Goal: Task Accomplishment & Management: Complete application form

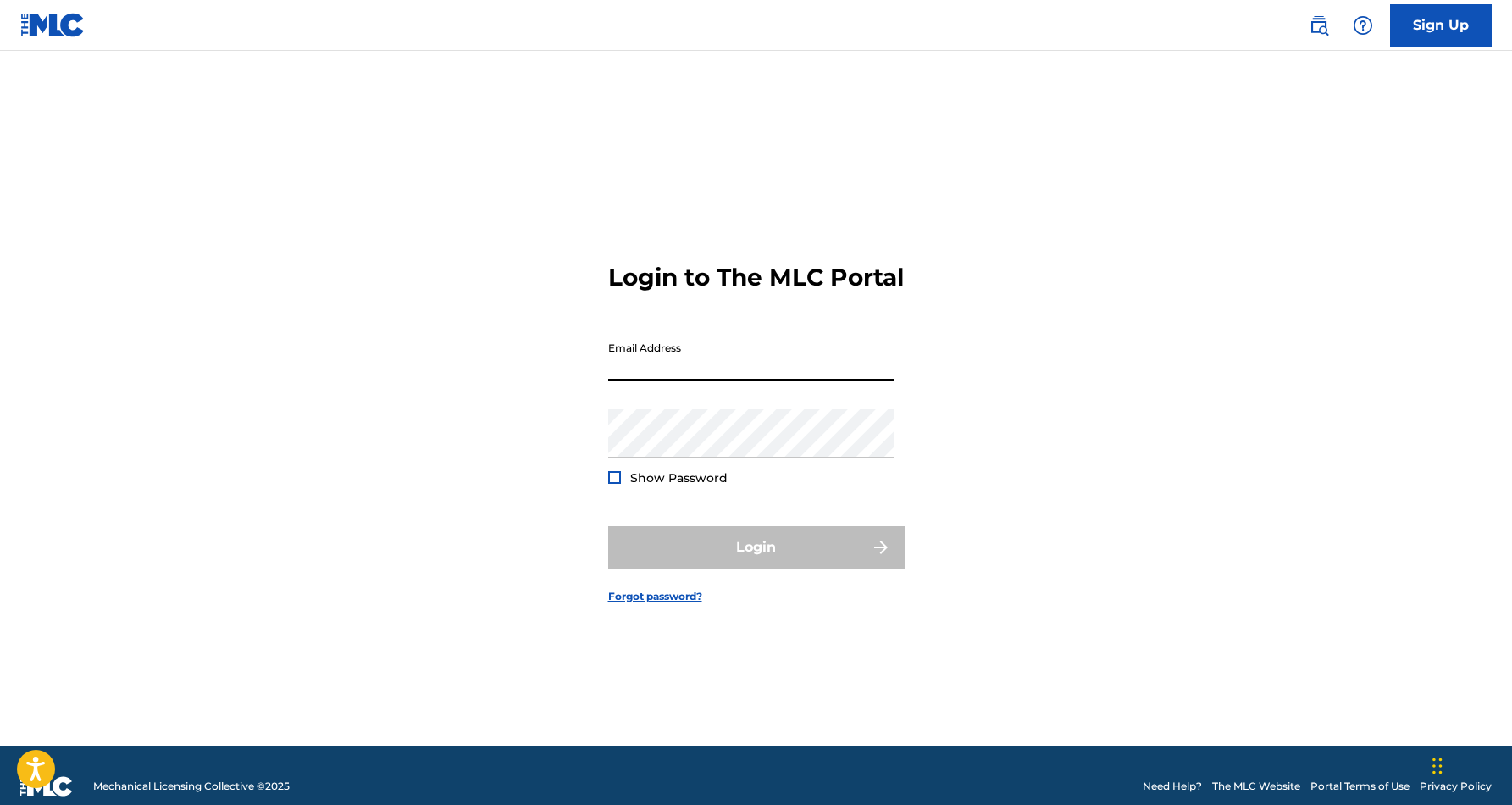
click at [674, 375] on input "Email Address" at bounding box center [751, 356] width 286 height 48
type input "[EMAIL_ADDRESS][DOMAIN_NAME]"
click at [755, 561] on button "Login" at bounding box center [756, 546] width 296 height 42
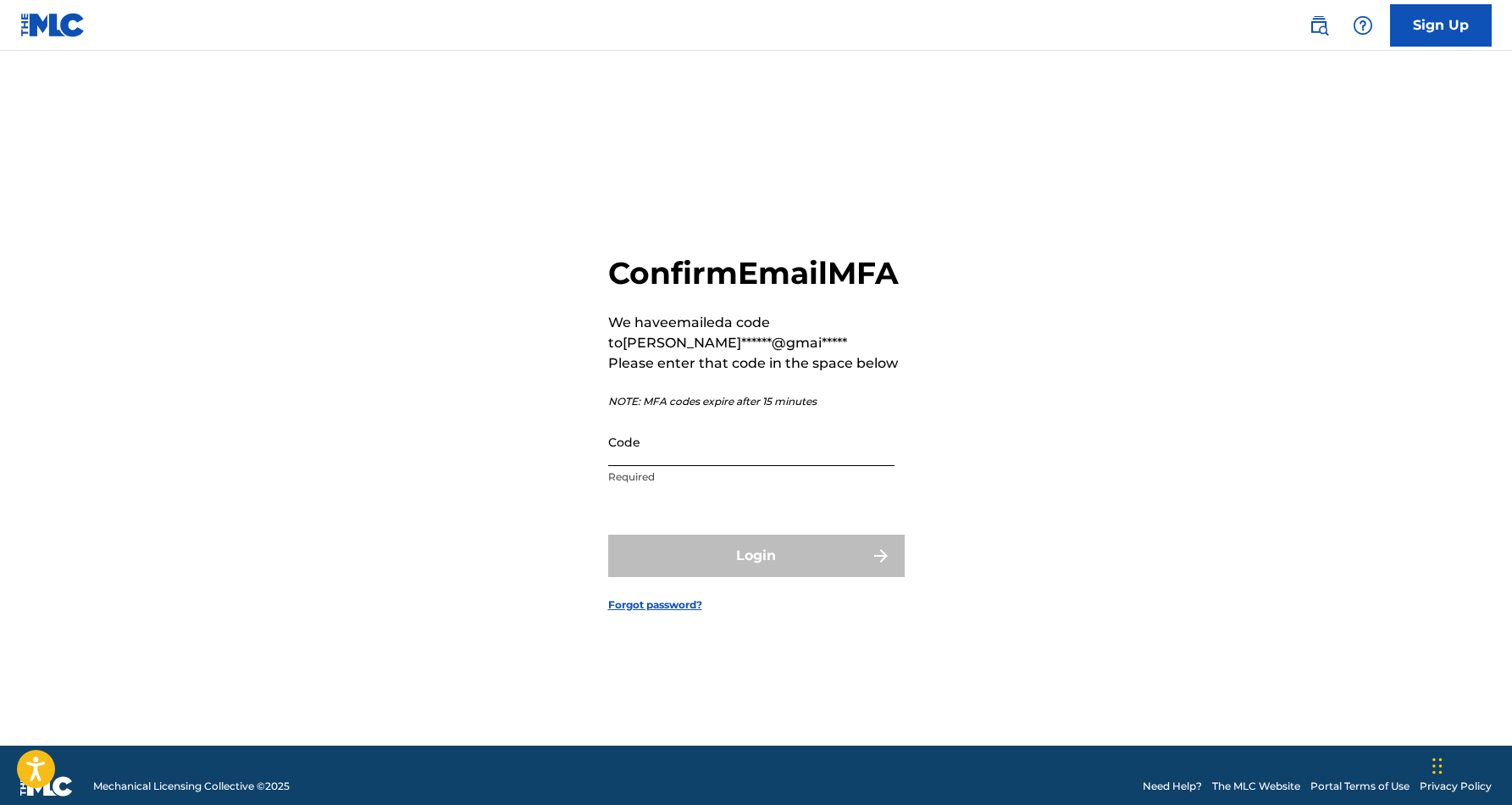
click at [662, 458] on input "Code" at bounding box center [751, 441] width 286 height 48
paste input "782662"
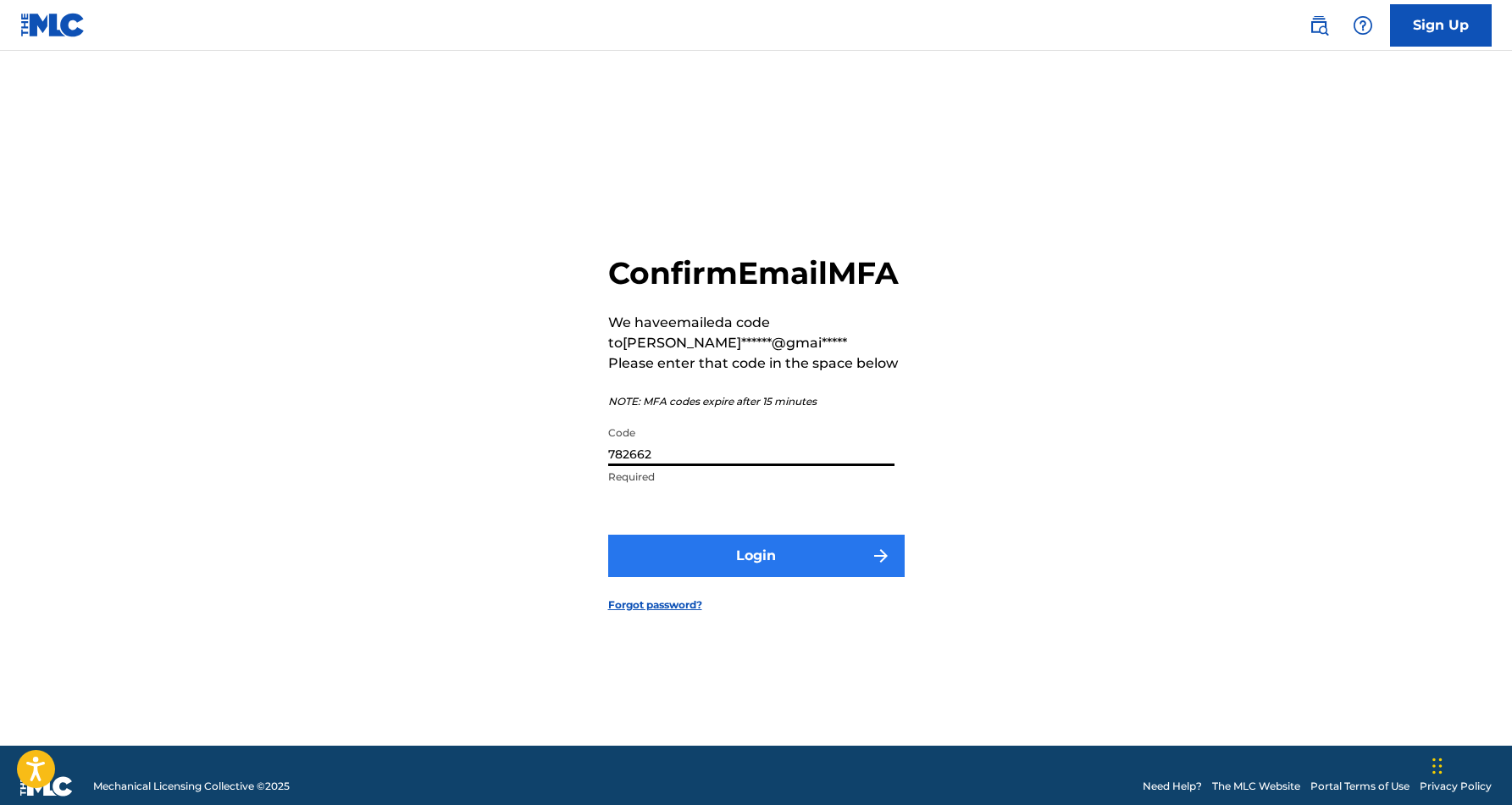
type input "782662"
click at [755, 567] on button "Login" at bounding box center [756, 555] width 296 height 42
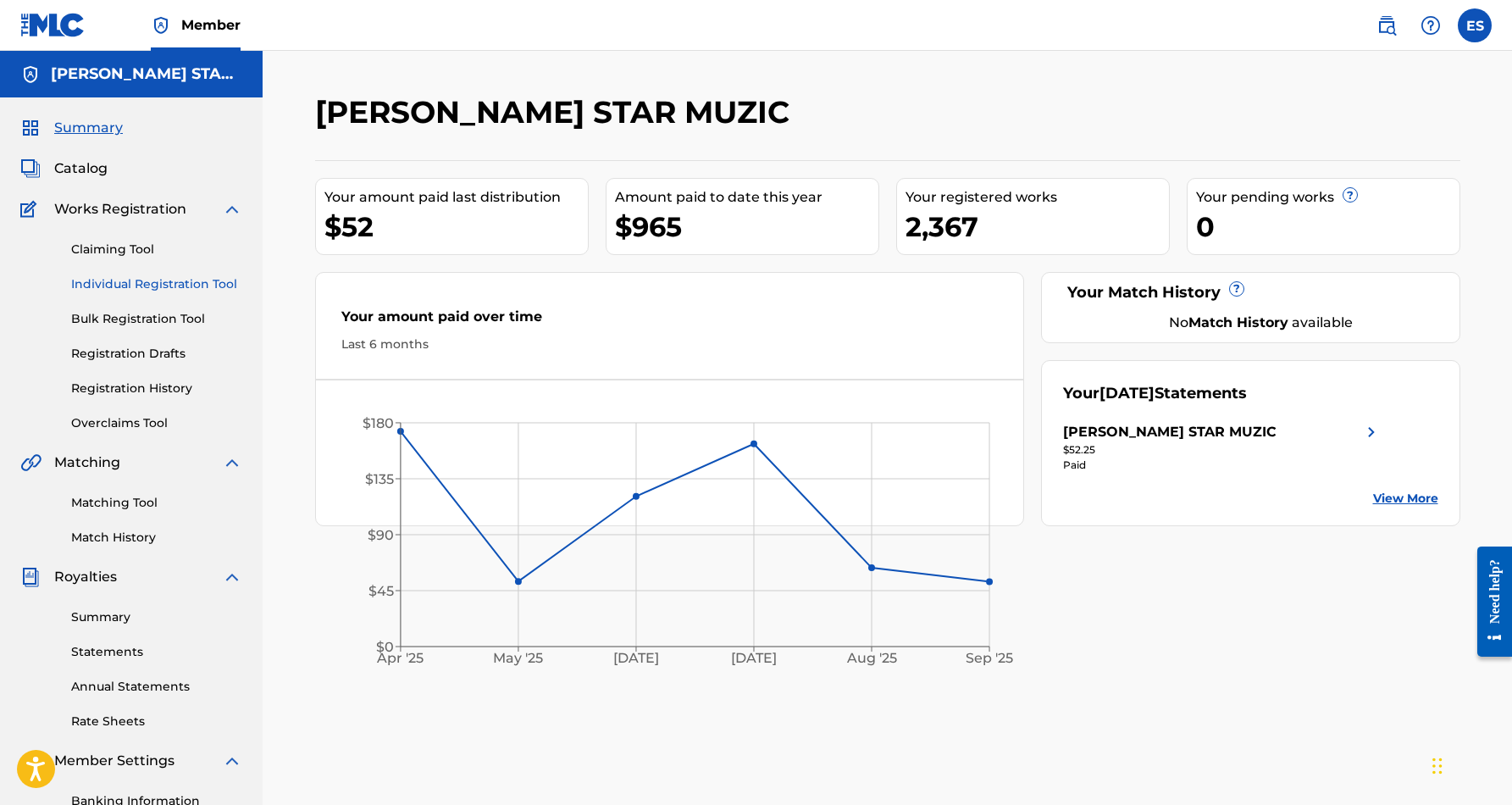
click at [173, 287] on link "Individual Registration Tool" at bounding box center [157, 284] width 171 height 18
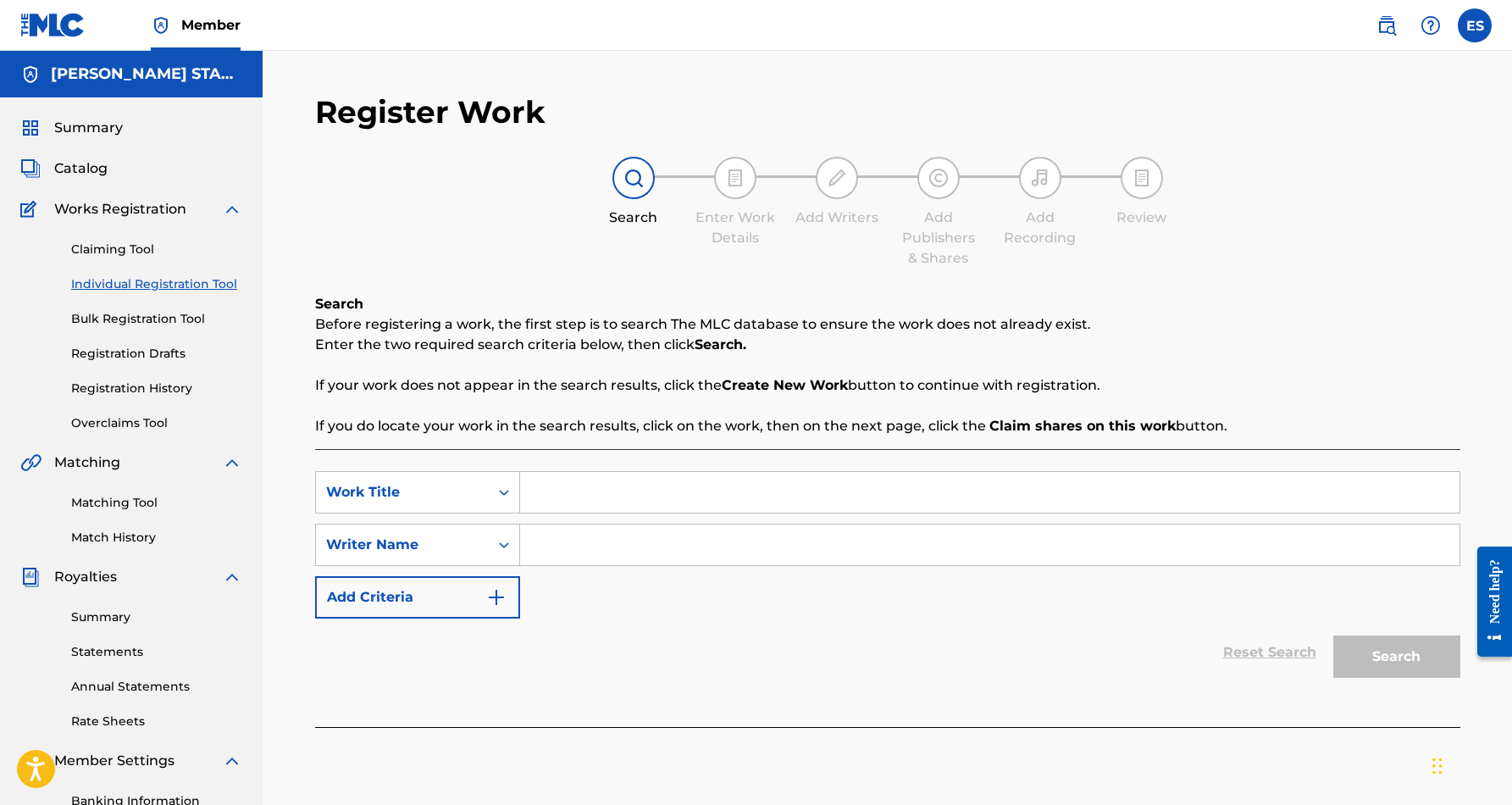
click at [550, 502] on input "Search Form" at bounding box center [989, 492] width 939 height 40
paste input "DON'T WASTE MY TIME"
type input "DON'T WASTE MY TIME"
click at [588, 573] on div "SearchWithCriteriab9921962-7046-4413-a65c-3a7aff2bb8ac Work Title DON'T WASTE M…" at bounding box center [888, 545] width 1145 height 148
click at [618, 559] on input "Search Form" at bounding box center [989, 544] width 939 height 40
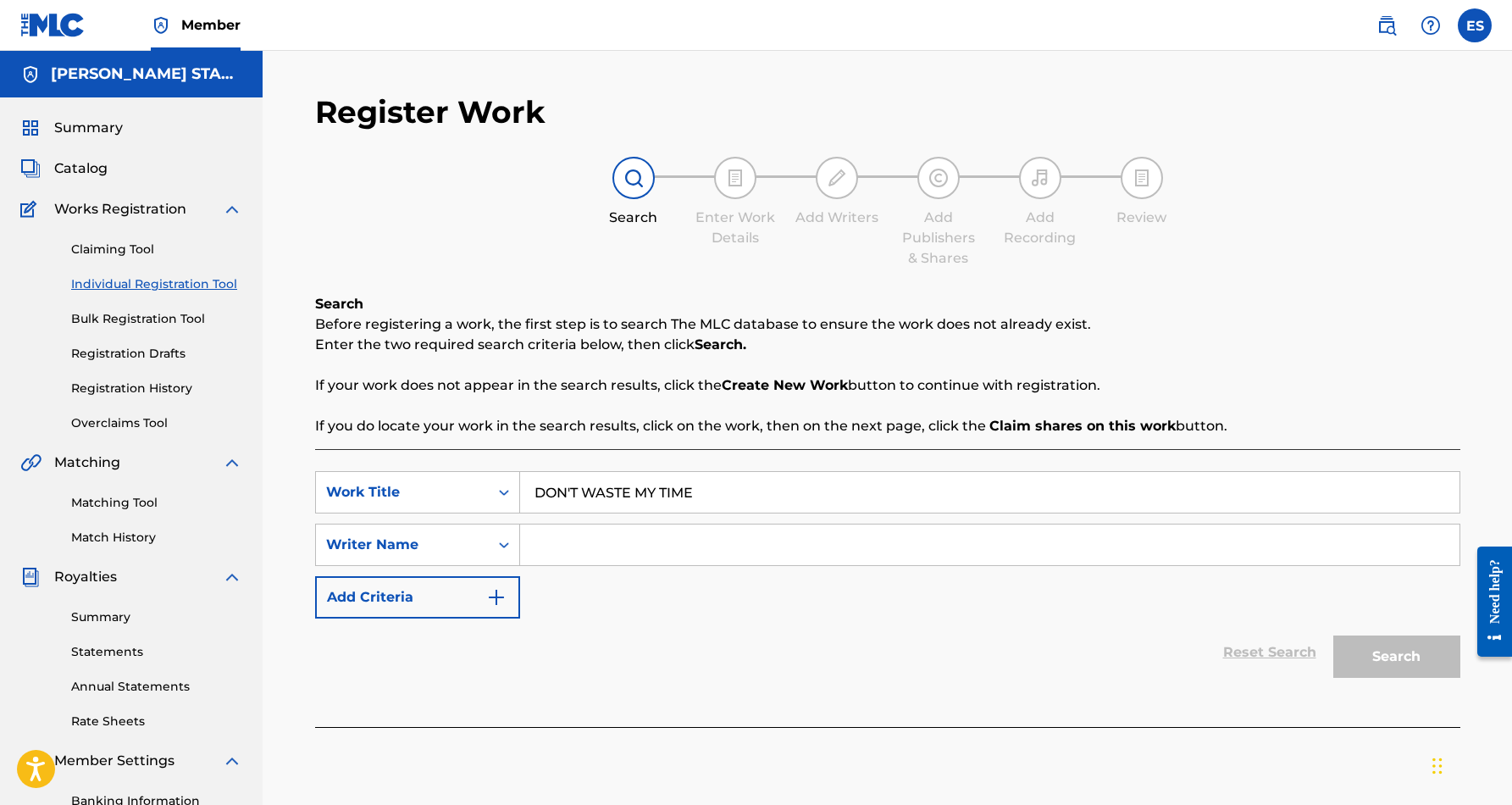
paste input "[PERSON_NAME] [PERSON_NAME]"
type input "[PERSON_NAME] [PERSON_NAME]"
click at [1390, 646] on button "Search" at bounding box center [1396, 655] width 127 height 42
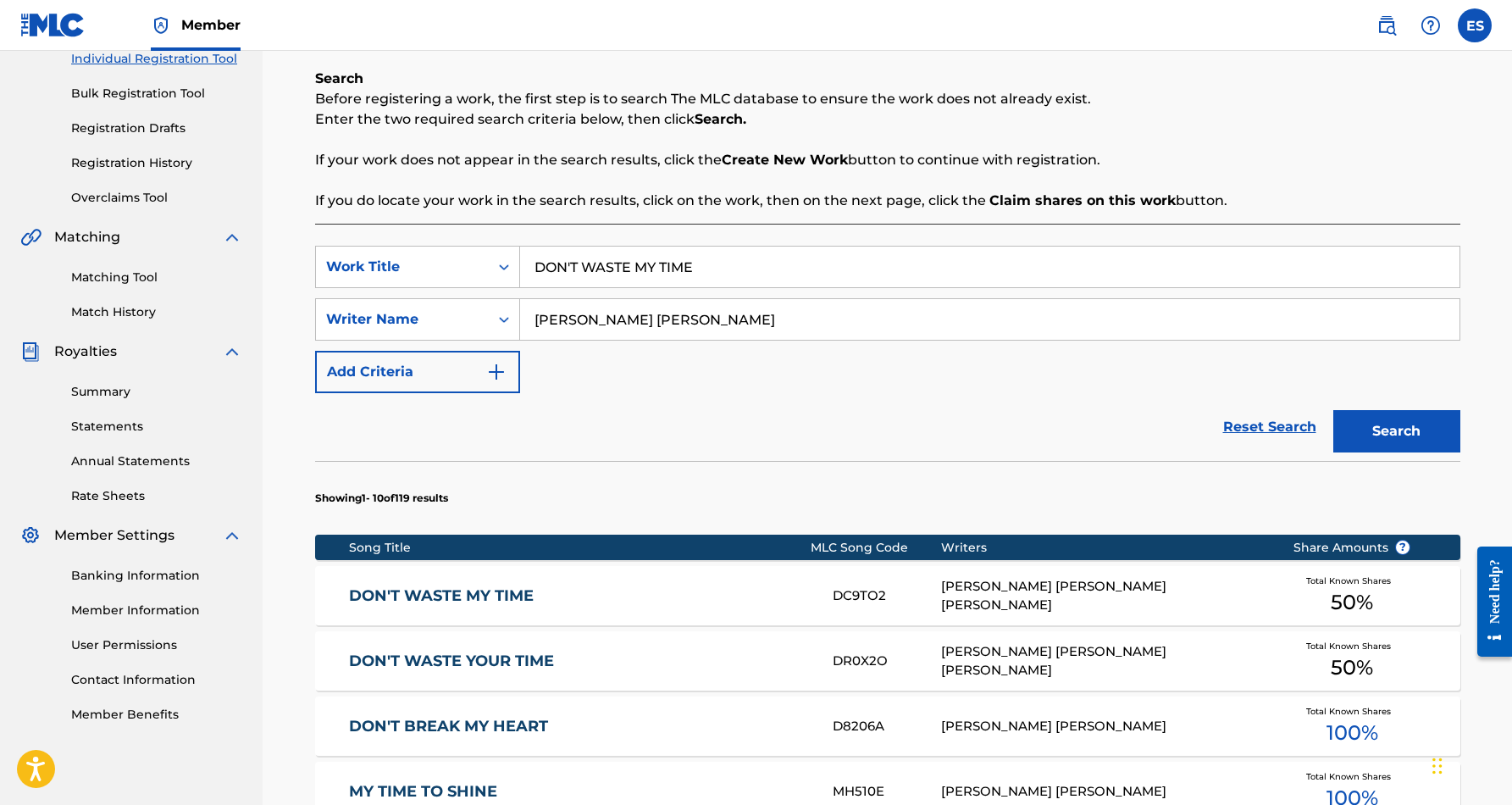
scroll to position [227, 0]
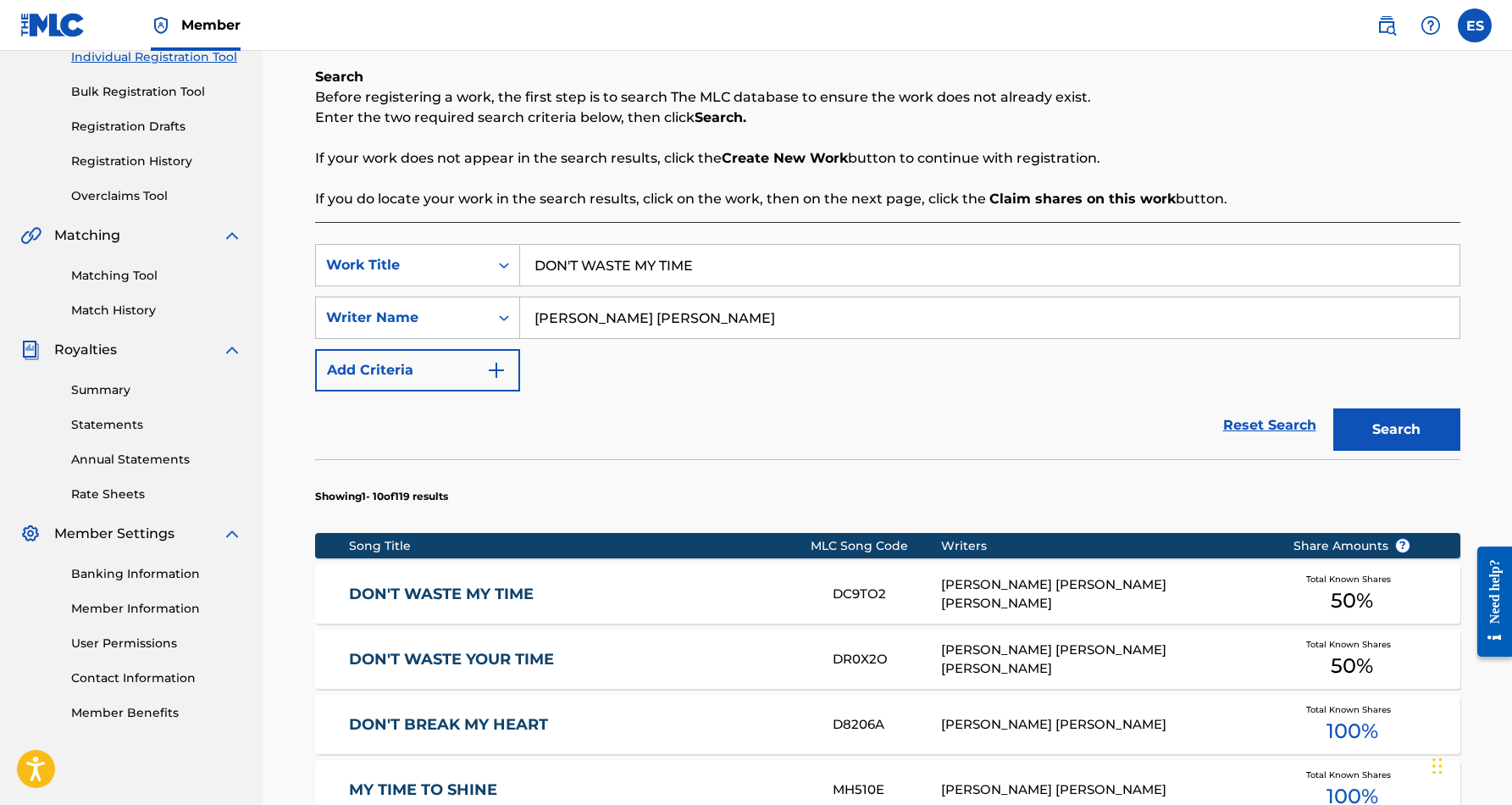
click at [1001, 589] on div "[PERSON_NAME] [PERSON_NAME] [PERSON_NAME]" at bounding box center [1104, 594] width 326 height 39
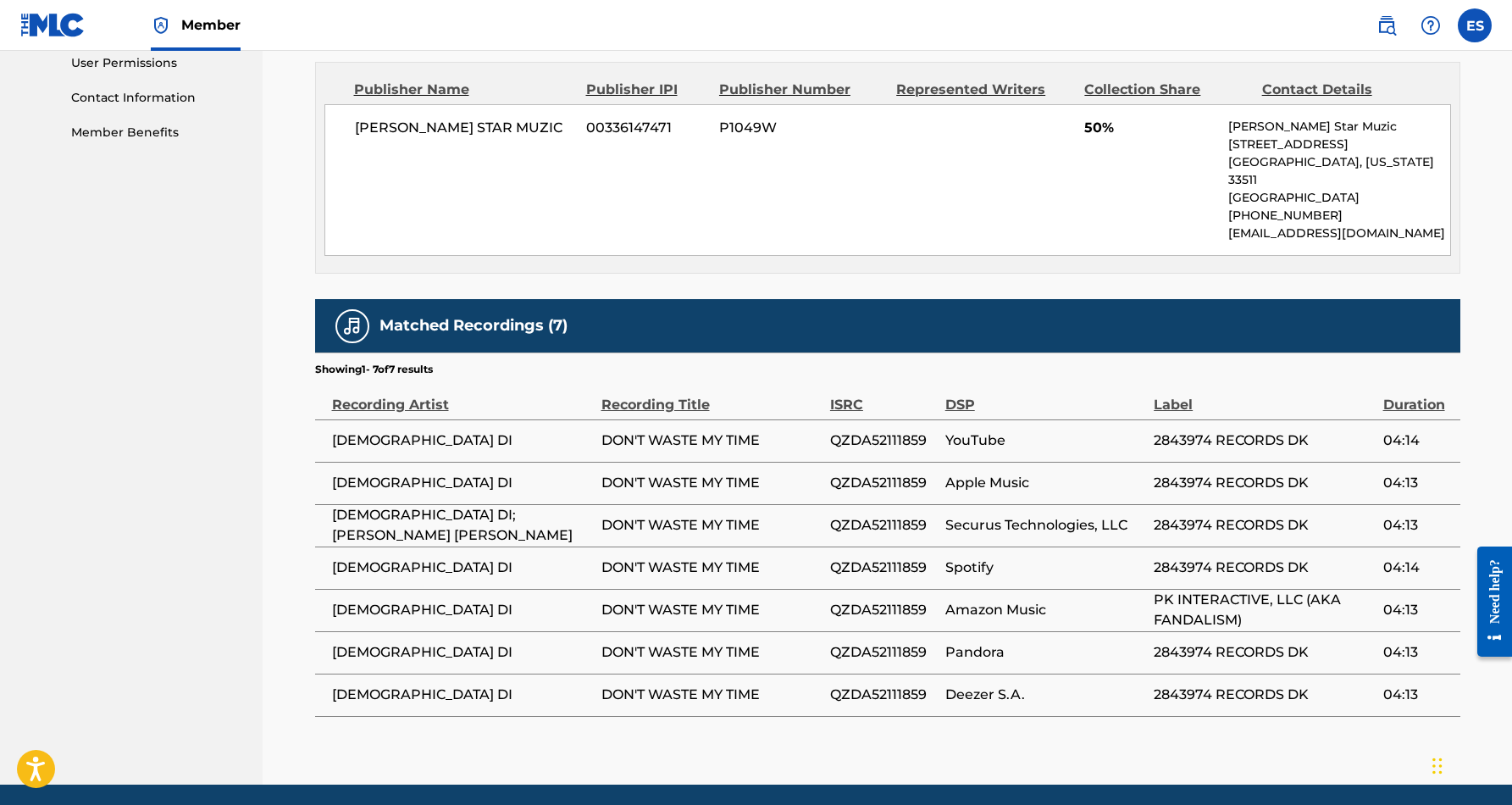
scroll to position [808, 0]
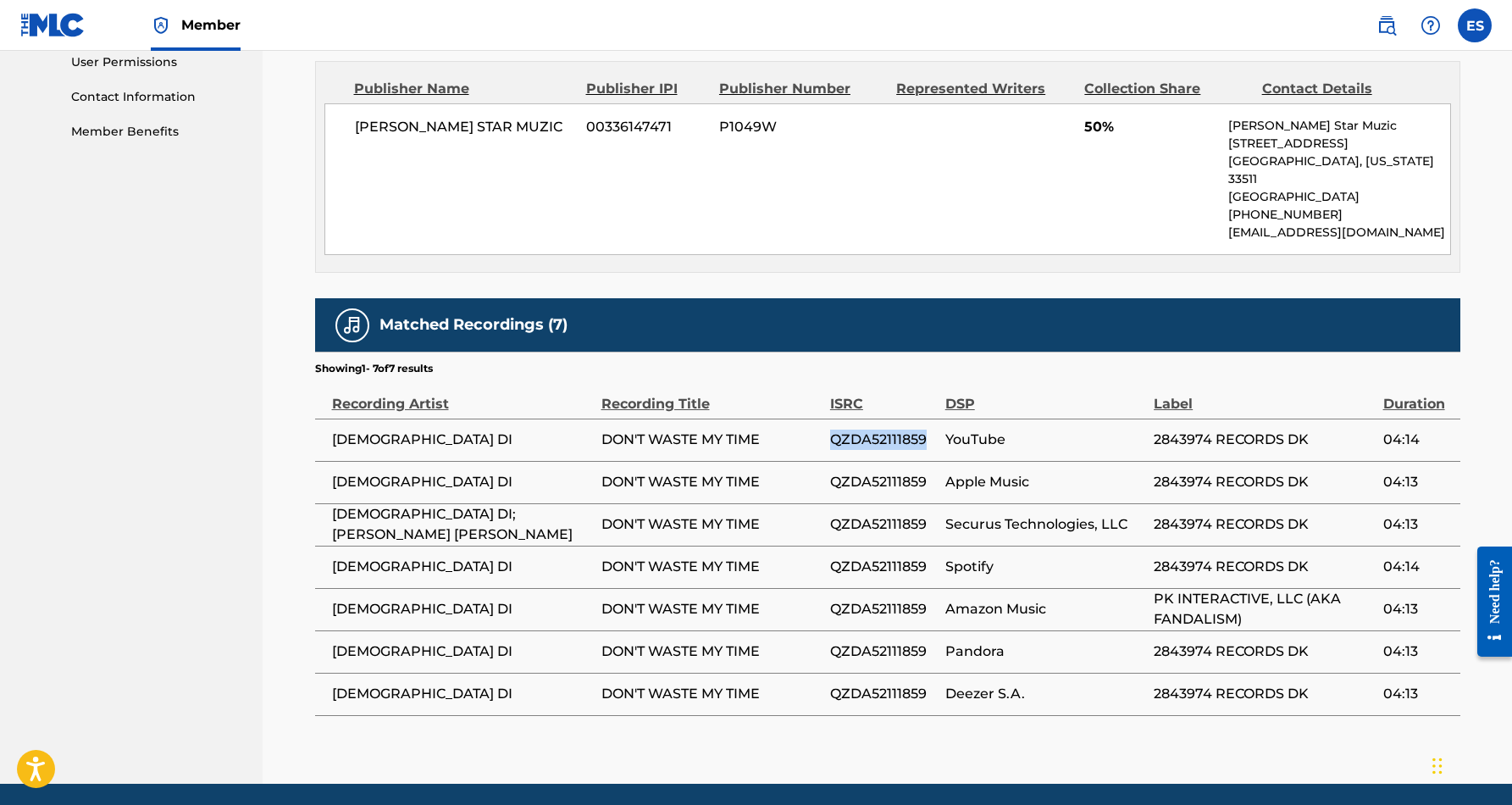
drag, startPoint x: 925, startPoint y: 421, endPoint x: 830, endPoint y: 420, distance: 95.0
click at [830, 430] on span "QZDA52111859" at bounding box center [883, 440] width 106 height 21
copy span "QZDA52111859"
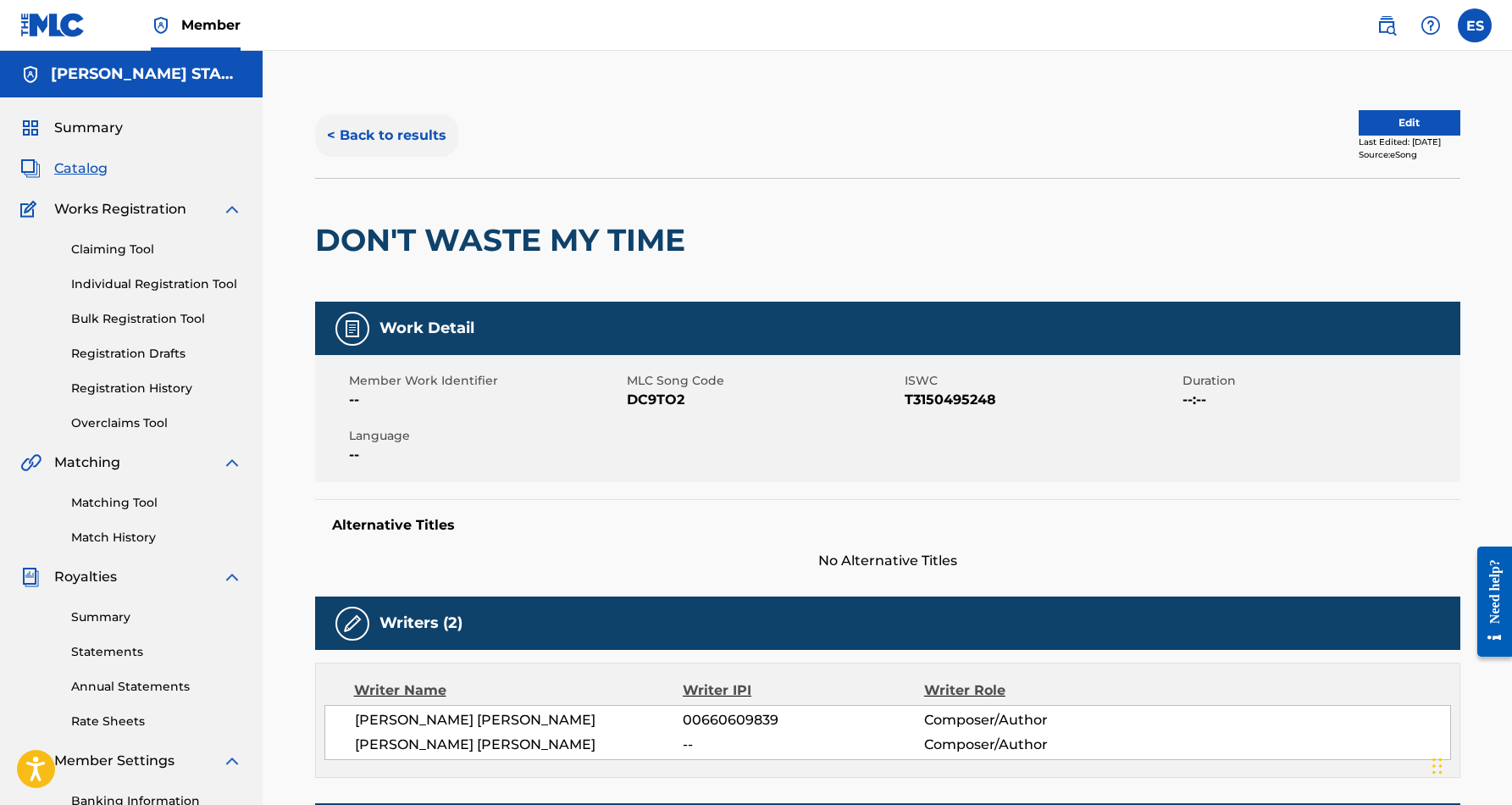
scroll to position [0, 0]
click at [389, 137] on button "< Back to results" at bounding box center [386, 135] width 143 height 42
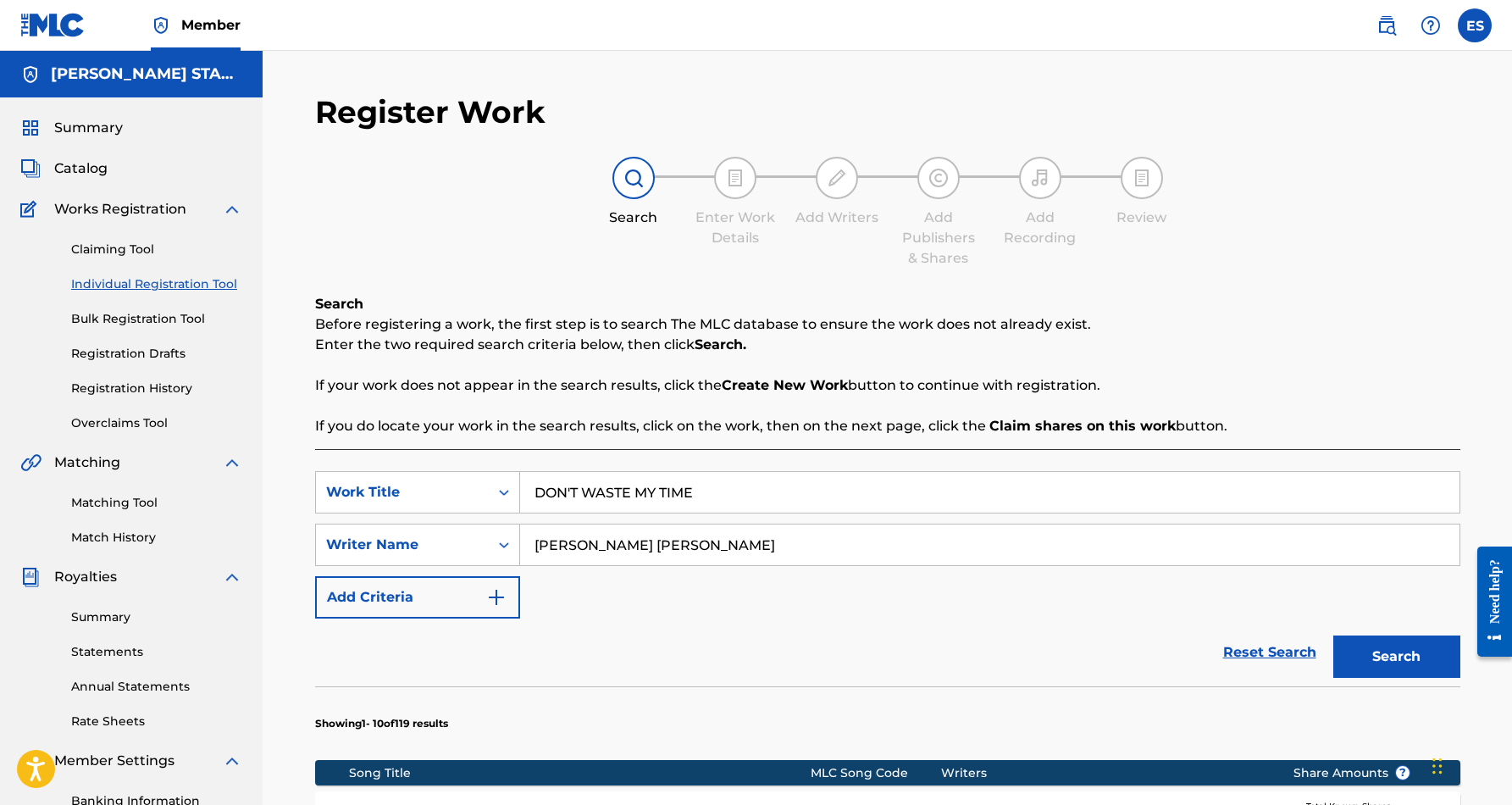
scroll to position [227, 0]
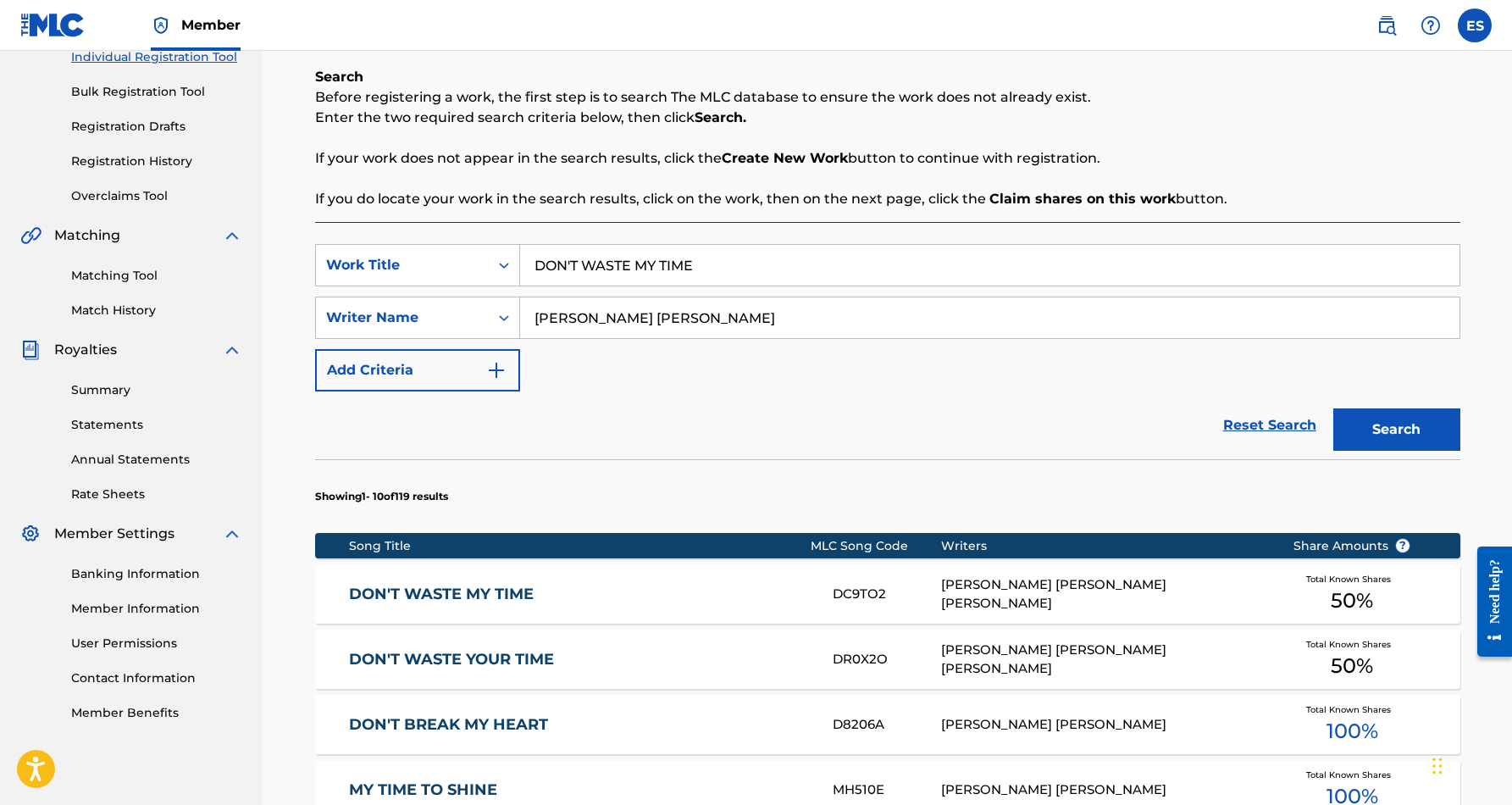
click at [738, 266] on input "DON'T WASTE MY TIME" at bounding box center [989, 264] width 939 height 40
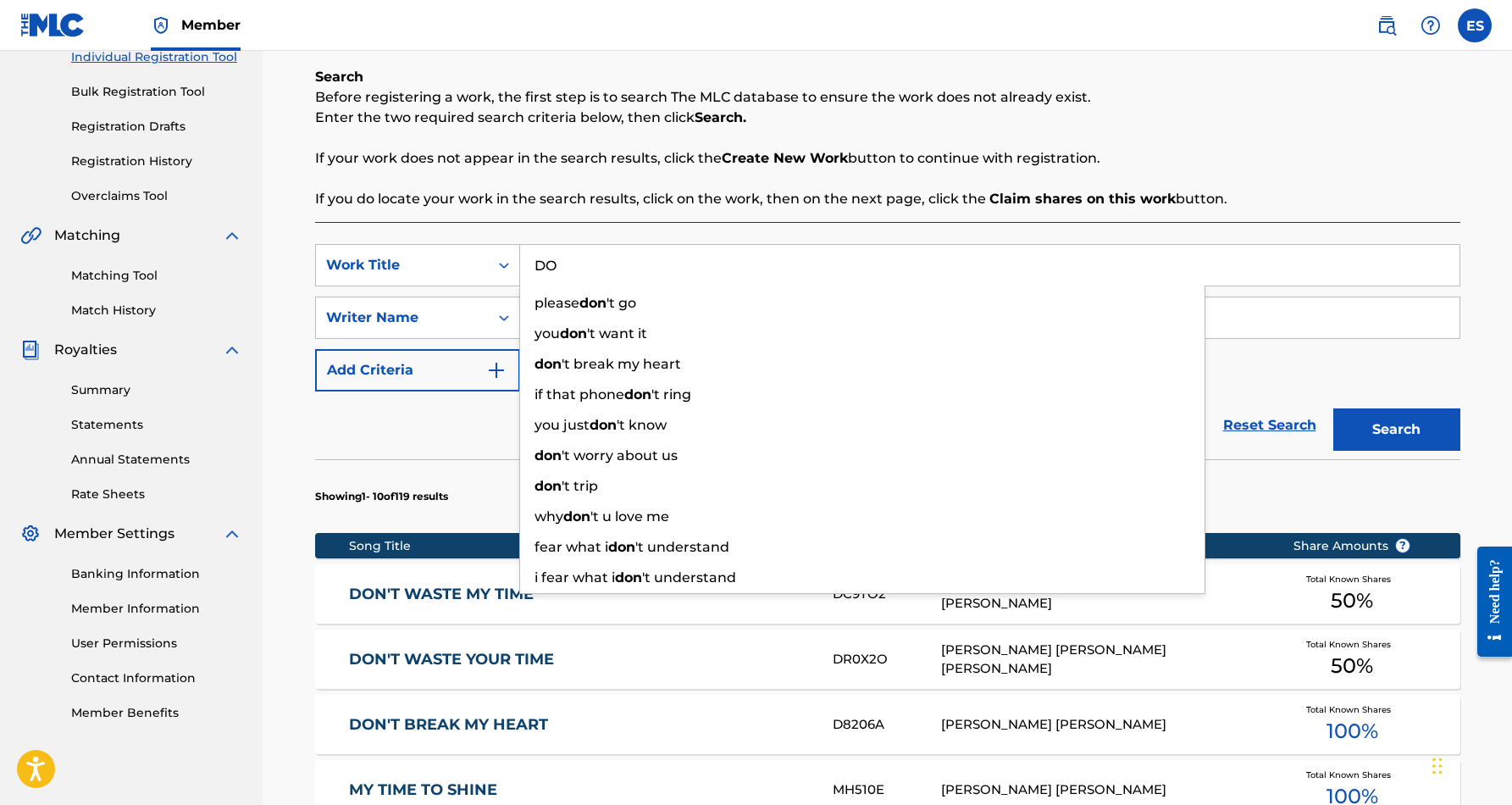
type input "D"
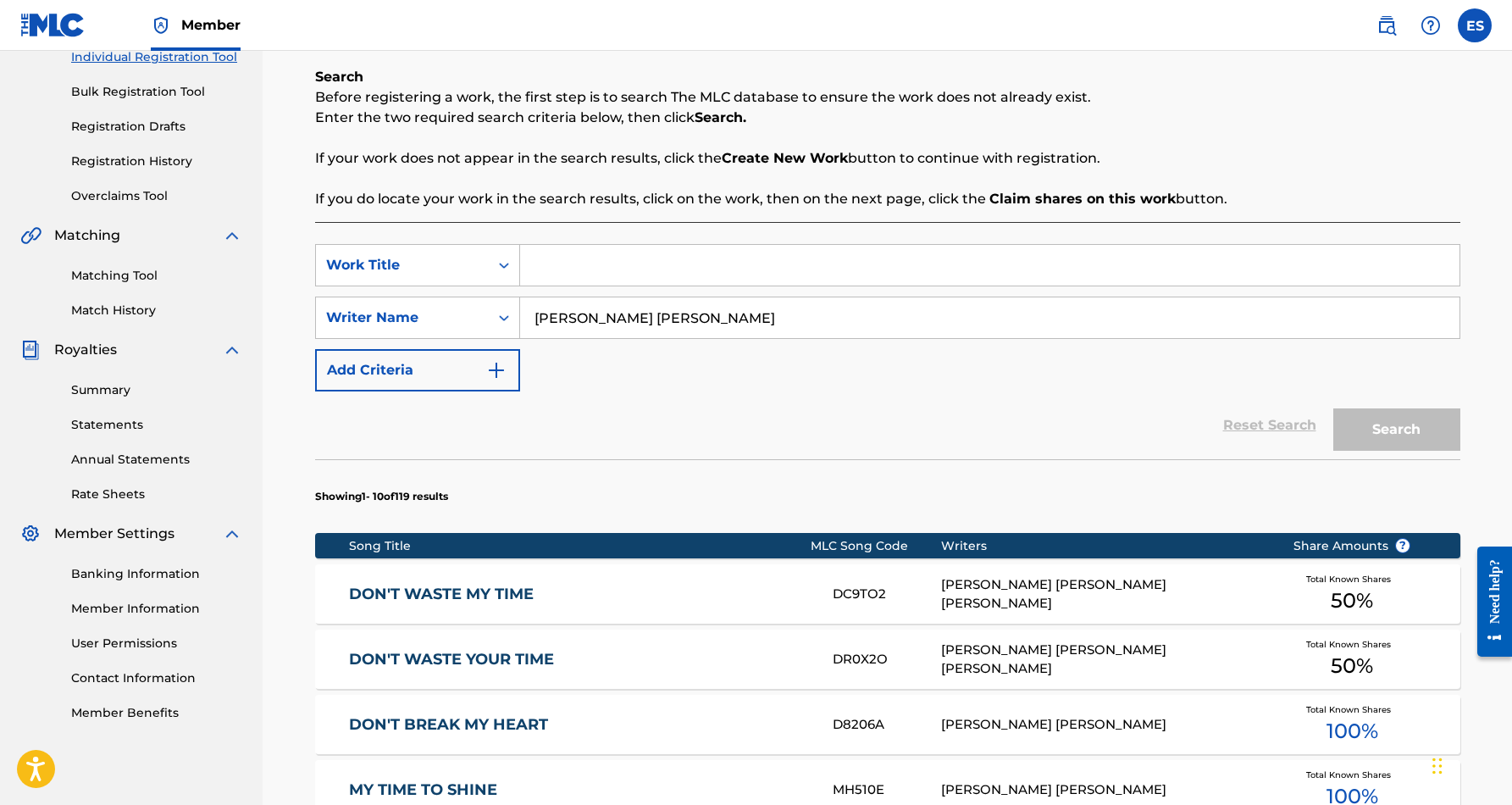
paste input "WIFE WOMAN AND HOOCHIE"
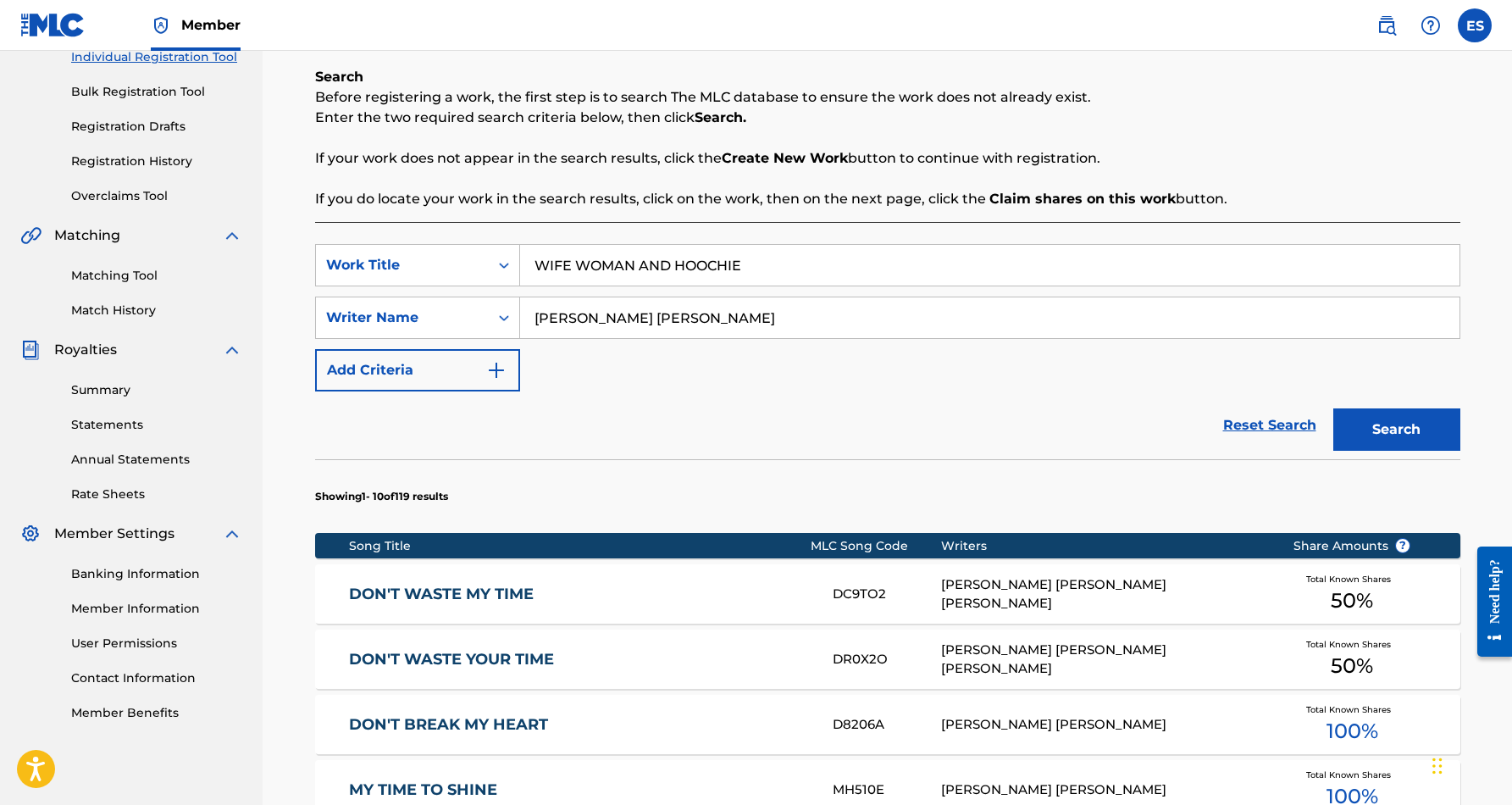
click at [819, 365] on div "SearchWithCriteriab9921962-7046-4413-a65c-3a7aff2bb8ac Work Title WIFE WOMAN AN…" at bounding box center [888, 317] width 1145 height 148
click at [1377, 419] on button "Search" at bounding box center [1396, 429] width 127 height 42
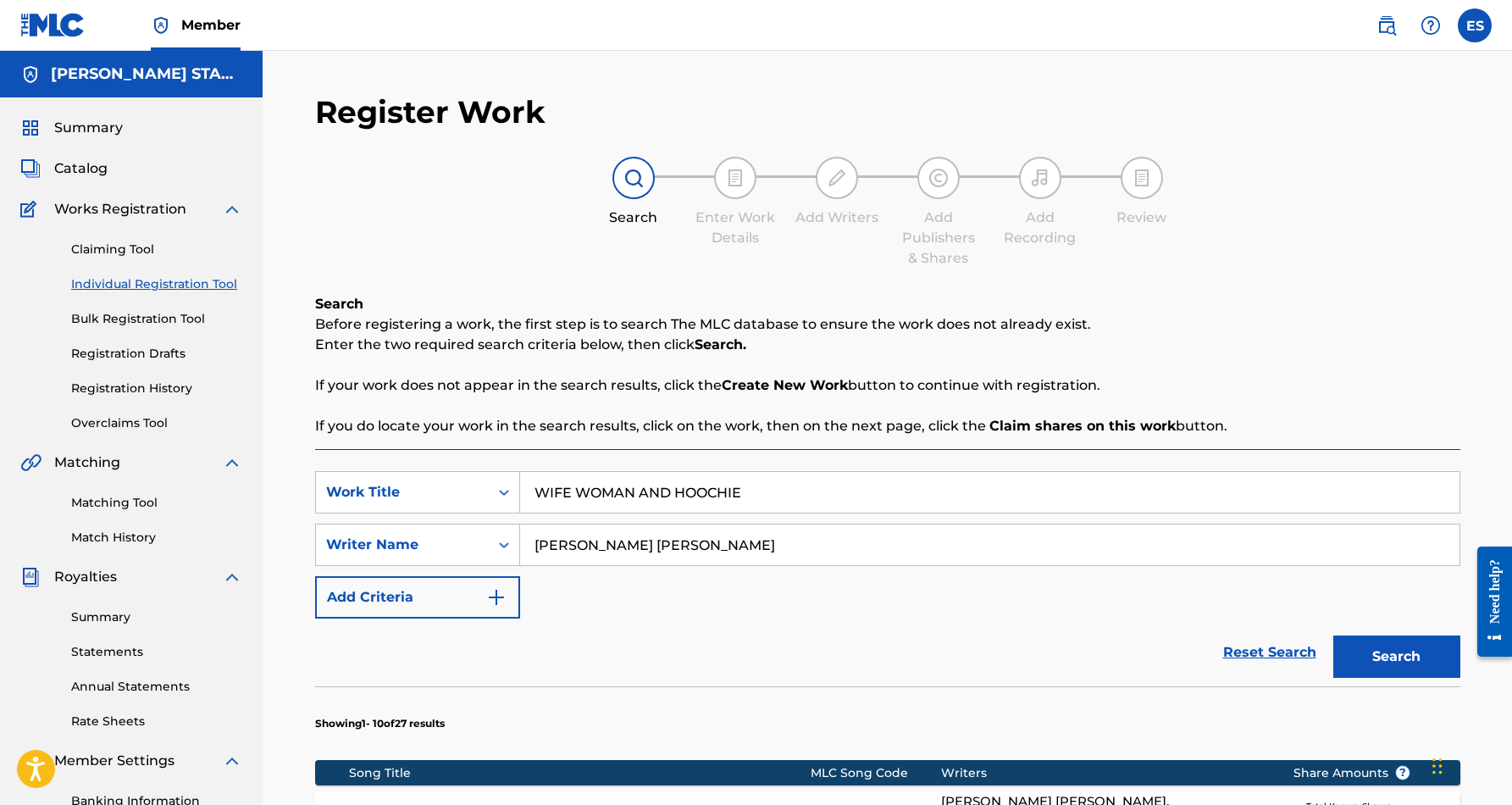
scroll to position [0, 0]
click at [764, 496] on input "WIFE WOMAN AND HOOCHIE" at bounding box center [989, 492] width 939 height 40
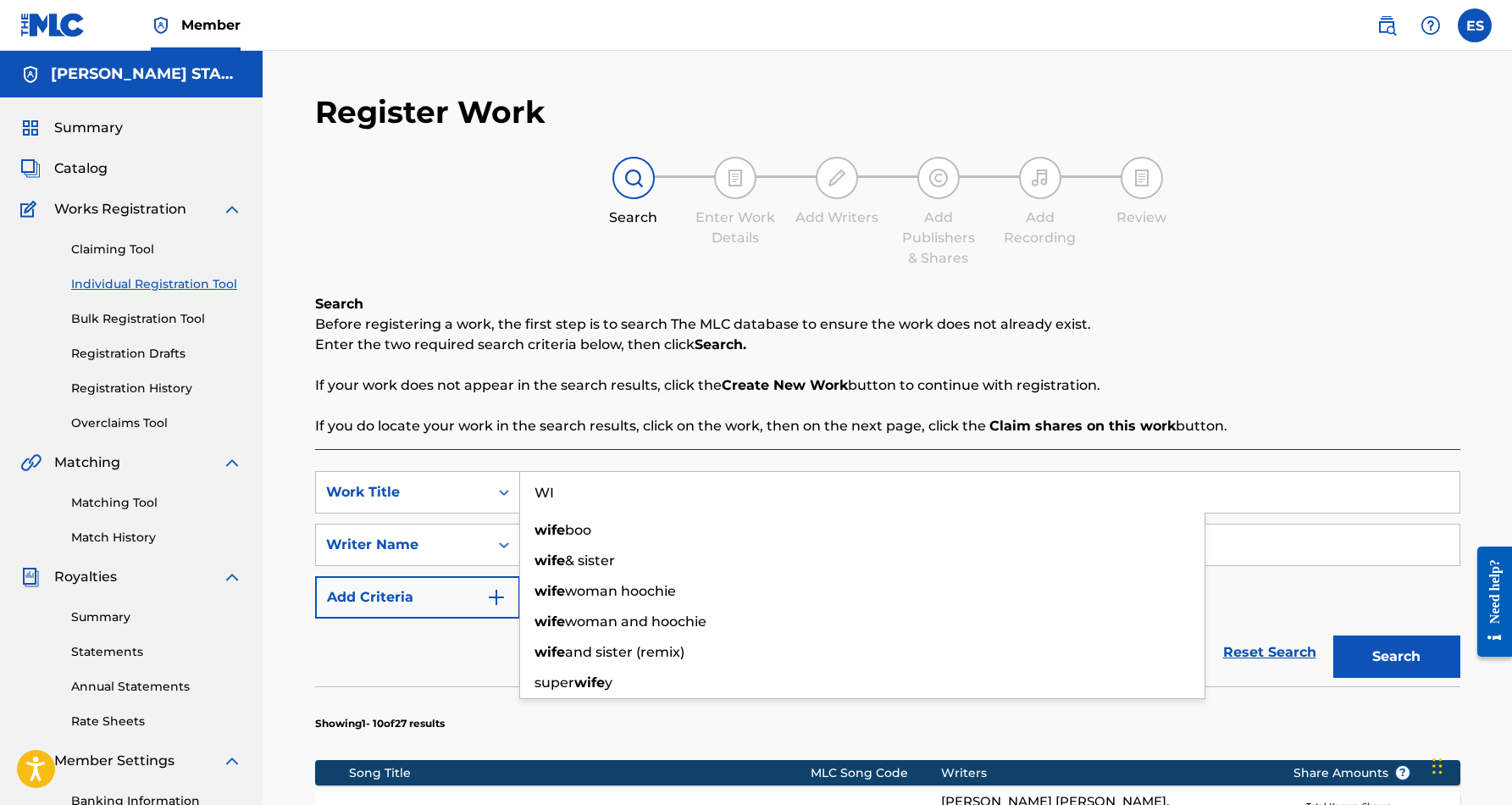
type input "W"
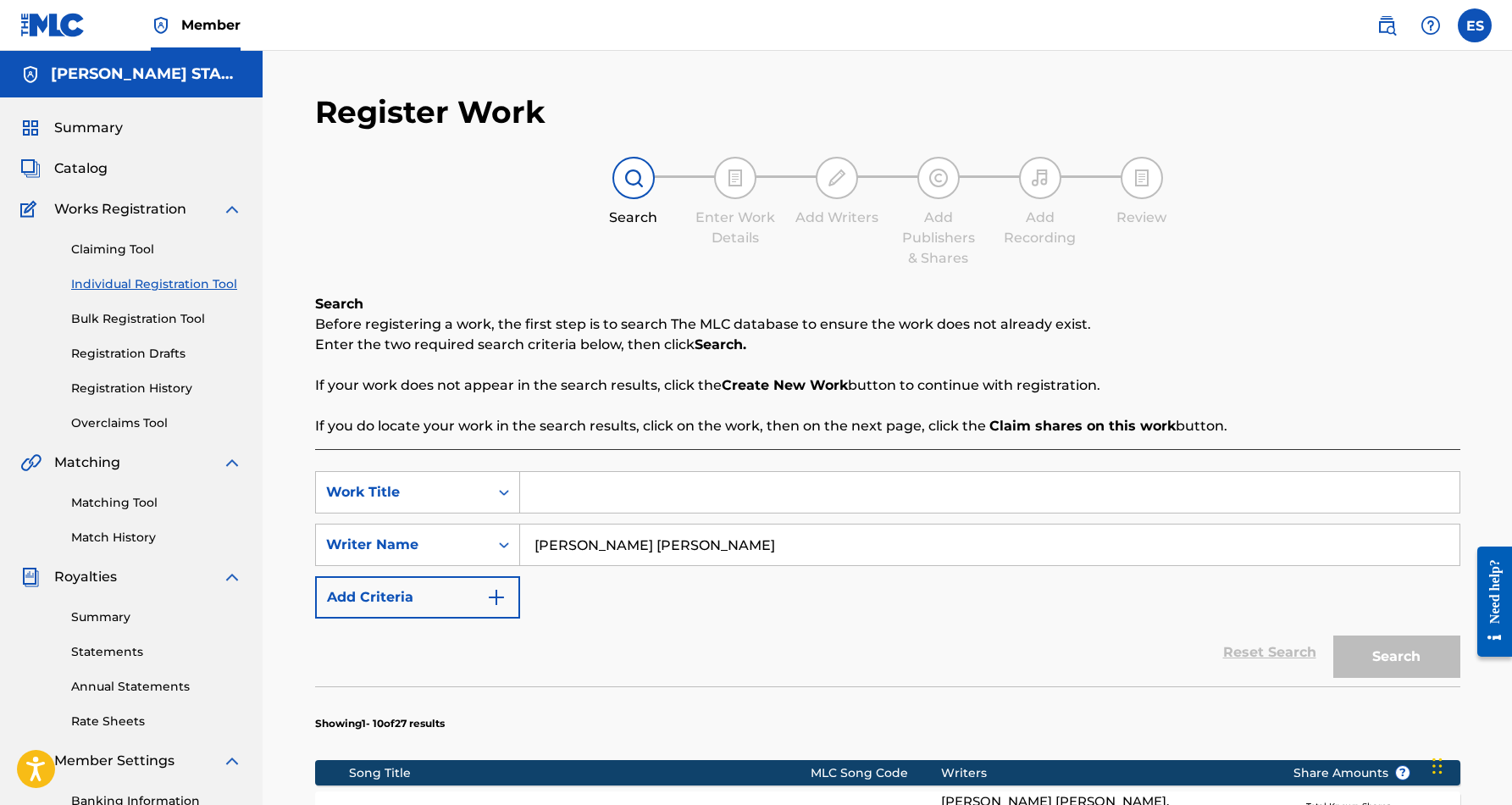
paste input "WHIP THAT LOVIN"
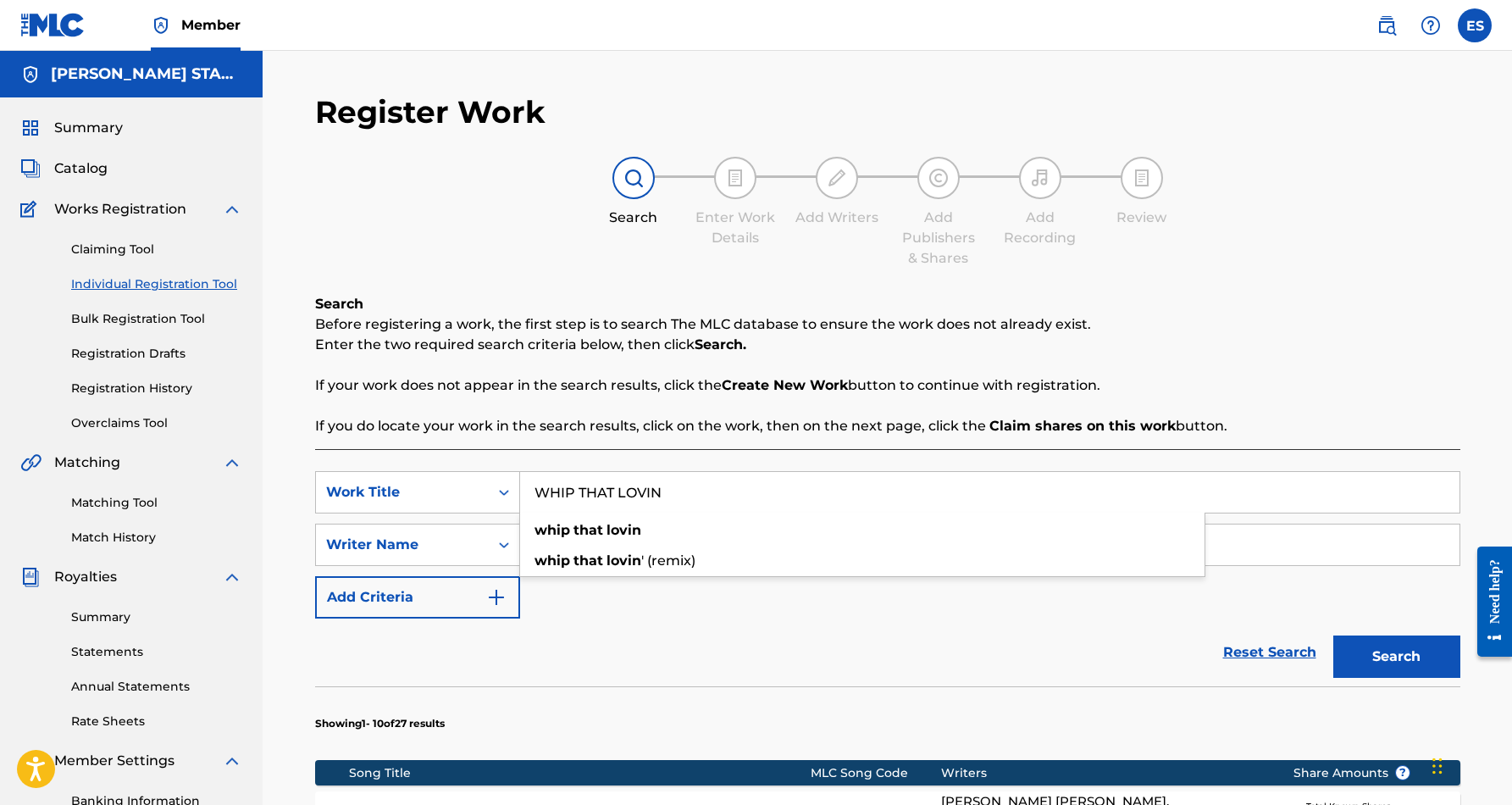
type input "WHIP THAT LOVIN"
click at [874, 609] on div "SearchWithCriteriab9921962-7046-4413-a65c-3a7aff2bb8ac Work Title WHIP THAT LOV…" at bounding box center [888, 545] width 1145 height 148
click at [1406, 650] on button "Search" at bounding box center [1396, 655] width 127 height 42
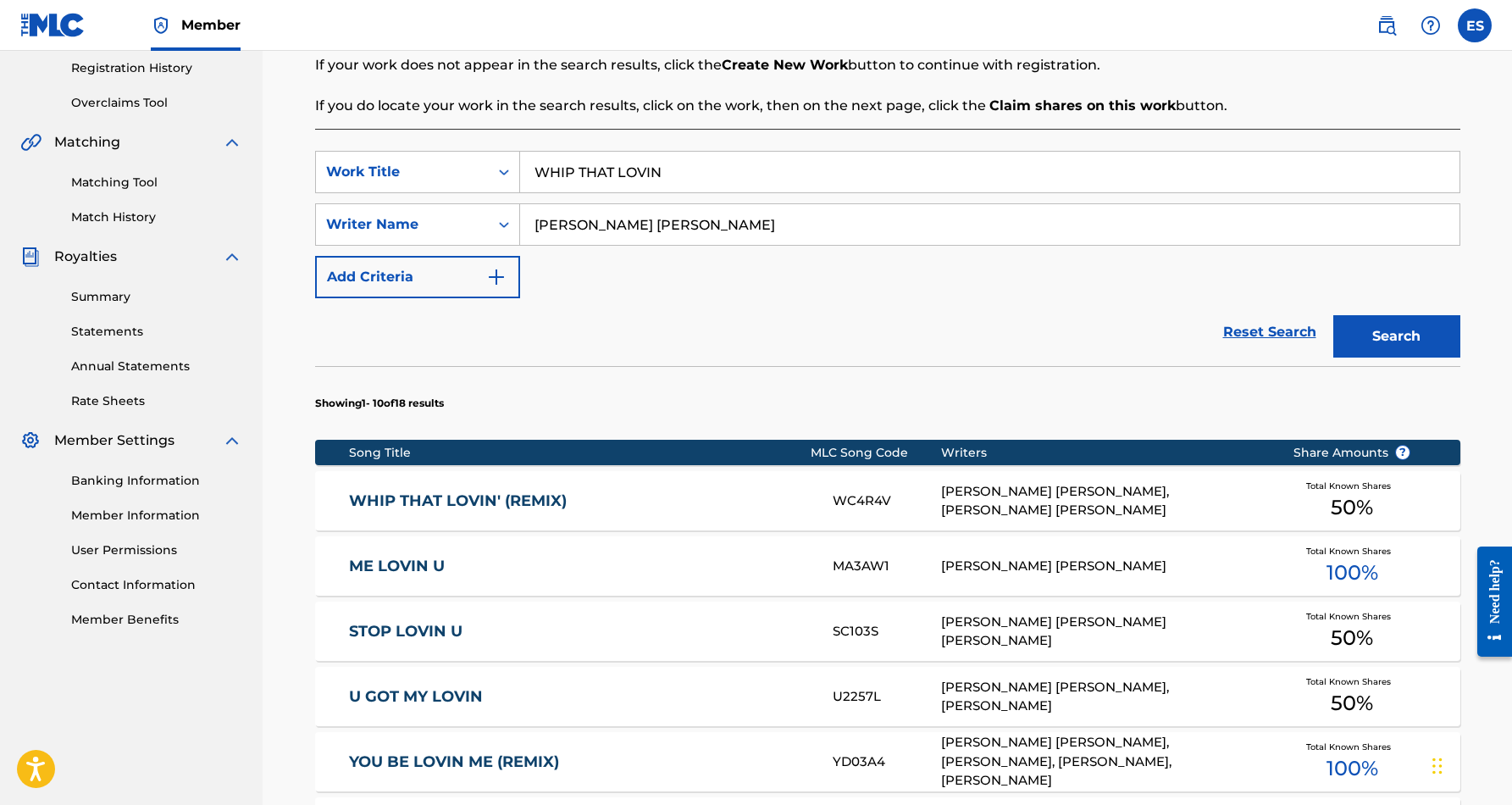
scroll to position [324, 0]
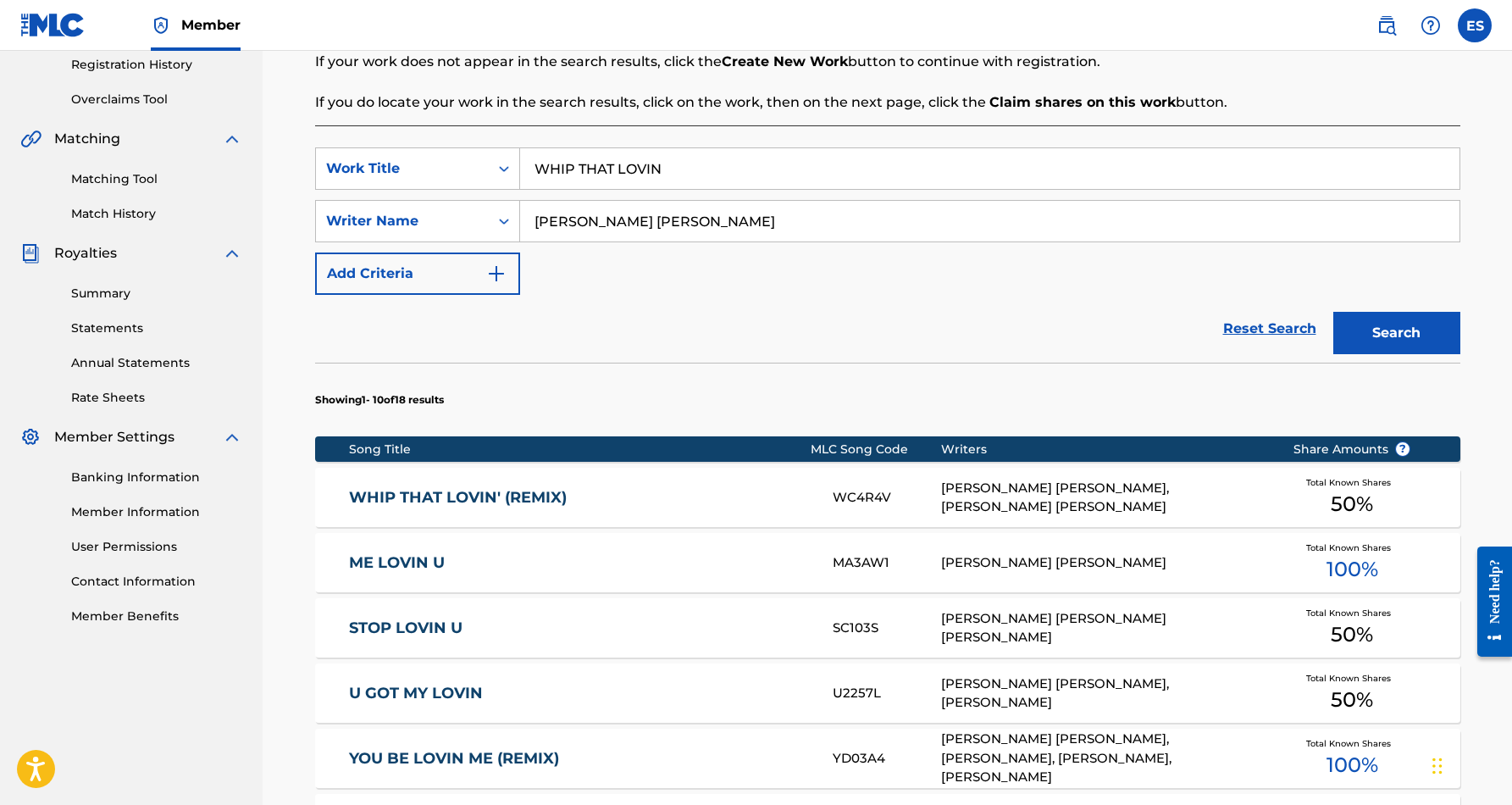
click at [480, 501] on link "WHIP THAT LOVIN' (REMIX)" at bounding box center [579, 497] width 461 height 20
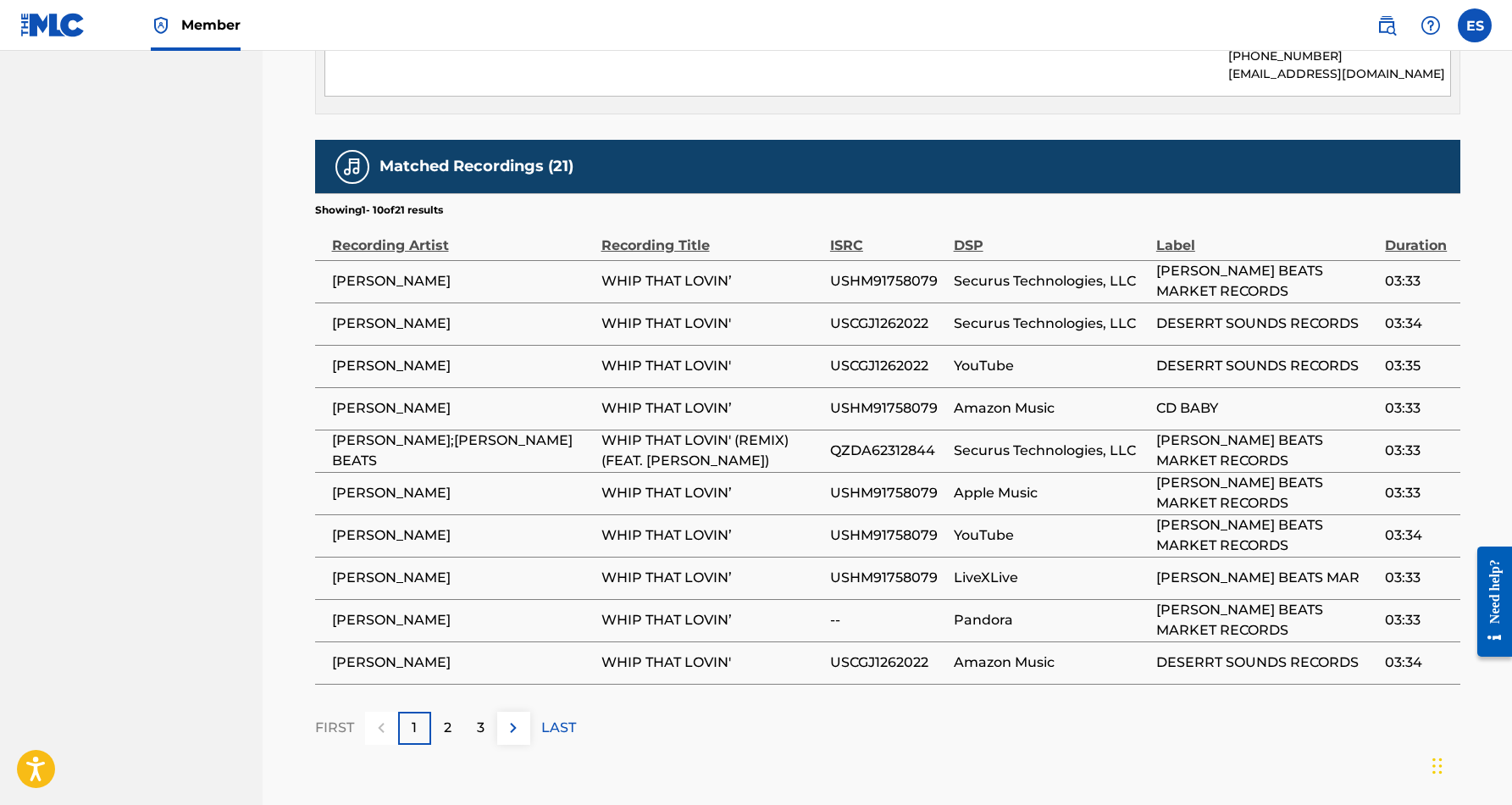
scroll to position [971, 0]
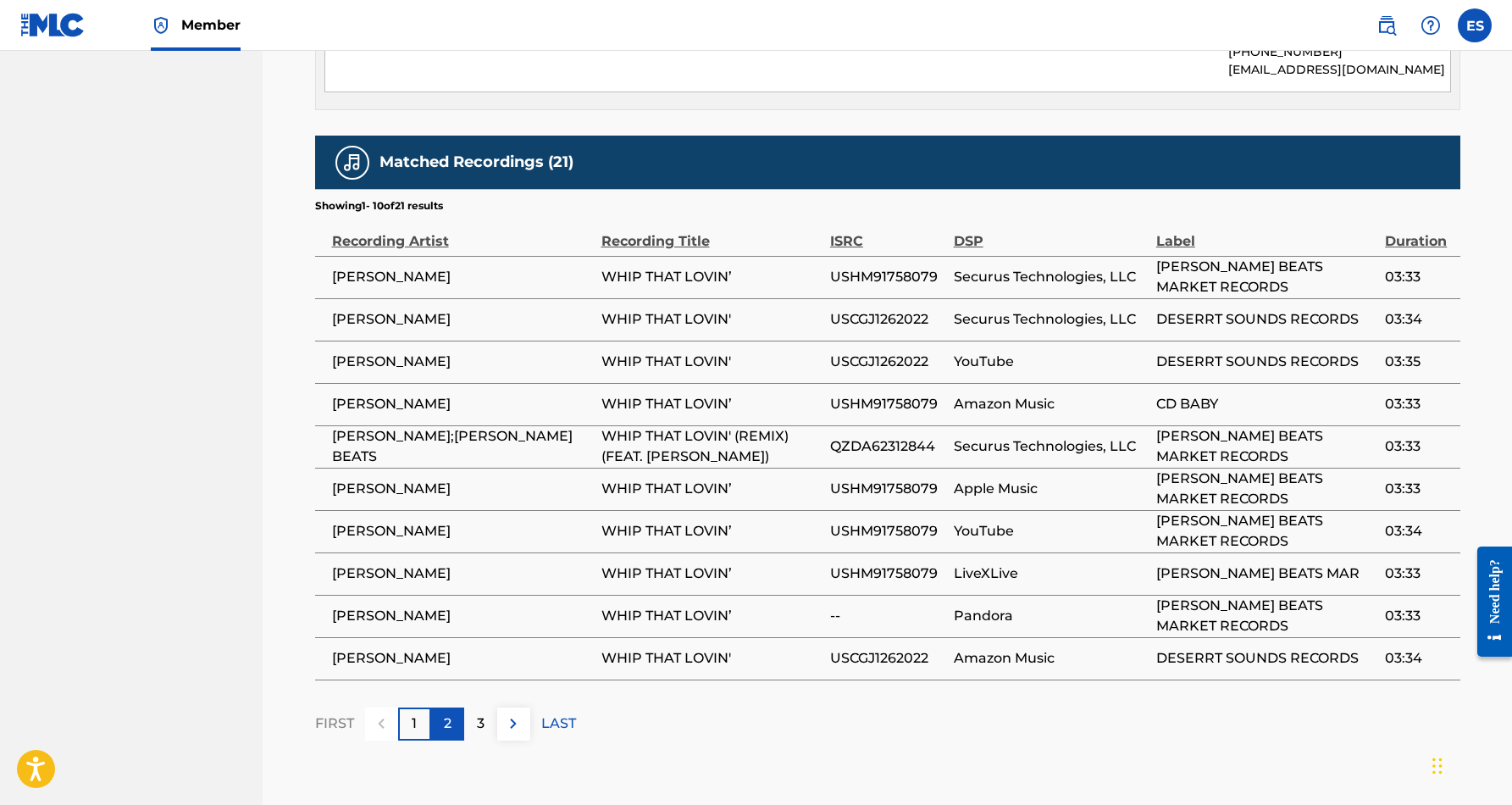
click at [456, 707] on div "2" at bounding box center [447, 723] width 33 height 33
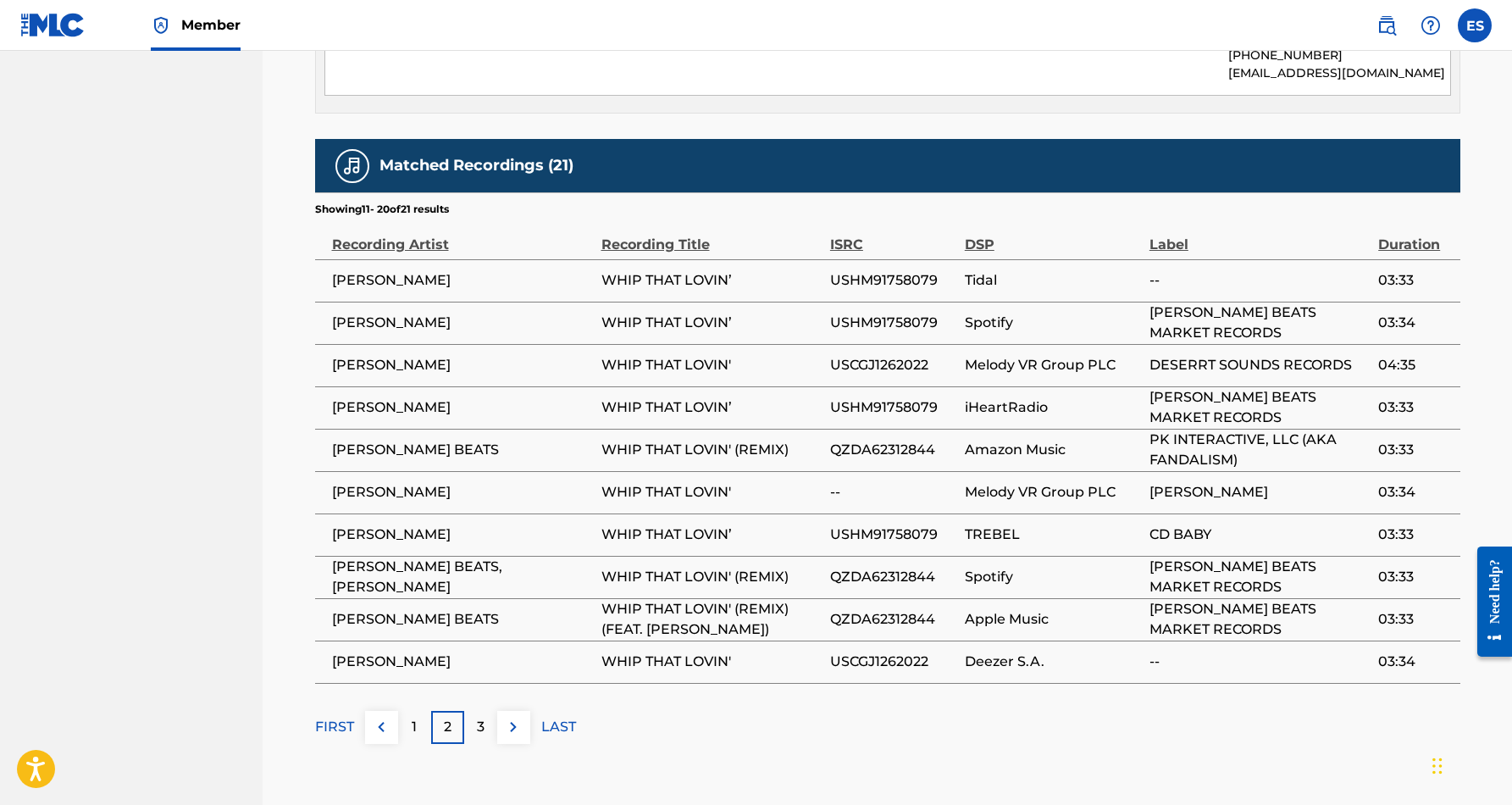
scroll to position [970, 0]
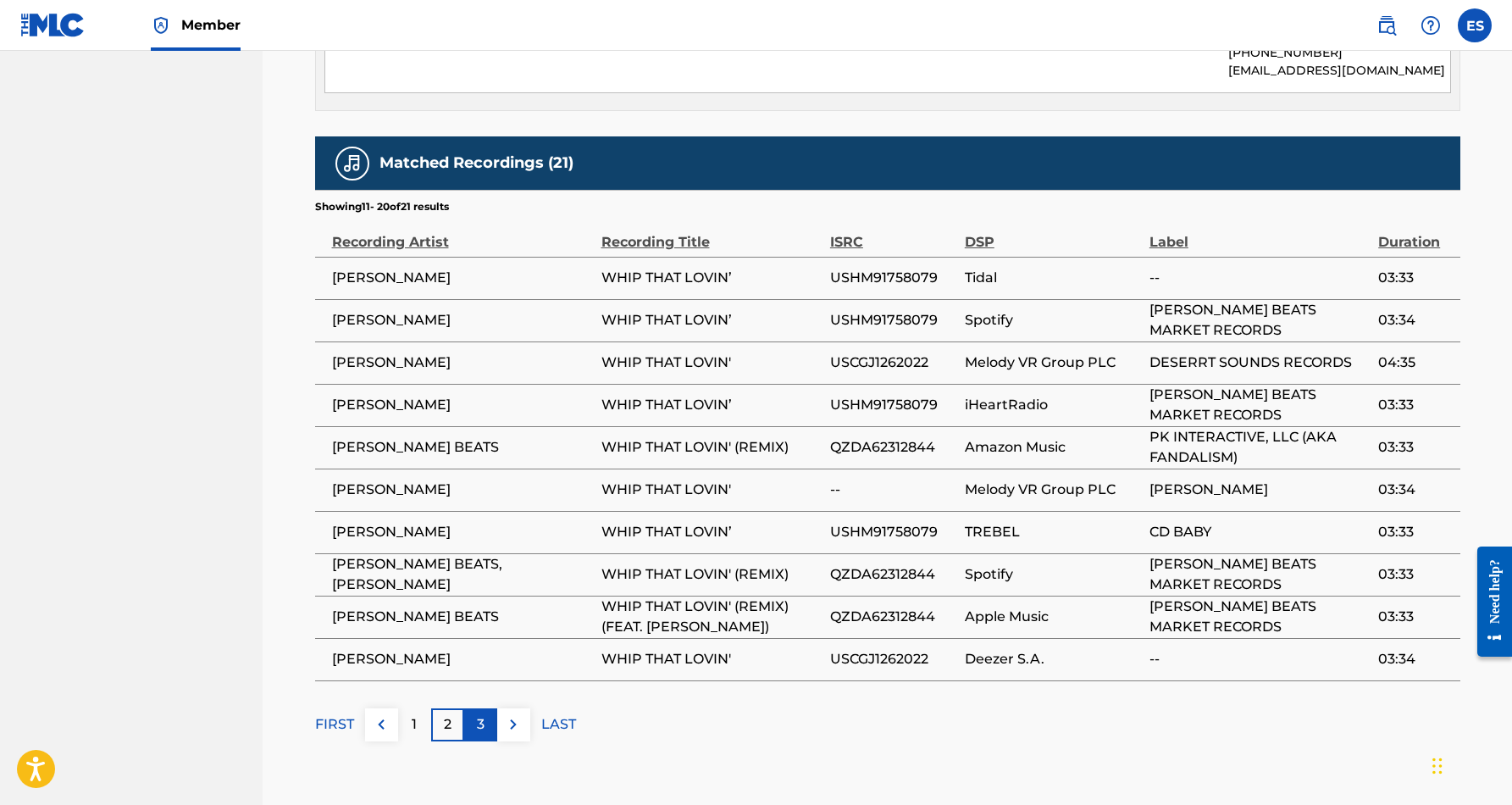
click at [480, 714] on p "3" at bounding box center [480, 724] width 8 height 21
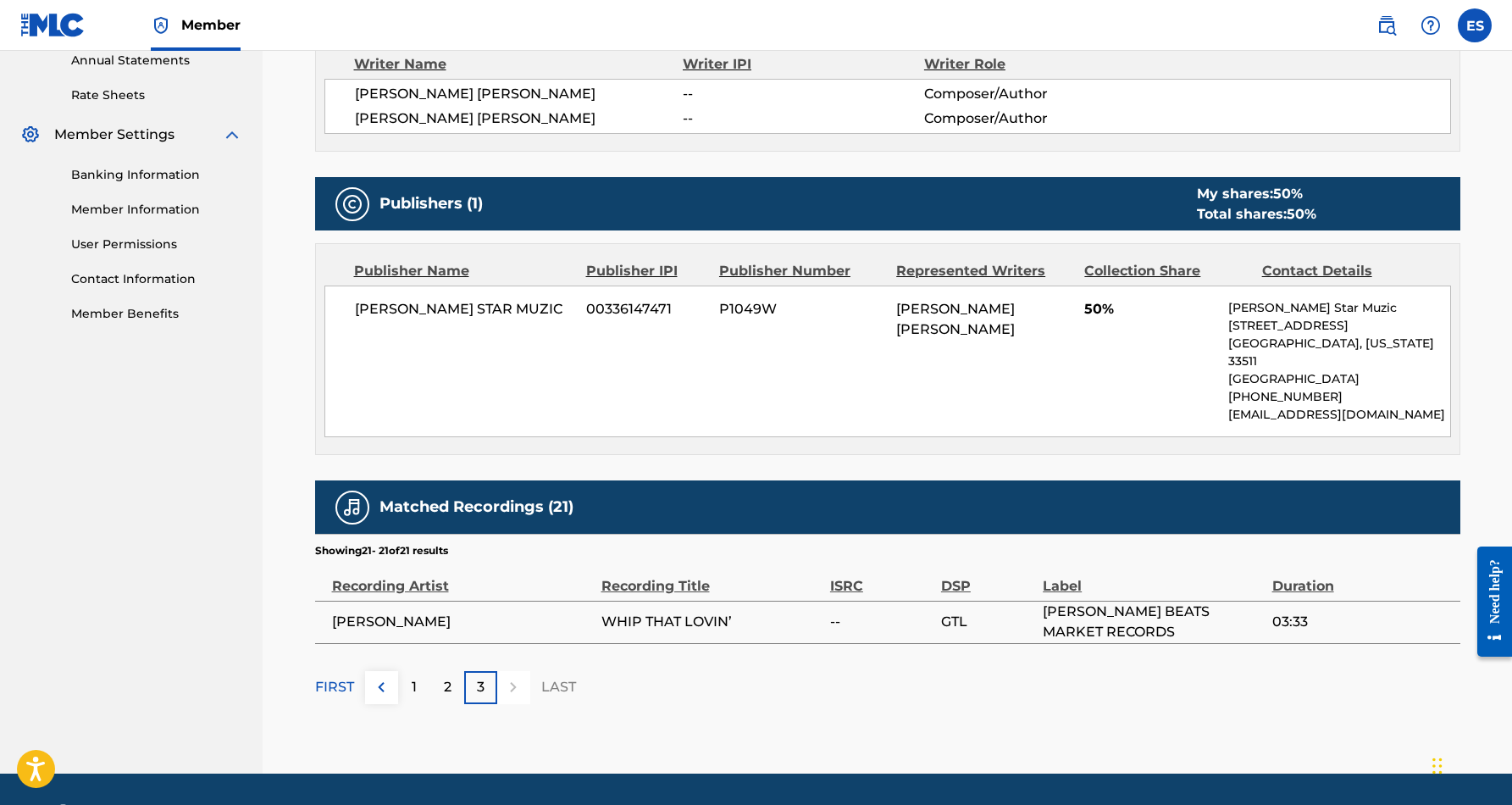
scroll to position [628, 0]
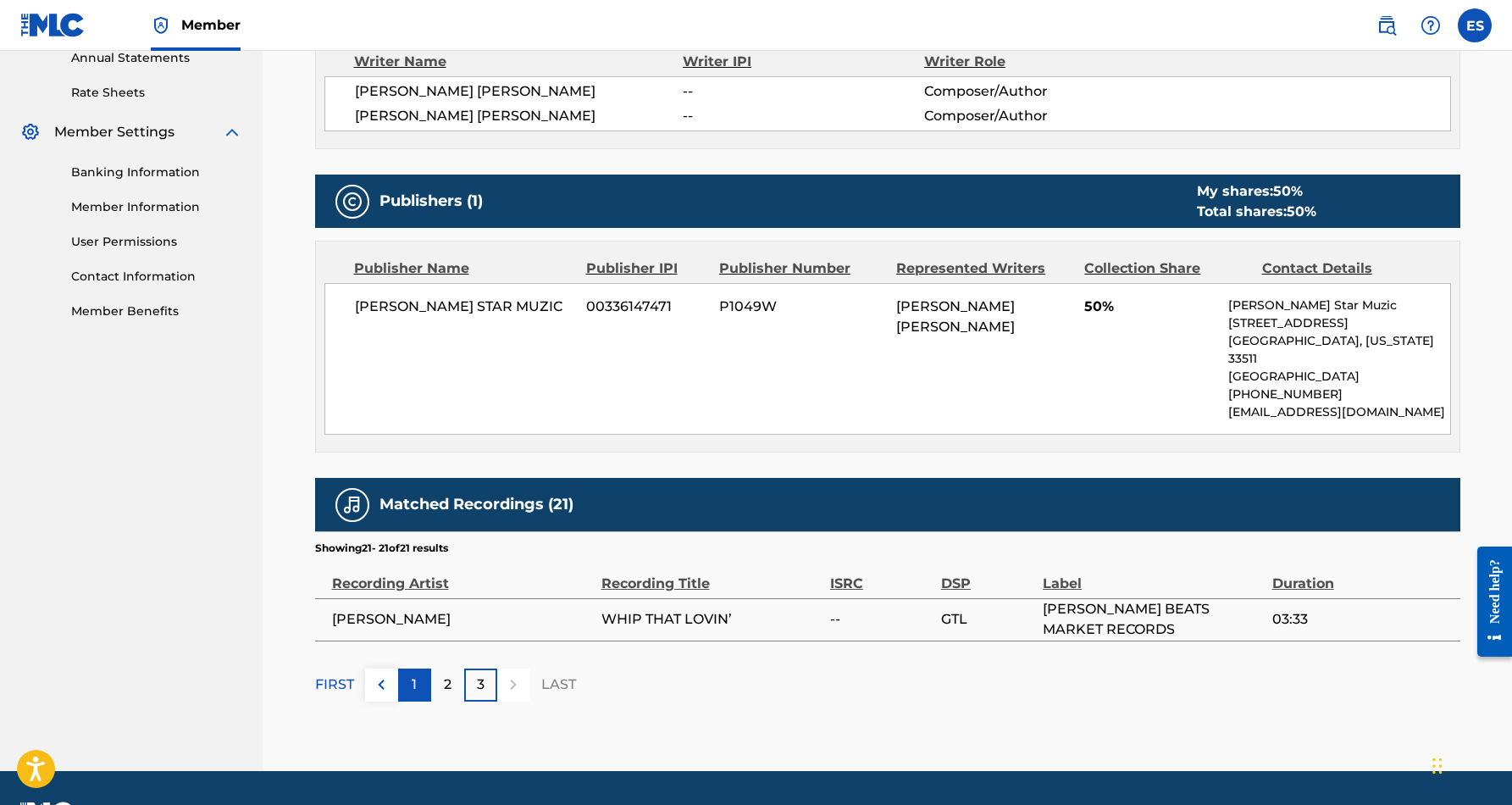
click at [416, 674] on p "1" at bounding box center [414, 685] width 5 height 21
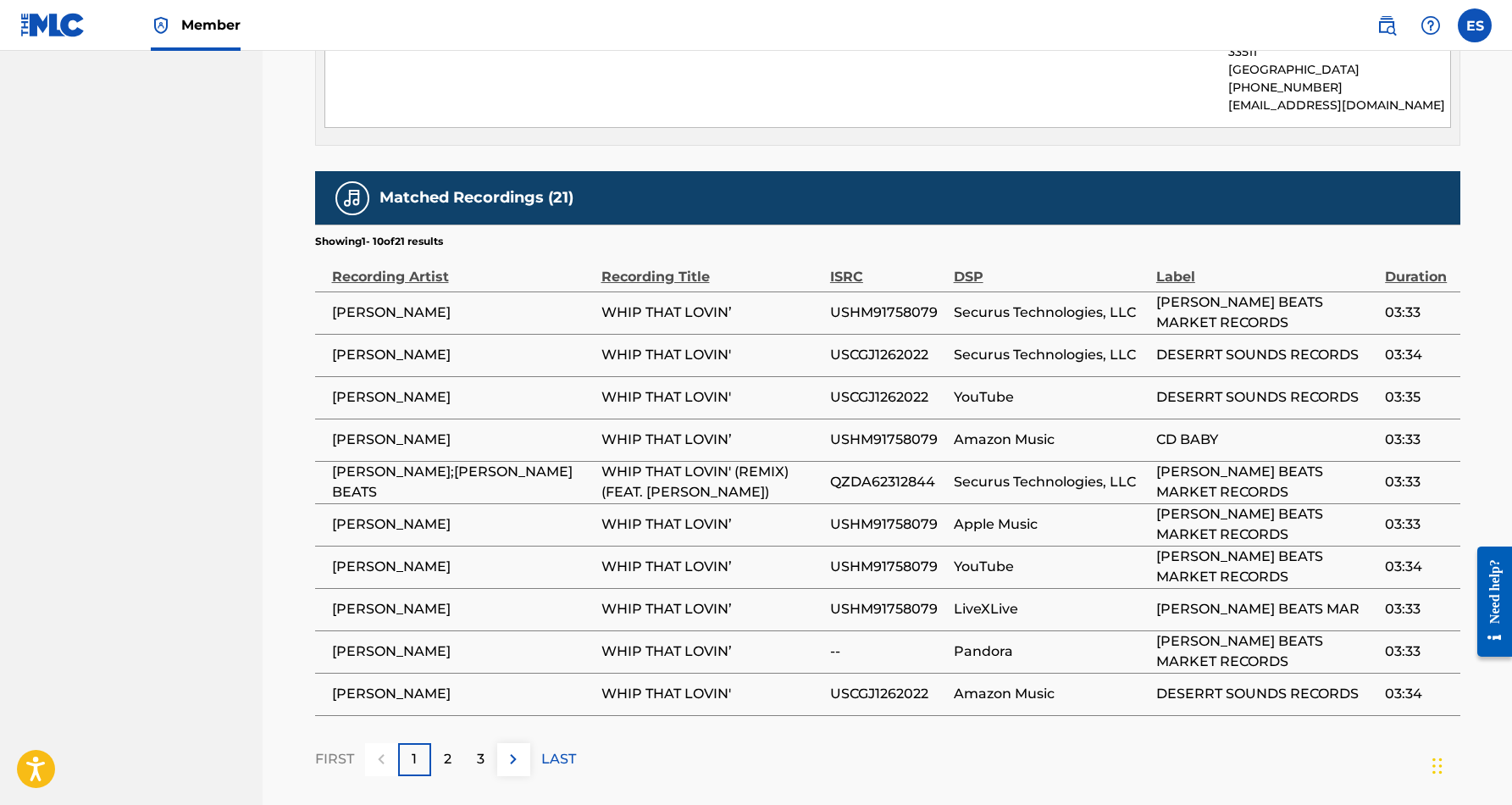
scroll to position [952, 0]
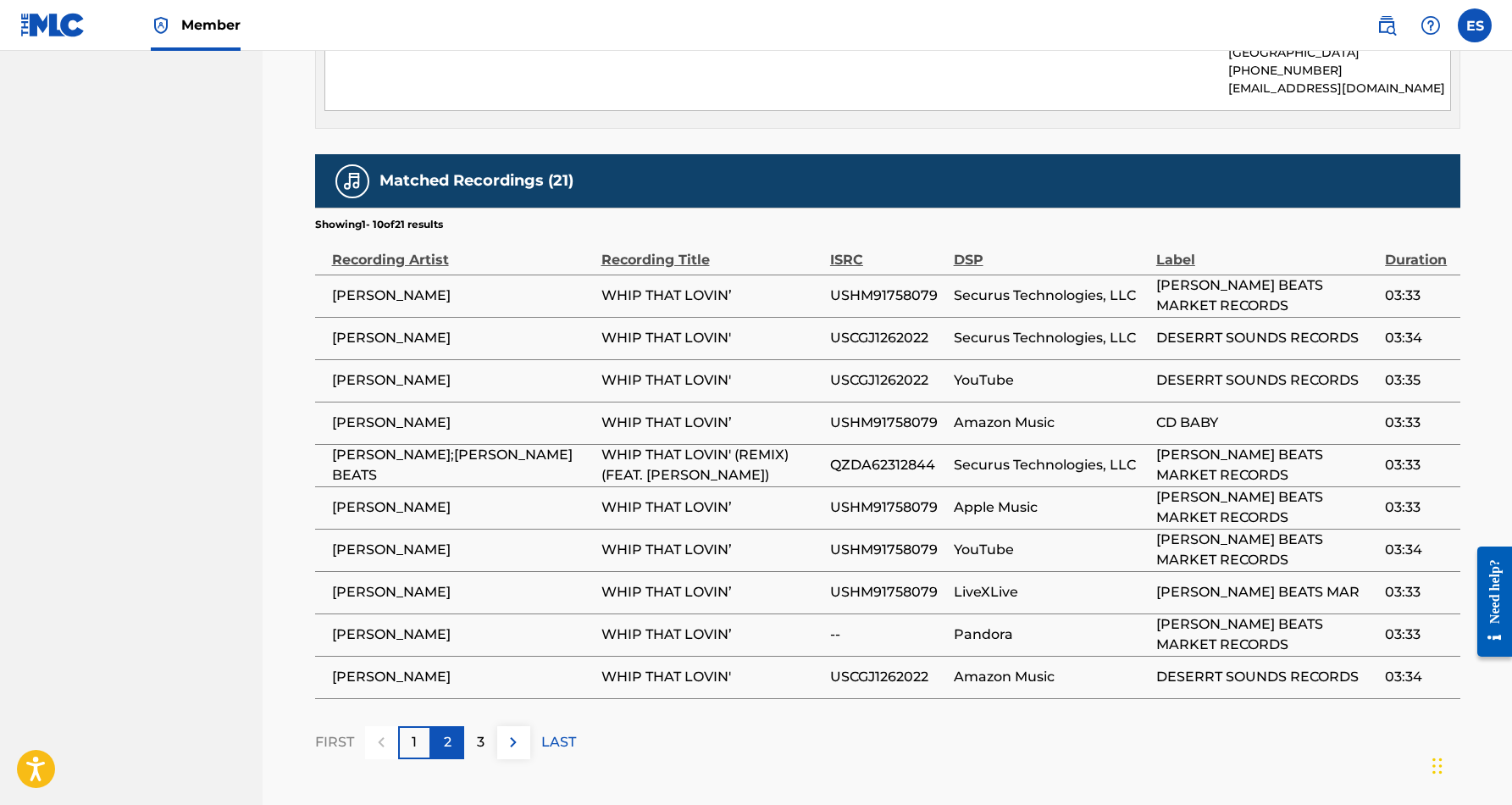
click at [447, 732] on p "2" at bounding box center [448, 742] width 8 height 21
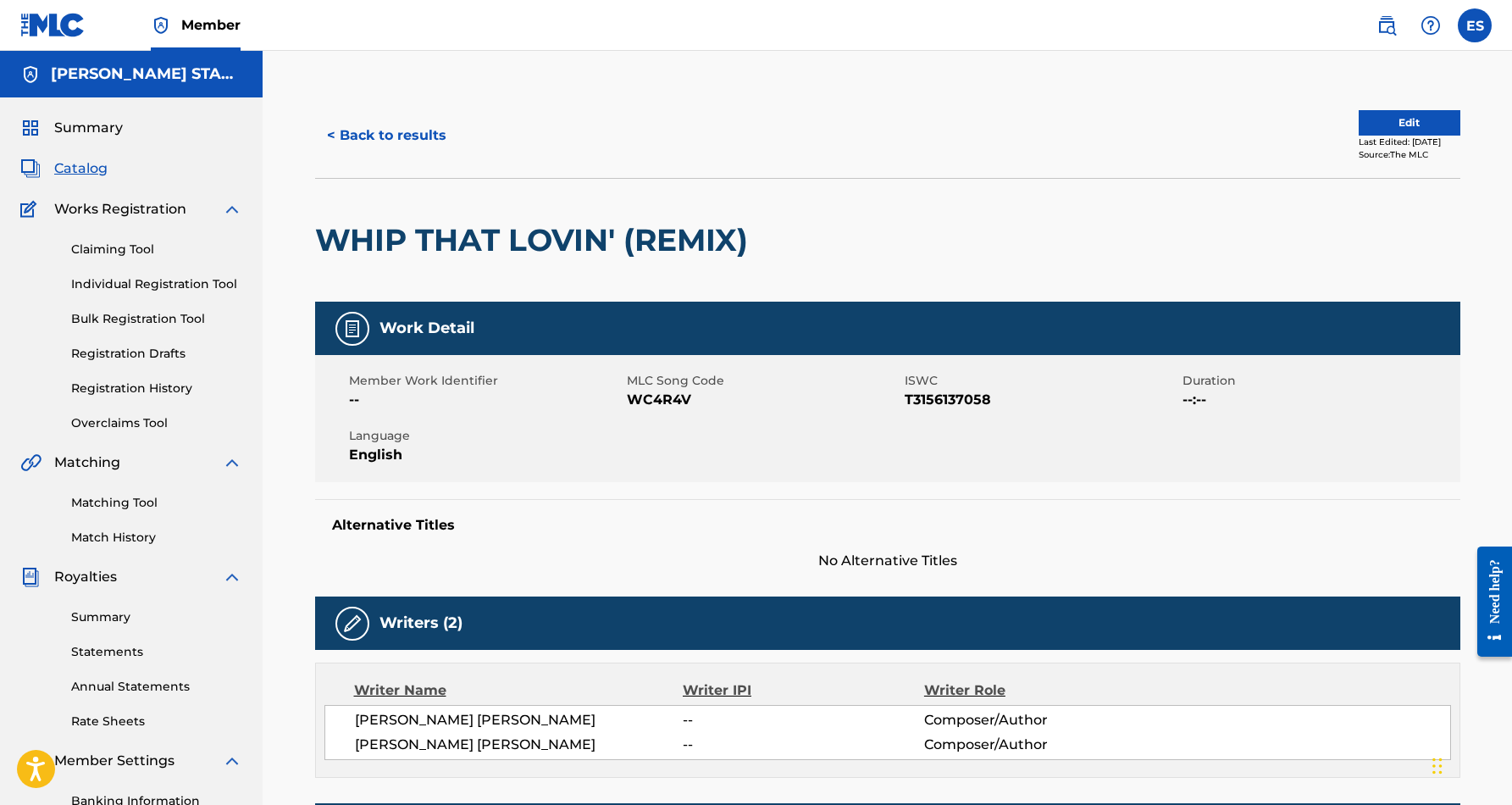
scroll to position [0, 0]
click at [400, 130] on button "< Back to results" at bounding box center [386, 135] width 143 height 42
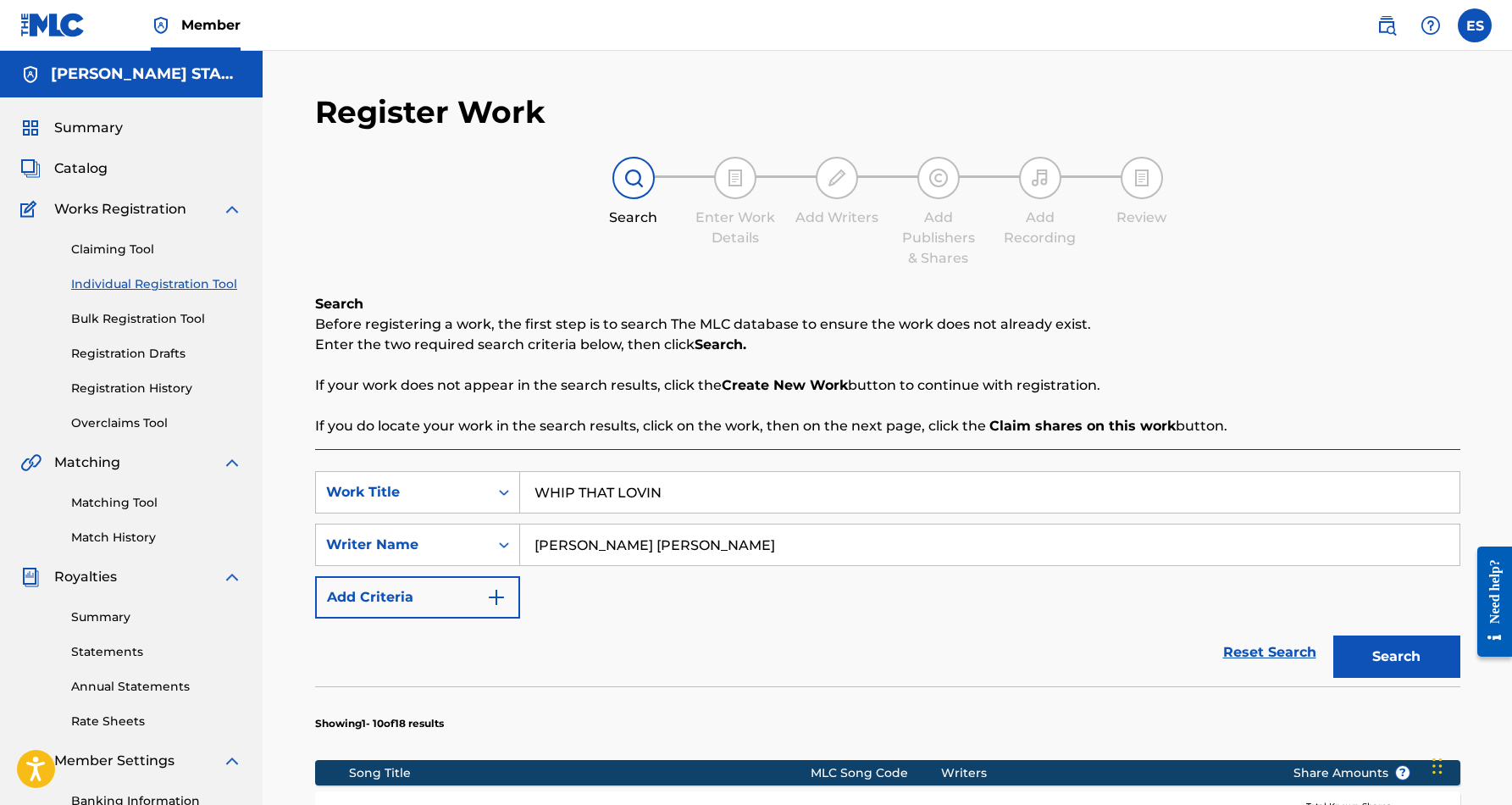
scroll to position [245, 0]
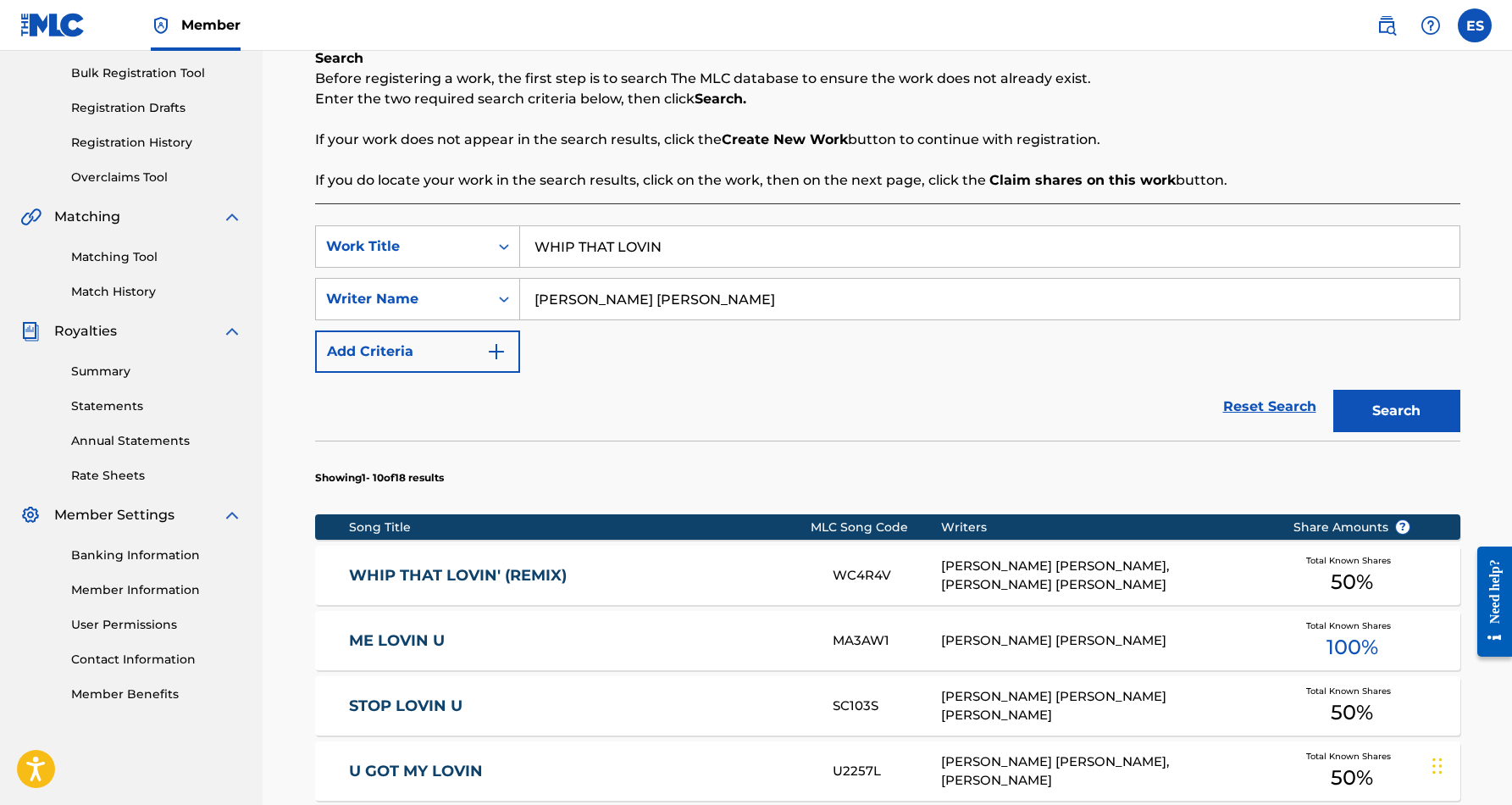
click at [670, 246] on input "WHIP THAT LOVIN" at bounding box center [989, 245] width 939 height 40
type input "W"
paste input "BREAK ME OFF"
click at [1367, 418] on button "Search" at bounding box center [1396, 410] width 127 height 42
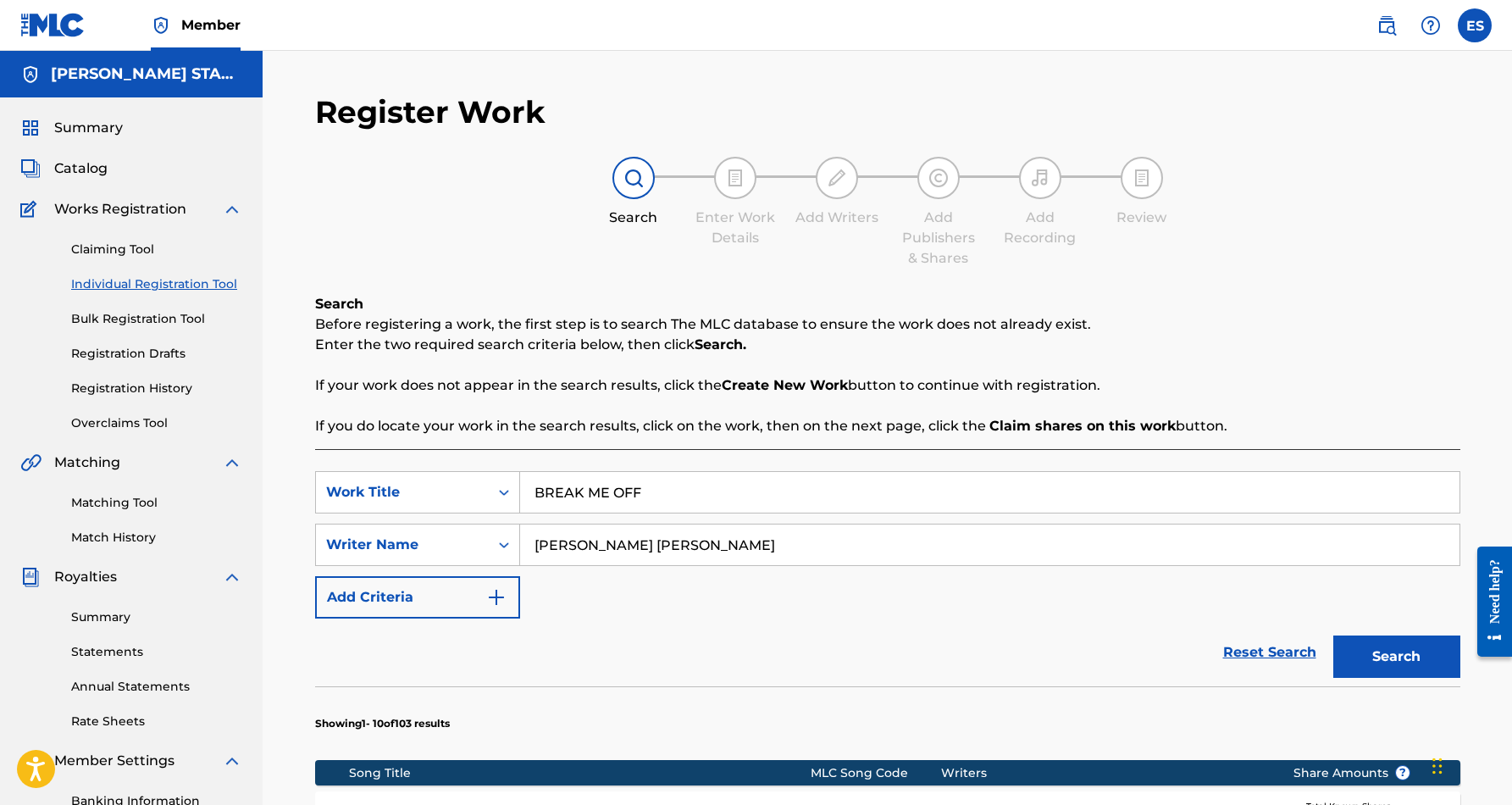
scroll to position [0, 0]
click at [661, 489] on input "BREAK ME OFF" at bounding box center [989, 492] width 939 height 40
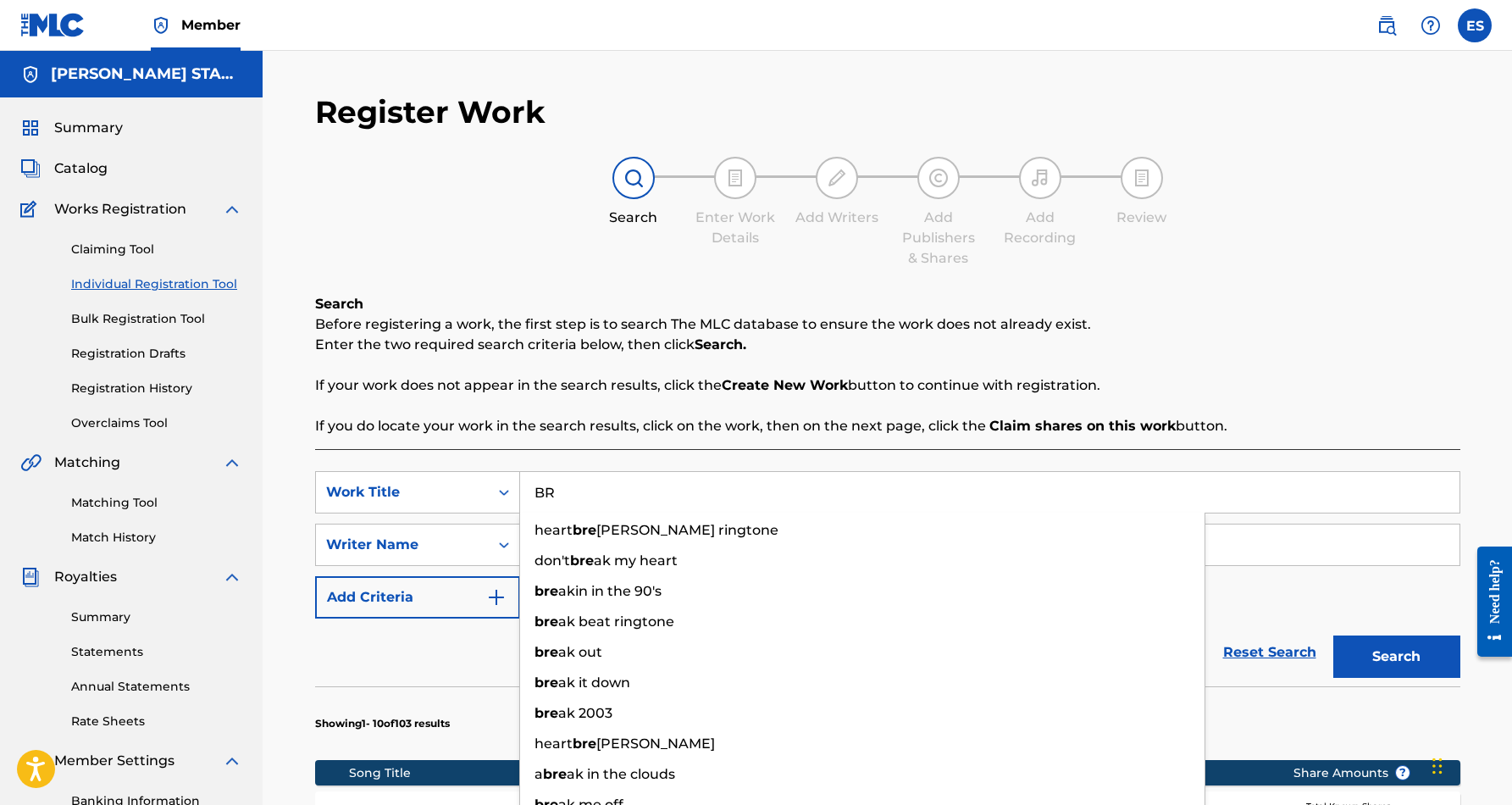
type input "B"
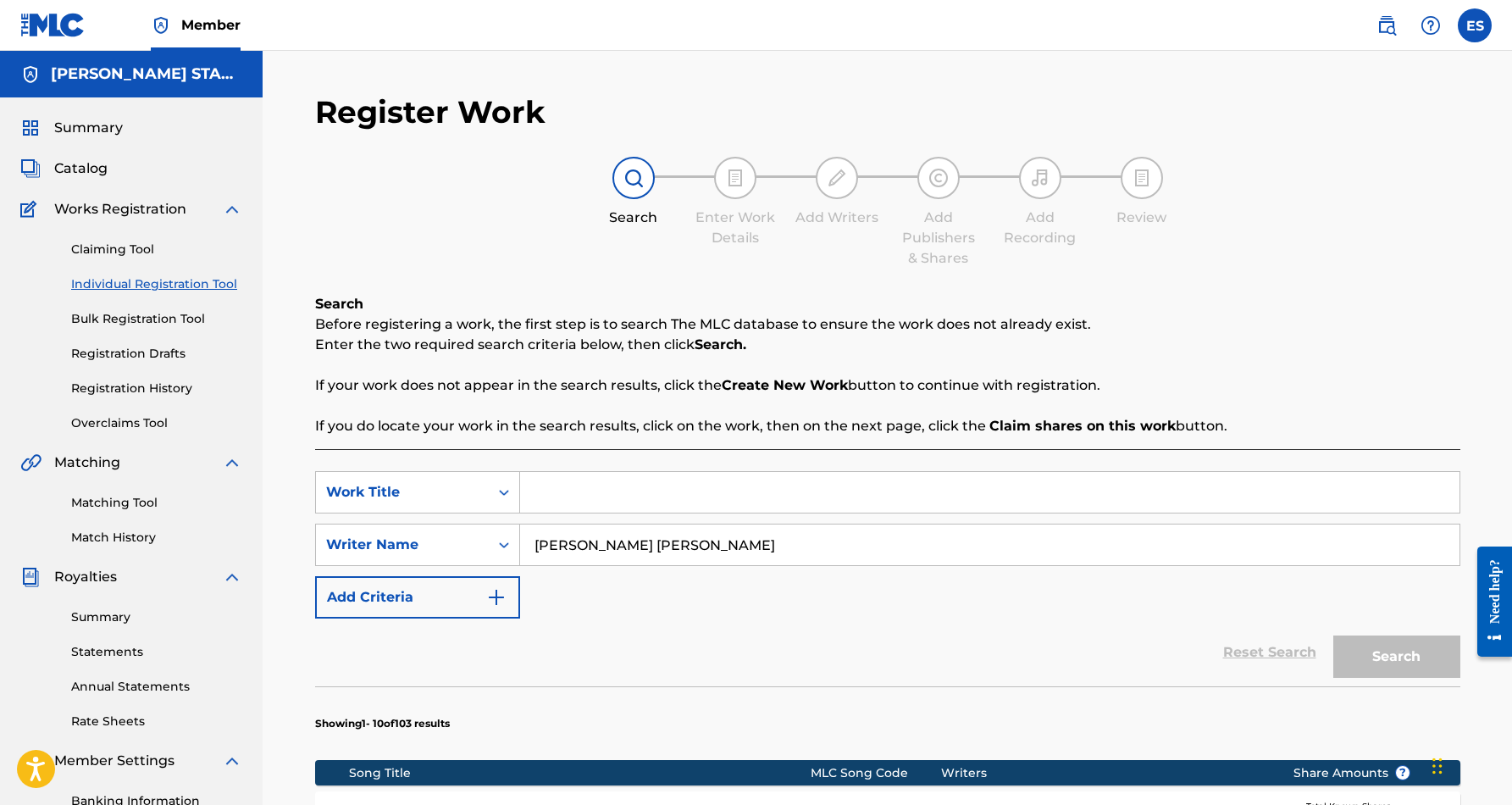
paste input "HE'S MY HERO"
click at [752, 590] on div "SearchWithCriteriab9921962-7046-4413-a65c-3a7aff2bb8ac Work Title HE'S MY HERO …" at bounding box center [888, 545] width 1145 height 148
click at [1394, 652] on button "Search" at bounding box center [1396, 655] width 127 height 42
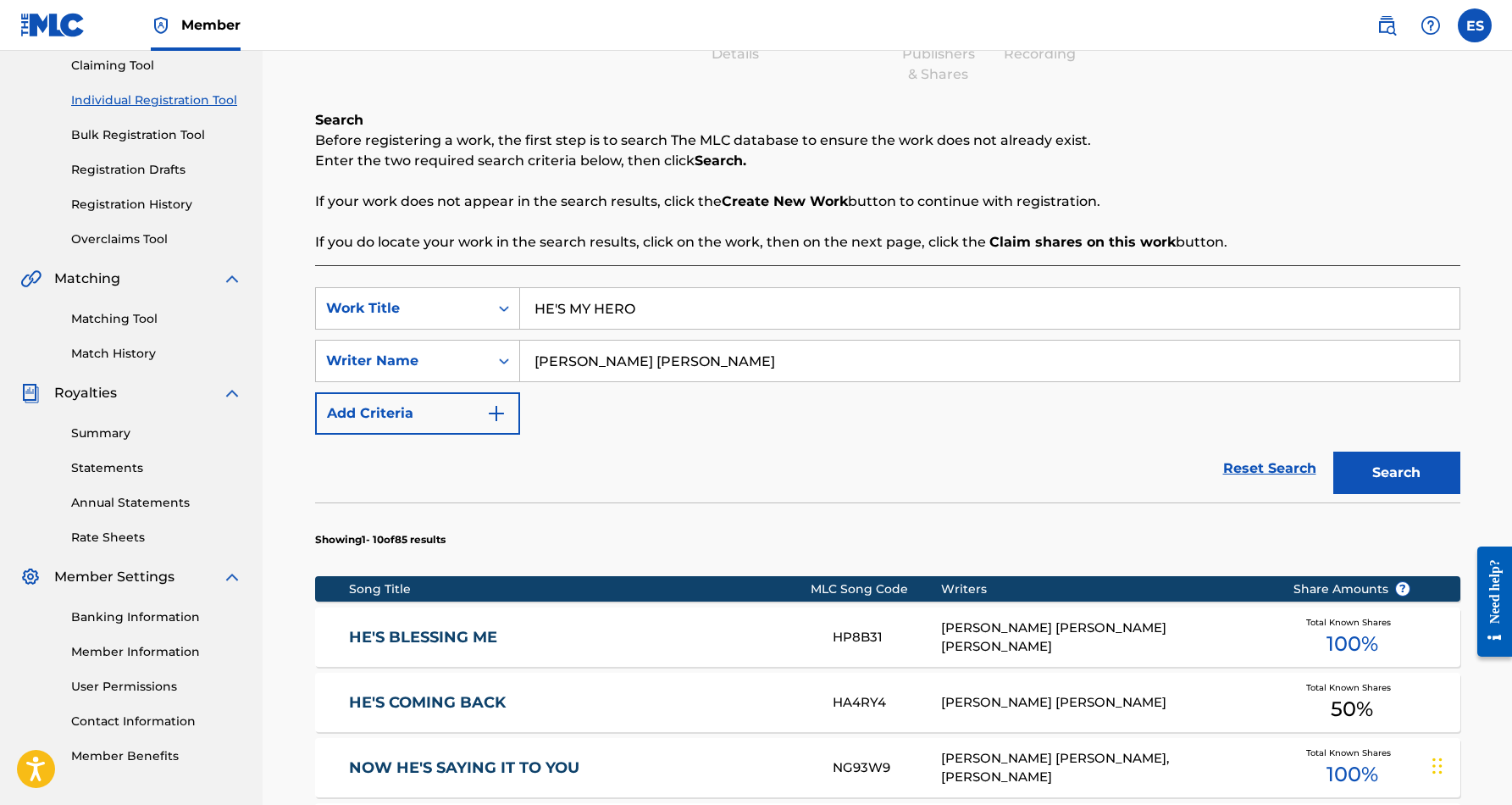
scroll to position [174, 0]
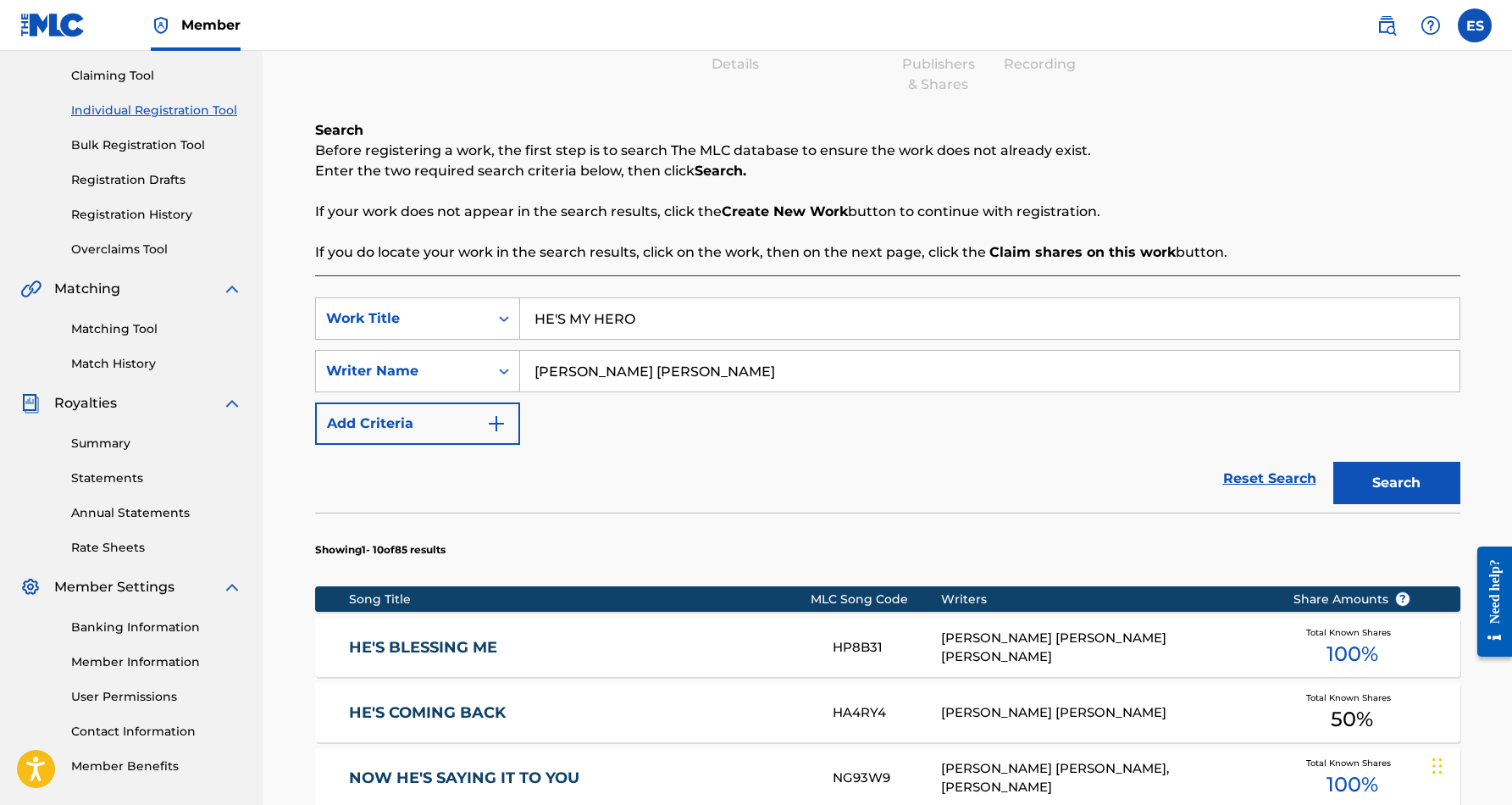
click at [574, 316] on input "HE'S MY HERO" at bounding box center [989, 318] width 939 height 40
click at [1368, 469] on button "Search" at bounding box center [1396, 482] width 127 height 42
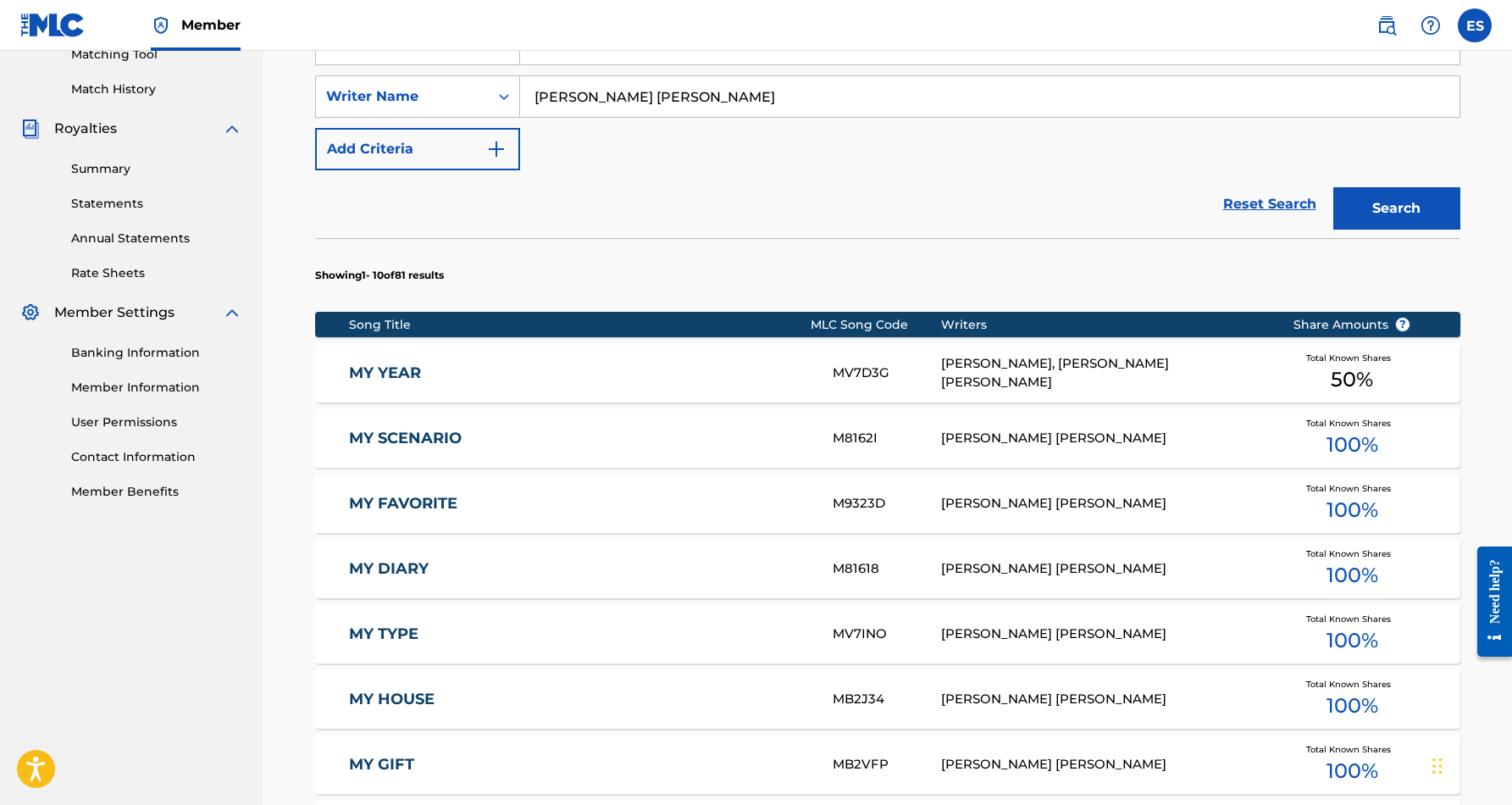
scroll to position [407, 0]
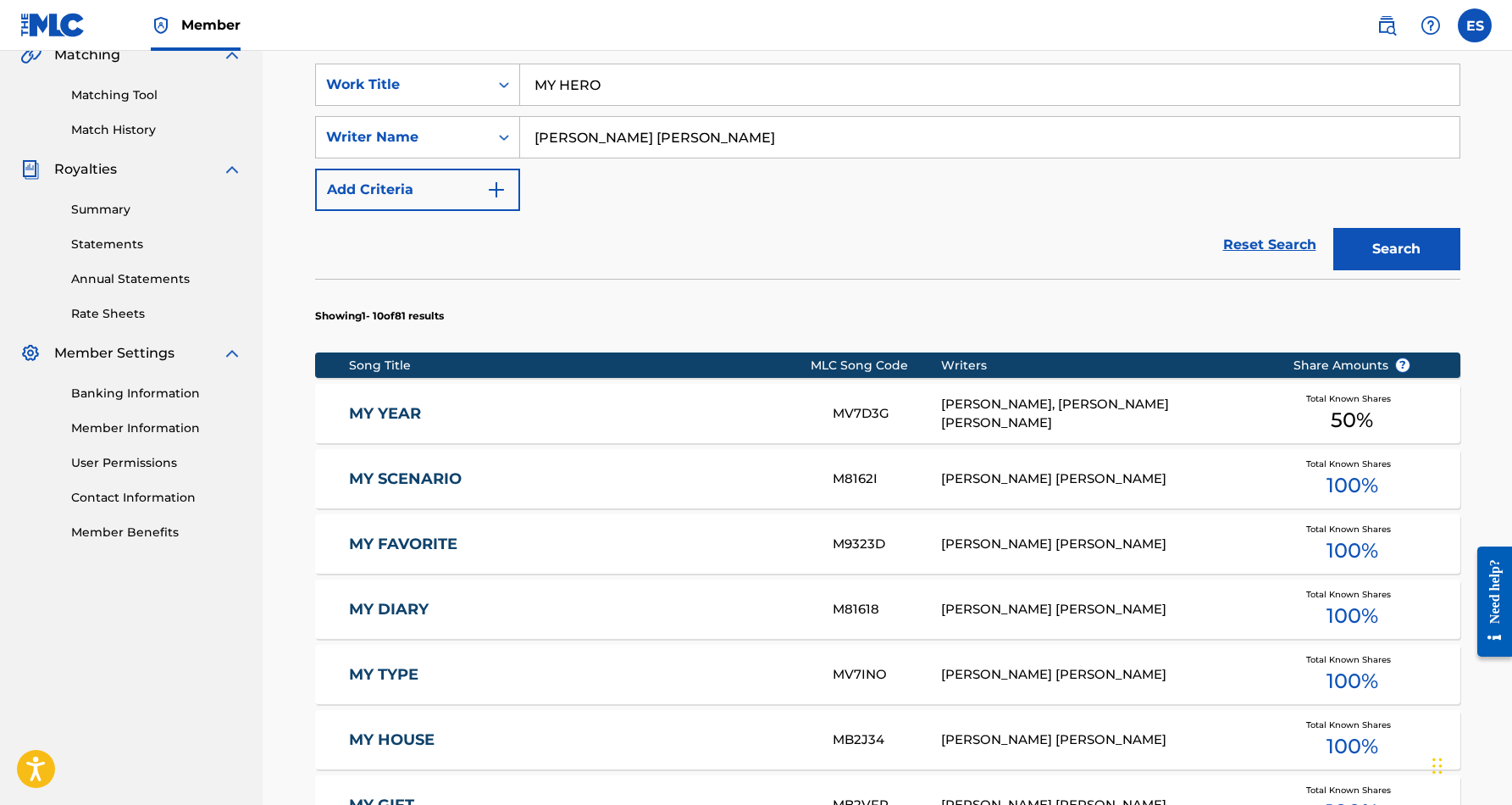
click at [612, 91] on input "MY HERO" at bounding box center [989, 84] width 939 height 40
type input "M"
paste input "LEON STOLE MY FREAK"
type input "LEON STOLE MY FREAK"
click at [673, 197] on div "SearchWithCriteriab9921962-7046-4413-a65c-3a7aff2bb8ac Work Title LEON STOLE MY…" at bounding box center [888, 137] width 1145 height 148
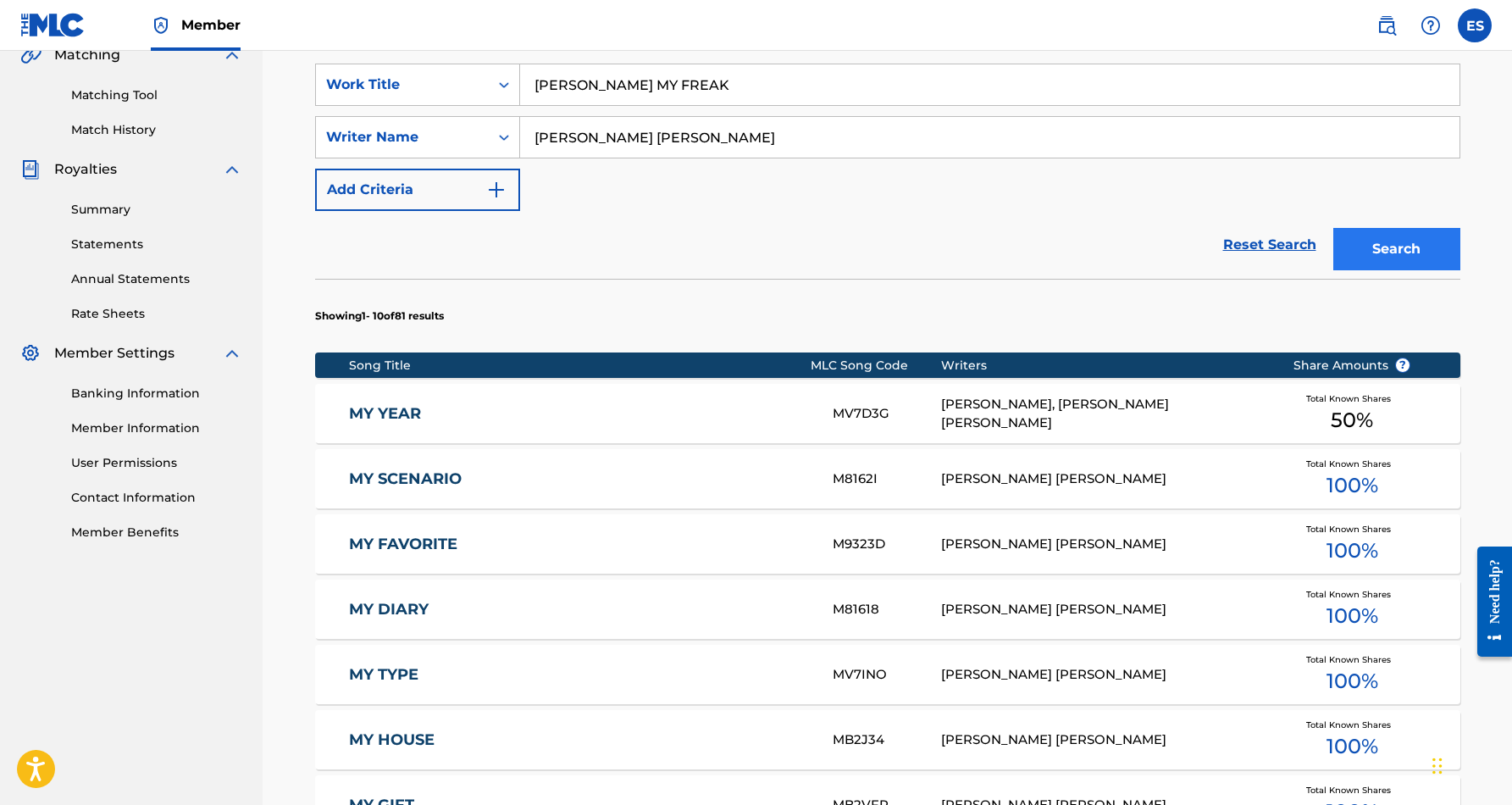
click at [1411, 250] on button "Search" at bounding box center [1396, 248] width 127 height 42
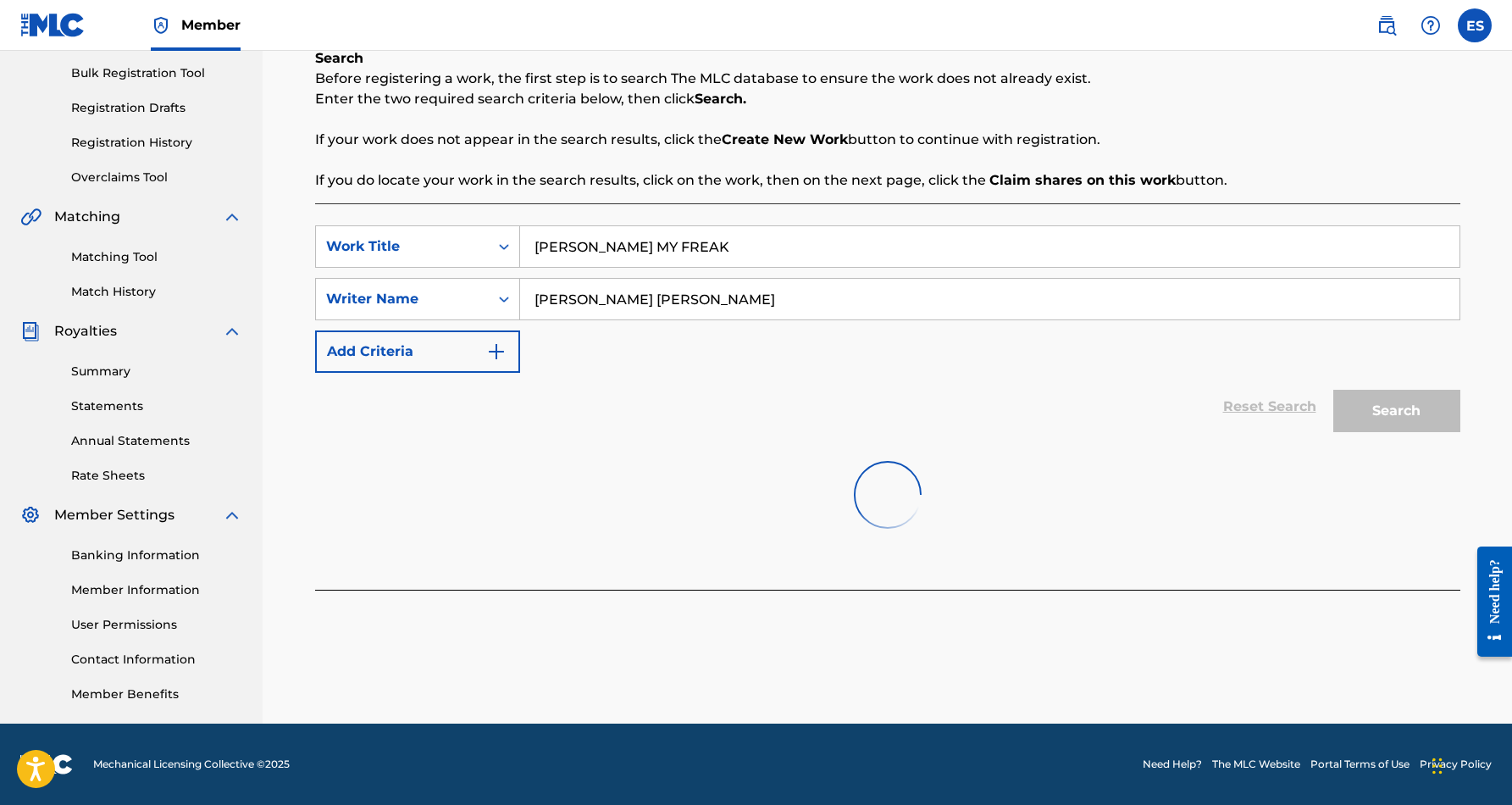
scroll to position [245, 0]
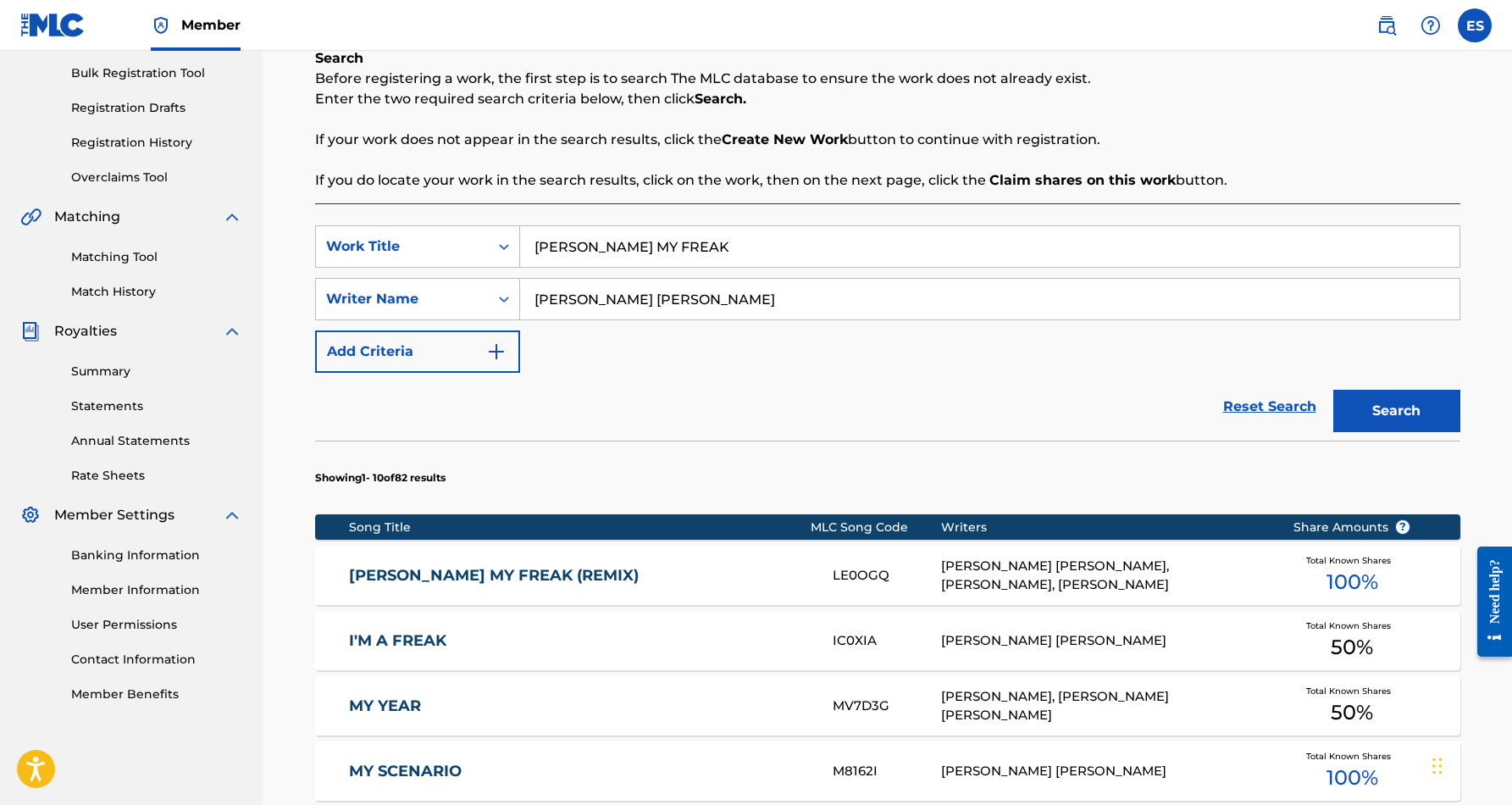
click at [640, 573] on link "LEON STOLE MY FREAK (REMIX)" at bounding box center [579, 576] width 461 height 20
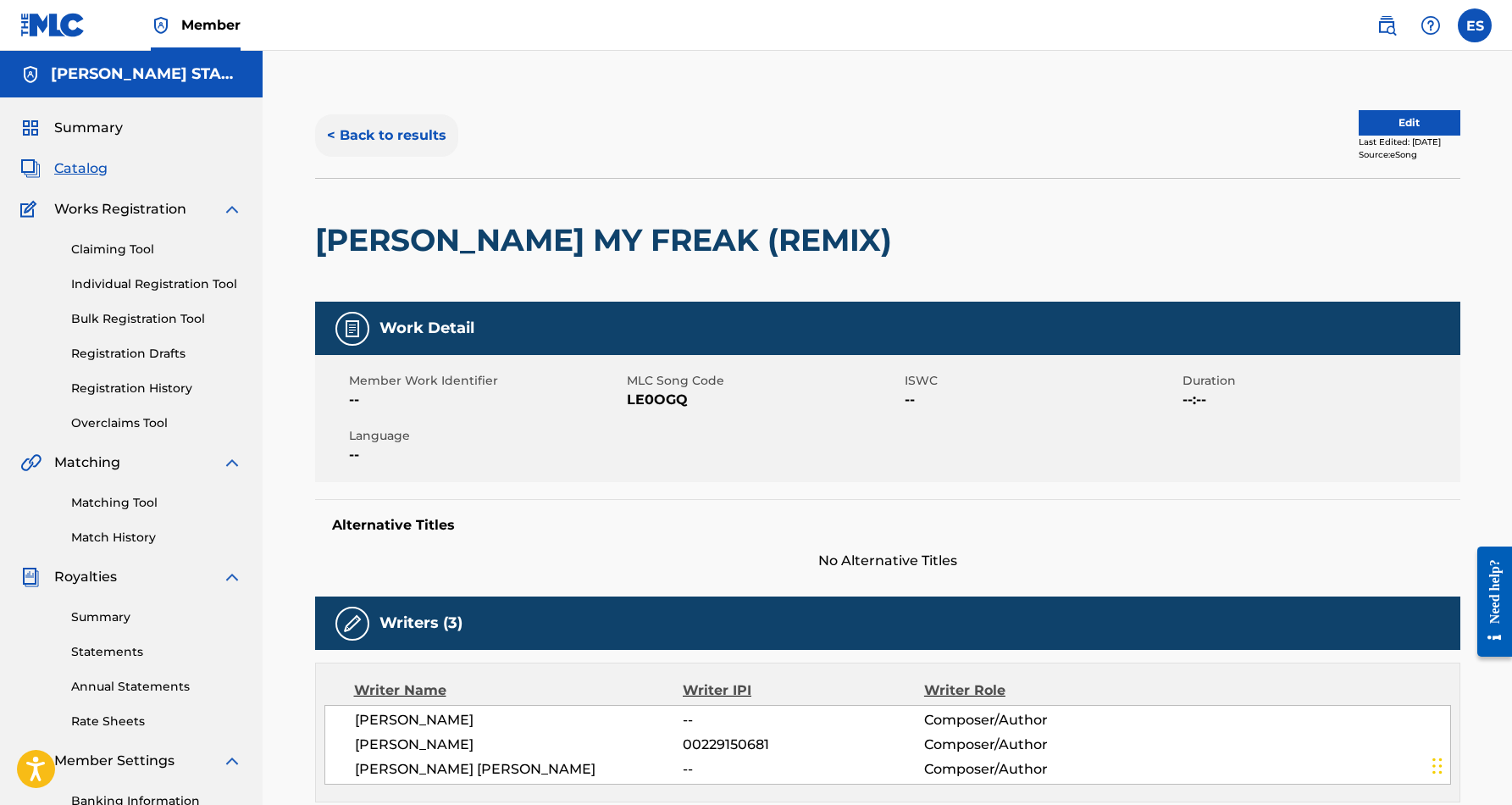
click at [410, 134] on button "< Back to results" at bounding box center [386, 135] width 143 height 42
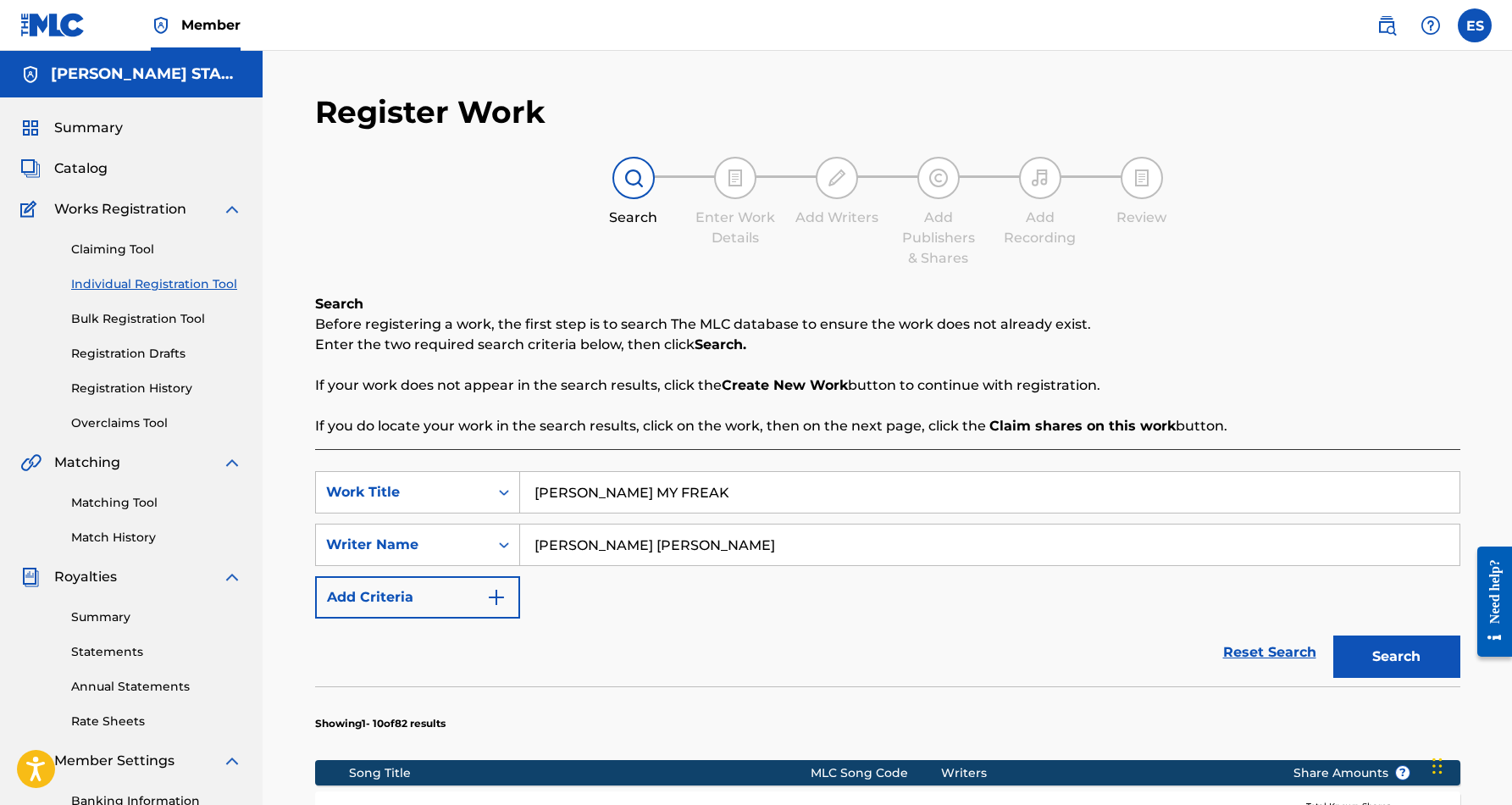
scroll to position [245, 0]
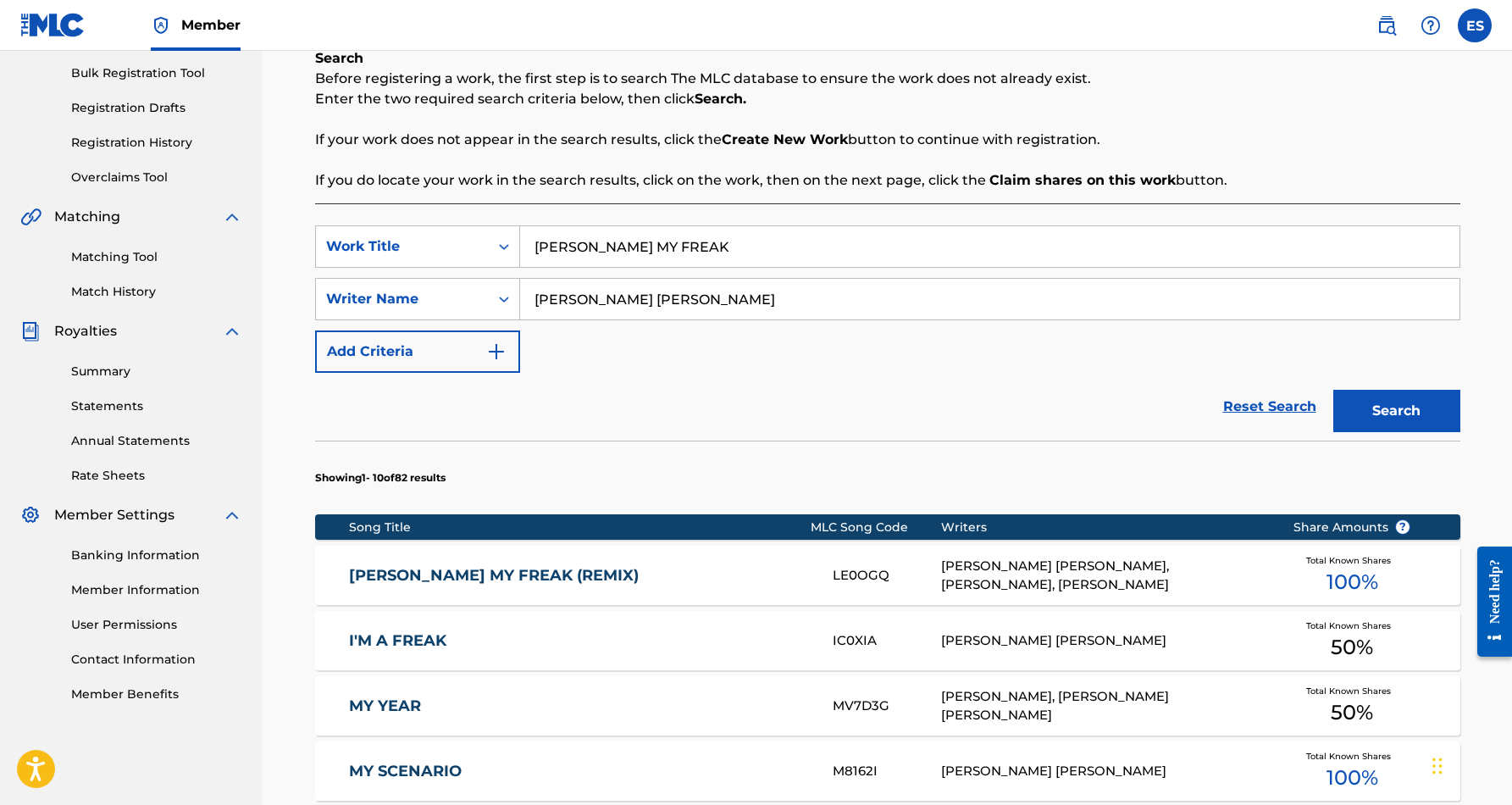
click at [717, 254] on input "LEON STOLE MY FREAK" at bounding box center [989, 245] width 939 height 40
type input "L"
paste input "NOT GONNA FALL"
type input "NOT GONNA FALL"
click at [808, 355] on div "SearchWithCriteriab9921962-7046-4413-a65c-3a7aff2bb8ac Work Title NOT GONNA FAL…" at bounding box center [888, 299] width 1145 height 148
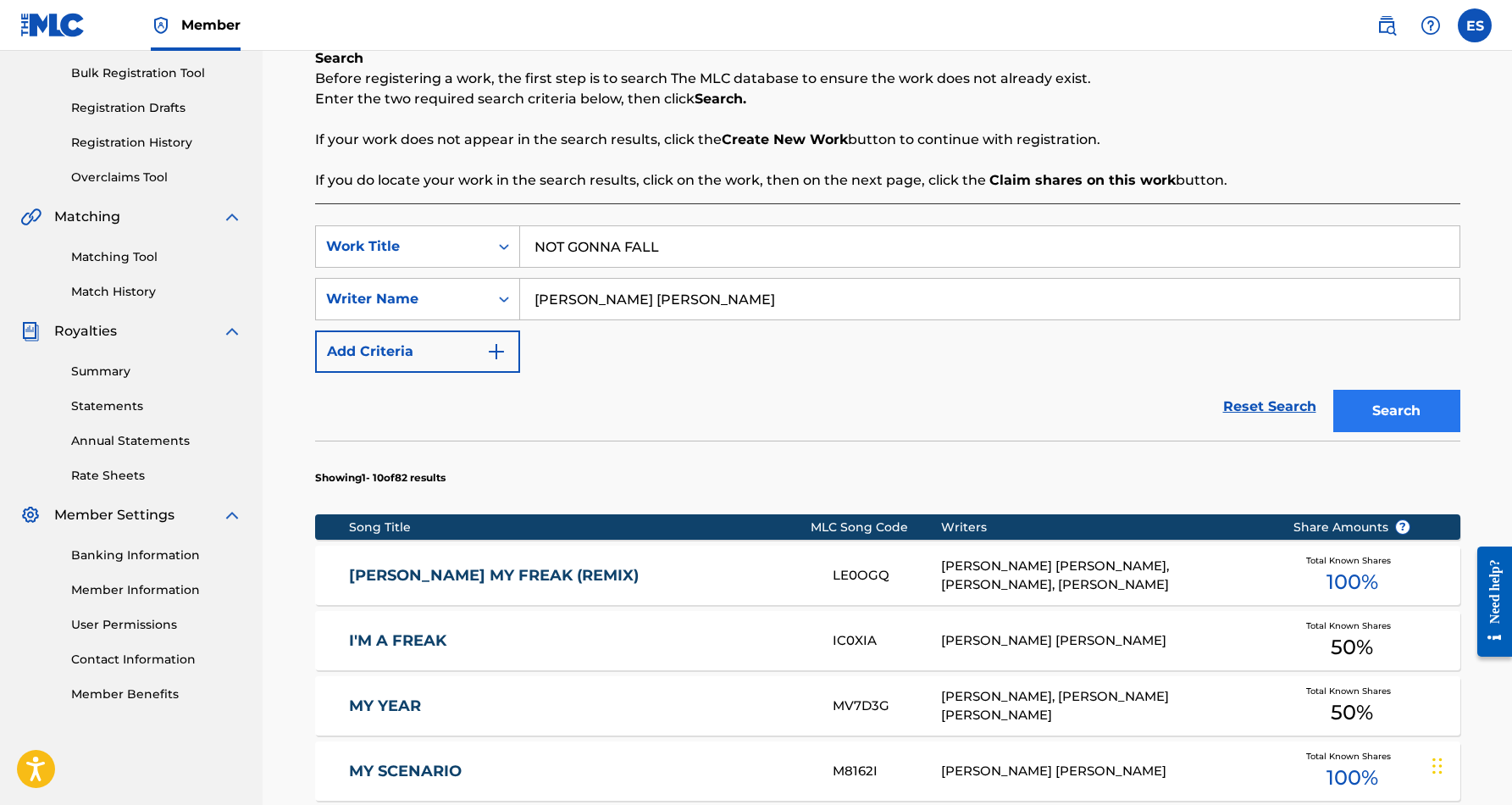
click at [1395, 400] on button "Search" at bounding box center [1396, 410] width 127 height 42
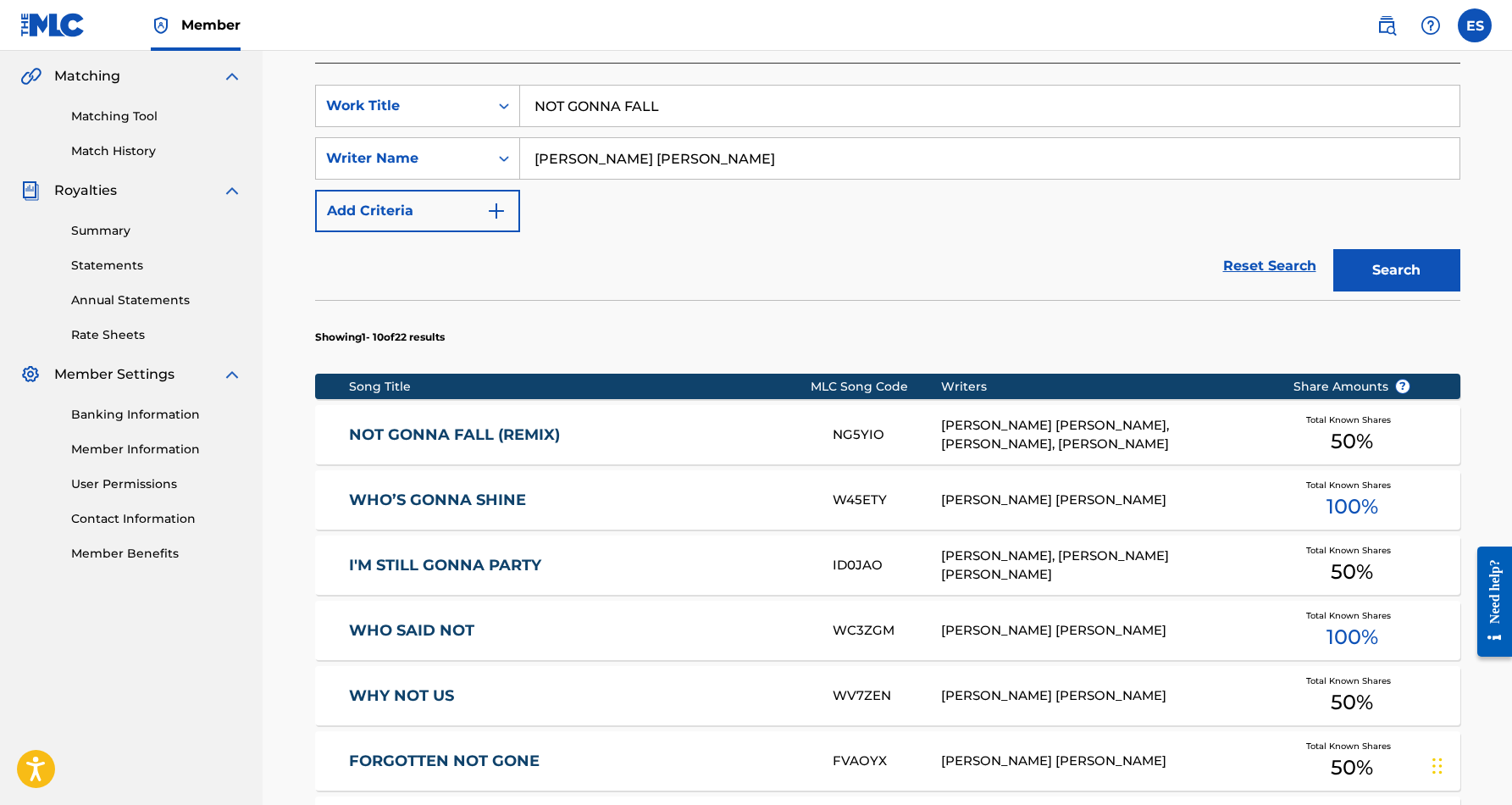
scroll to position [396, 0]
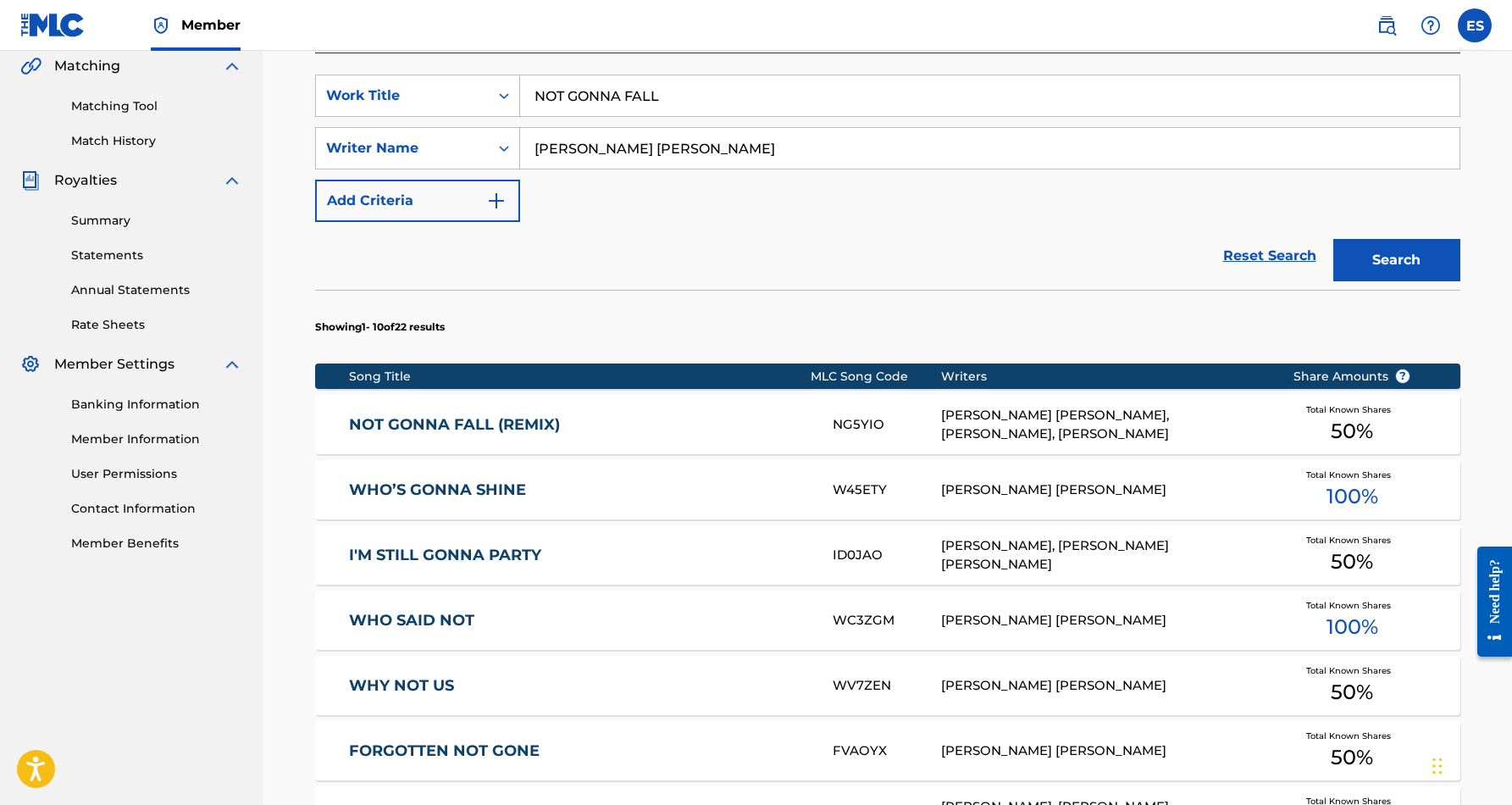
click at [622, 430] on link "NOT GONNA FALL (REMIX)" at bounding box center [579, 424] width 461 height 20
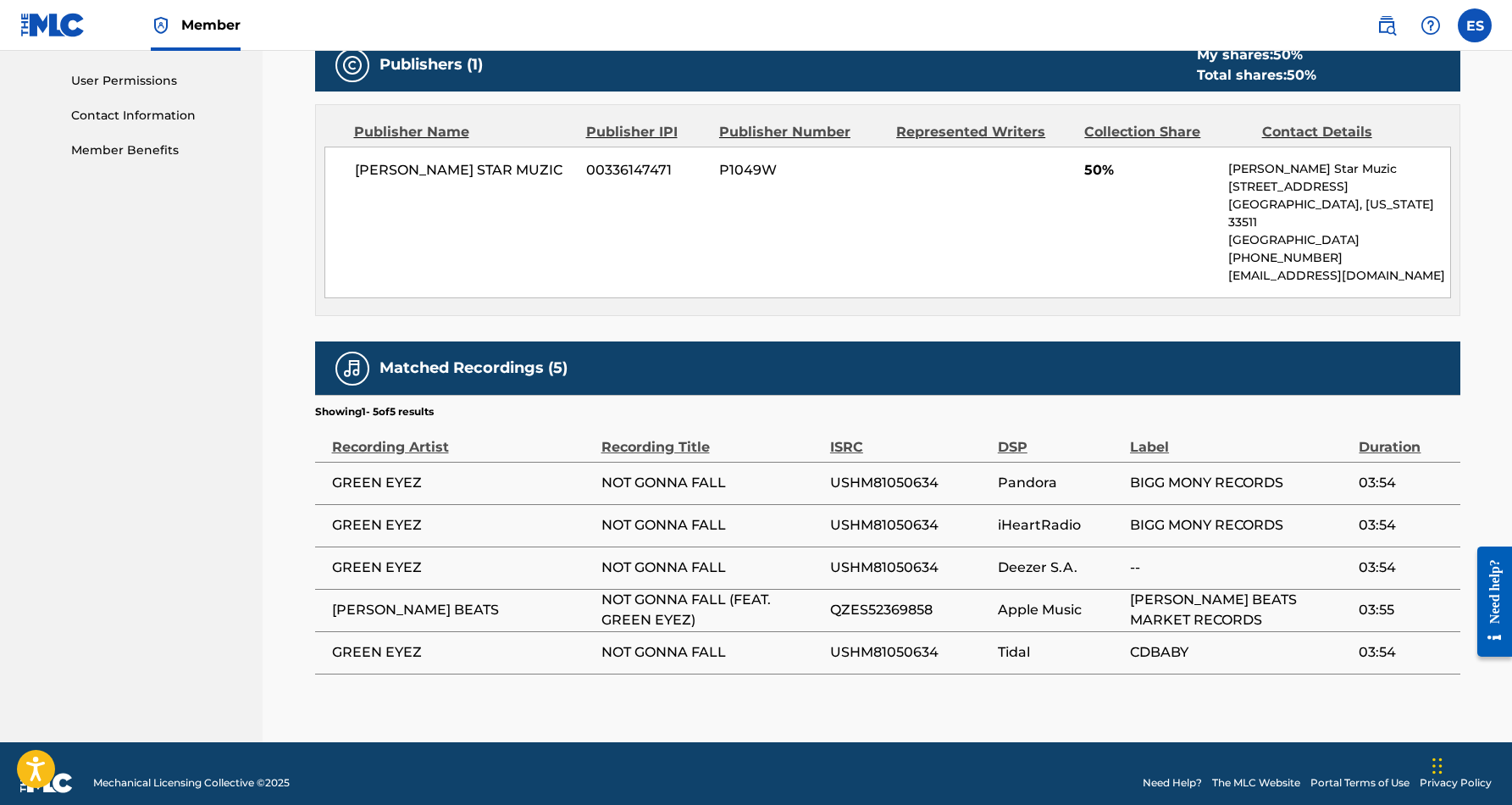
scroll to position [788, 0]
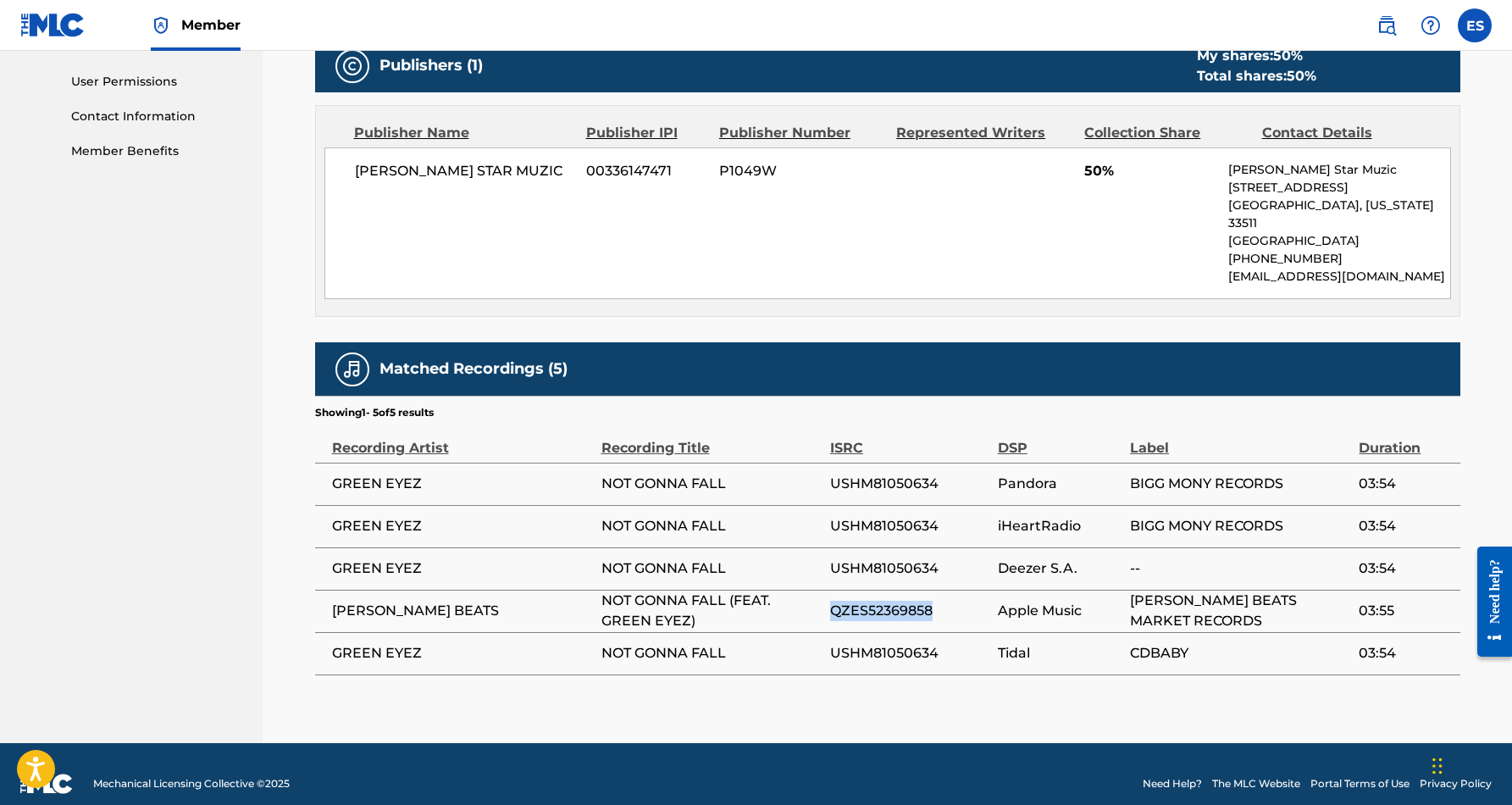
drag, startPoint x: 936, startPoint y: 592, endPoint x: 831, endPoint y: 598, distance: 105.2
click at [831, 601] on span "QZES52369858" at bounding box center [909, 611] width 159 height 21
click at [780, 670] on div "< Back to results Edit Last Edited: March 27, 2023 Source: eSong NOT GONNA FALL…" at bounding box center [888, 24] width 1145 height 1438
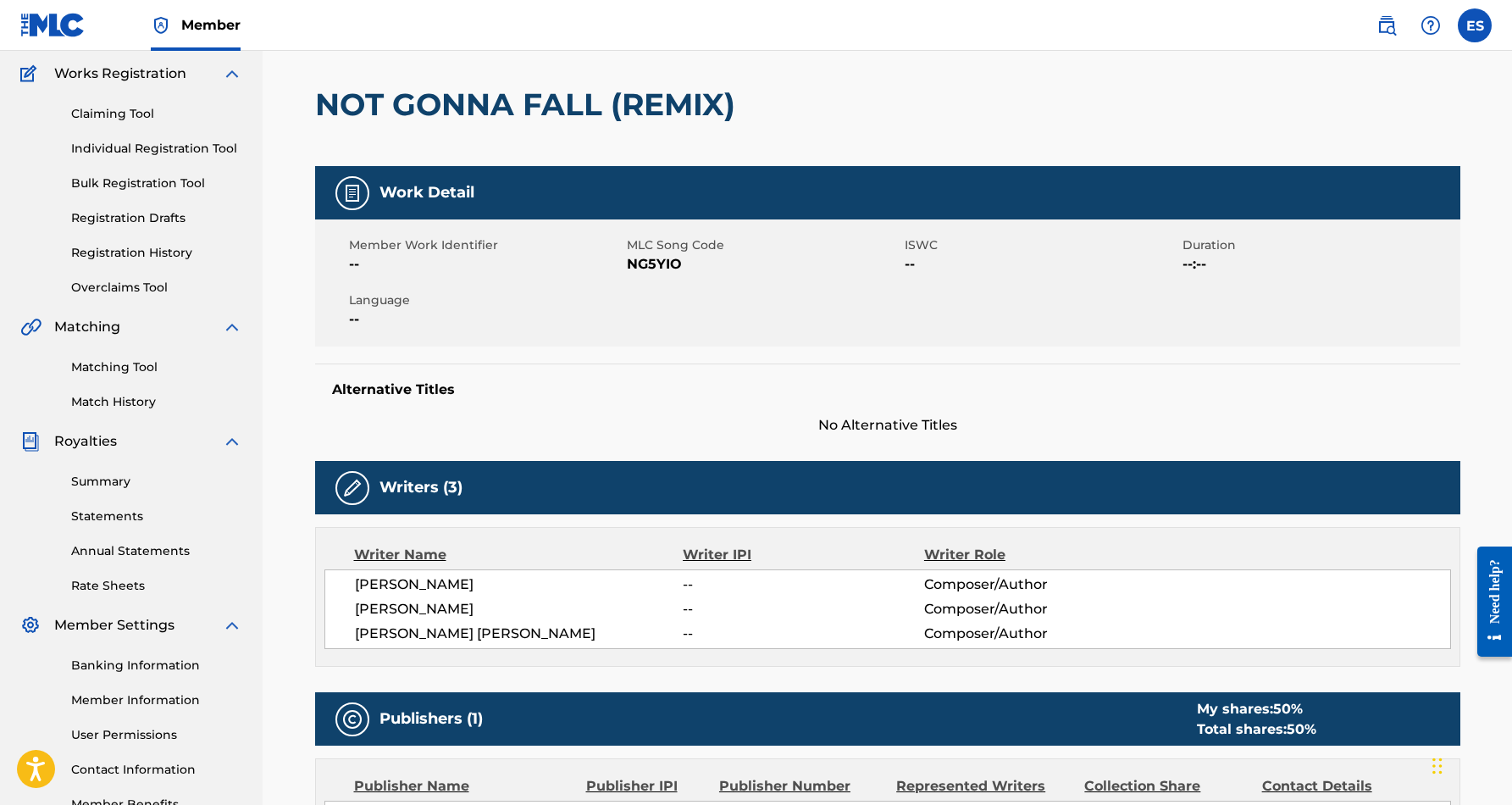
scroll to position [8, 0]
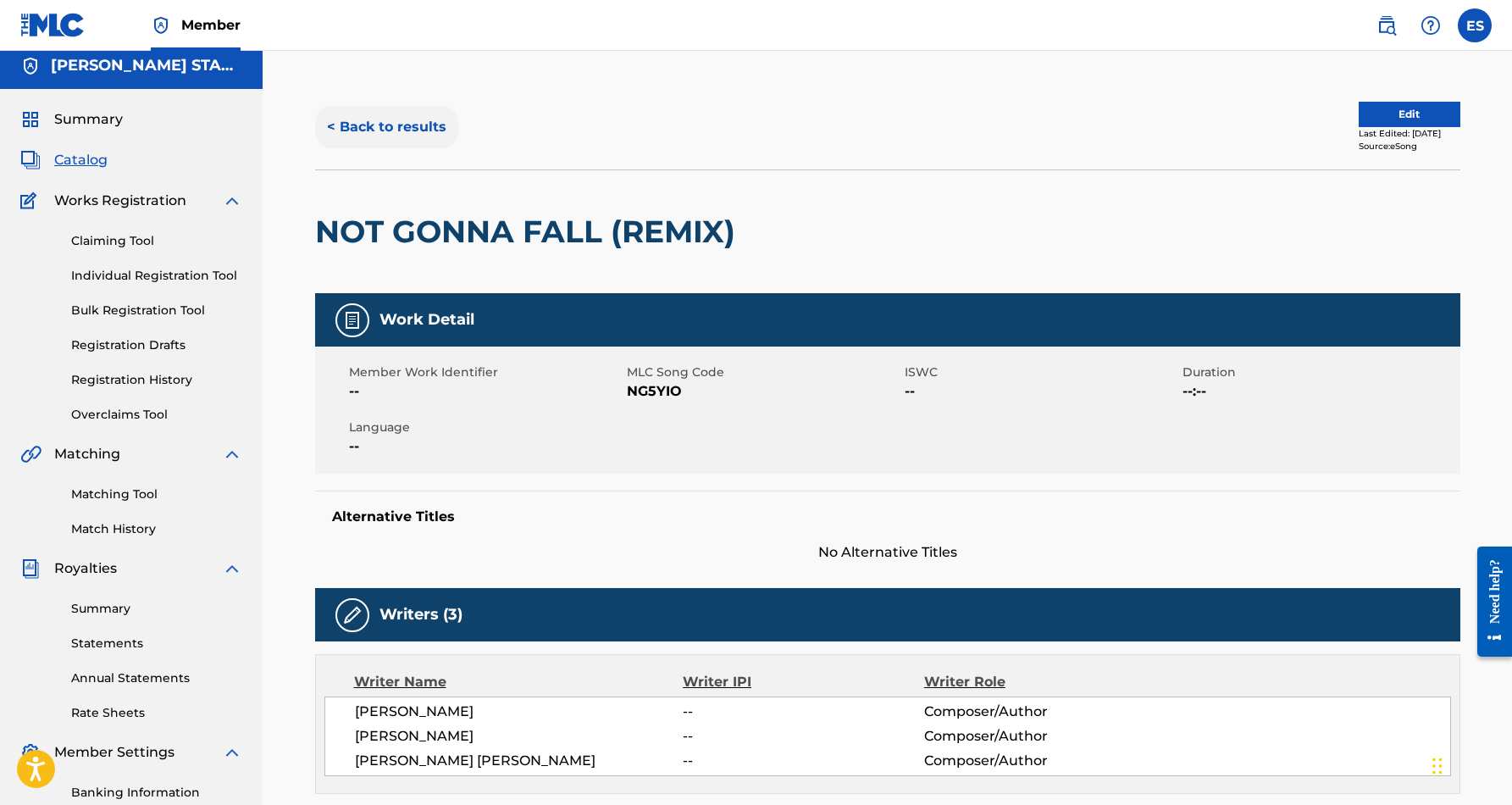
click at [402, 129] on button "< Back to results" at bounding box center [386, 127] width 143 height 42
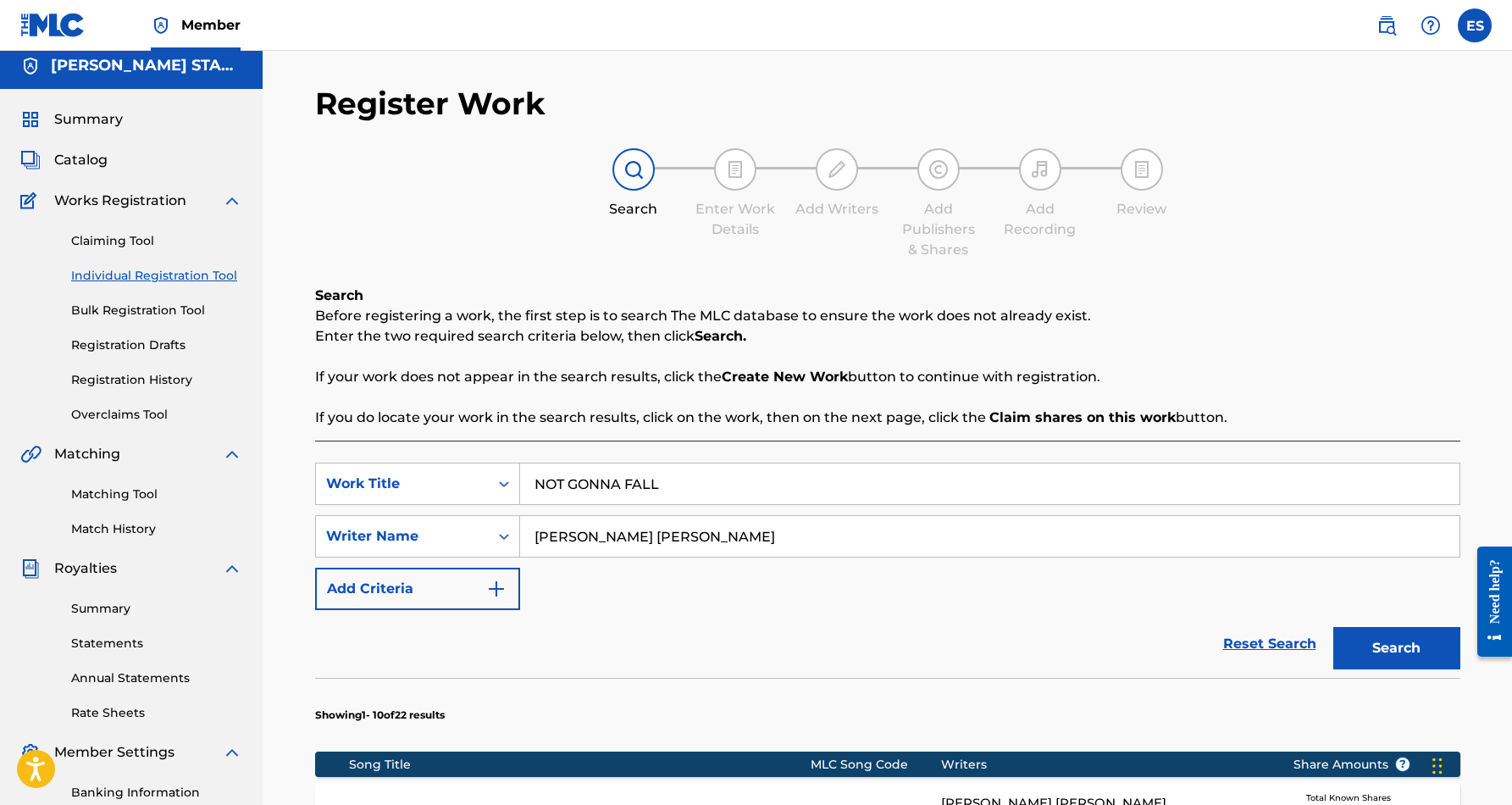
scroll to position [245, 0]
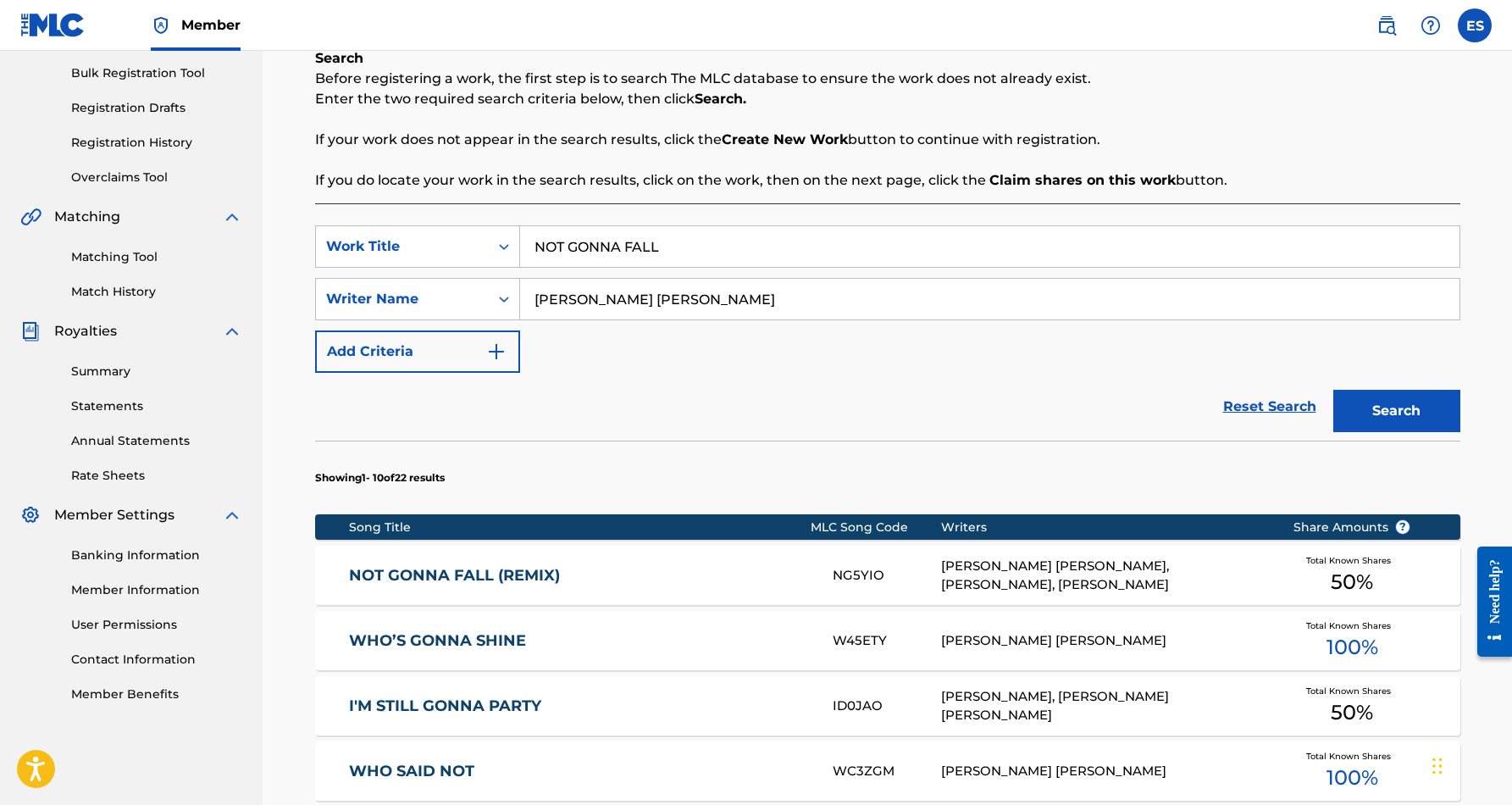
click at [679, 251] on input "NOT GONNA FALL" at bounding box center [989, 245] width 939 height 40
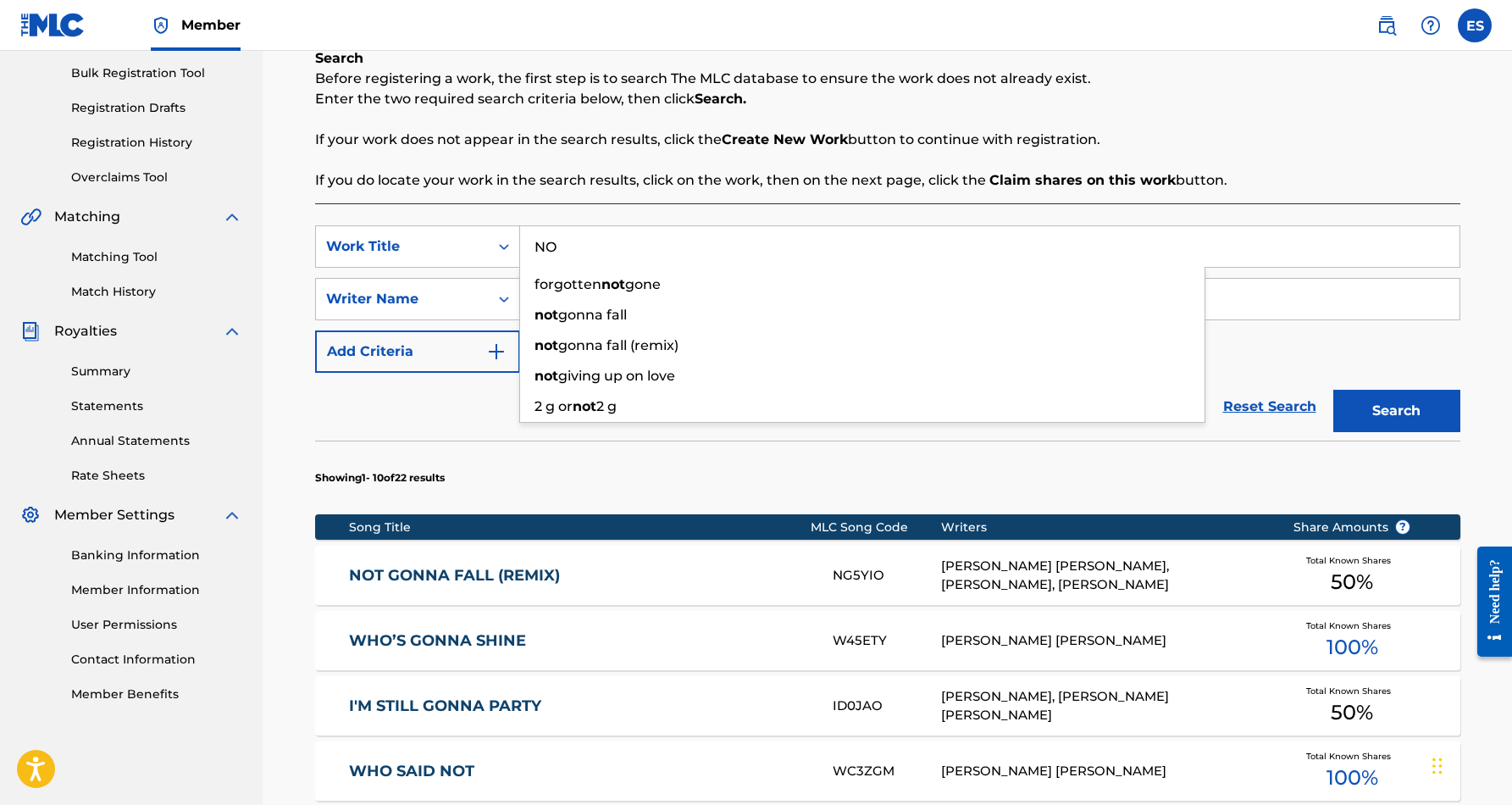
type input "N"
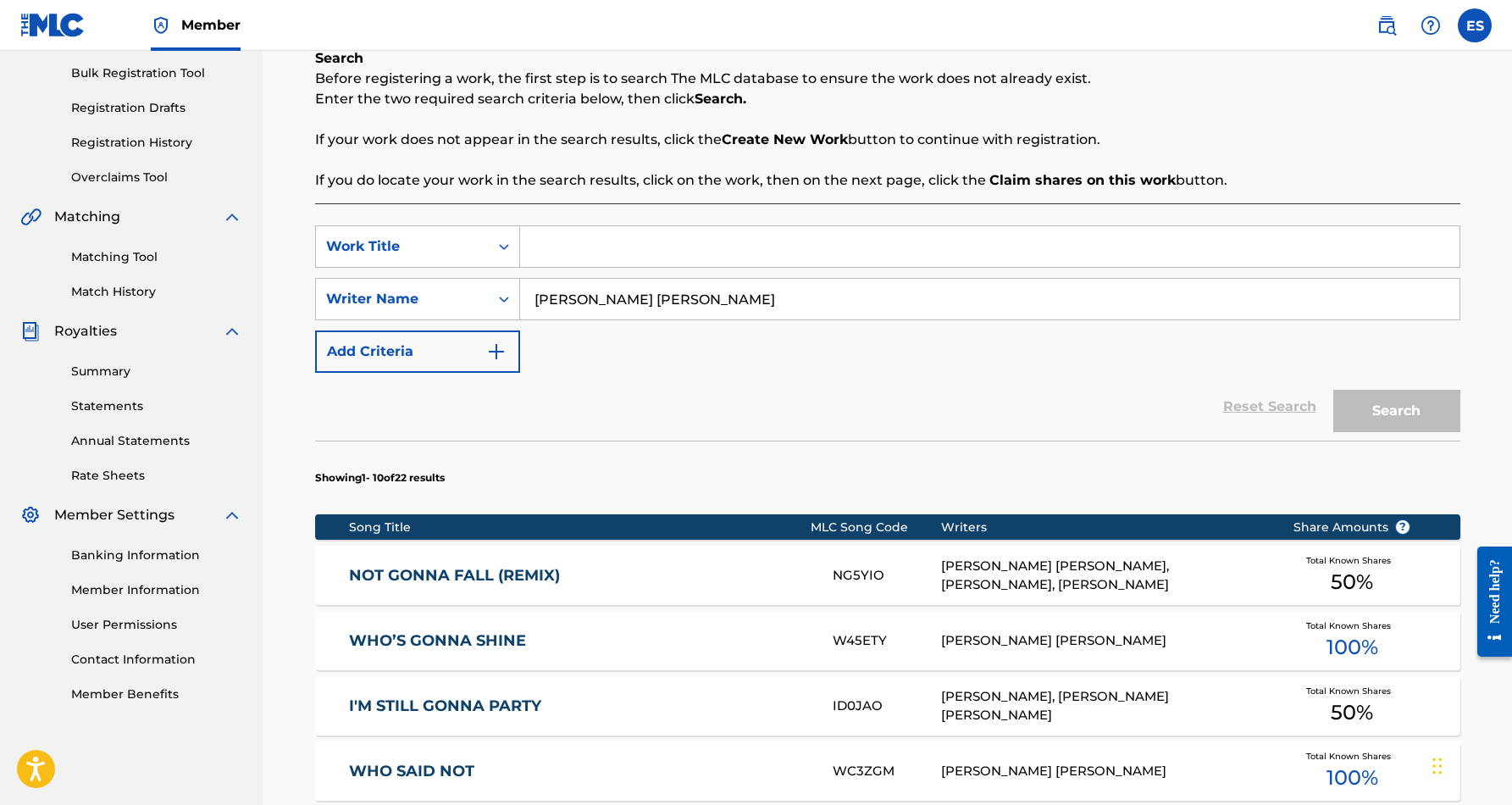
paste input "SPARE ME THE HEARTACHE"
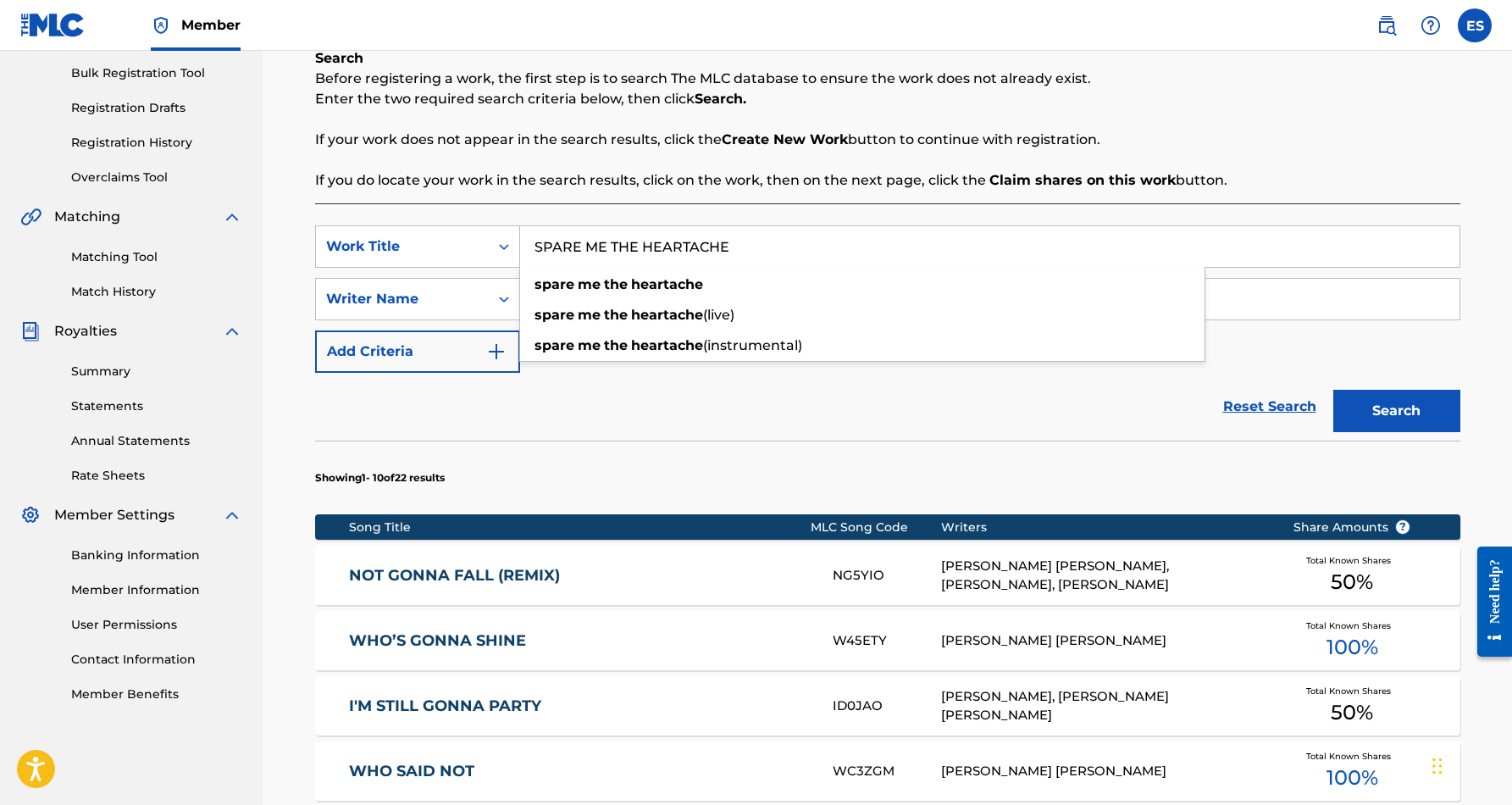
type input "SPARE ME THE HEARTACHE"
click at [814, 402] on div "Reset Search Search" at bounding box center [888, 406] width 1145 height 68
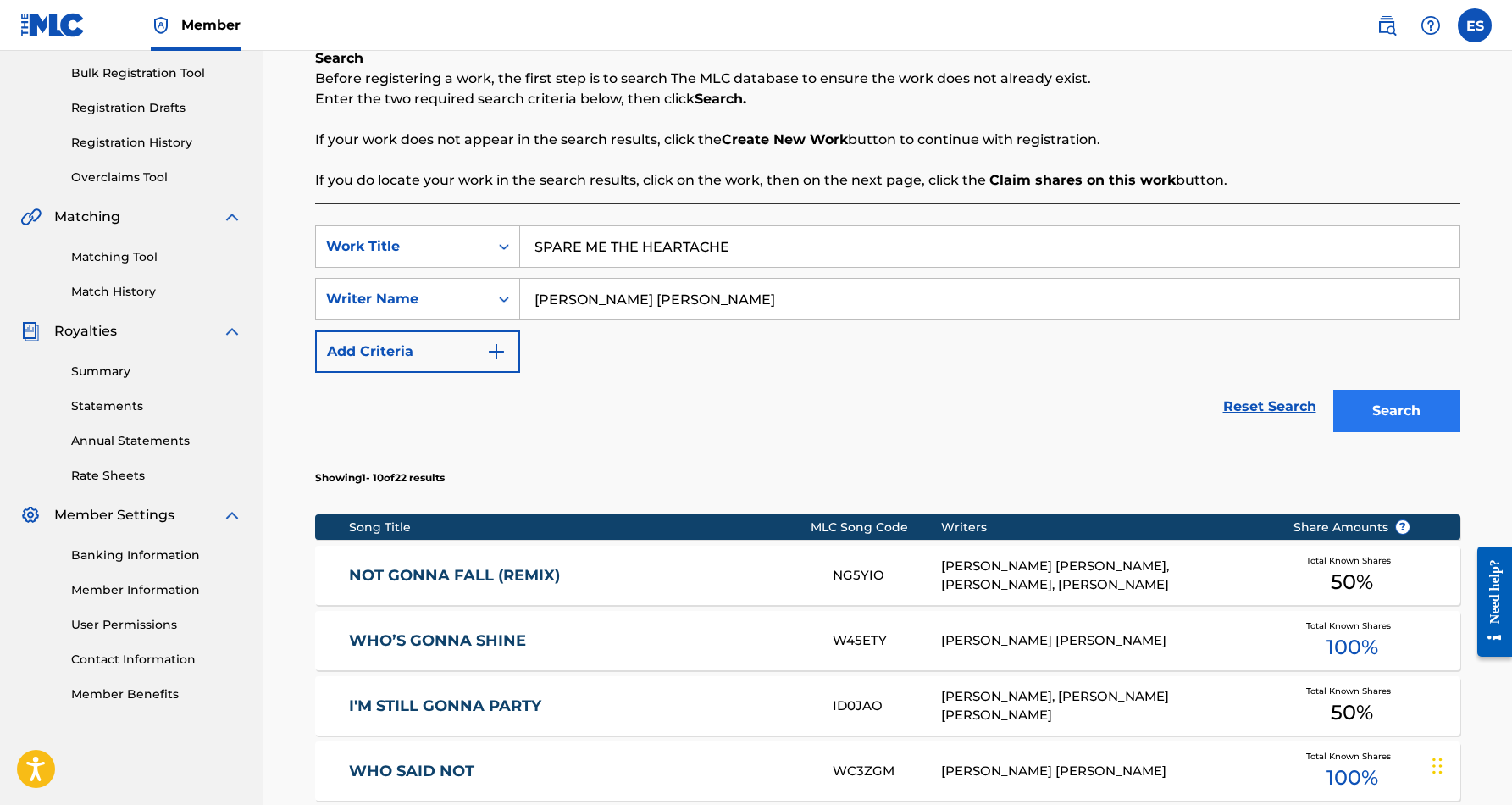
click at [1376, 414] on button "Search" at bounding box center [1396, 410] width 127 height 42
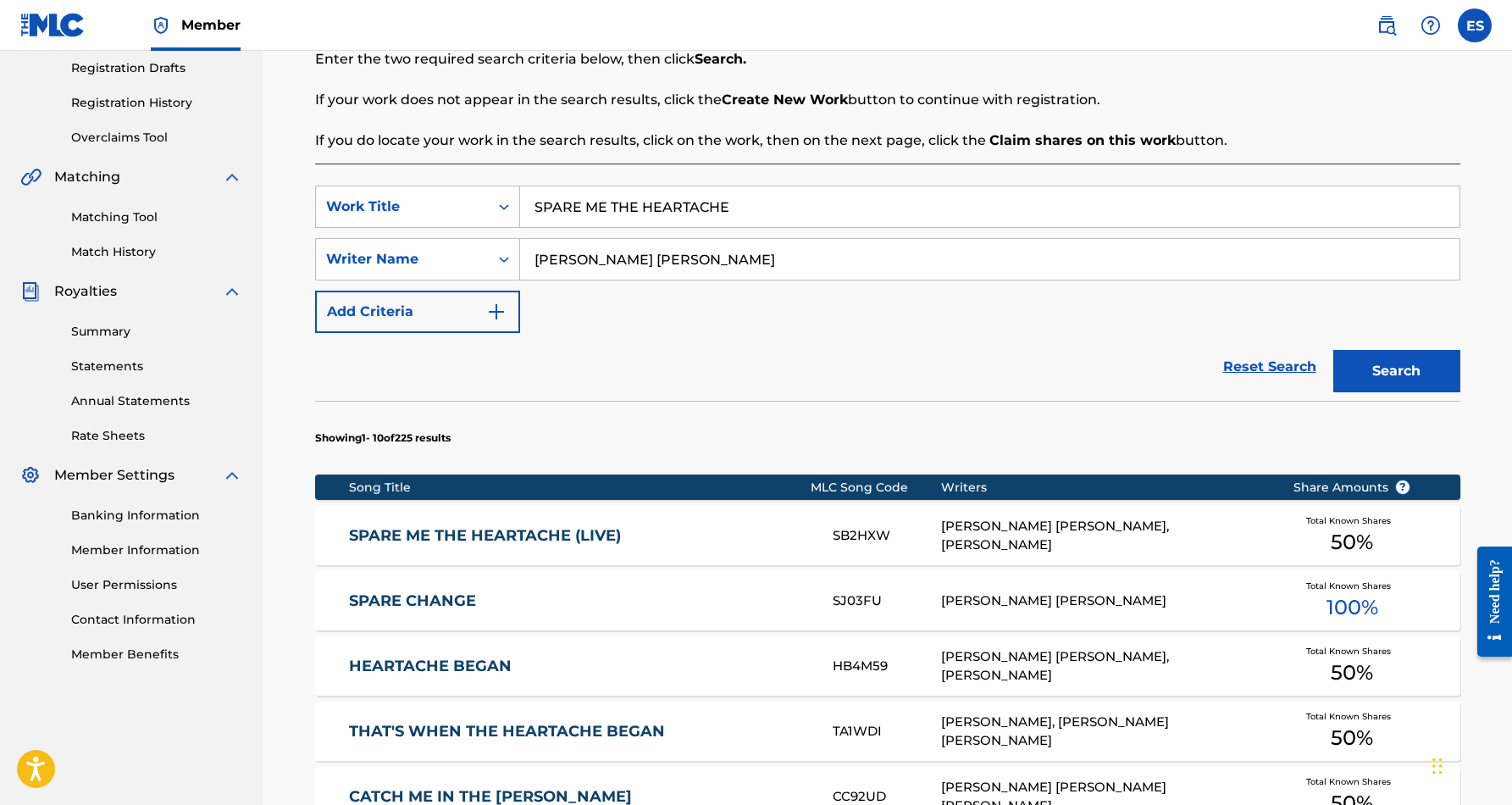
scroll to position [322, 0]
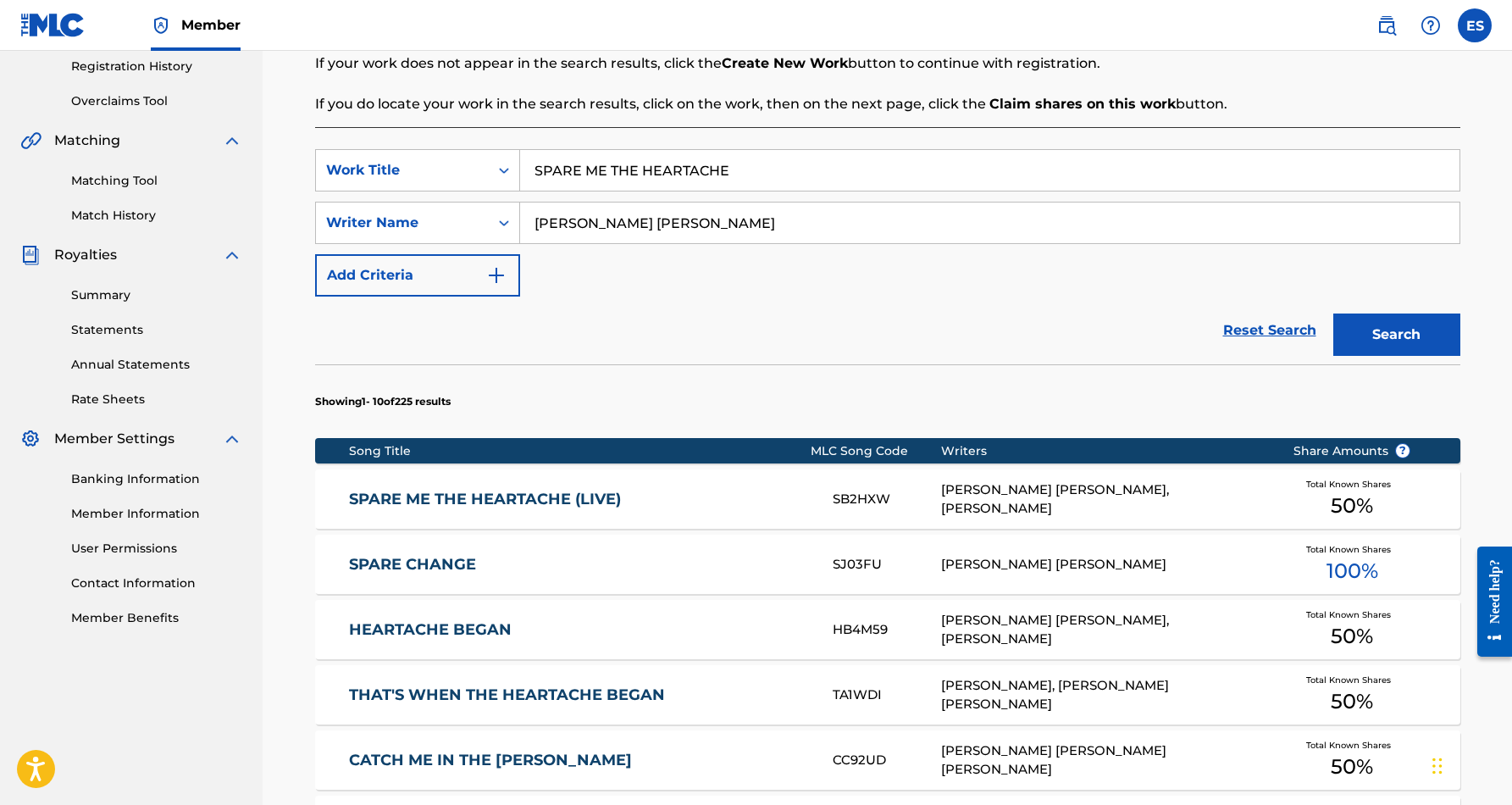
click at [547, 497] on link "SPARE ME THE HEARTACHE (LIVE)" at bounding box center [579, 499] width 461 height 20
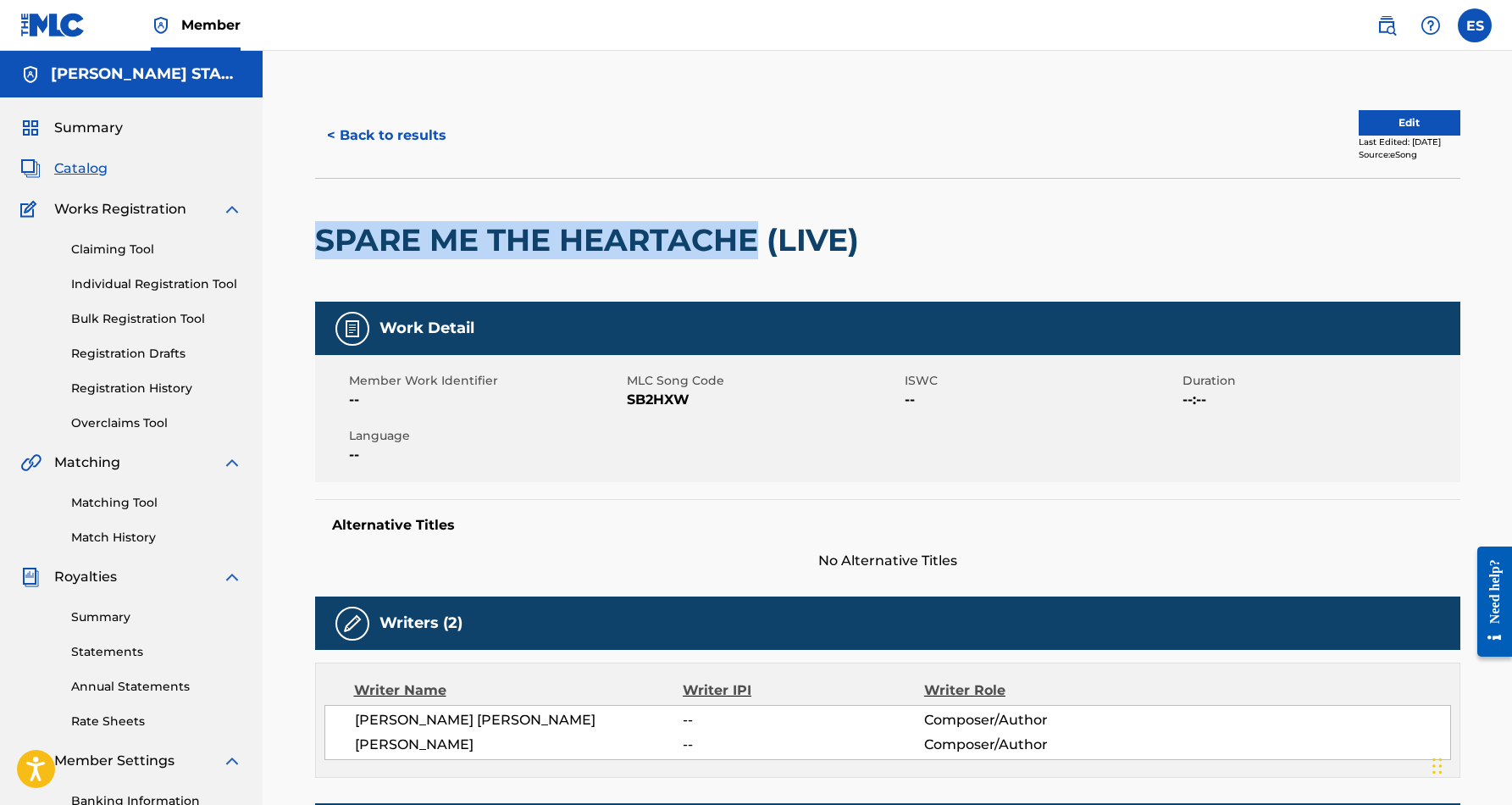
drag, startPoint x: 760, startPoint y: 239, endPoint x: 417, endPoint y: 217, distance: 343.7
click at [417, 217] on div "SPARE ME THE HEARTACHE (LIVE)" at bounding box center [591, 240] width 552 height 123
copy h2 "SPARE ME THE HEARTACHE"
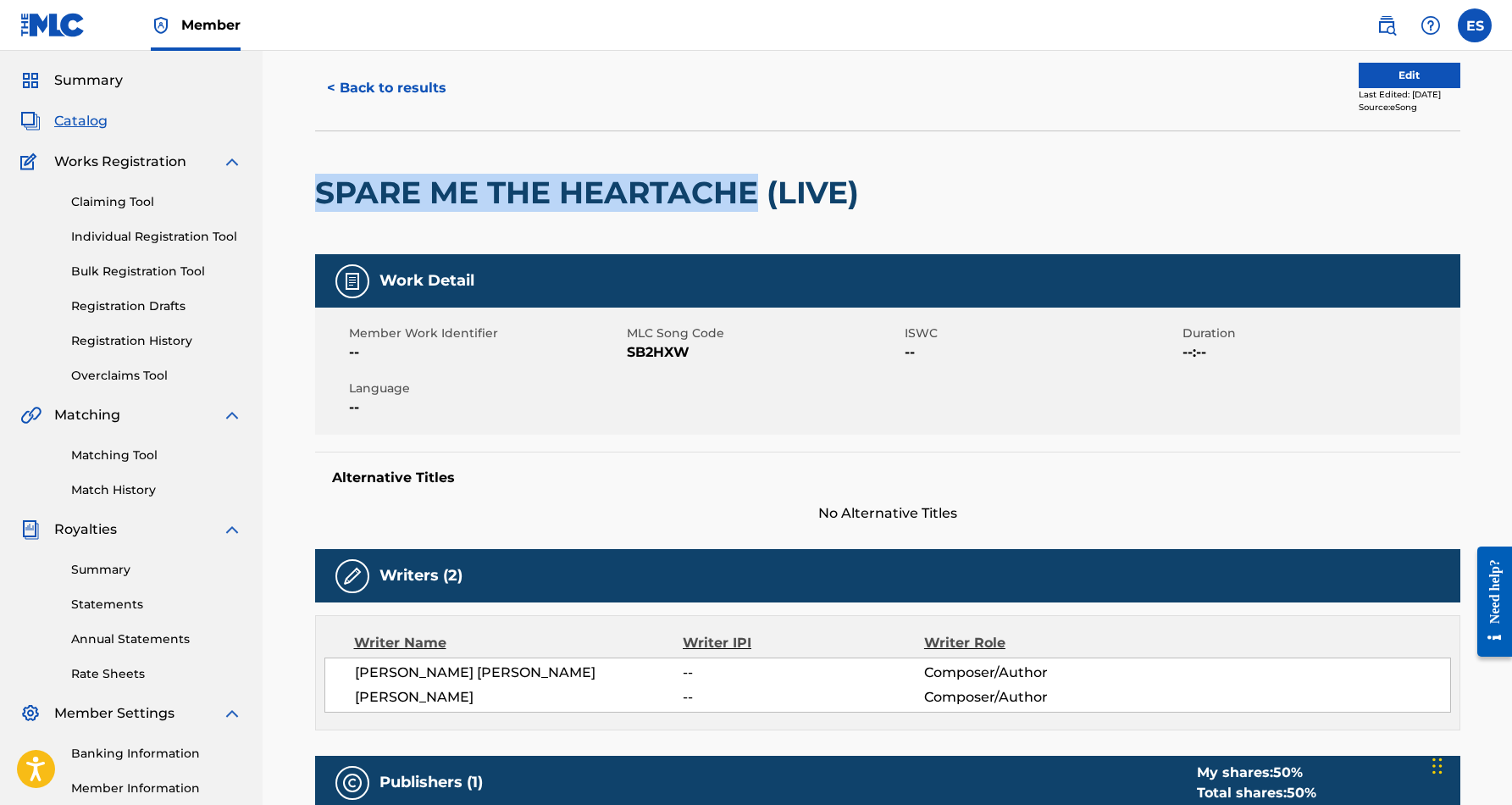
scroll to position [47, 0]
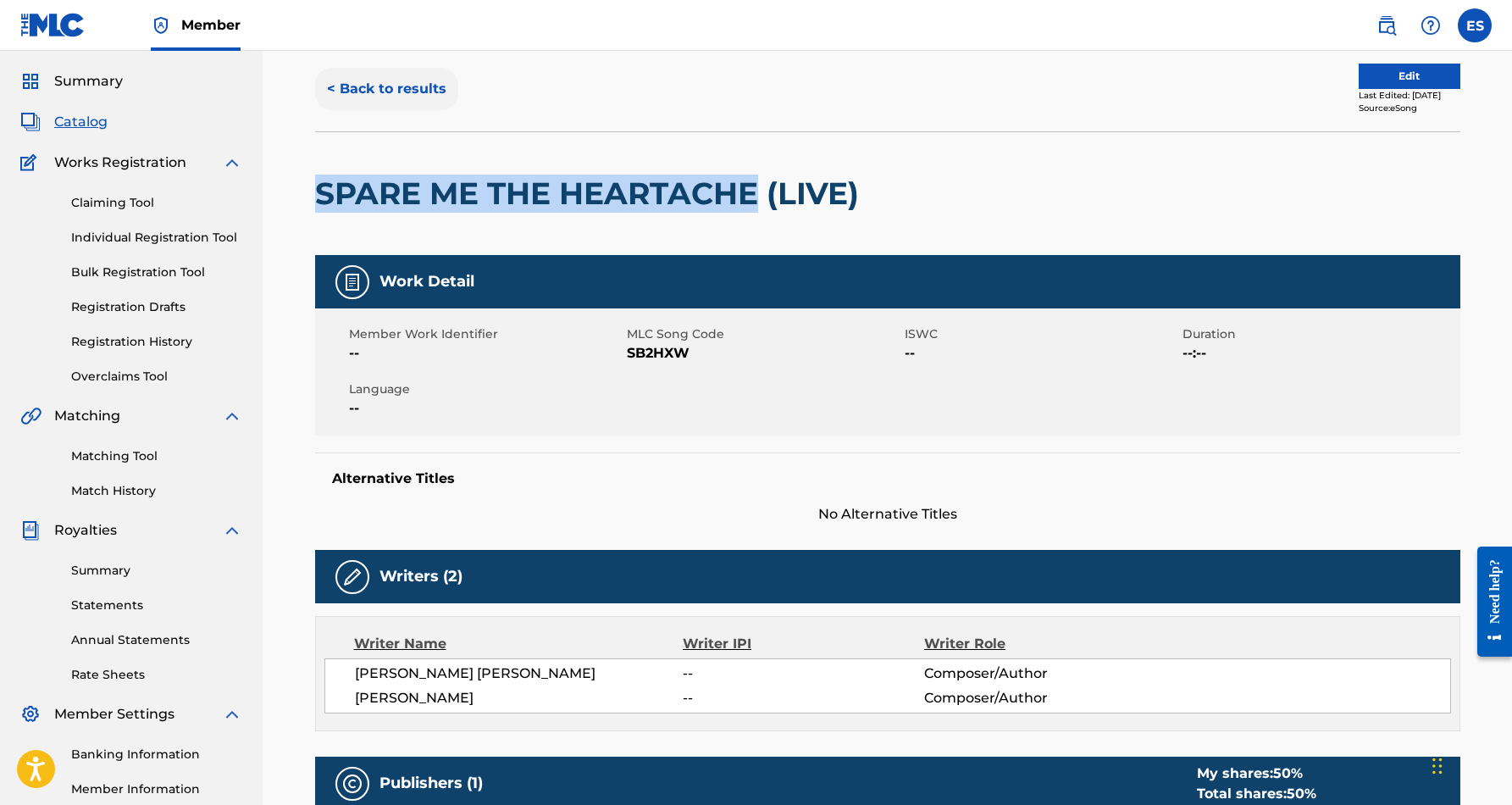
click at [414, 78] on button "< Back to results" at bounding box center [386, 88] width 143 height 42
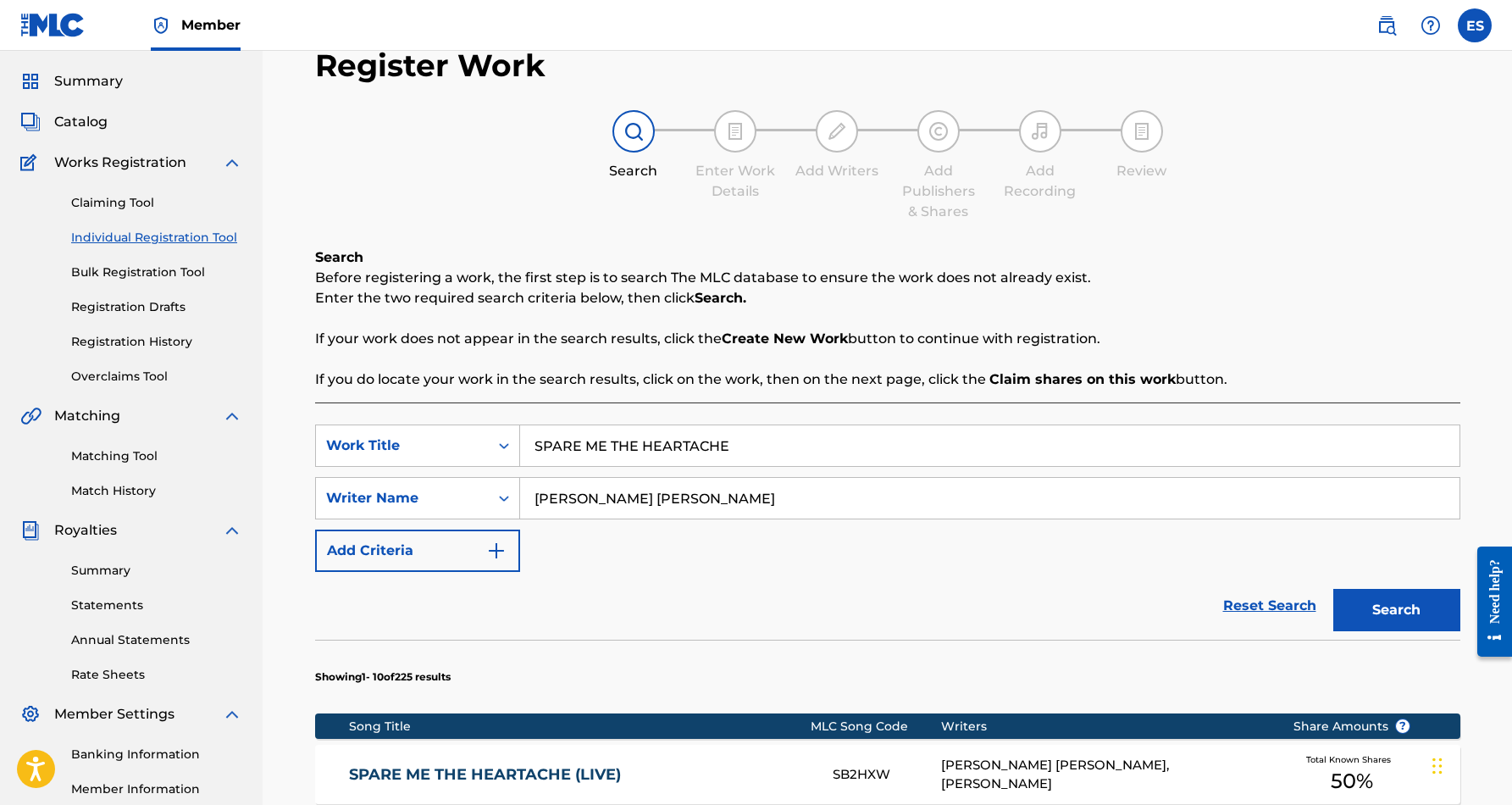
scroll to position [245, 0]
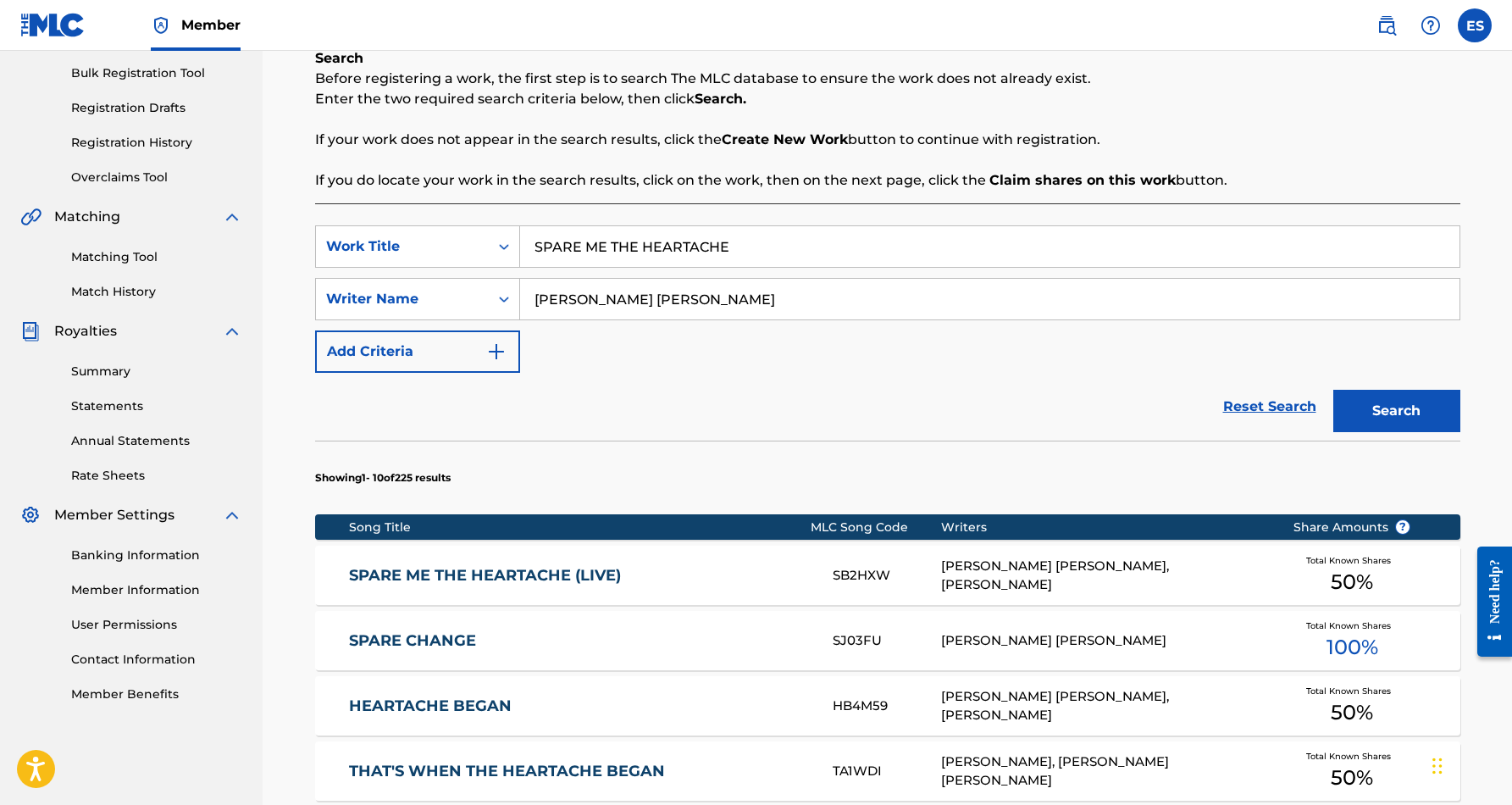
click at [749, 242] on input "SPARE ME THE HEARTACHE" at bounding box center [989, 245] width 939 height 40
type input "S"
paste input "WIFE & SISTER"
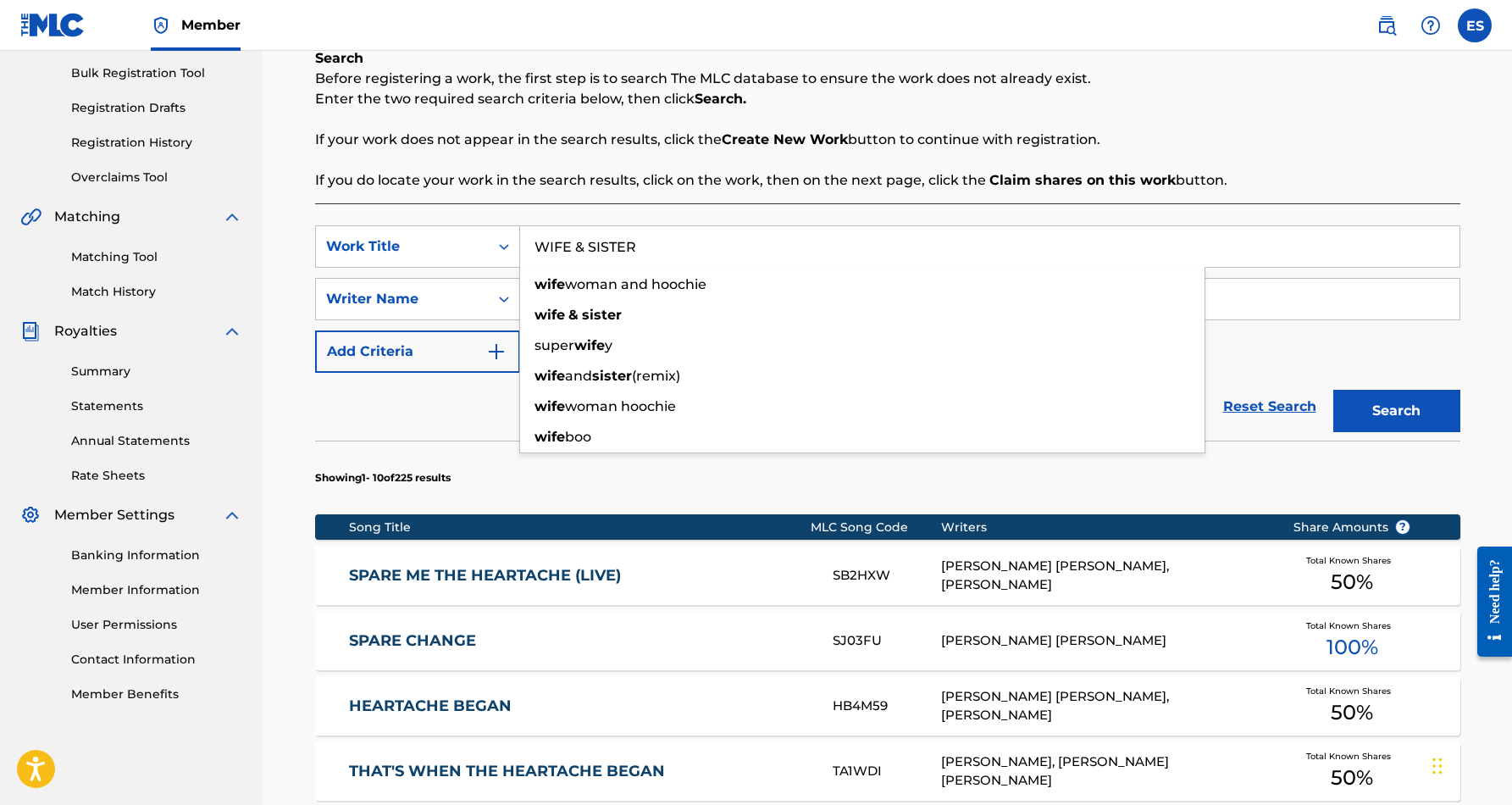
type input "WIFE & SISTER"
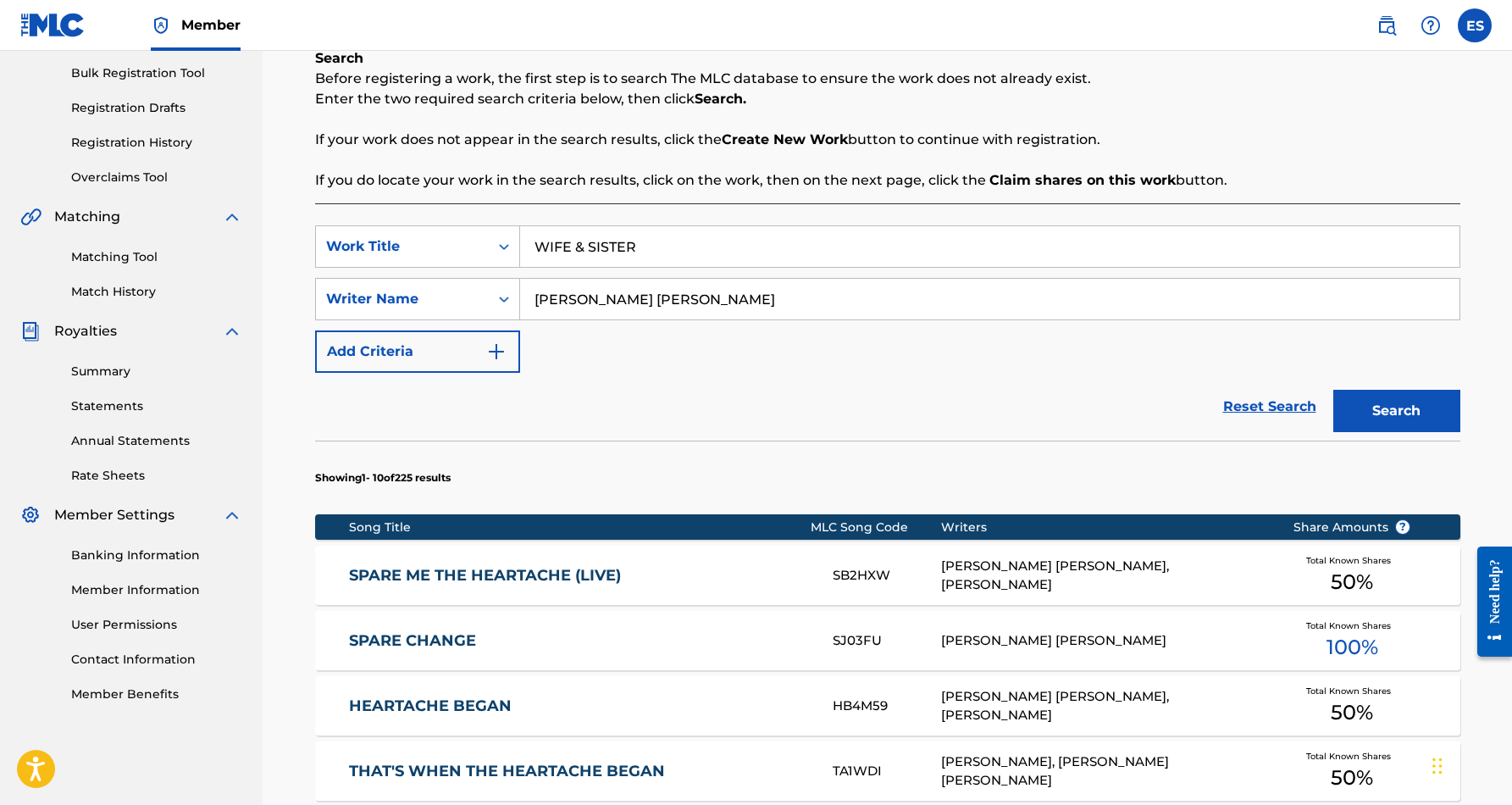
click at [1168, 470] on section "Showing 1 - 10 of 225 results" at bounding box center [888, 472] width 1145 height 65
click at [1384, 419] on button "Search" at bounding box center [1396, 410] width 127 height 42
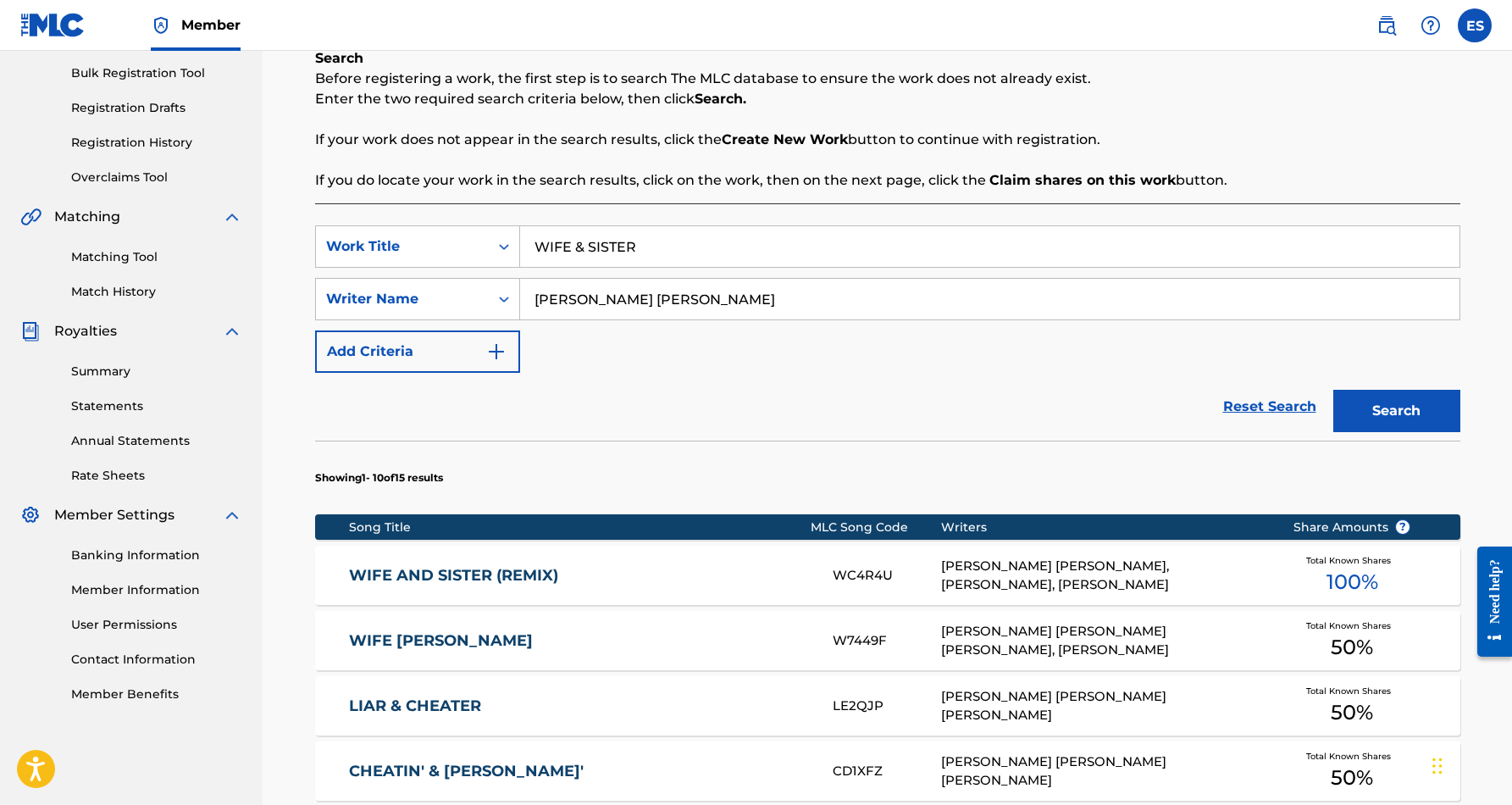
scroll to position [283, 0]
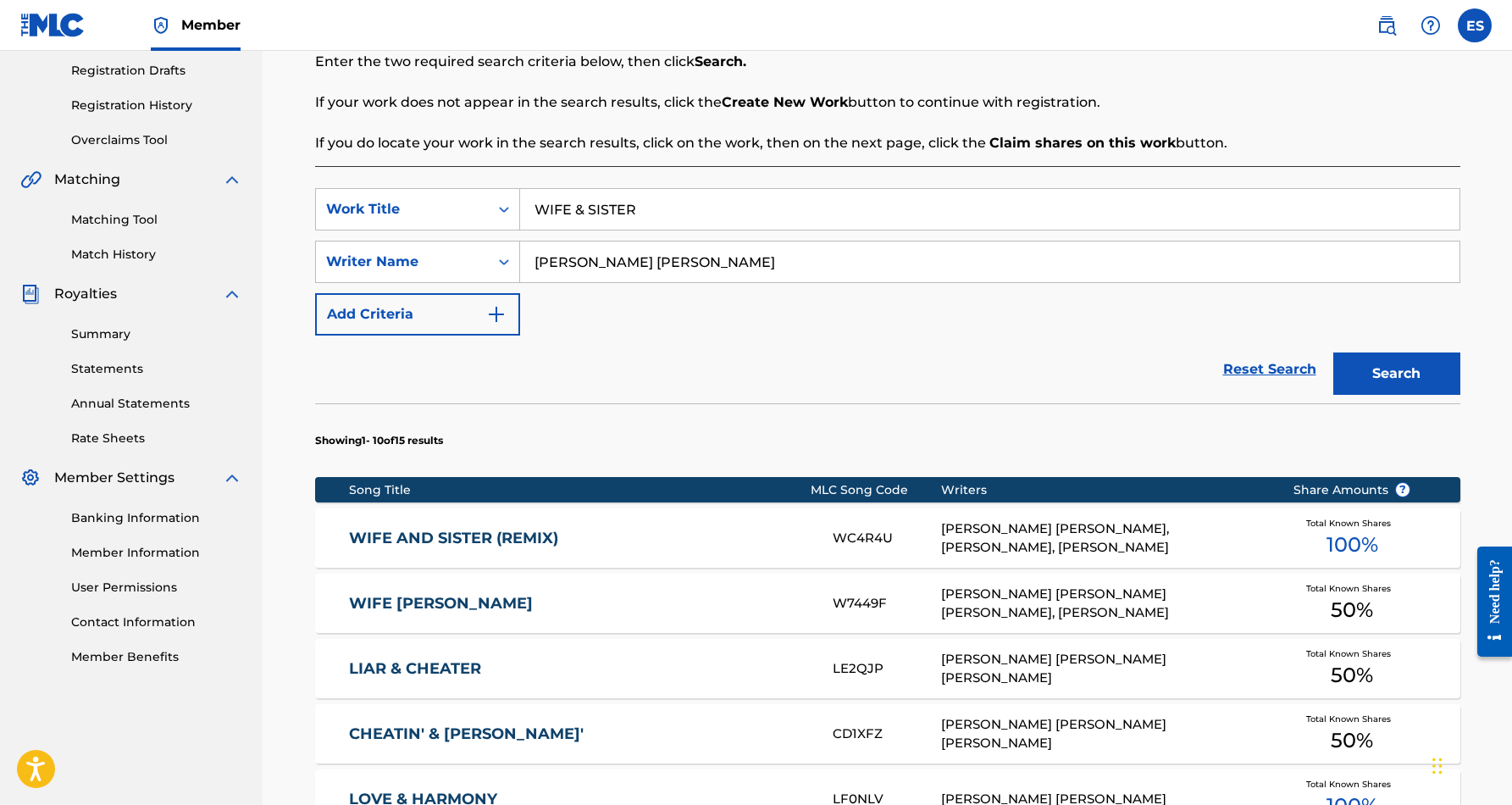
click at [669, 529] on link "WIFE AND SISTER (REMIX)" at bounding box center [579, 538] width 461 height 20
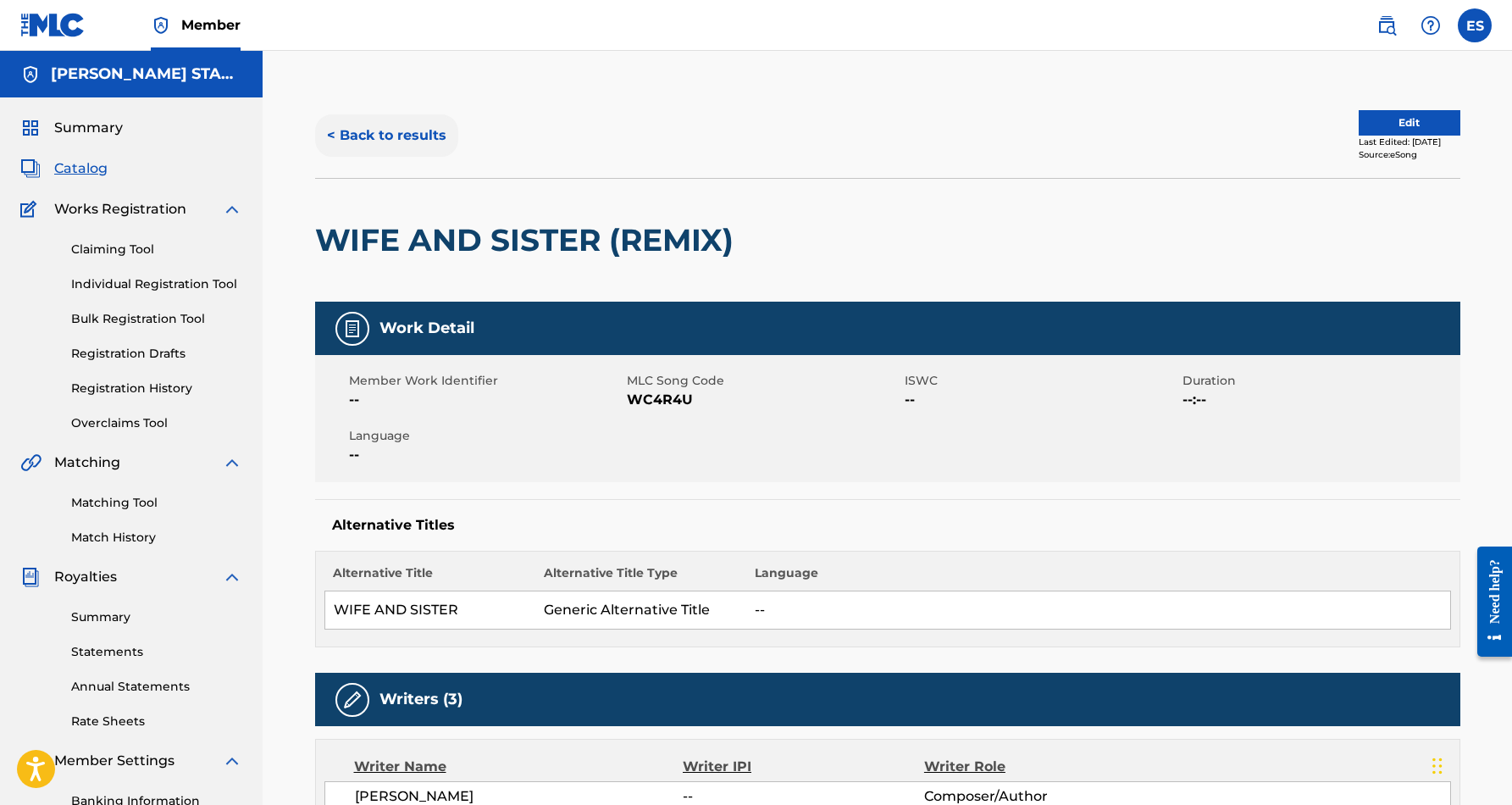
click at [419, 135] on button "< Back to results" at bounding box center [386, 135] width 143 height 42
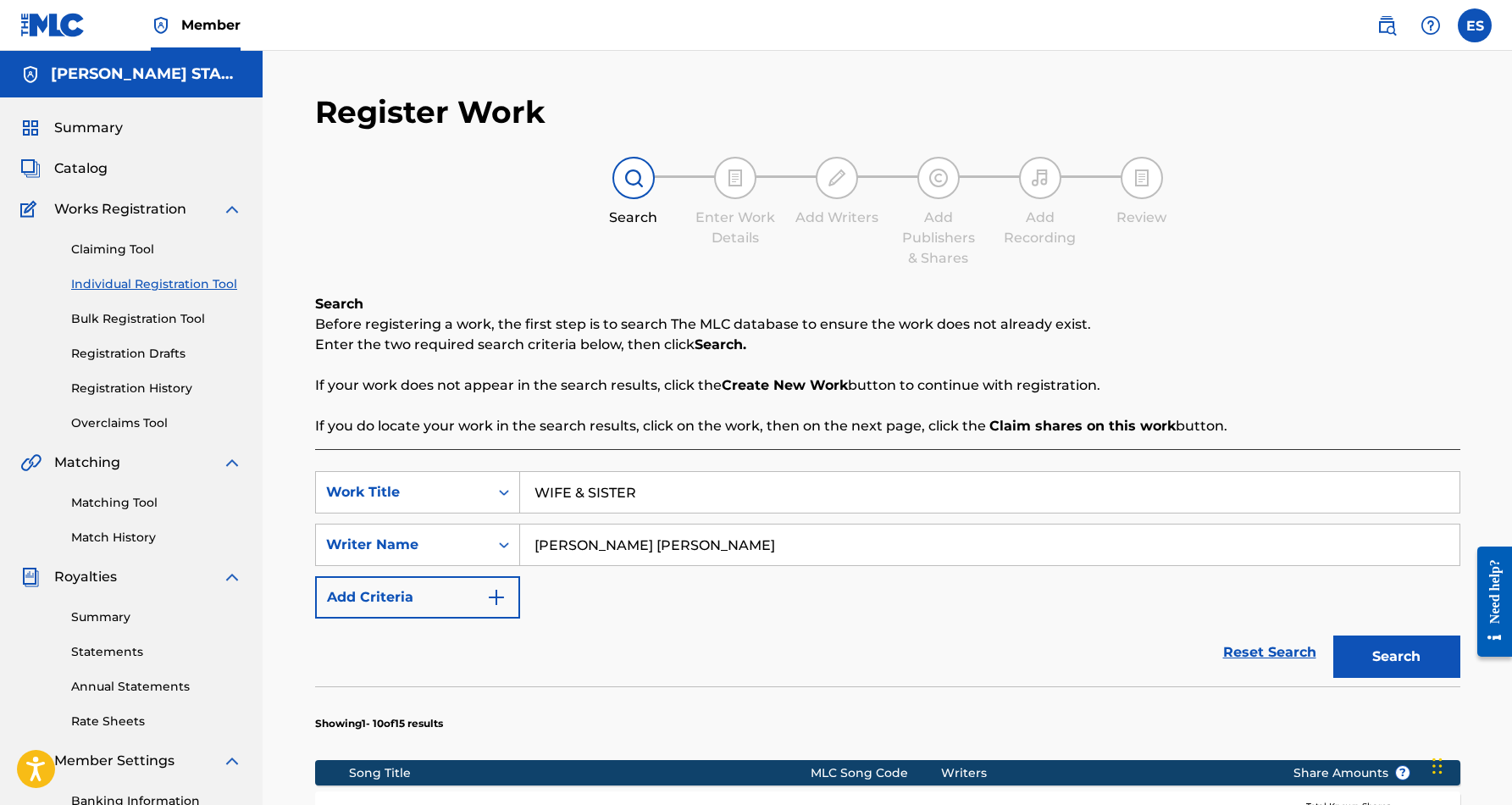
scroll to position [245, 0]
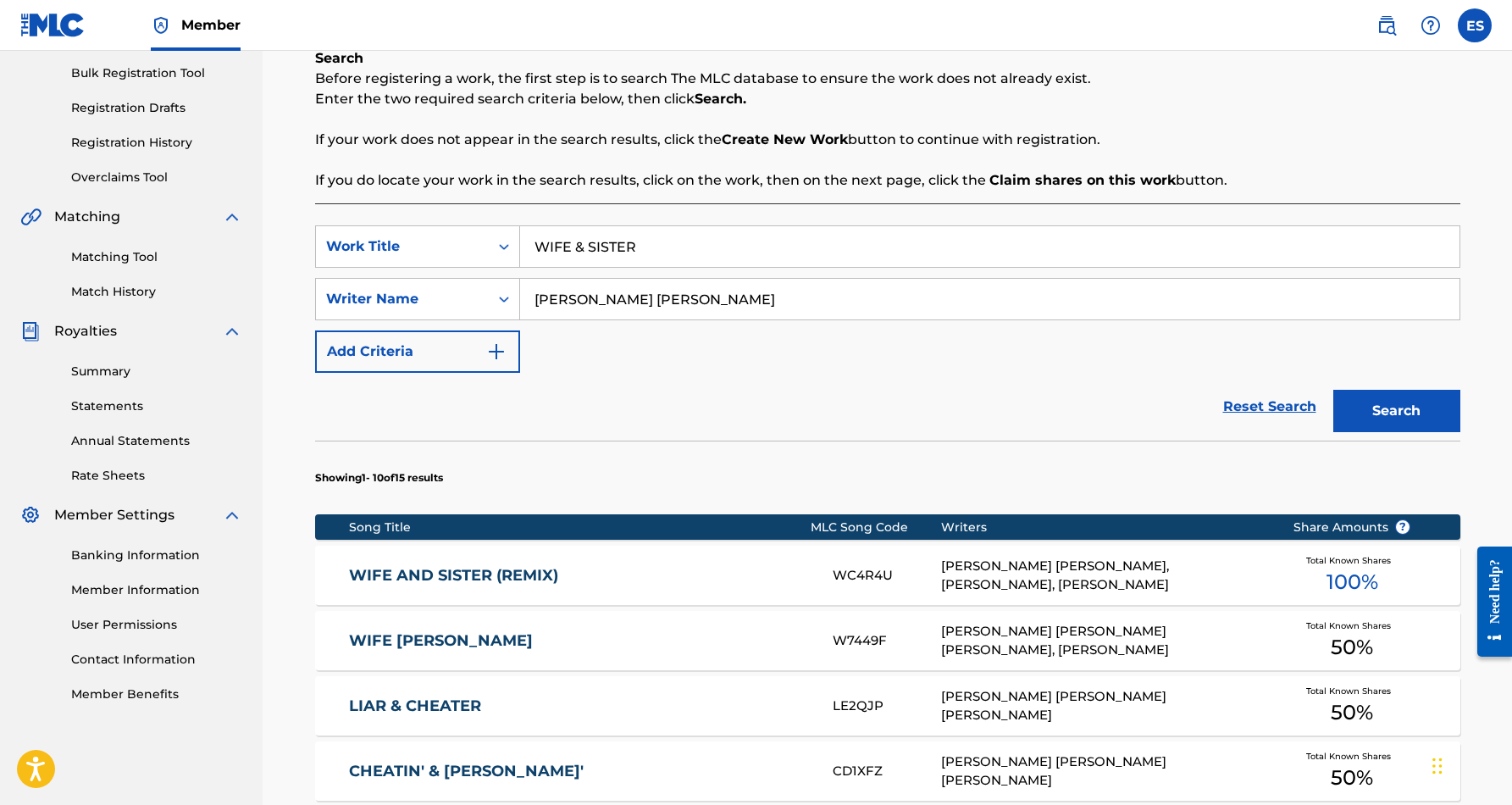
click at [667, 251] on input "WIFE & SISTER" at bounding box center [989, 245] width 939 height 40
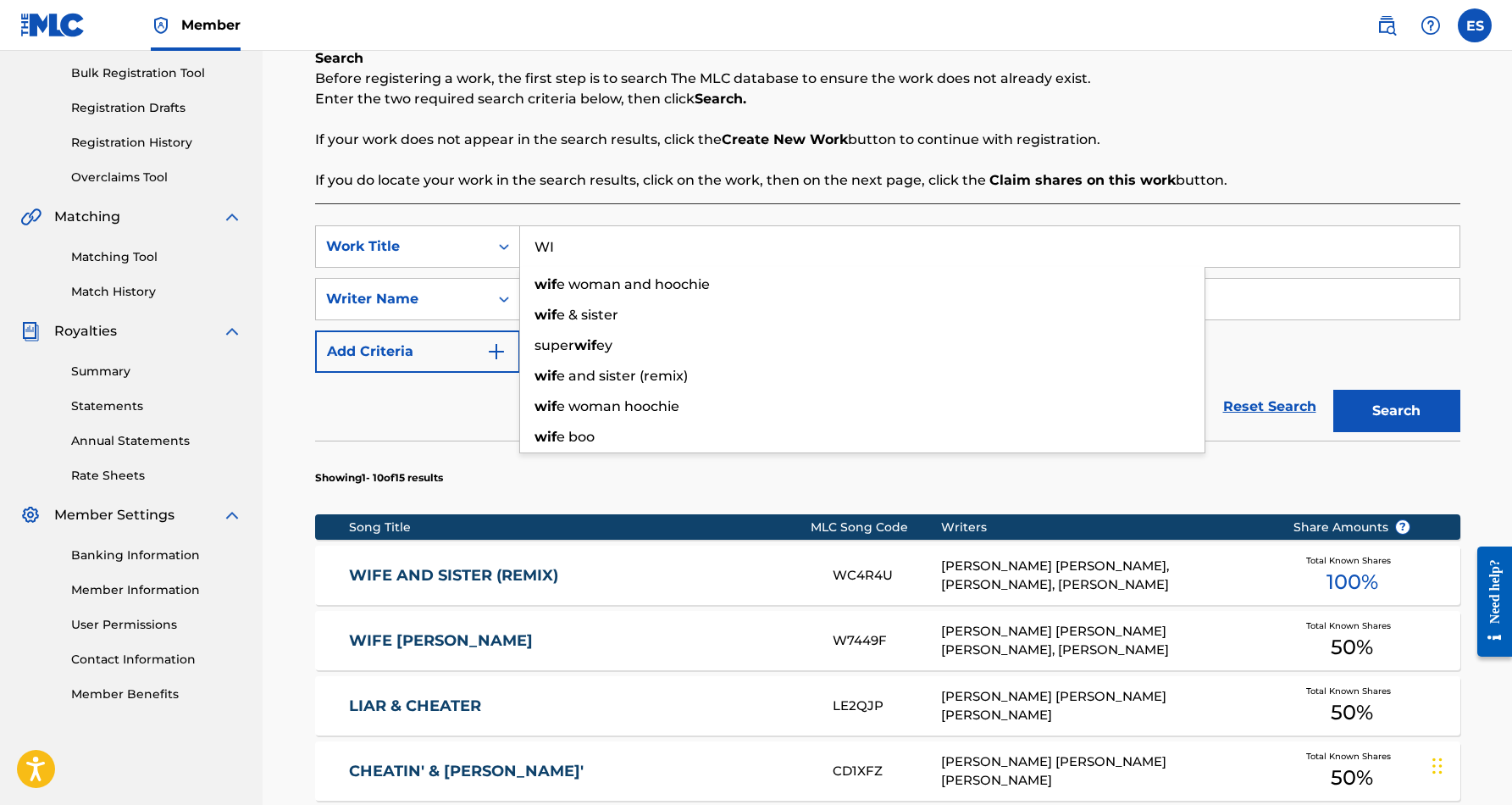
type input "W"
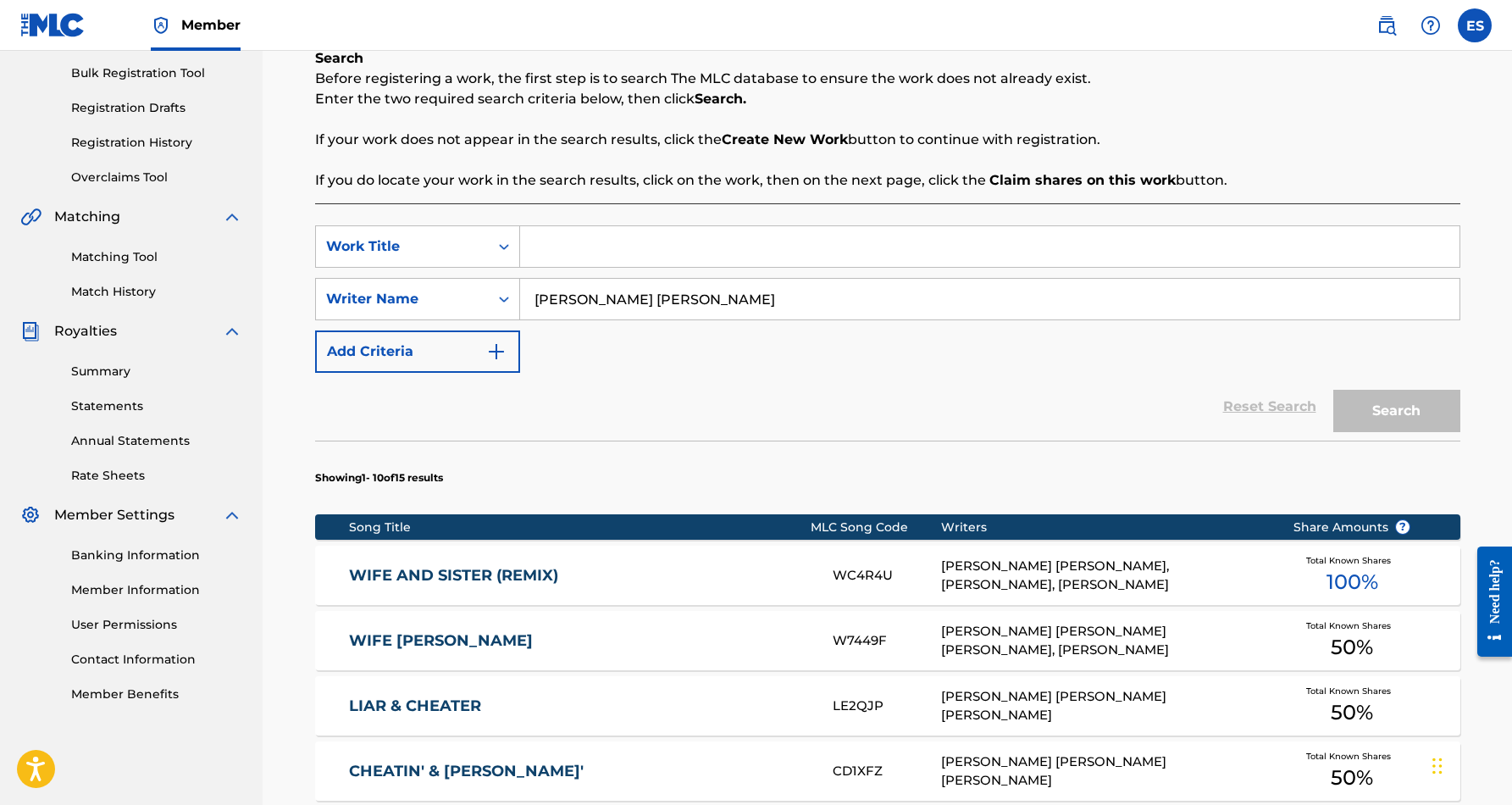
paste input "A MOTHER'S PLEA"
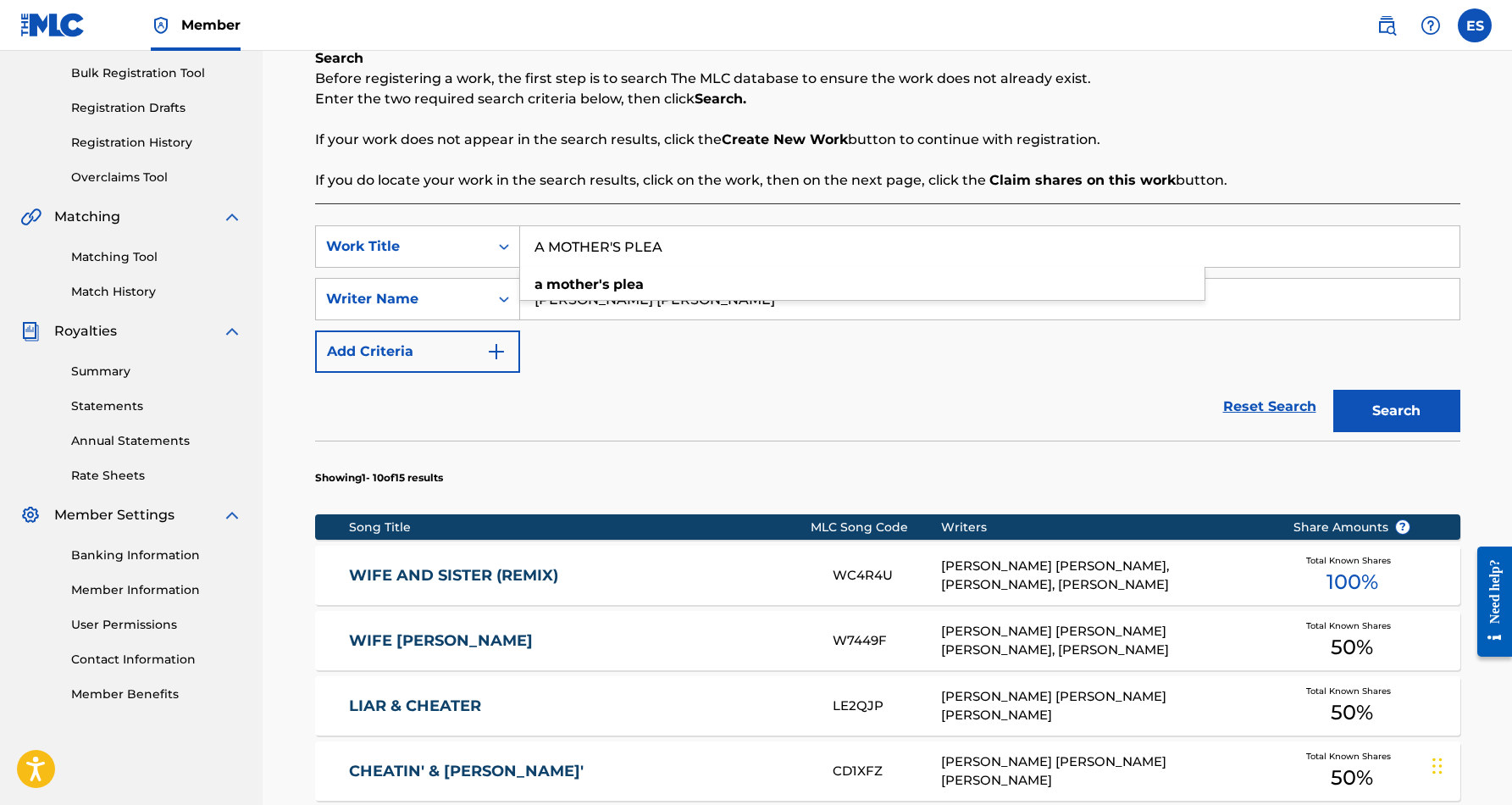
type input "A MOTHER'S PLEA"
click at [805, 359] on div "SearchWithCriteriab9921962-7046-4413-a65c-3a7aff2bb8ac Work Title A MOTHER'S PL…" at bounding box center [888, 299] width 1145 height 148
click at [1376, 407] on button "Search" at bounding box center [1396, 410] width 127 height 42
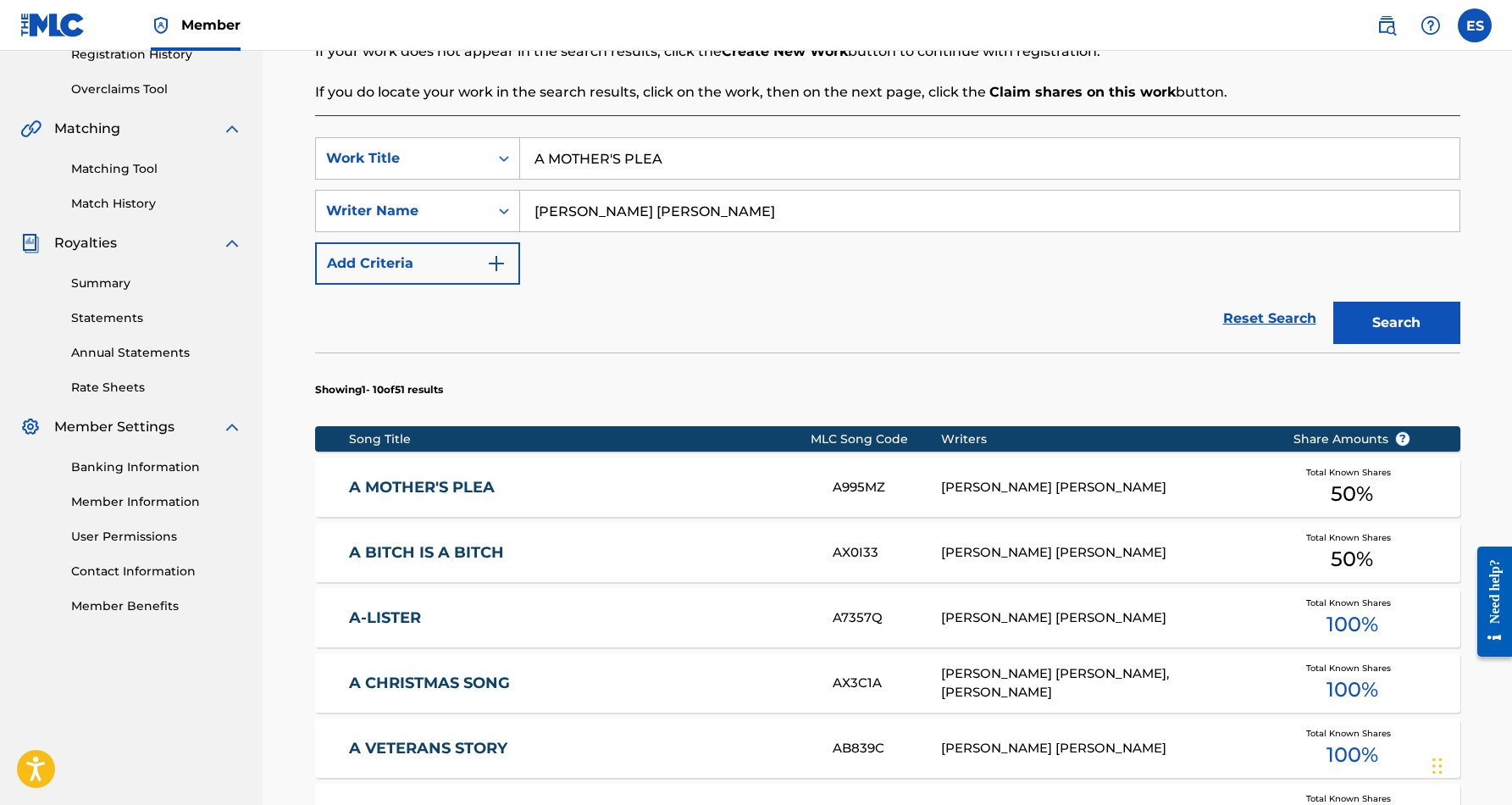
scroll to position [342, 0]
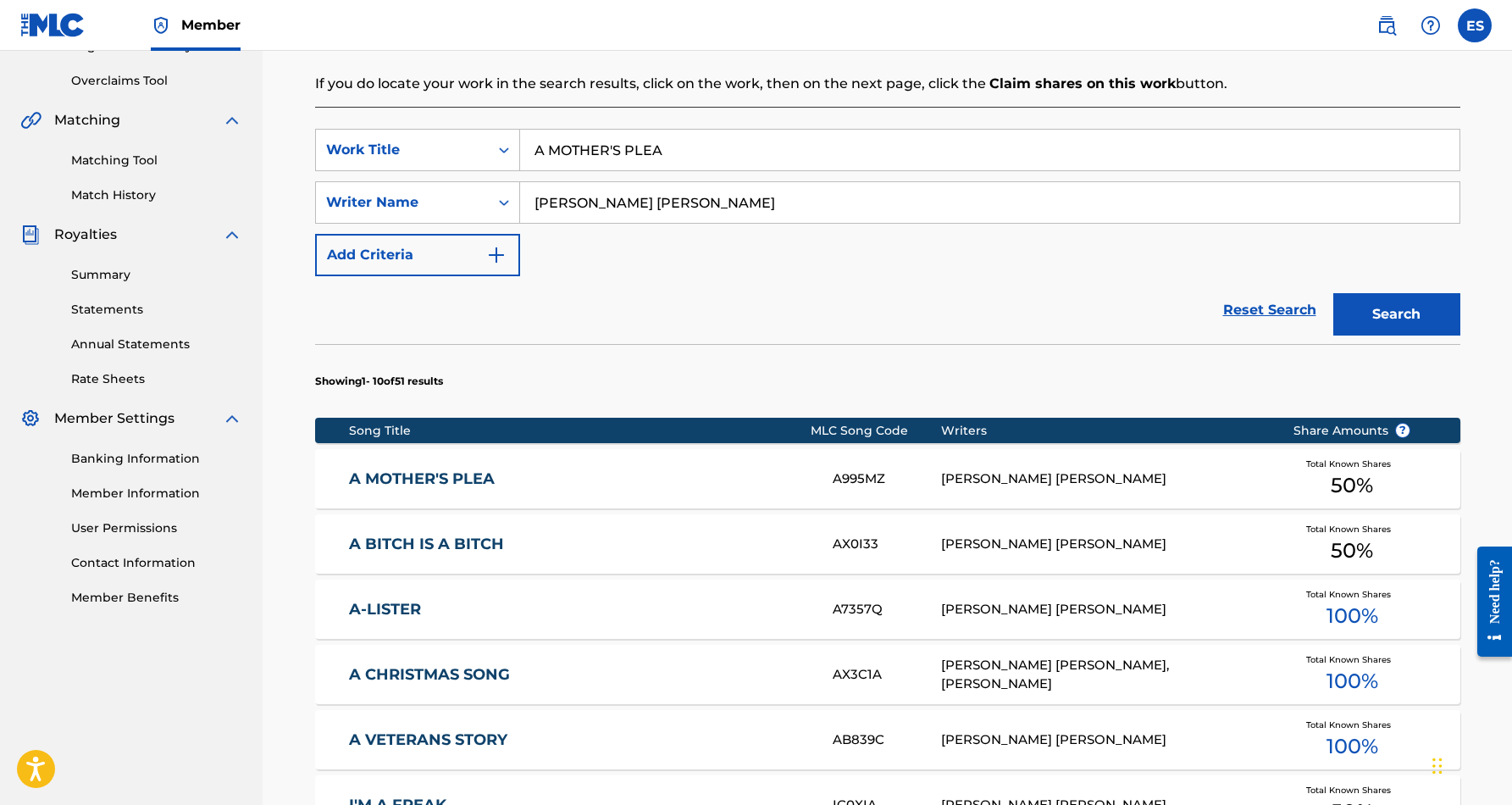
click at [749, 490] on div "A MOTHER'S PLEA A995MZ ERIC DOUGLAS SMITH, MELVIN ASHLEY Total Known Shares 50 %" at bounding box center [888, 478] width 1145 height 59
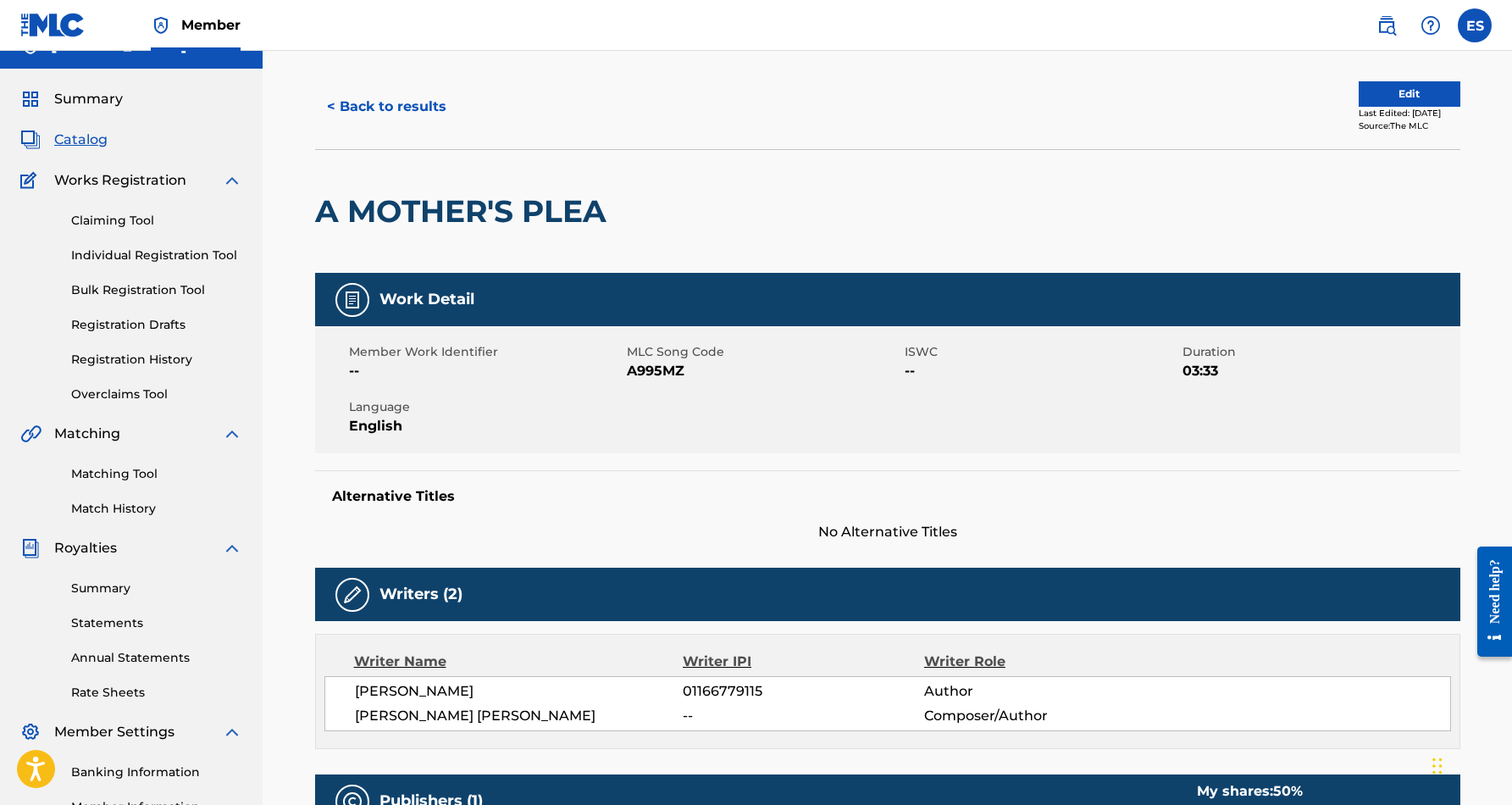
scroll to position [21, 0]
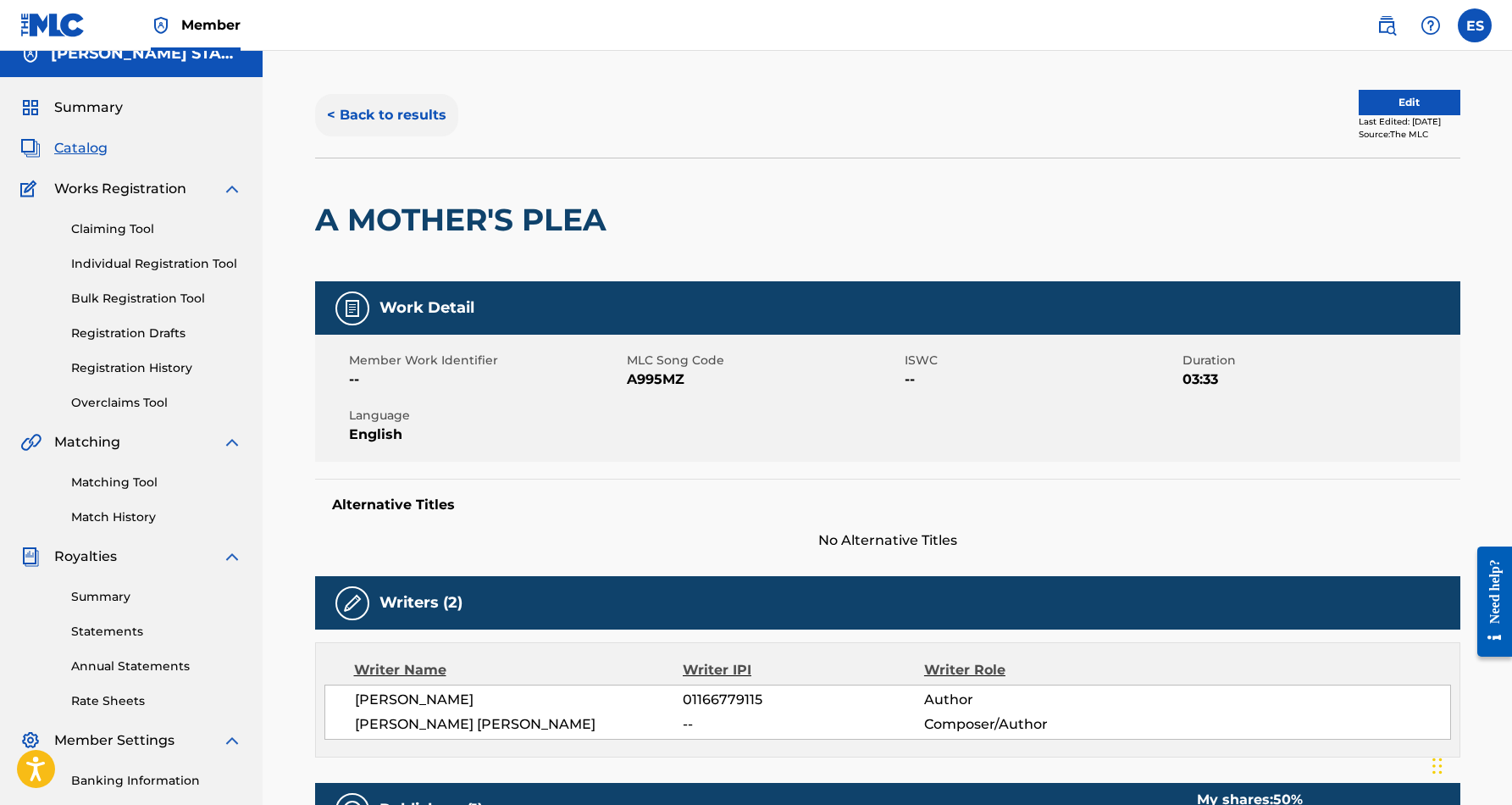
click at [396, 115] on button "< Back to results" at bounding box center [386, 115] width 143 height 42
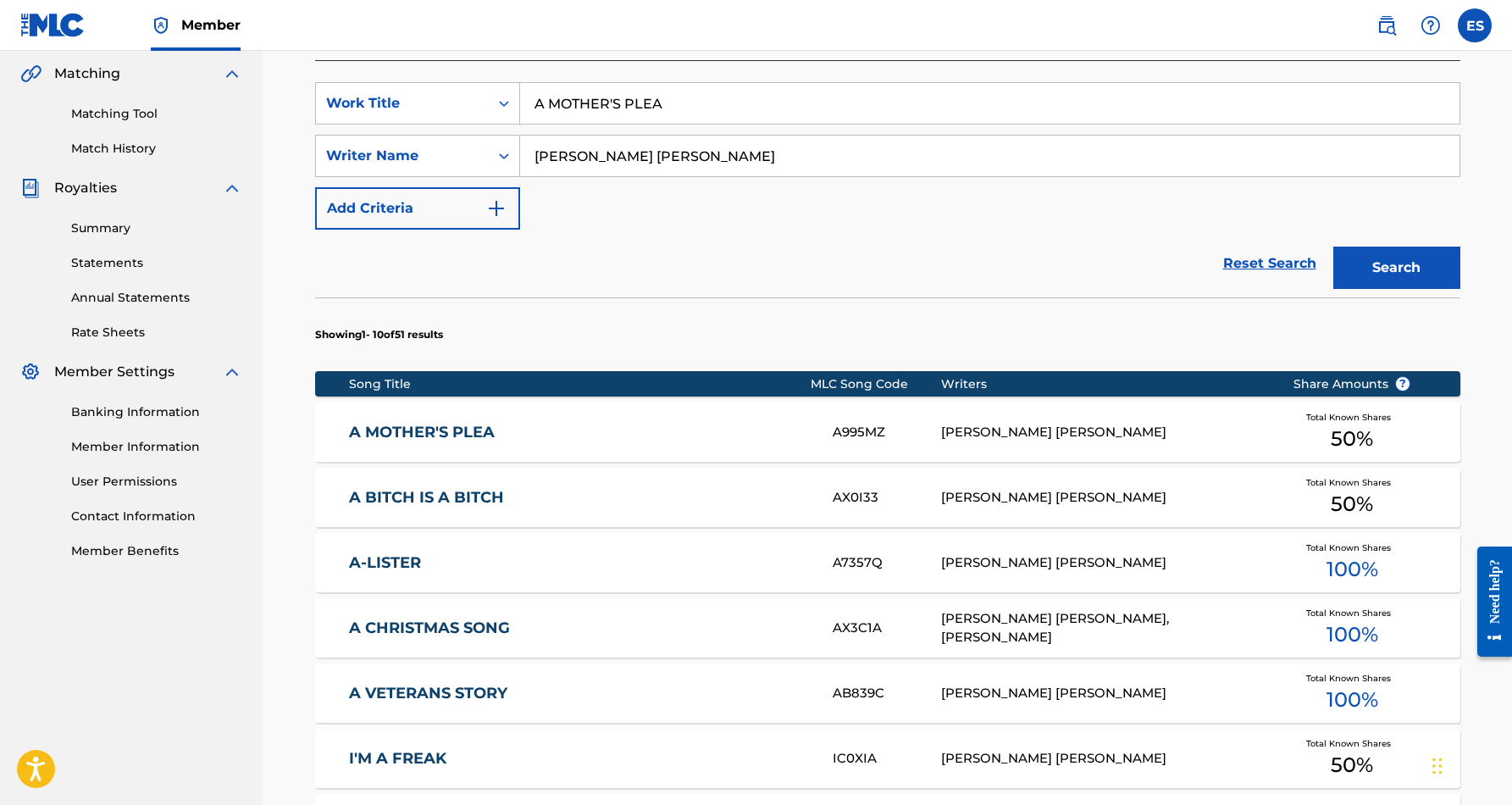
scroll to position [120, 0]
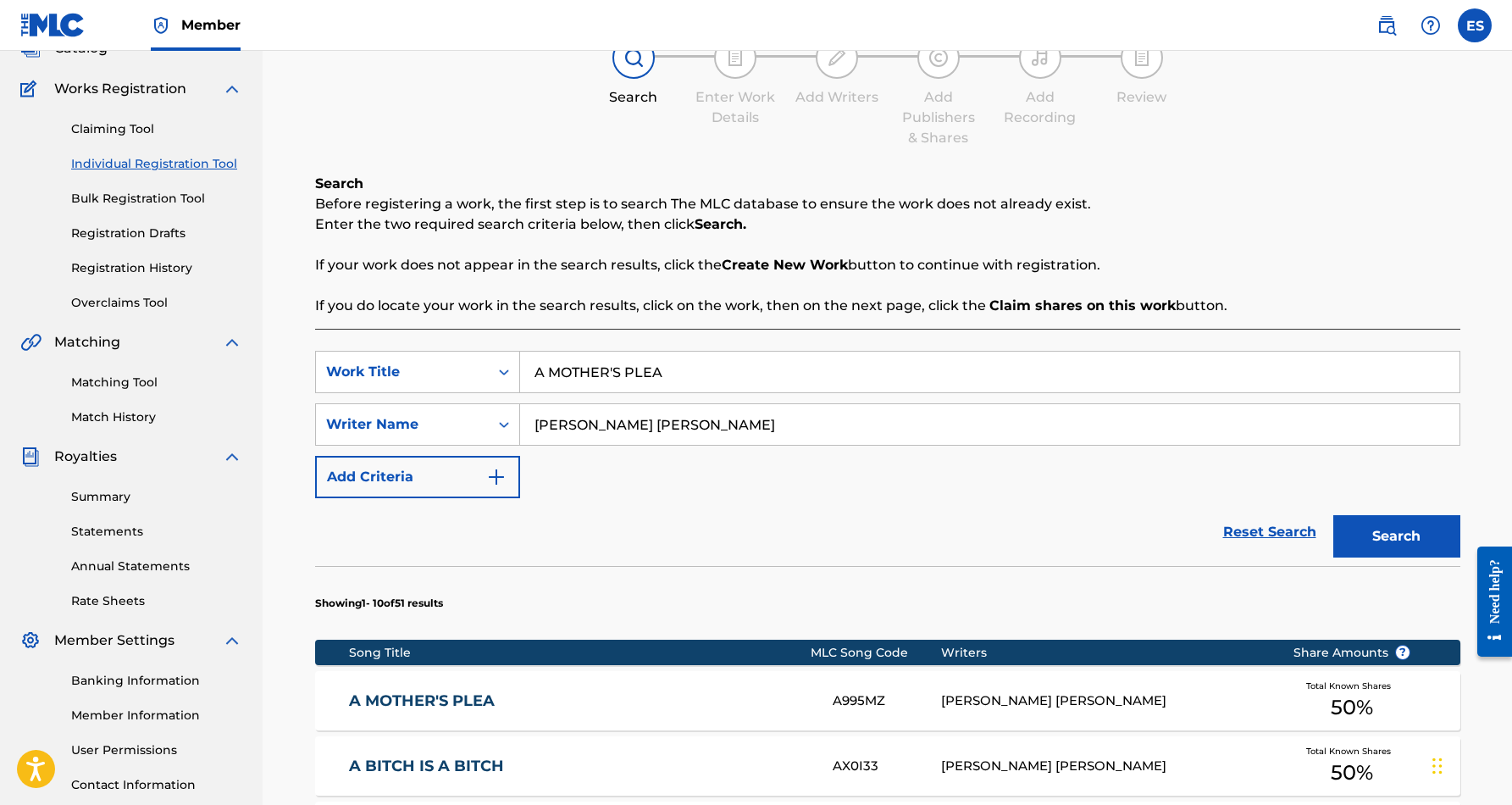
click at [669, 362] on input "A MOTHER'S PLEA" at bounding box center [989, 371] width 939 height 40
click at [675, 381] on input "A MOTHER'S PLEA" at bounding box center [989, 371] width 939 height 40
type input "A"
paste input "AMERICAN BEAUTY"
click at [882, 514] on div "Reset Search Search" at bounding box center [888, 532] width 1145 height 68
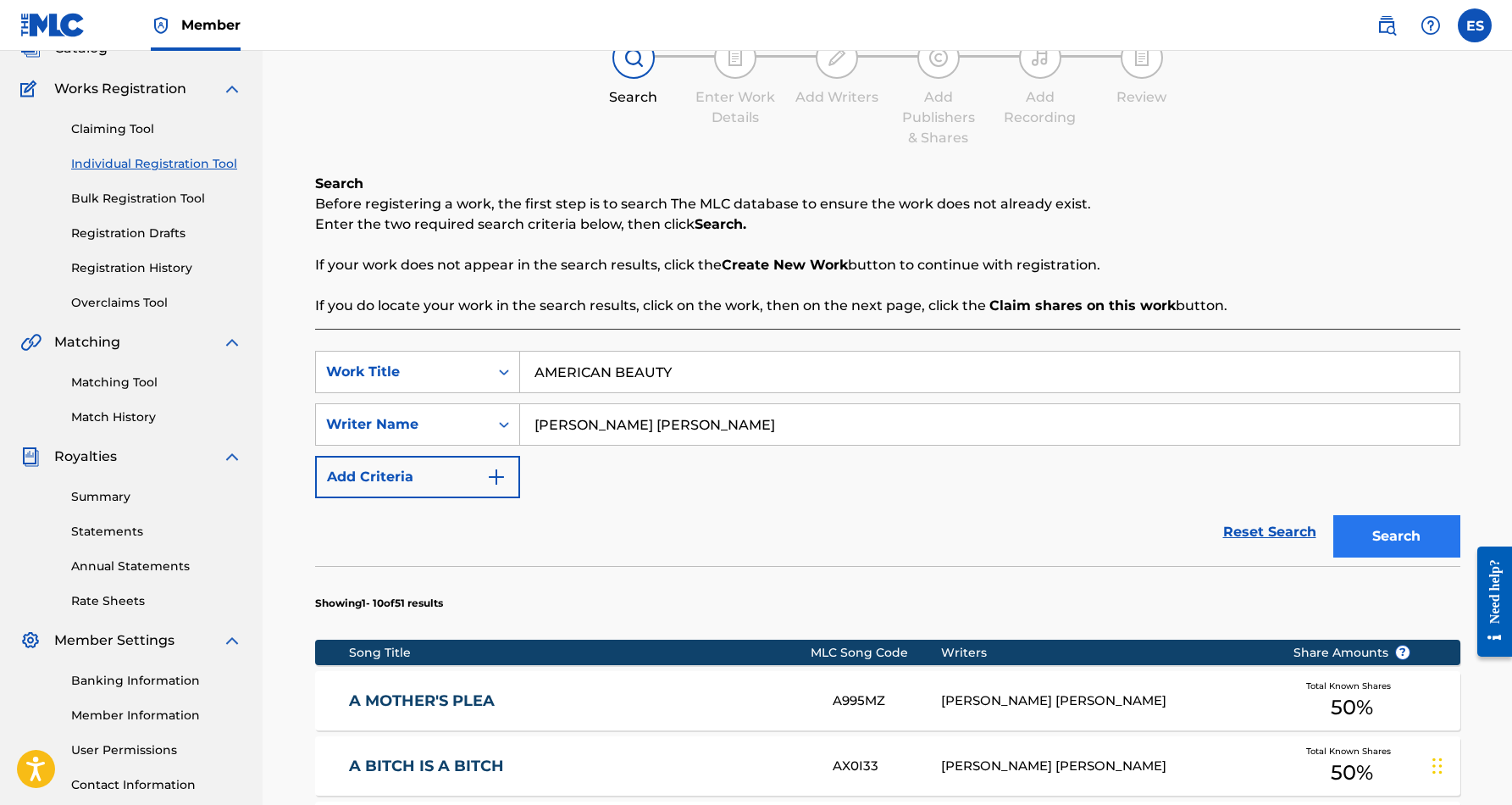
click at [1402, 529] on button "Search" at bounding box center [1396, 536] width 127 height 42
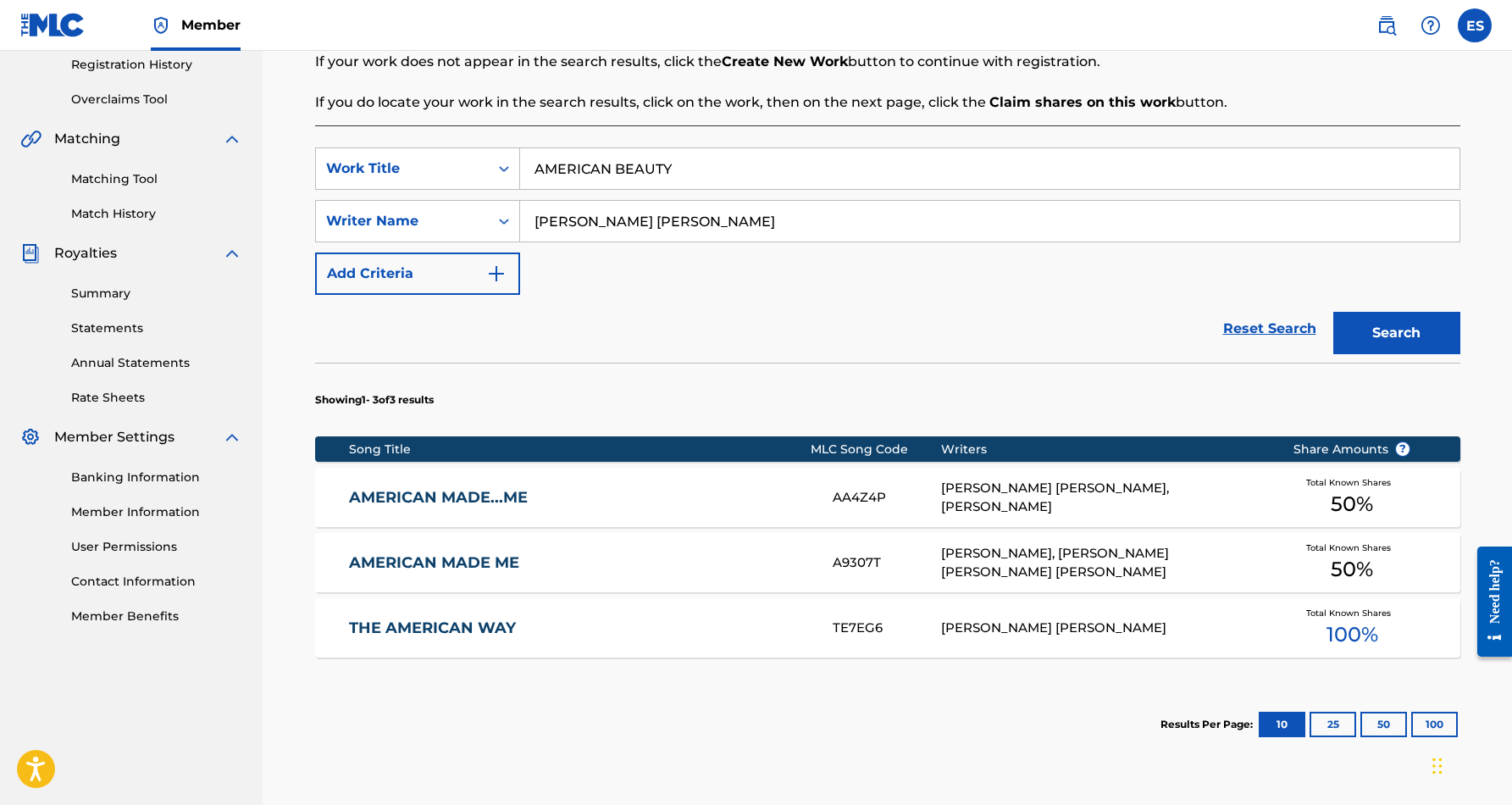
scroll to position [326, 0]
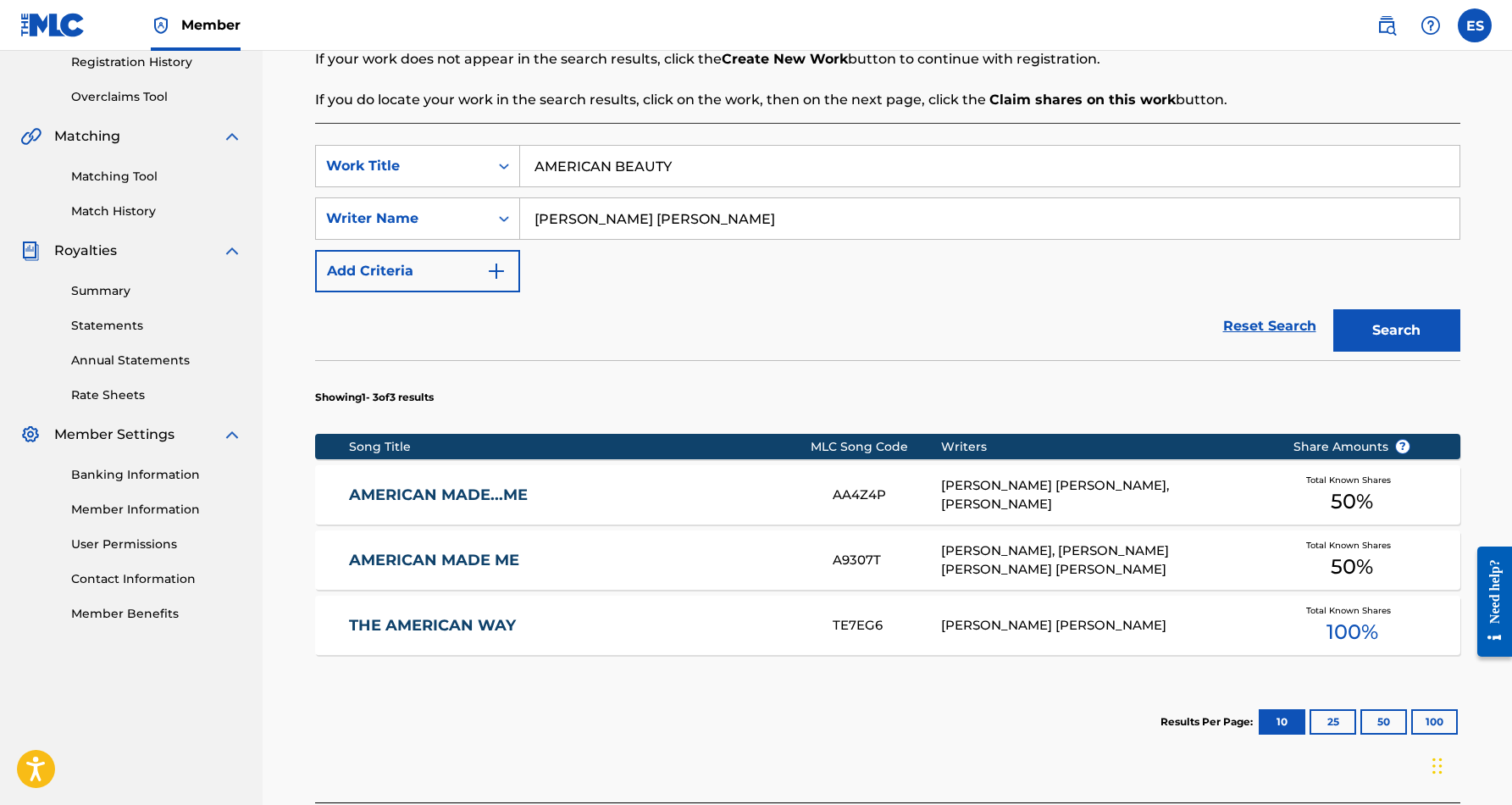
click at [699, 169] on input "AMERICAN BEAUTY" at bounding box center [989, 166] width 939 height 40
type input "A"
paste input "BAD BOY"
type input "BAD BOY"
click at [815, 292] on div "SearchWithCriteriab9921962-7046-4413-a65c-3a7aff2bb8ac Work Title BAD BOY bad b…" at bounding box center [888, 218] width 1145 height 148
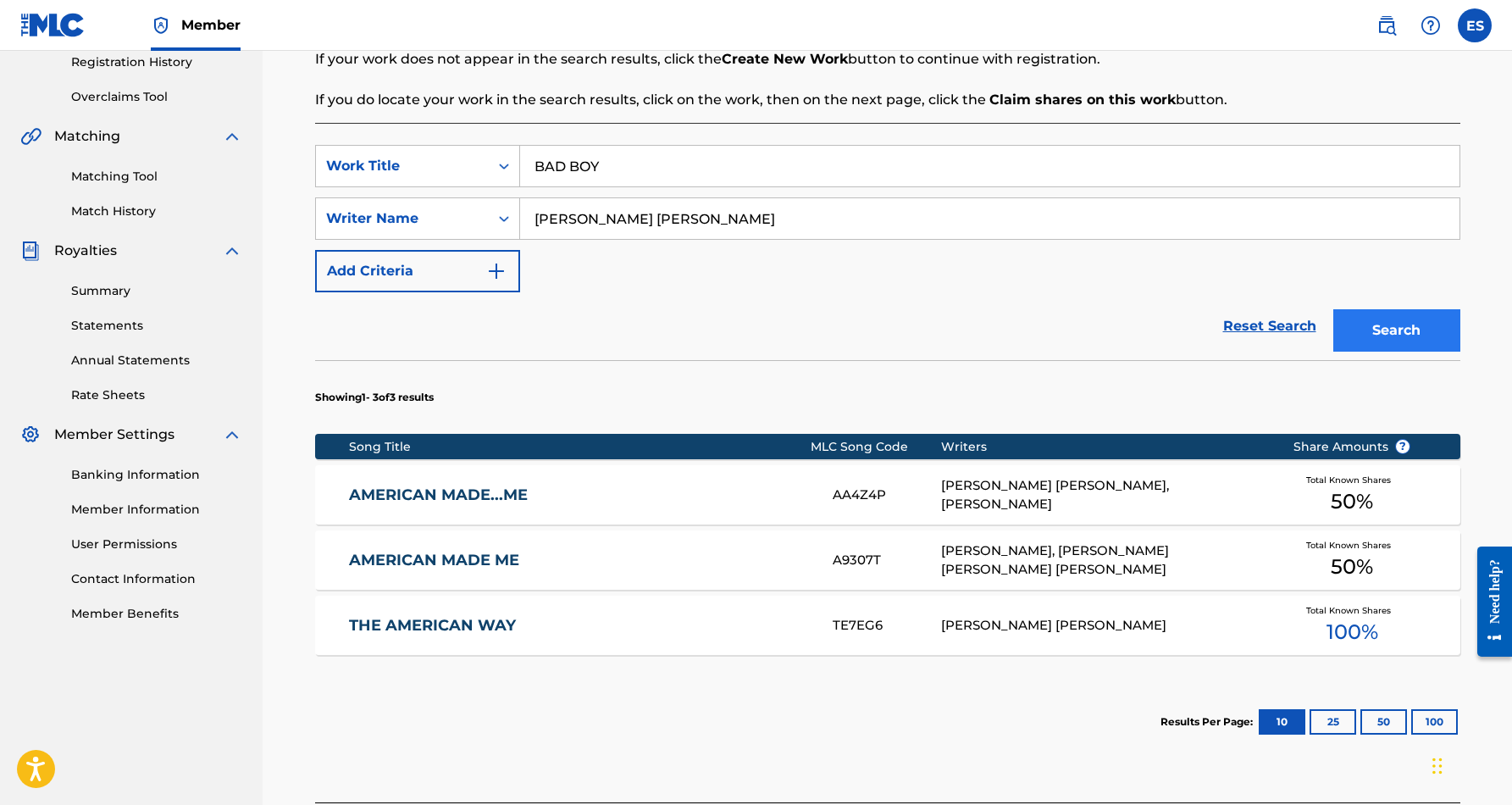
click at [1372, 324] on button "Search" at bounding box center [1396, 330] width 127 height 42
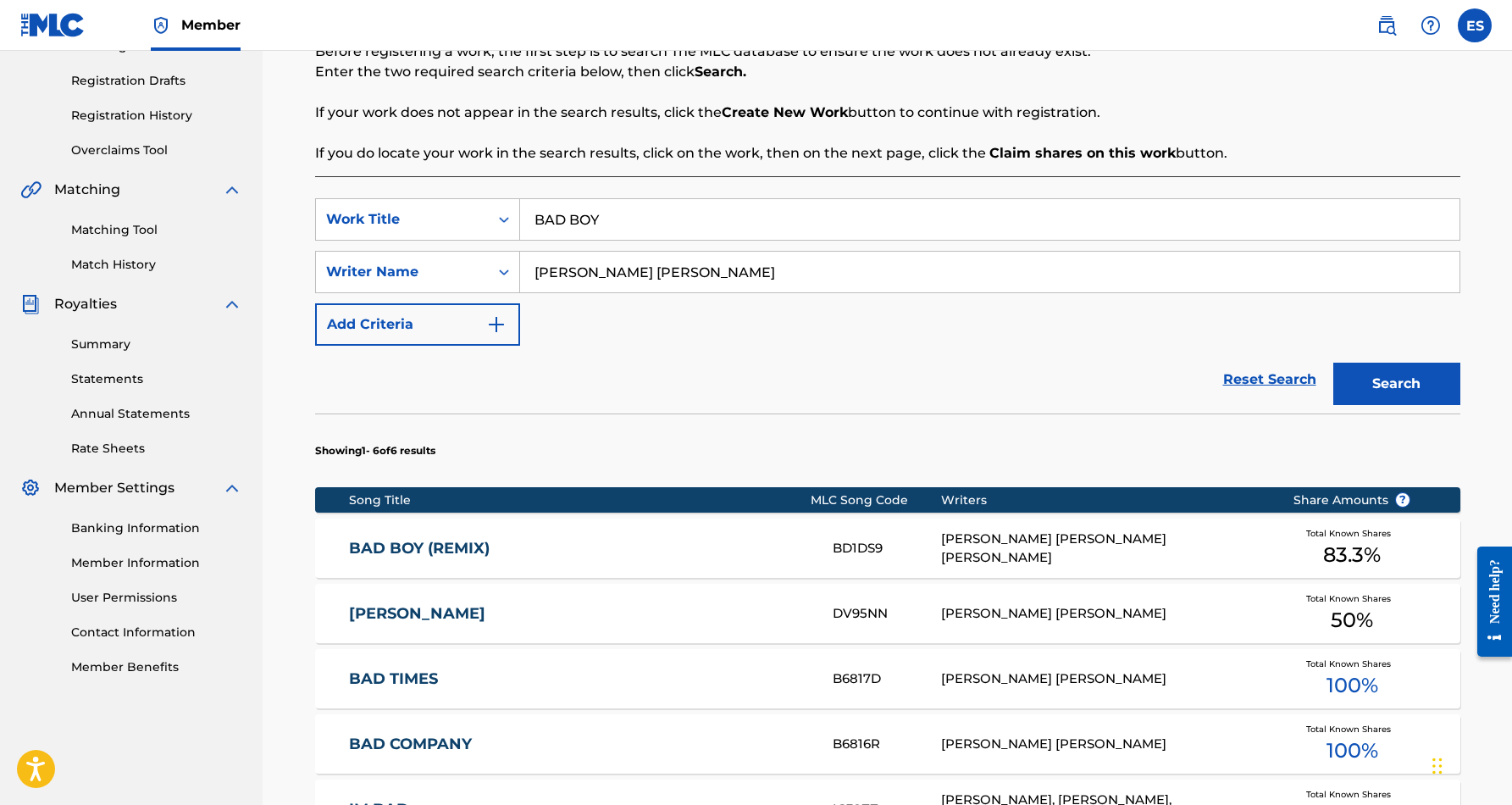
scroll to position [275, 0]
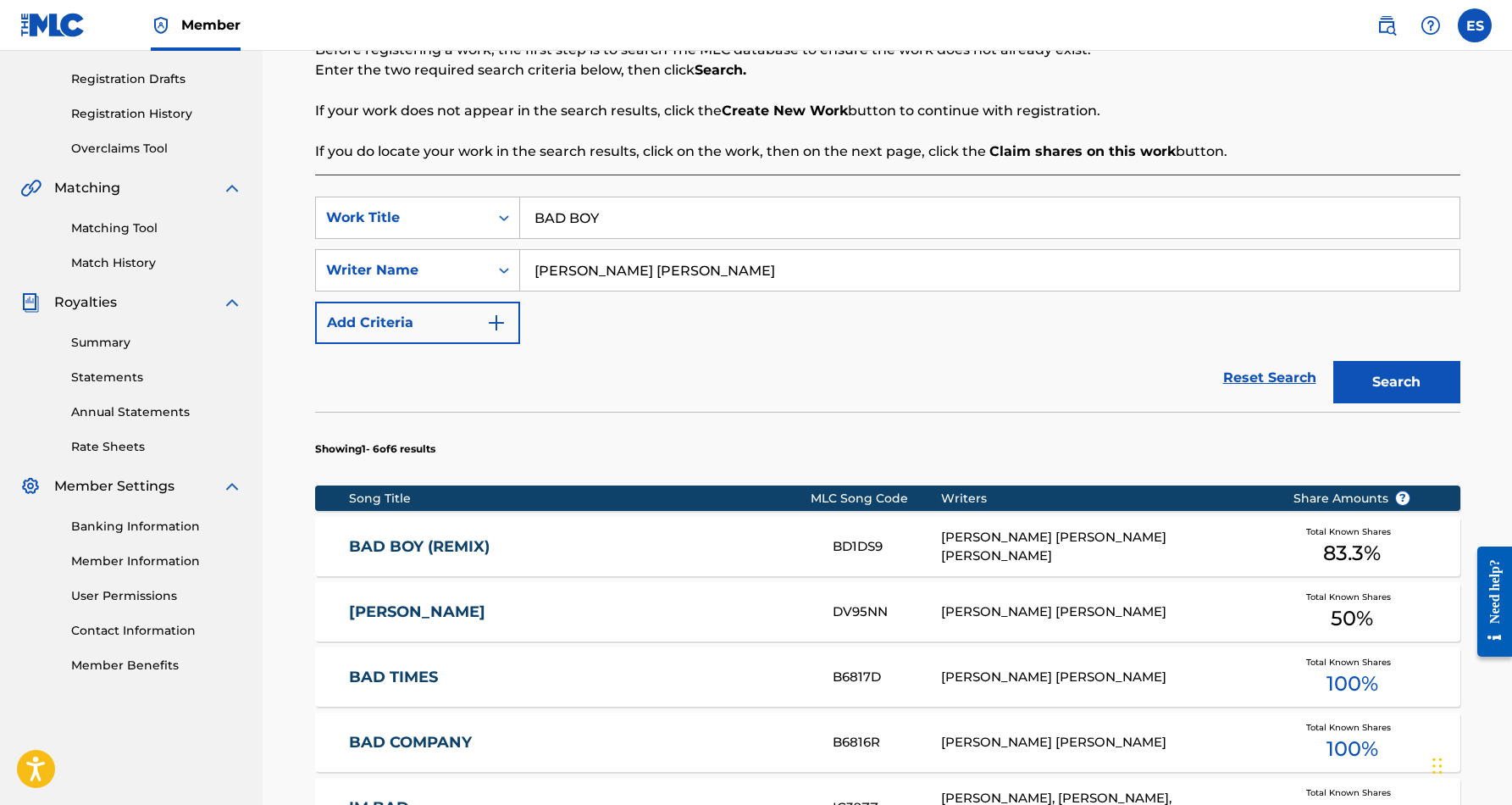
click at [663, 534] on div "BAD BOY (REMIX) BD1DS9 ERIC DOUGLAS SMITH, BILLY RAY CHARLES Total Known Shares…" at bounding box center [888, 545] width 1145 height 59
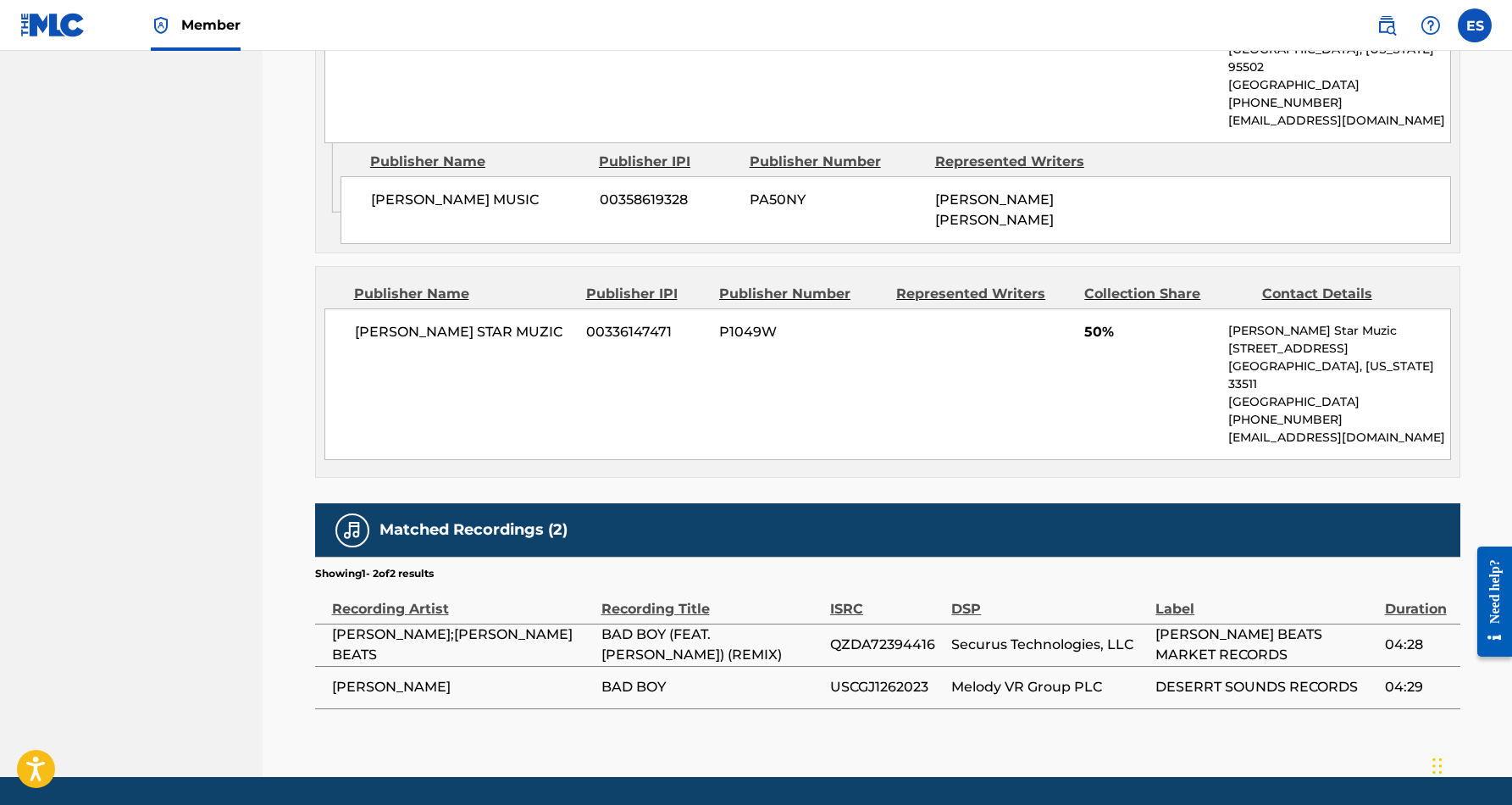
scroll to position [939, 0]
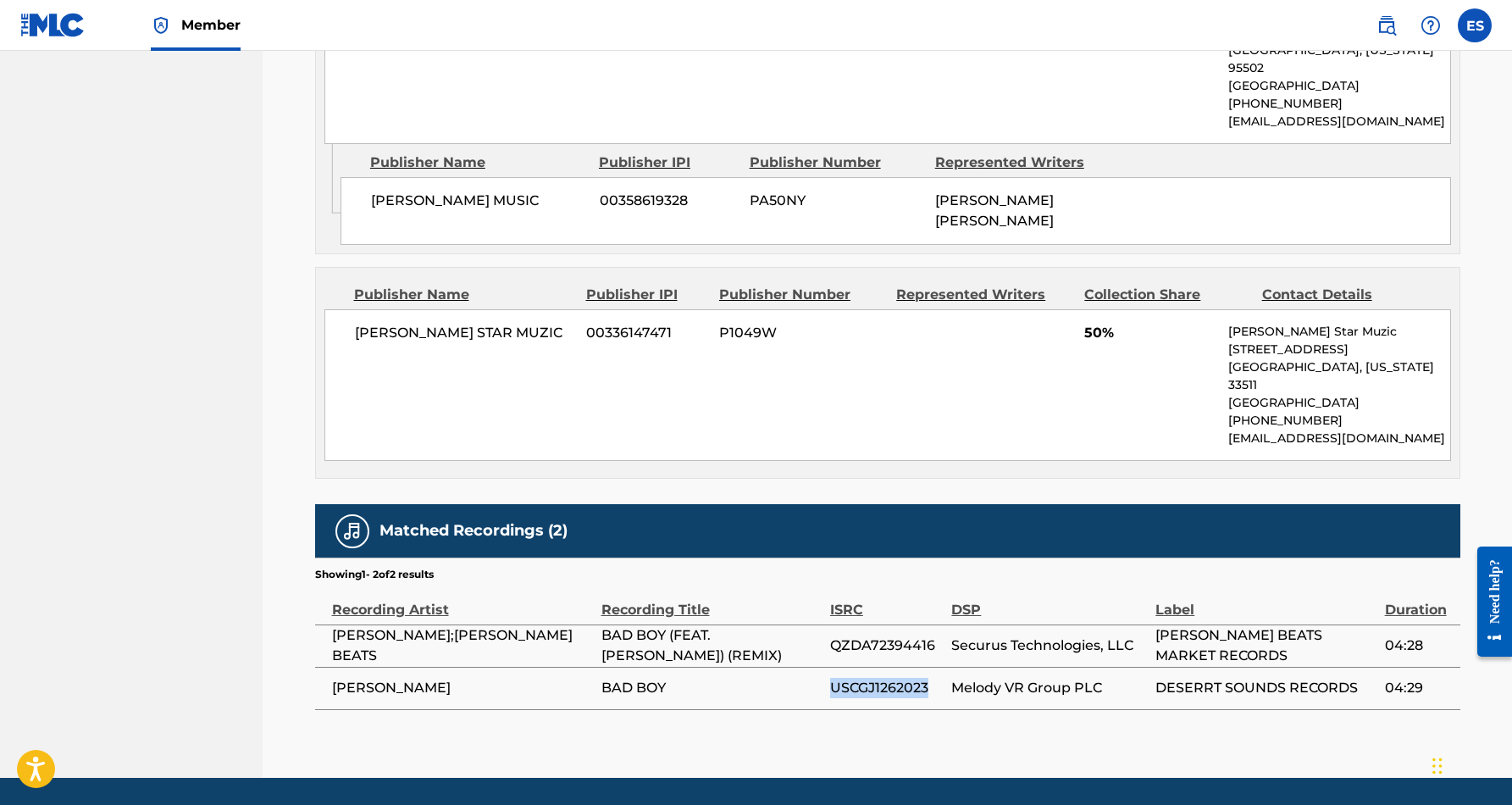
drag, startPoint x: 929, startPoint y: 629, endPoint x: 832, endPoint y: 635, distance: 97.2
click at [832, 678] on span "USCGJ1262023" at bounding box center [887, 688] width 113 height 21
copy span "USCGJ1262023"
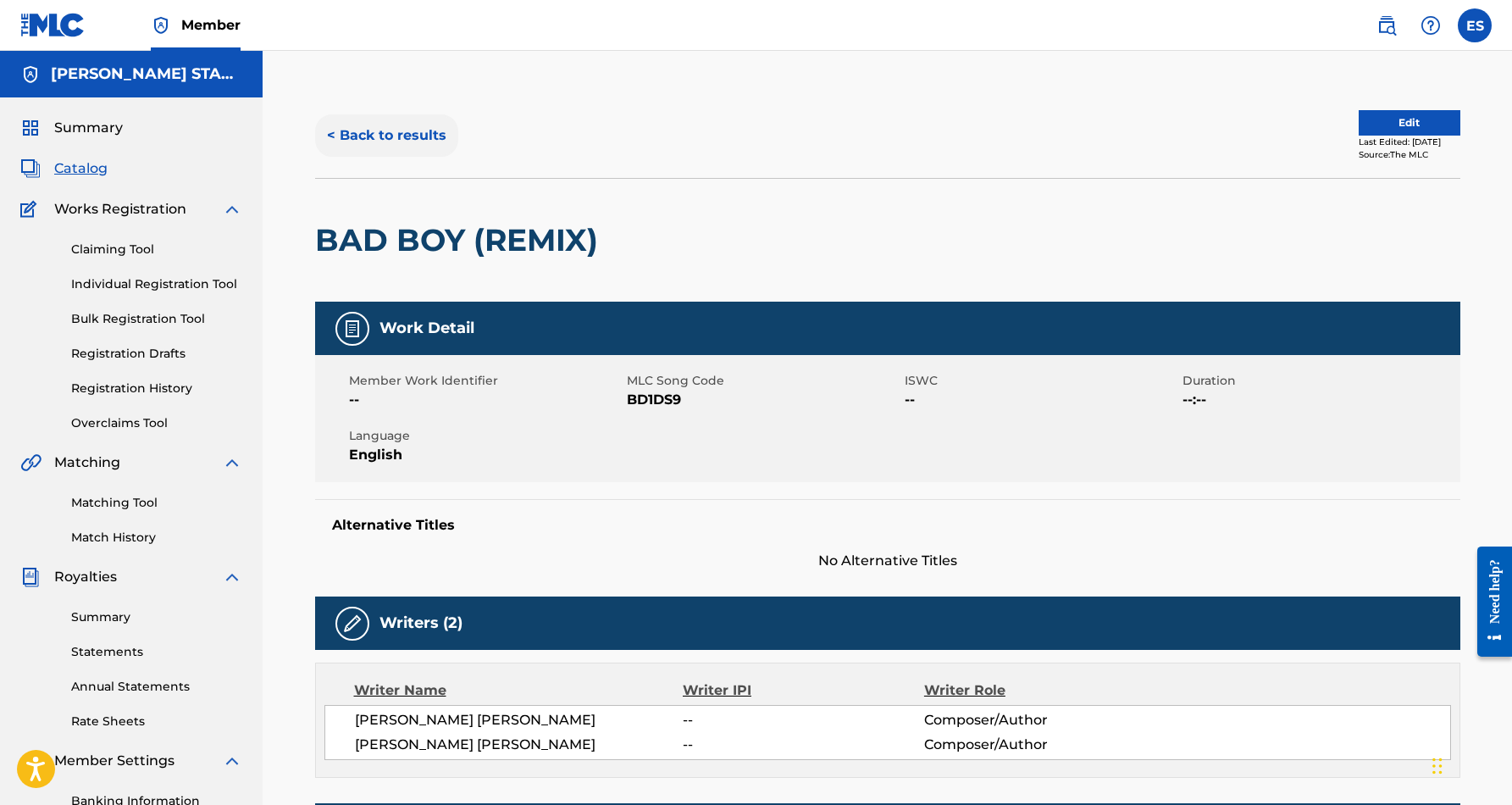
scroll to position [0, 0]
click at [401, 138] on button "< Back to results" at bounding box center [386, 135] width 143 height 42
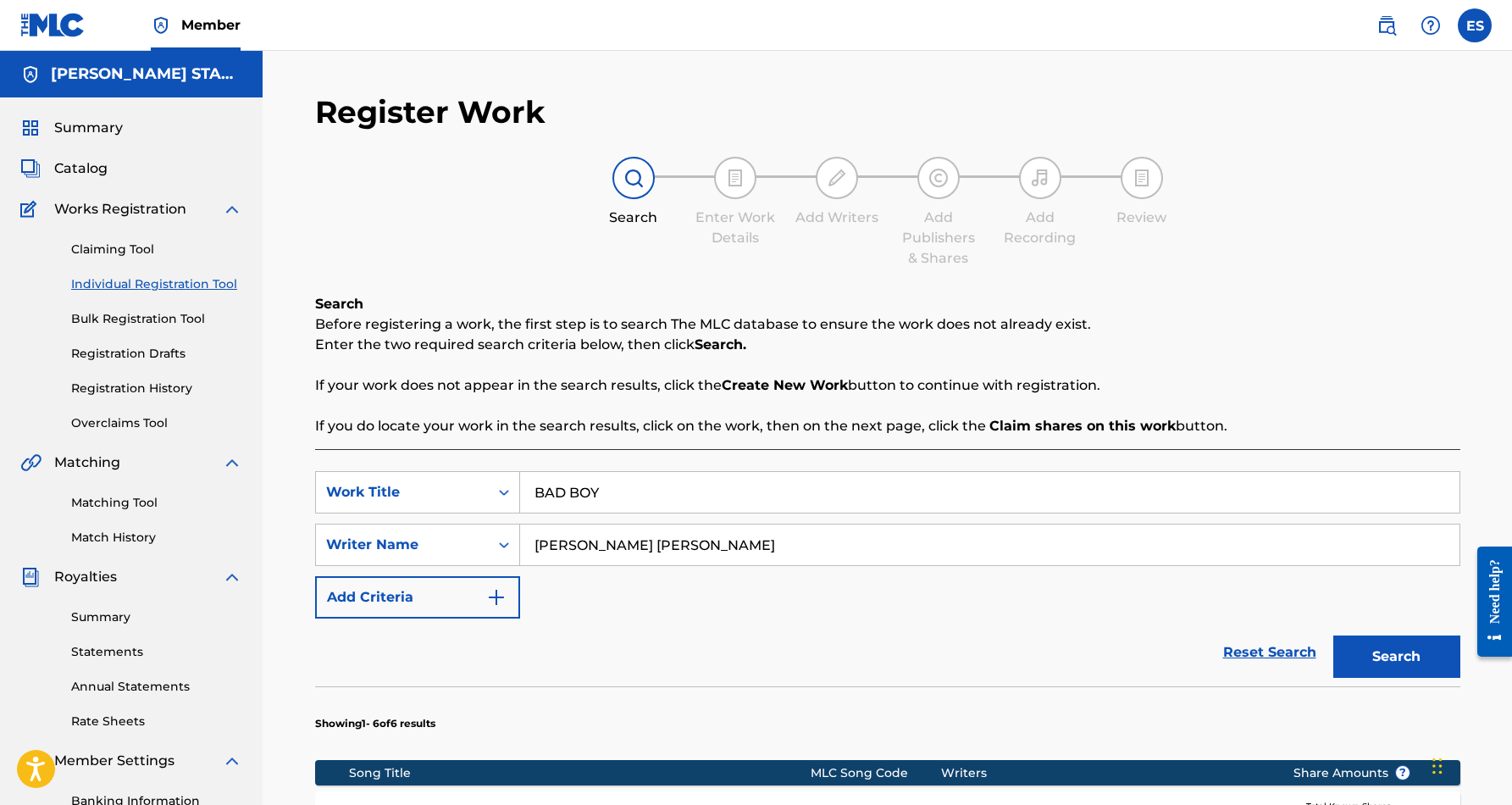
scroll to position [245, 0]
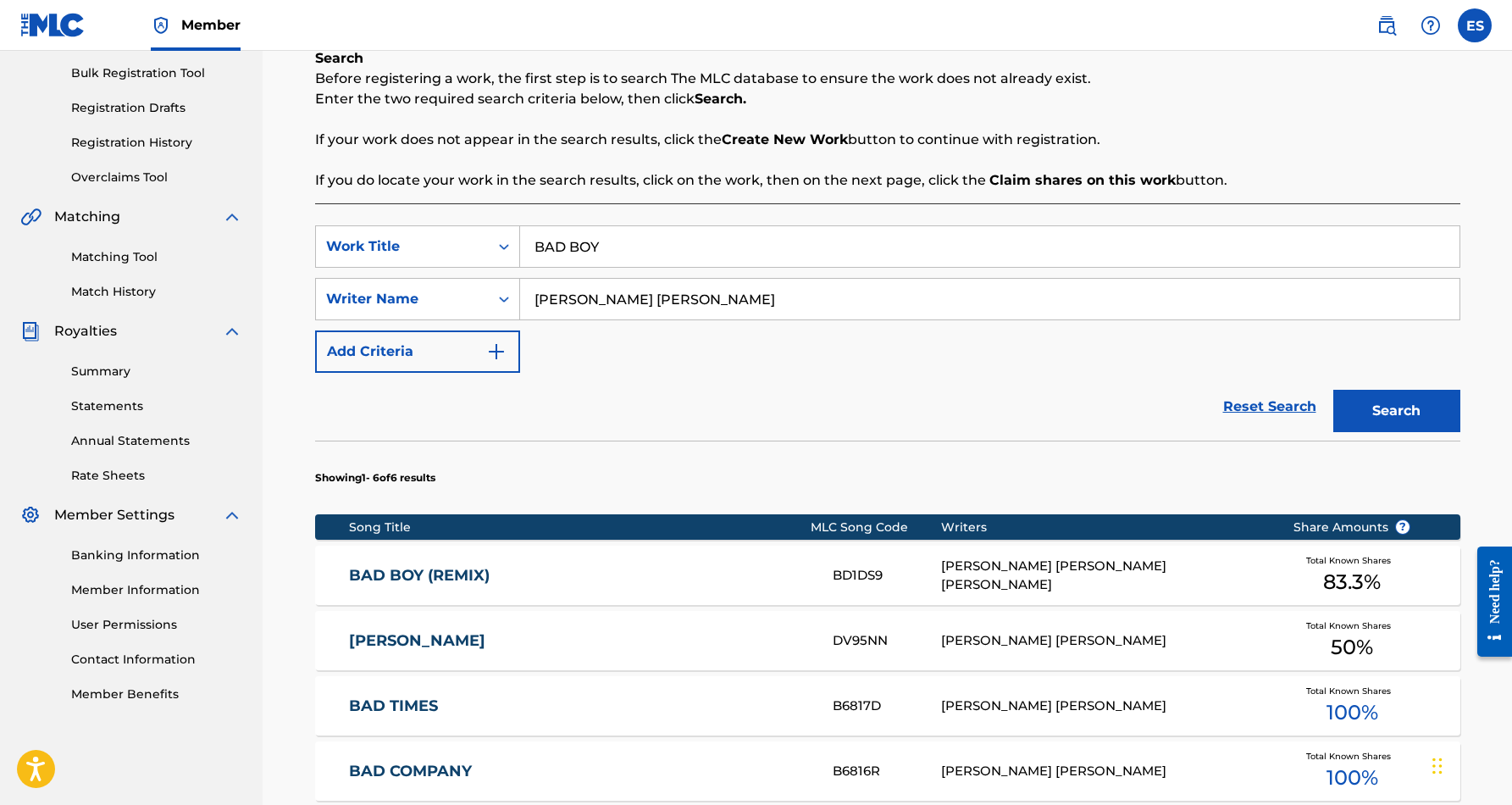
click at [628, 251] on input "BAD BOY" at bounding box center [989, 245] width 939 height 40
type input "B"
paste input "[PERSON_NAME] [PERSON_NAME]"
type input "E"
paste input "CITY AND THE COUNTRY BOY"
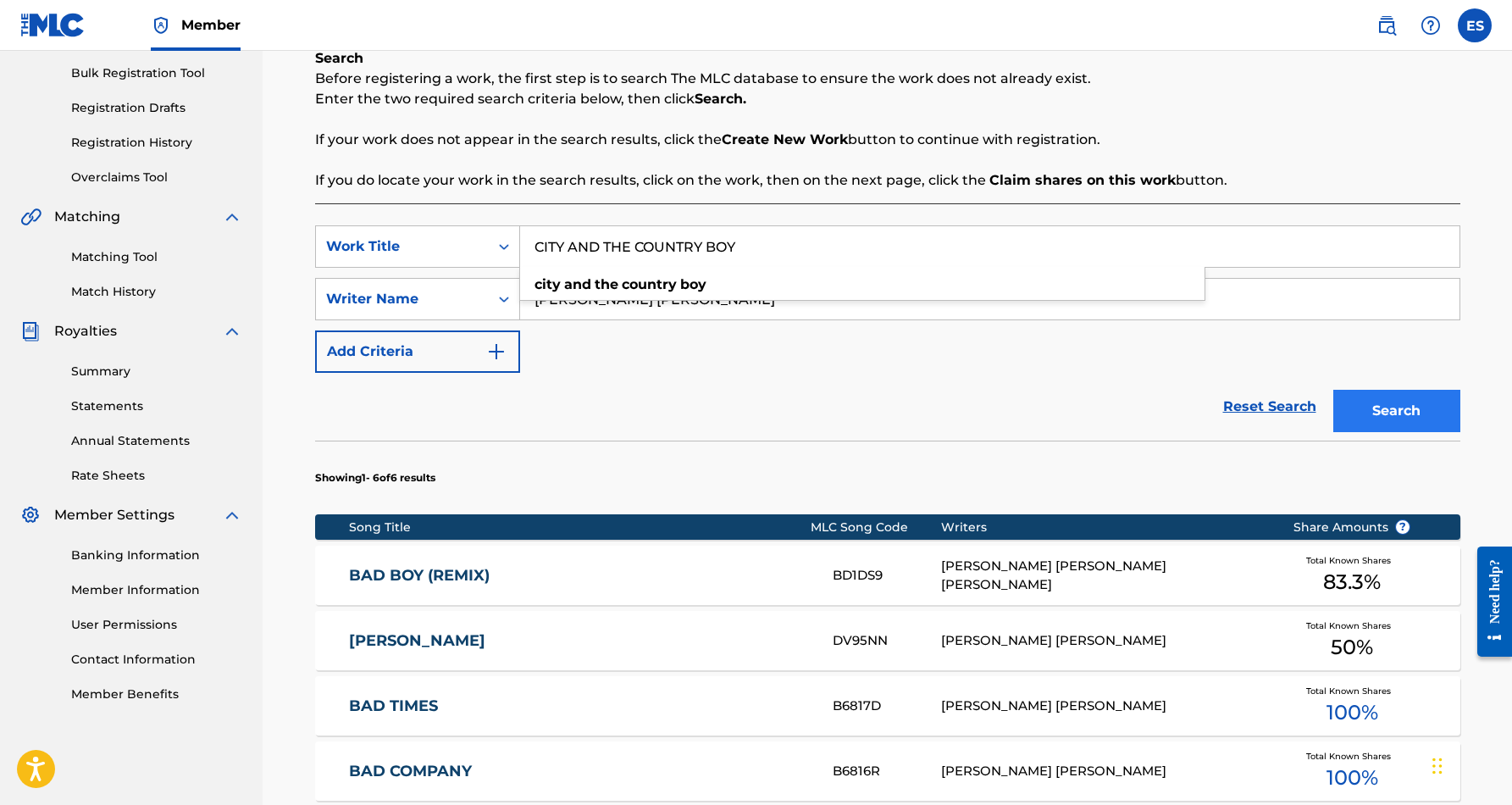
click at [1362, 405] on button "Search" at bounding box center [1396, 410] width 127 height 42
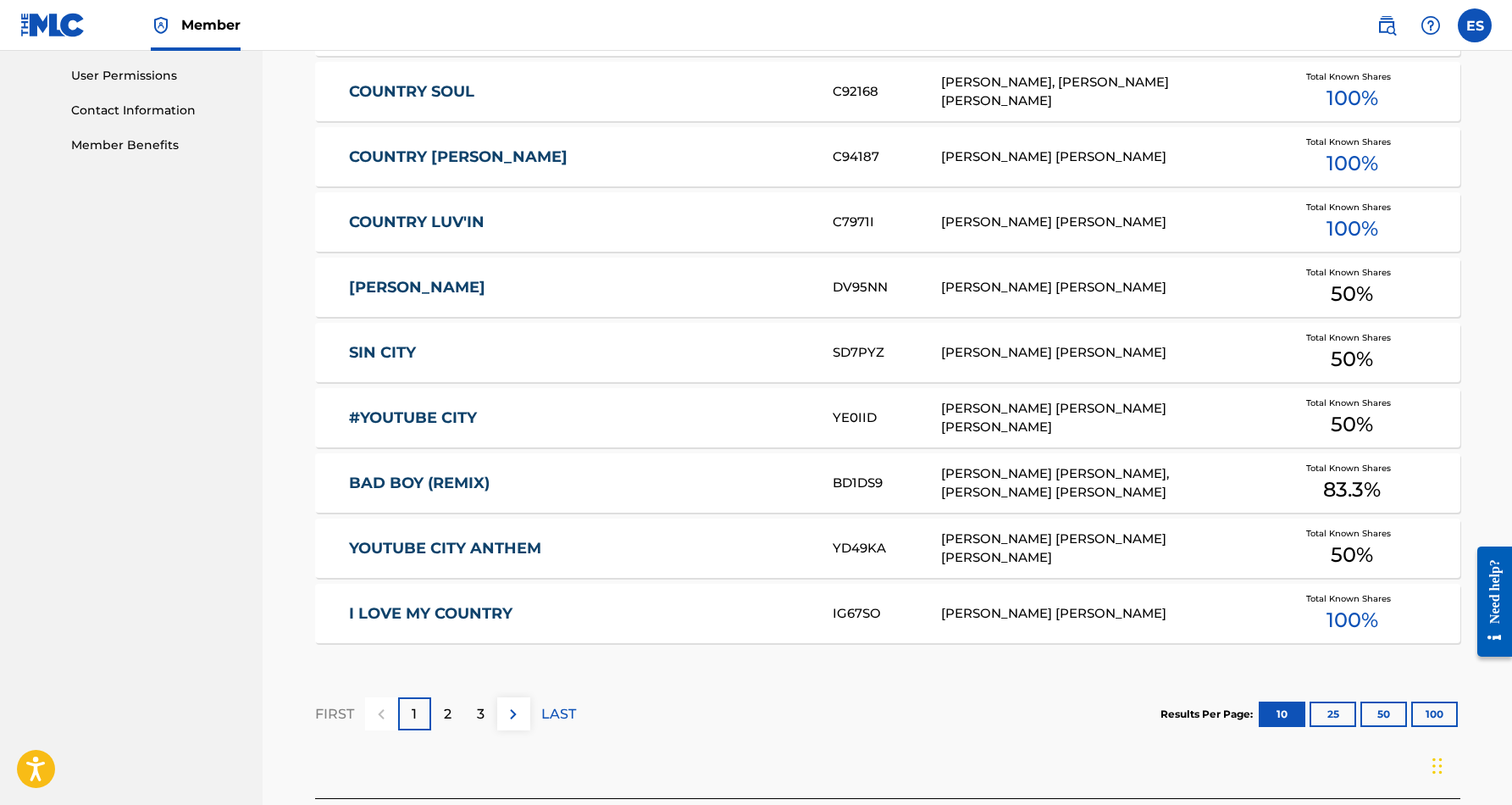
scroll to position [817, 0]
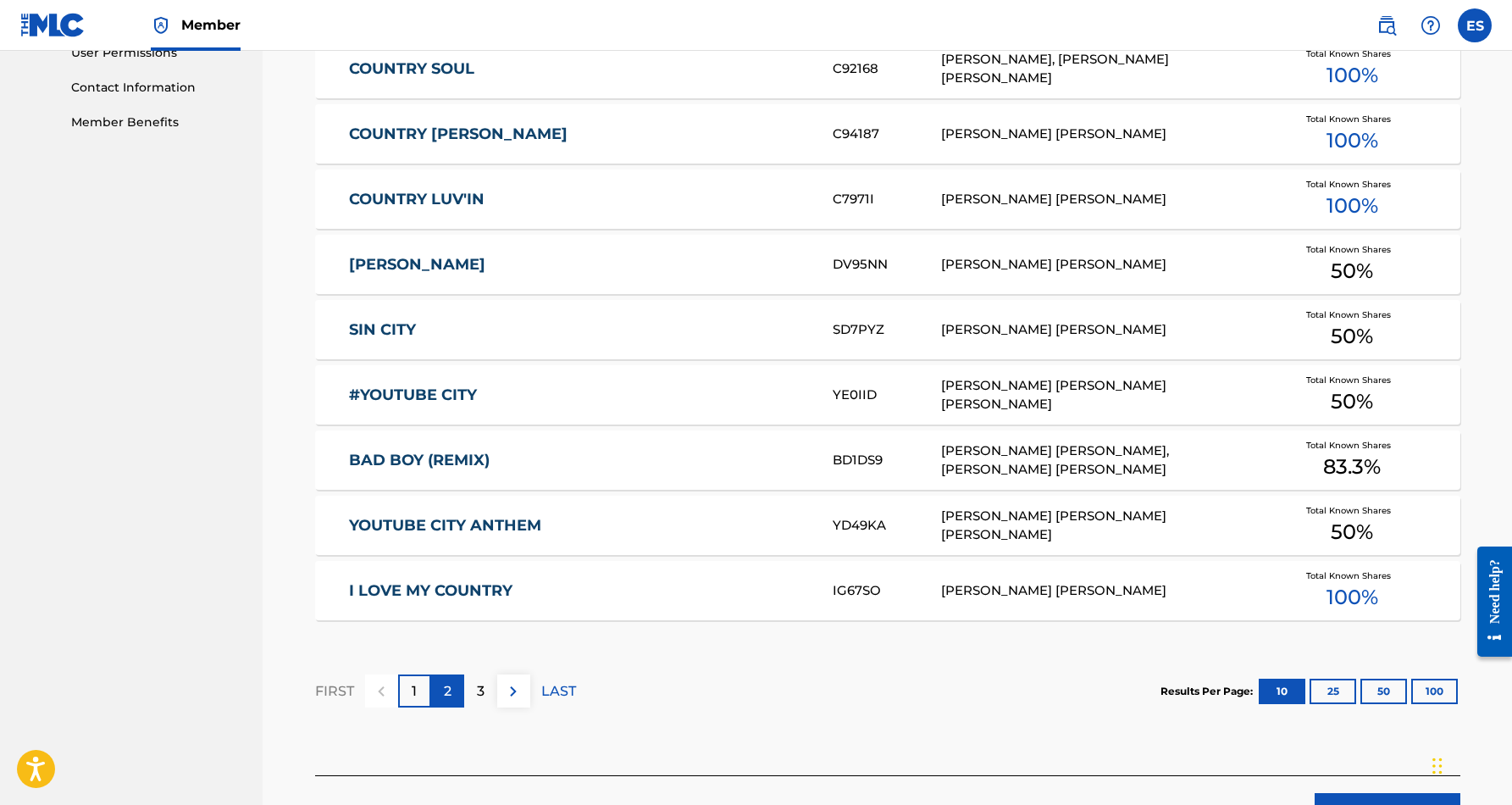
click at [448, 688] on p "2" at bounding box center [448, 691] width 8 height 21
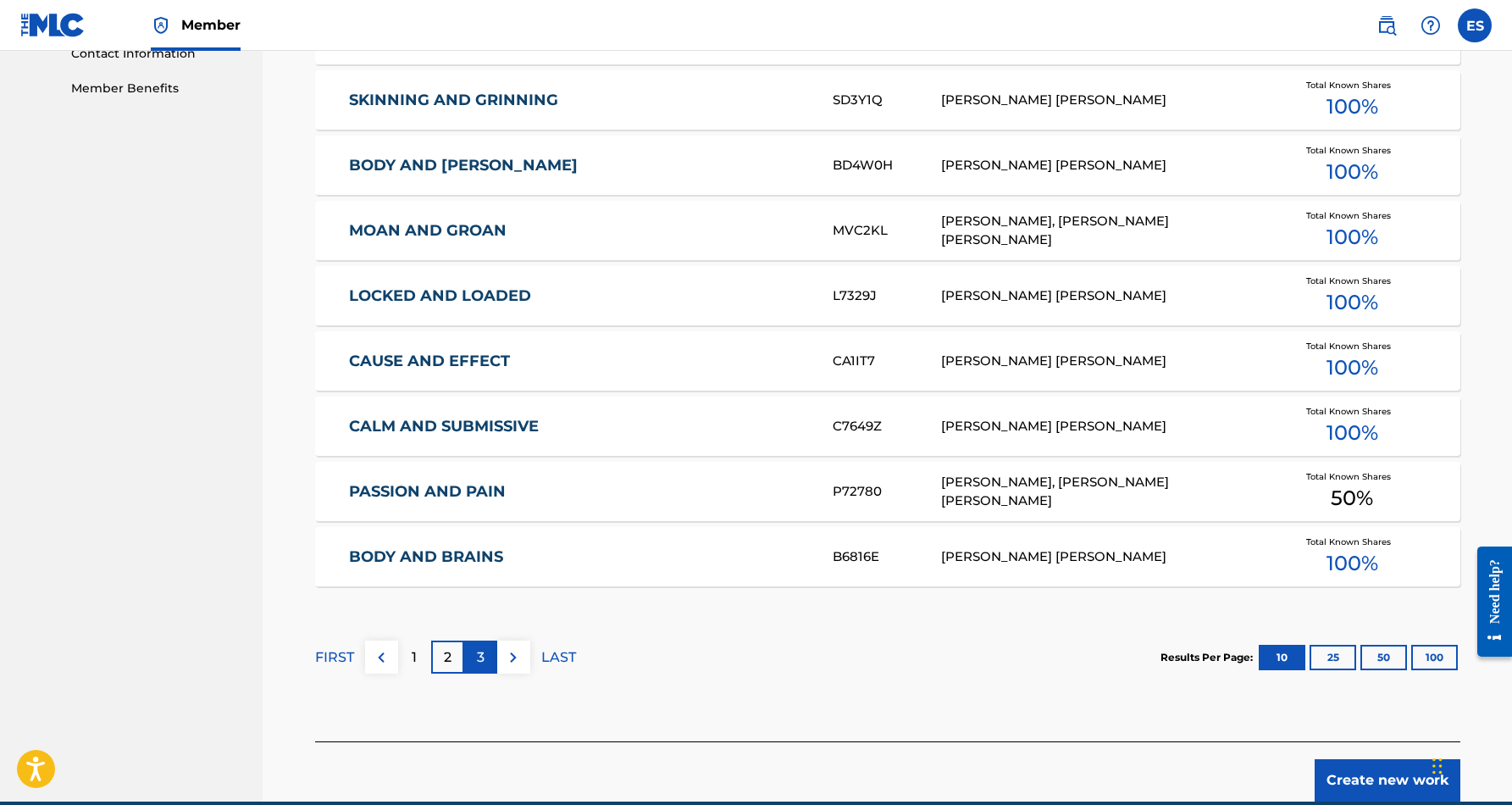
click at [488, 657] on div "3" at bounding box center [480, 656] width 33 height 33
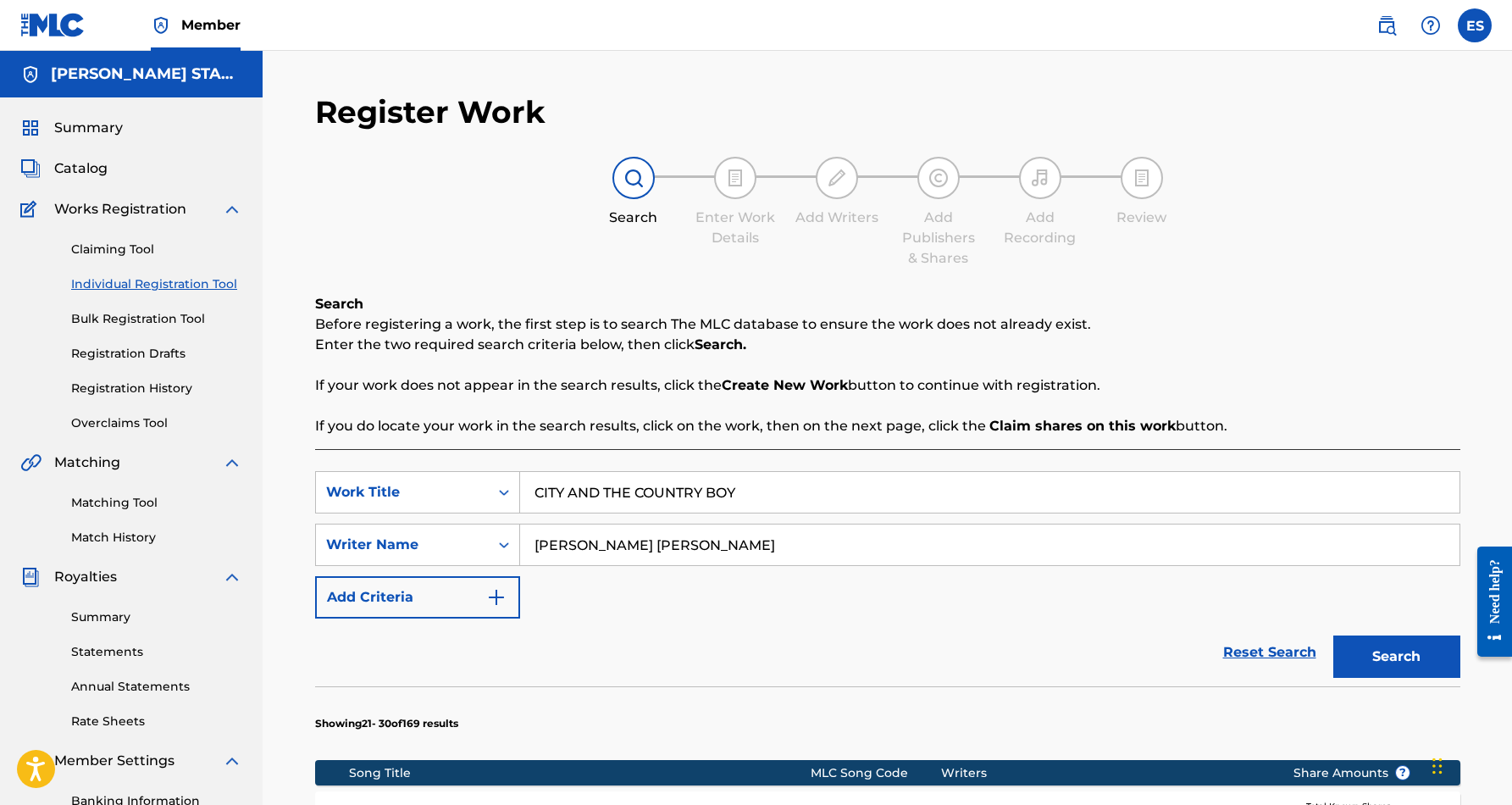
scroll to position [0, 0]
click at [762, 490] on input "CITY AND THE COUNTRY BOY" at bounding box center [989, 492] width 939 height 40
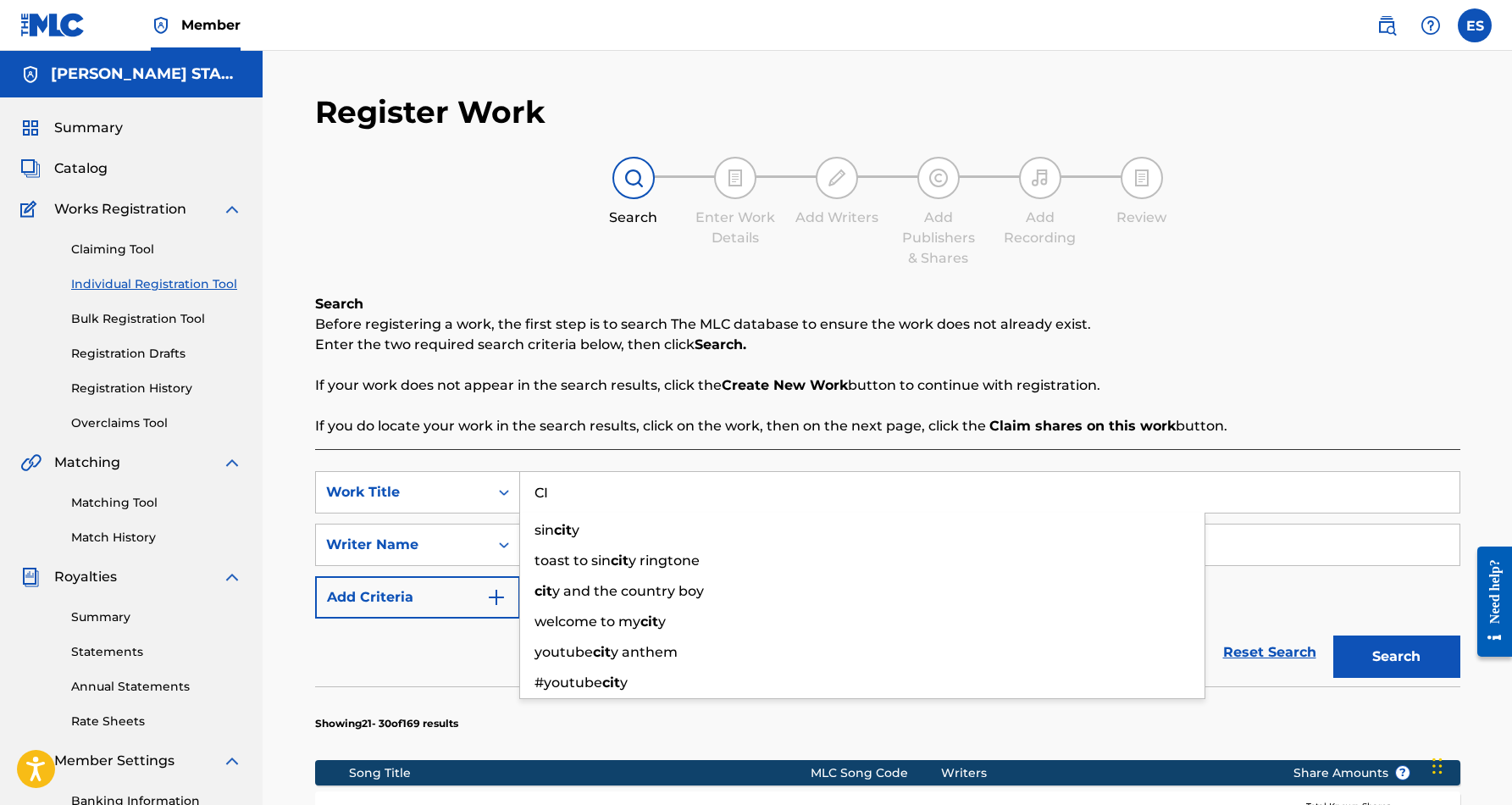
type input "C"
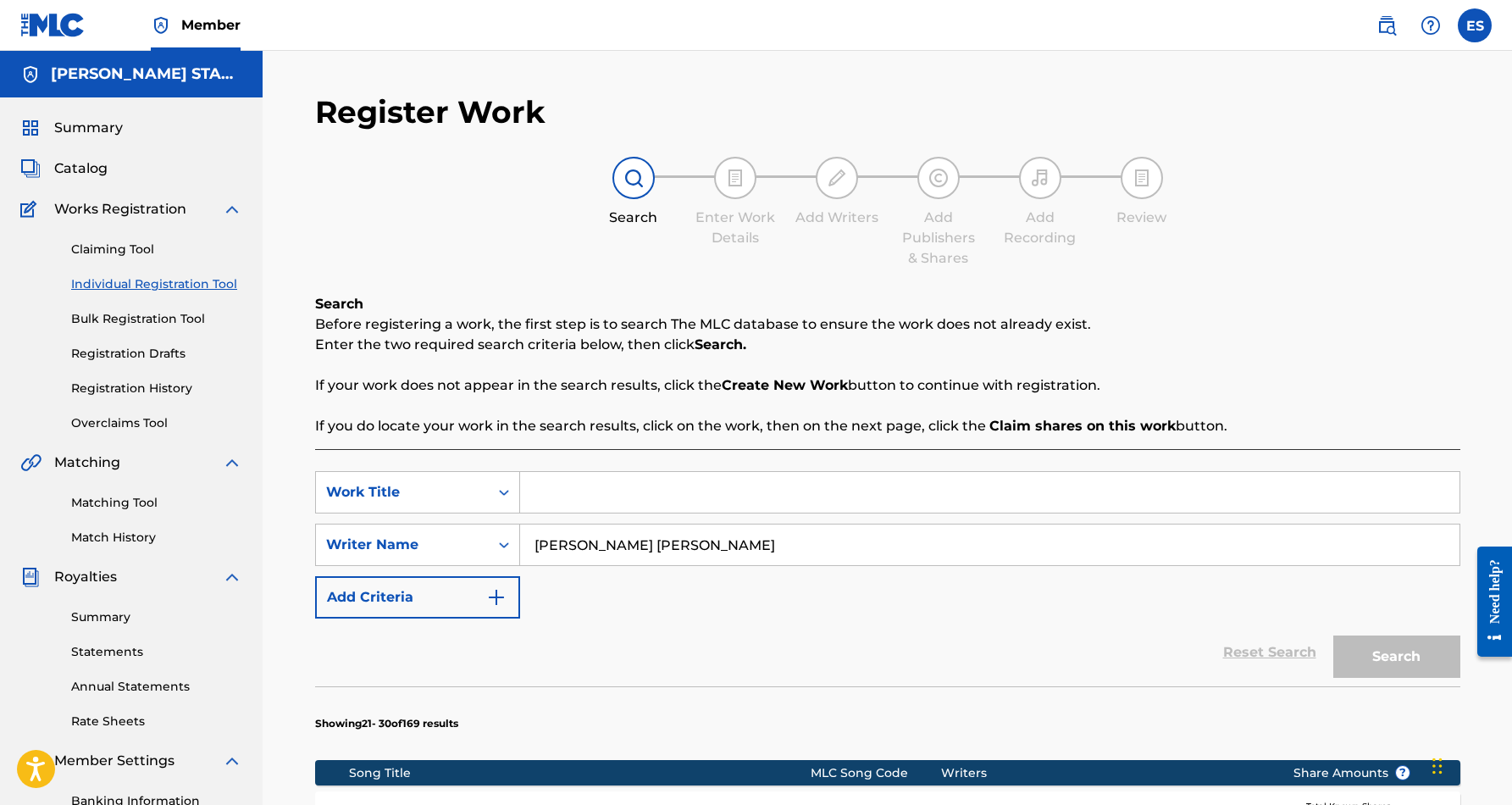
paste input "[PERSON_NAME]"
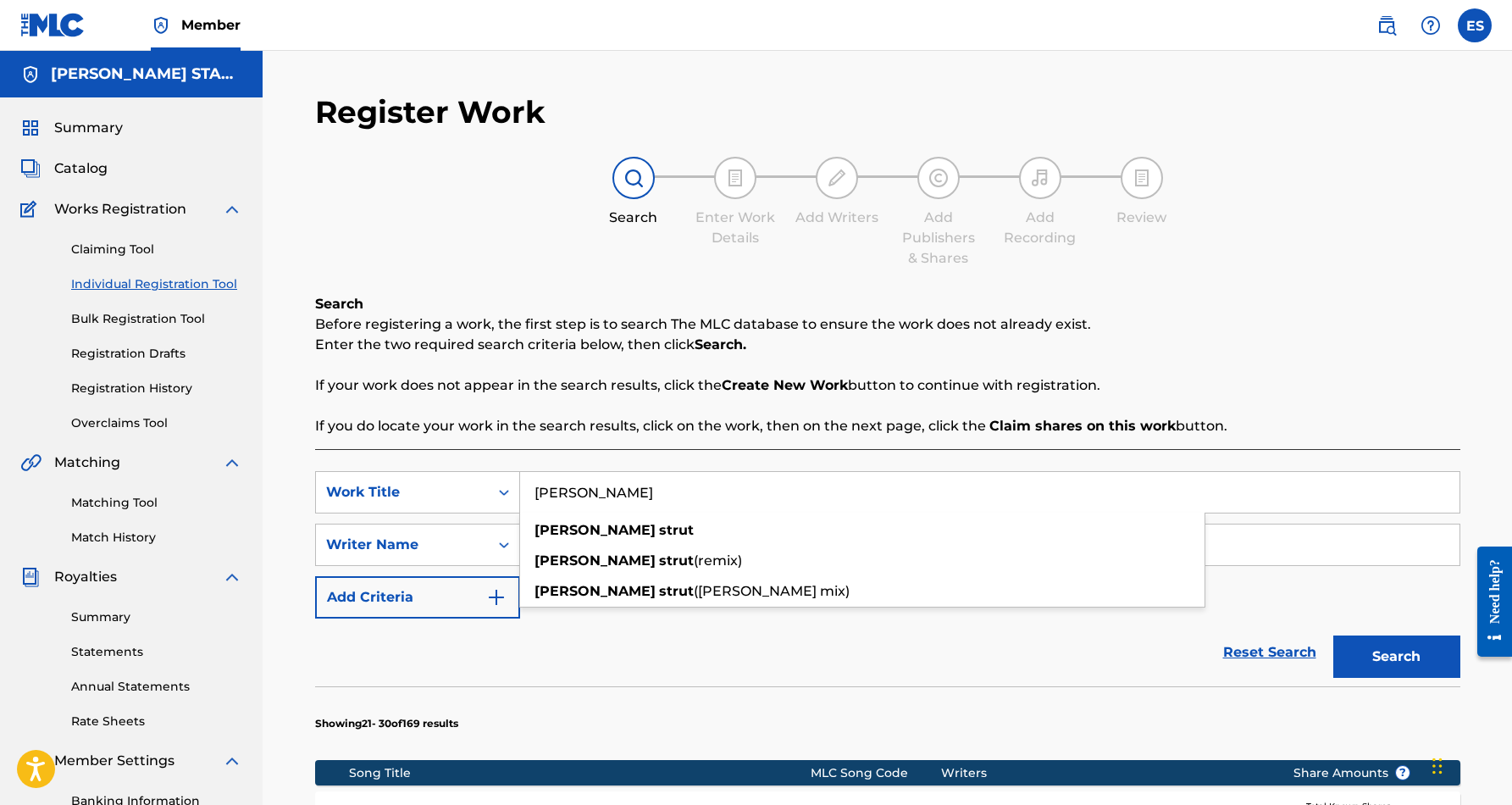
type input "[PERSON_NAME]"
click at [884, 687] on section "Showing 21 - 30 of 169 results" at bounding box center [888, 718] width 1145 height 65
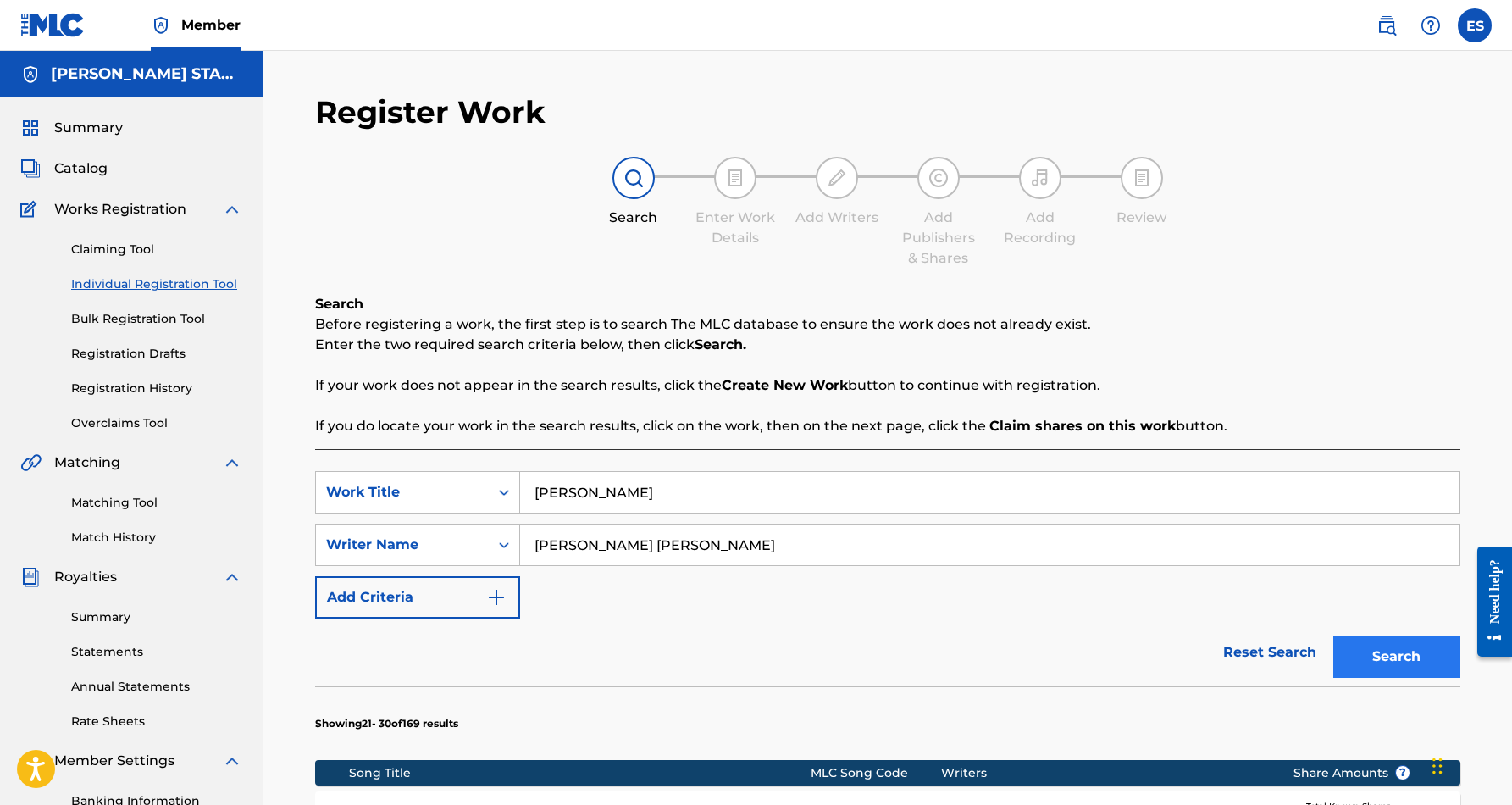
click at [1369, 645] on button "Search" at bounding box center [1396, 655] width 127 height 42
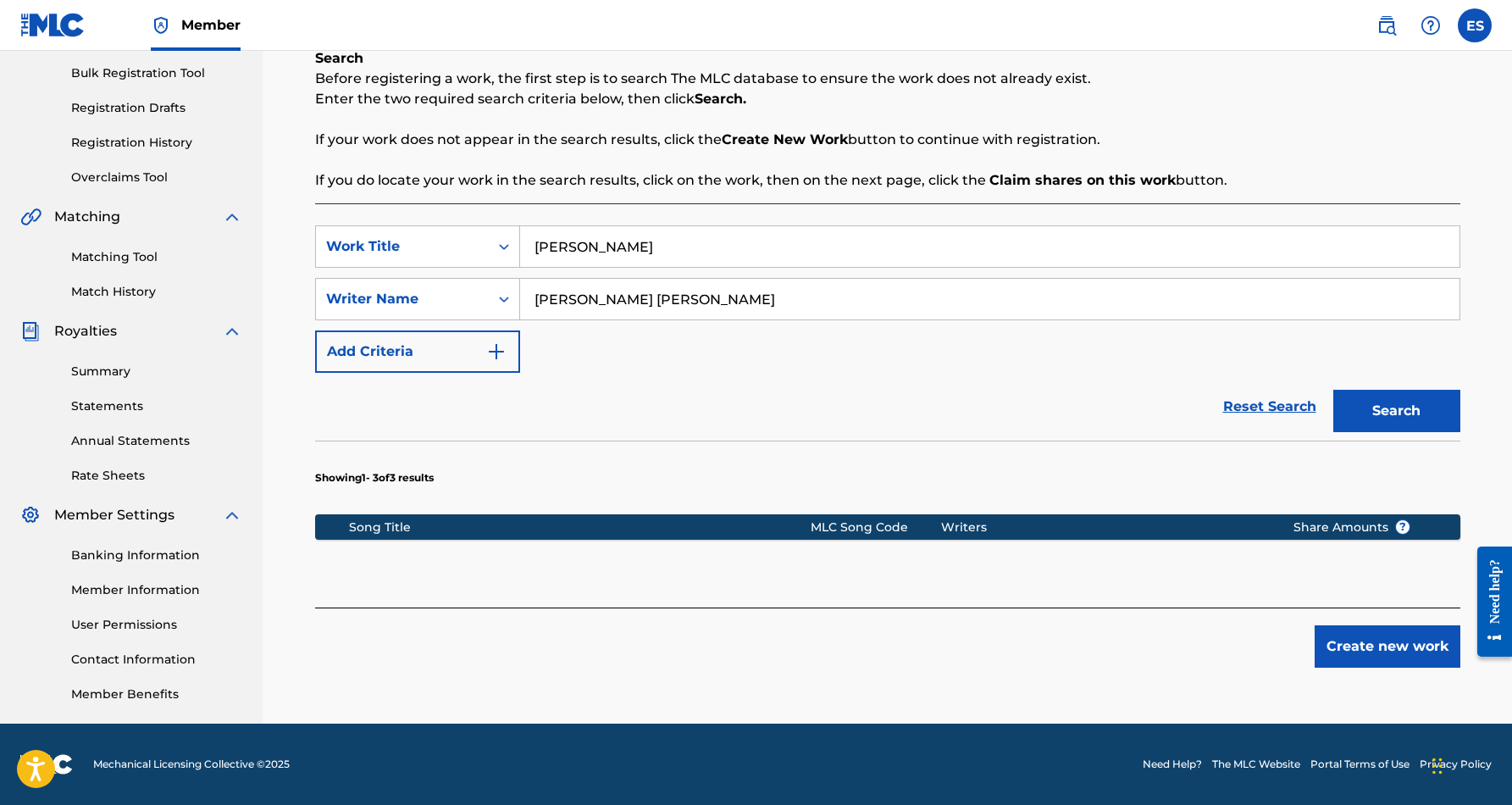
scroll to position [245, 0]
click at [1357, 403] on button "Search" at bounding box center [1396, 410] width 127 height 42
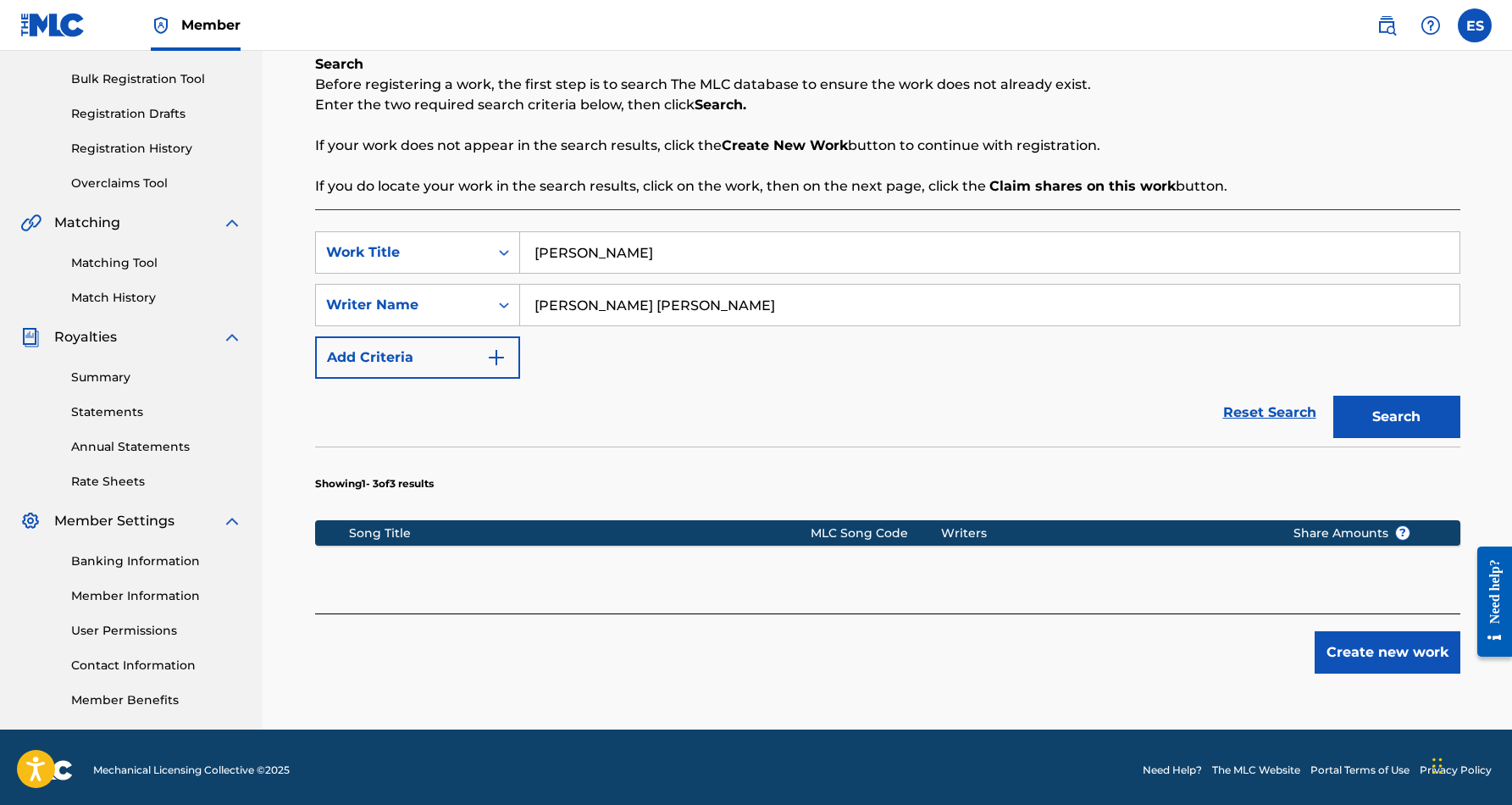
scroll to position [242, 0]
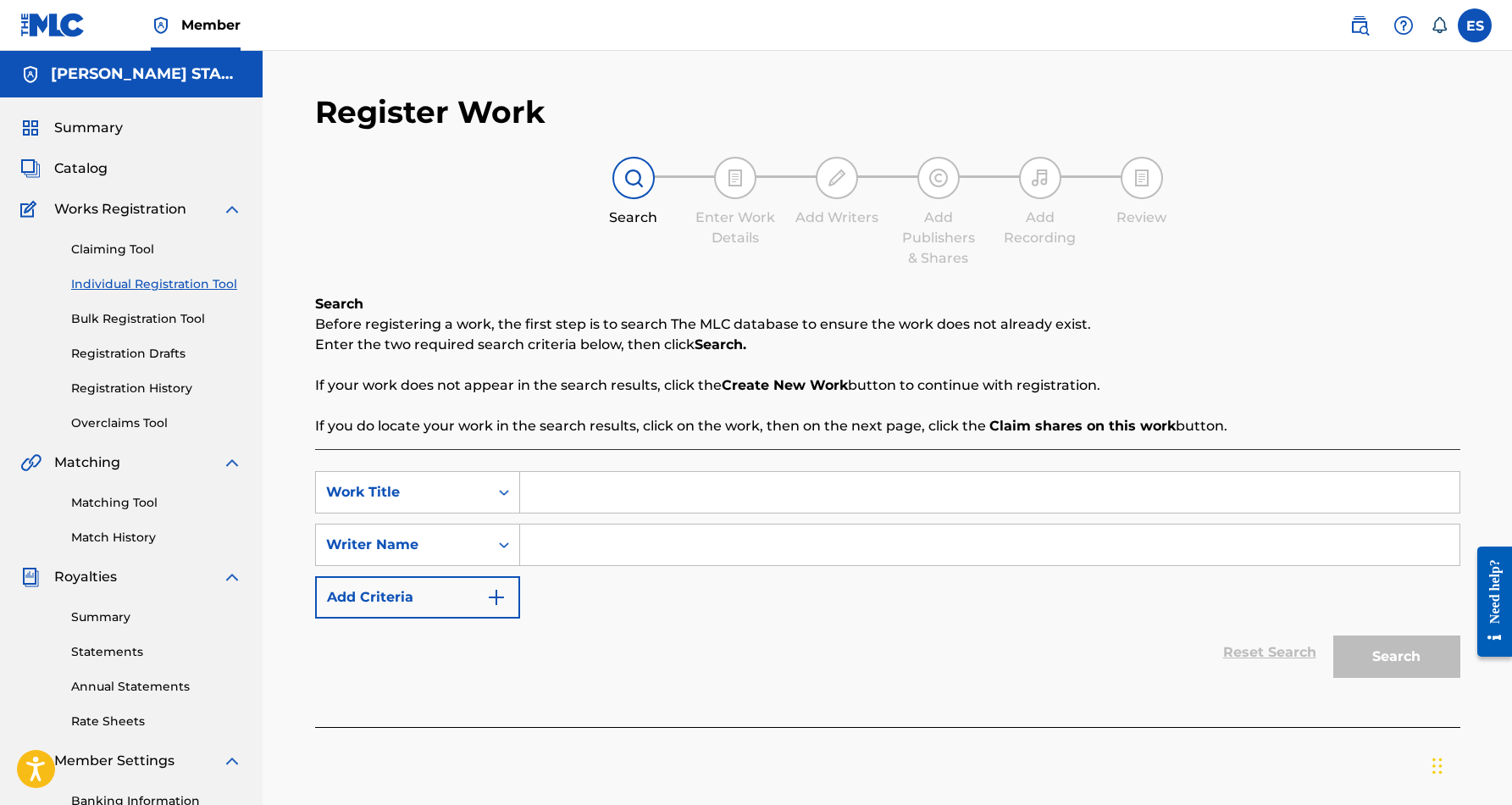
click at [575, 507] on input "Search Form" at bounding box center [989, 492] width 939 height 40
paste input "[PERSON_NAME]"
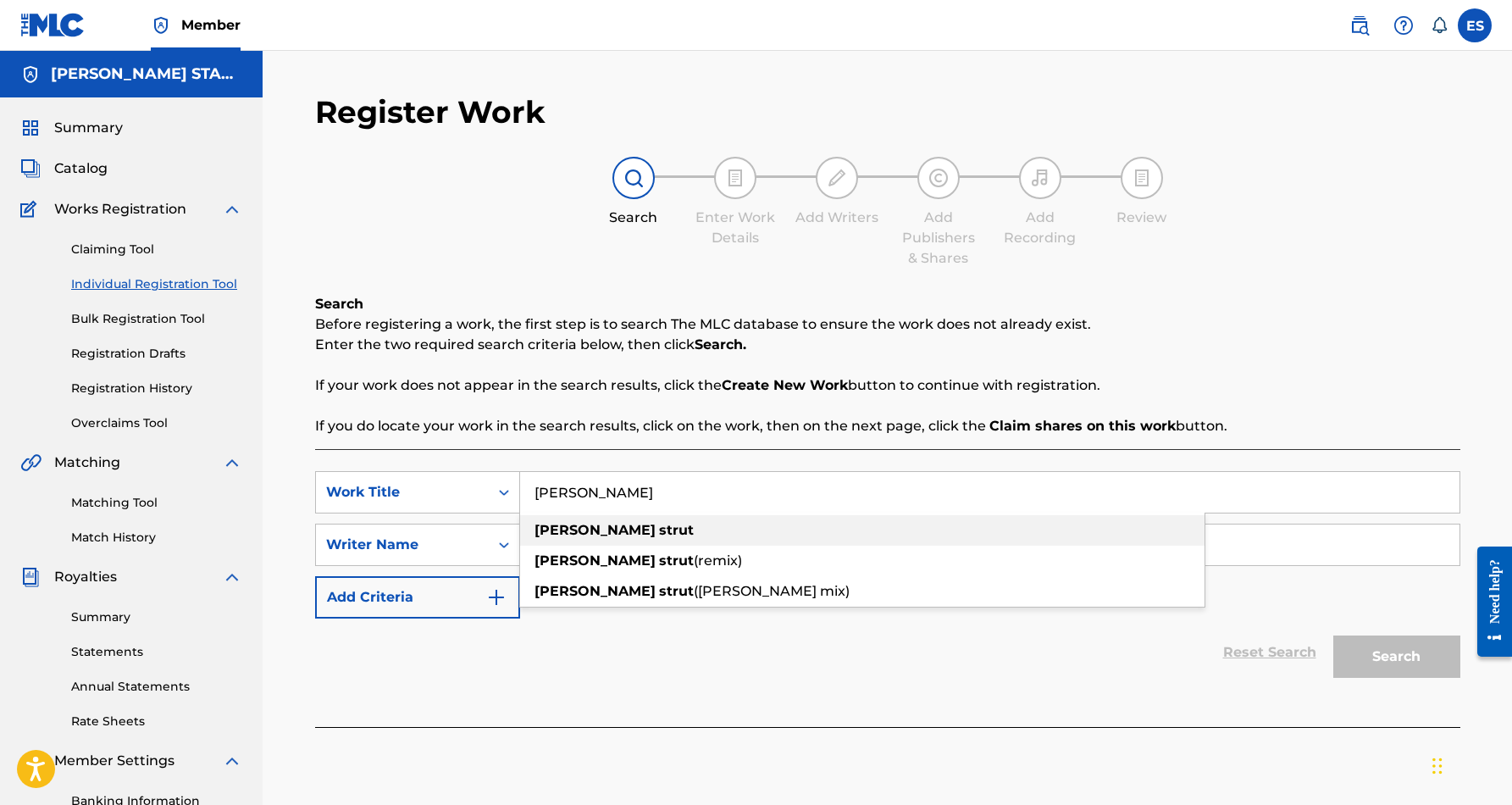
click at [659, 531] on strong "strut" at bounding box center [676, 529] width 35 height 16
type input "[PERSON_NAME]"
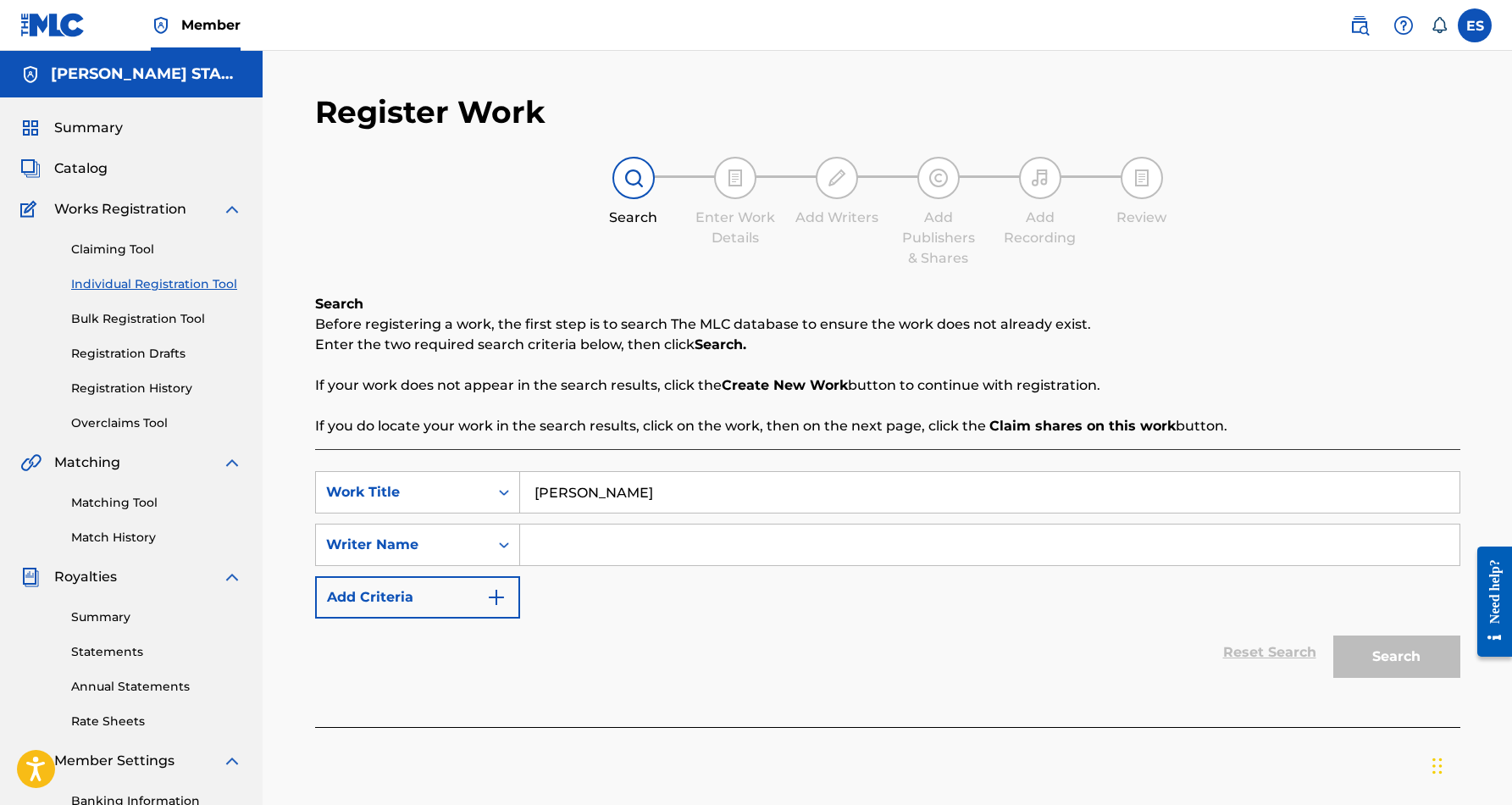
click at [559, 553] on input "Search Form" at bounding box center [989, 544] width 939 height 40
paste input "[PERSON_NAME] [PERSON_NAME]"
type input "[PERSON_NAME] [PERSON_NAME]"
click at [1360, 643] on button "Search" at bounding box center [1396, 655] width 127 height 42
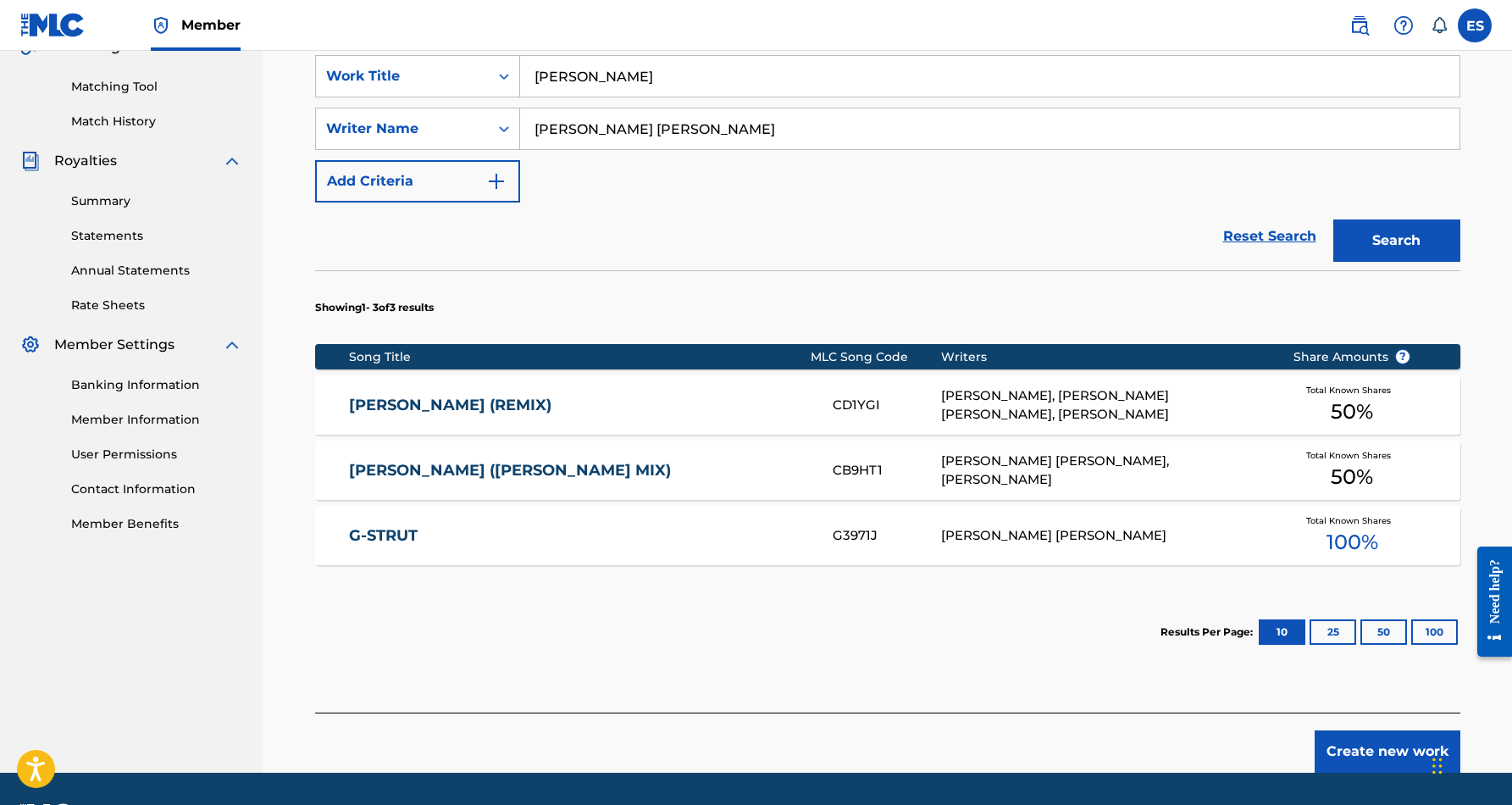
scroll to position [418, 0]
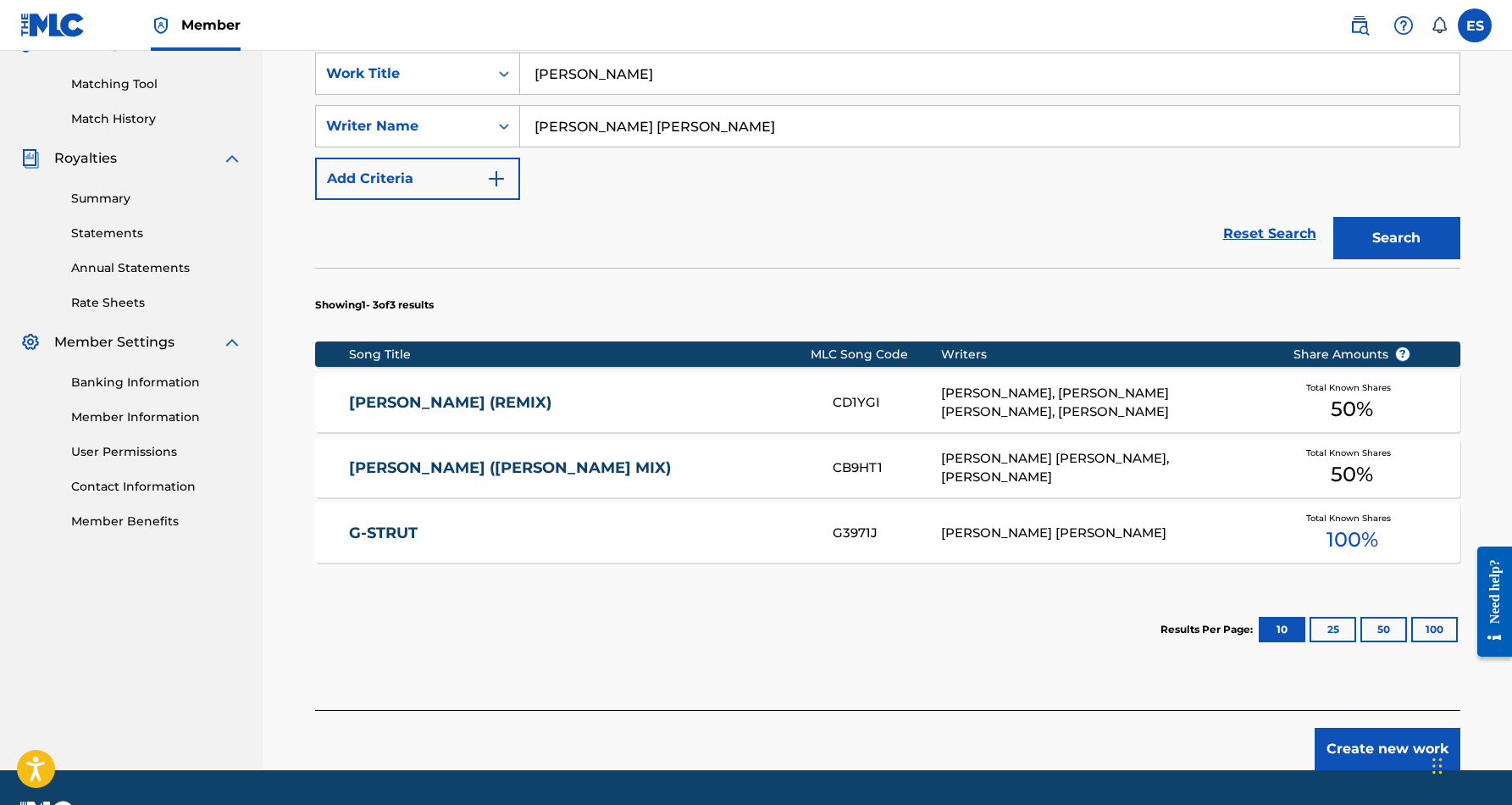
click at [689, 408] on link "[PERSON_NAME] (REMIX)" at bounding box center [579, 402] width 461 height 20
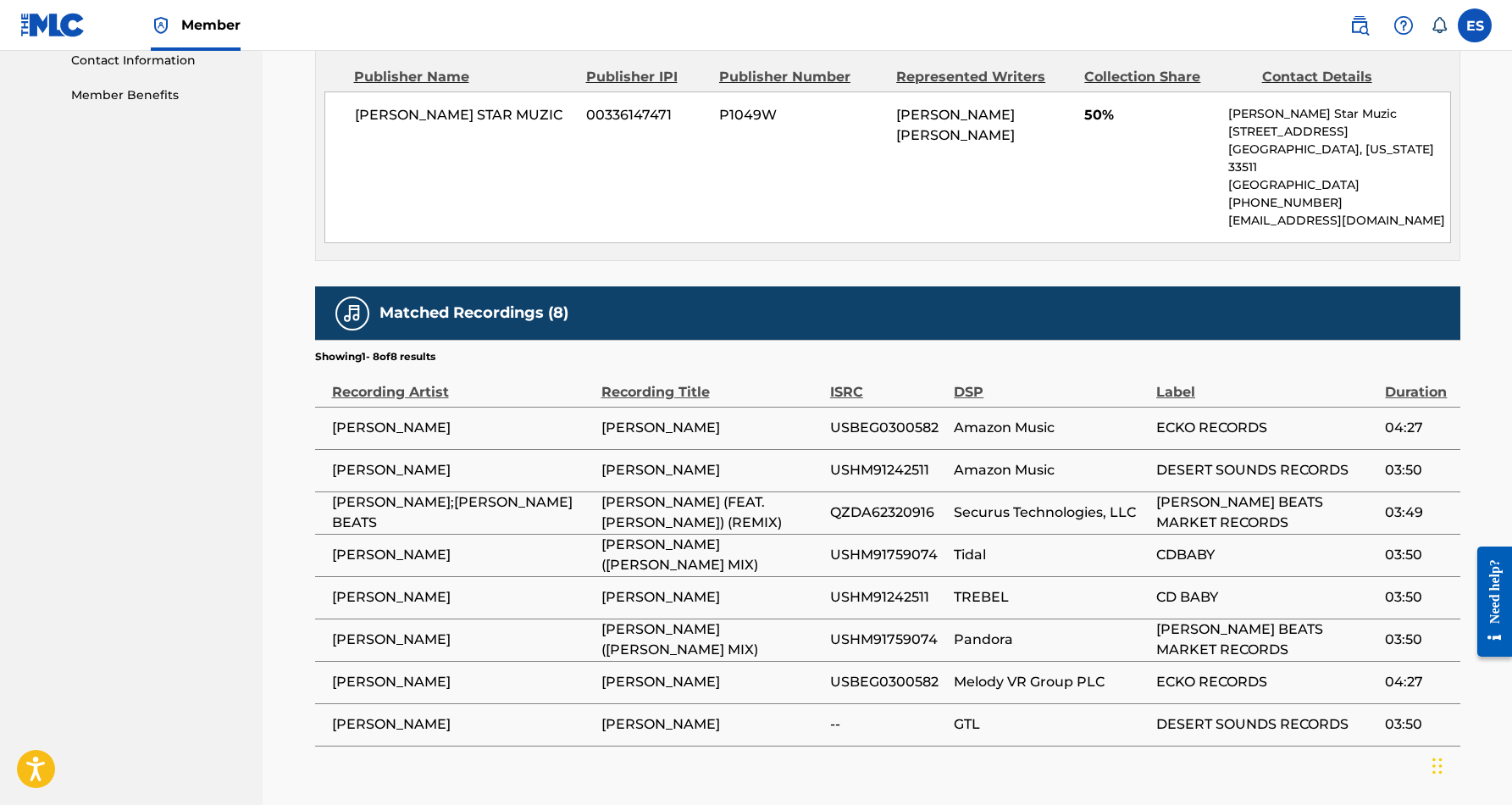
scroll to position [846, 0]
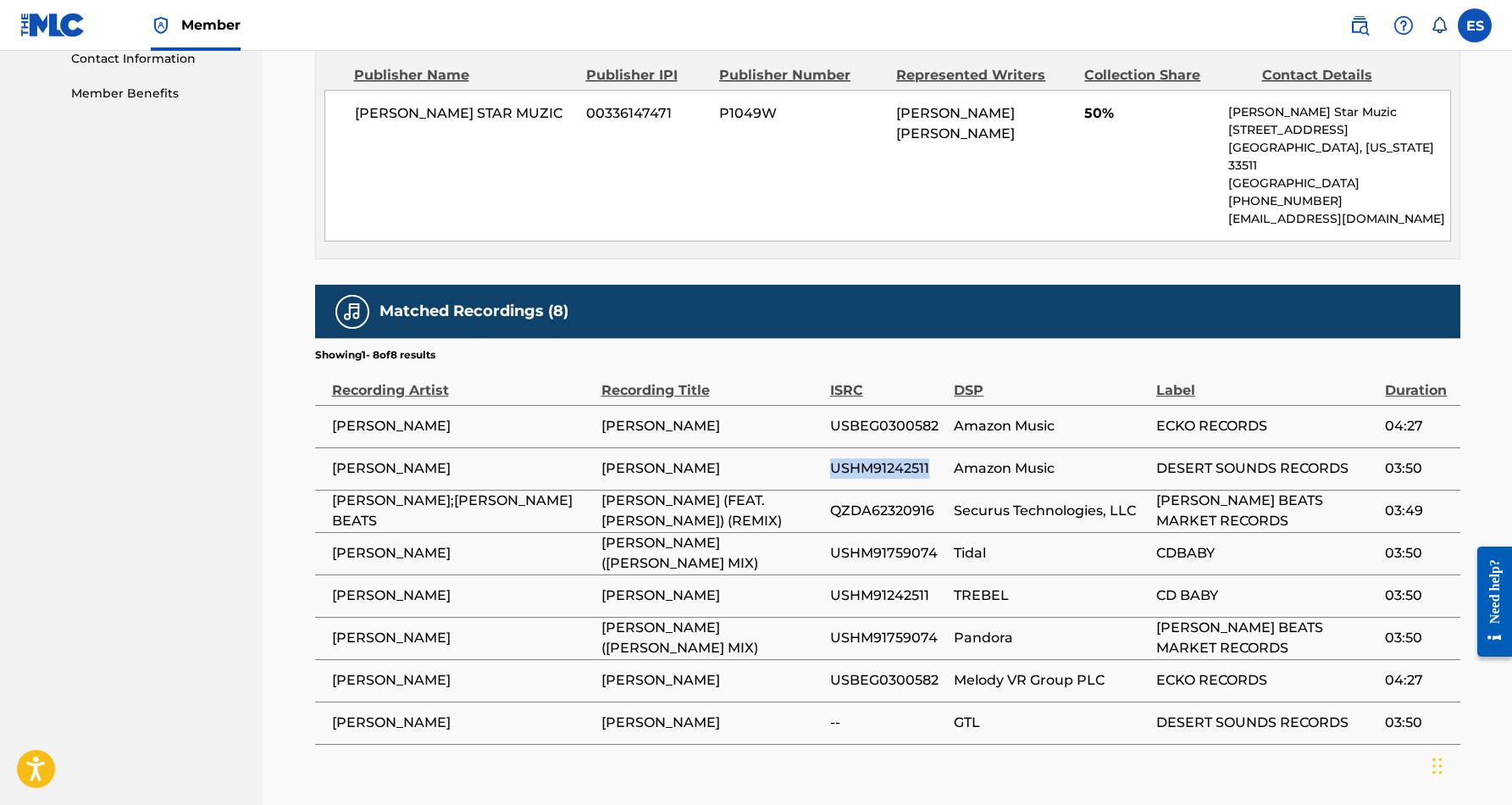
drag, startPoint x: 933, startPoint y: 447, endPoint x: 832, endPoint y: 456, distance: 101.4
click at [832, 458] on span "USHM91242511" at bounding box center [888, 468] width 115 height 21
copy span "USHM91242511"
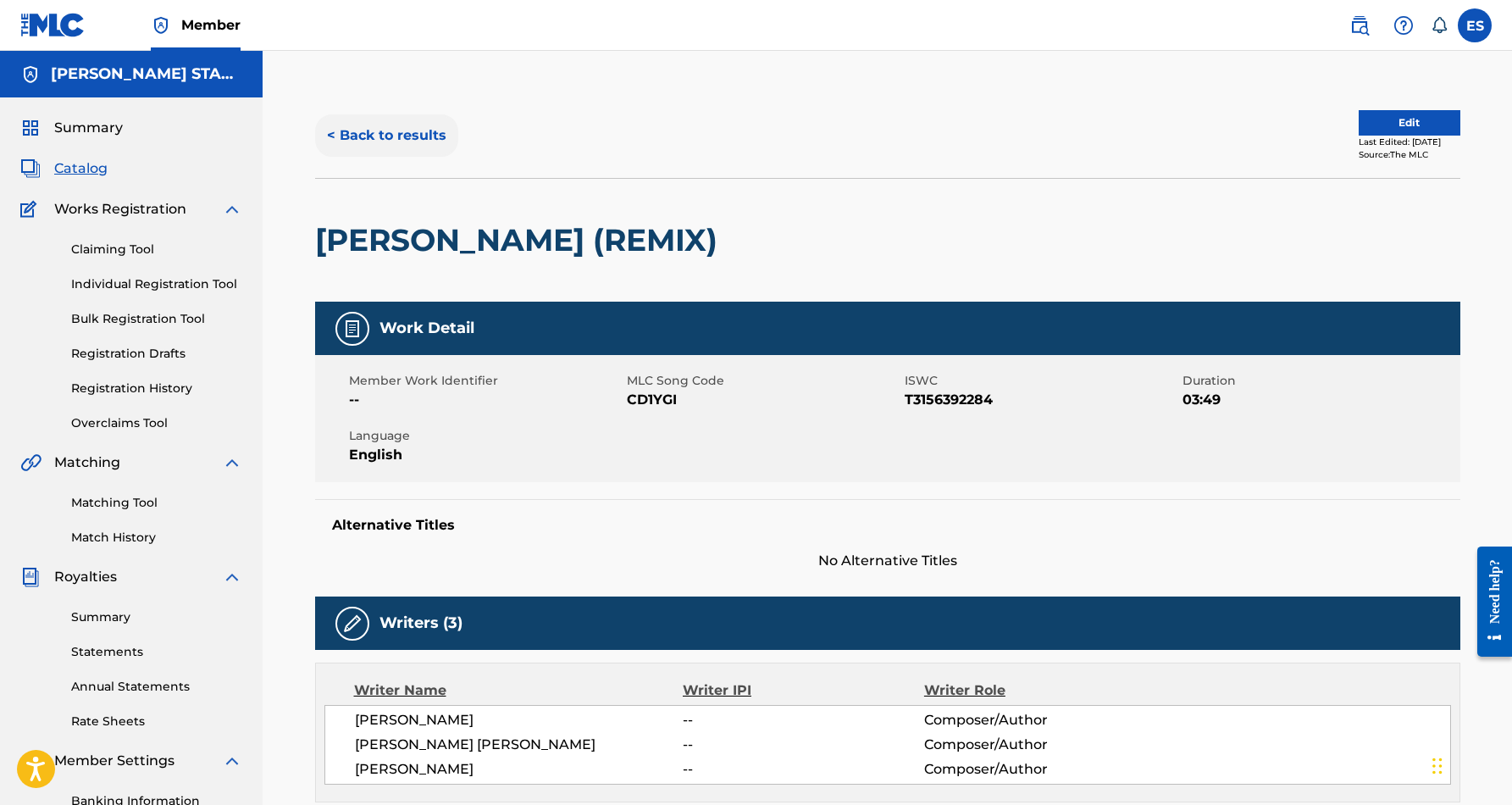
scroll to position [0, 0]
click at [424, 134] on button "< Back to results" at bounding box center [386, 135] width 143 height 42
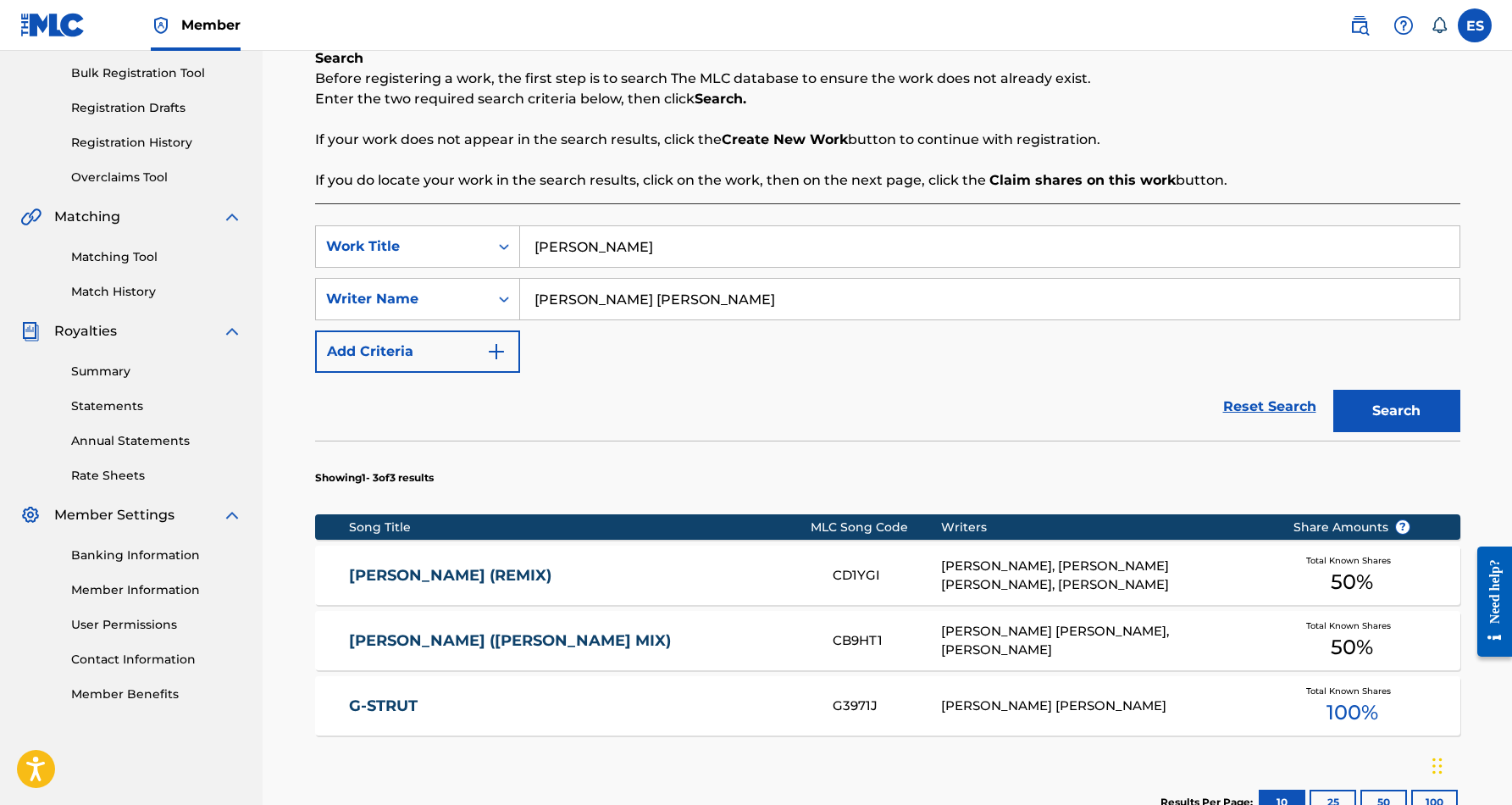
click at [621, 241] on input "[PERSON_NAME]" at bounding box center [989, 245] width 939 height 40
type input "c"
paste input "GREW UP A BALLER"
type input "GREW UP A BALLER"
click at [728, 375] on div "Reset Search Search" at bounding box center [888, 406] width 1145 height 68
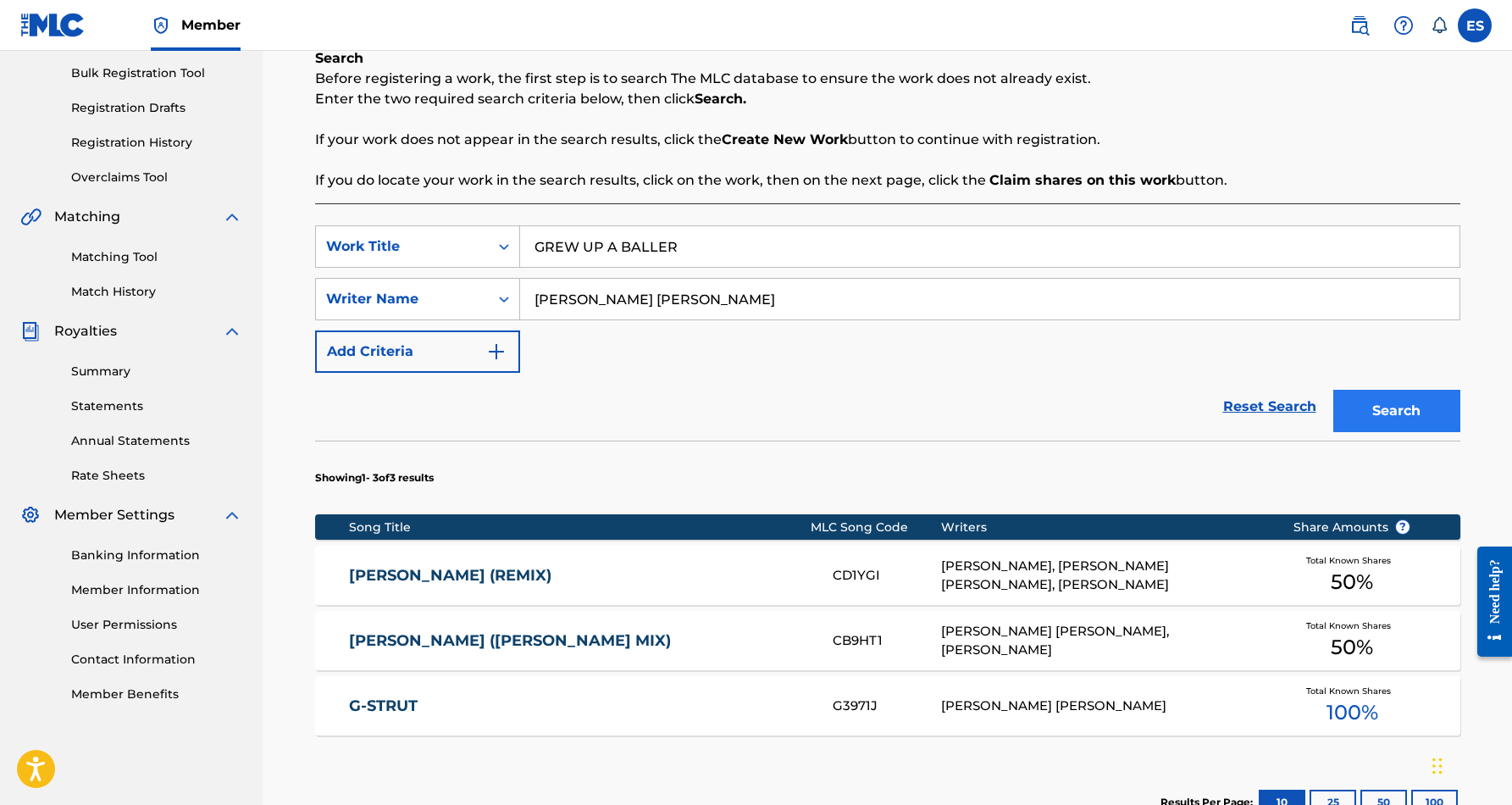
click at [1399, 396] on button "Search" at bounding box center [1396, 410] width 127 height 42
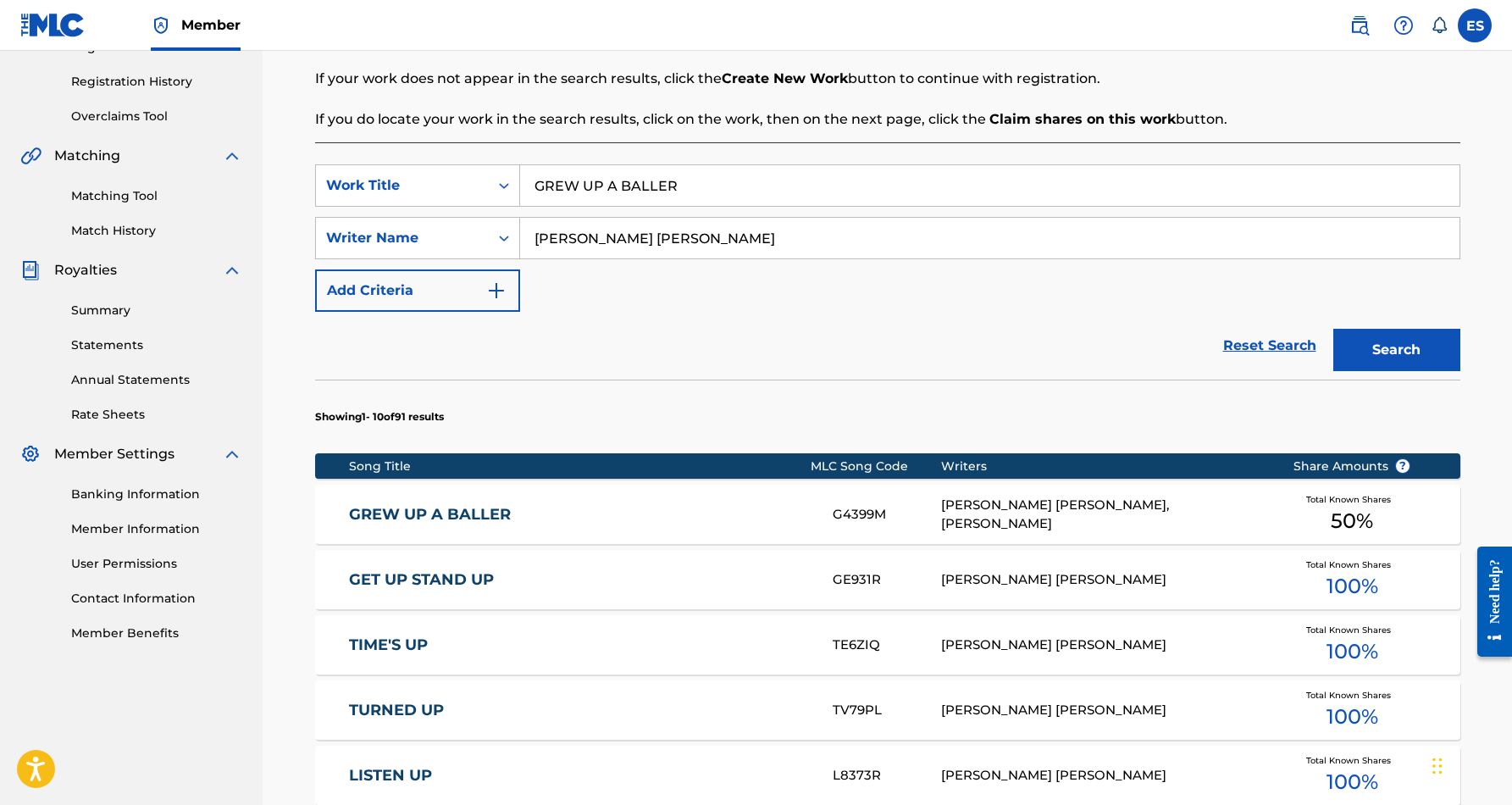
scroll to position [338, 0]
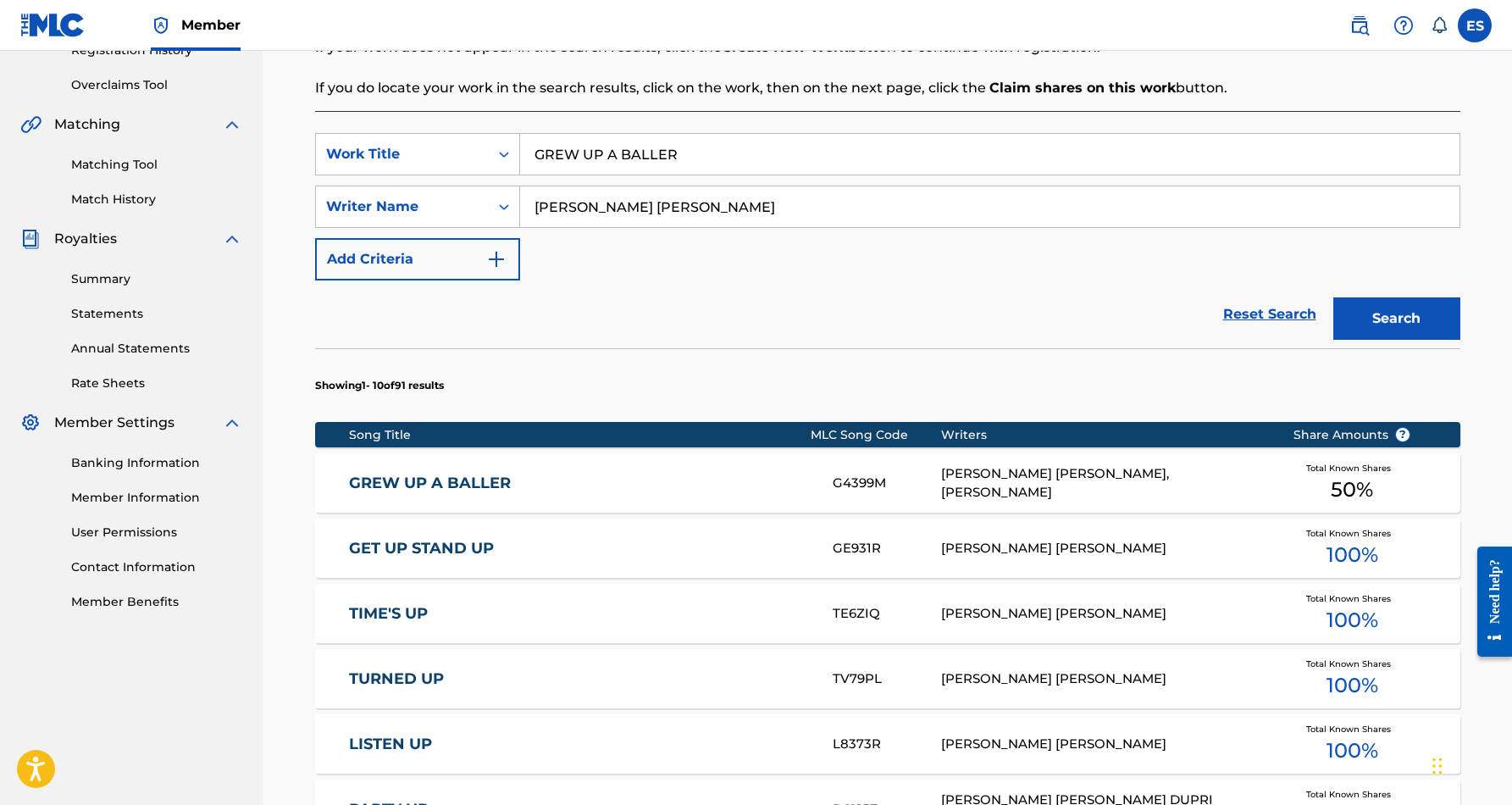
click at [655, 487] on link "GREW UP A BALLER" at bounding box center [579, 482] width 461 height 20
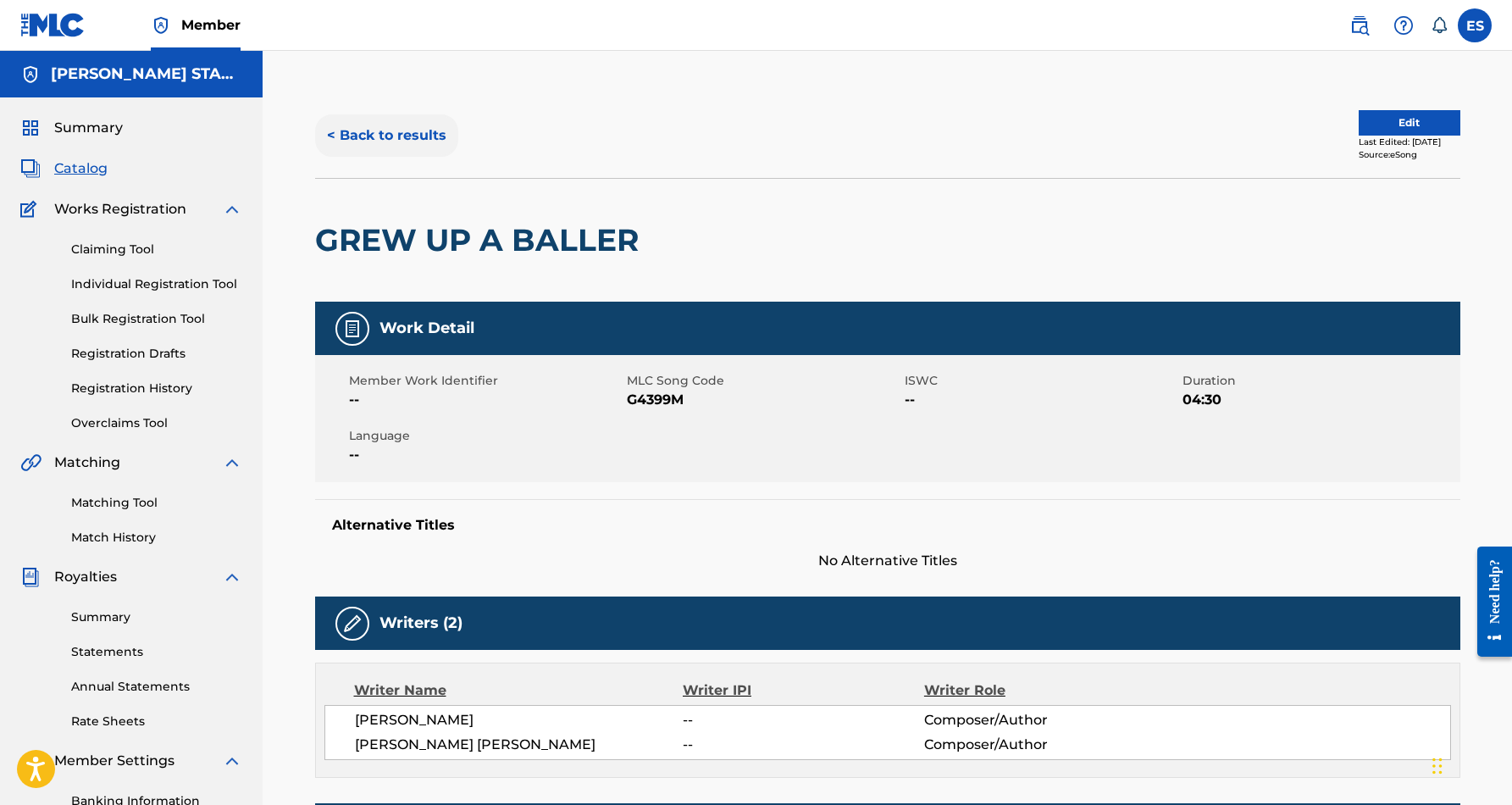
click at [406, 130] on button "< Back to results" at bounding box center [386, 135] width 143 height 42
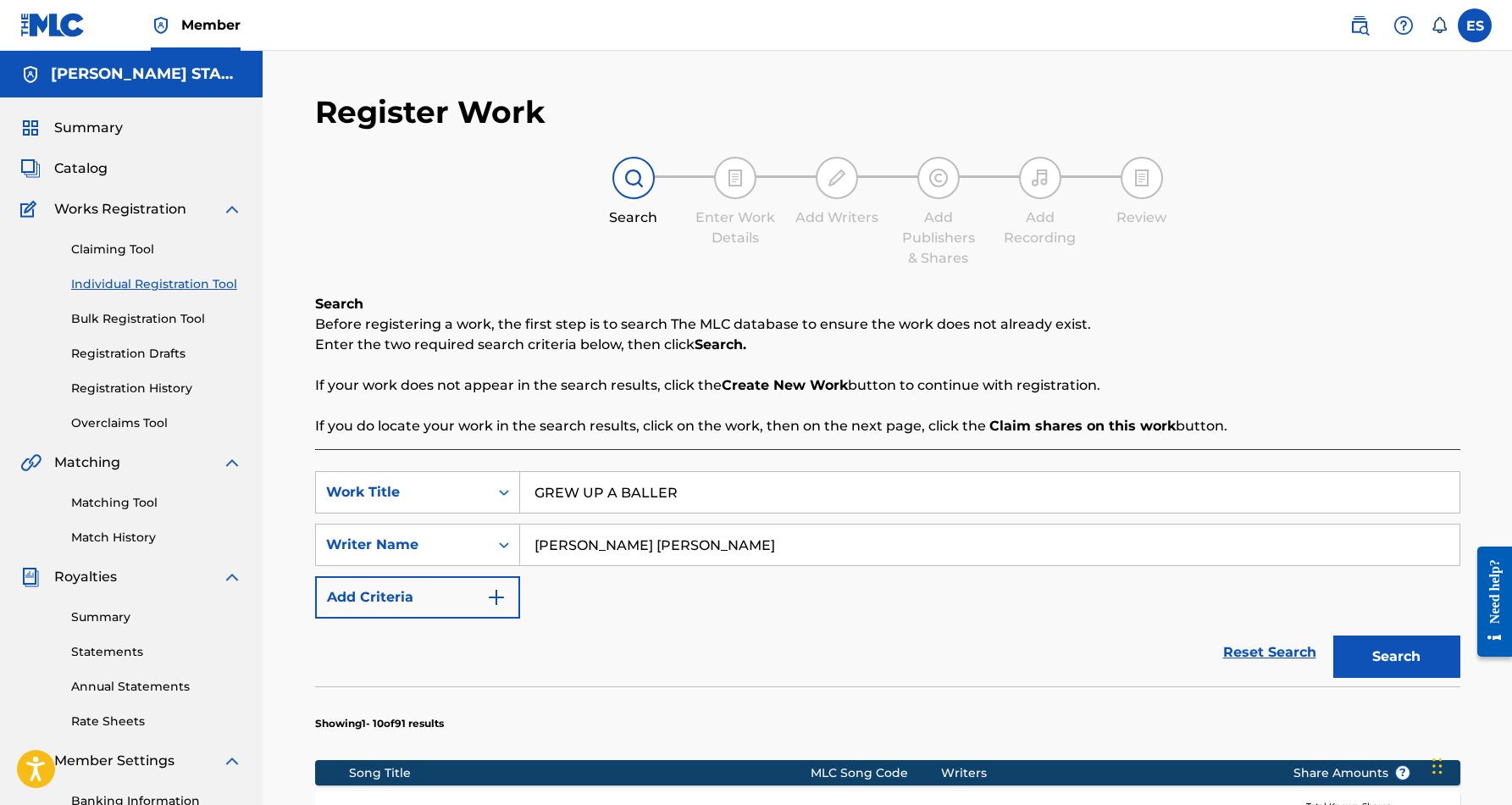
scroll to position [245, 0]
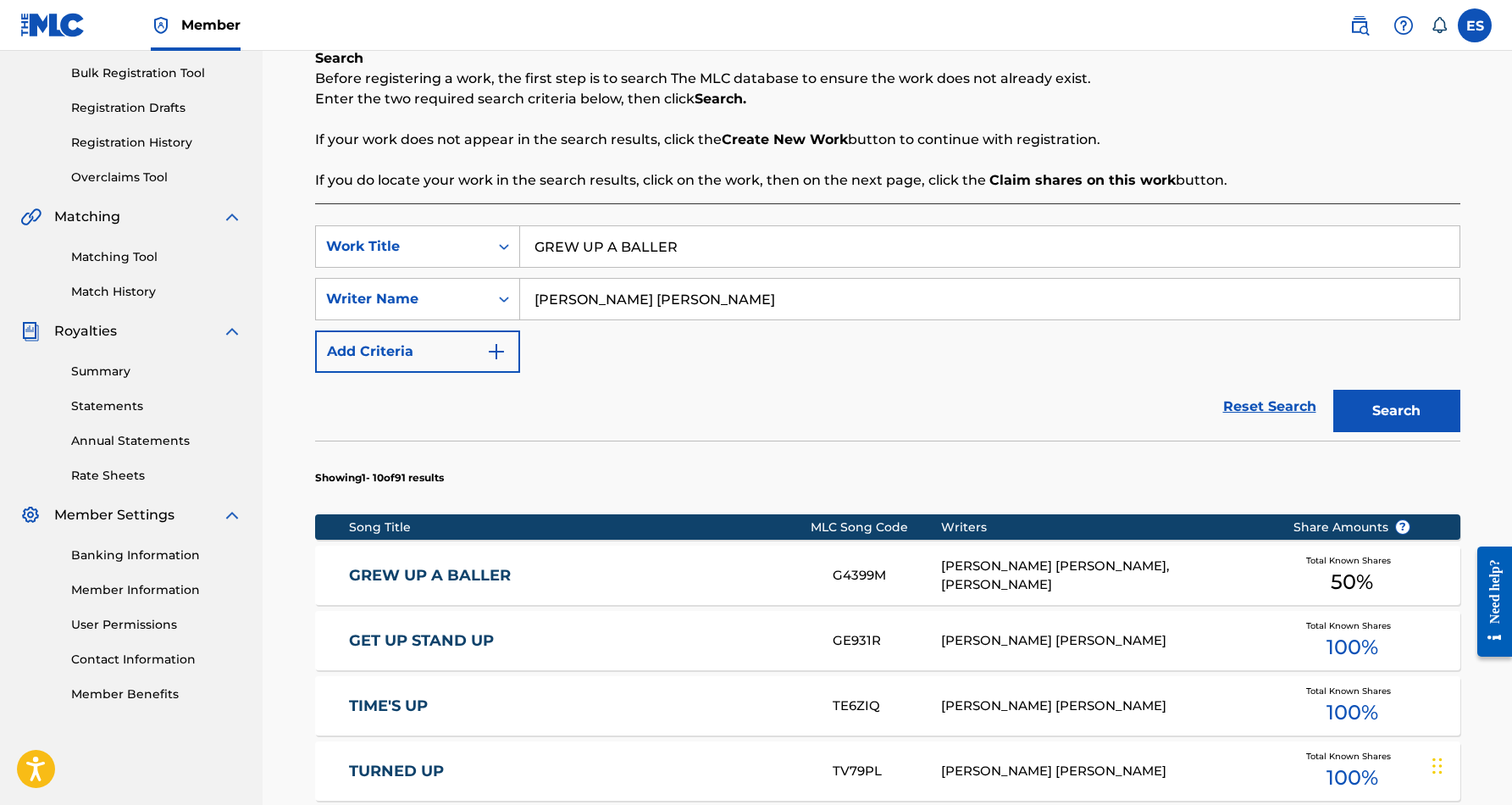
click at [678, 245] on input "GREW UP A BALLER" at bounding box center [989, 245] width 939 height 40
type input "G"
paste input "I'M GUILTY"
type input "I'M GUILTY"
click at [796, 369] on div "SearchWithCriteriabf1fcbba-9c00-47de-a14f-094b3557f5d6 Work Title I'M GUILTY i'…" at bounding box center [888, 299] width 1145 height 148
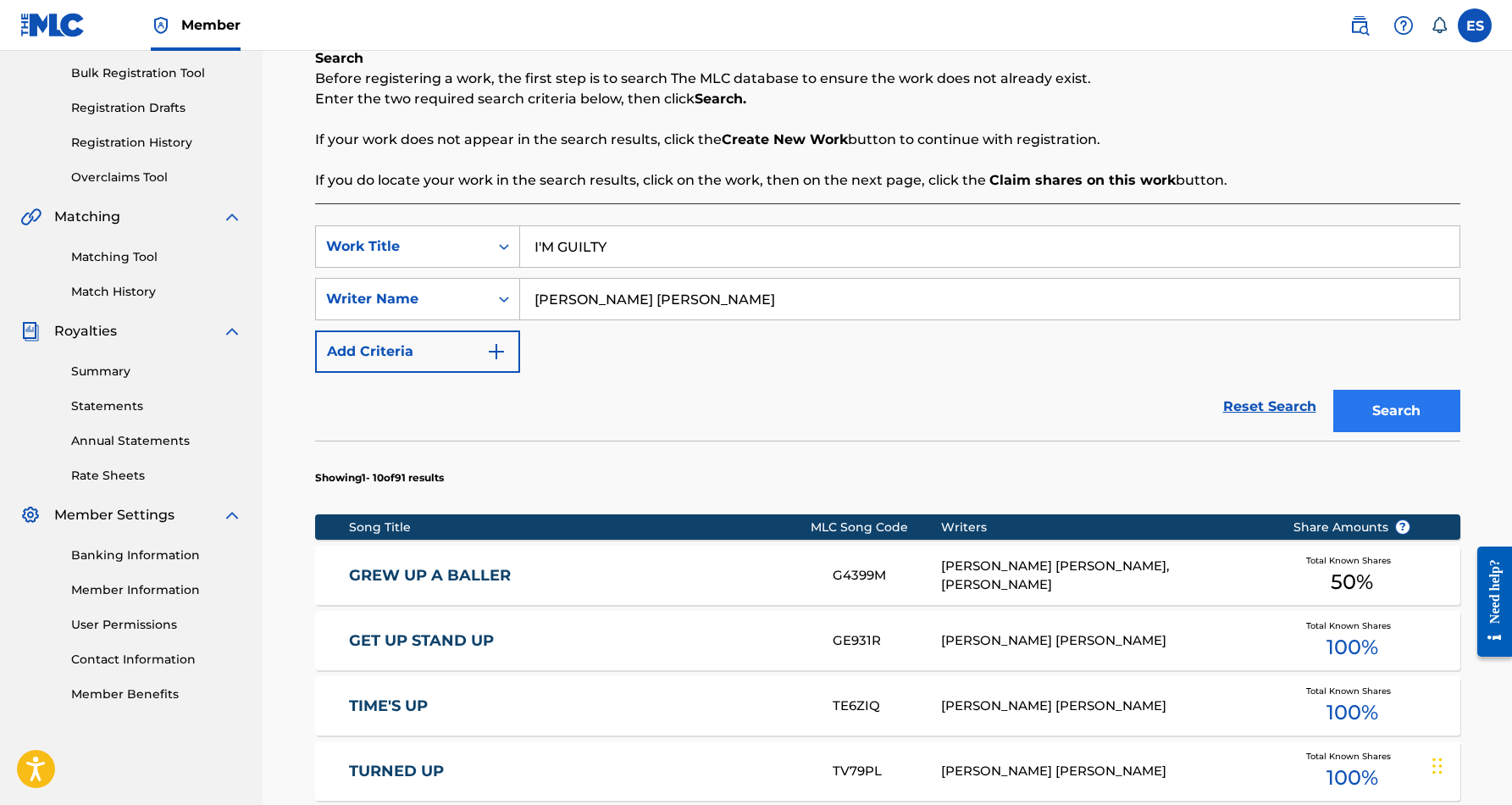
click at [1385, 414] on button "Search" at bounding box center [1396, 410] width 127 height 42
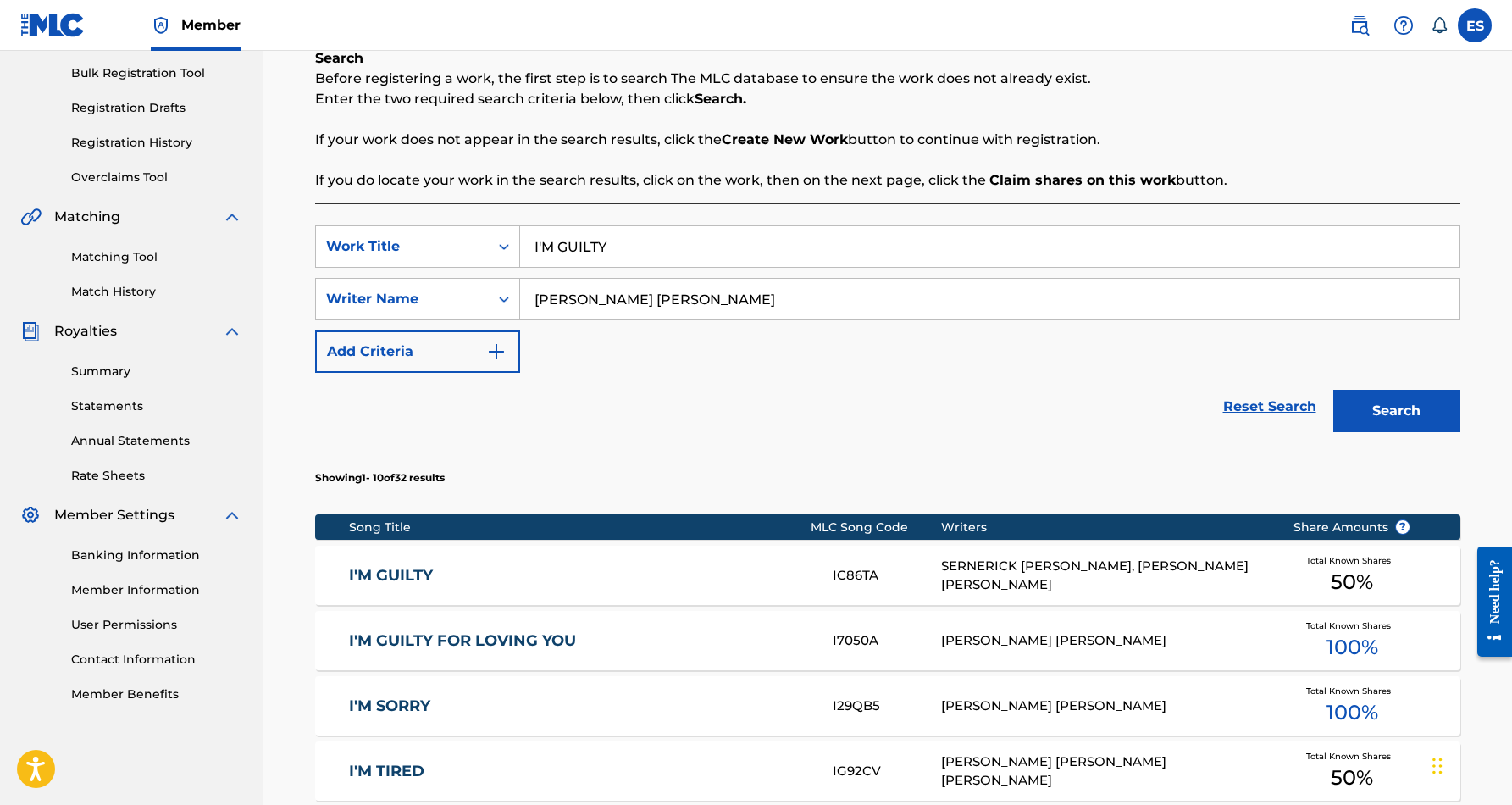
click at [778, 584] on div "I'M GUILTY IC86TA SERNERICK [PERSON_NAME], [PERSON_NAME] [PERSON_NAME] Total Kn…" at bounding box center [888, 575] width 1145 height 59
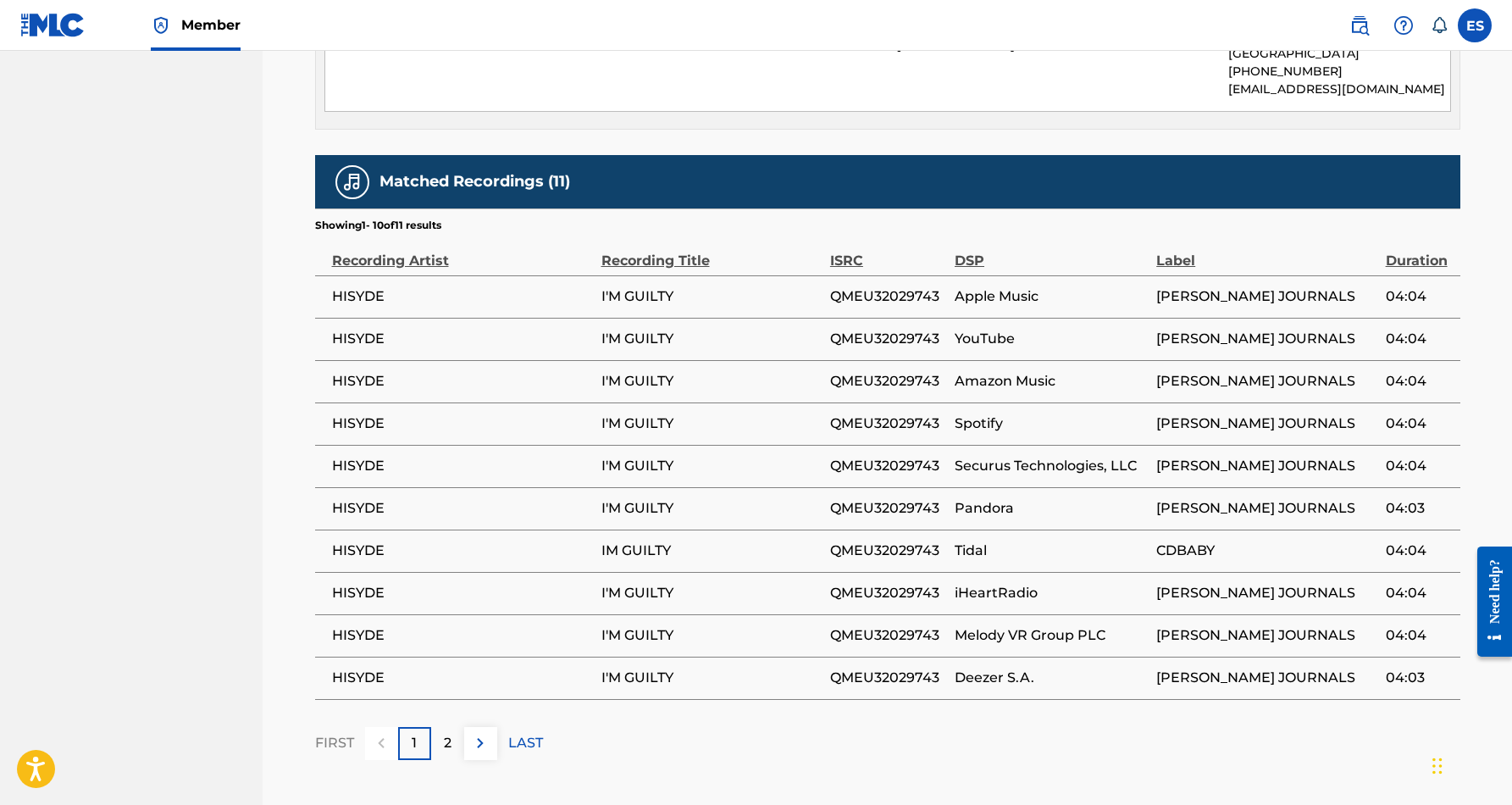
scroll to position [952, 0]
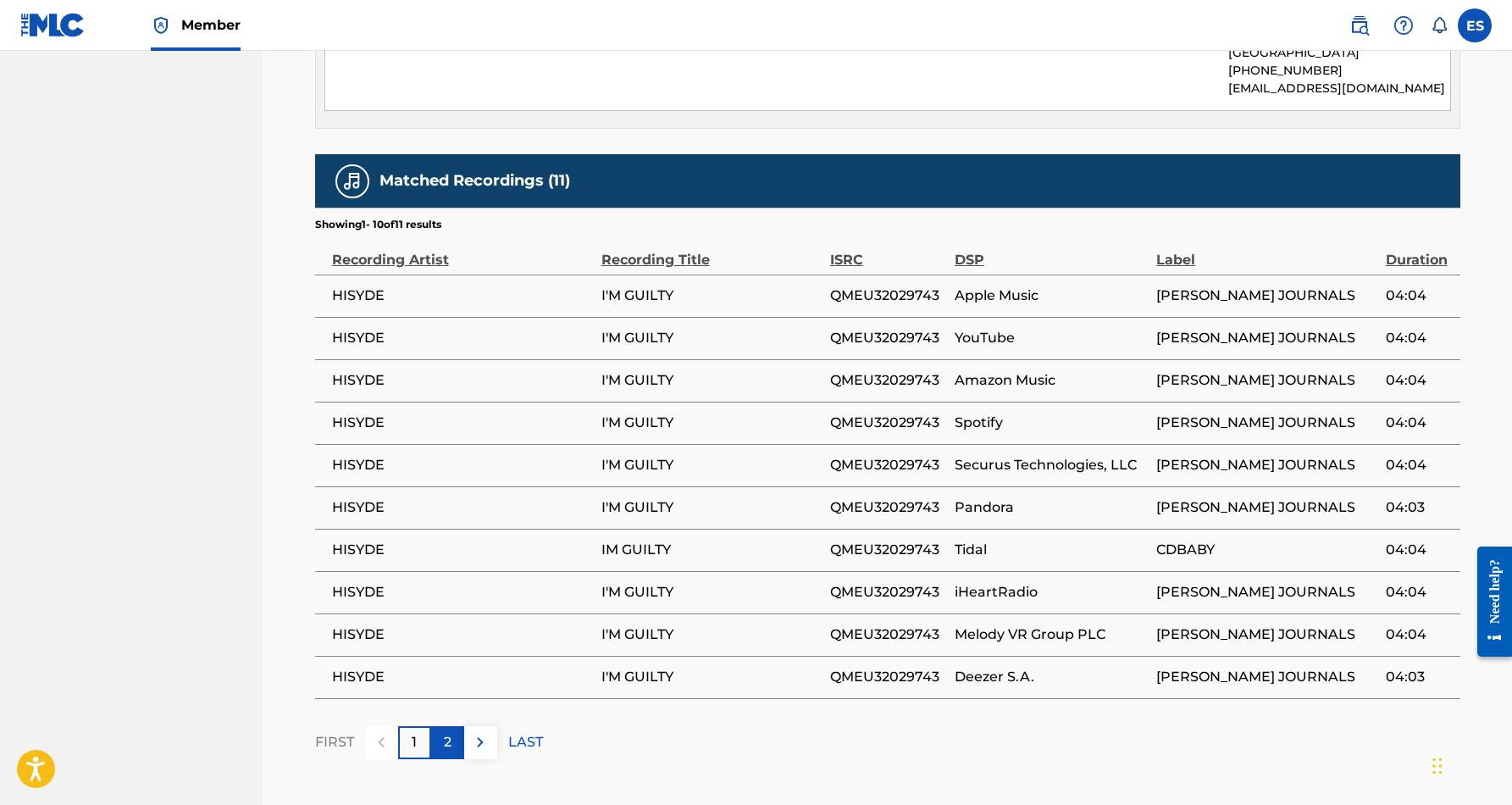
click at [446, 732] on p "2" at bounding box center [448, 742] width 8 height 21
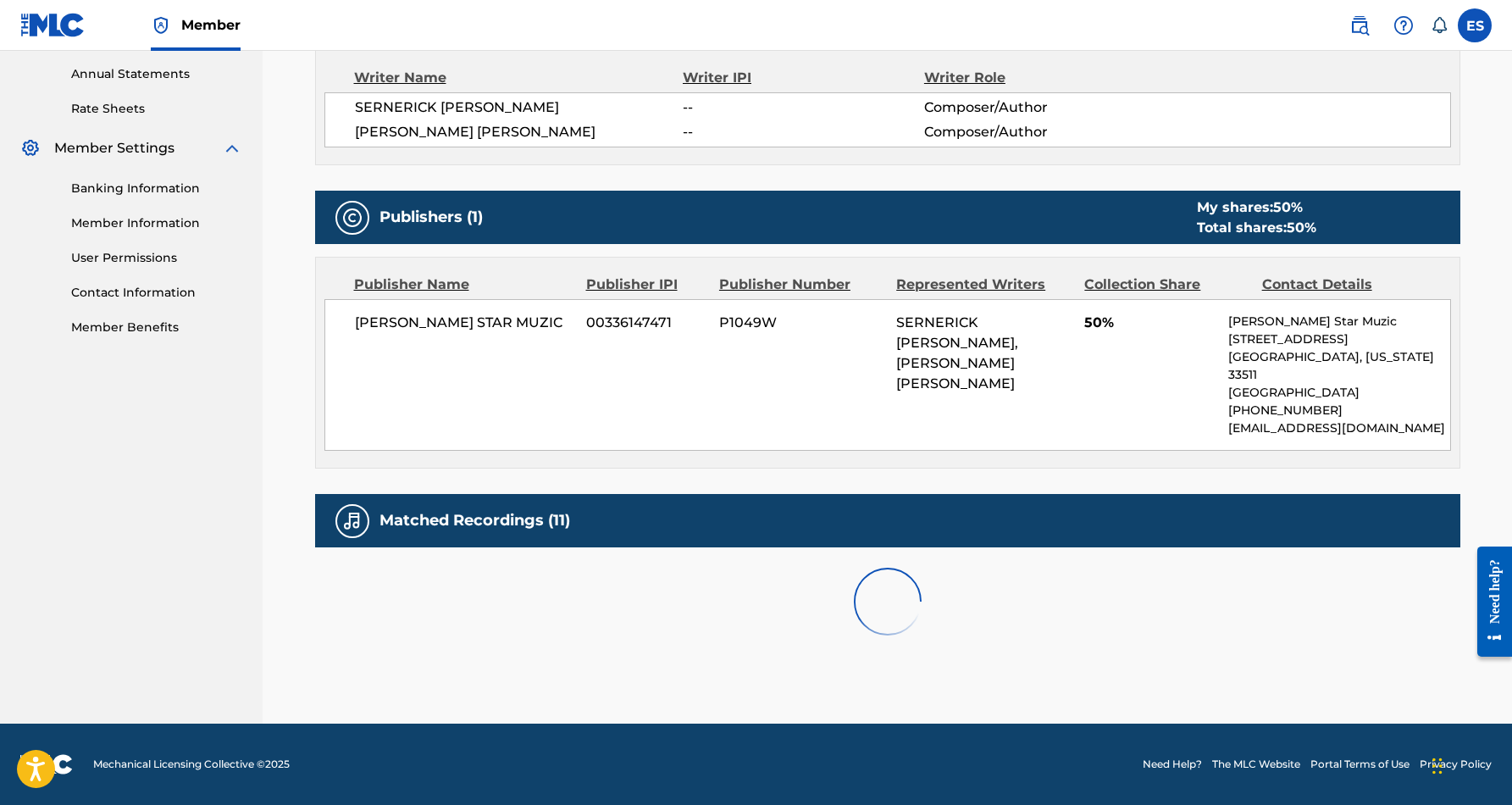
scroll to position [592, 0]
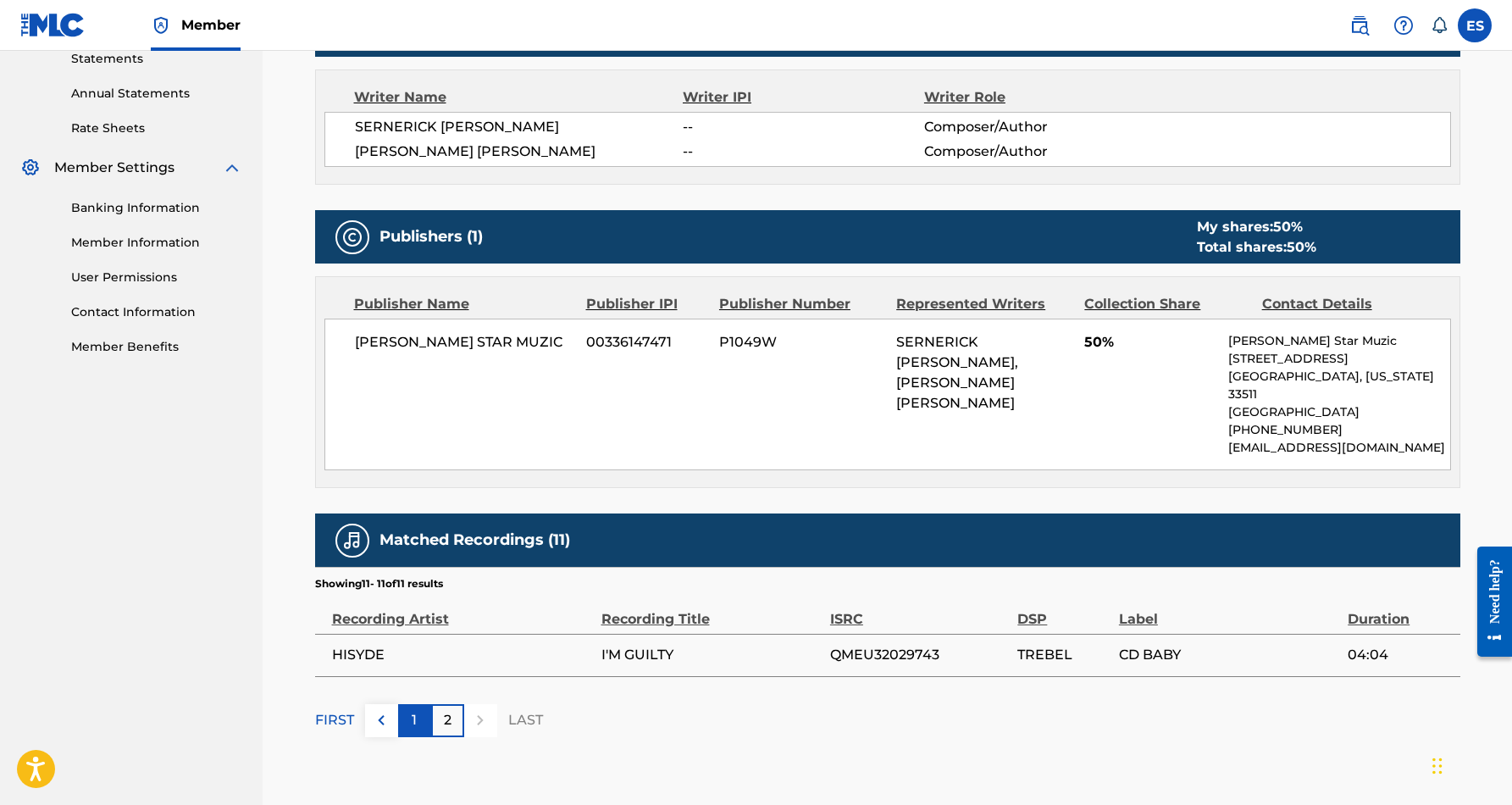
click at [408, 703] on div "1" at bounding box center [414, 719] width 33 height 33
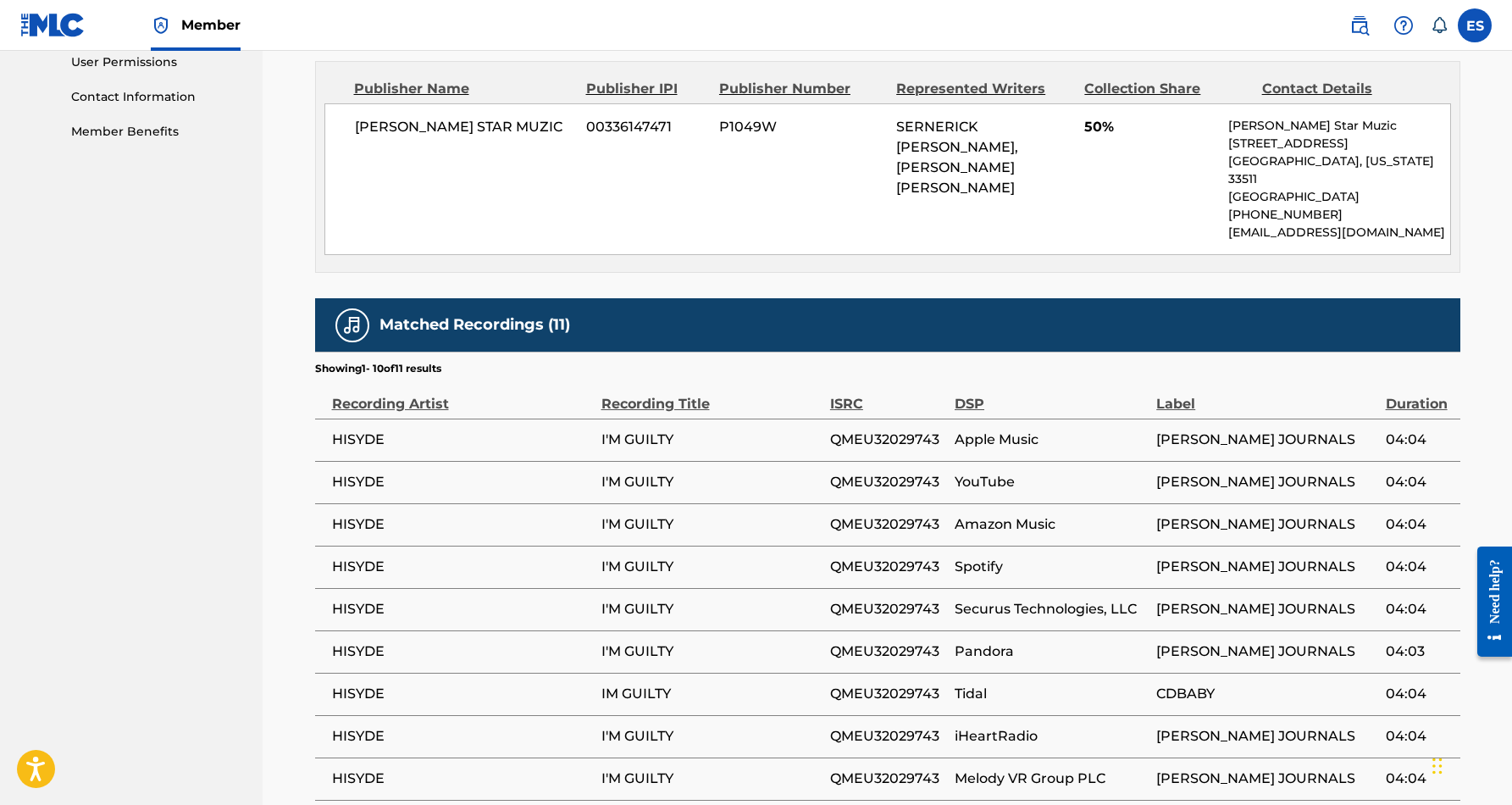
scroll to position [810, 0]
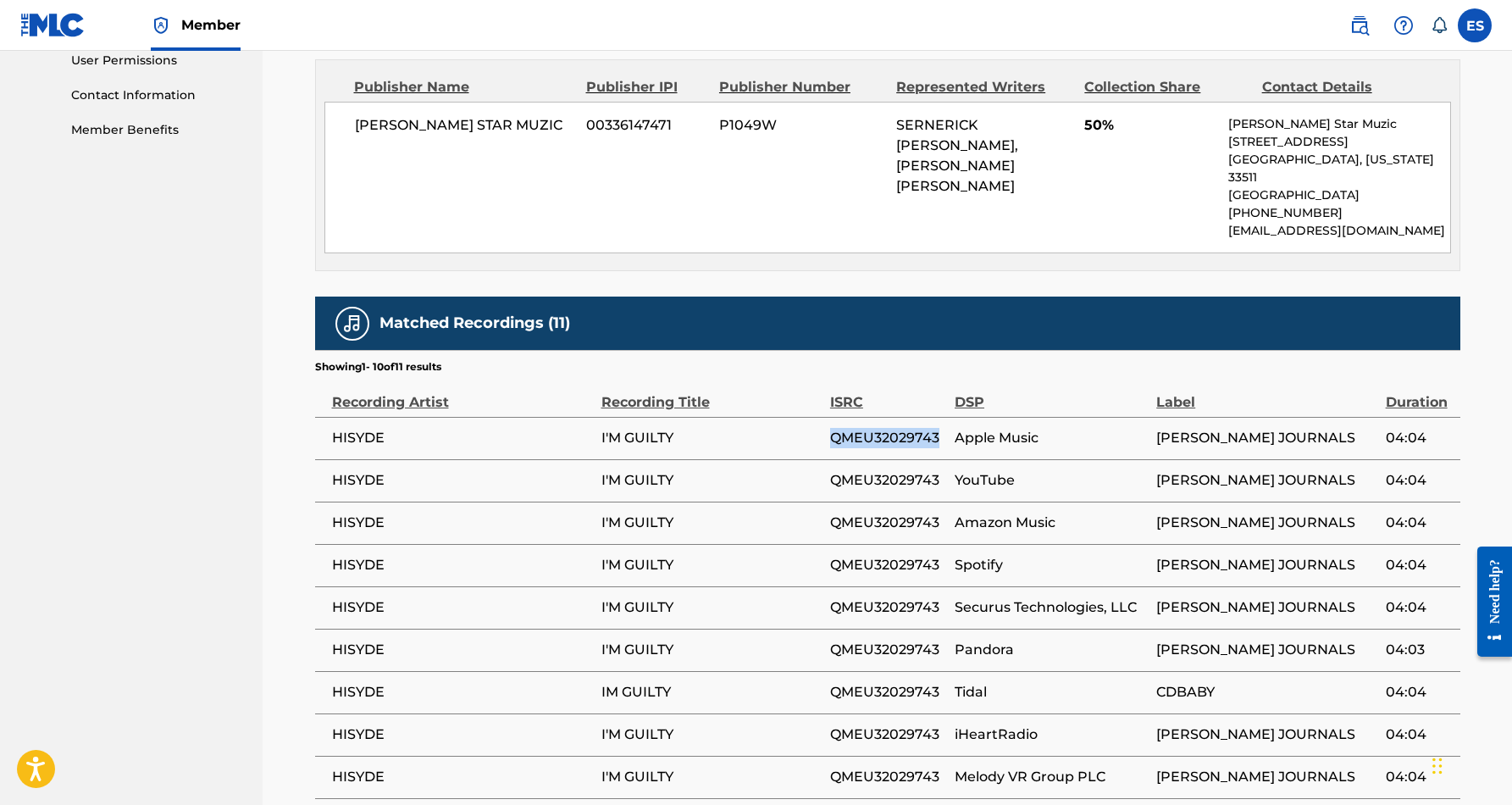
drag, startPoint x: 942, startPoint y: 418, endPoint x: 830, endPoint y: 417, distance: 112.0
click at [830, 428] on span "QMEU32029743" at bounding box center [888, 438] width 116 height 21
copy span "QMEU32029743"
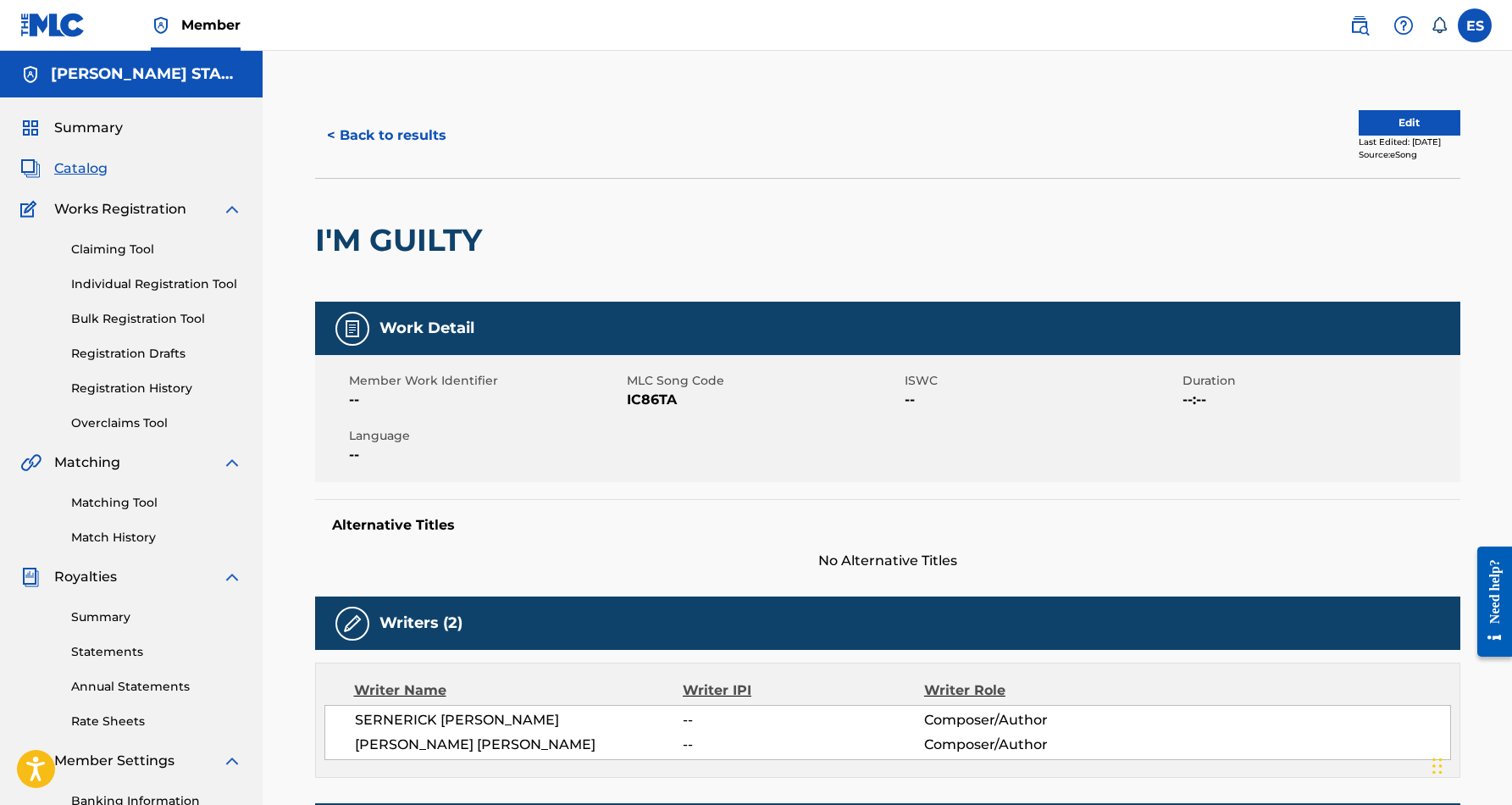
scroll to position [0, 0]
click at [438, 142] on button "< Back to results" at bounding box center [386, 135] width 143 height 42
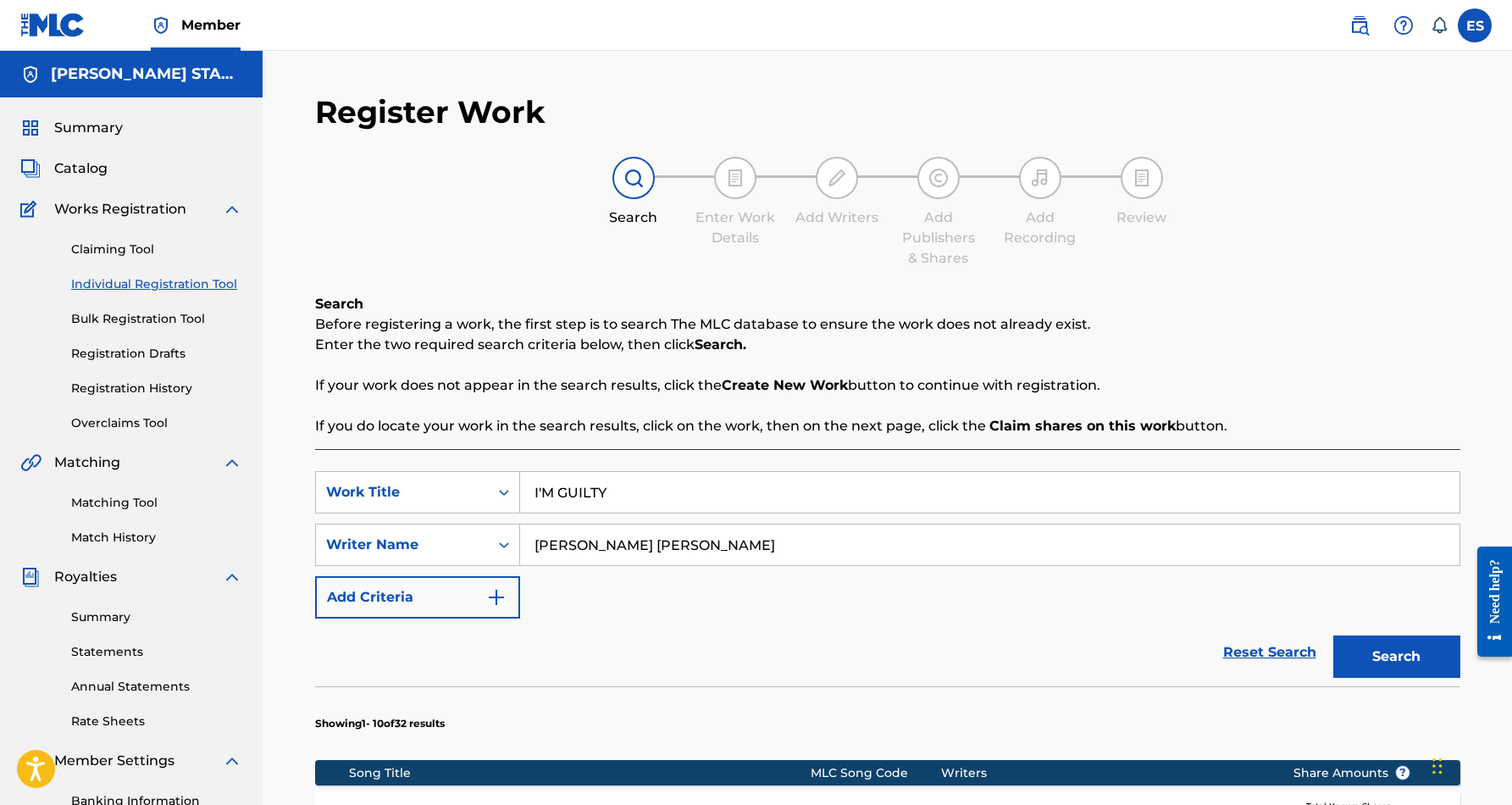
scroll to position [245, 0]
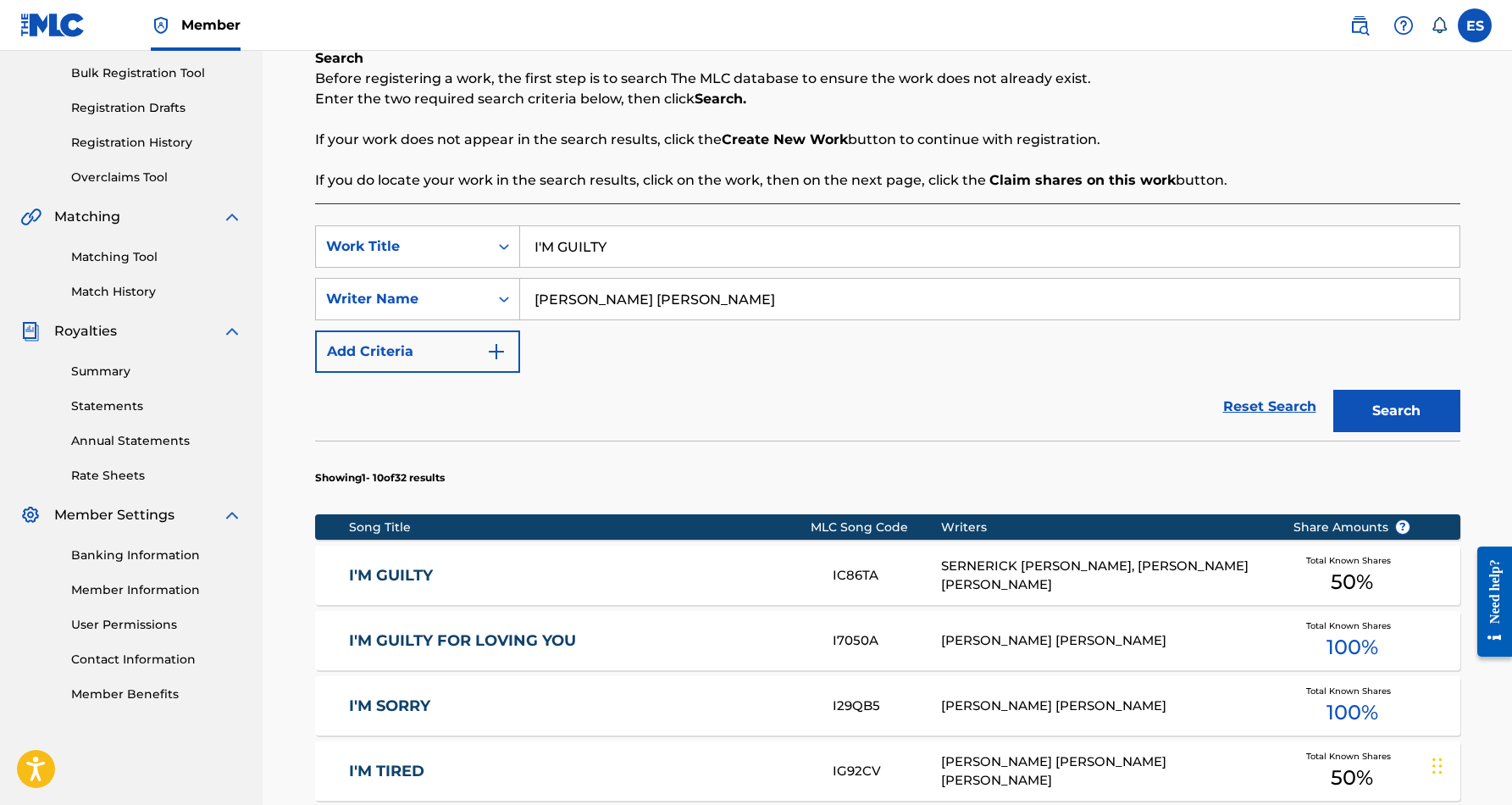
click at [621, 248] on input "I'M GUILTY" at bounding box center [989, 245] width 939 height 40
type input "I"
paste input "IS IT OVER (FEAT. [PERSON_NAME])"
click at [796, 367] on div "SearchWithCriteriabf1fcbba-9c00-47de-a14f-094b3557f5d6 Work Title IS IT OVER (F…" at bounding box center [888, 299] width 1145 height 148
click at [1360, 402] on button "Search" at bounding box center [1396, 410] width 127 height 42
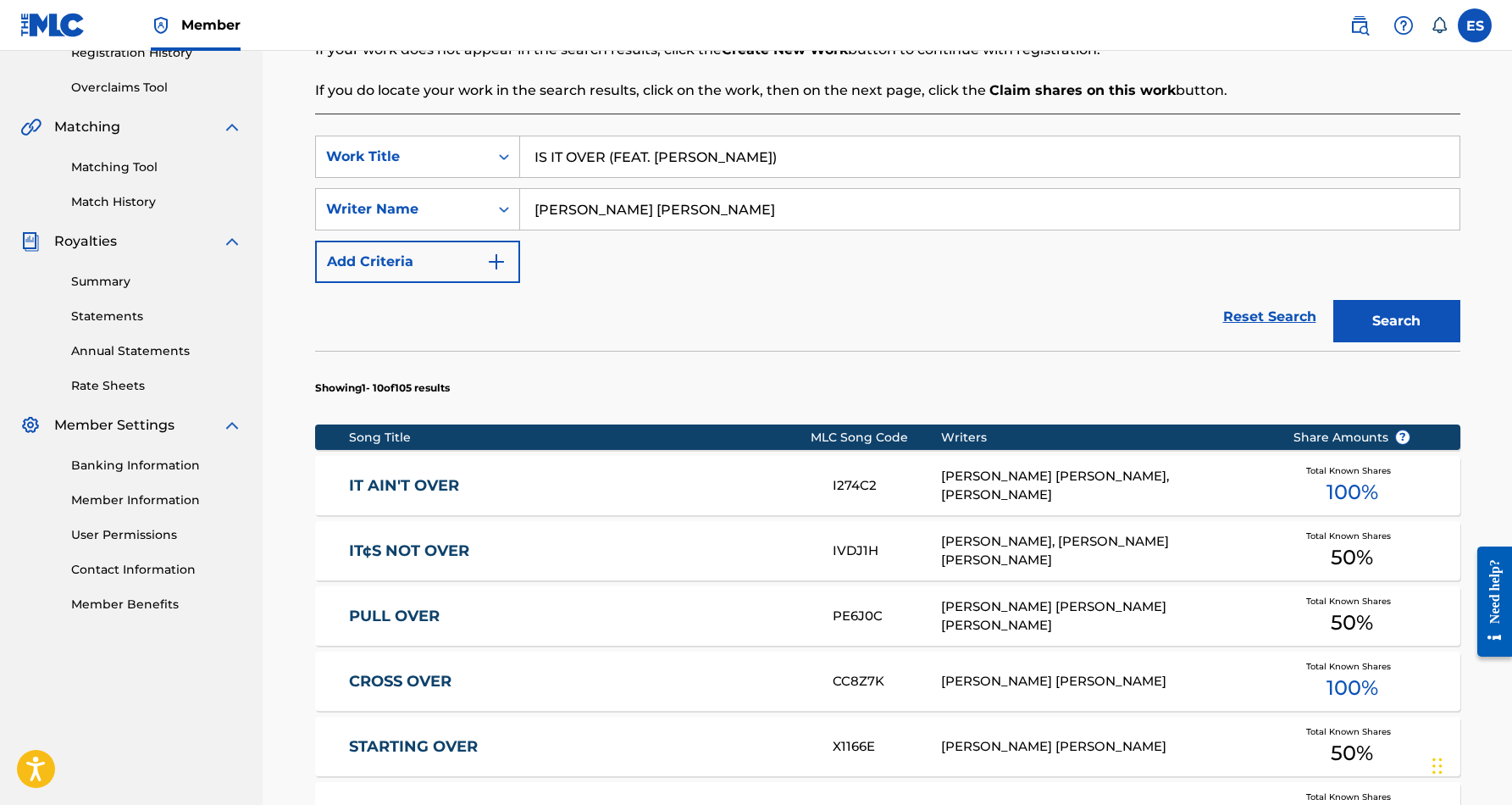
scroll to position [335, 0]
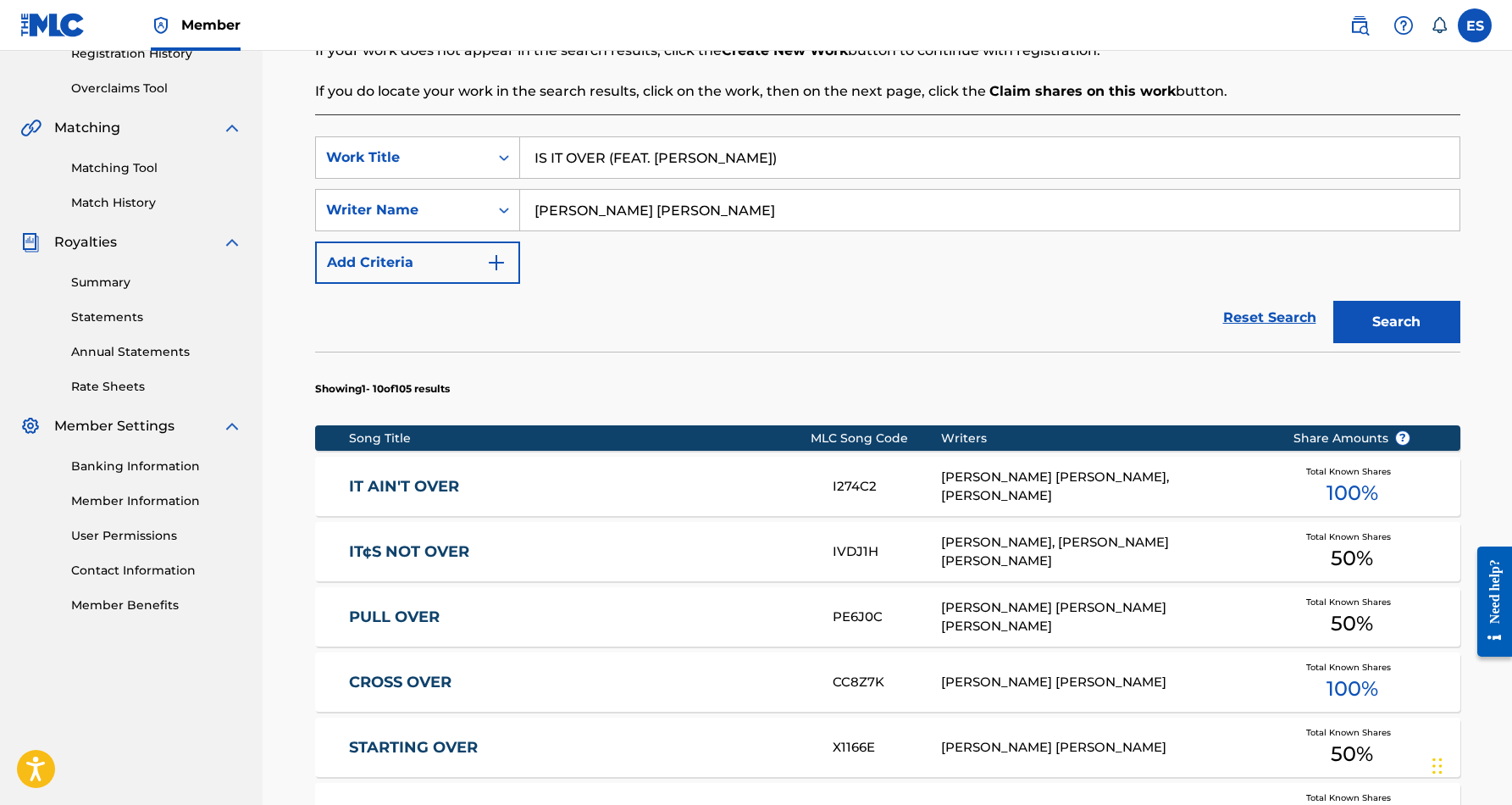
click at [807, 229] on input "[PERSON_NAME] [PERSON_NAME]" at bounding box center [989, 210] width 939 height 40
drag, startPoint x: 781, startPoint y: 162, endPoint x: 530, endPoint y: 161, distance: 251.0
click at [530, 161] on input "IS IT OVER (FEAT. [PERSON_NAME])" at bounding box center [989, 157] width 939 height 40
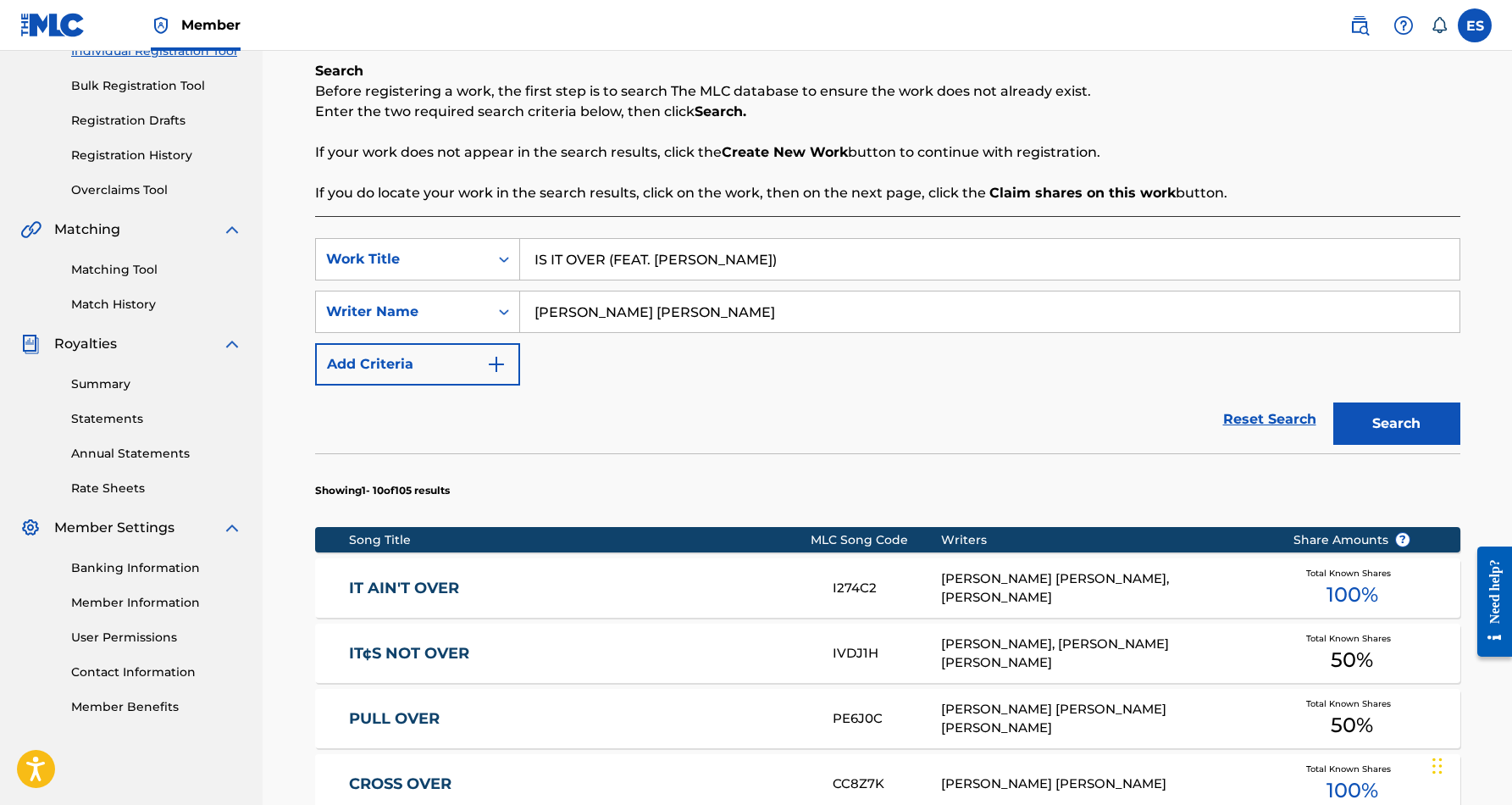
scroll to position [211, 0]
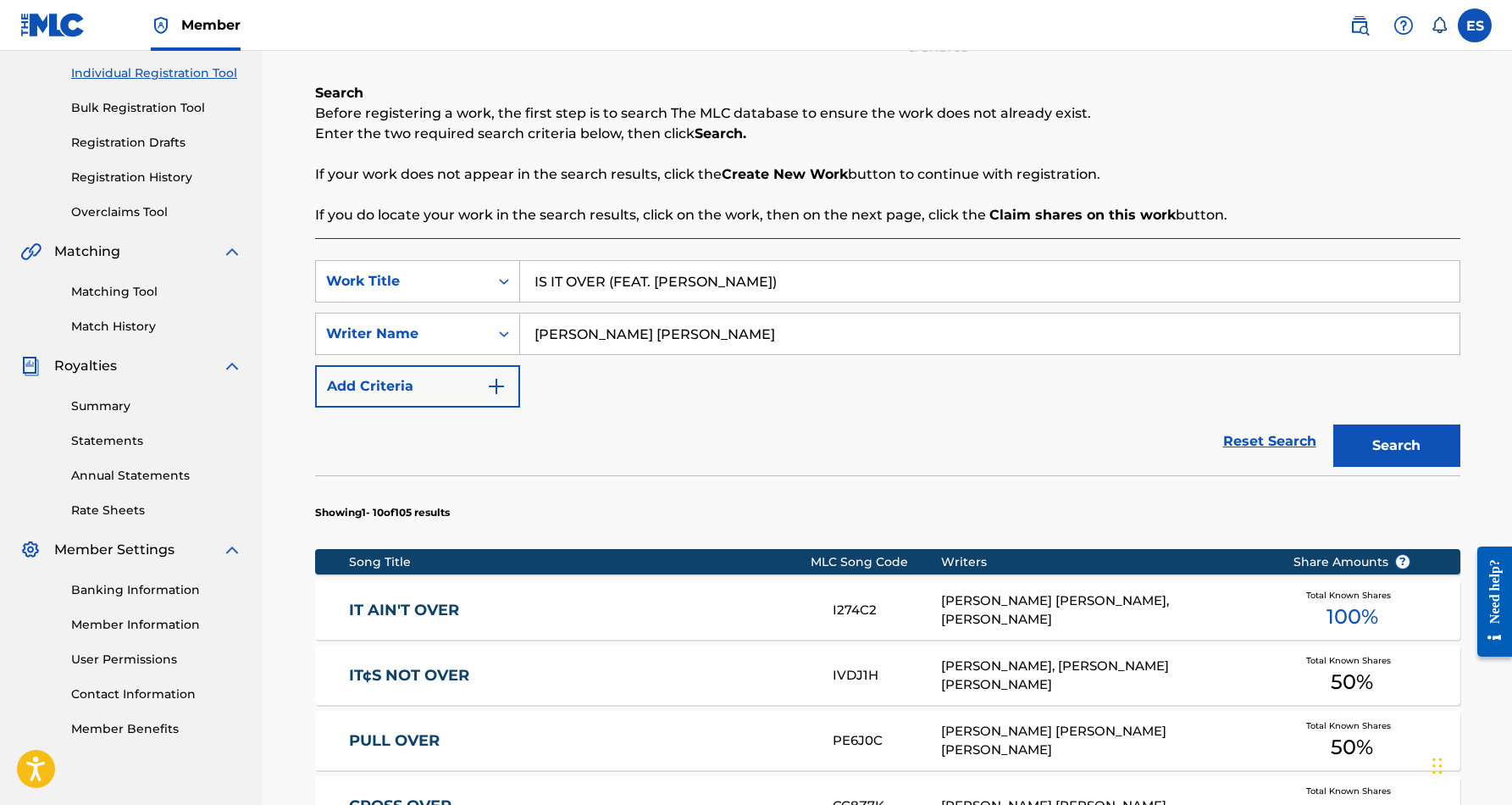
click at [788, 276] on input "IS IT OVER (FEAT. [PERSON_NAME])" at bounding box center [989, 280] width 939 height 40
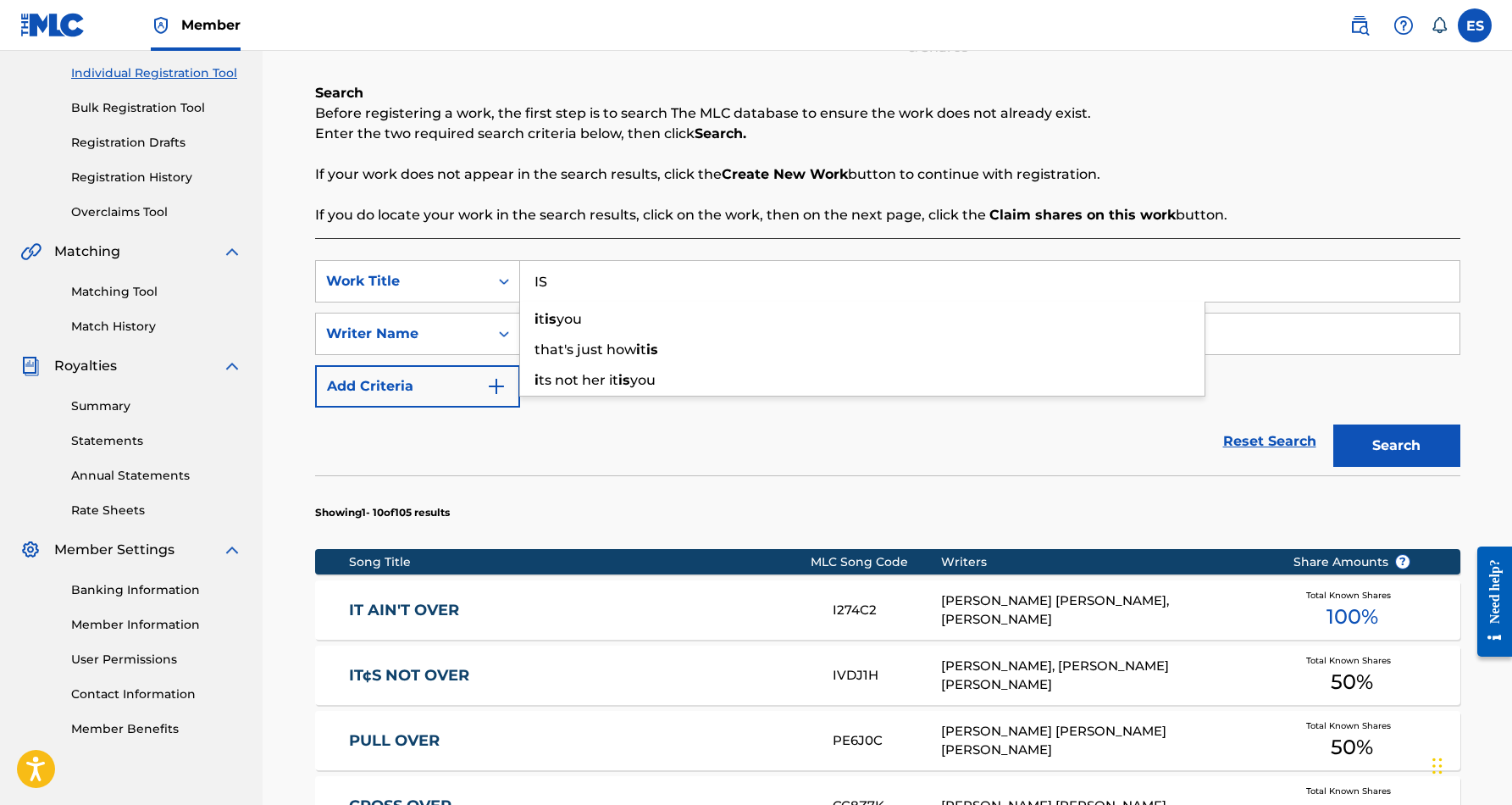
type input "I"
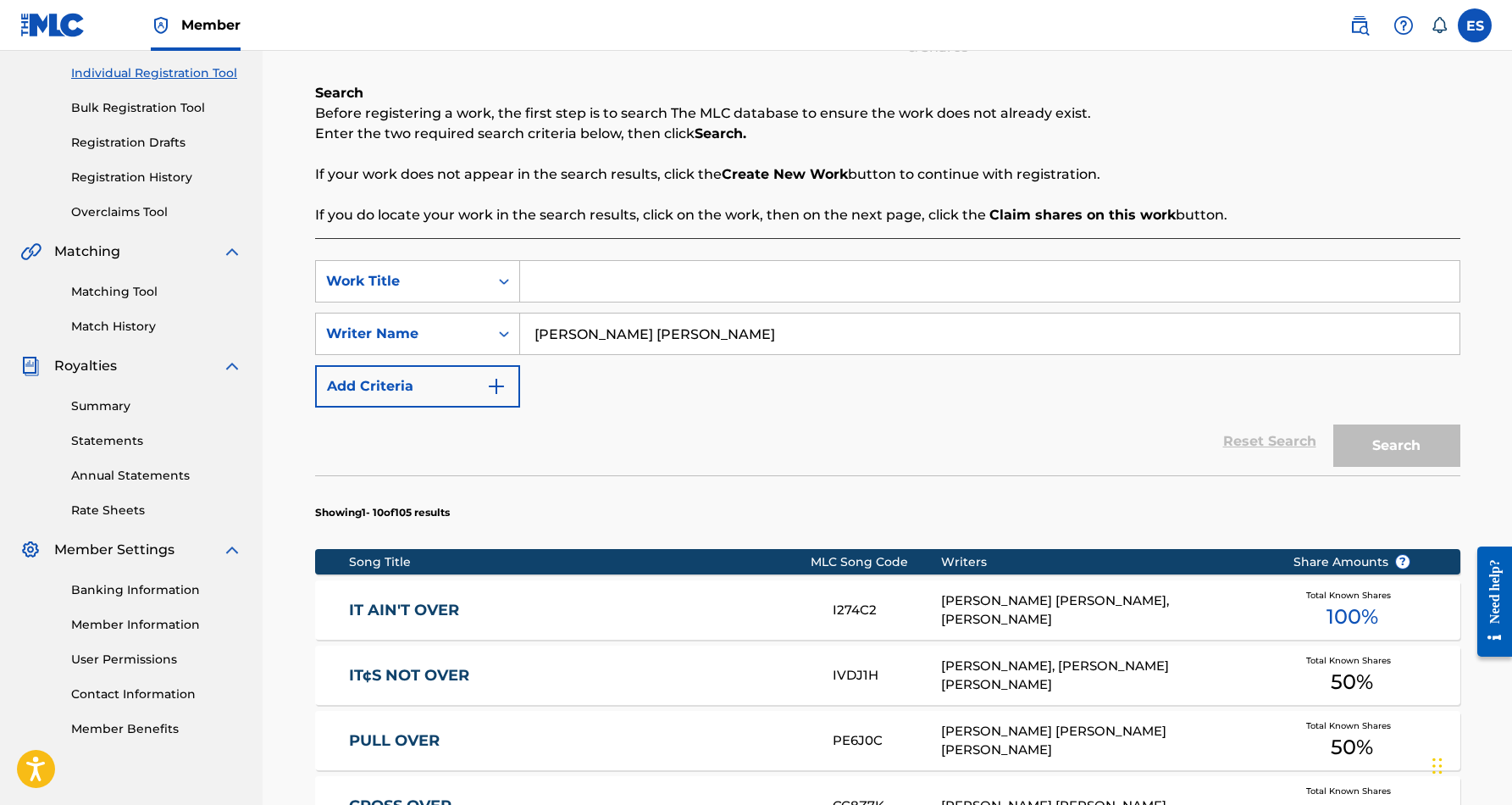
paste input "SHE THE BADDEST (FEATURING [PERSON_NAME] [PERSON_NAME])"
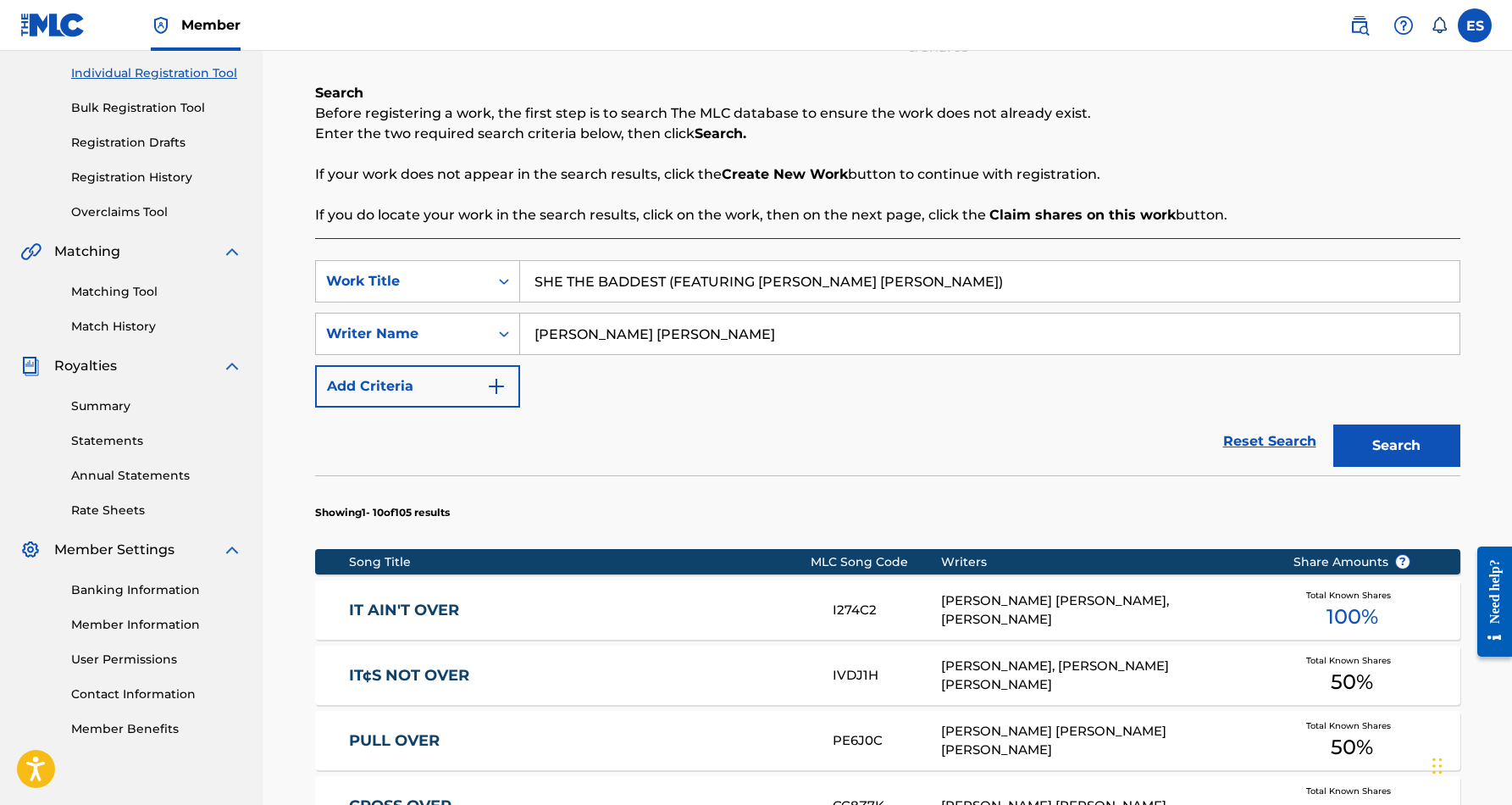
type input "SHE THE BADDEST (FEATURING [PERSON_NAME] [PERSON_NAME])"
click at [884, 377] on div "SearchWithCriteriabf1fcbba-9c00-47de-a14f-094b3557f5d6 Work Title SHE THE BADDE…" at bounding box center [888, 333] width 1145 height 148
click at [1358, 438] on button "Search" at bounding box center [1396, 445] width 127 height 42
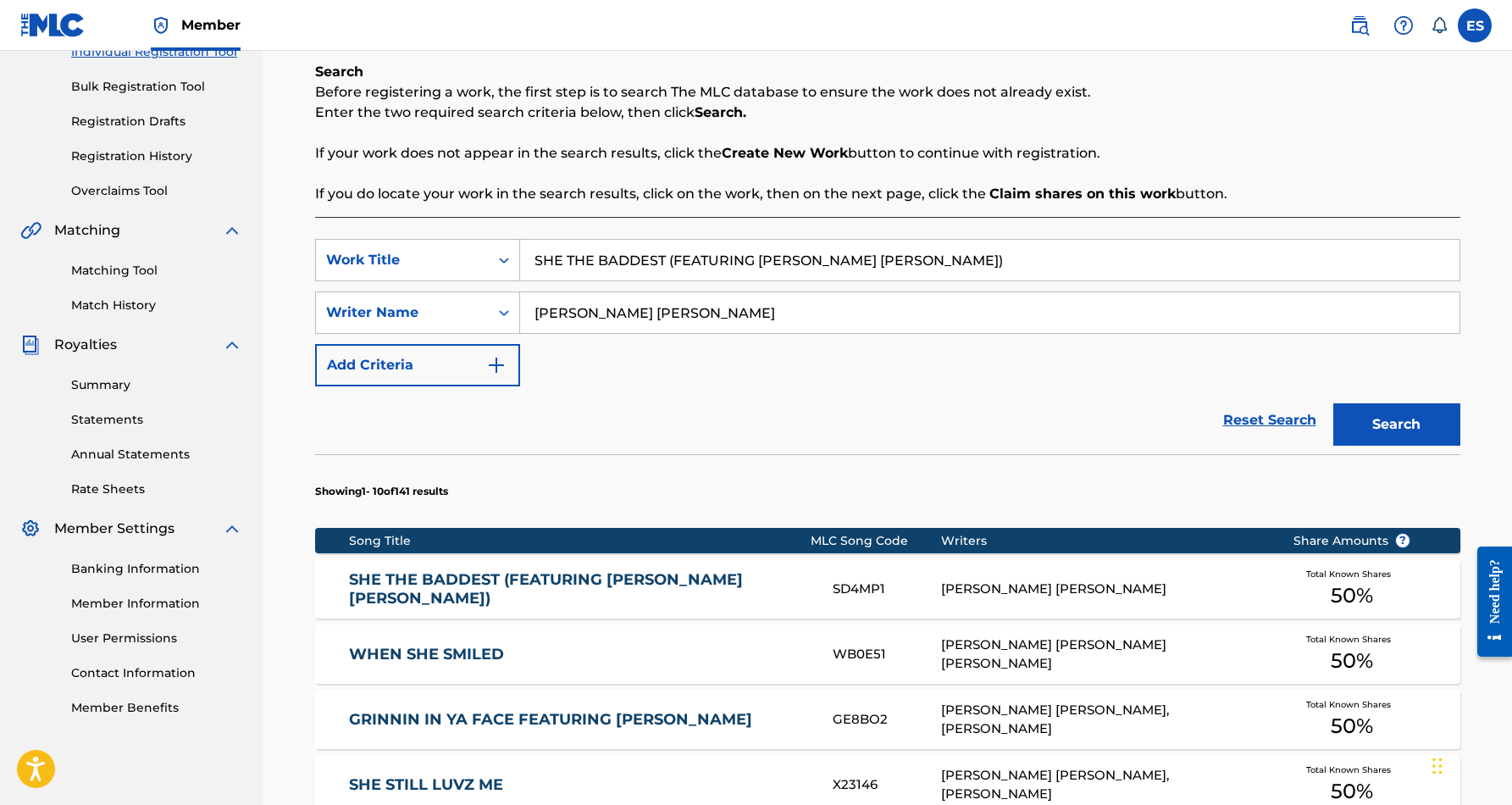
scroll to position [242, 0]
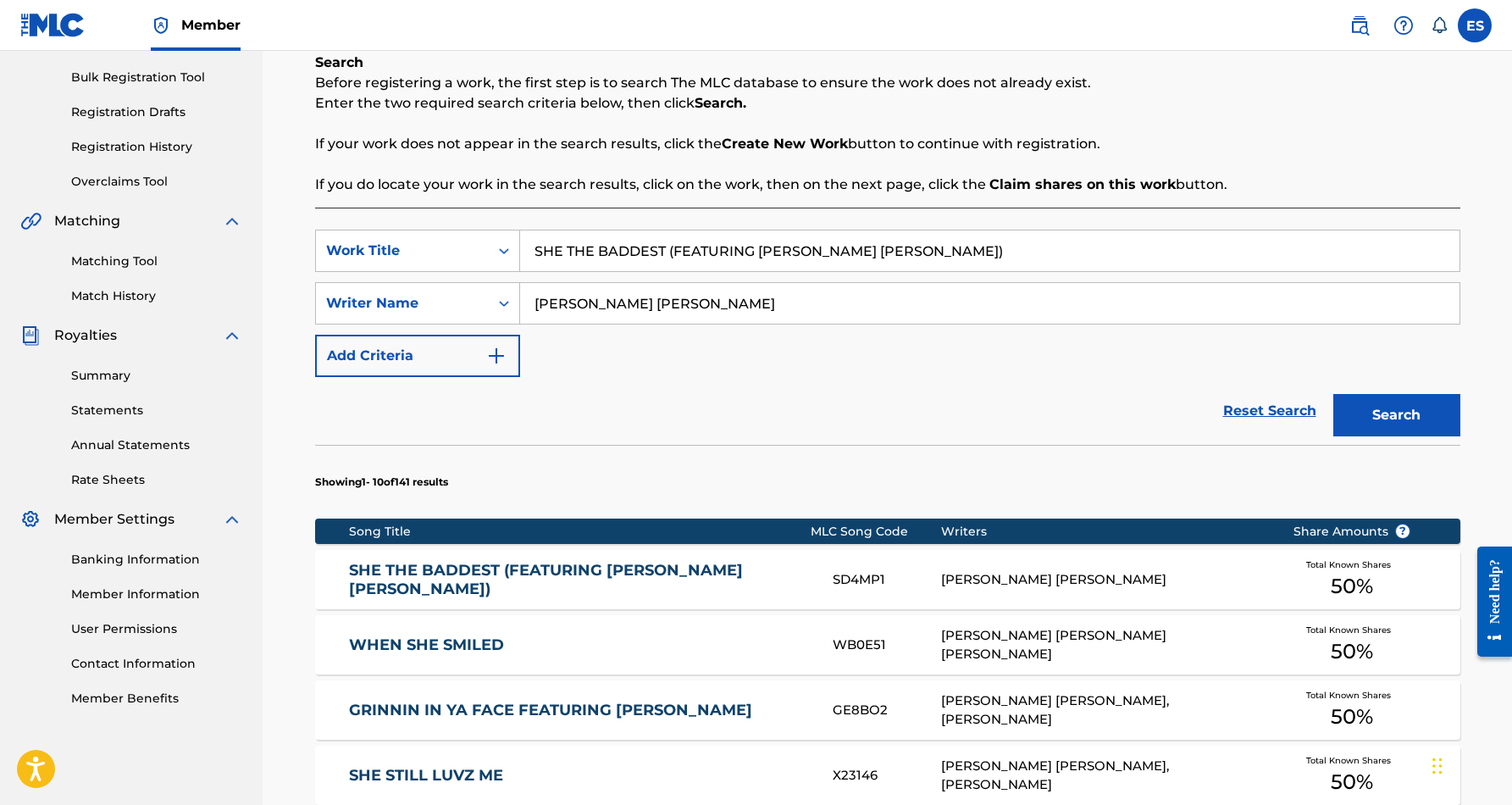
click at [604, 576] on link "SHE THE BADDEST (FEATURING [PERSON_NAME] [PERSON_NAME])" at bounding box center [579, 579] width 461 height 39
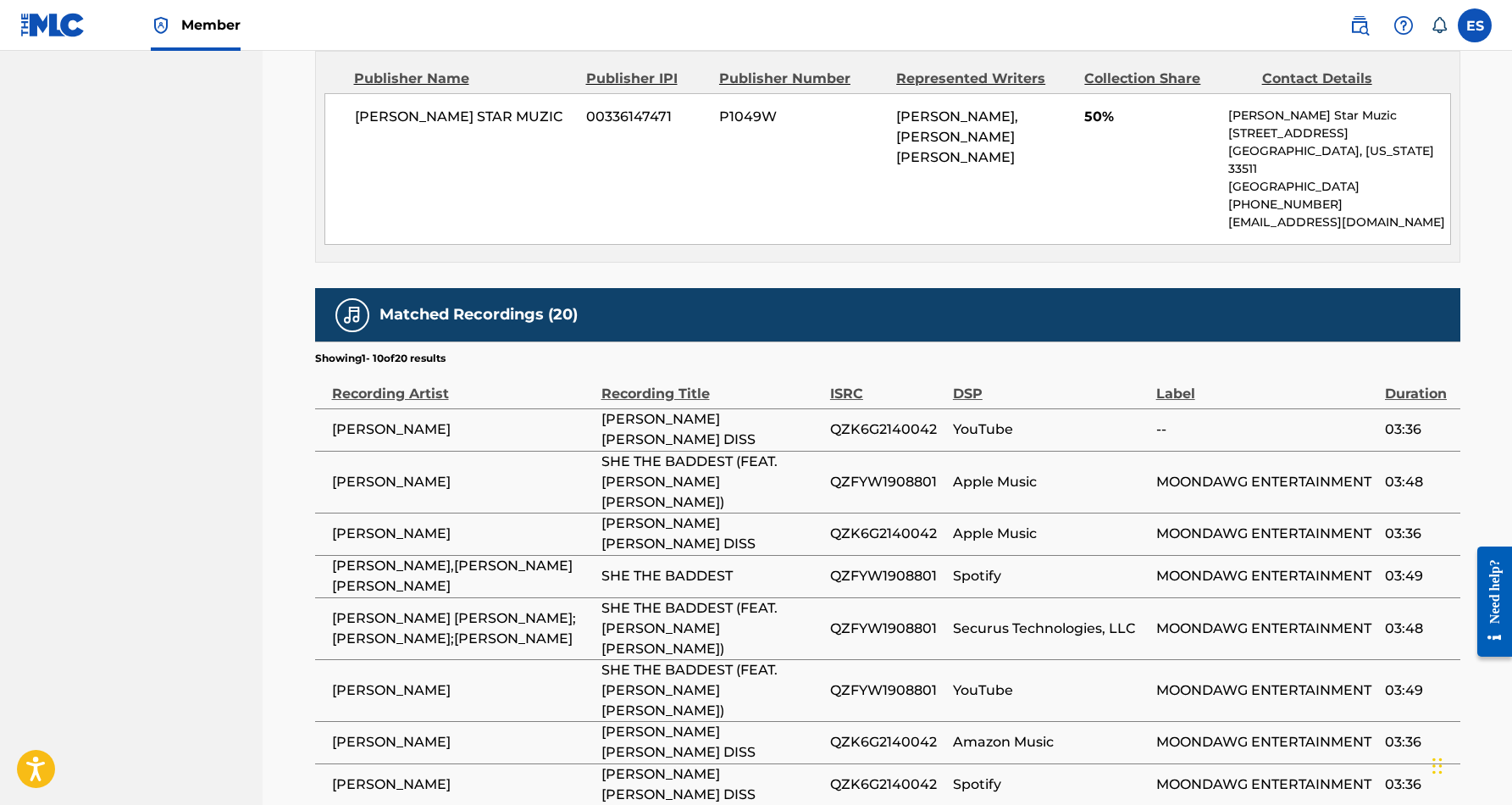
scroll to position [974, 0]
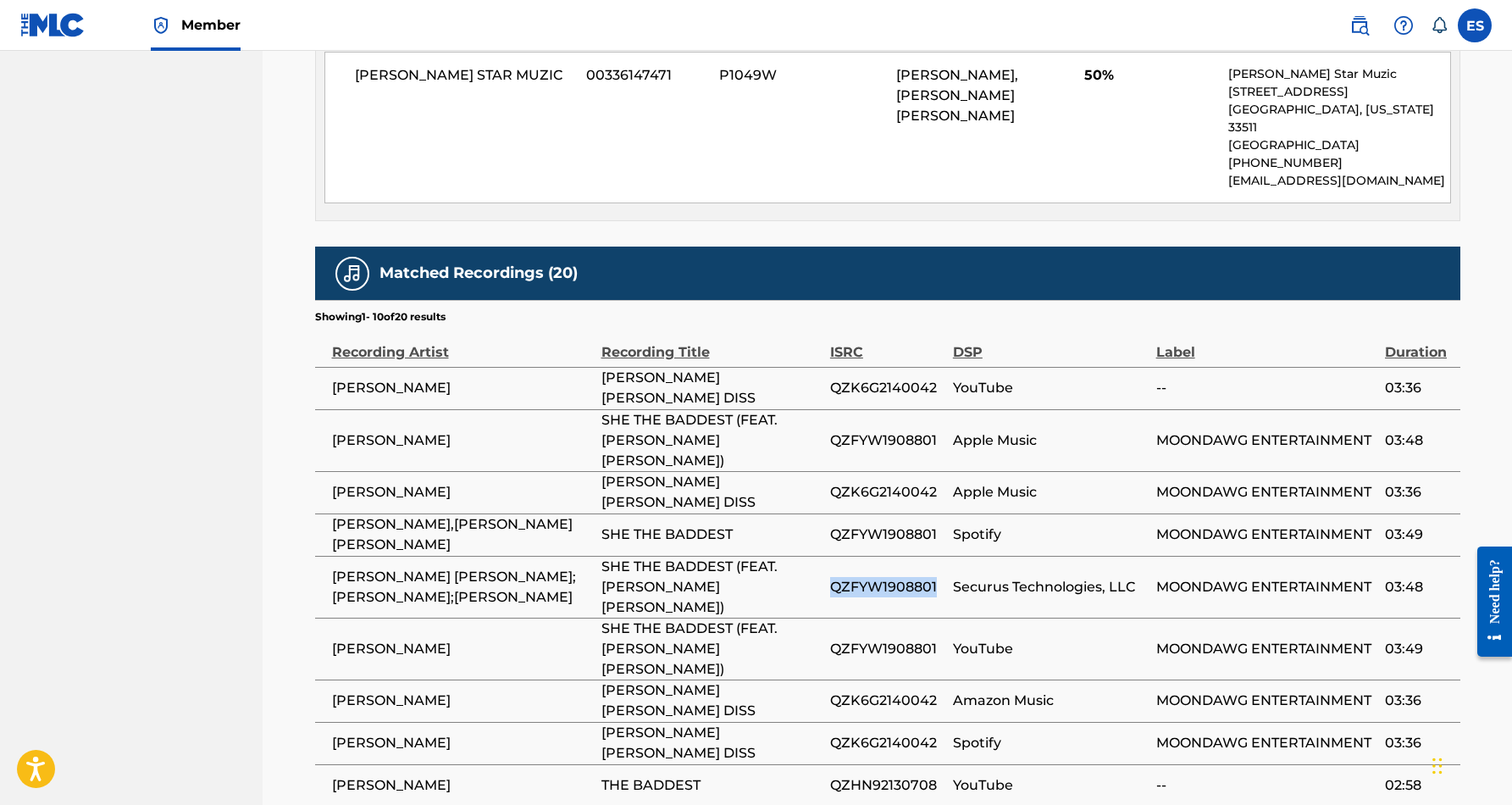
drag, startPoint x: 938, startPoint y: 538, endPoint x: 831, endPoint y: 537, distance: 107.0
click at [831, 576] on span "QZFYW1908801" at bounding box center [888, 587] width 115 height 21
copy span "QZFYW1908801"
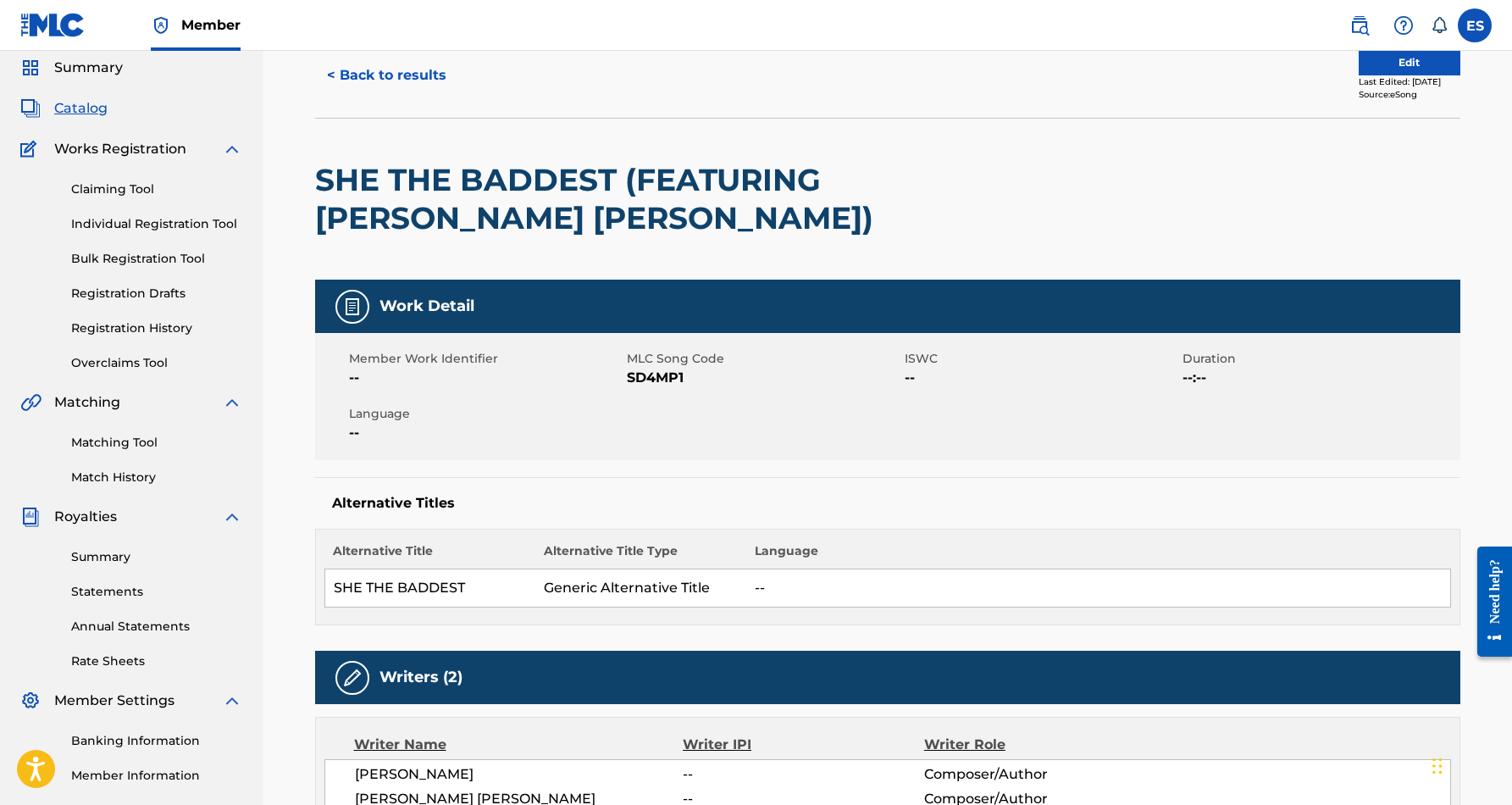
scroll to position [0, 0]
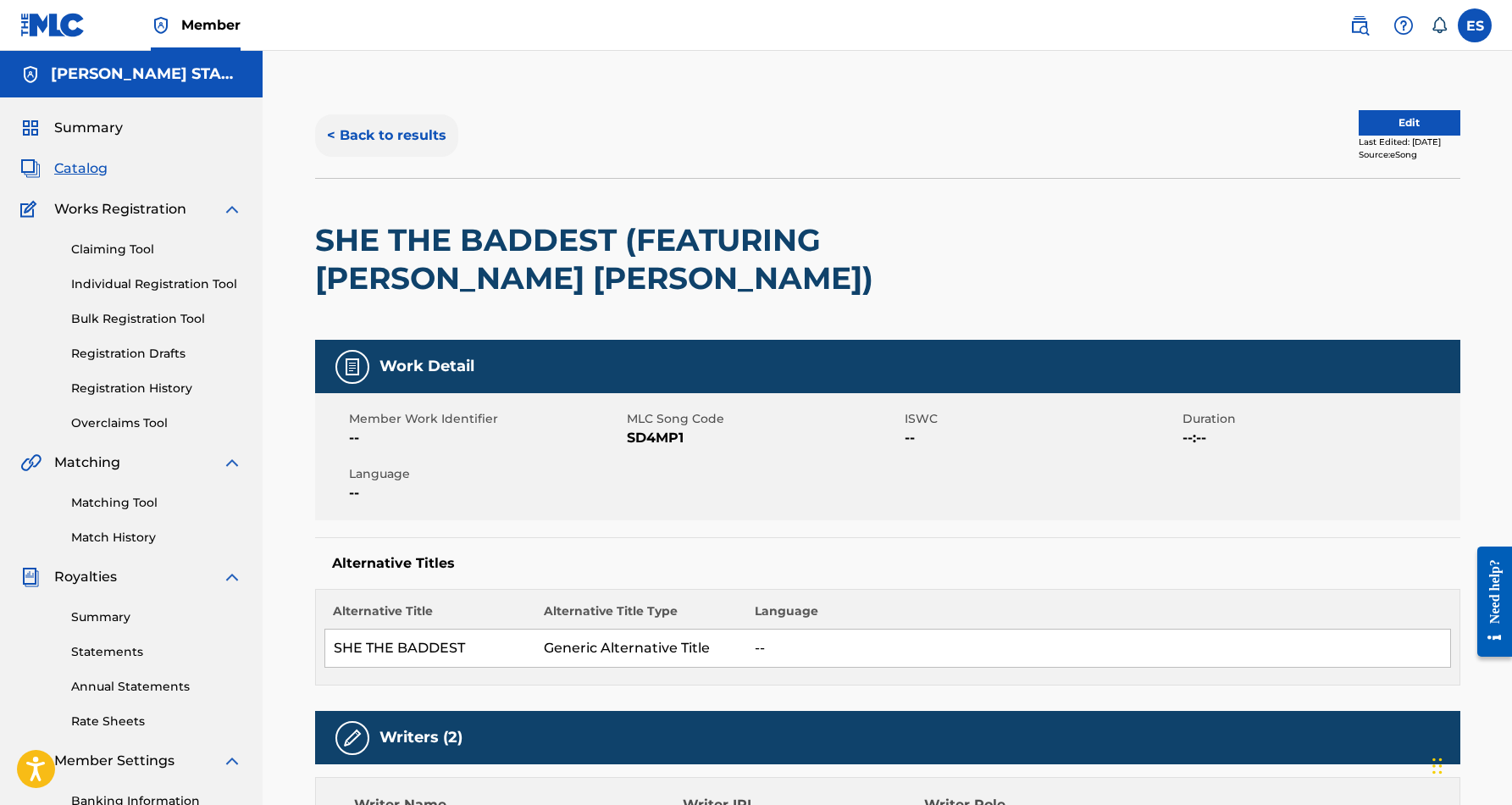
click at [399, 134] on button "< Back to results" at bounding box center [386, 135] width 143 height 42
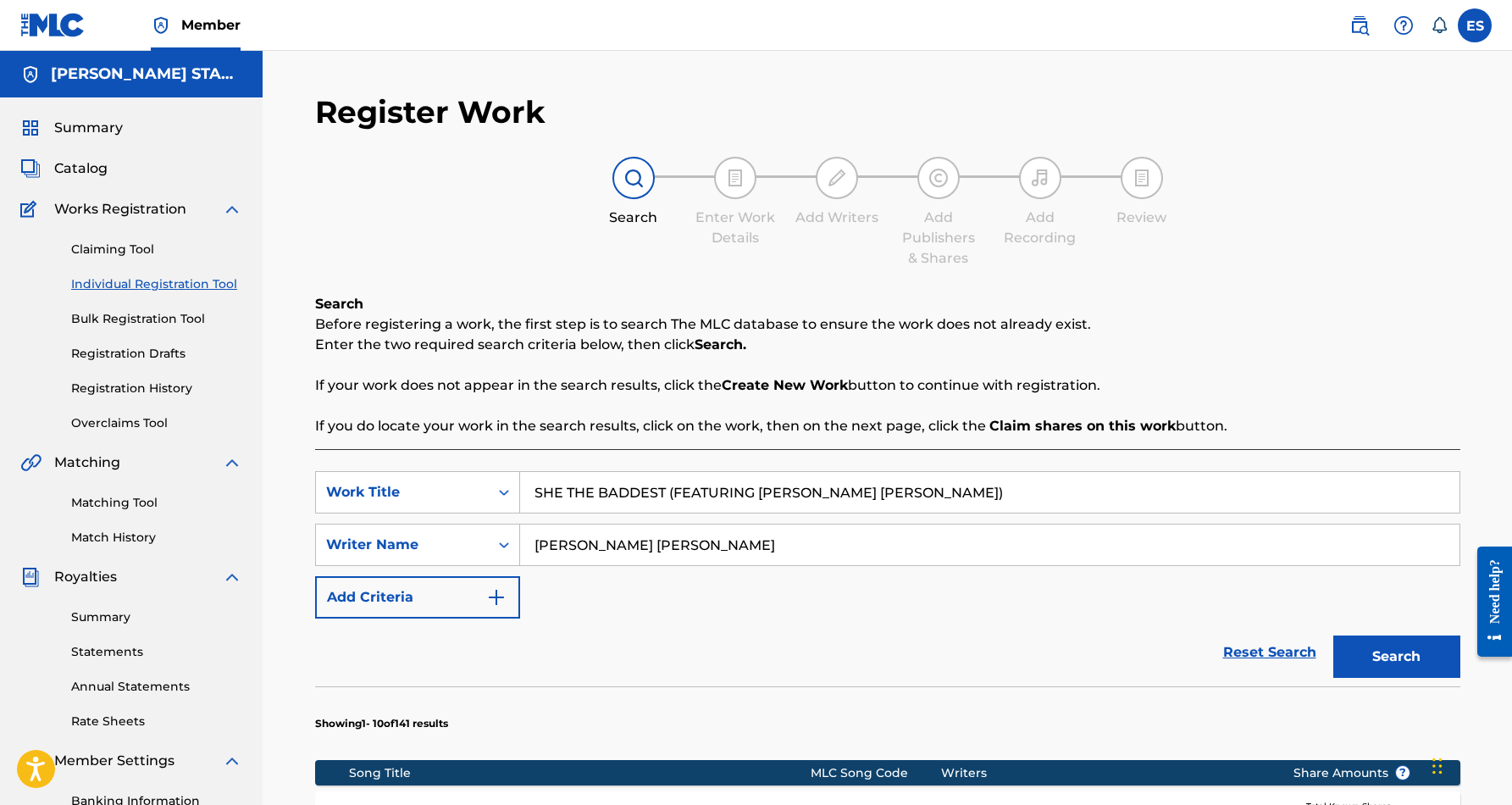
scroll to position [242, 0]
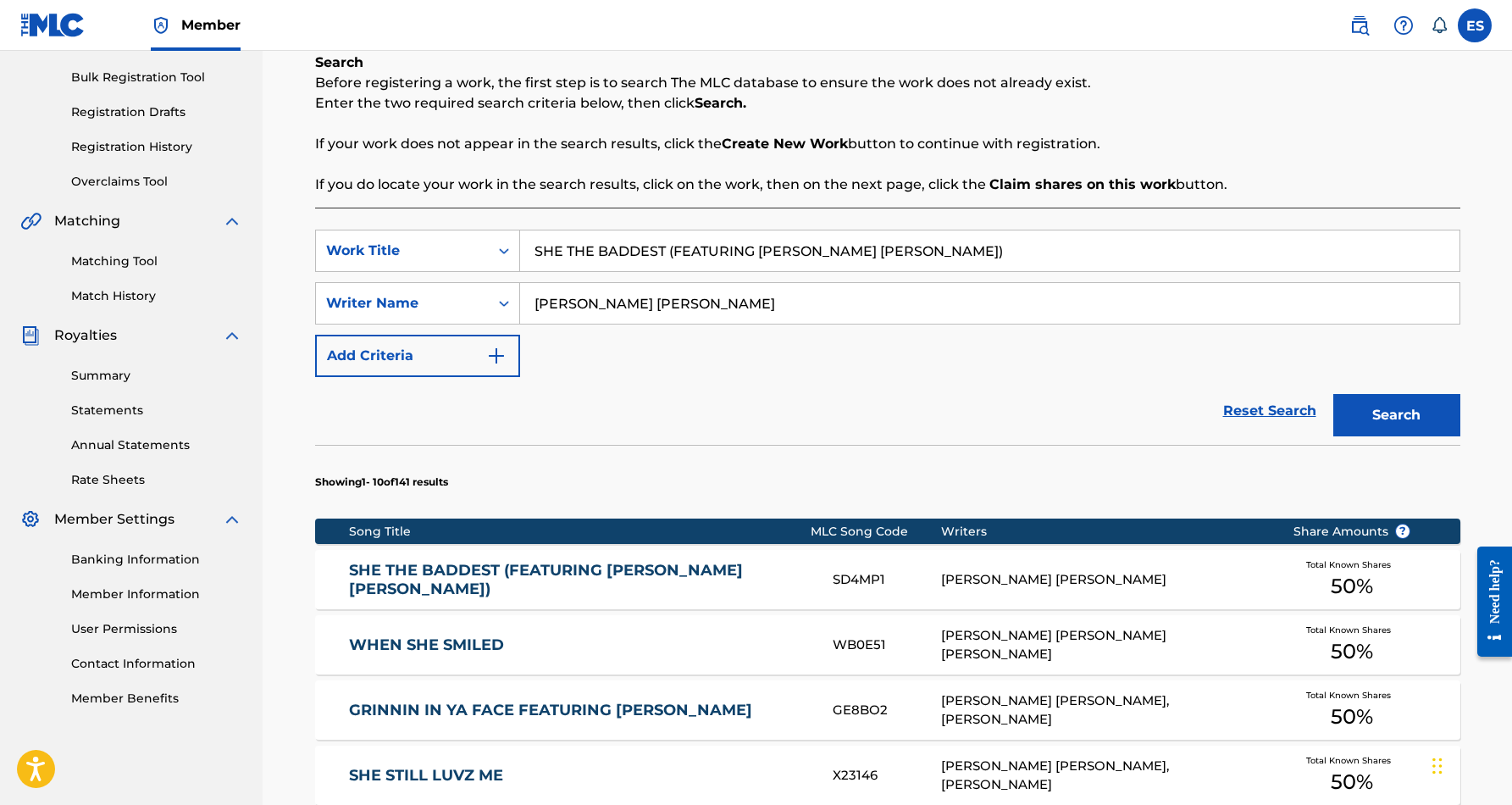
click at [879, 252] on input "SHE THE BADDEST (FEATURING [PERSON_NAME] [PERSON_NAME])" at bounding box center [989, 250] width 939 height 40
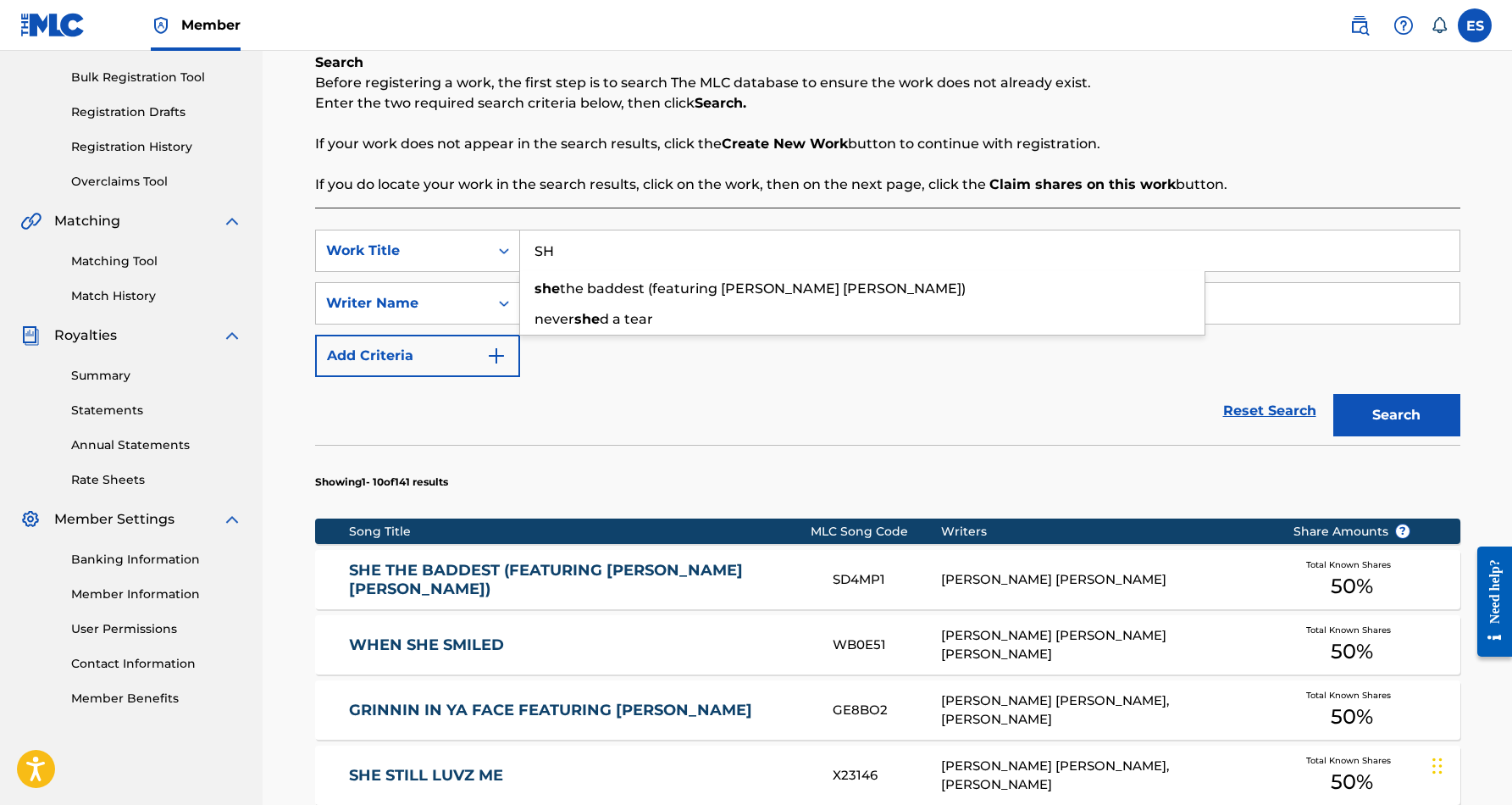
type input "S"
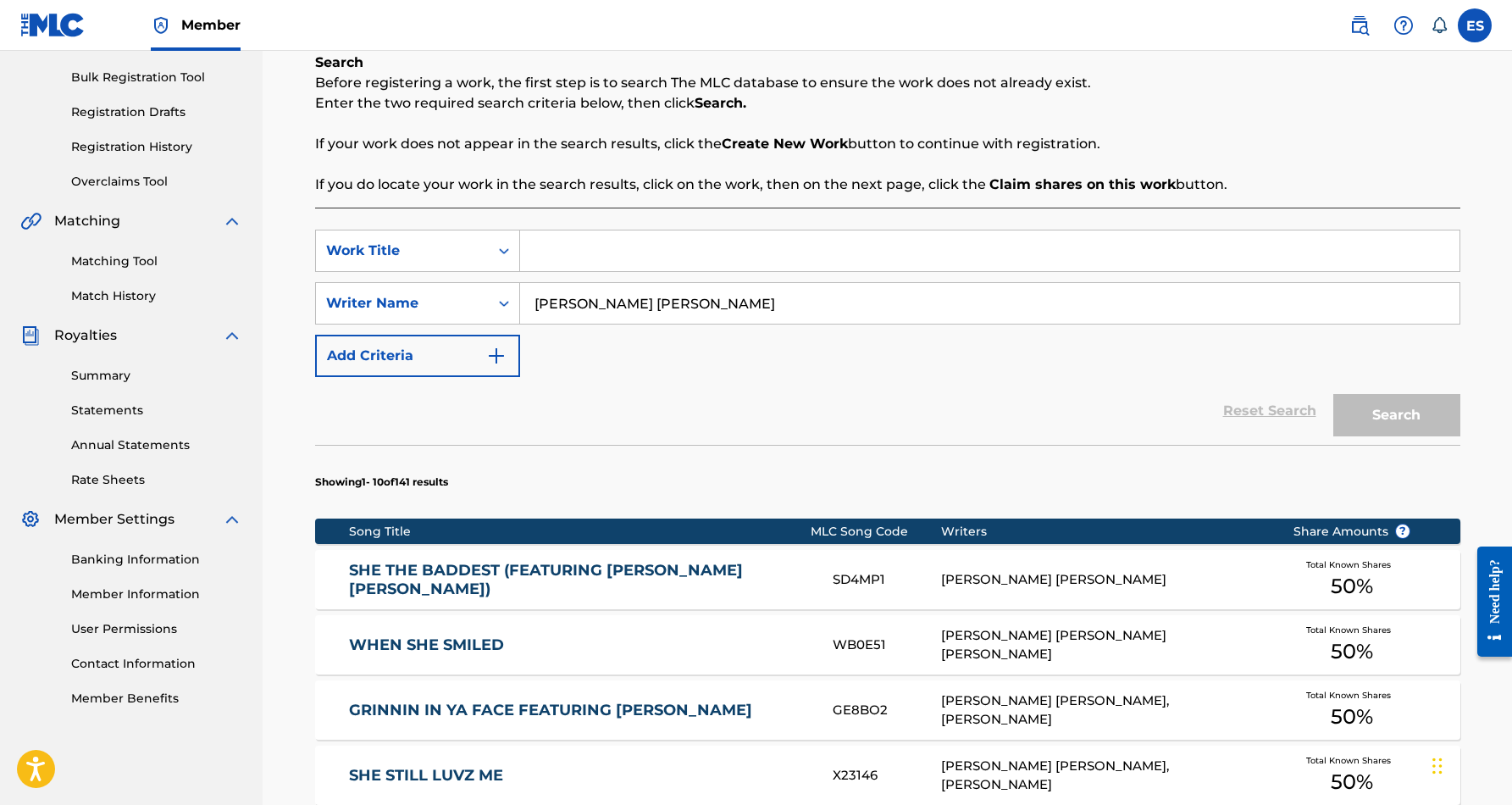
paste input "TRAP ALL DAY"
click at [981, 349] on div "SearchWithCriteriabf1fcbba-9c00-47de-a14f-094b3557f5d6 Work Title TRAP ALL DAY …" at bounding box center [888, 303] width 1145 height 148
click at [1385, 412] on button "Search" at bounding box center [1396, 415] width 127 height 42
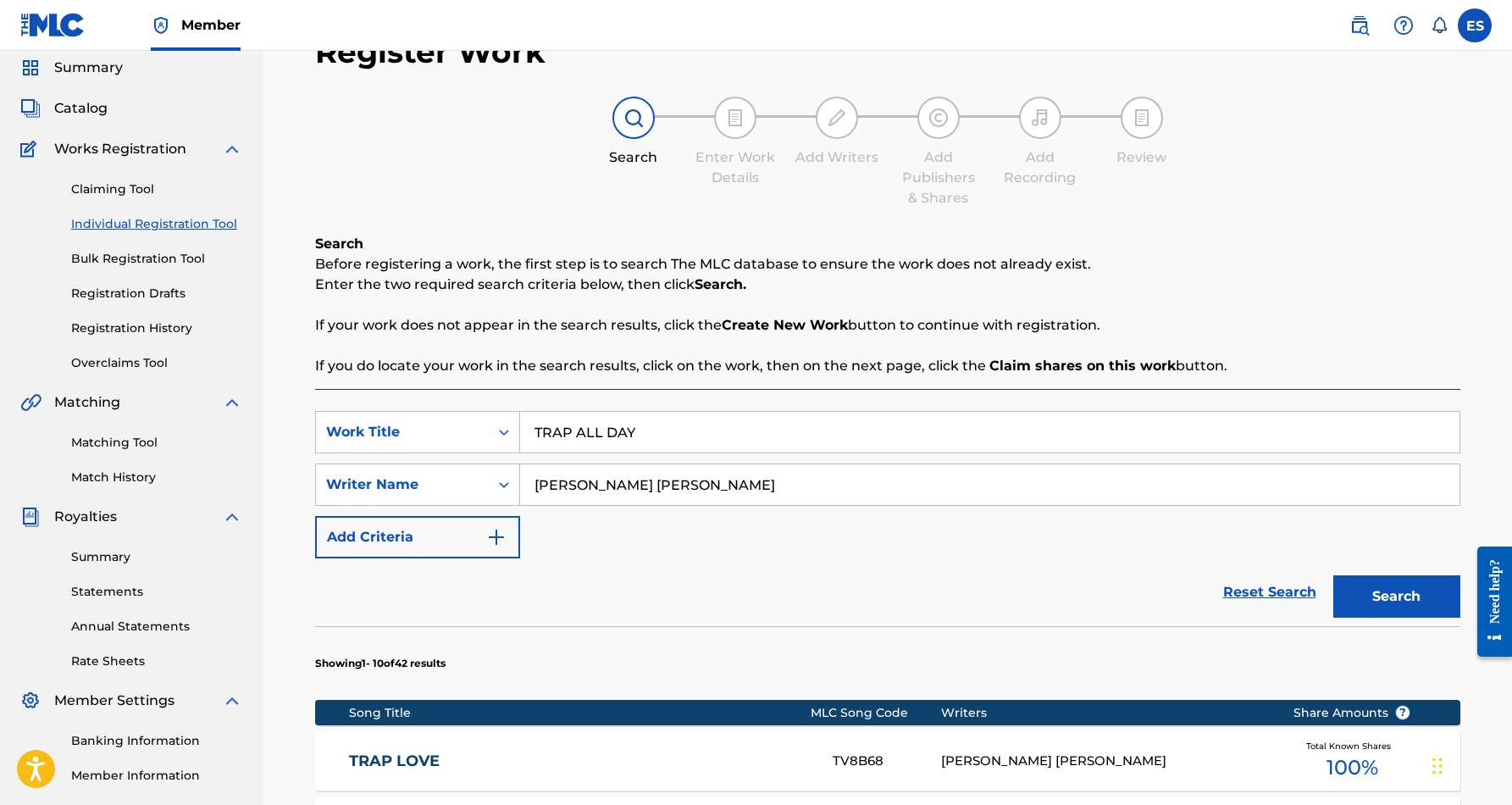
scroll to position [17, 0]
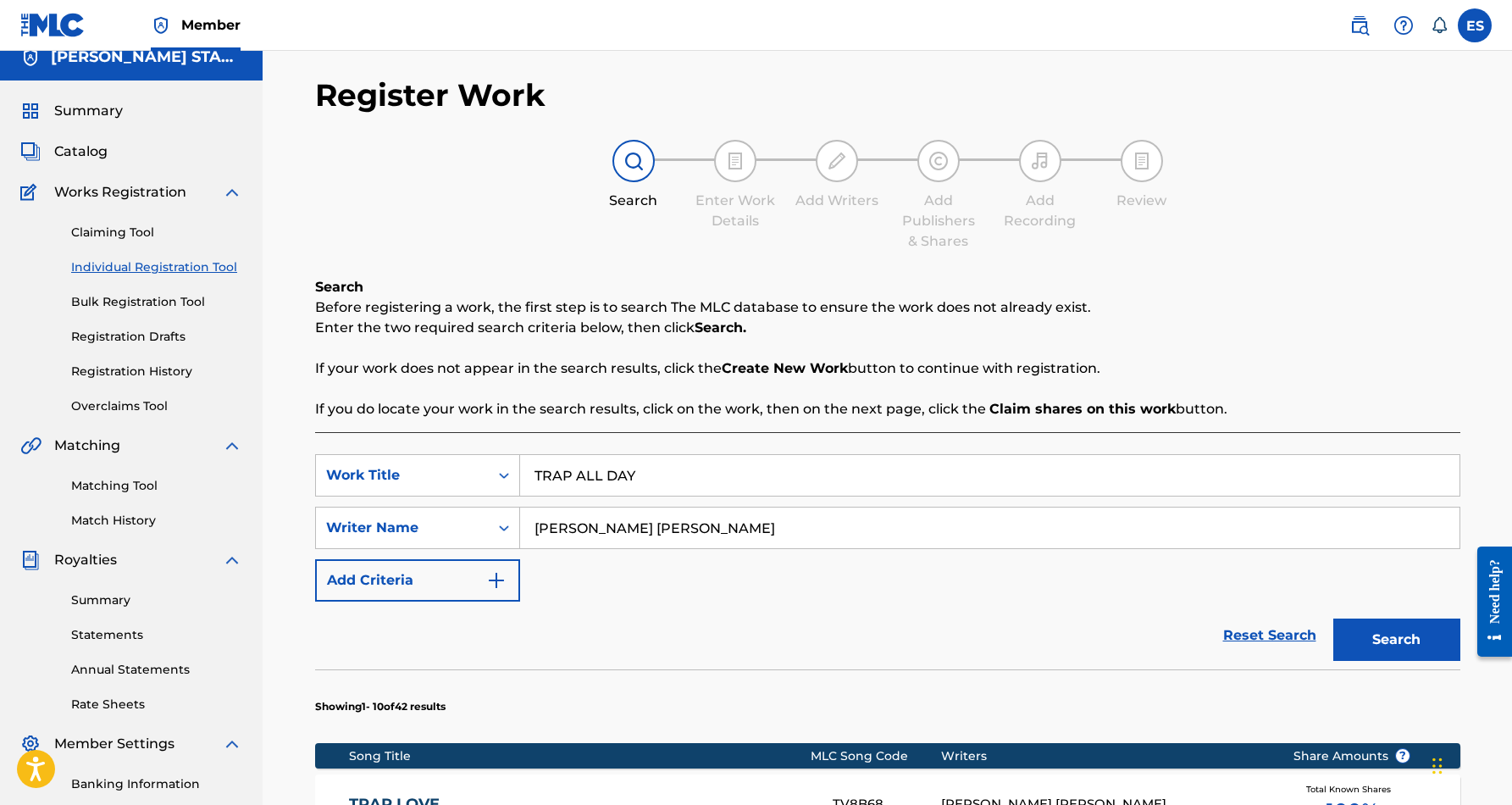
click at [642, 474] on input "TRAP ALL DAY" at bounding box center [989, 475] width 939 height 40
type input "T"
paste input "BORN 2 B FREE"
type input "BORN 2 B FREE"
click at [732, 559] on div "SearchWithCriteriabf1fcbba-9c00-47de-a14f-094b3557f5d6 Work Title BORN 2 B FREE…" at bounding box center [888, 528] width 1145 height 148
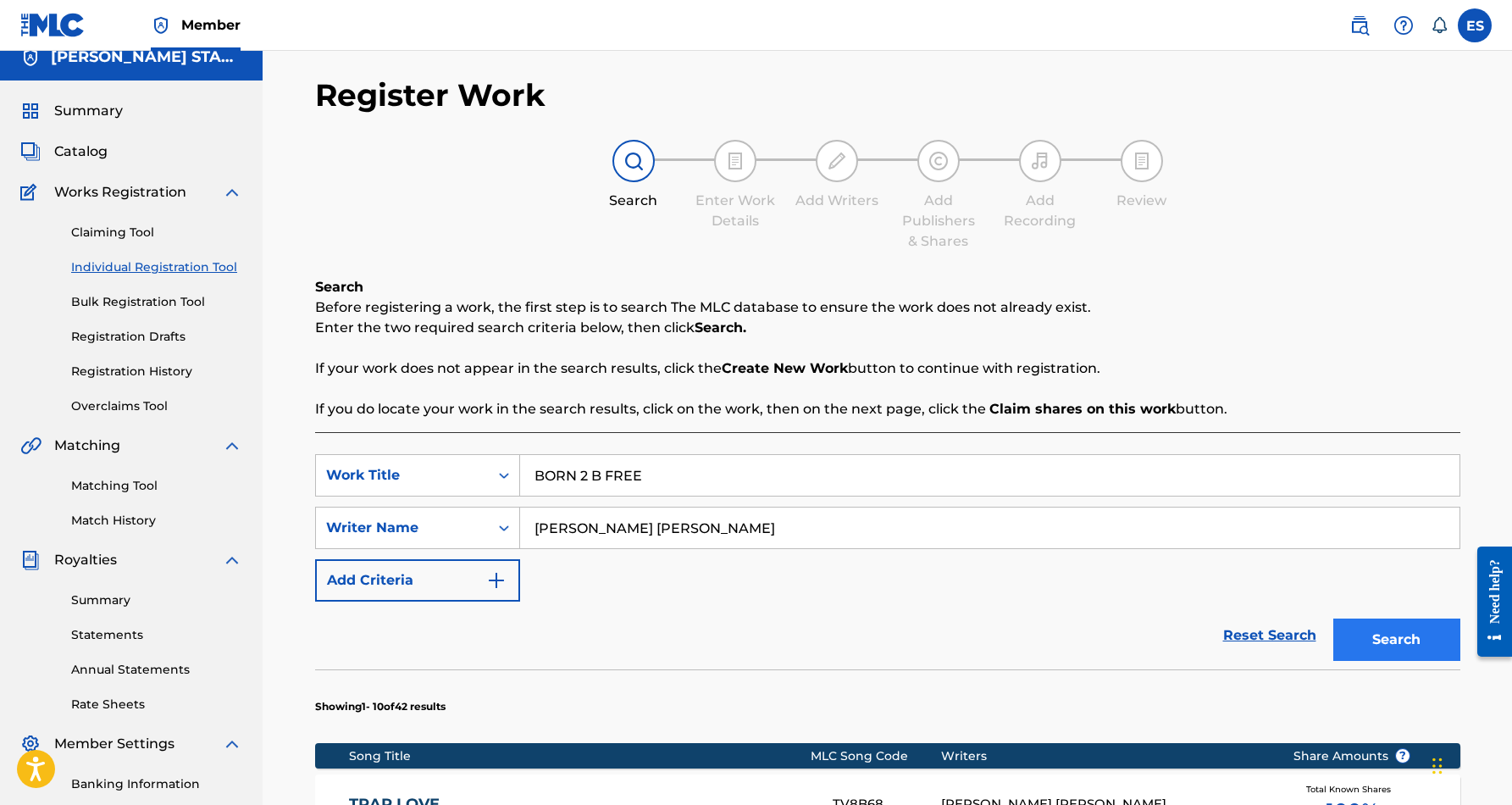
click at [1390, 631] on button "Search" at bounding box center [1396, 639] width 127 height 42
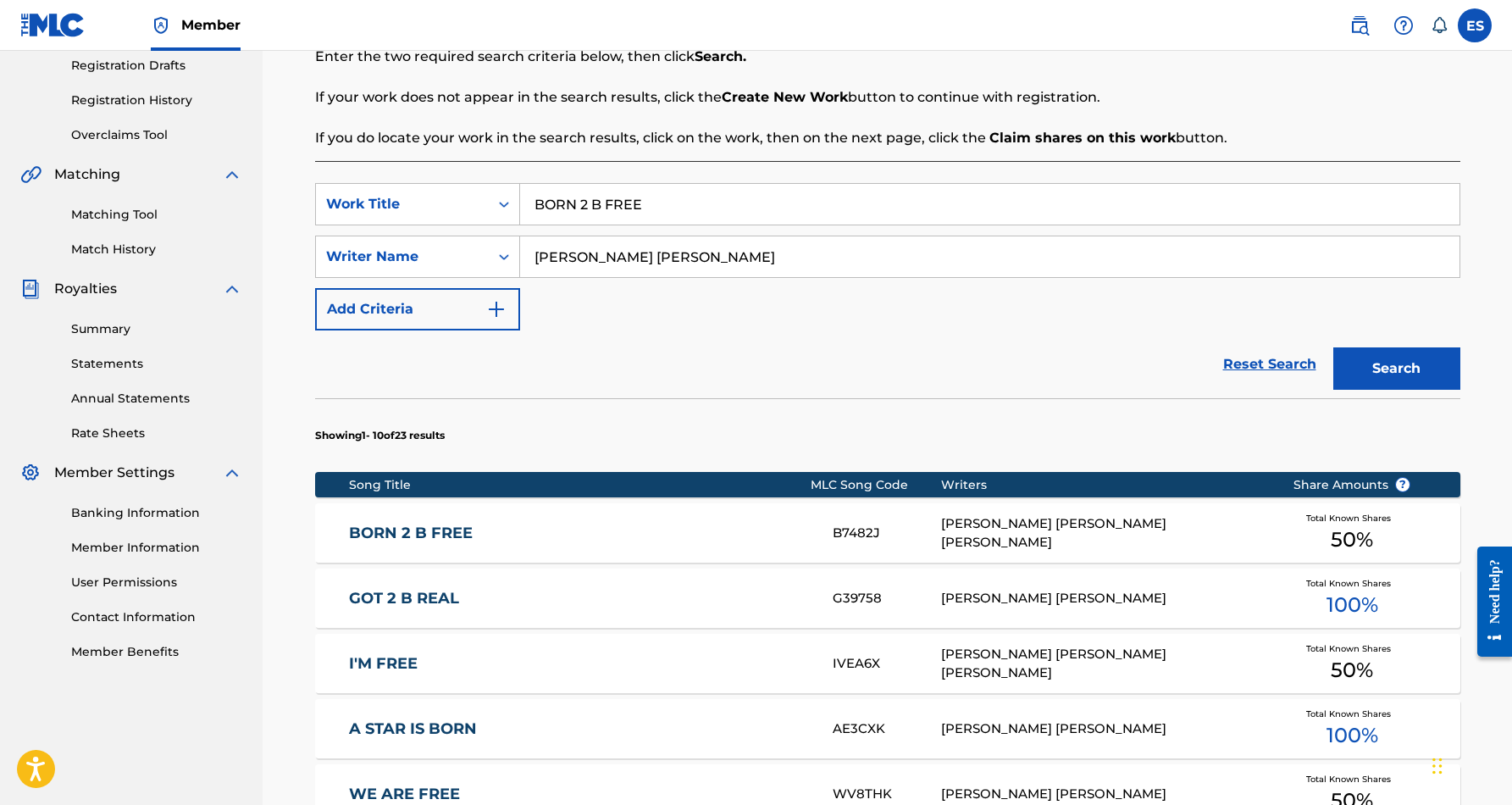
scroll to position [289, 0]
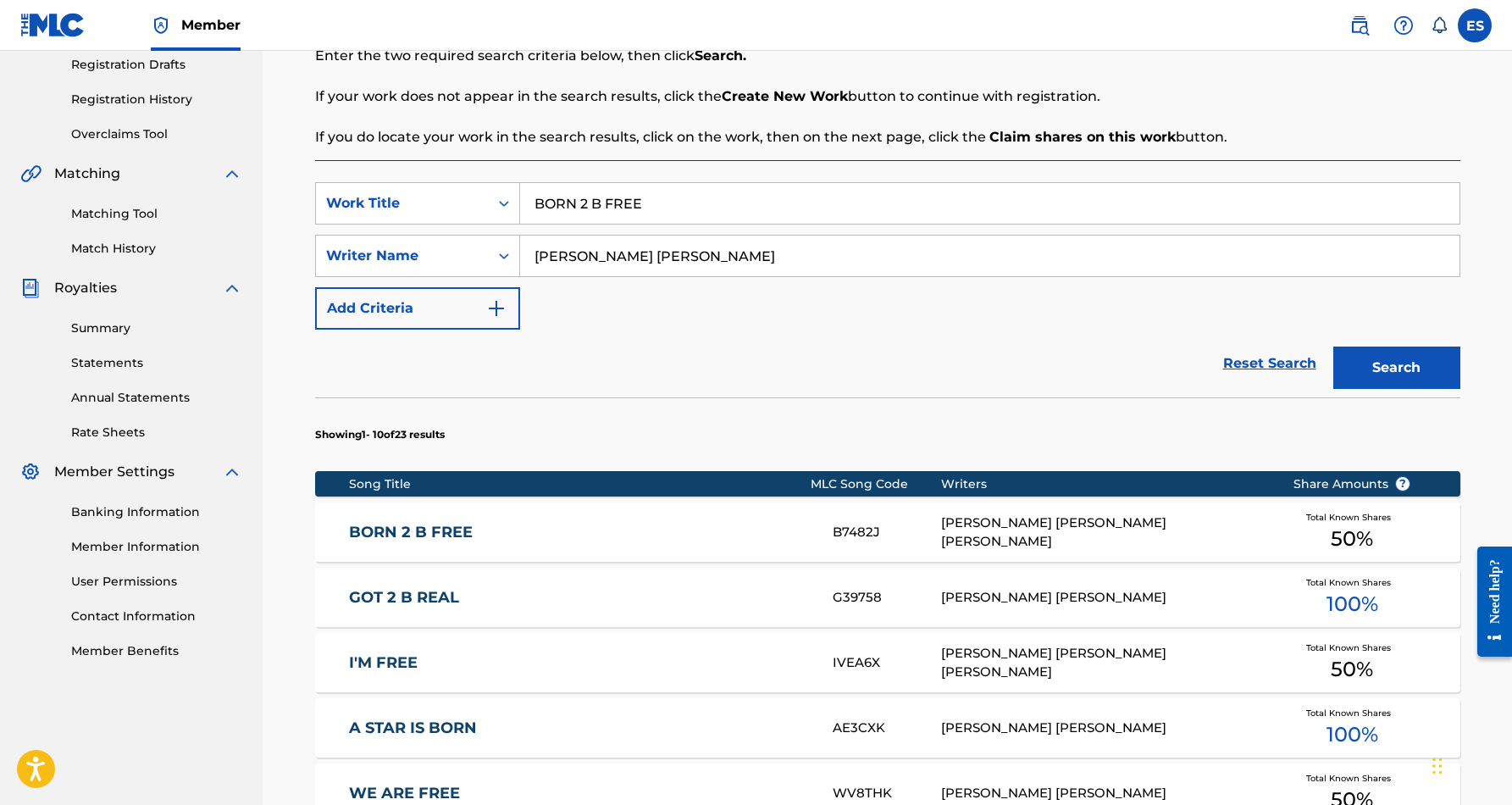
click at [935, 529] on div "B7482J" at bounding box center [886, 532] width 108 height 20
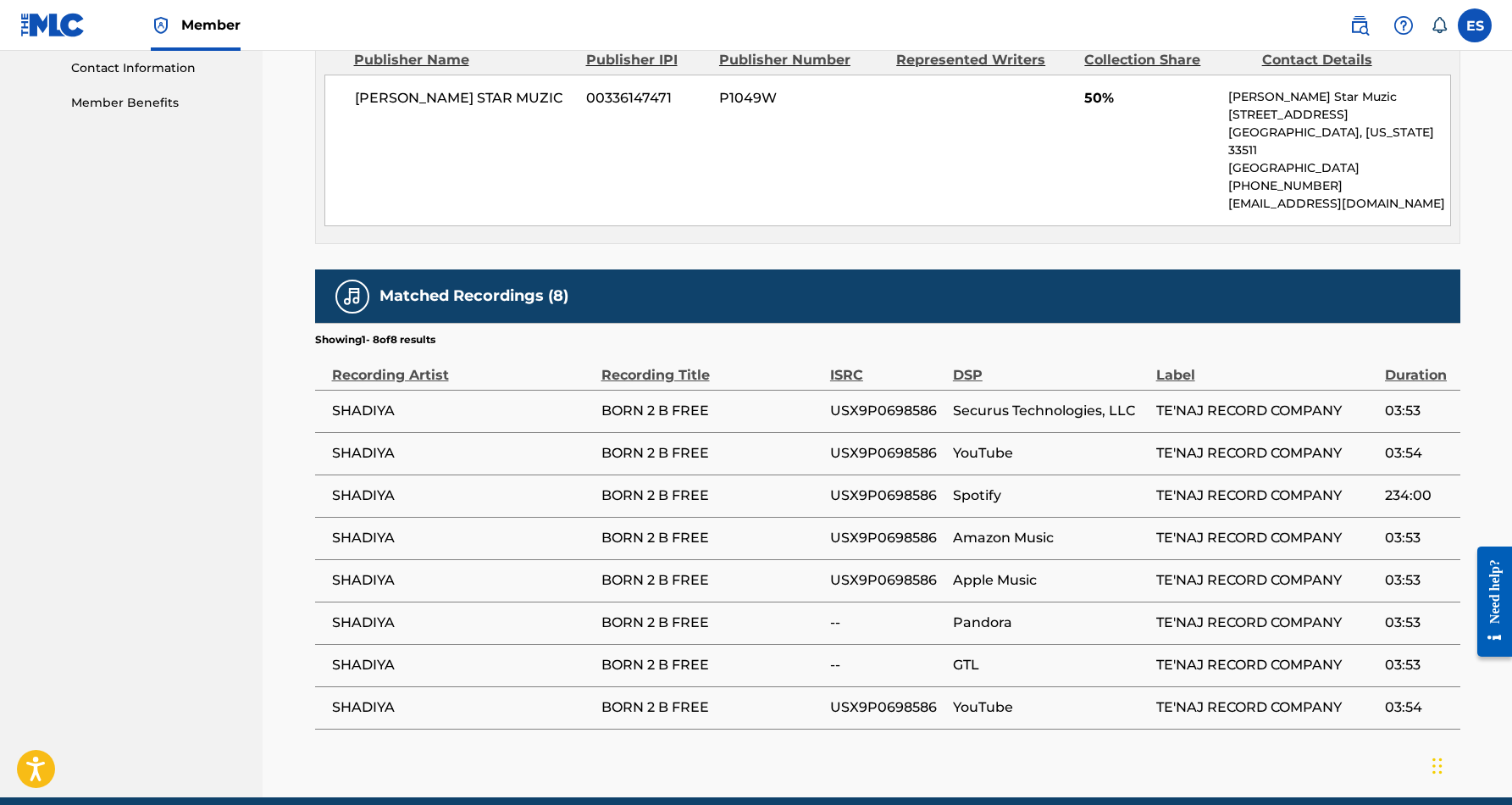
scroll to position [840, 0]
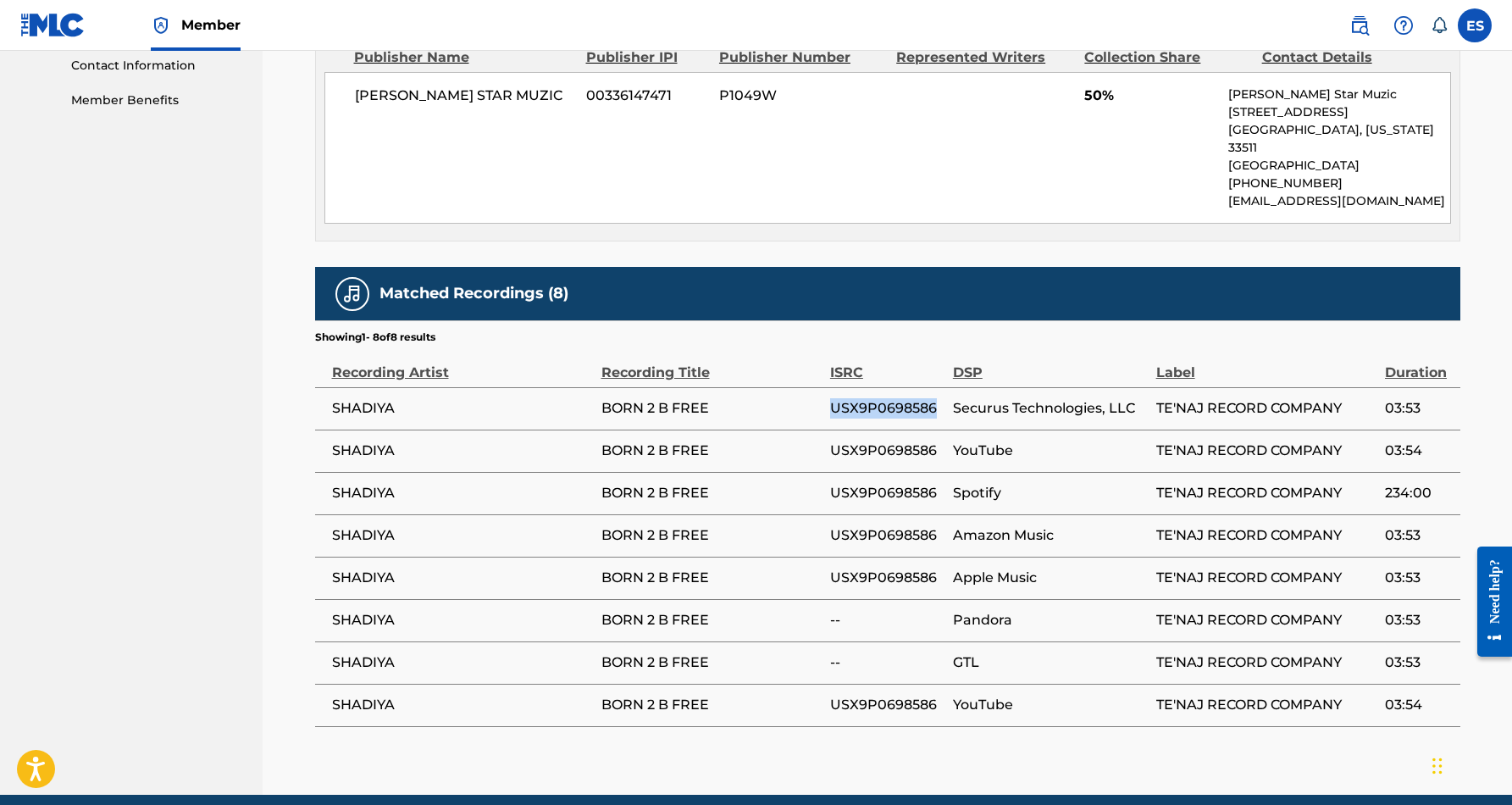
drag, startPoint x: 937, startPoint y: 392, endPoint x: 831, endPoint y: 392, distance: 106.0
click at [831, 398] on span "USX9P0698586" at bounding box center [888, 408] width 115 height 21
copy span "USX9P0698586"
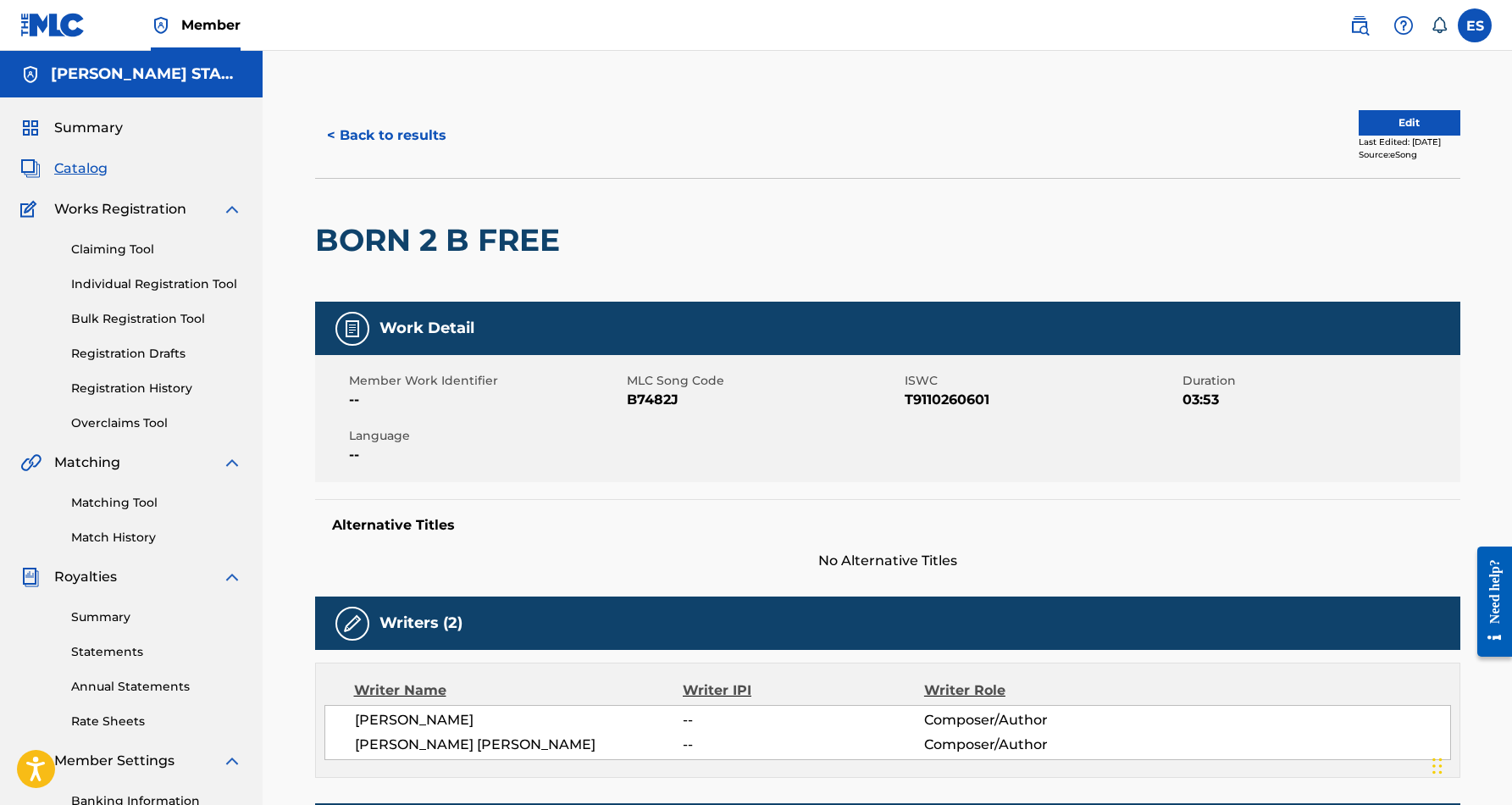
scroll to position [0, 0]
click at [433, 134] on button "< Back to results" at bounding box center [386, 135] width 143 height 42
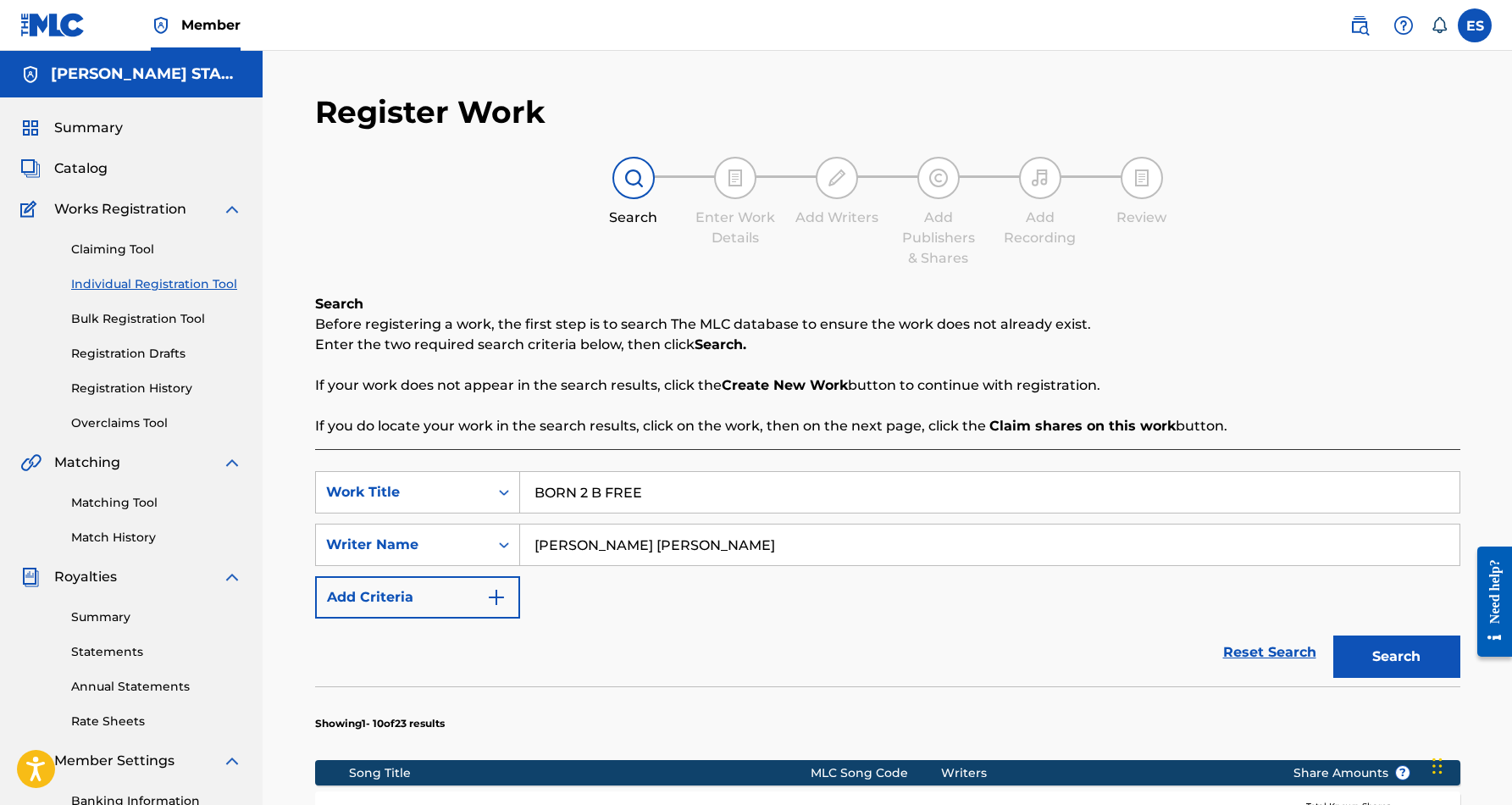
scroll to position [245, 0]
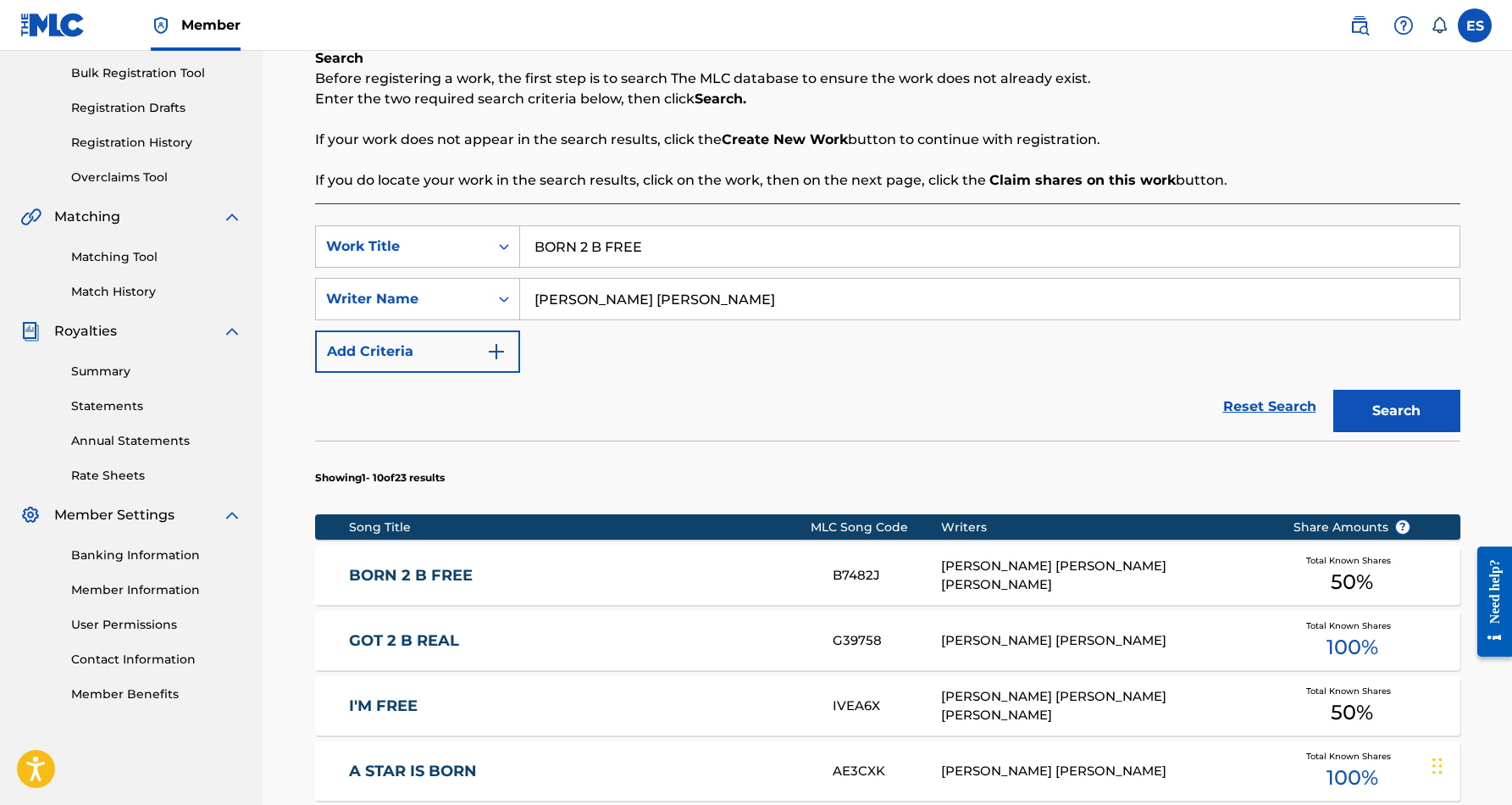
click at [656, 252] on input "BORN 2 B FREE" at bounding box center [989, 245] width 939 height 40
type input "B"
paste input "FOR YOUR LOVE"
type input "FOR YOUR LOVE"
click at [795, 371] on div "SearchWithCriteriabf1fcbba-9c00-47de-a14f-094b3557f5d6 Work Title FOR YOUR LOVE…" at bounding box center [888, 299] width 1145 height 148
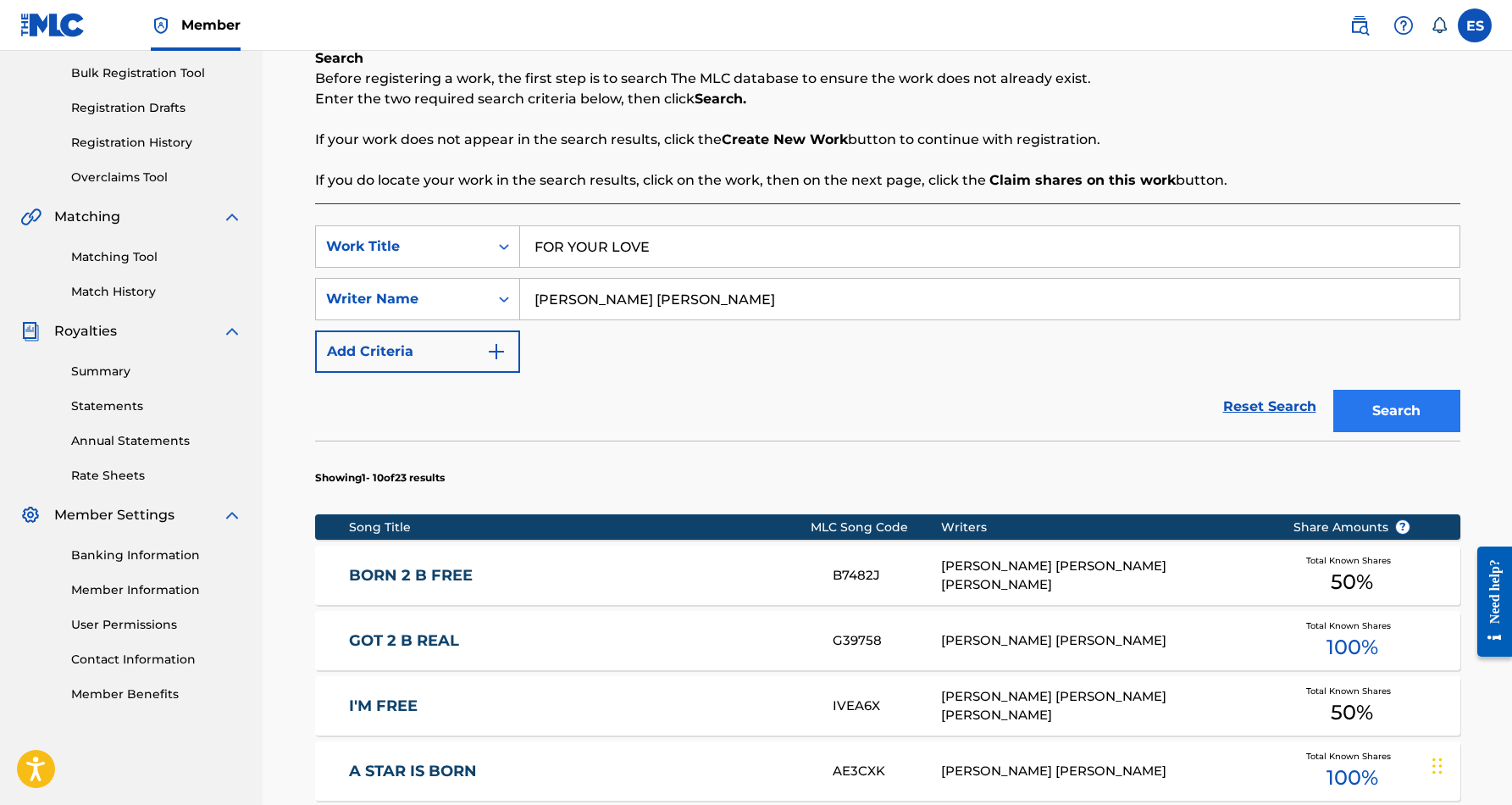
click at [1376, 402] on button "Search" at bounding box center [1396, 410] width 127 height 42
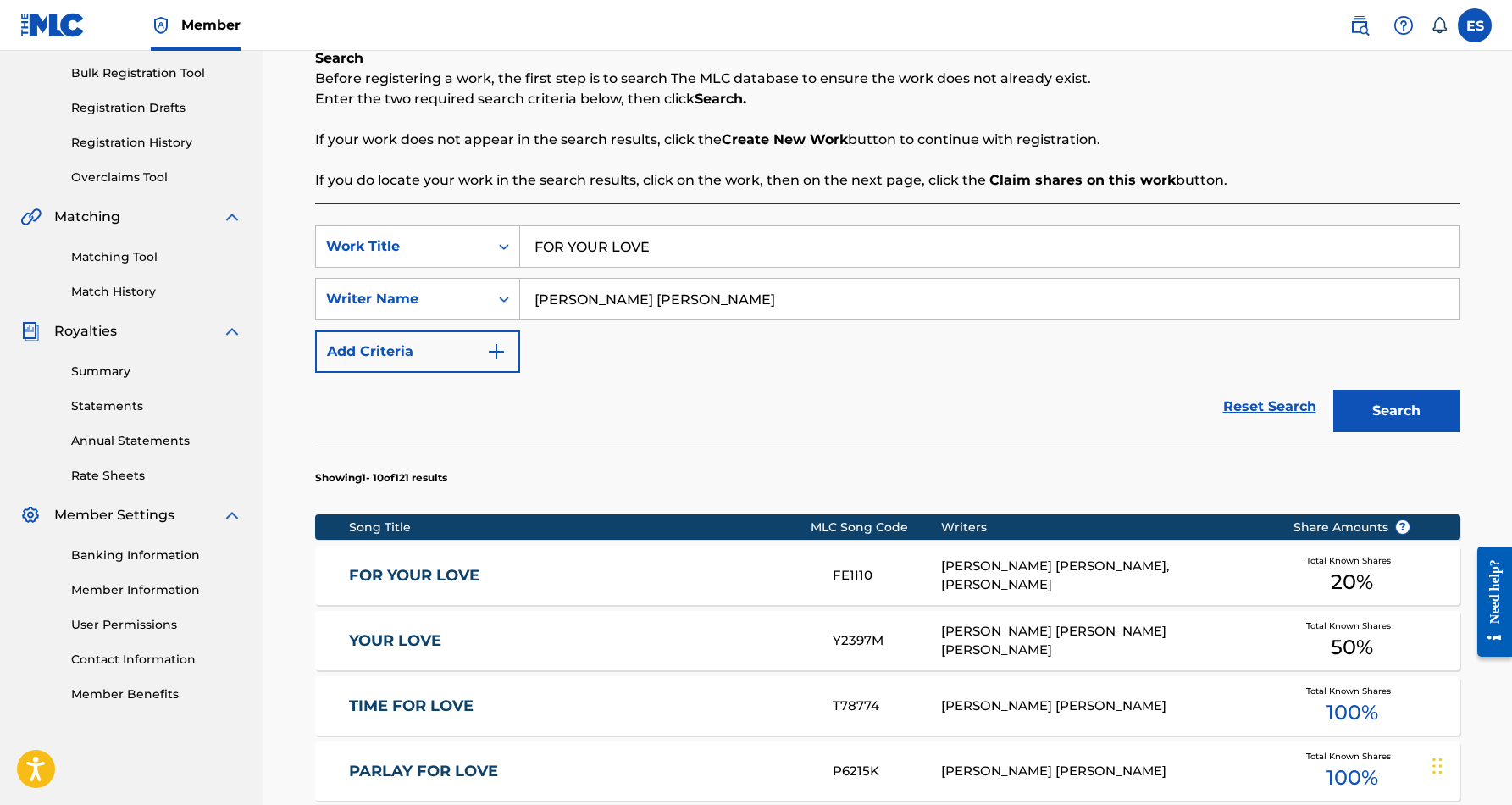
scroll to position [282, 0]
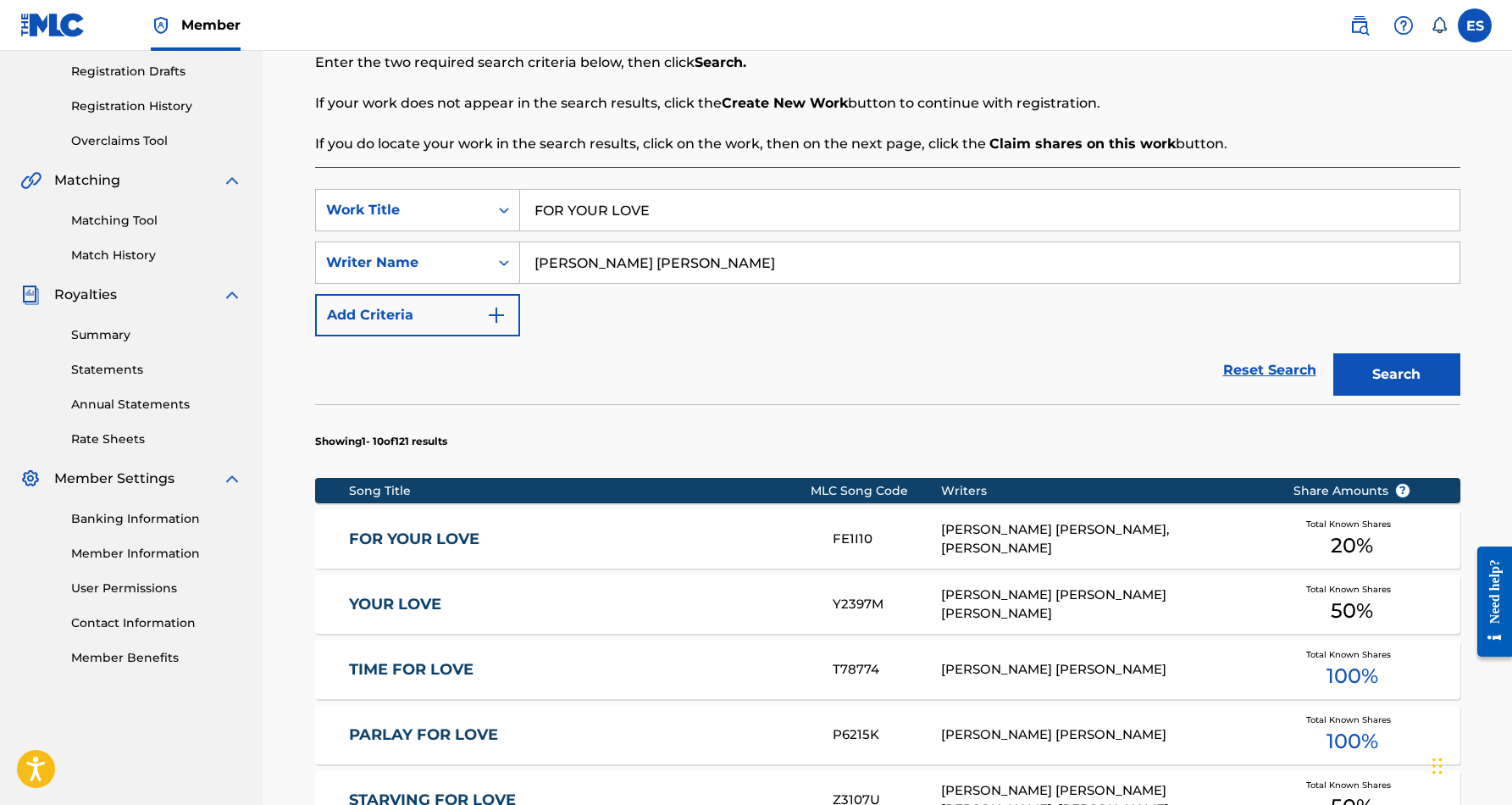
click at [669, 537] on link "FOR YOUR LOVE" at bounding box center [579, 539] width 461 height 20
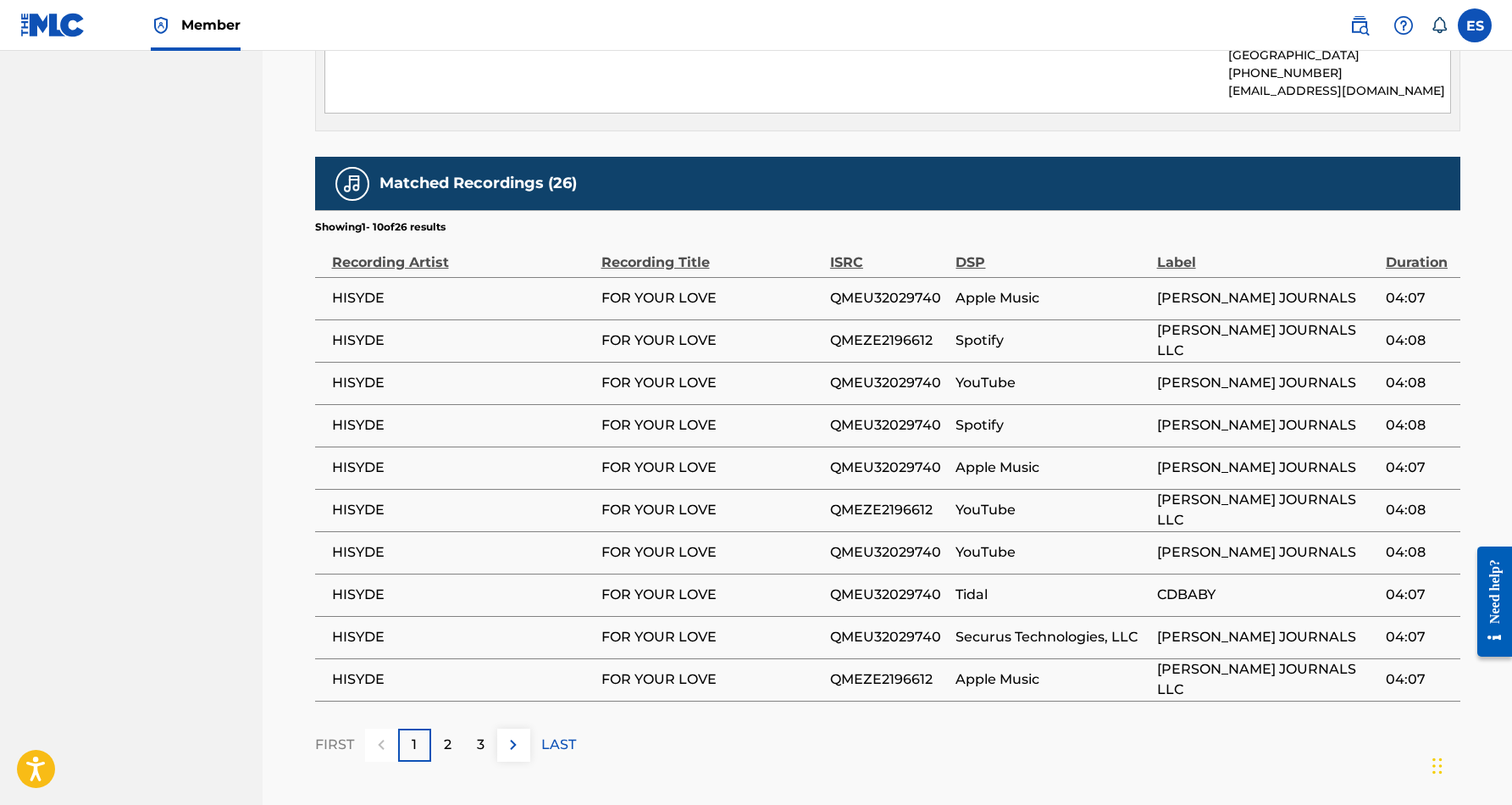
scroll to position [951, 0]
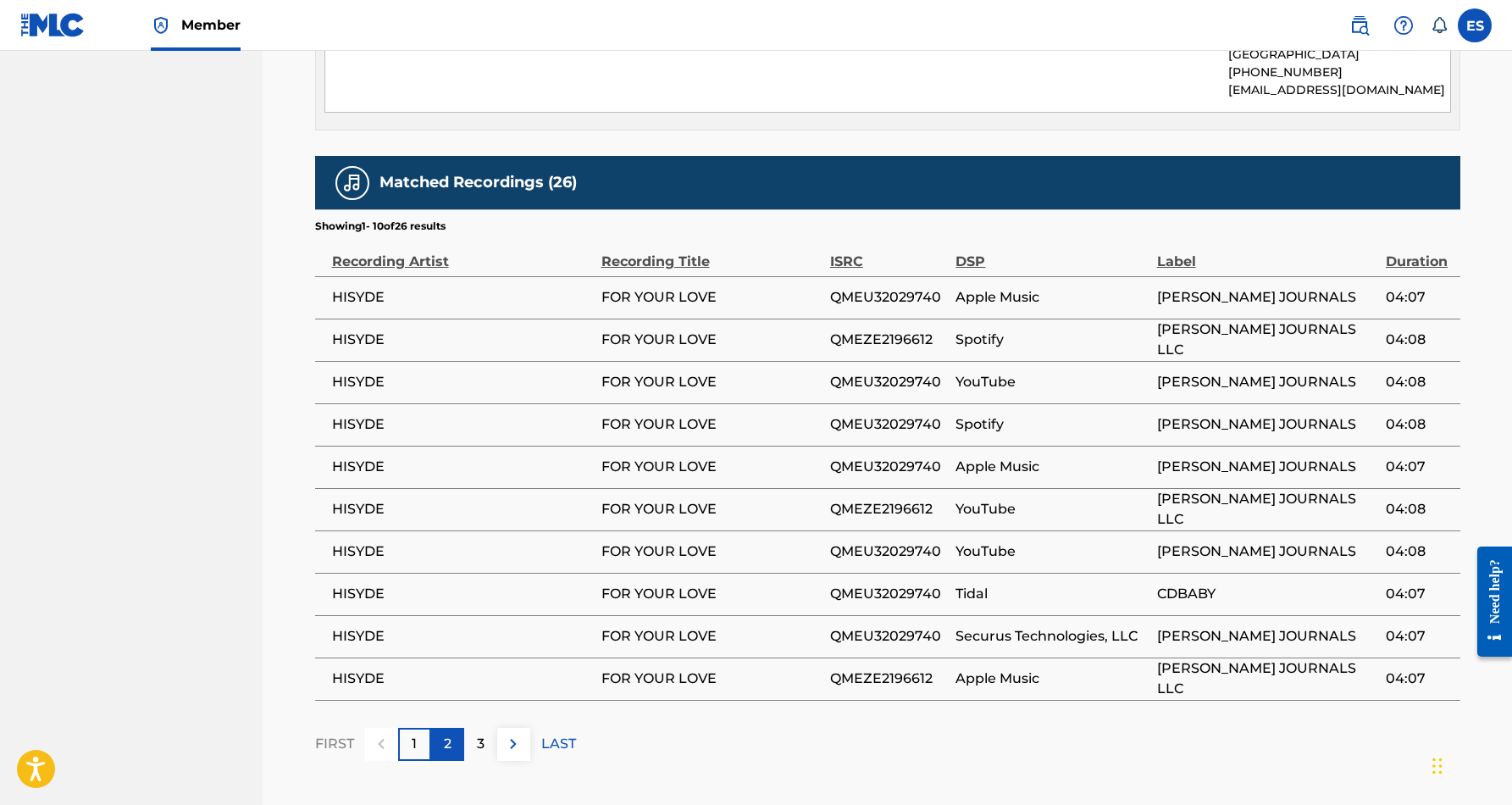
click at [447, 734] on p "2" at bounding box center [448, 744] width 8 height 21
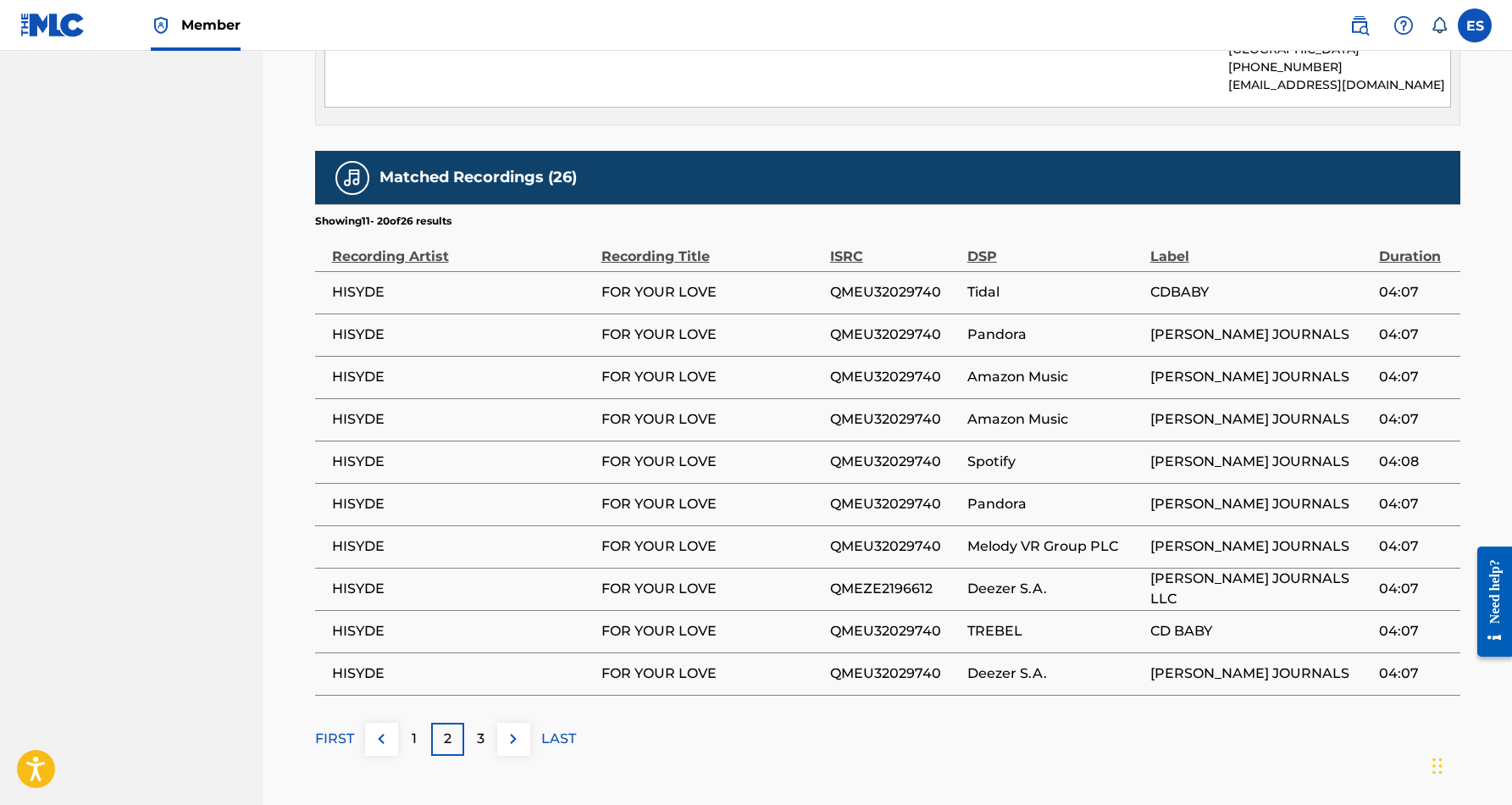
scroll to position [964, 0]
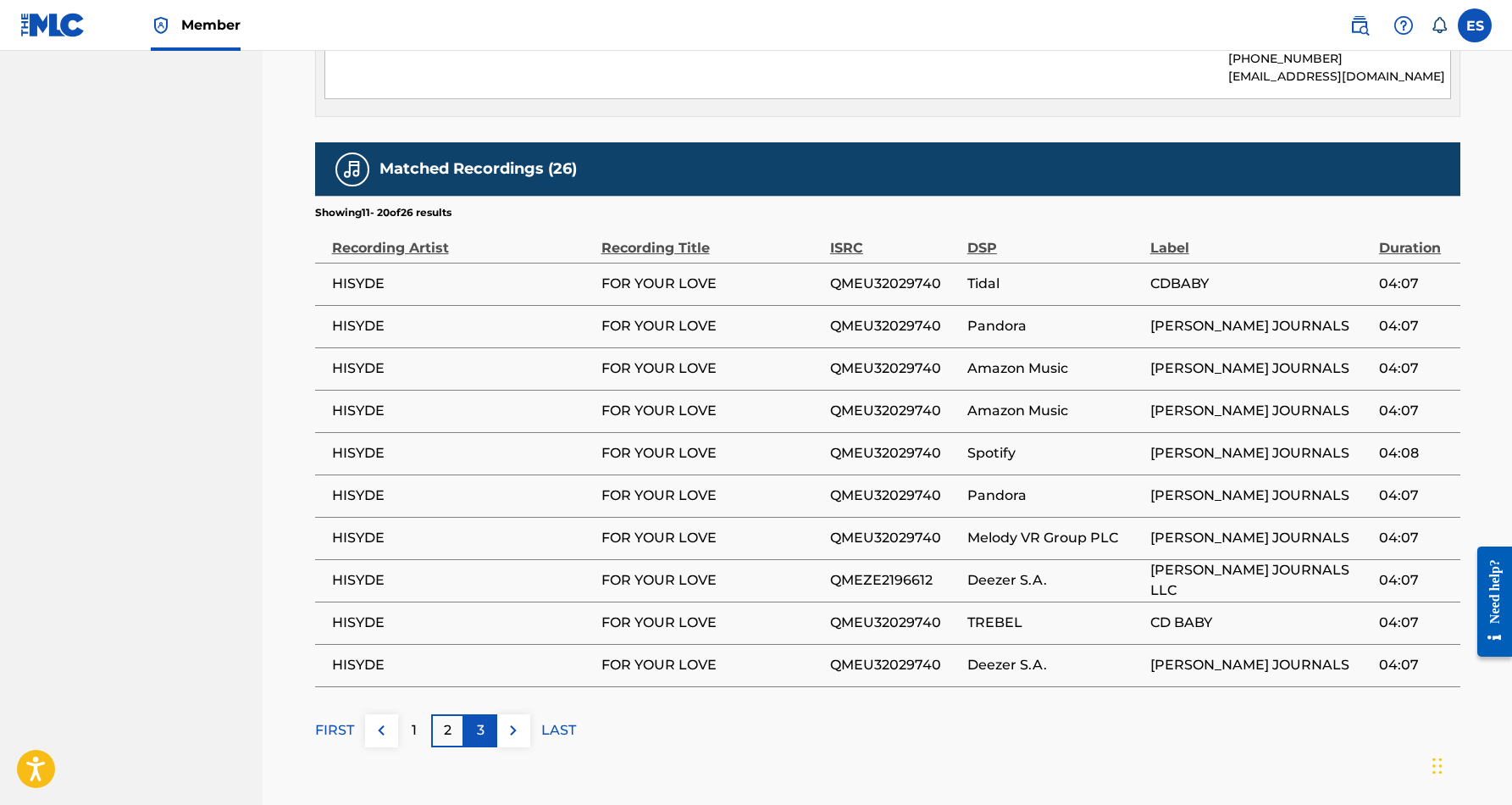
click at [482, 720] on p "3" at bounding box center [480, 731] width 8 height 21
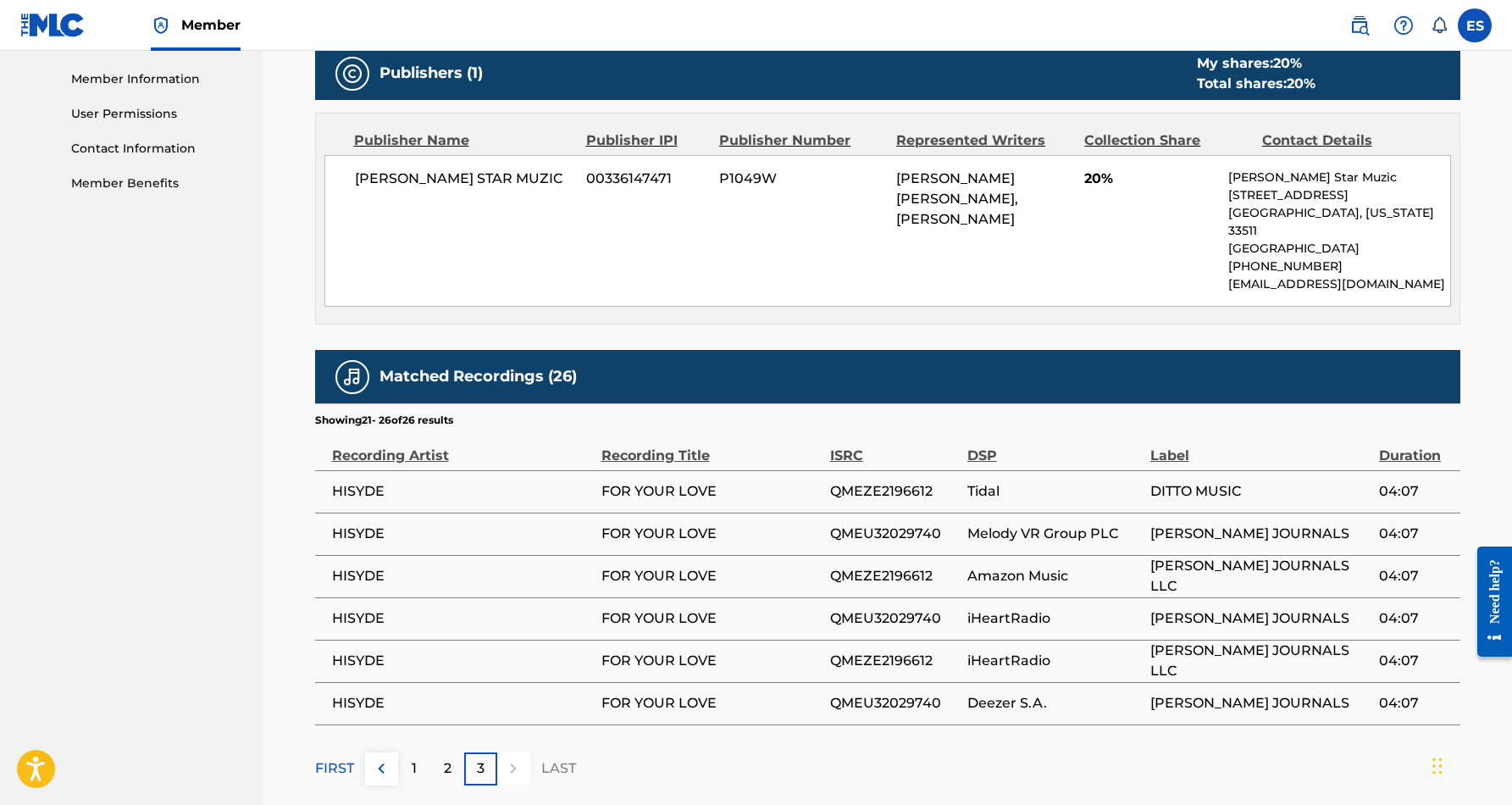
scroll to position [772, 0]
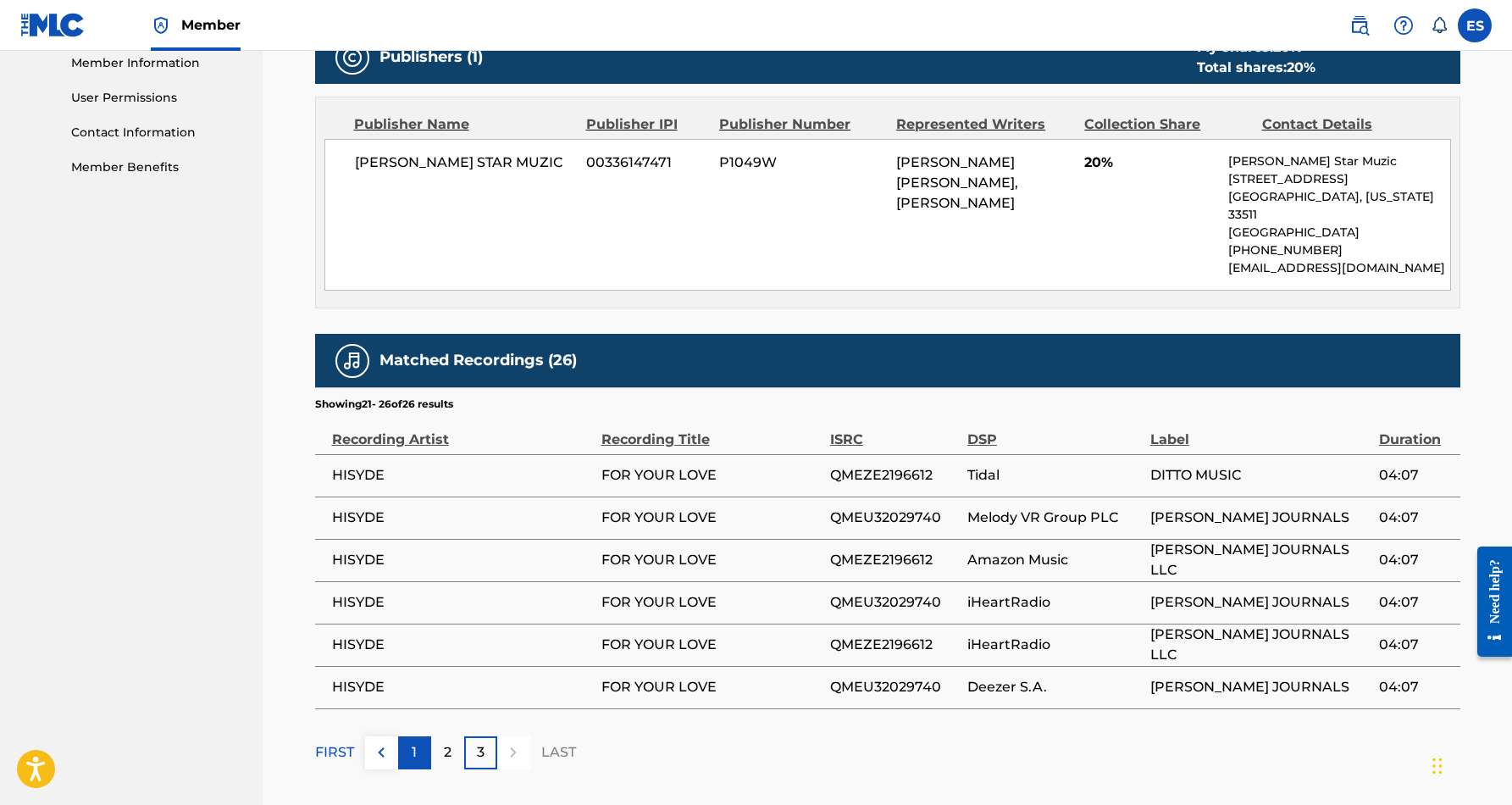
click at [417, 736] on div "1" at bounding box center [414, 752] width 33 height 33
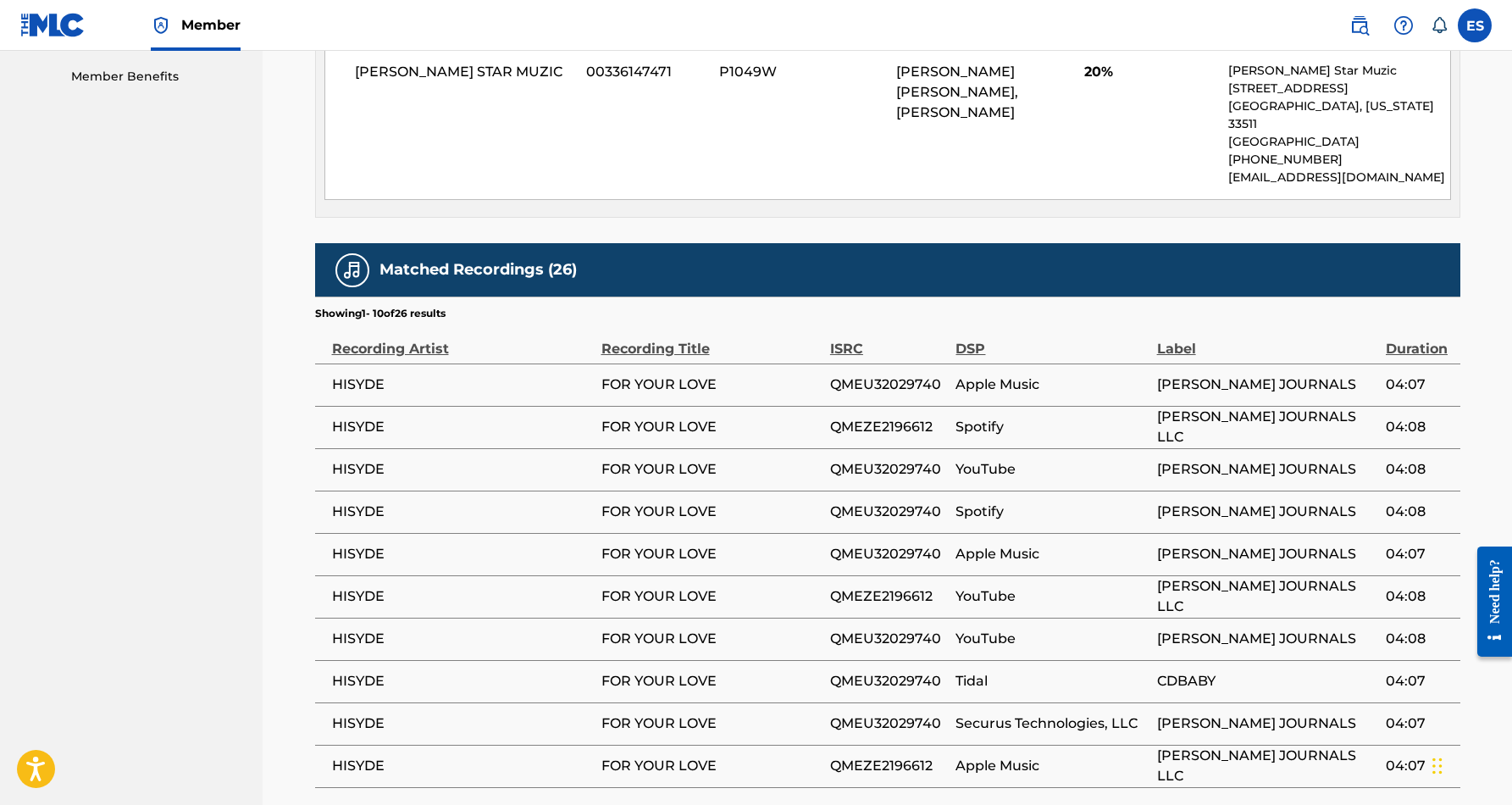
scroll to position [880, 0]
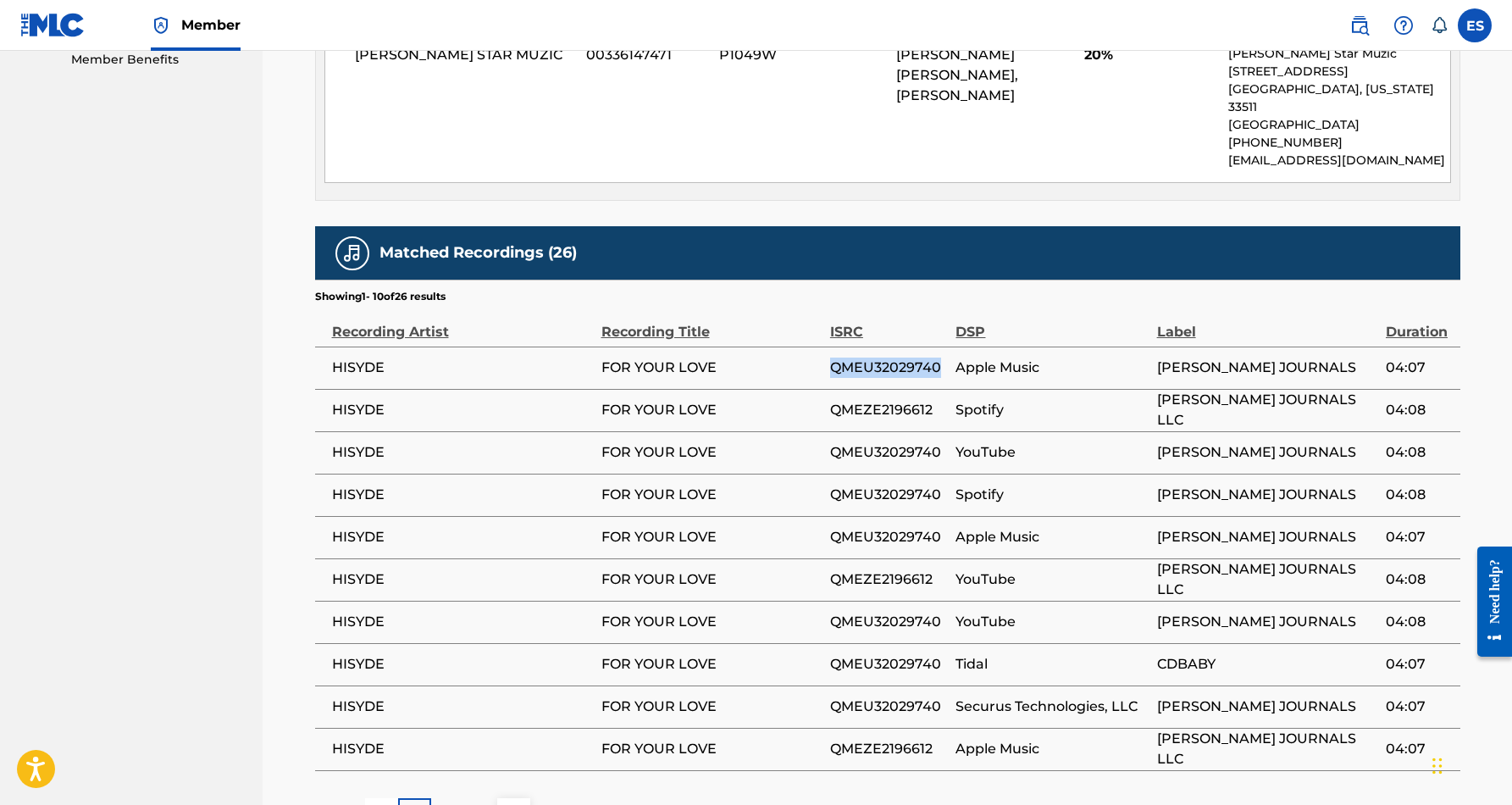
drag, startPoint x: 939, startPoint y: 345, endPoint x: 829, endPoint y: 348, distance: 110.0
click at [830, 357] on span "QMEU32029740" at bounding box center [889, 368] width 118 height 21
copy span "QMEU32029740"
drag, startPoint x: 929, startPoint y: 390, endPoint x: 831, endPoint y: 392, distance: 98.0
click at [831, 400] on span "QMEZE2196612" at bounding box center [889, 410] width 118 height 21
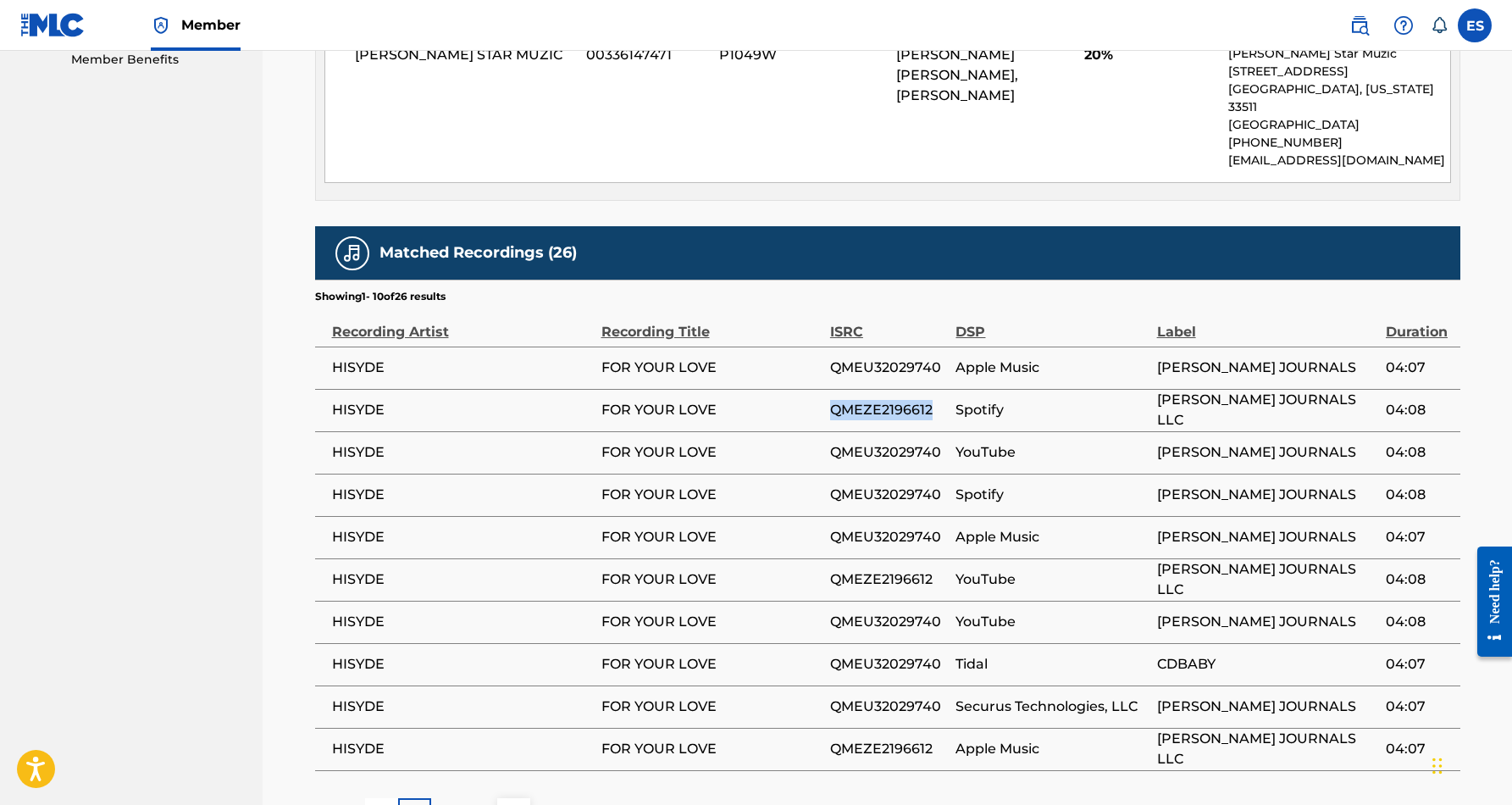
copy span "QMEZE2196612"
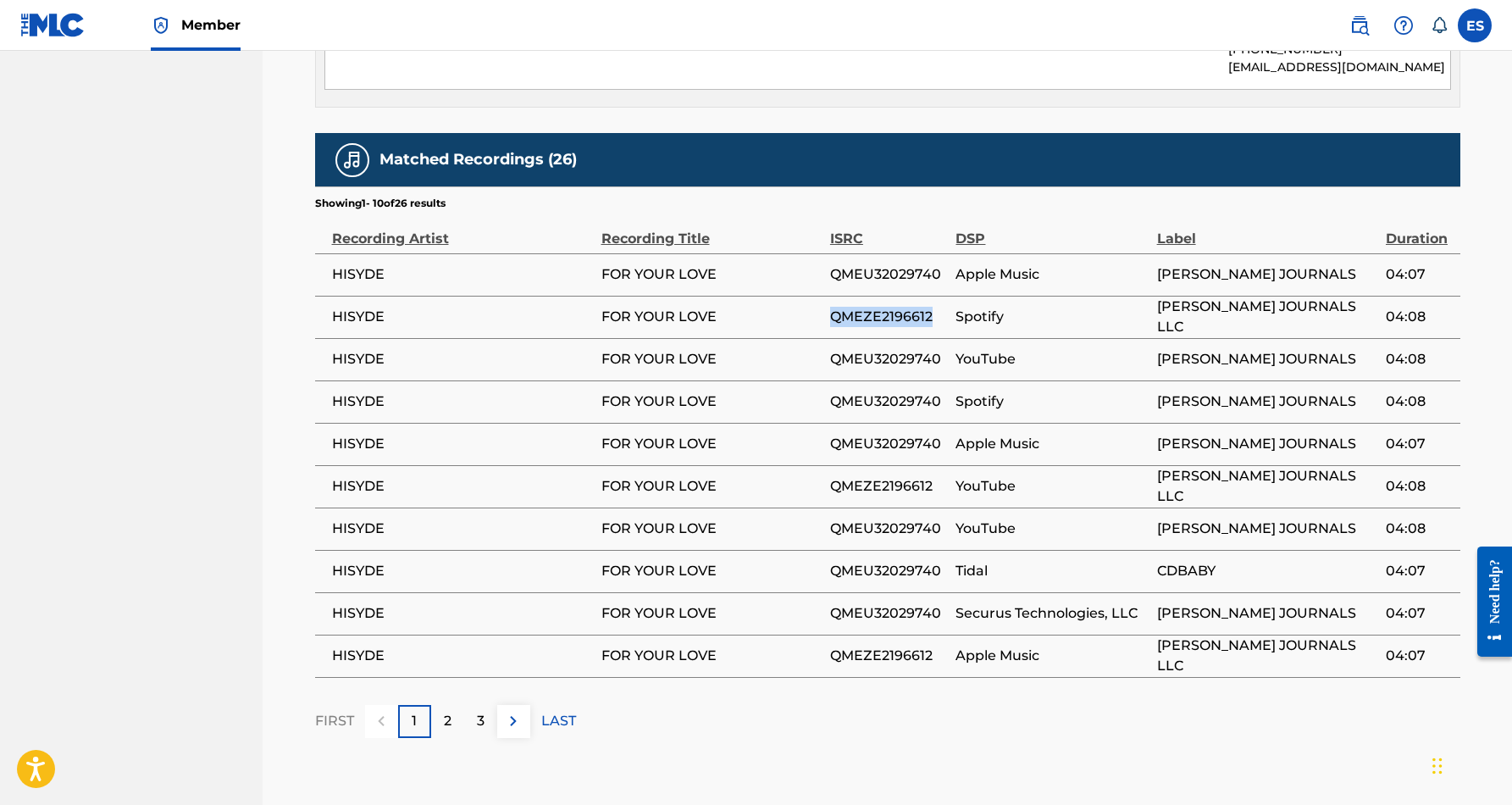
scroll to position [984, 0]
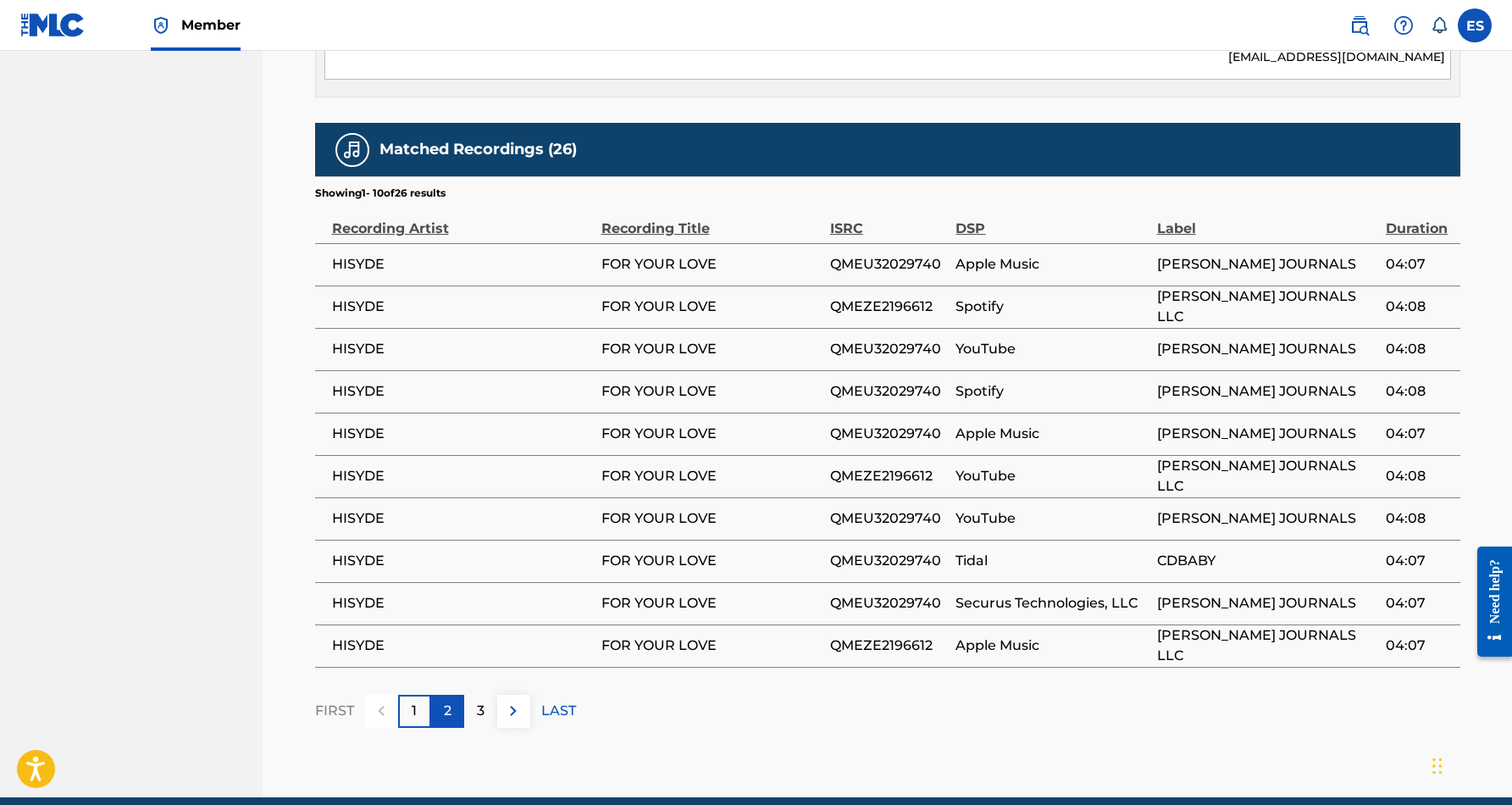
click at [448, 701] on p "2" at bounding box center [448, 711] width 8 height 21
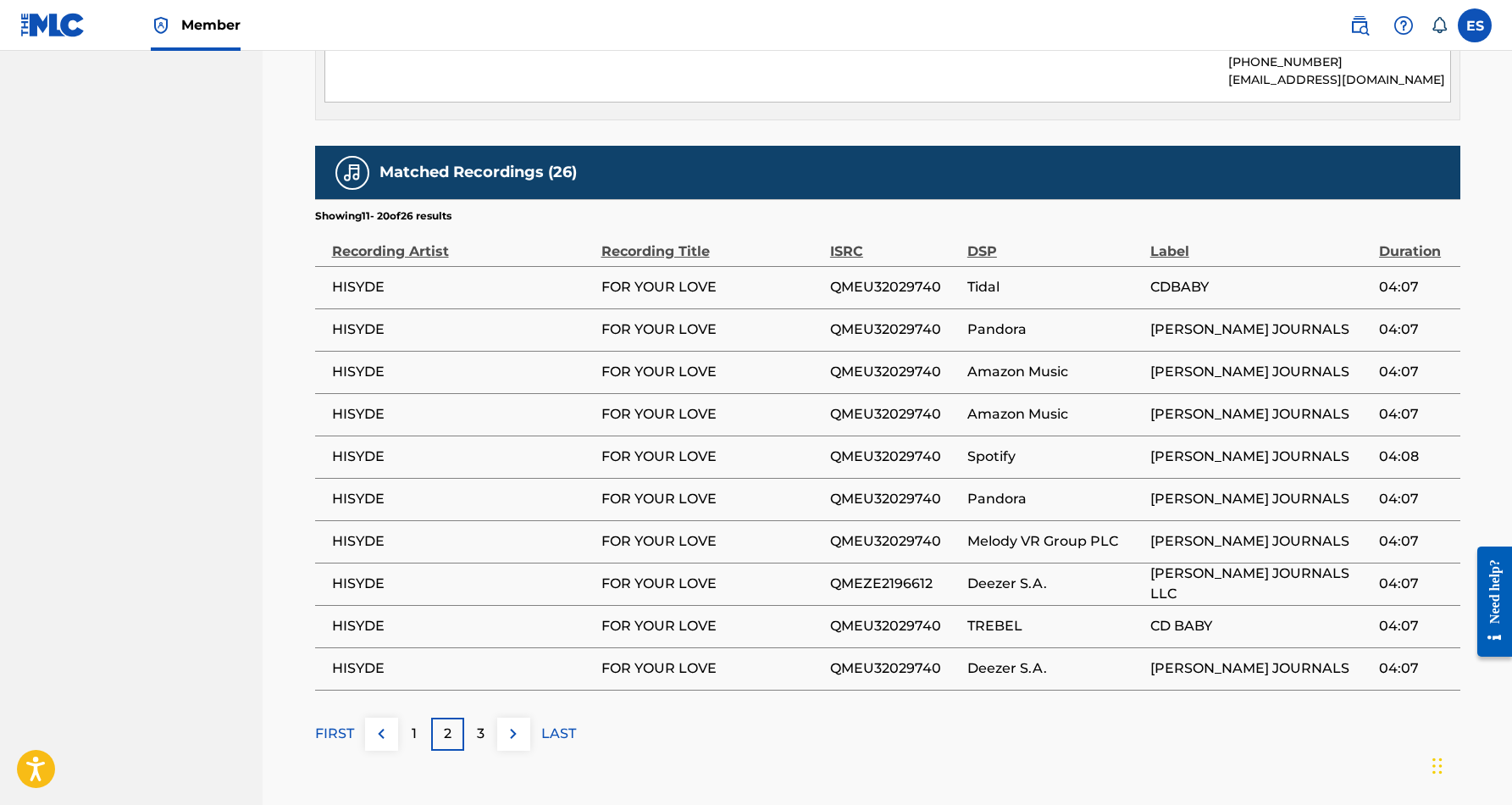
scroll to position [964, 0]
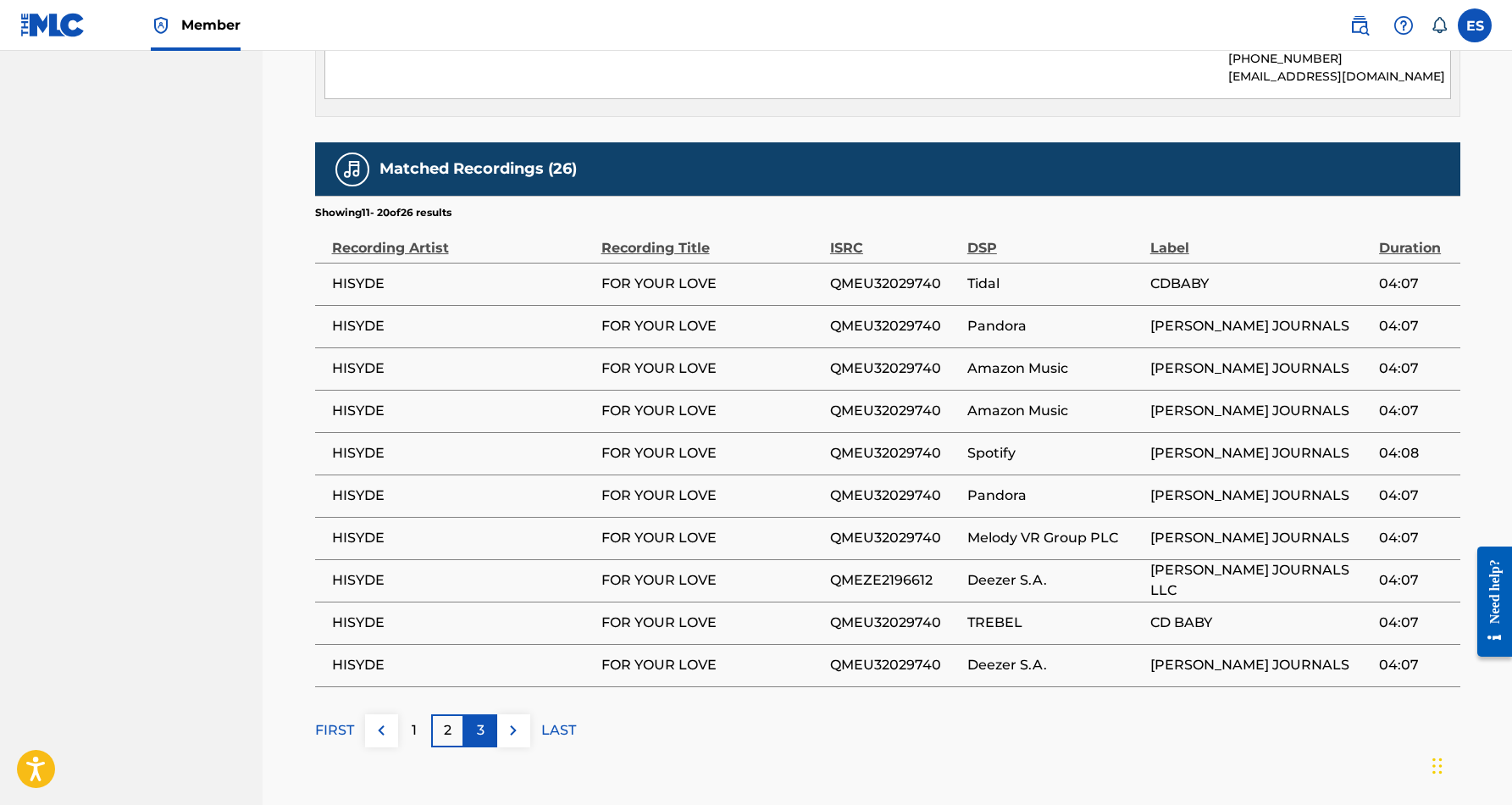
click at [480, 720] on p "3" at bounding box center [480, 731] width 8 height 21
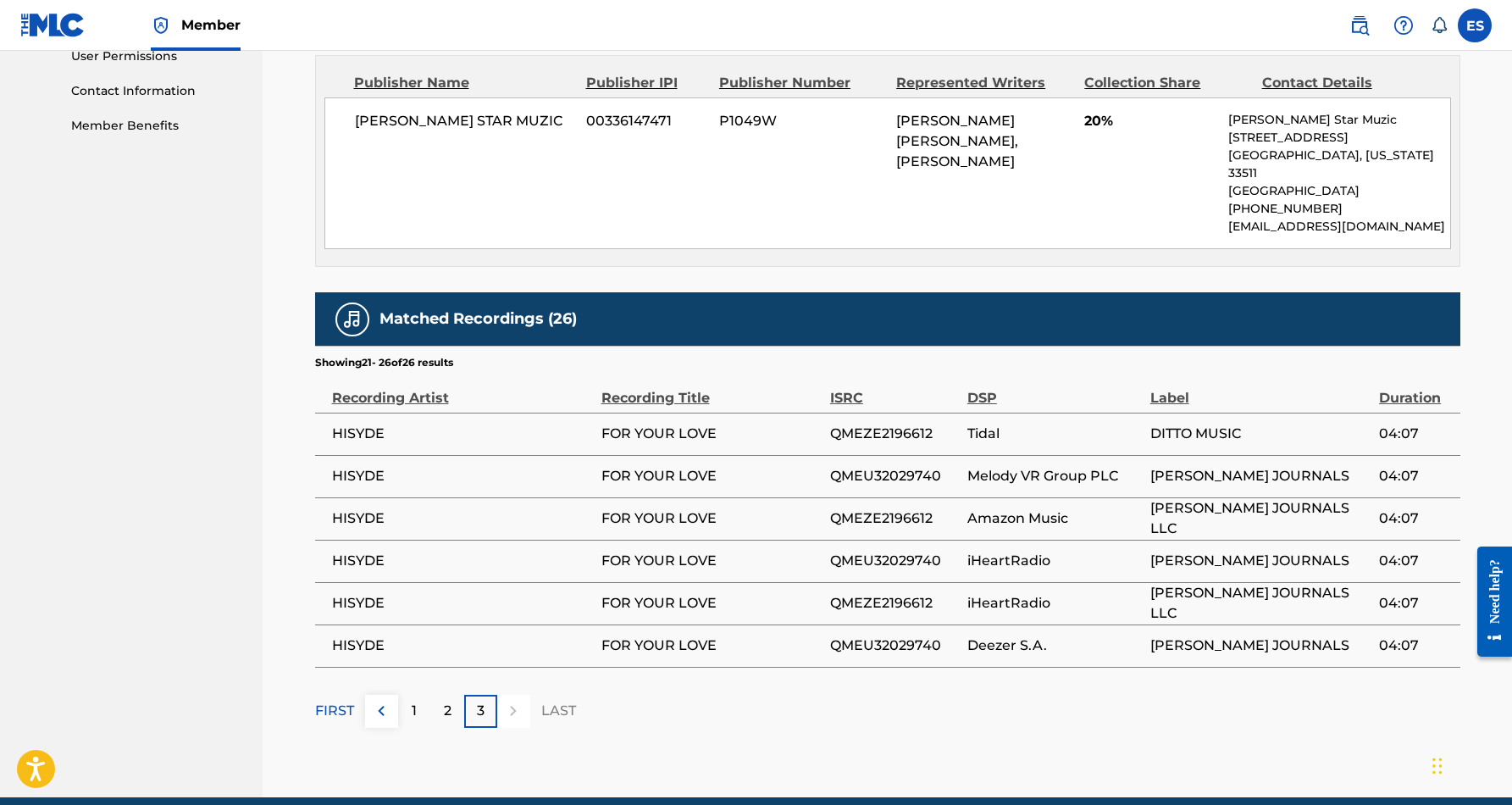
scroll to position [848, 0]
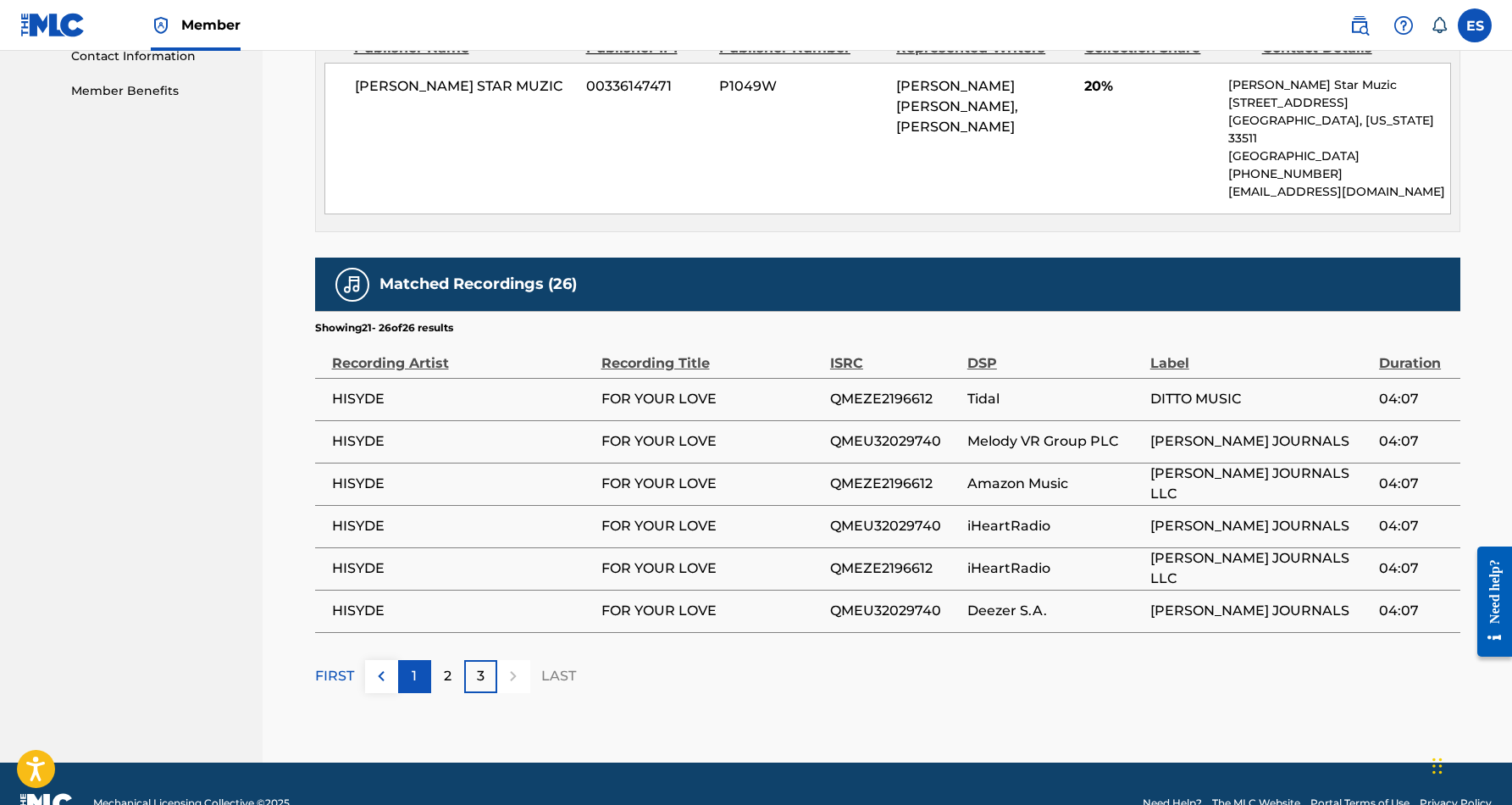
click at [416, 666] on p "1" at bounding box center [414, 676] width 5 height 21
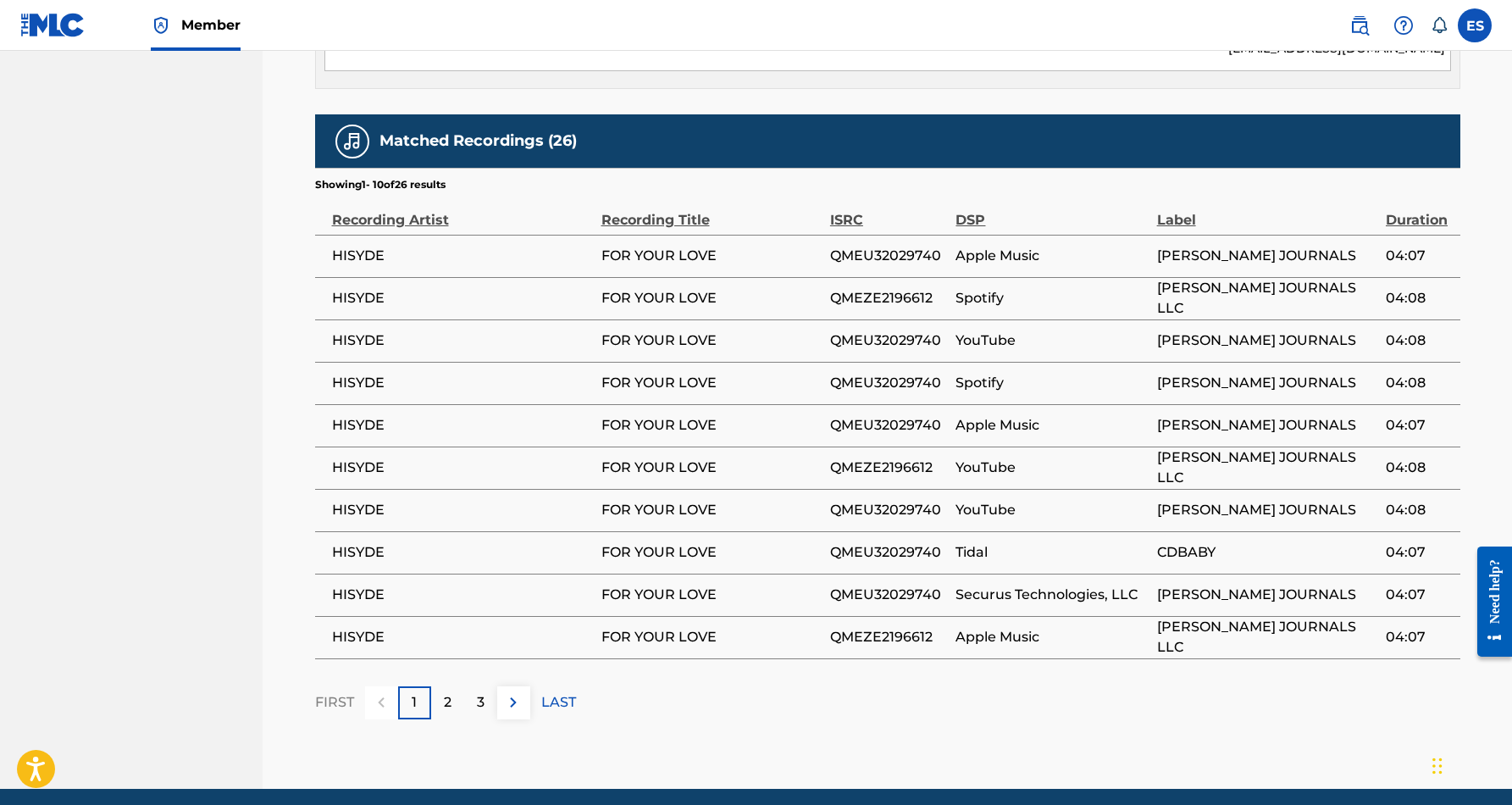
scroll to position [1003, 0]
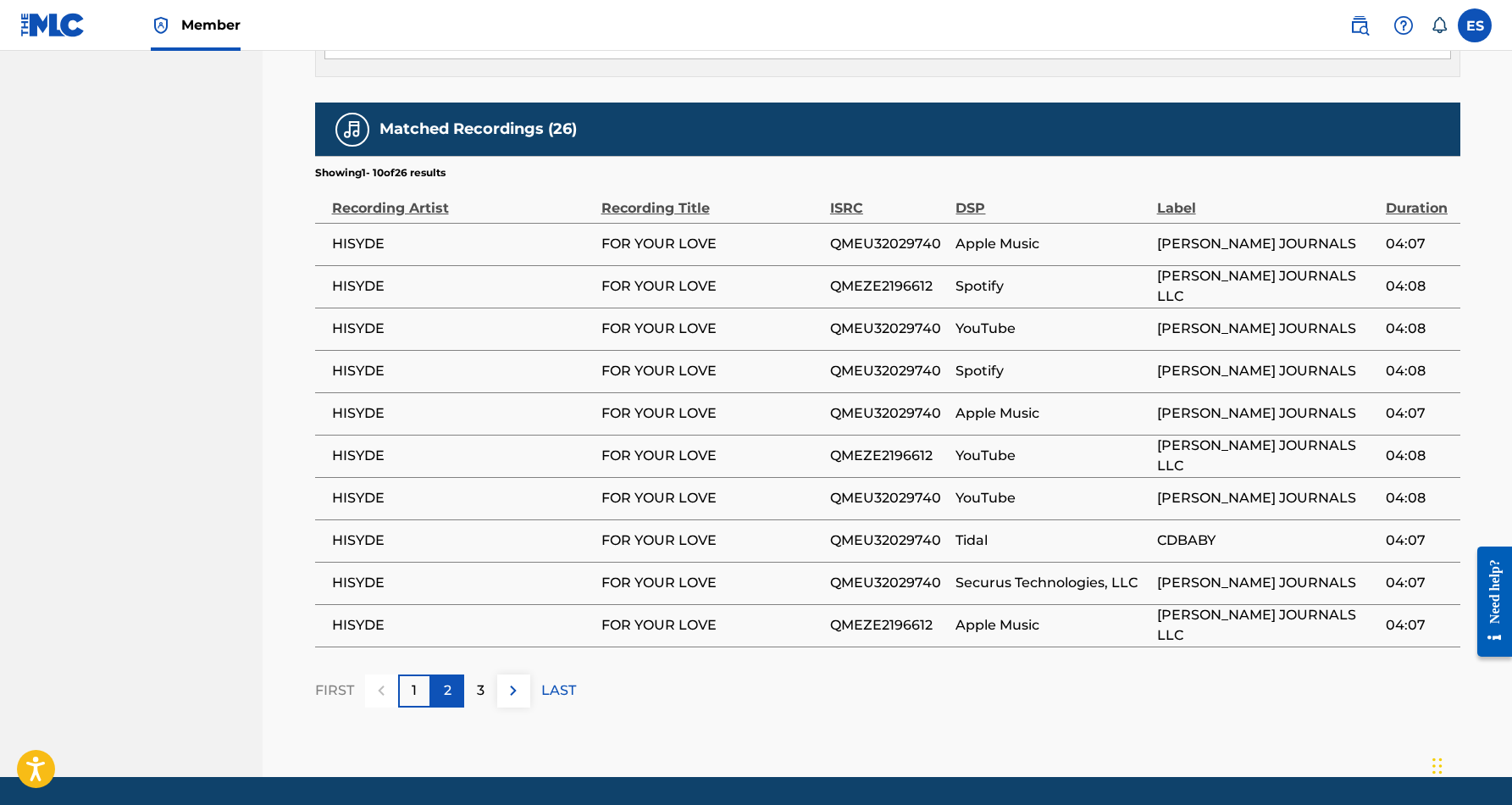
click at [440, 674] on div "2" at bounding box center [447, 690] width 33 height 33
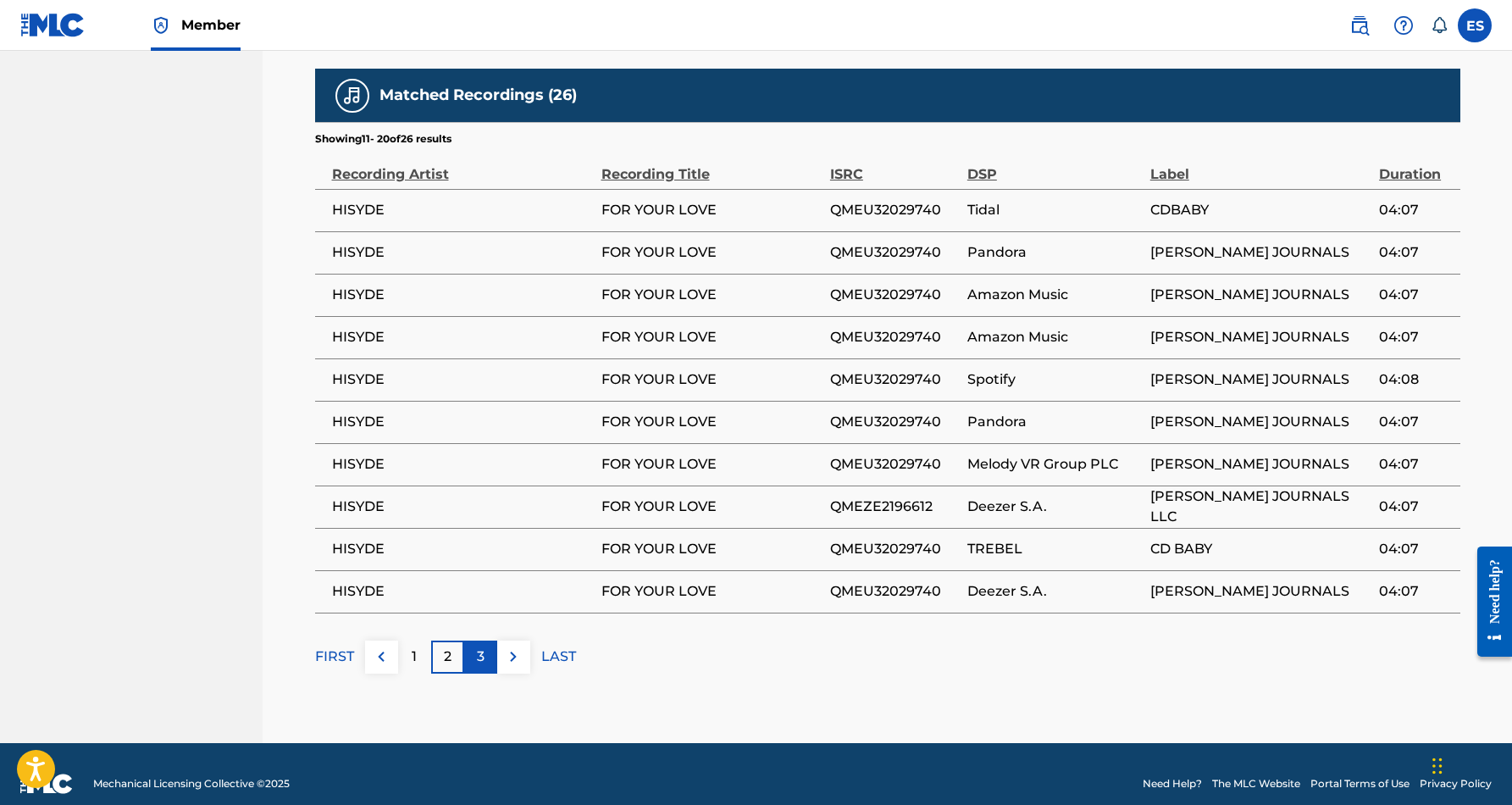
click at [485, 641] on div "3" at bounding box center [480, 656] width 33 height 33
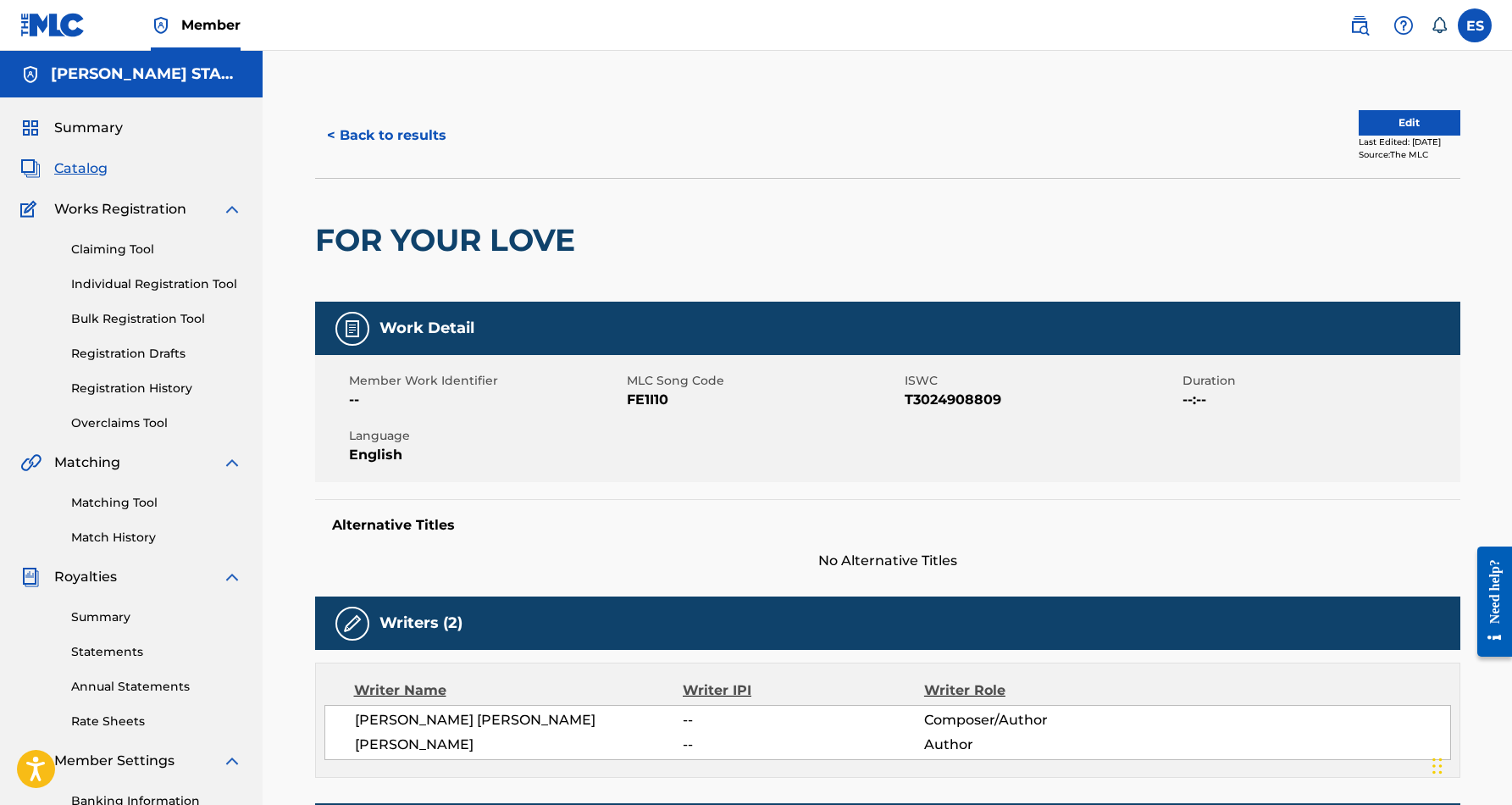
scroll to position [0, 0]
click at [411, 137] on button "< Back to results" at bounding box center [386, 135] width 143 height 42
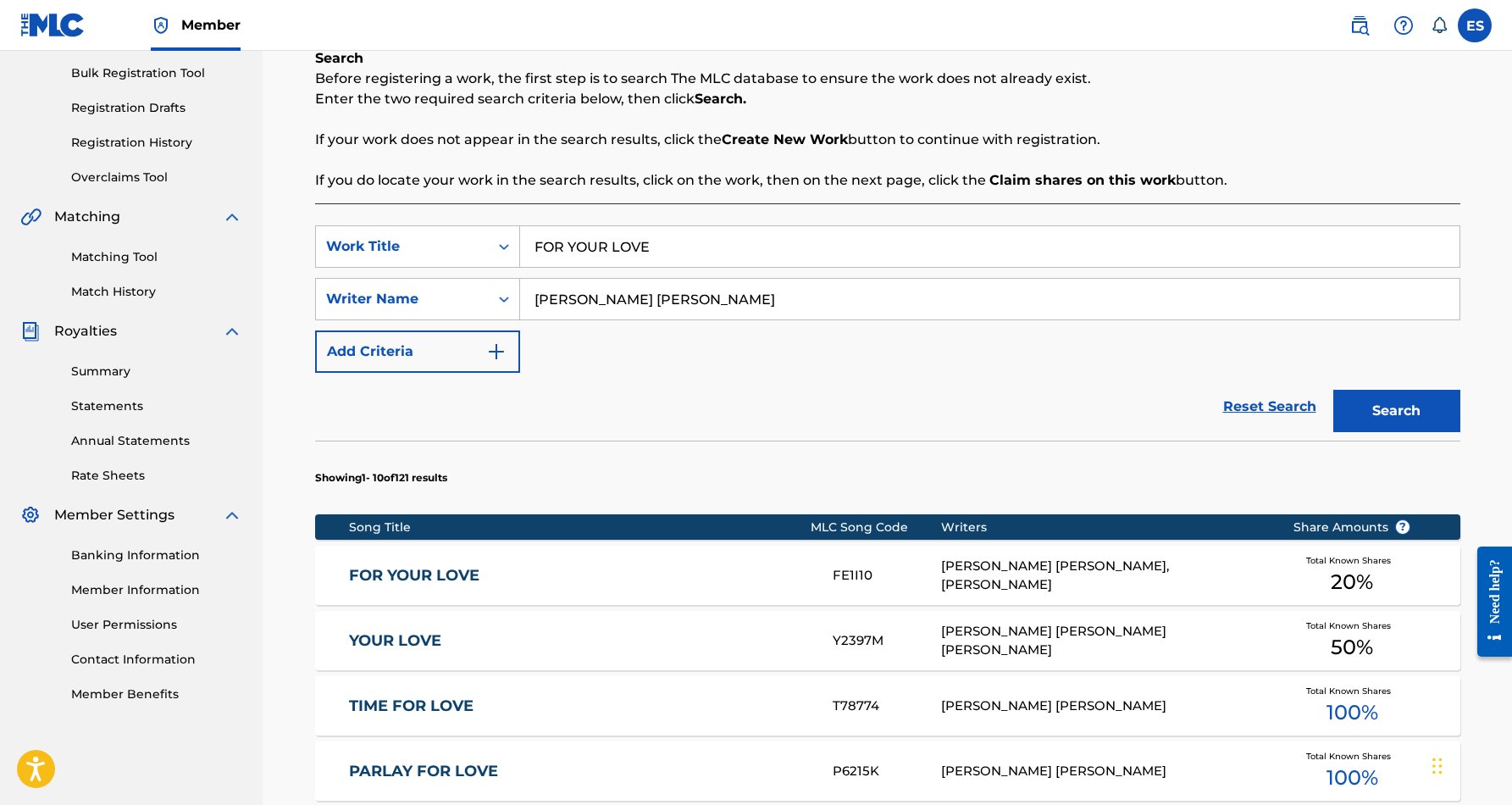
click at [654, 247] on input "FOR YOUR LOVE" at bounding box center [989, 245] width 939 height 40
type input "F"
paste input "IF YOU WOMAN ENOUGH TO LEAVE"
type input "IF YOU WOMAN ENOUGH TO LEAVE"
click at [1369, 402] on button "Search" at bounding box center [1396, 410] width 127 height 42
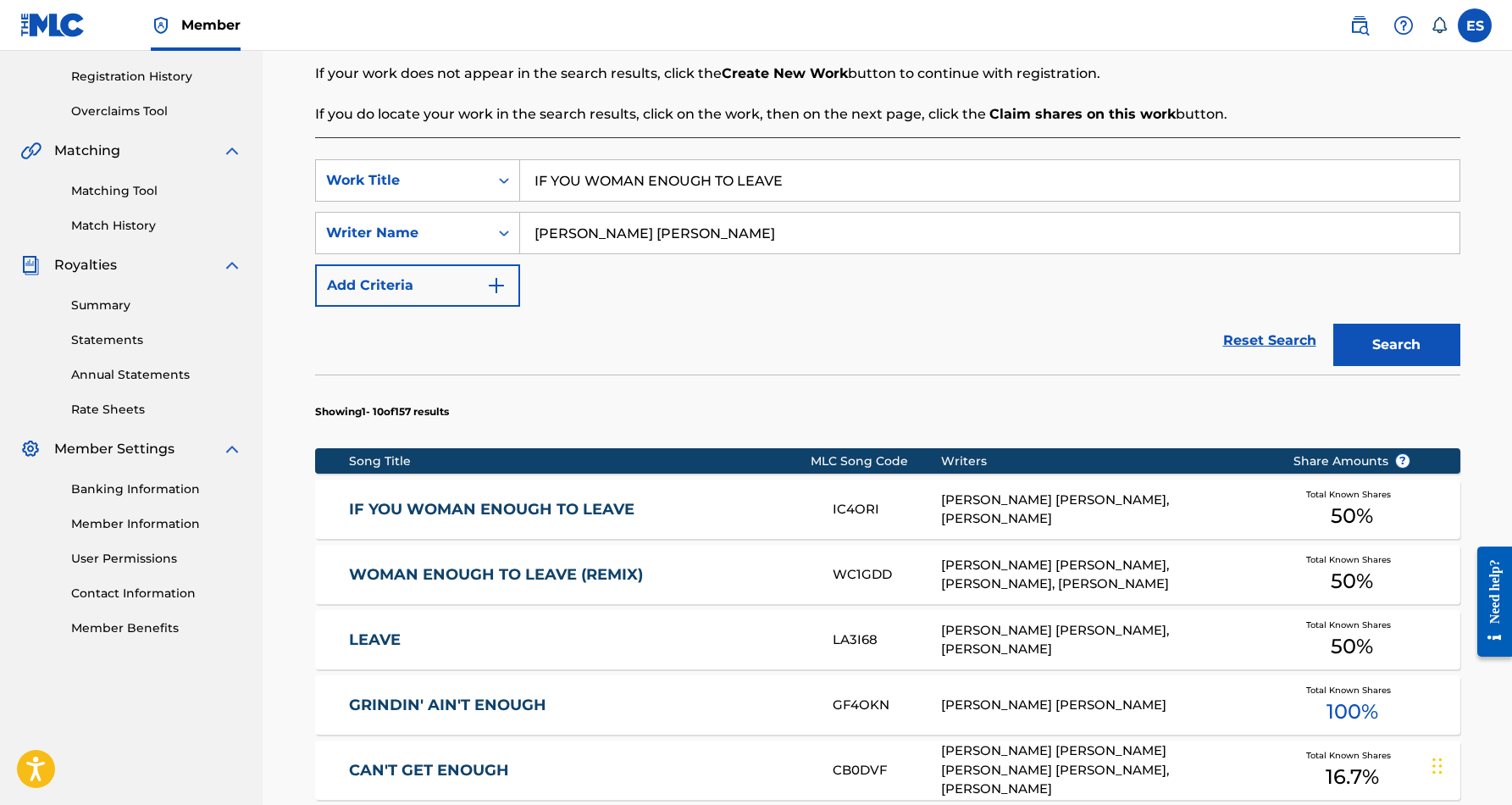
scroll to position [313, 0]
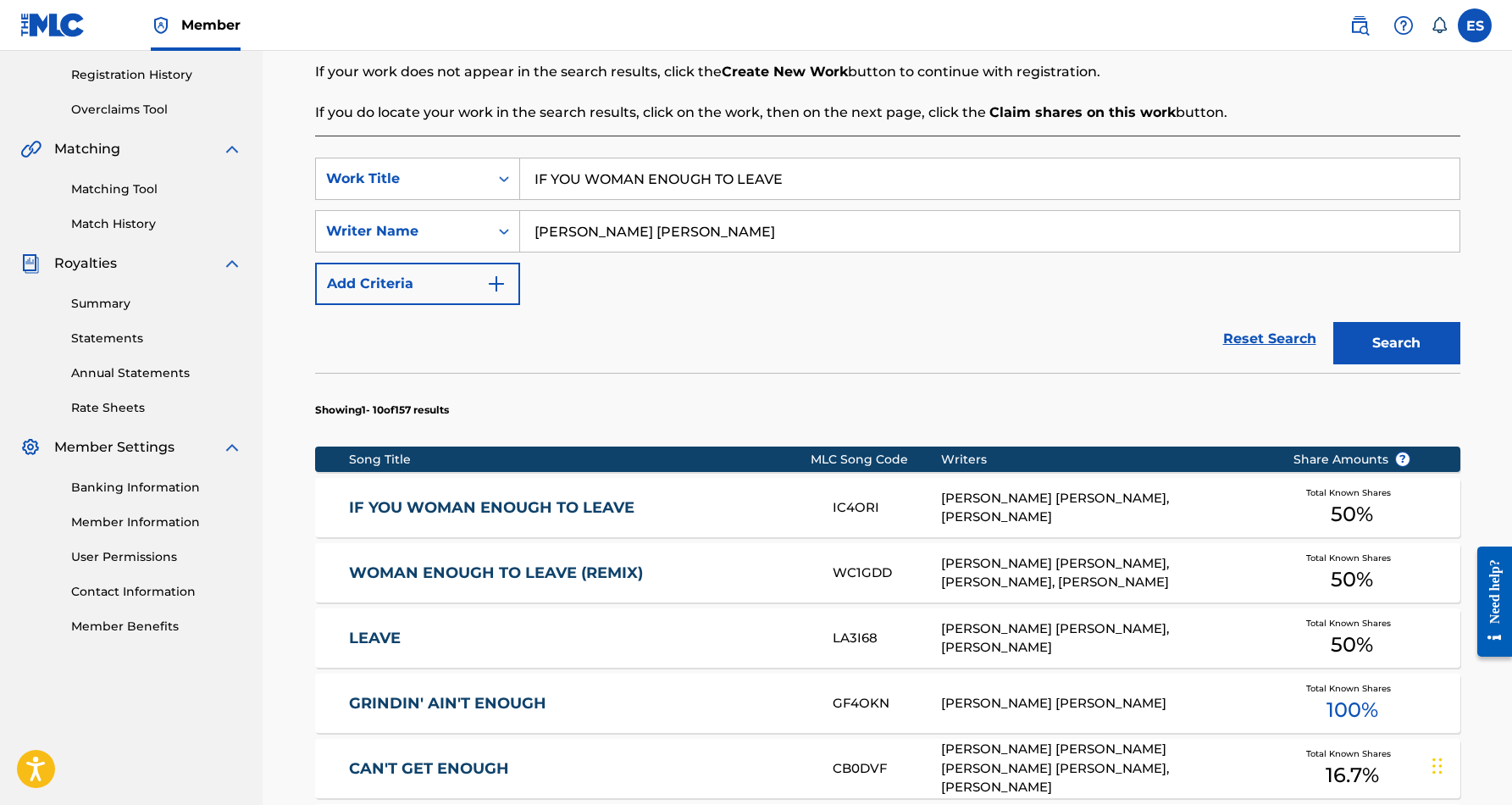
click at [606, 510] on link "IF YOU WOMAN ENOUGH TO LEAVE" at bounding box center [579, 508] width 461 height 20
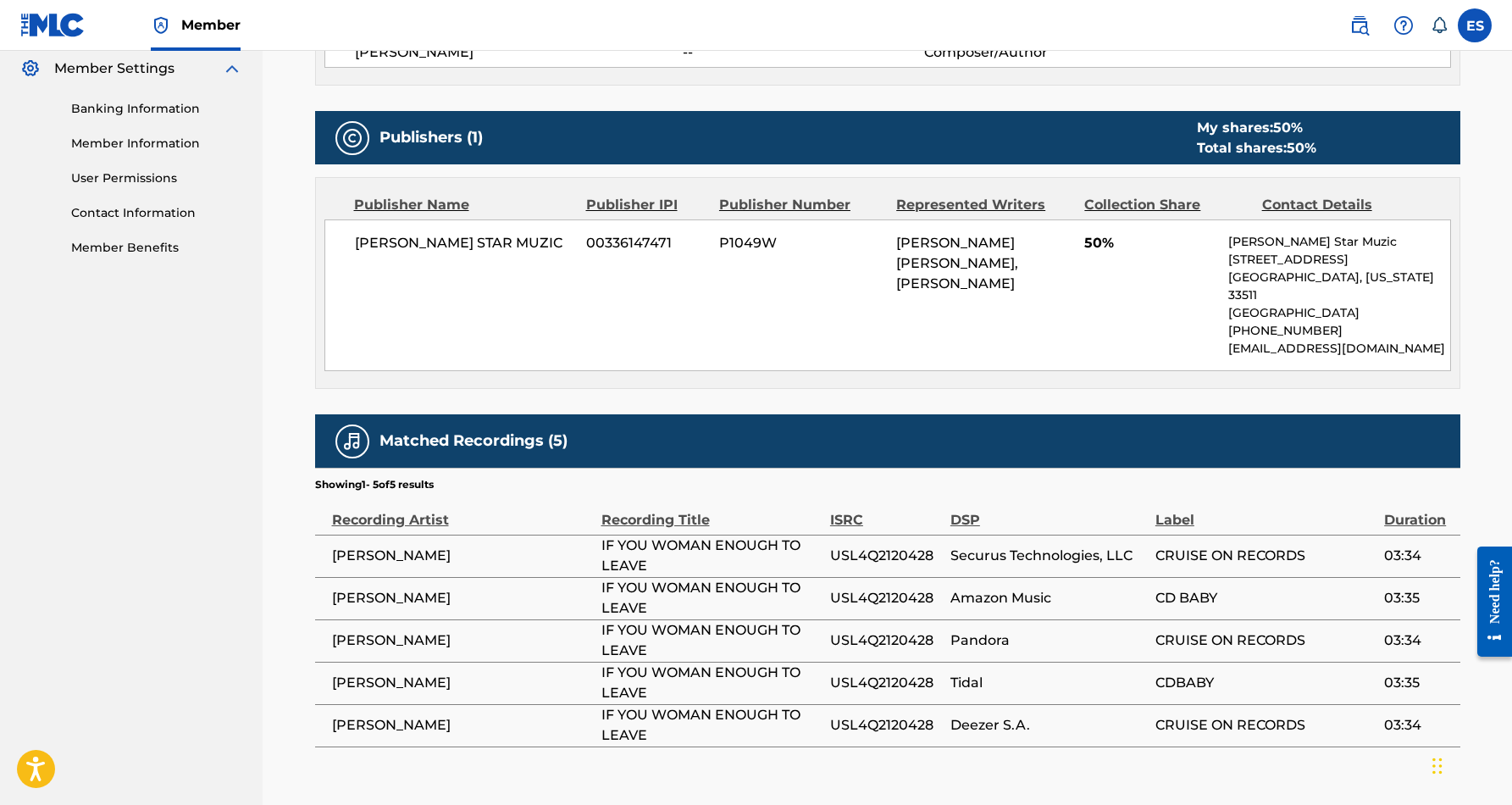
scroll to position [700, 0]
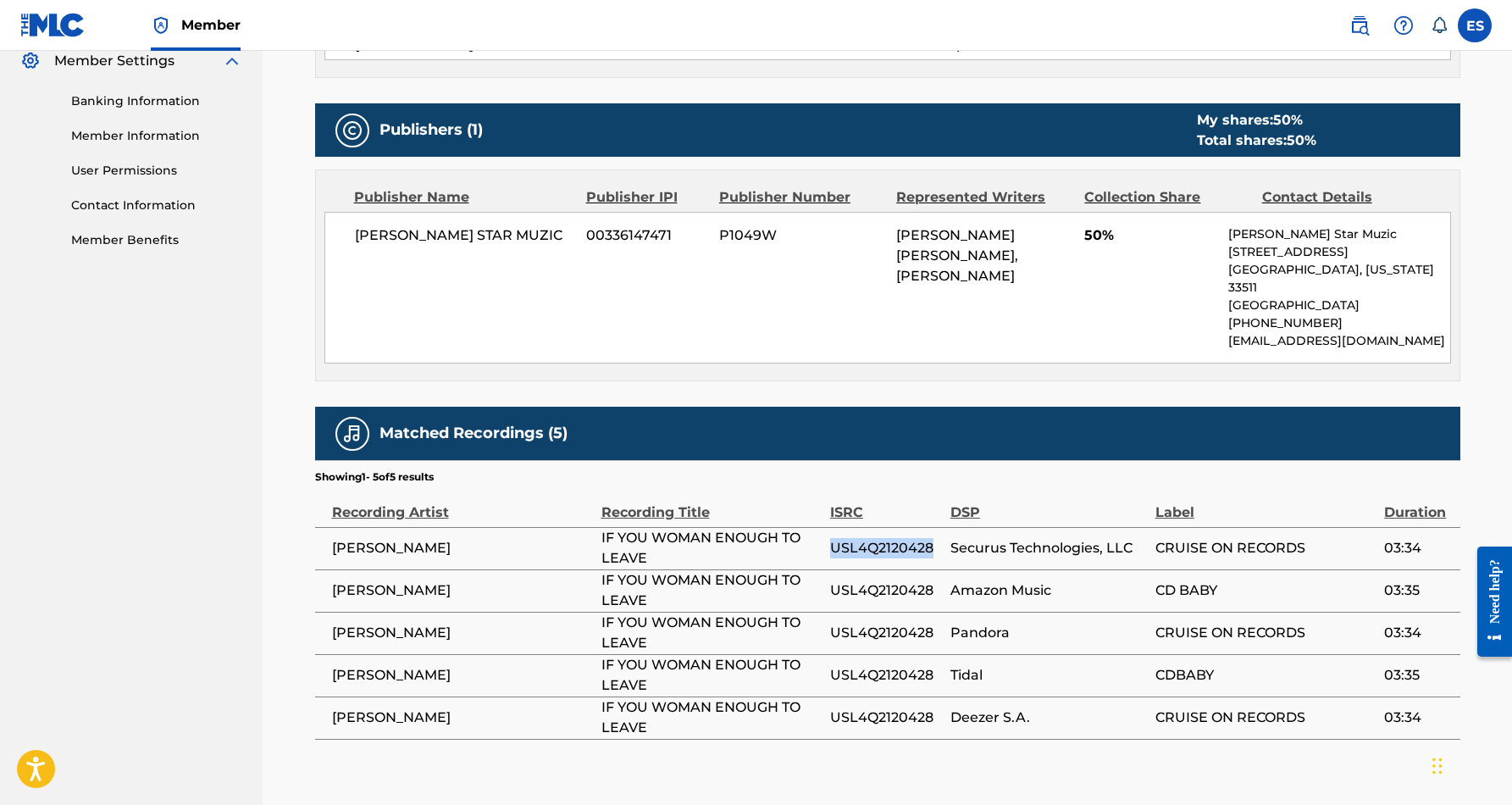
drag, startPoint x: 934, startPoint y: 529, endPoint x: 831, endPoint y: 533, distance: 103.1
click at [831, 538] on span "USL4Q2120428" at bounding box center [886, 548] width 112 height 21
copy span "USL4Q2120428"
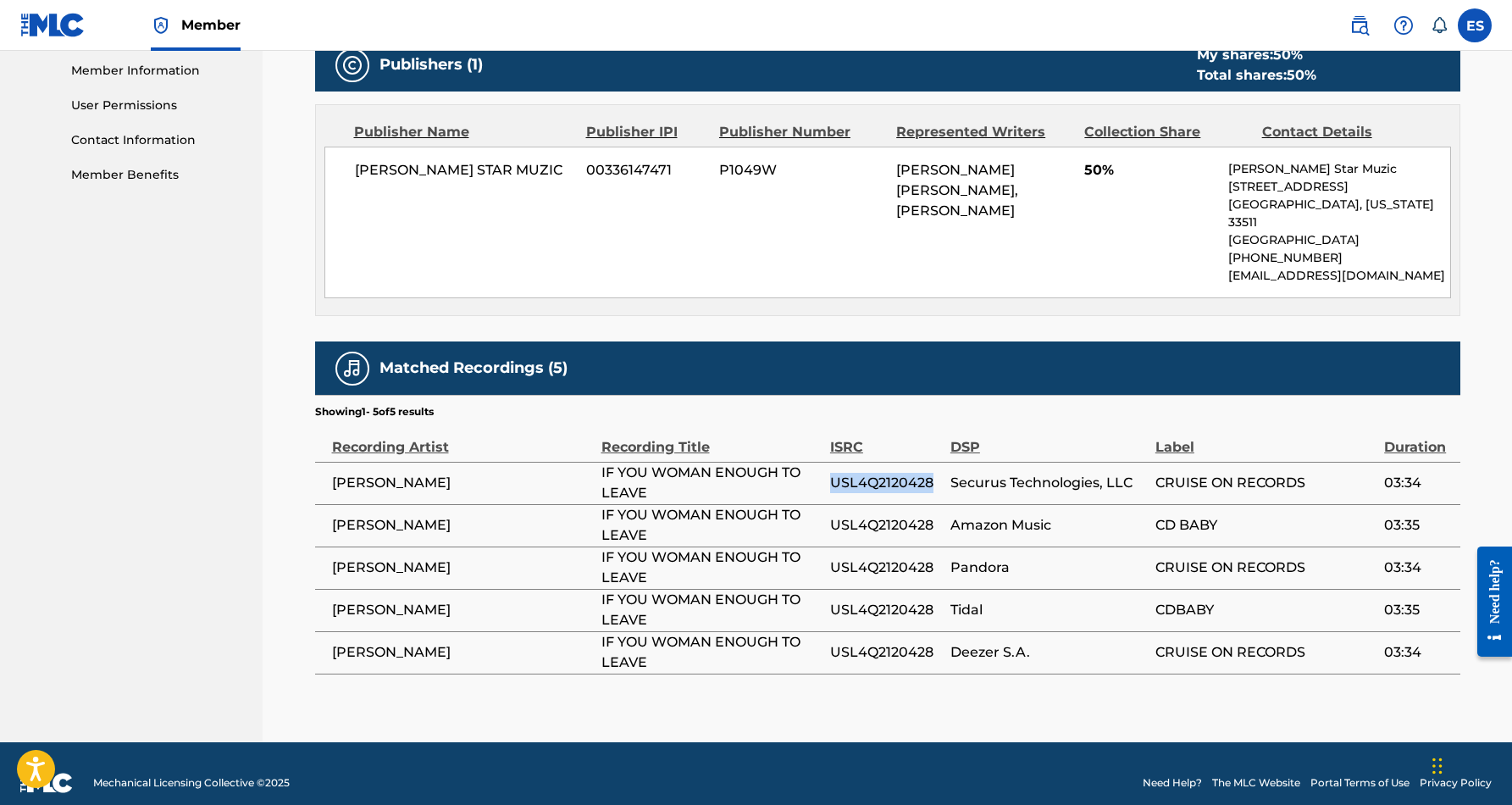
scroll to position [764, 0]
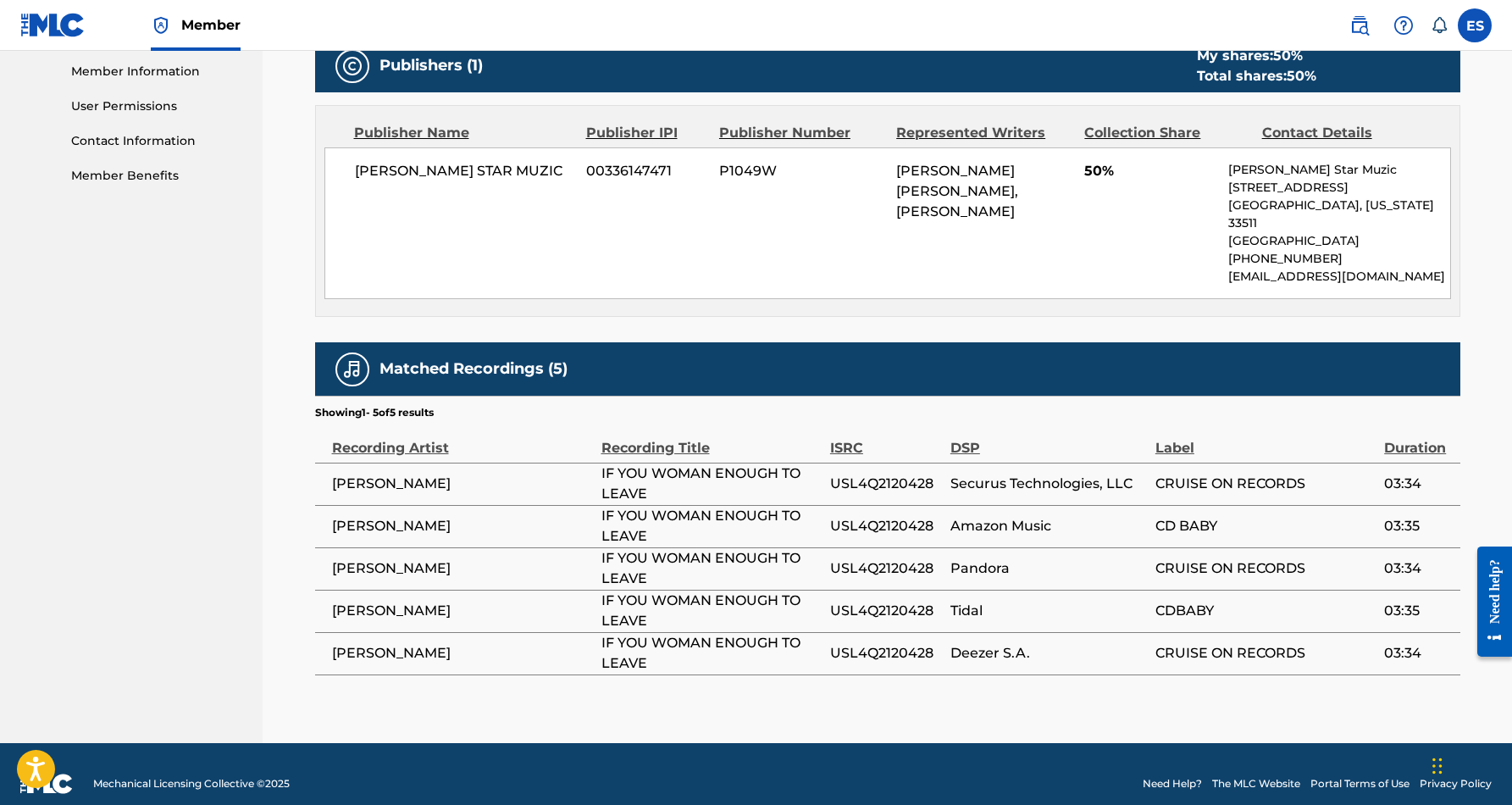
click at [828, 687] on div "< Back to results Edit Last Edited: [DATE] Source: eSong IF YOU WOMAN ENOUGH TO…" at bounding box center [888, 36] width 1145 height 1413
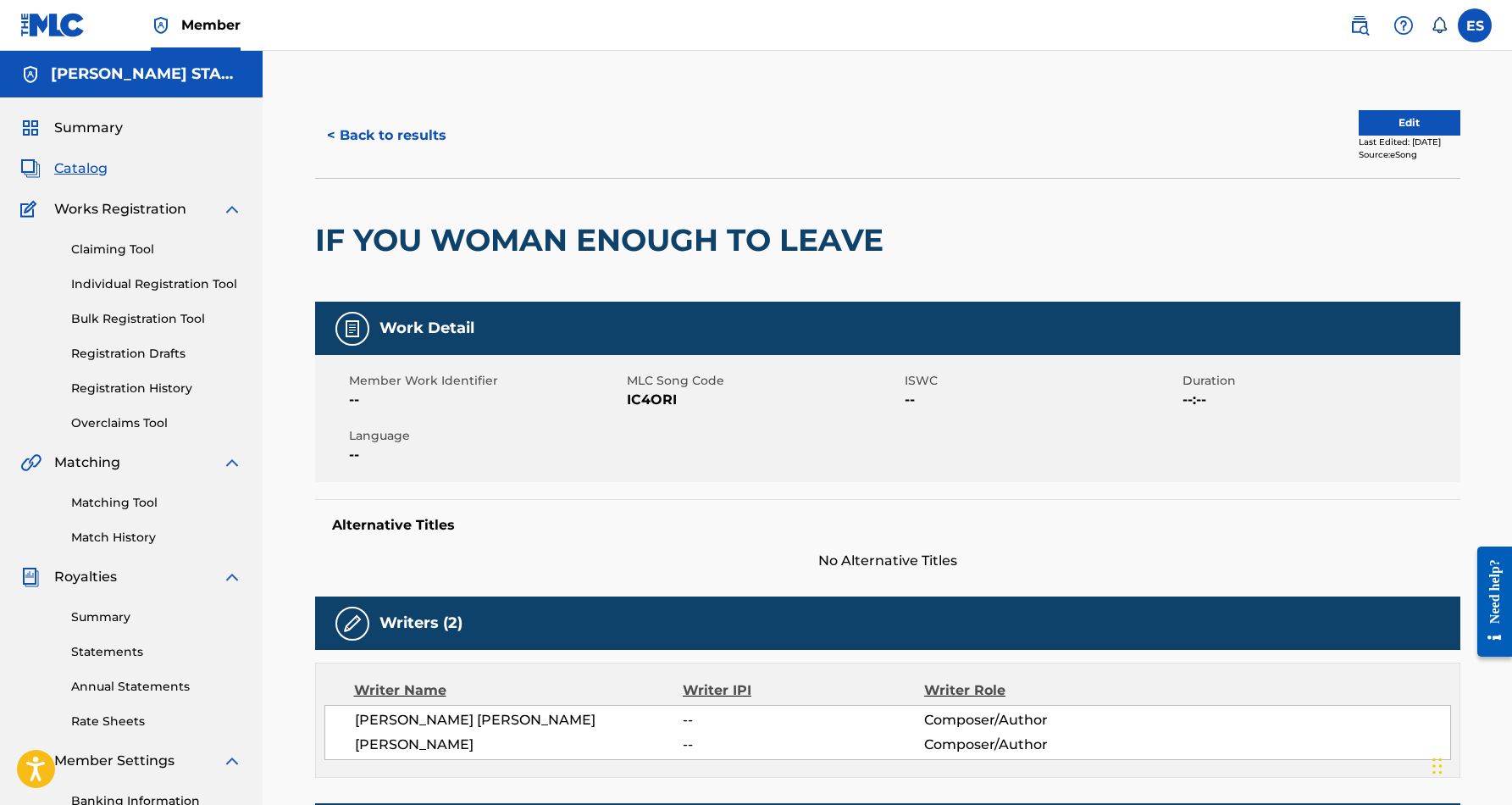
scroll to position [0, 0]
click at [413, 137] on button "< Back to results" at bounding box center [386, 135] width 143 height 42
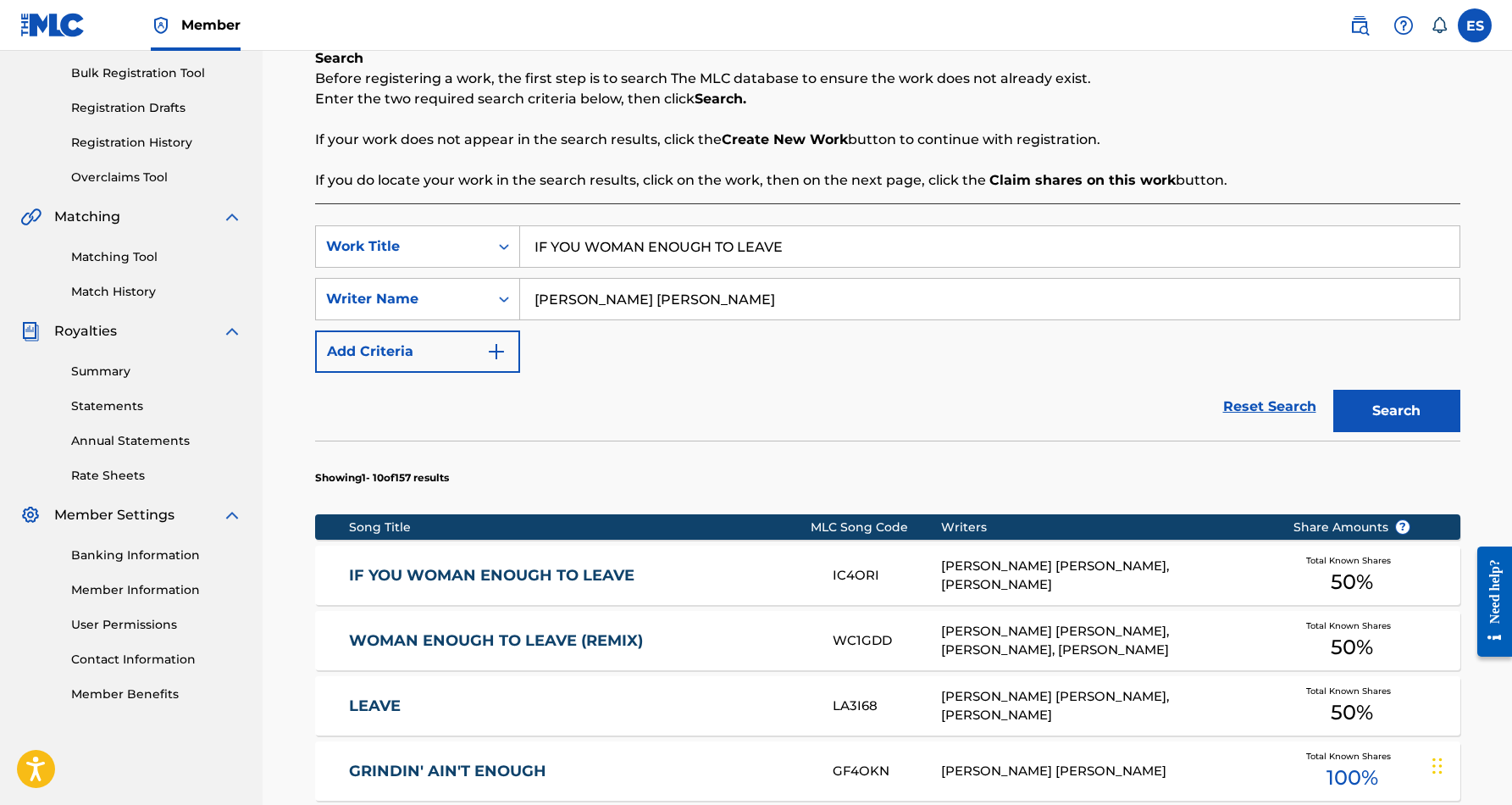
click at [787, 248] on input "IF YOU WOMAN ENOUGH TO LEAVE" at bounding box center [989, 245] width 939 height 40
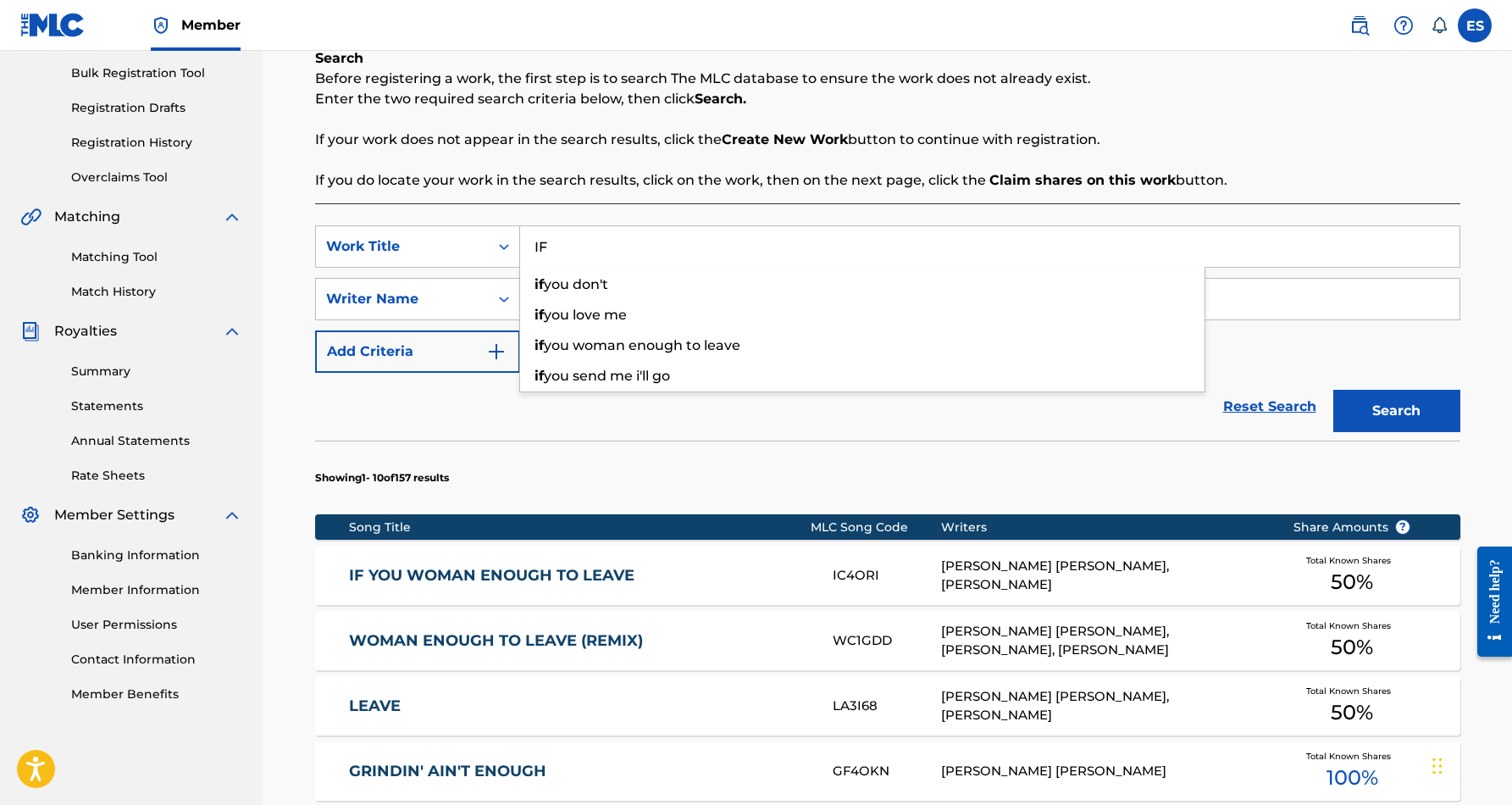
type input "I"
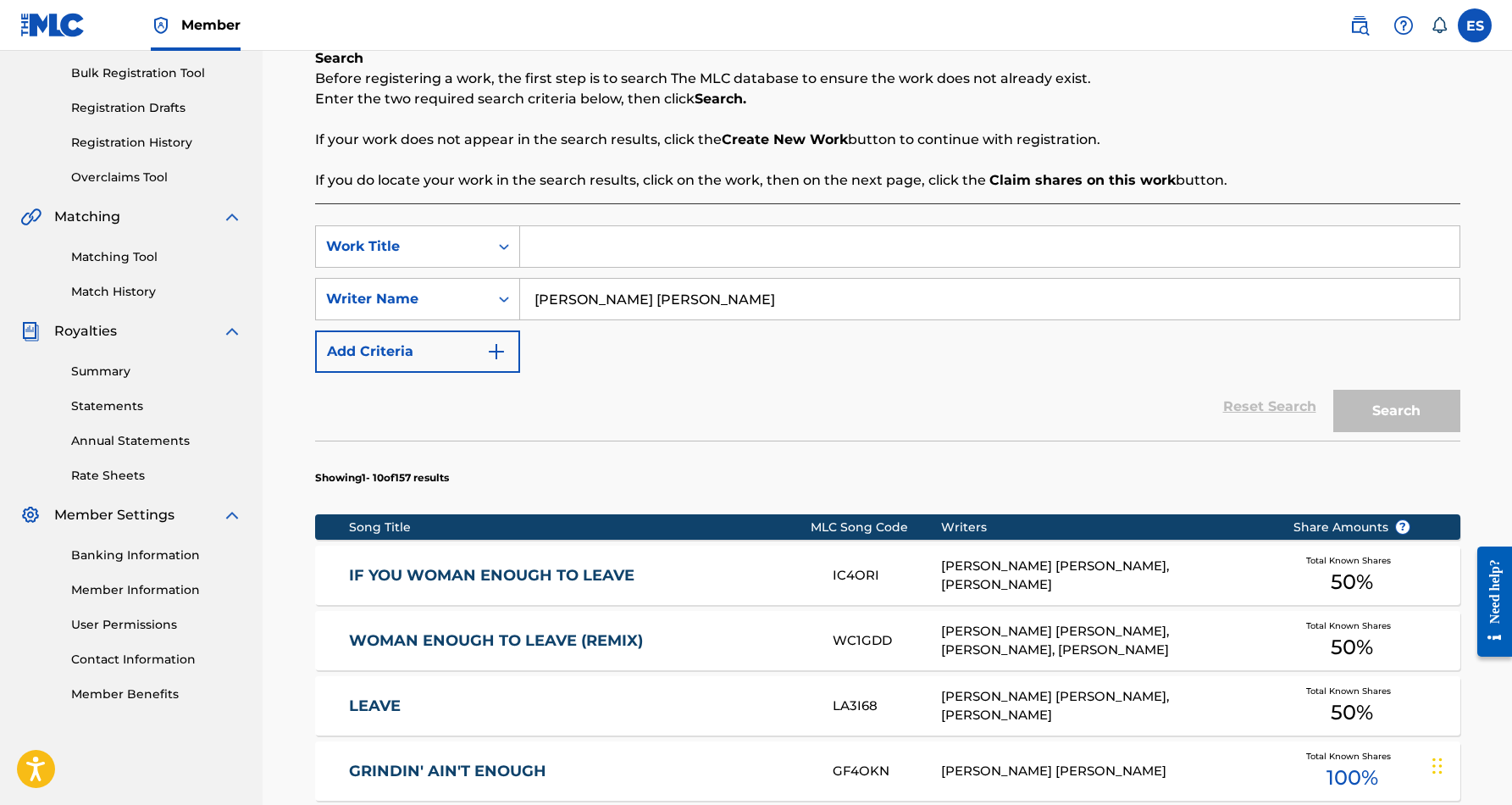
paste input "JUST LIKE YOU"
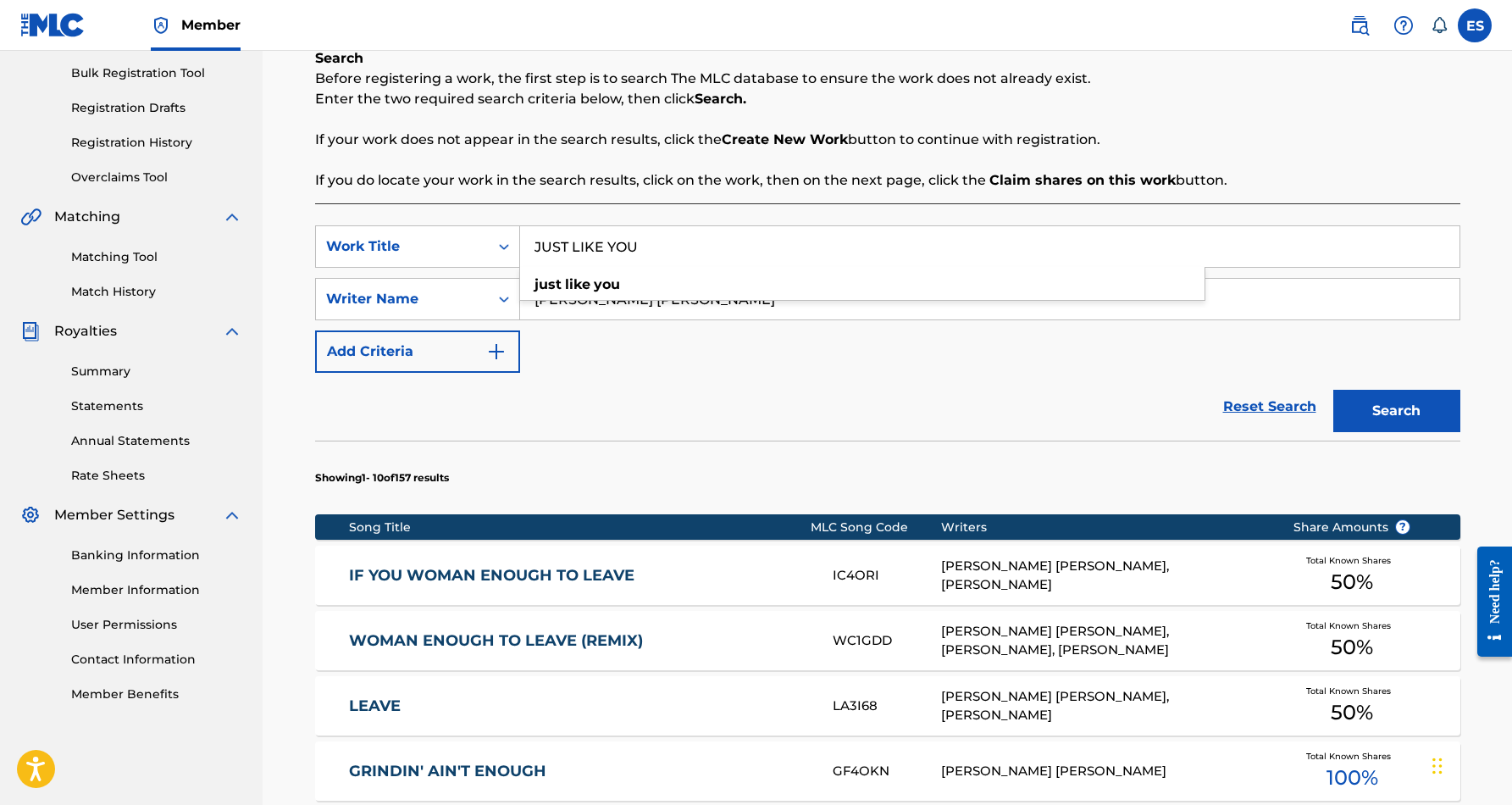
type input "JUST LIKE YOU"
click at [918, 389] on div "Reset Search Search" at bounding box center [888, 406] width 1145 height 68
click at [1408, 399] on button "Search" at bounding box center [1396, 410] width 127 height 42
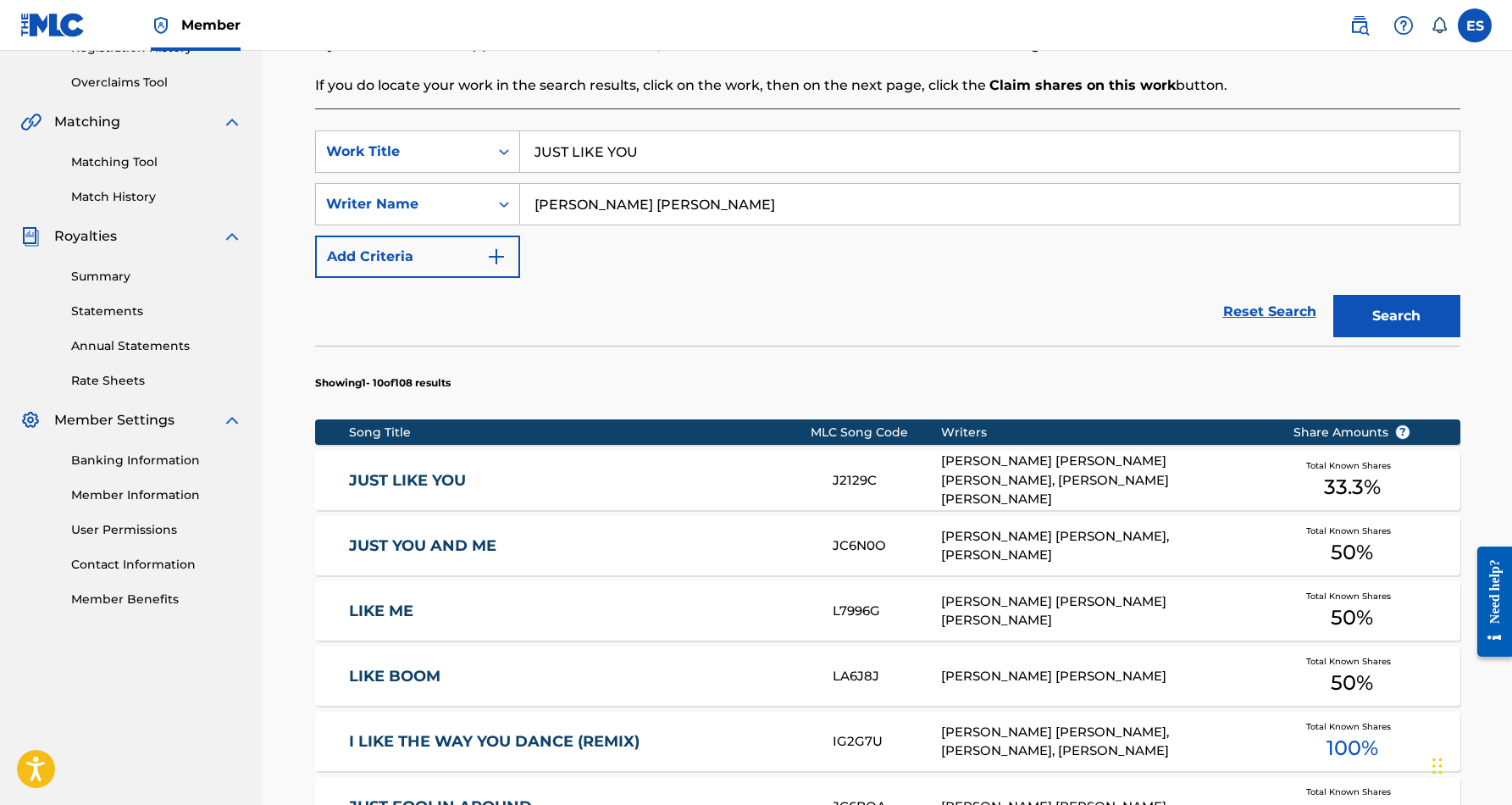
scroll to position [341, 0]
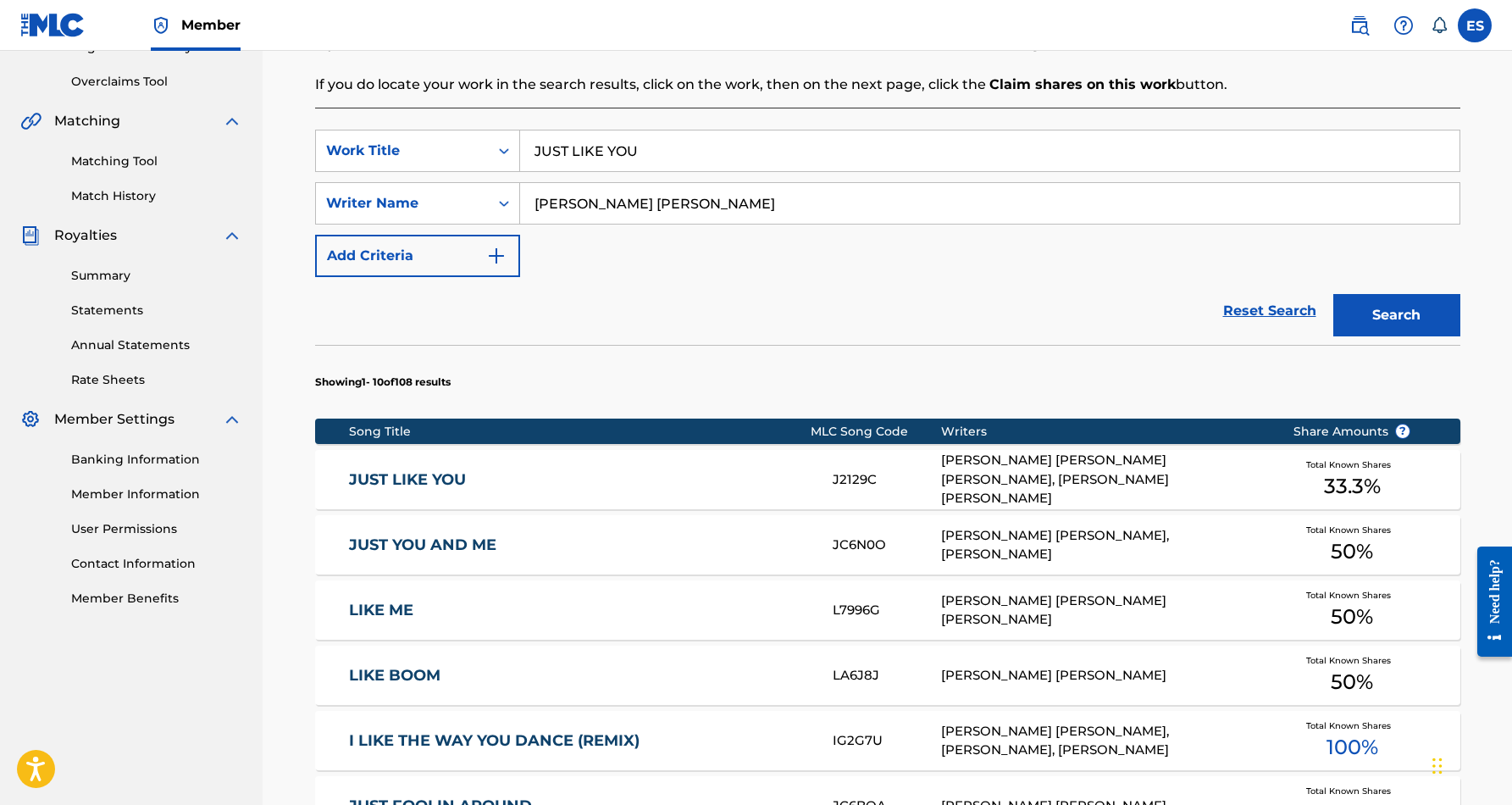
click at [920, 472] on div "J2129C" at bounding box center [886, 480] width 108 height 20
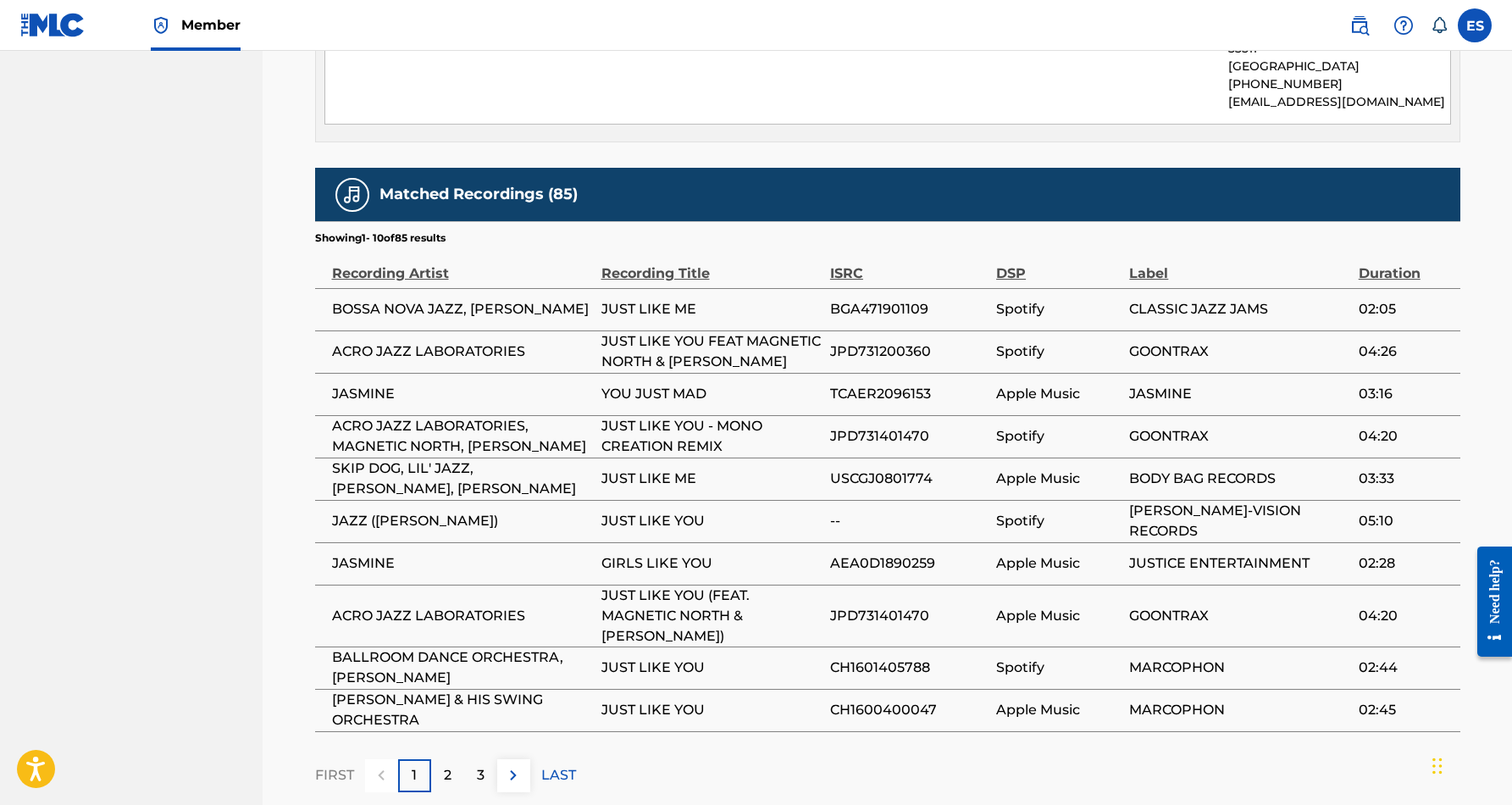
scroll to position [976, 0]
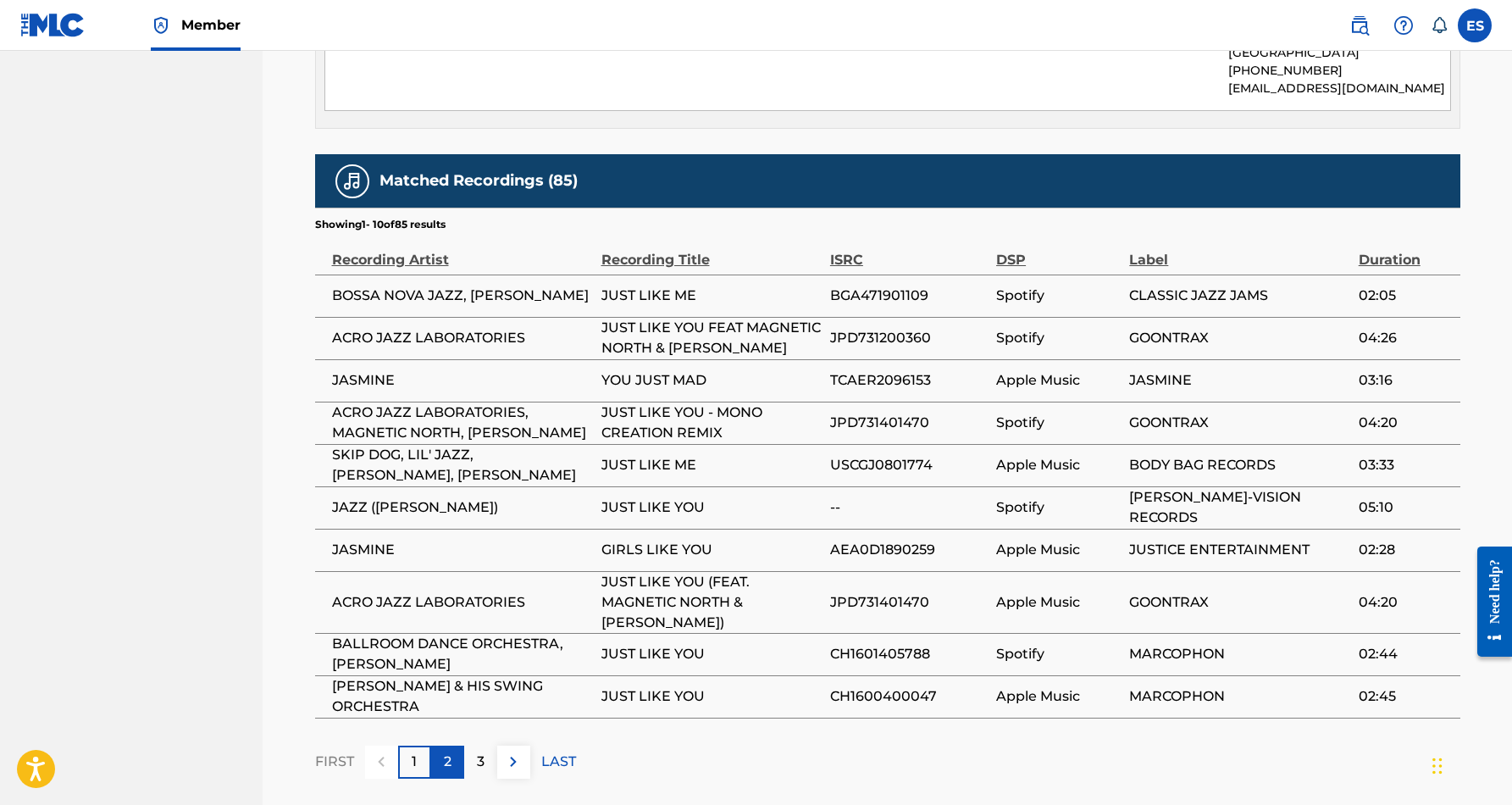
click at [447, 751] on p "2" at bounding box center [448, 762] width 8 height 21
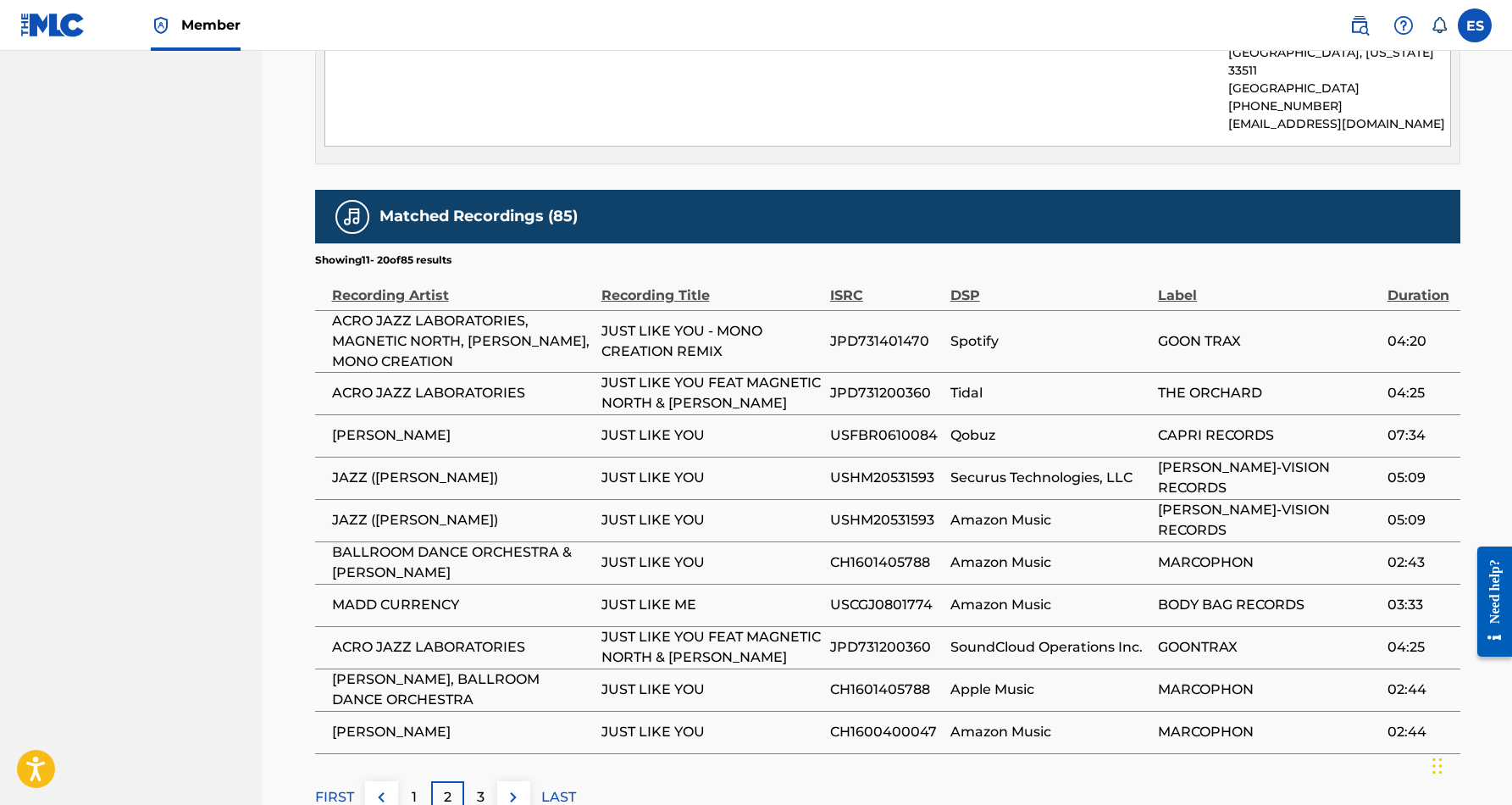
scroll to position [969, 0]
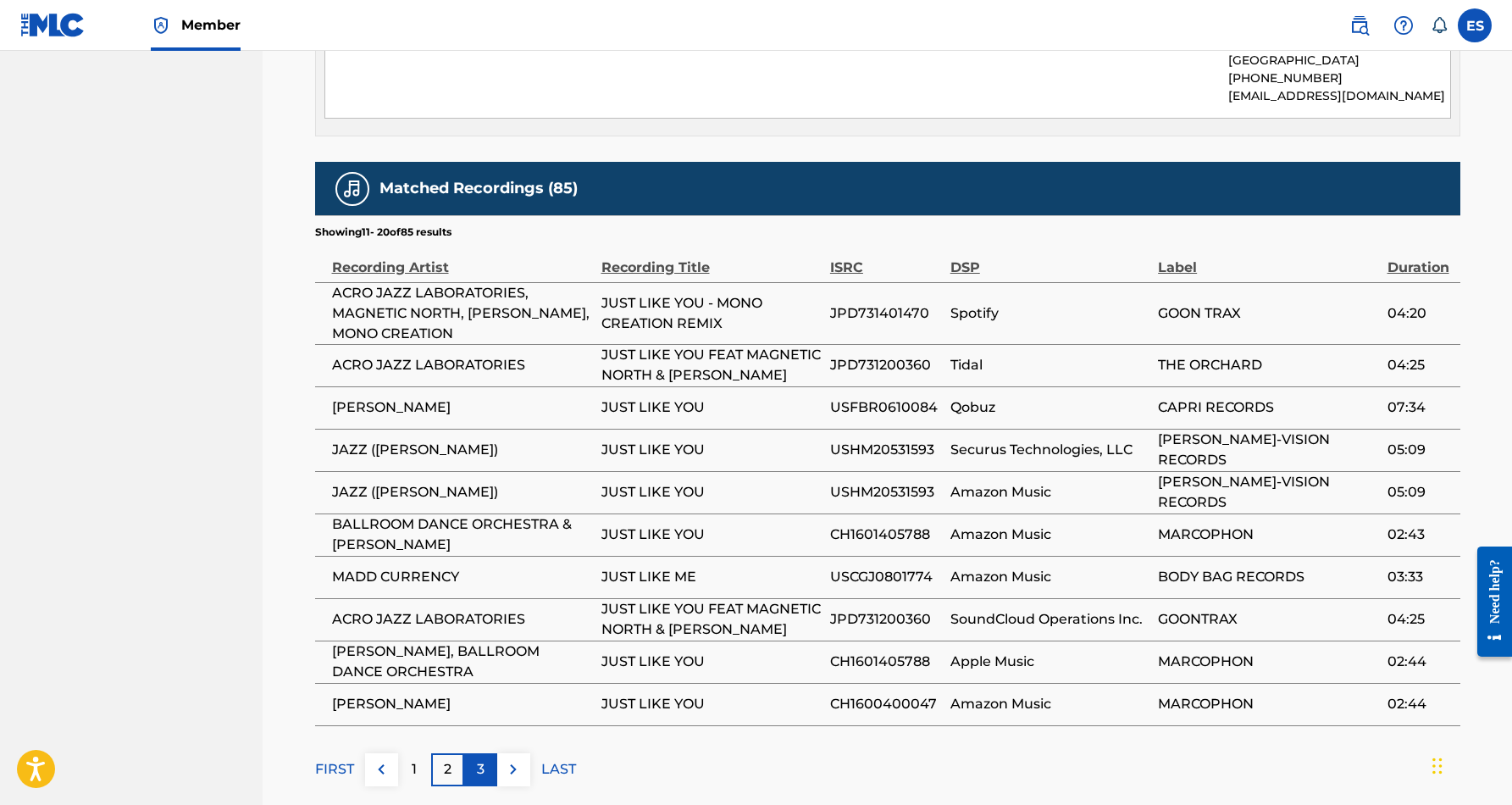
click at [484, 753] on div "3" at bounding box center [480, 769] width 33 height 33
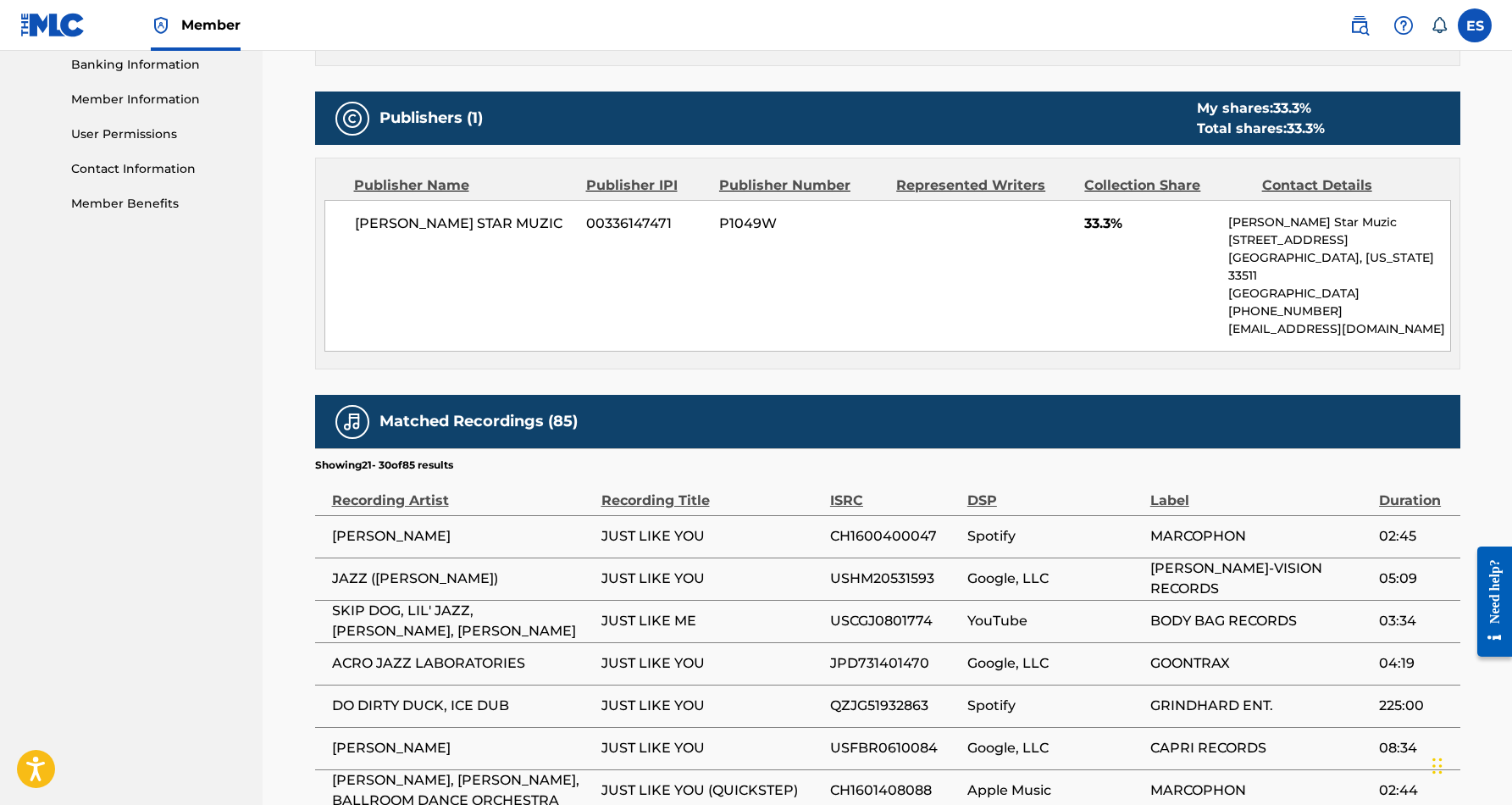
scroll to position [737, 0]
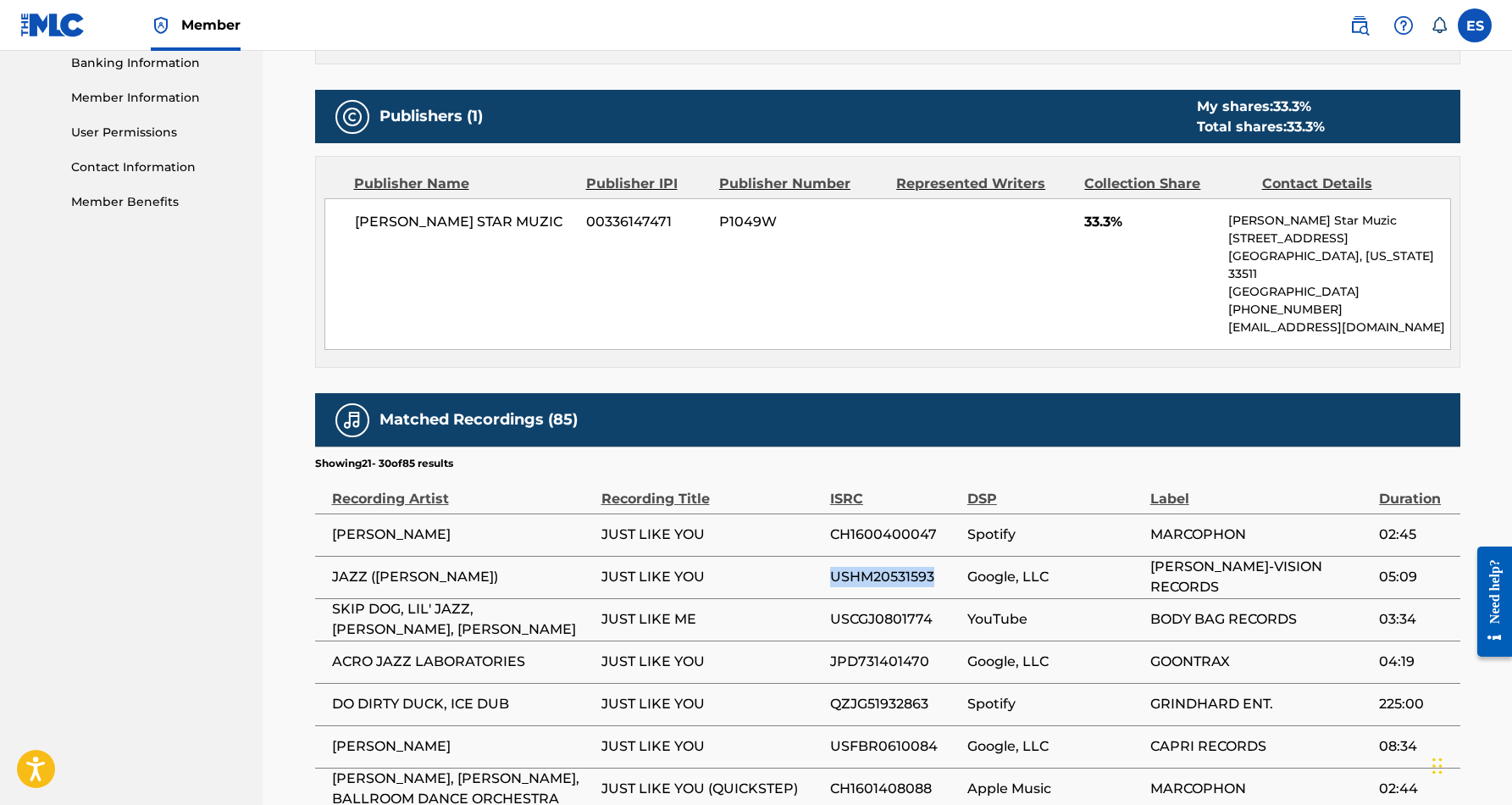
drag, startPoint x: 938, startPoint y: 555, endPoint x: 831, endPoint y: 564, distance: 107.4
click at [831, 567] on span "USHM20531593" at bounding box center [894, 577] width 129 height 21
copy span "USHM20531593"
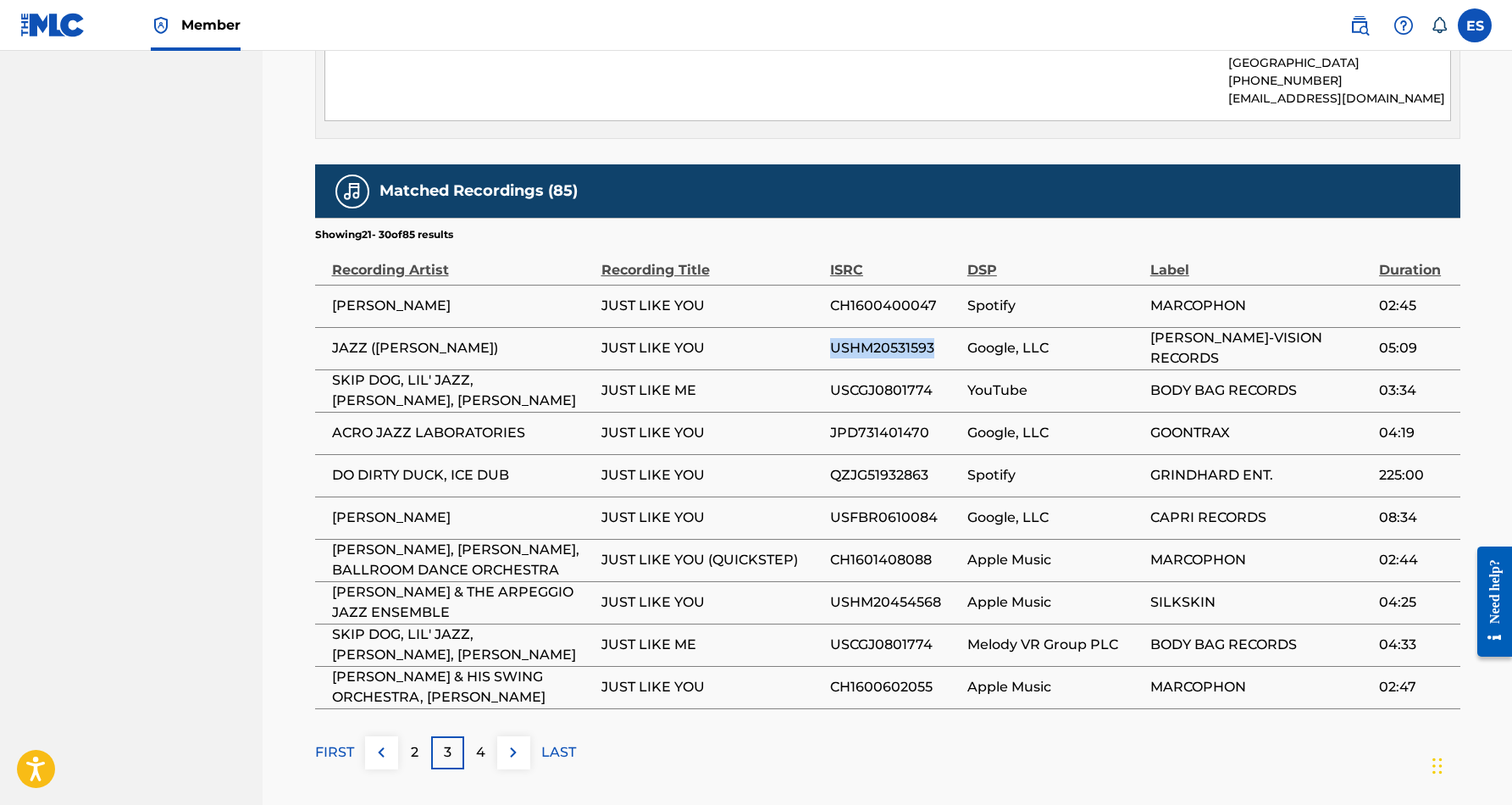
scroll to position [987, 0]
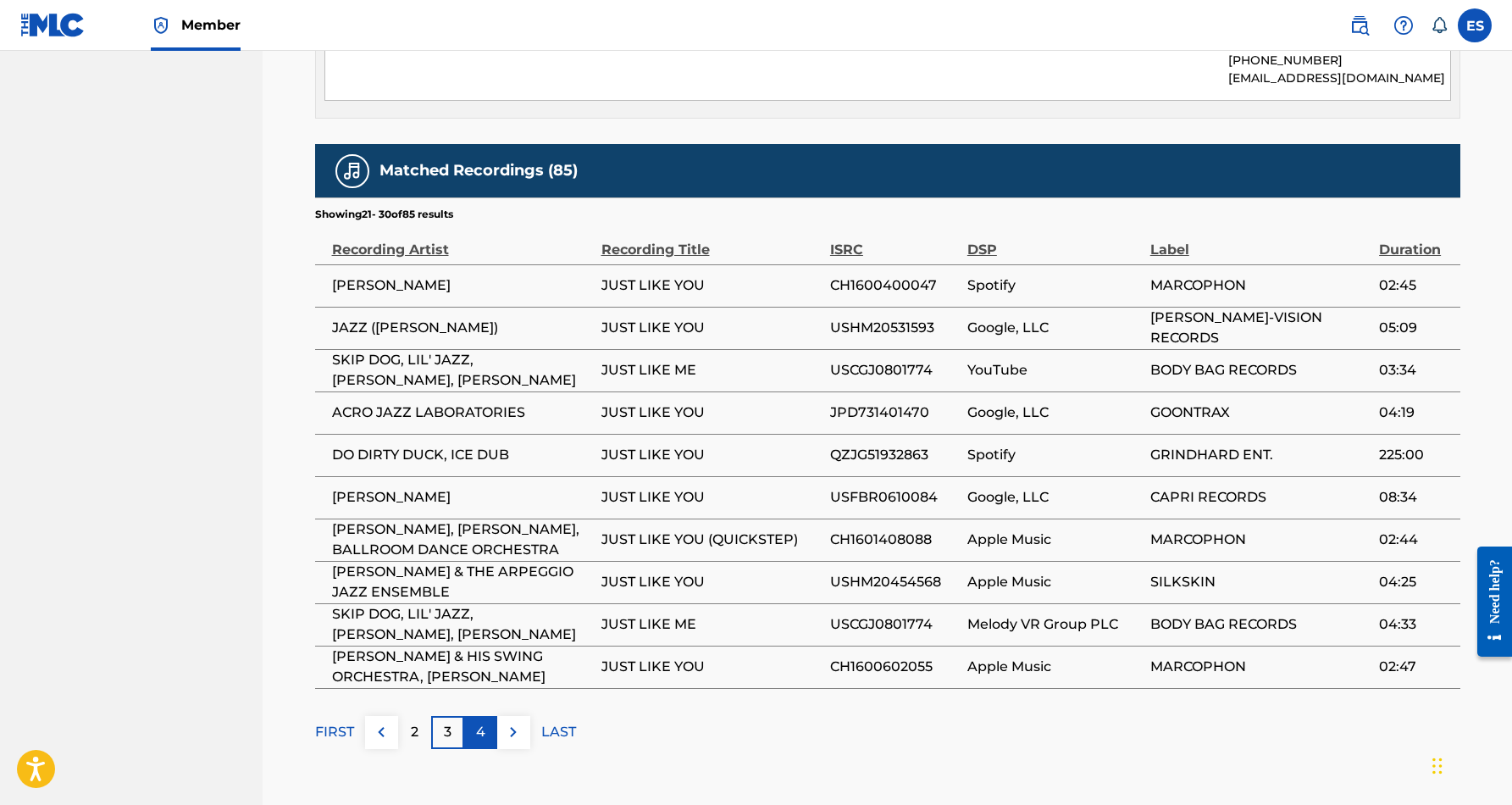
click at [476, 721] on p "4" at bounding box center [480, 732] width 9 height 21
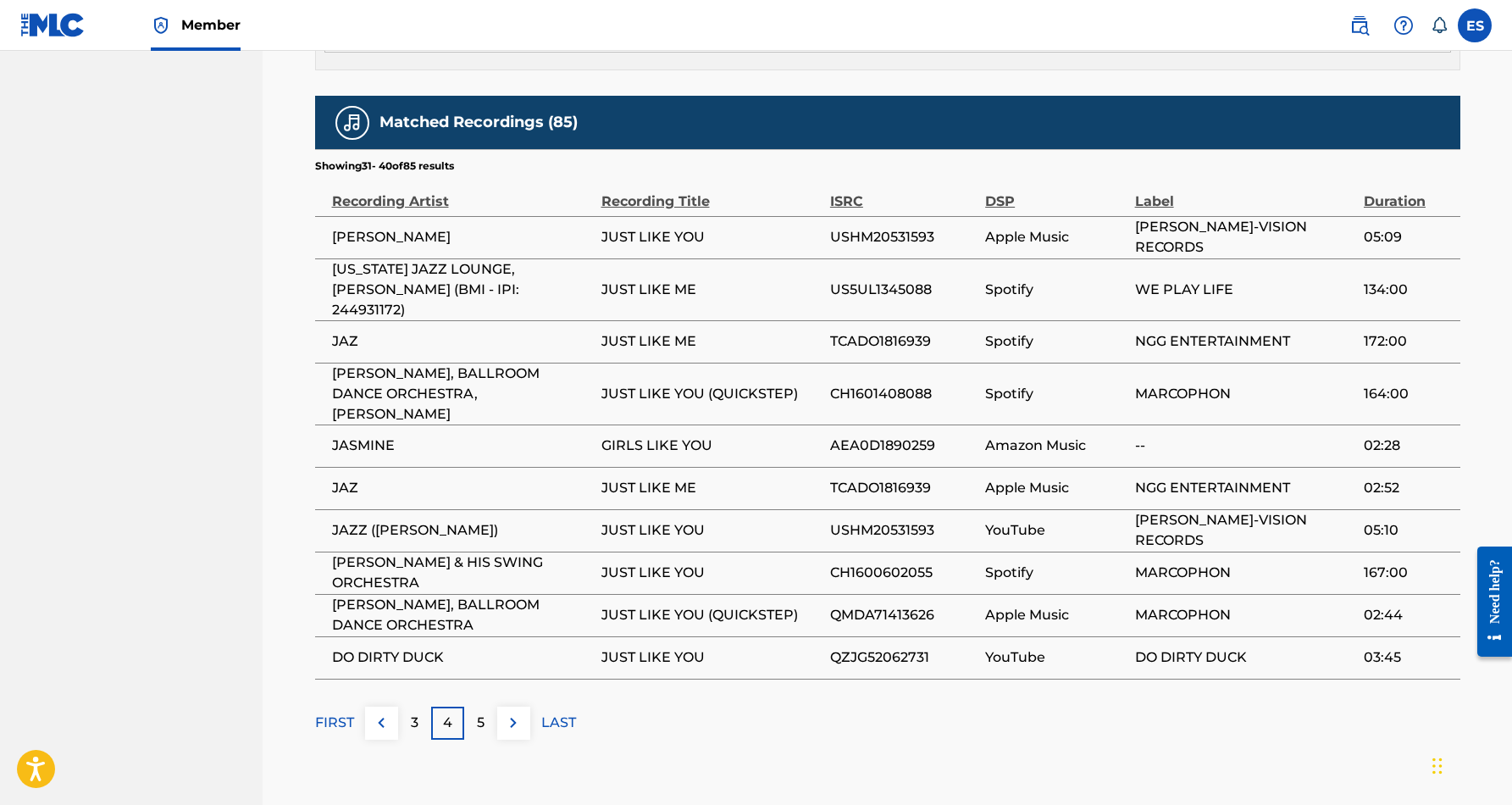
scroll to position [1041, 0]
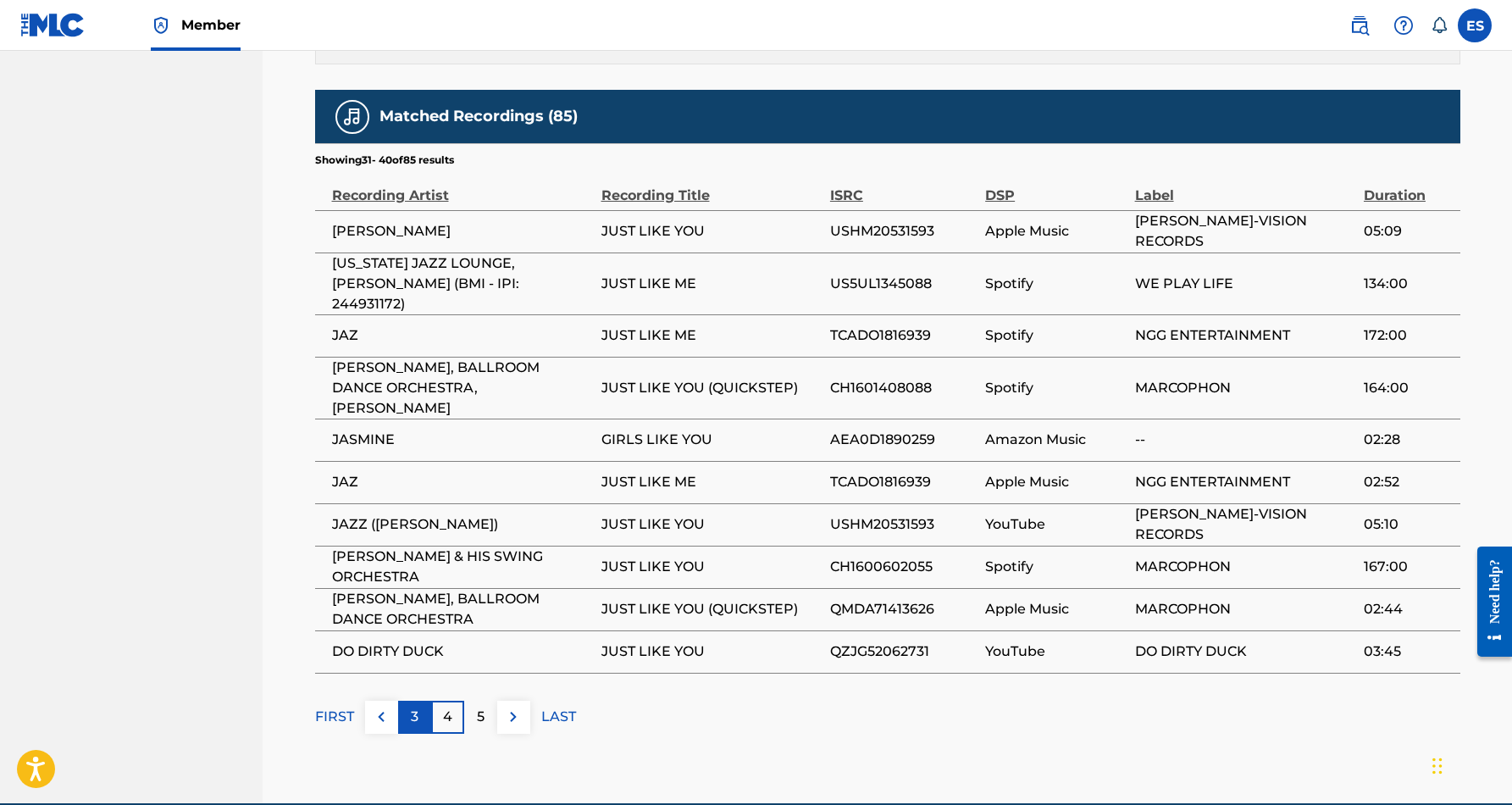
click at [422, 701] on div "3" at bounding box center [414, 717] width 33 height 33
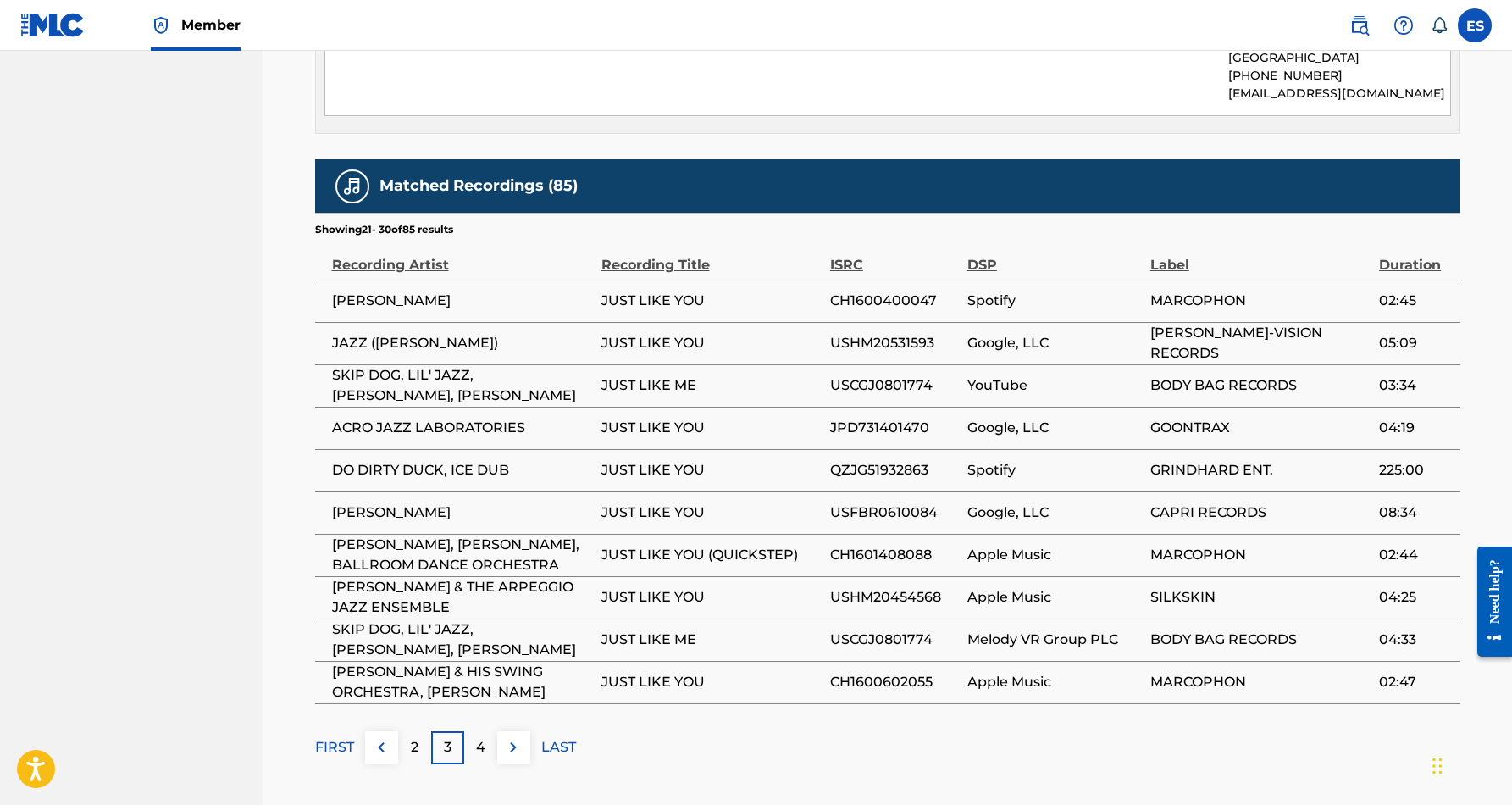
scroll to position [975, 0]
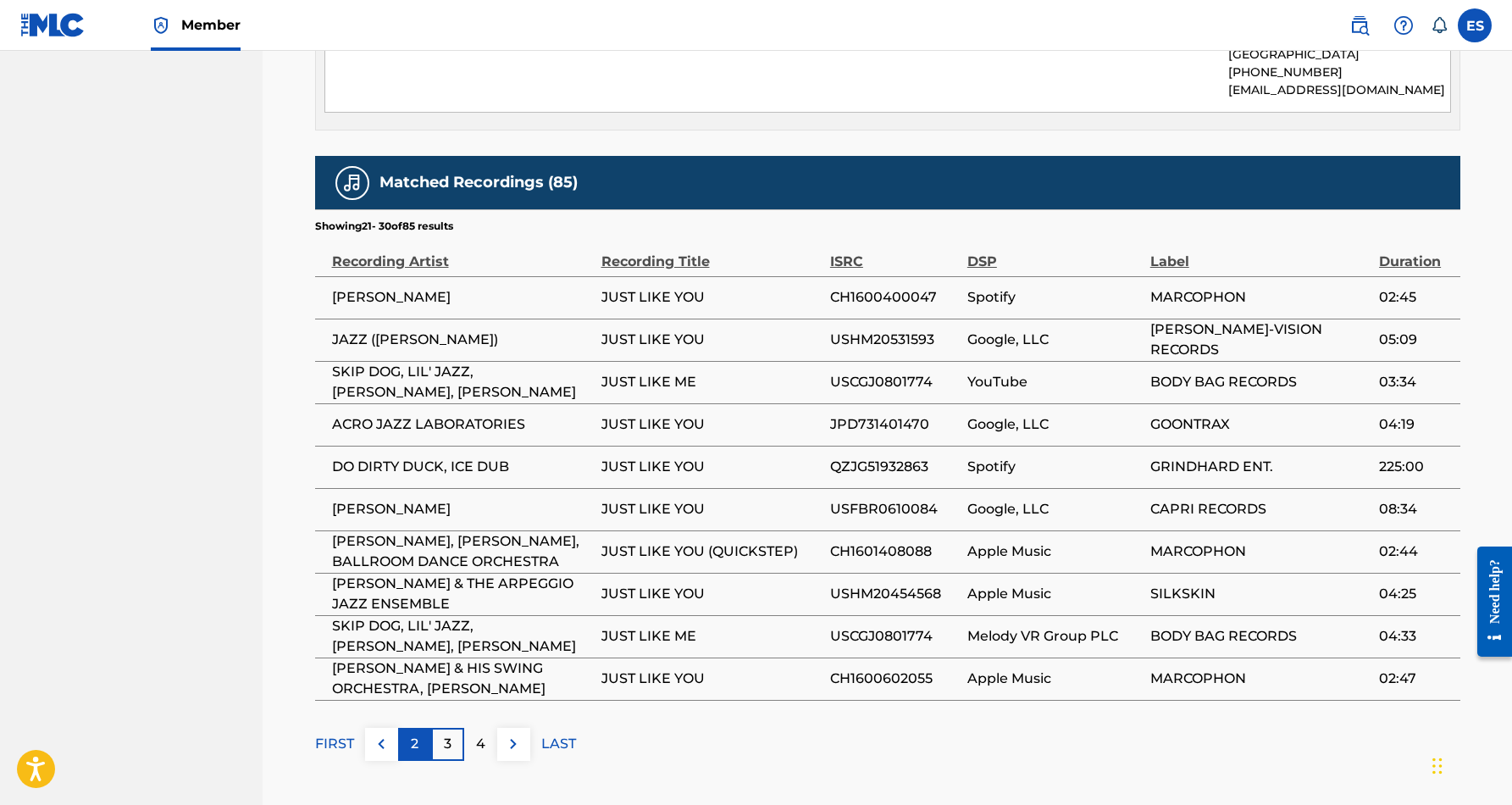
click at [415, 734] on p "2" at bounding box center [415, 744] width 8 height 21
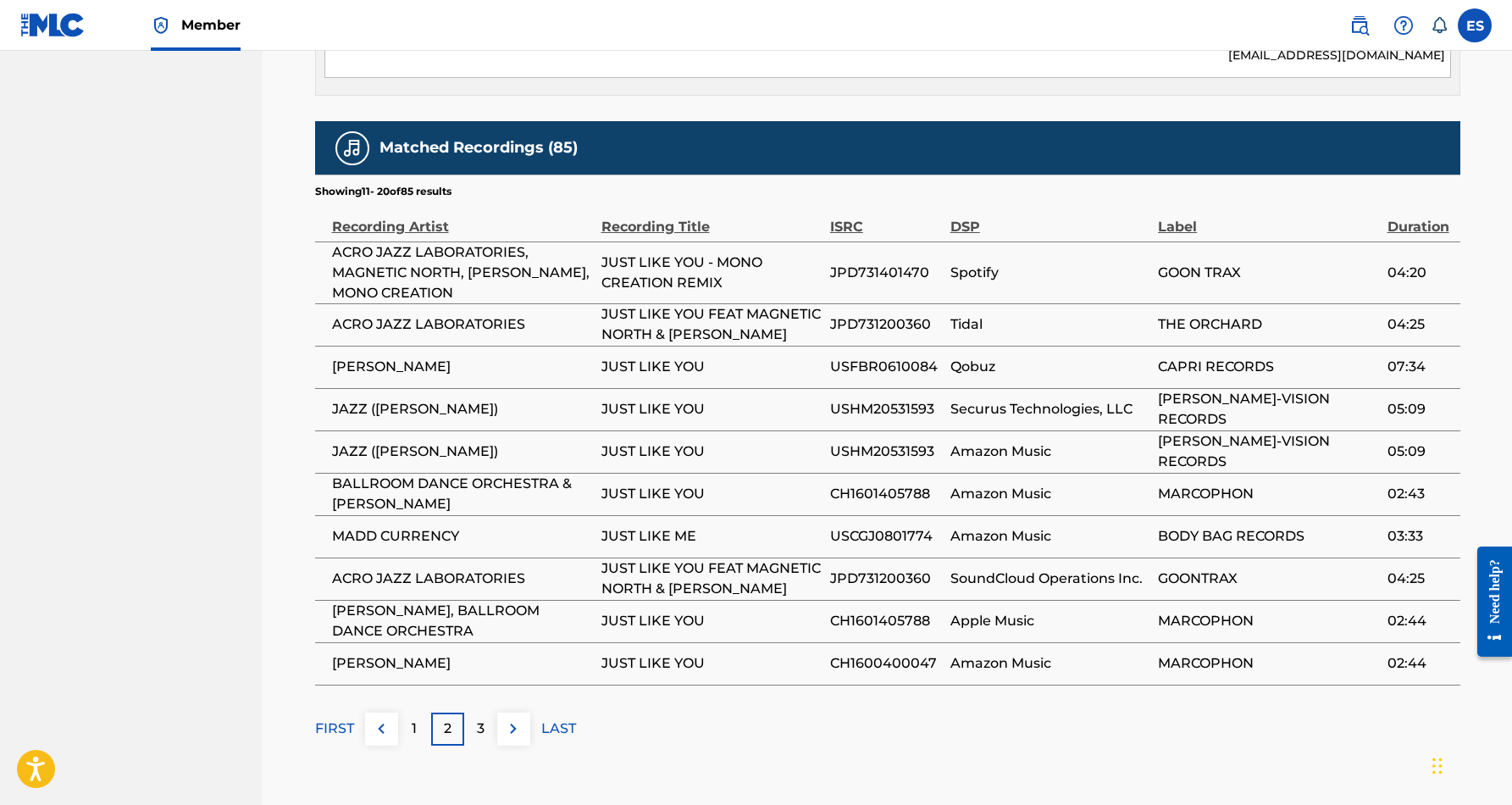
scroll to position [1017, 0]
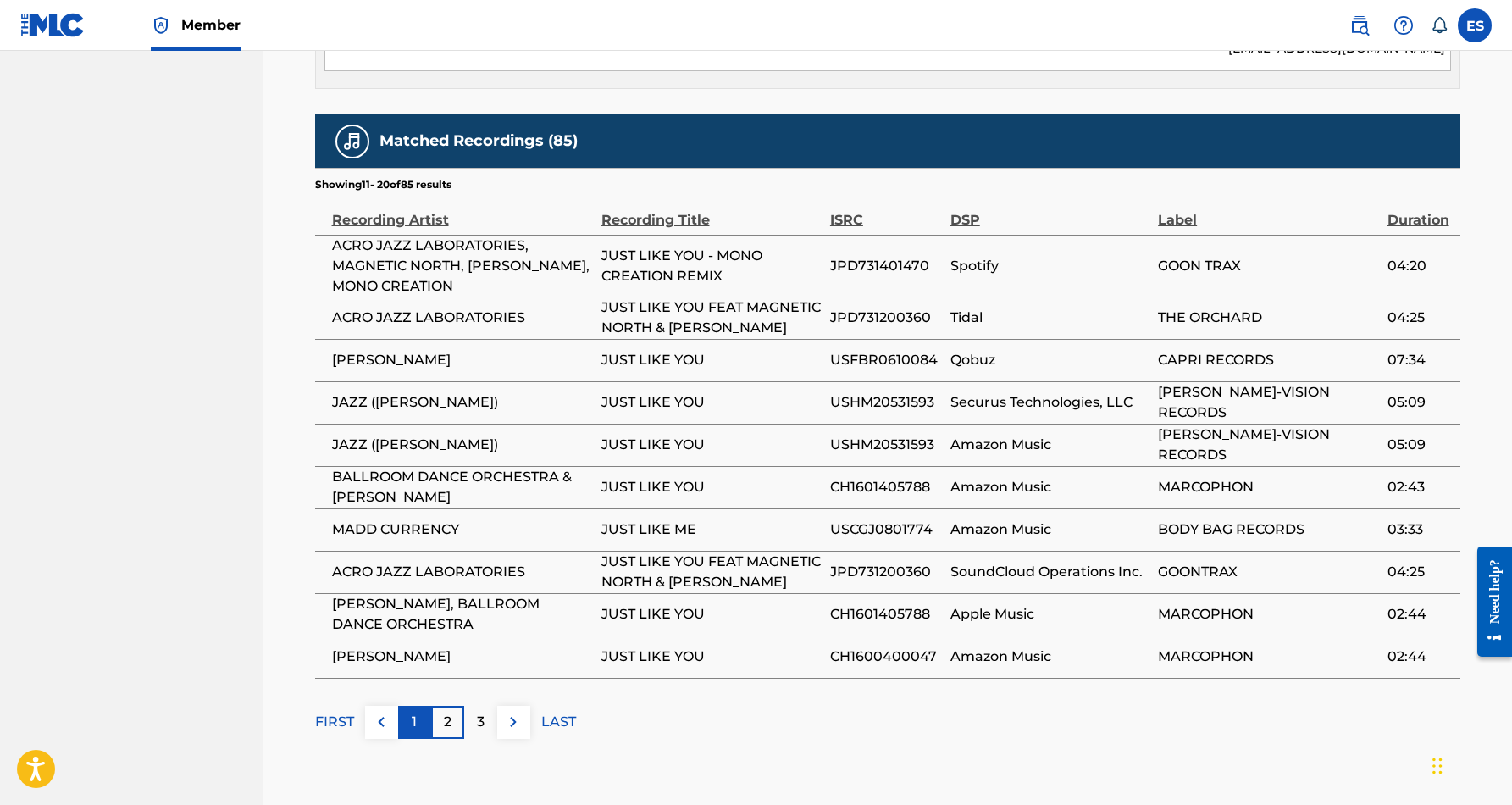
click at [416, 712] on p "1" at bounding box center [414, 722] width 5 height 21
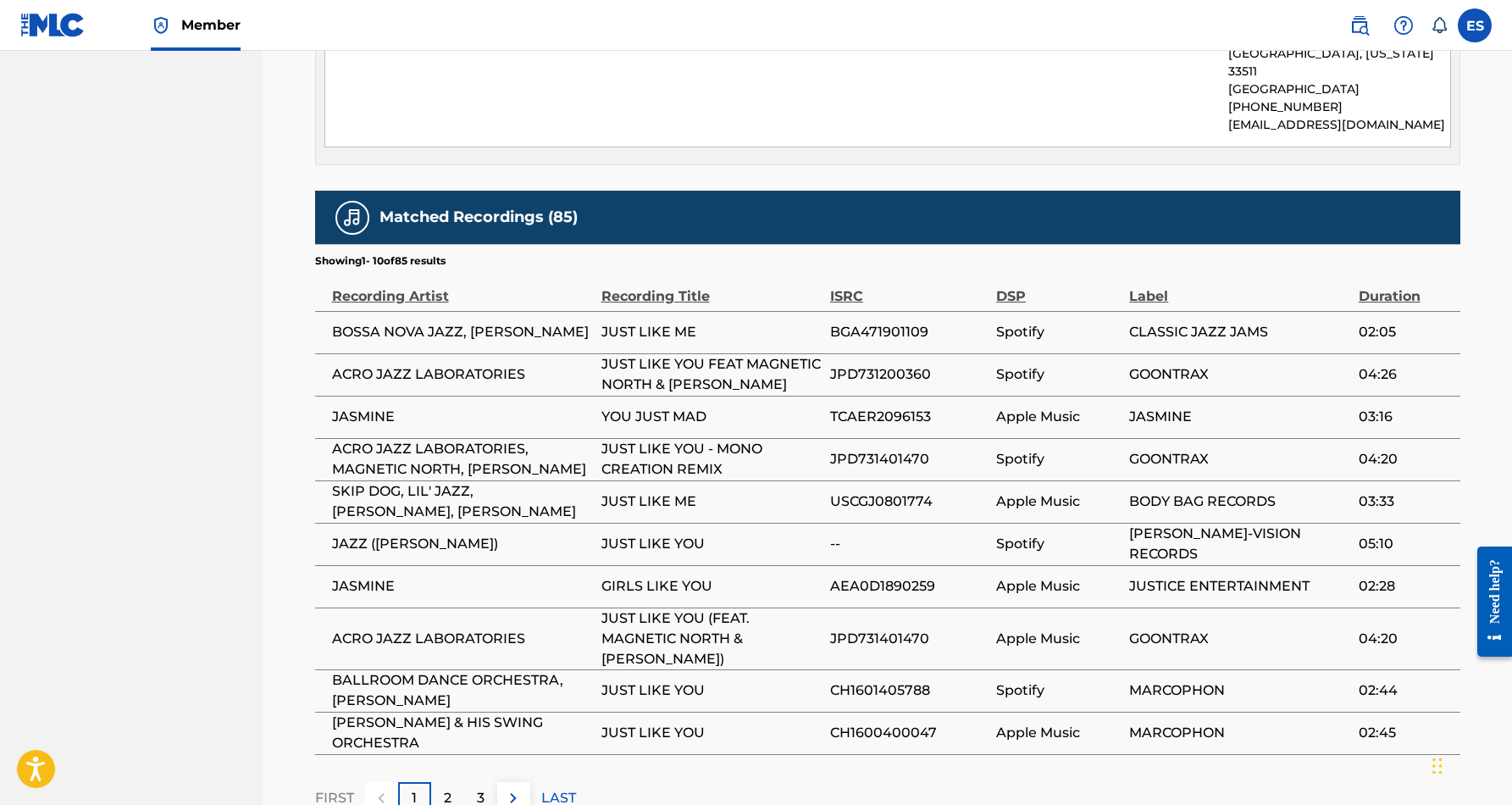
scroll to position [951, 0]
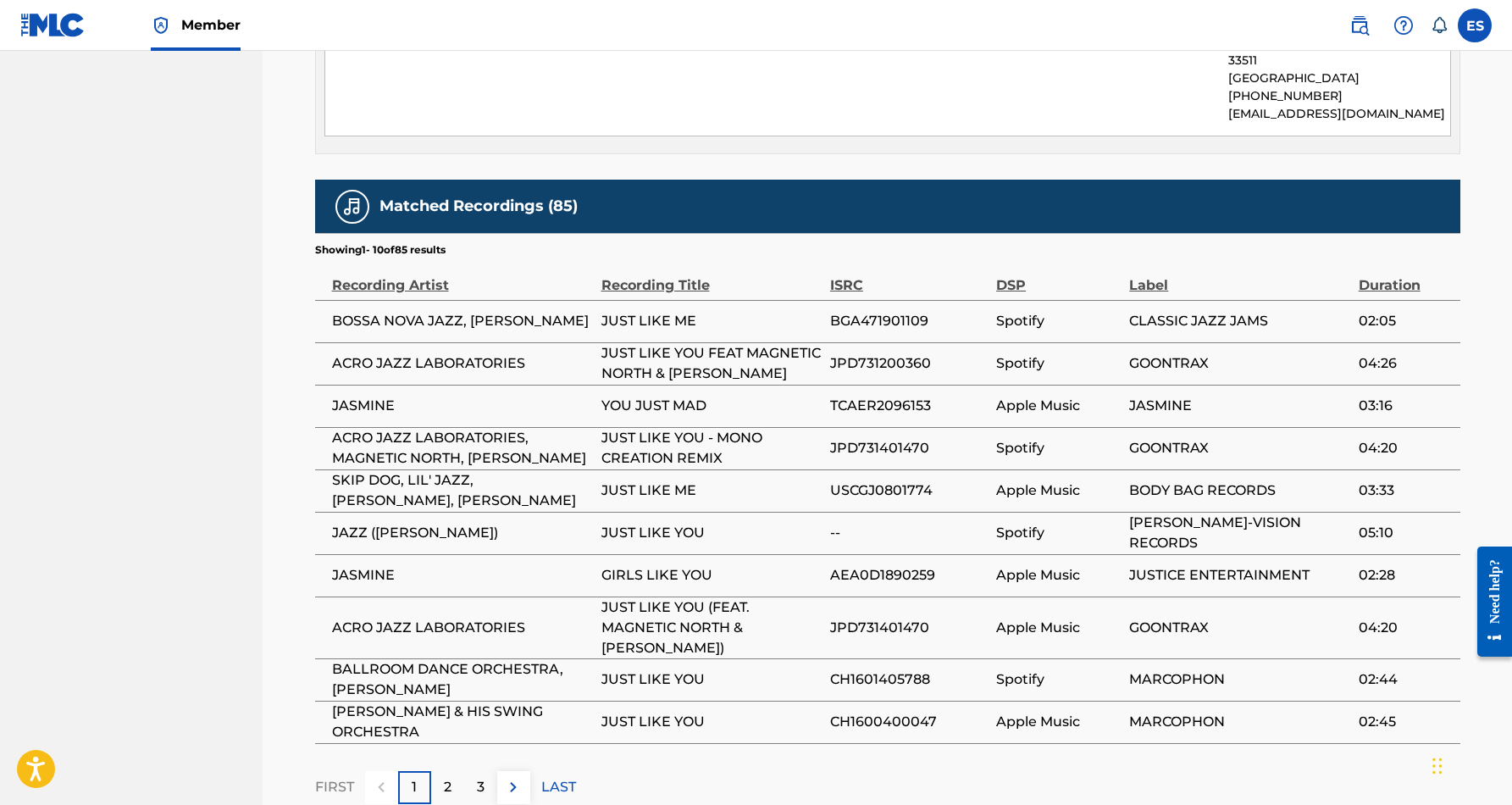
click at [417, 771] on div "1" at bounding box center [414, 787] width 33 height 33
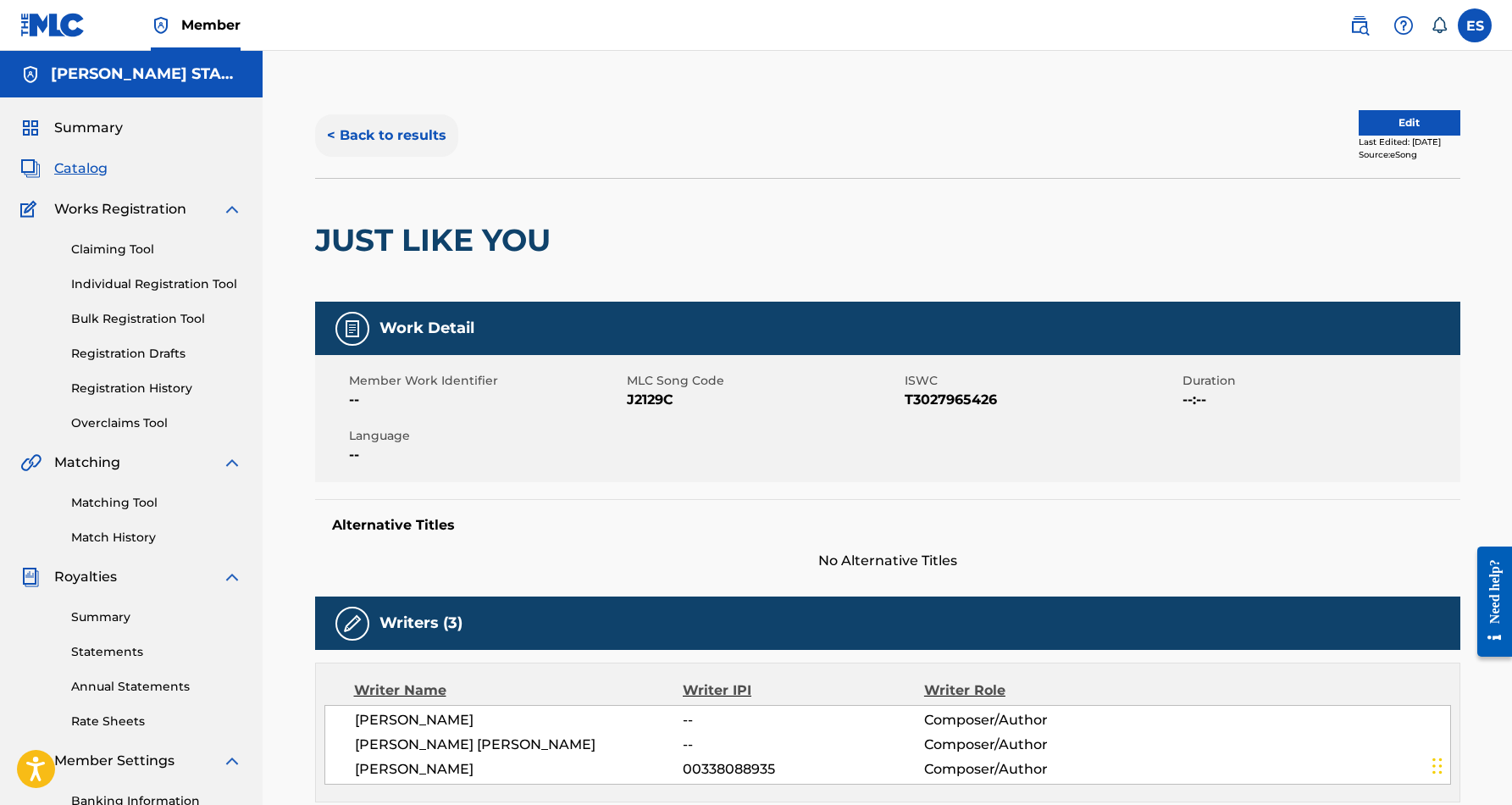
scroll to position [0, 0]
click at [405, 132] on button "< Back to results" at bounding box center [386, 135] width 143 height 42
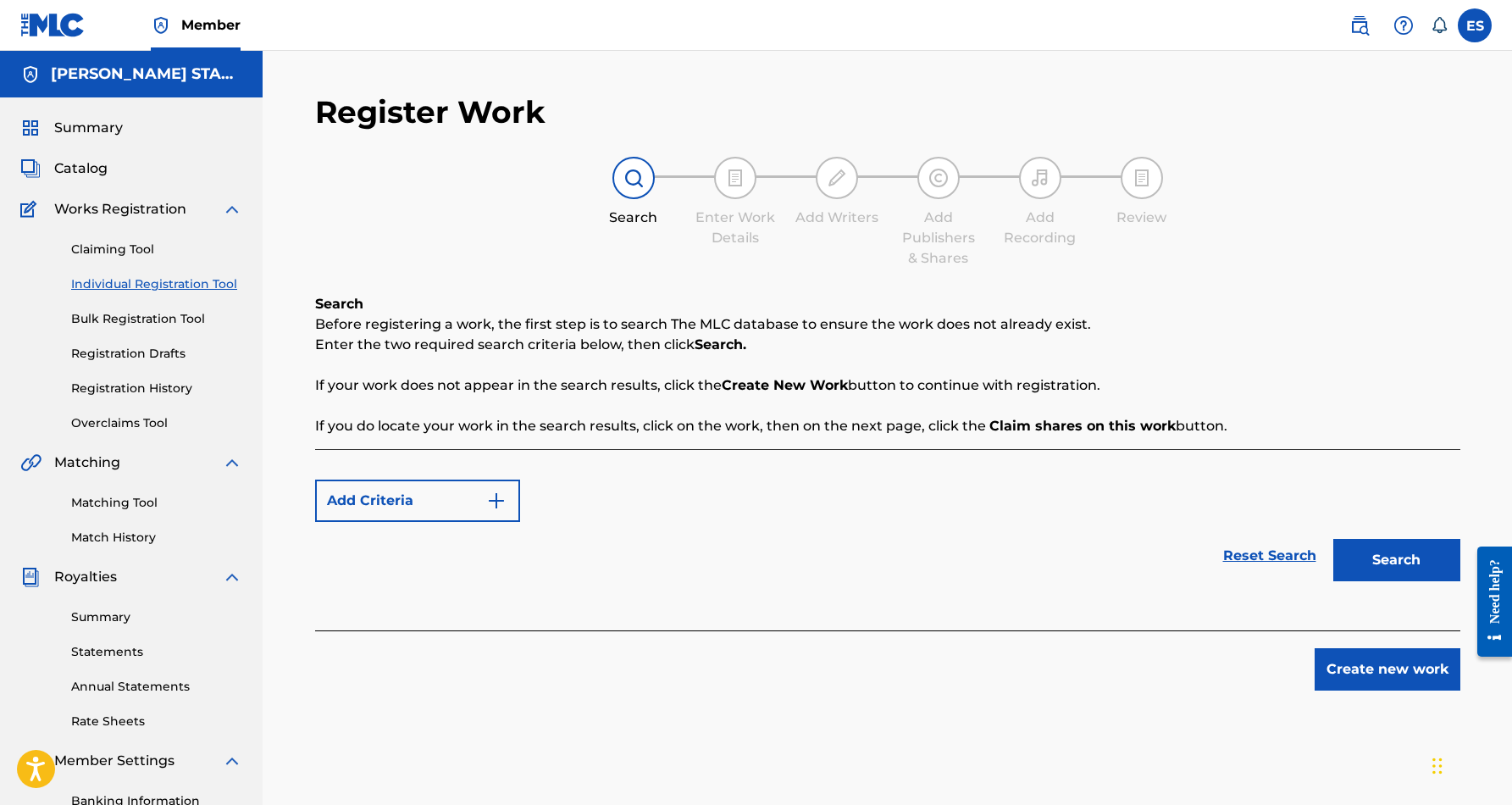
scroll to position [245, 0]
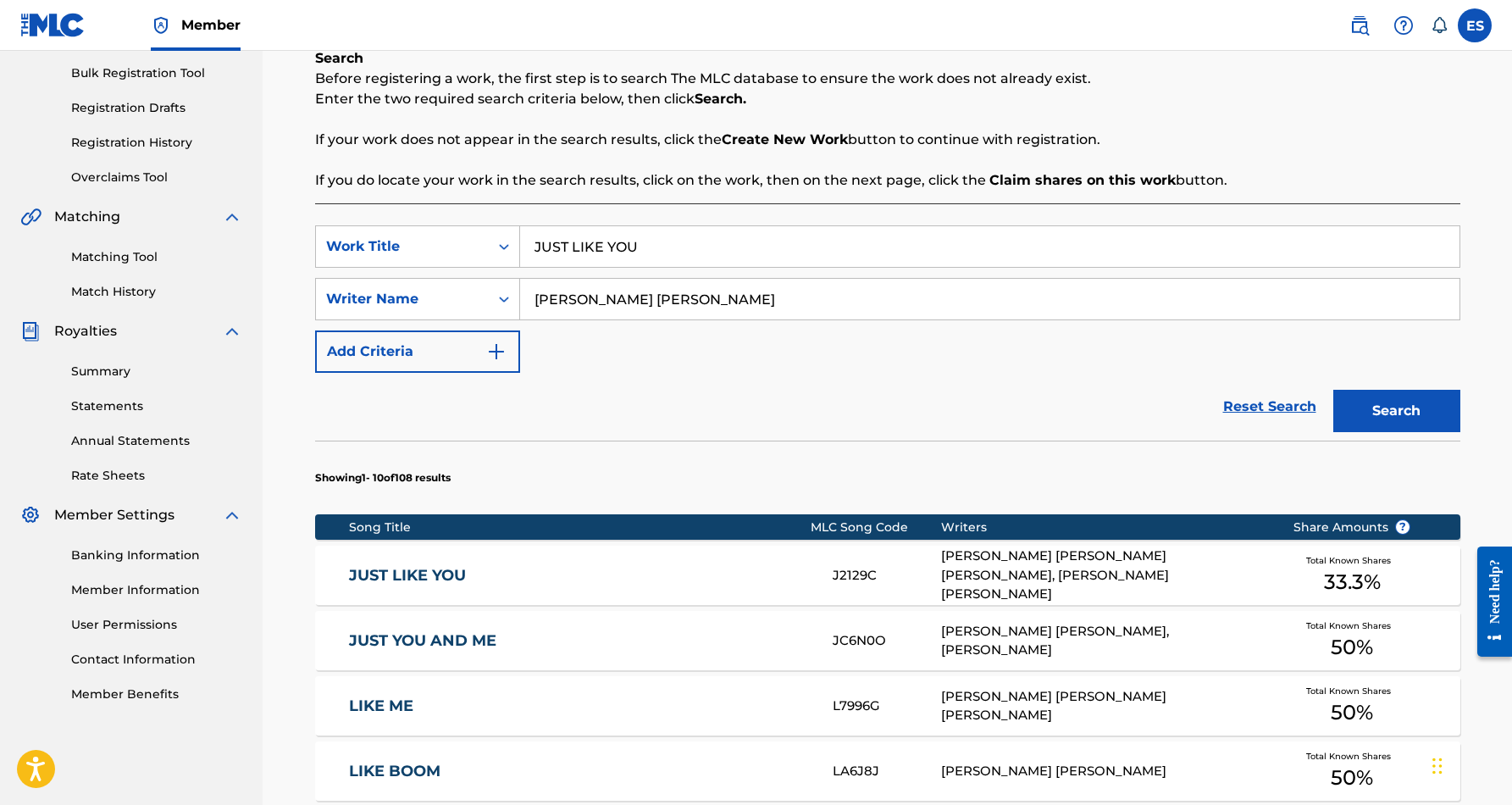
click at [643, 249] on input "JUST LIKE YOU" at bounding box center [989, 245] width 939 height 40
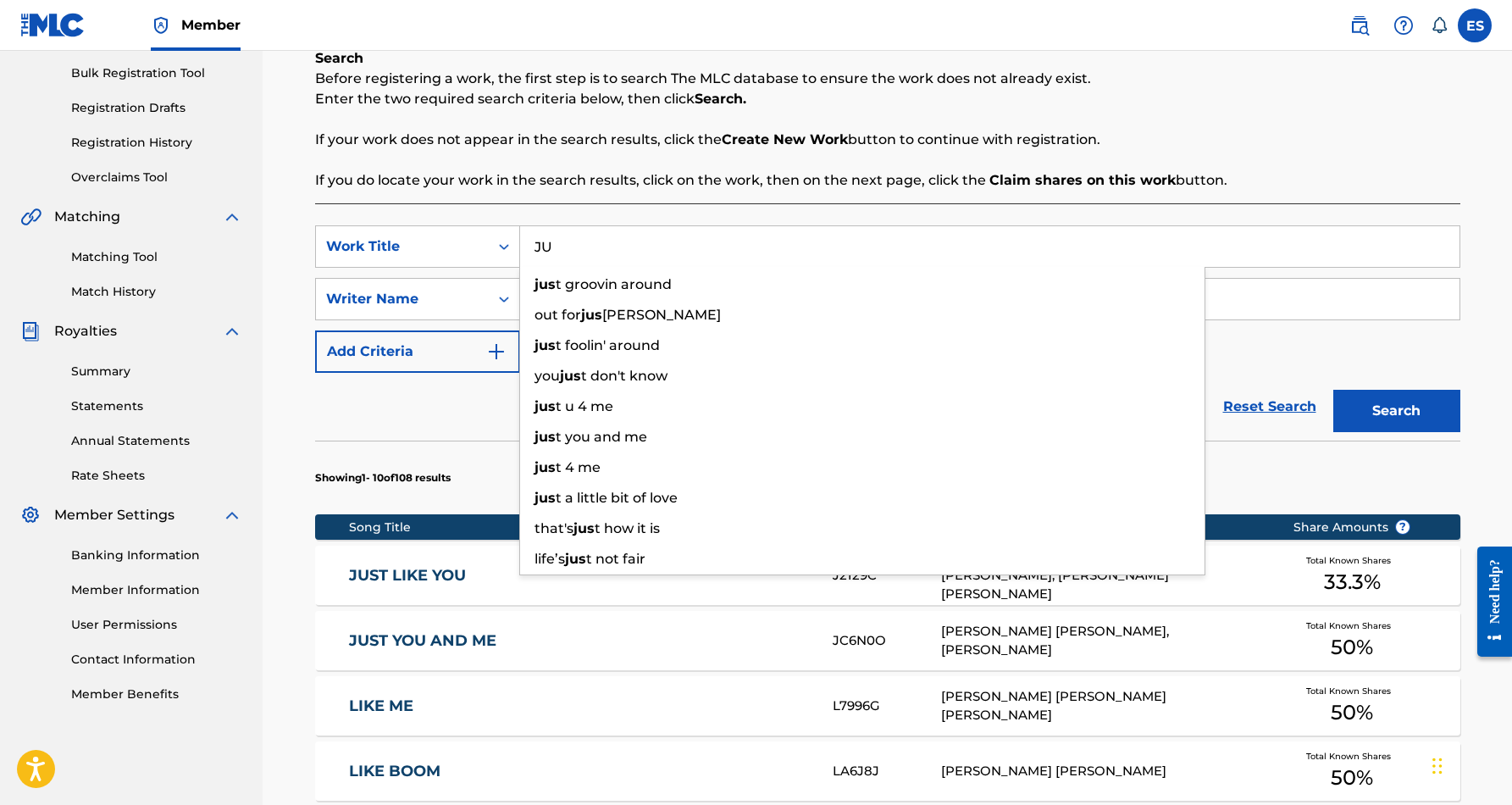
type input "J"
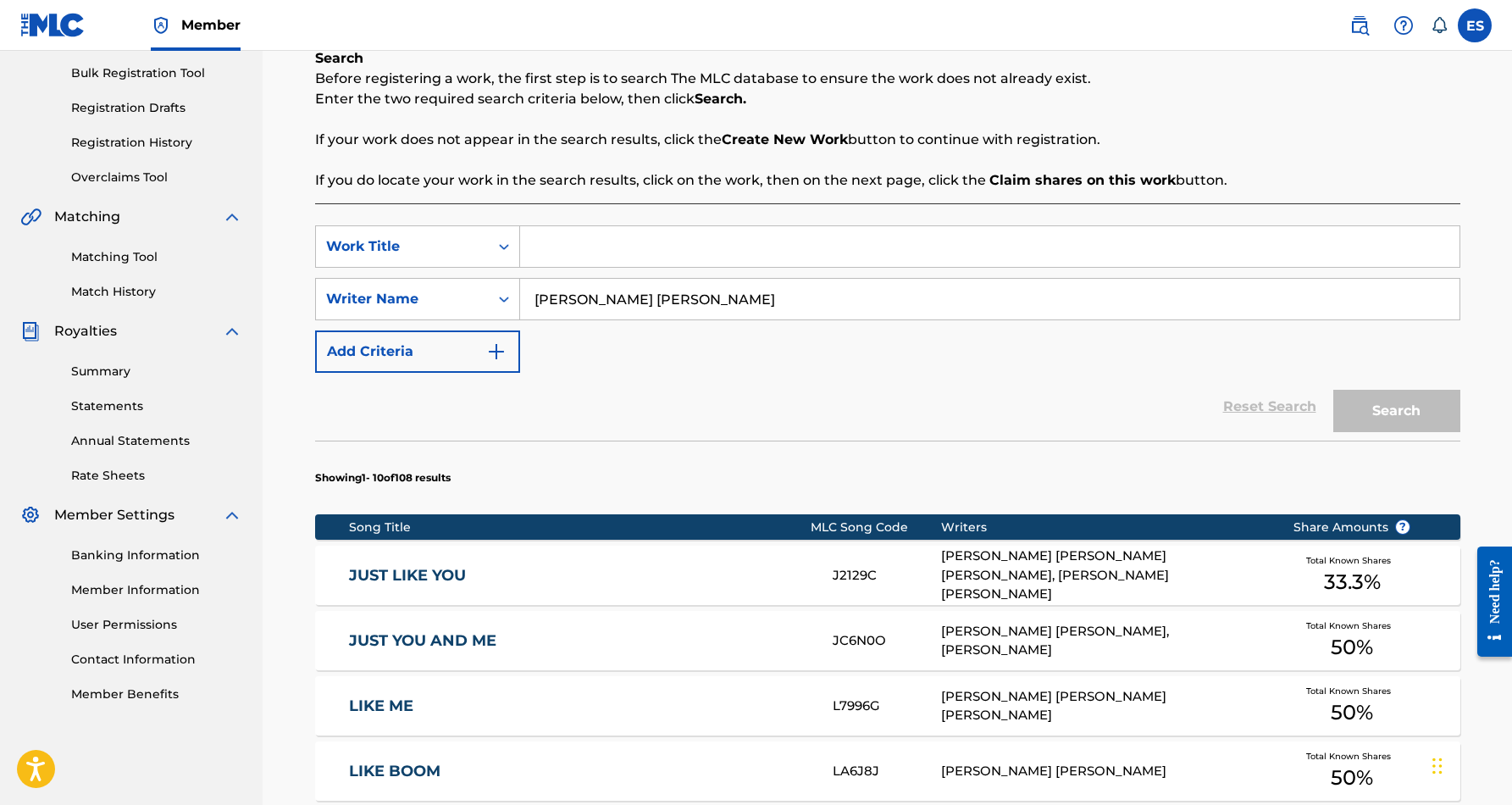
paste input "HAP HERE"
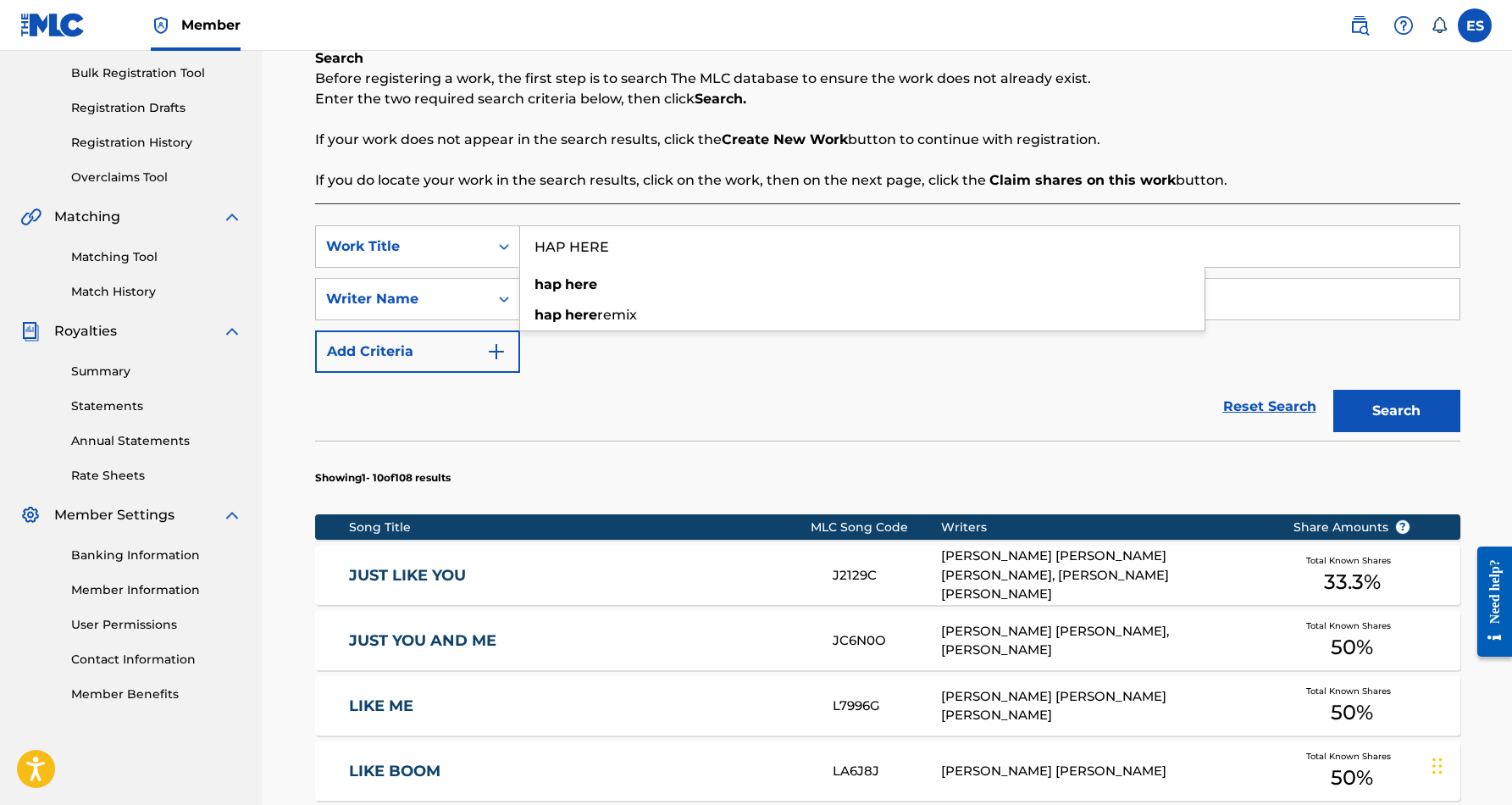
type input "HAP HERE"
click at [747, 371] on div "SearchWithCriteriabf1fcbba-9c00-47de-a14f-094b3557f5d6 Work Title HAP HERE hap …" at bounding box center [888, 299] width 1145 height 148
click at [1385, 414] on button "Search" at bounding box center [1396, 410] width 127 height 42
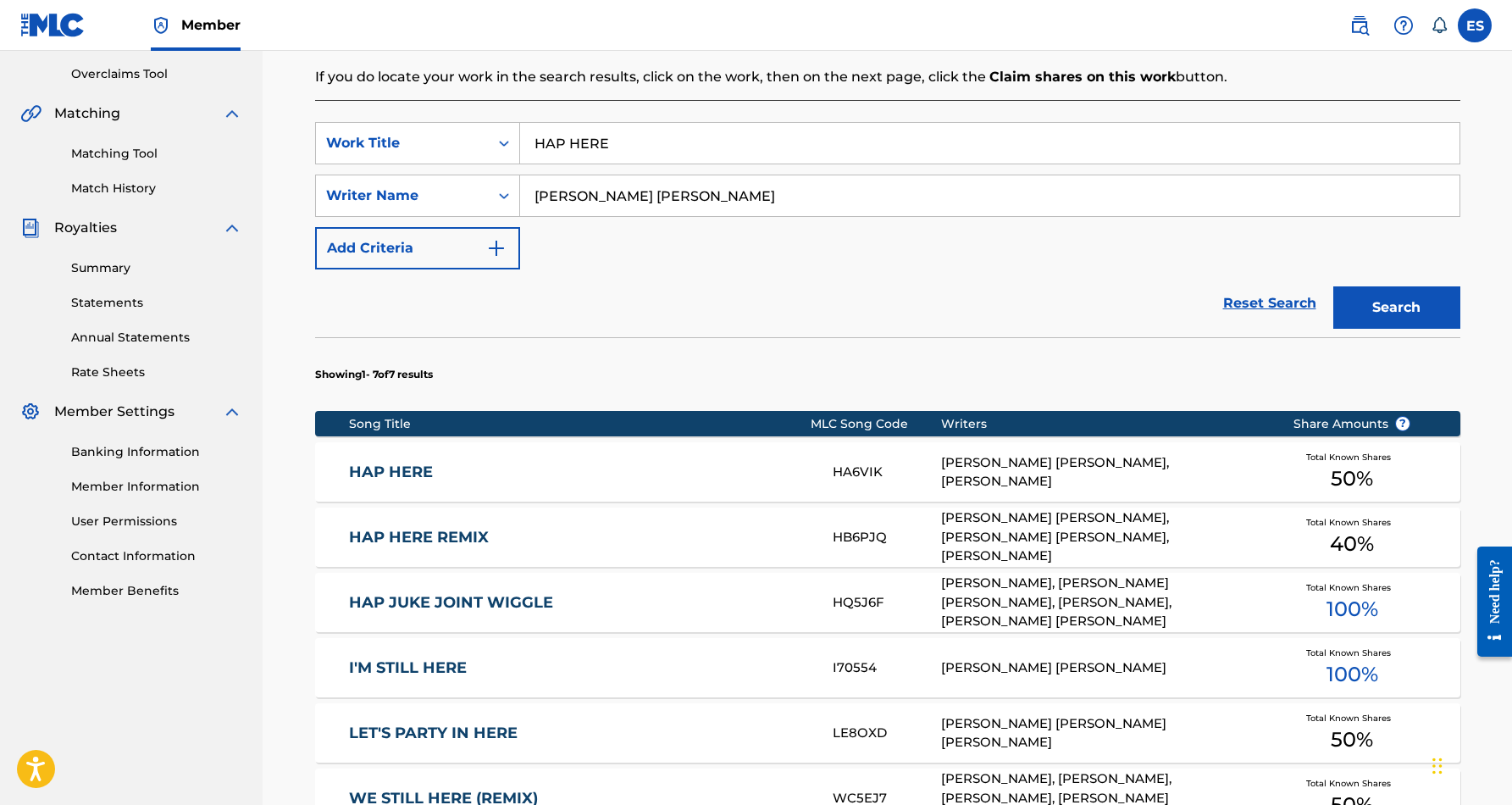
scroll to position [351, 0]
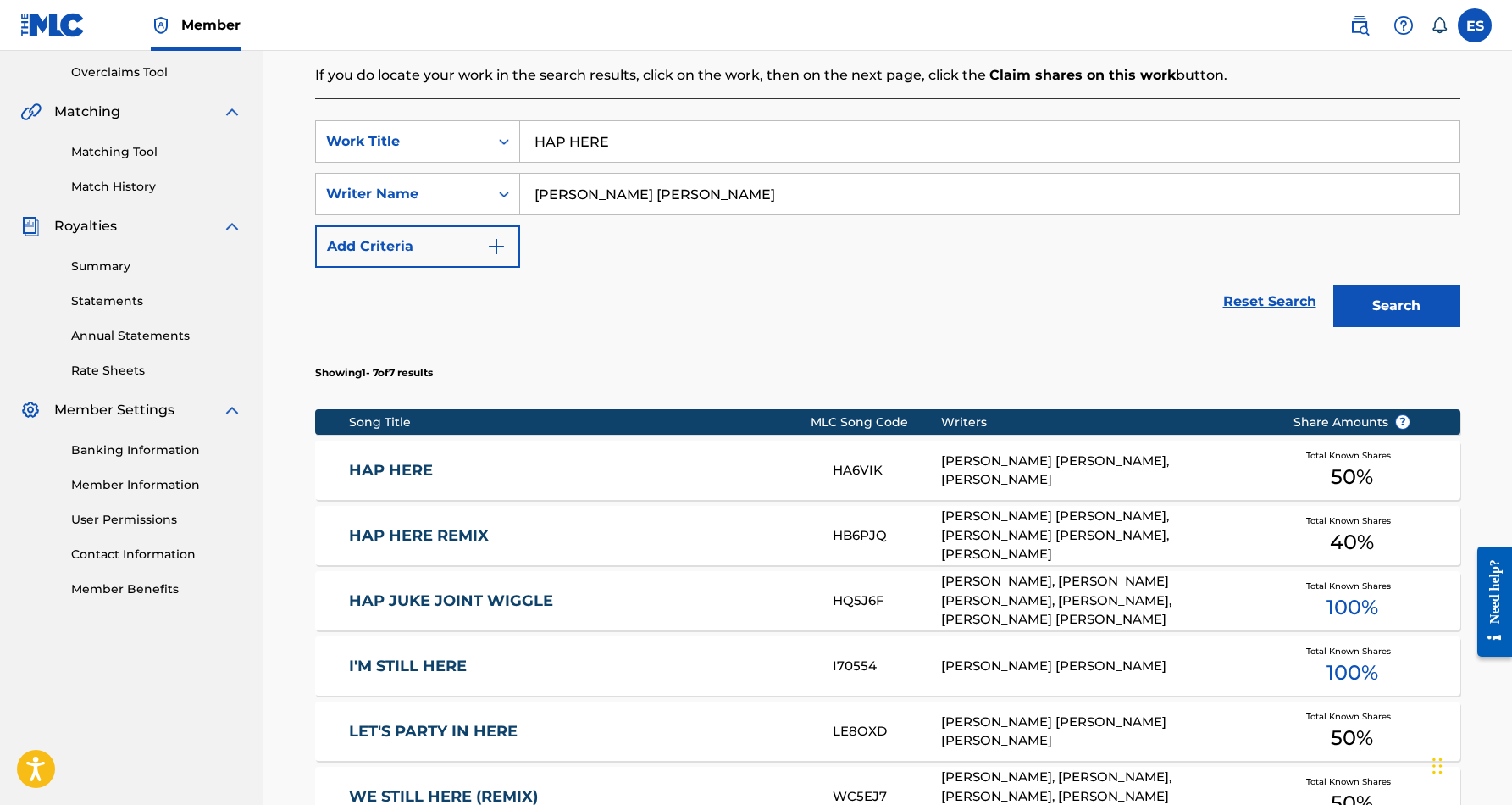
click at [991, 473] on div "[PERSON_NAME] [PERSON_NAME], [PERSON_NAME]" at bounding box center [1104, 470] width 326 height 39
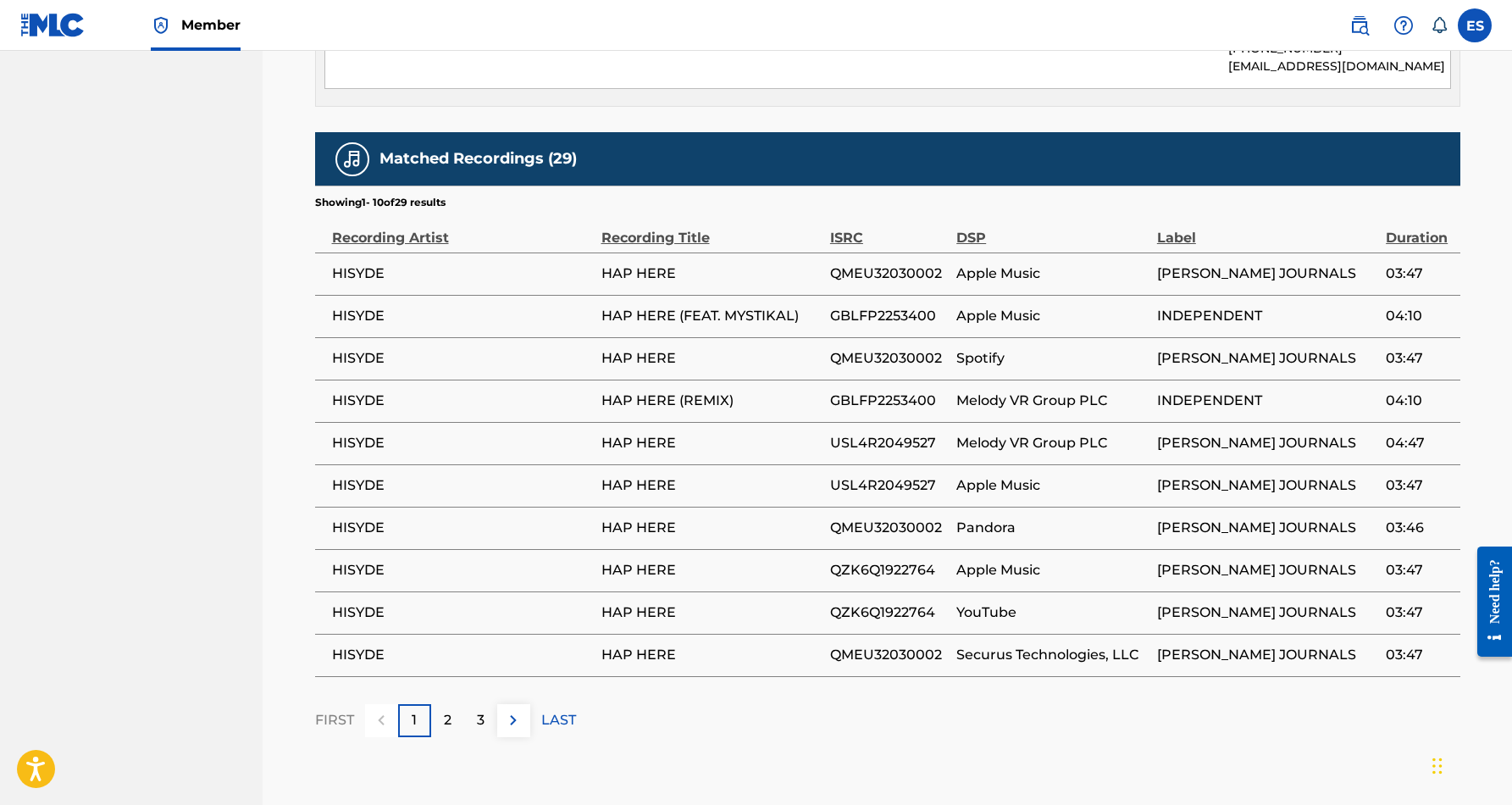
scroll to position [974, 0]
click at [449, 710] on p "2" at bounding box center [448, 720] width 8 height 21
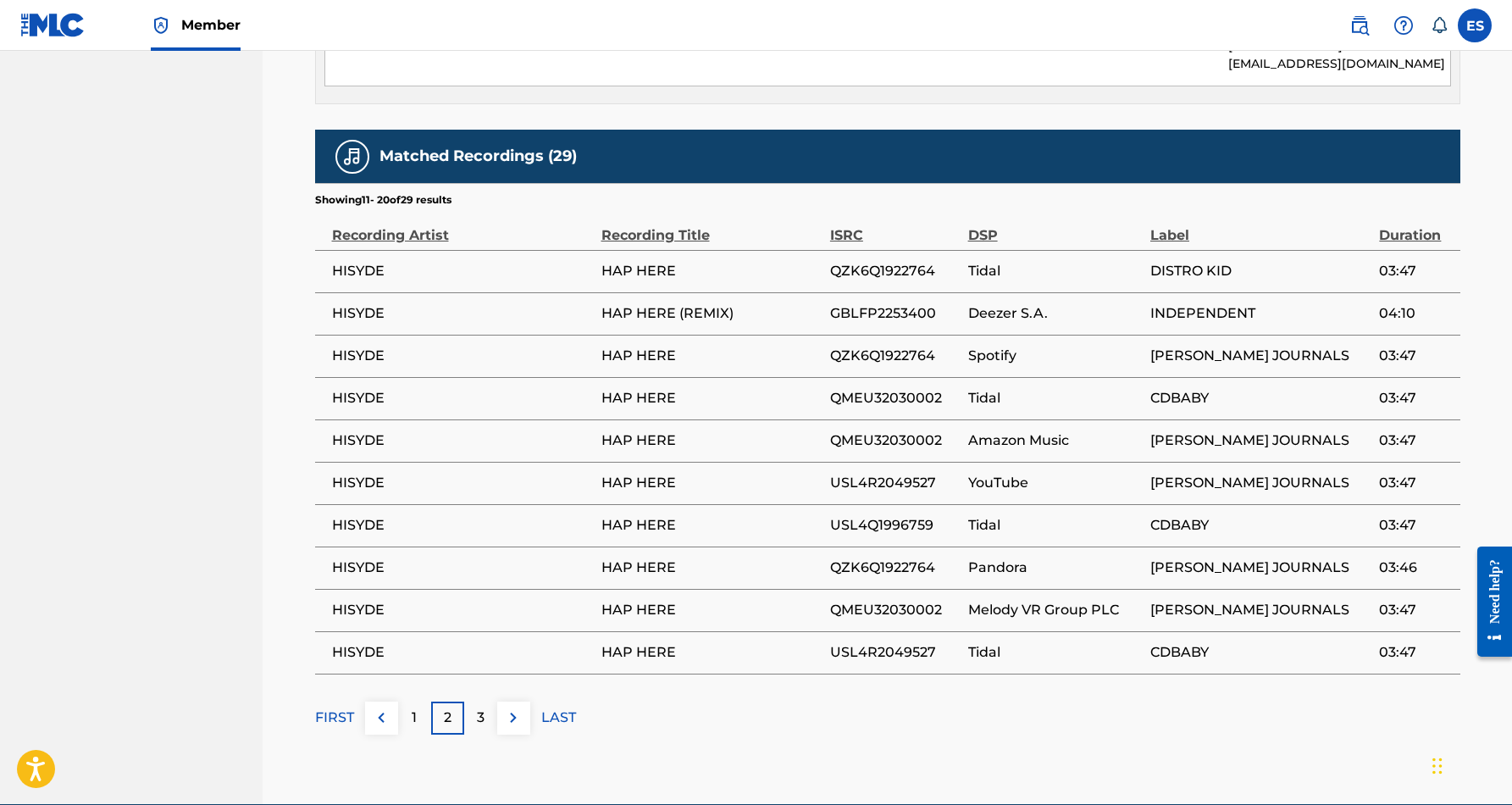
scroll to position [983, 0]
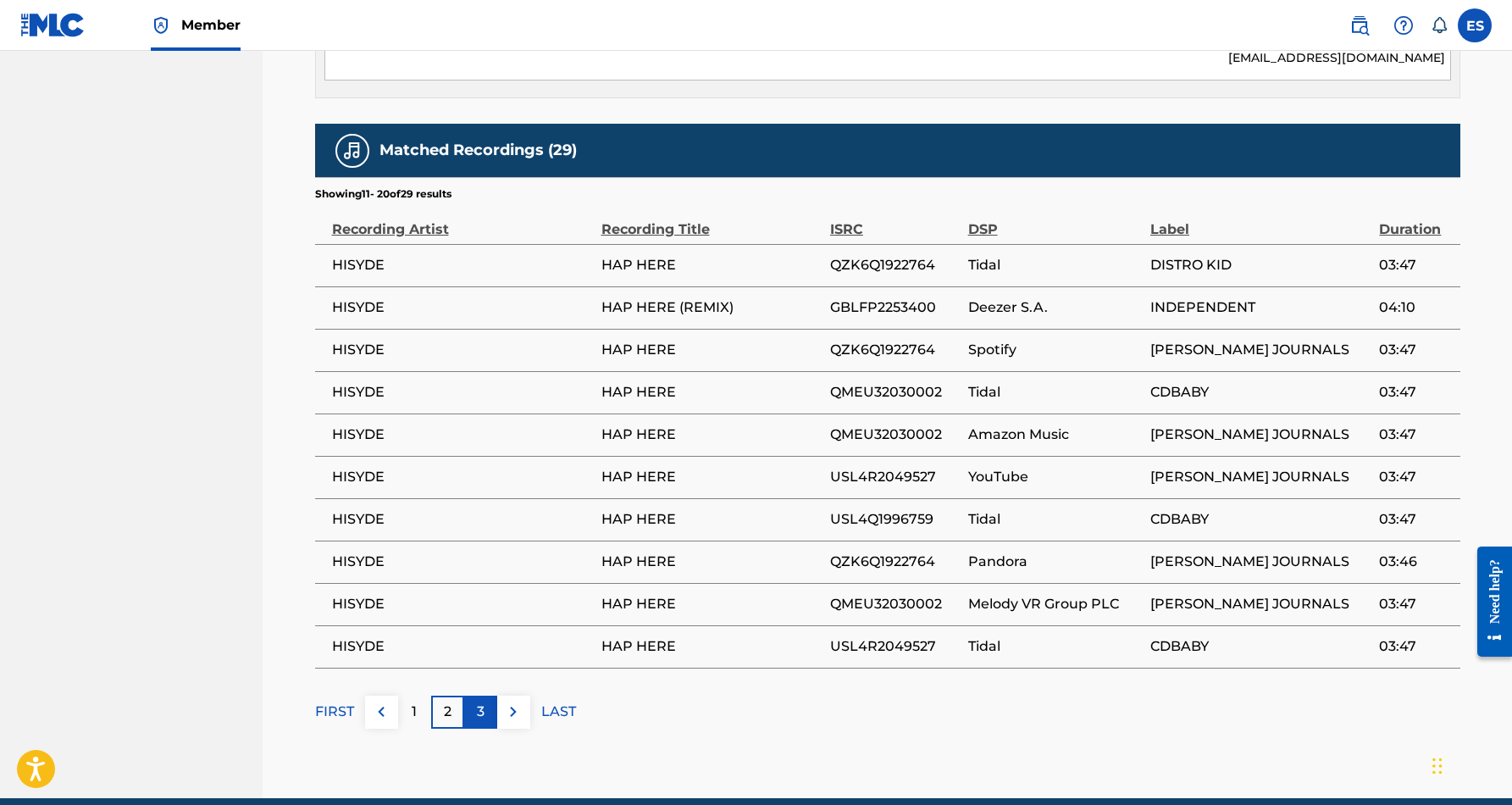
click at [474, 695] on div "3" at bounding box center [480, 711] width 33 height 33
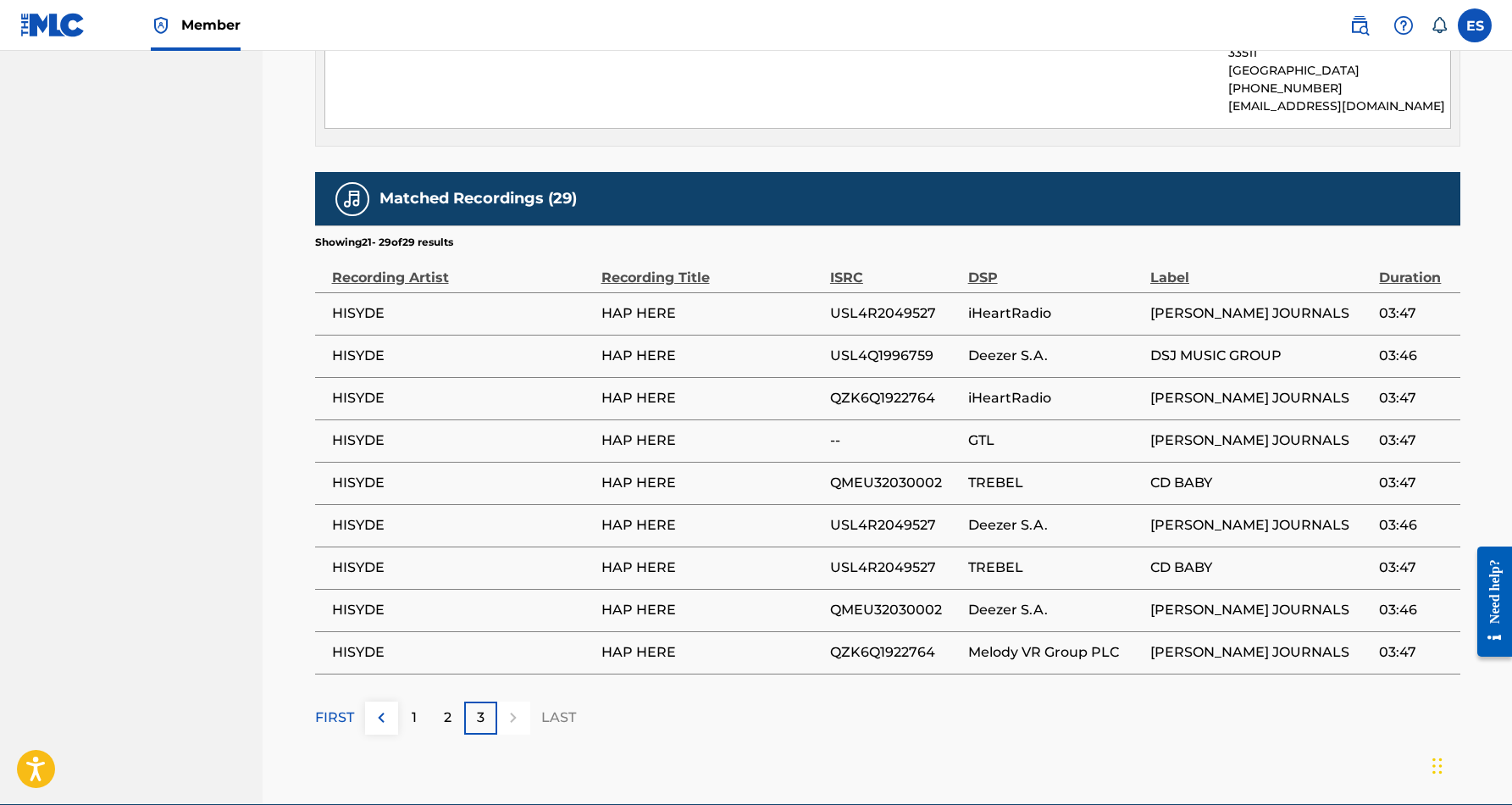
scroll to position [941, 0]
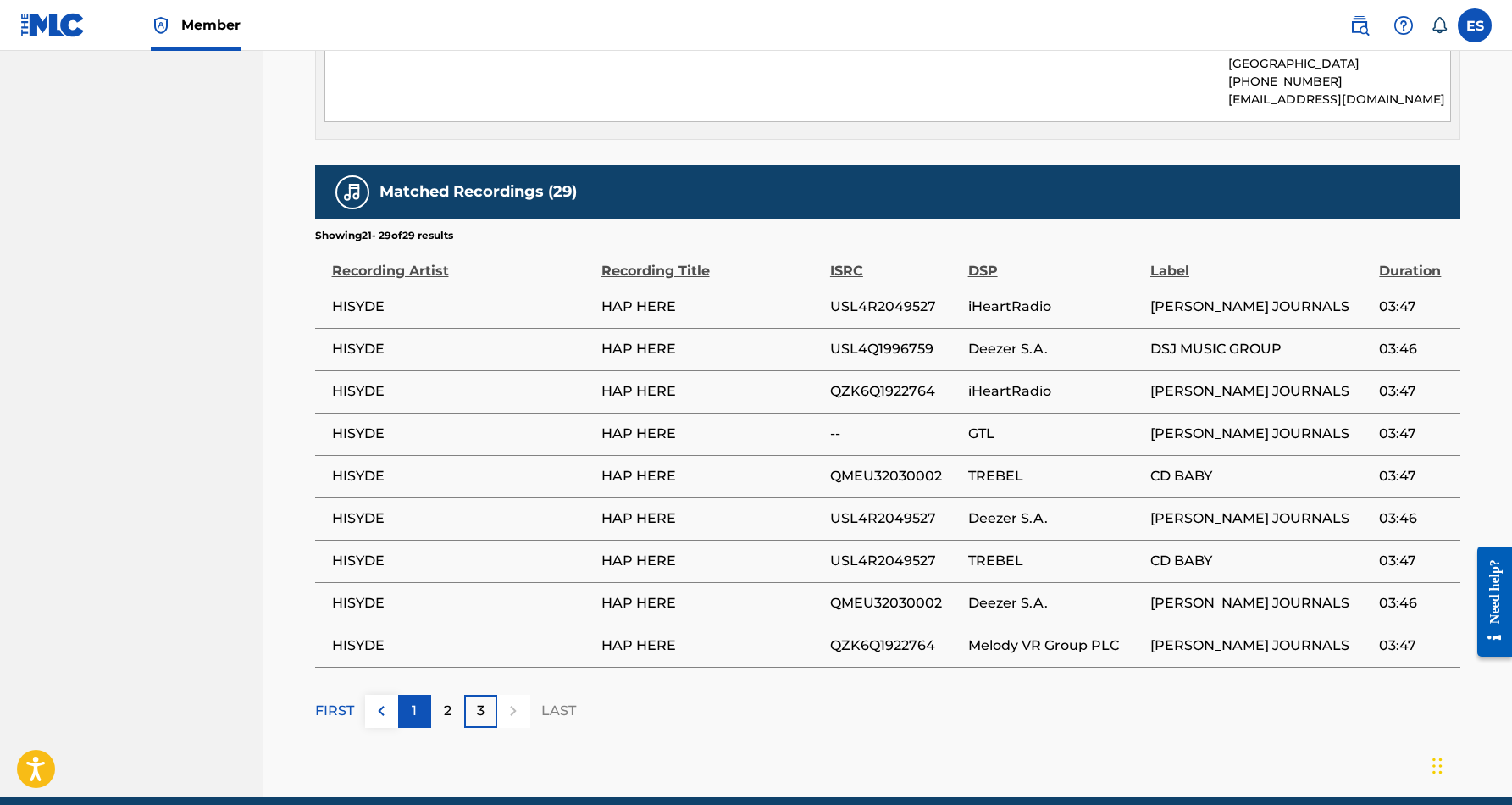
click at [414, 701] on p "1" at bounding box center [414, 711] width 5 height 21
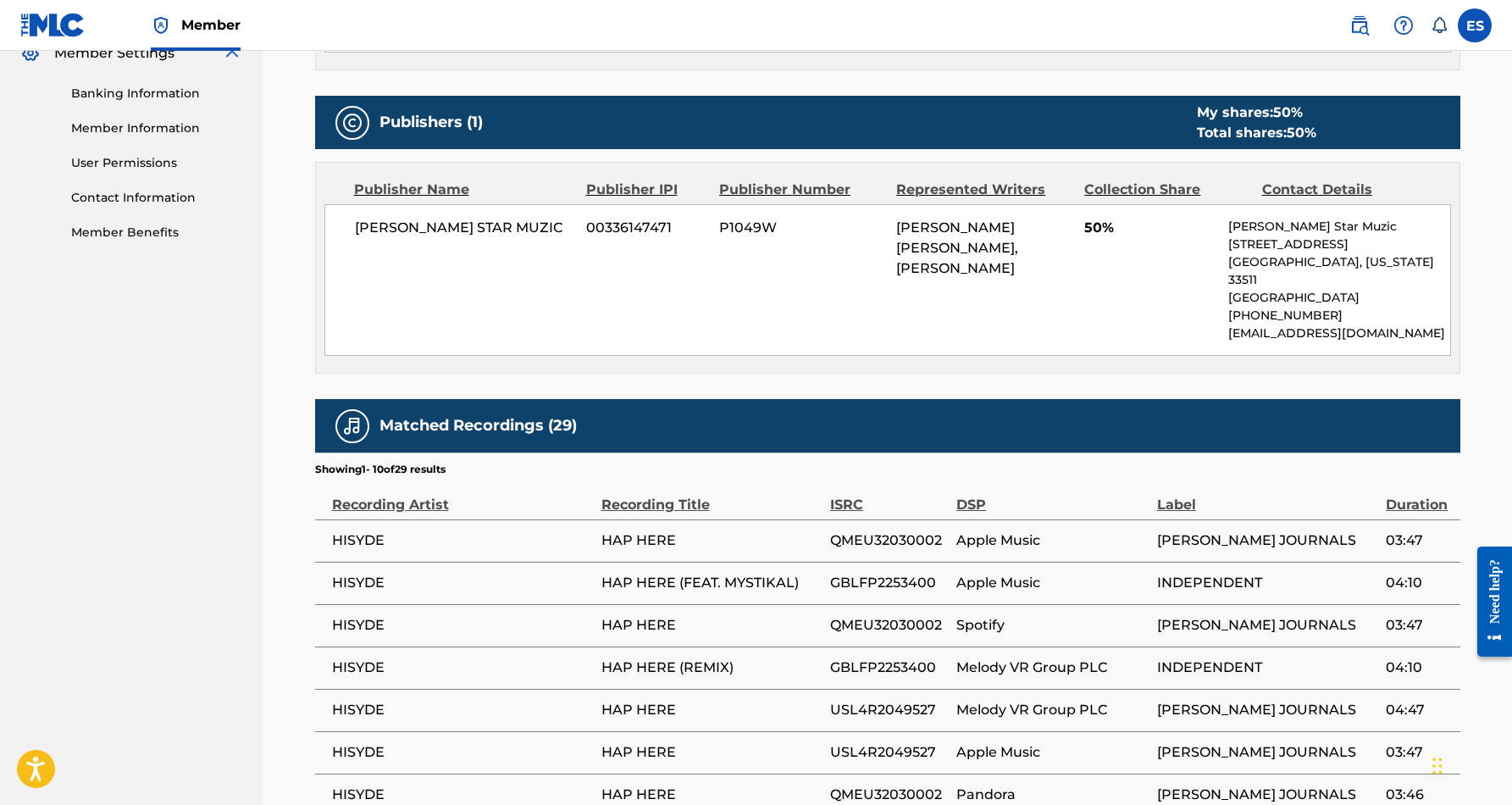
scroll to position [716, 0]
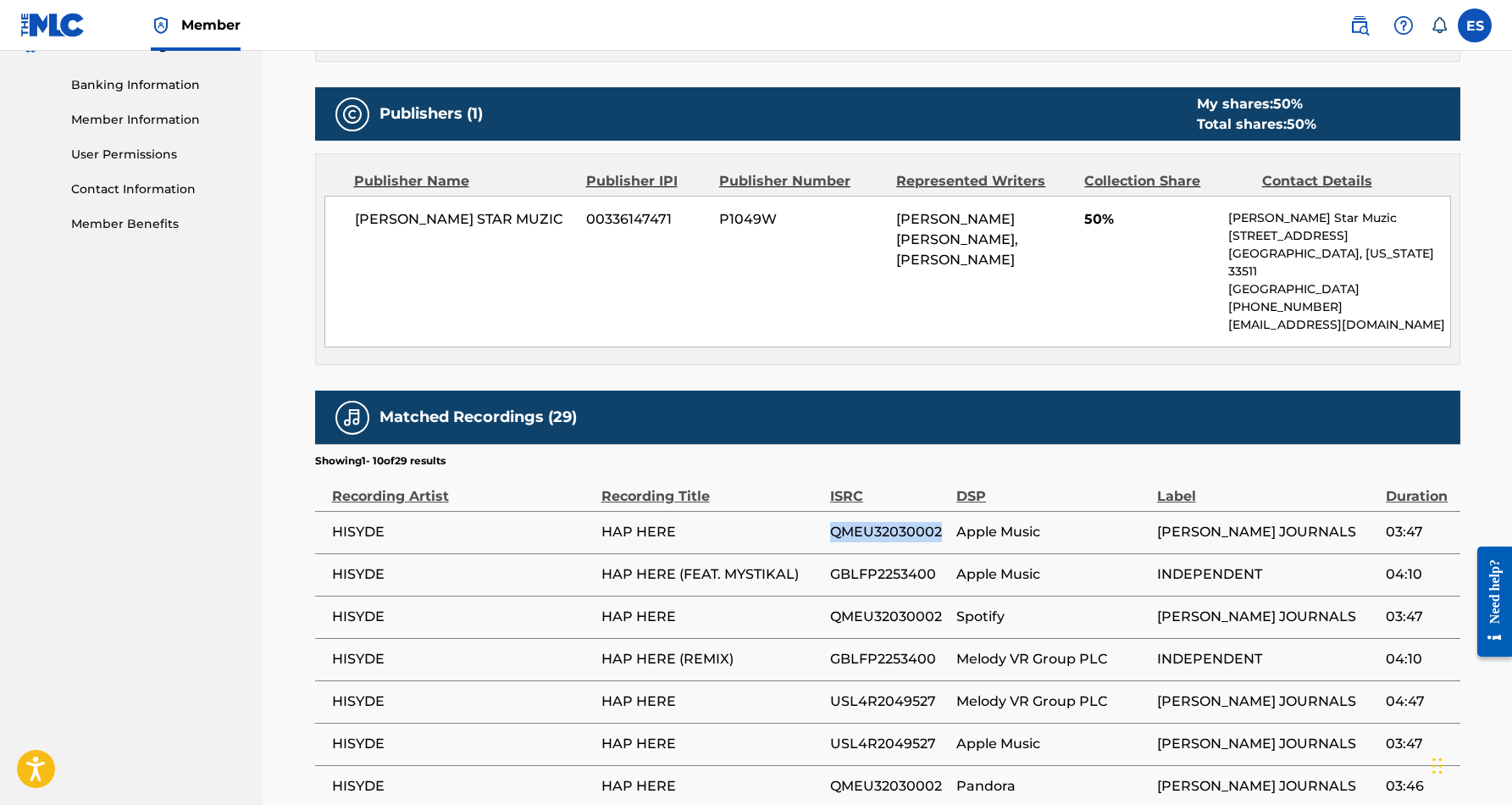
drag, startPoint x: 942, startPoint y: 515, endPoint x: 832, endPoint y: 517, distance: 110.0
click at [832, 522] on span "QMEU32030002" at bounding box center [889, 532] width 118 height 21
copy span "QMEU32030002"
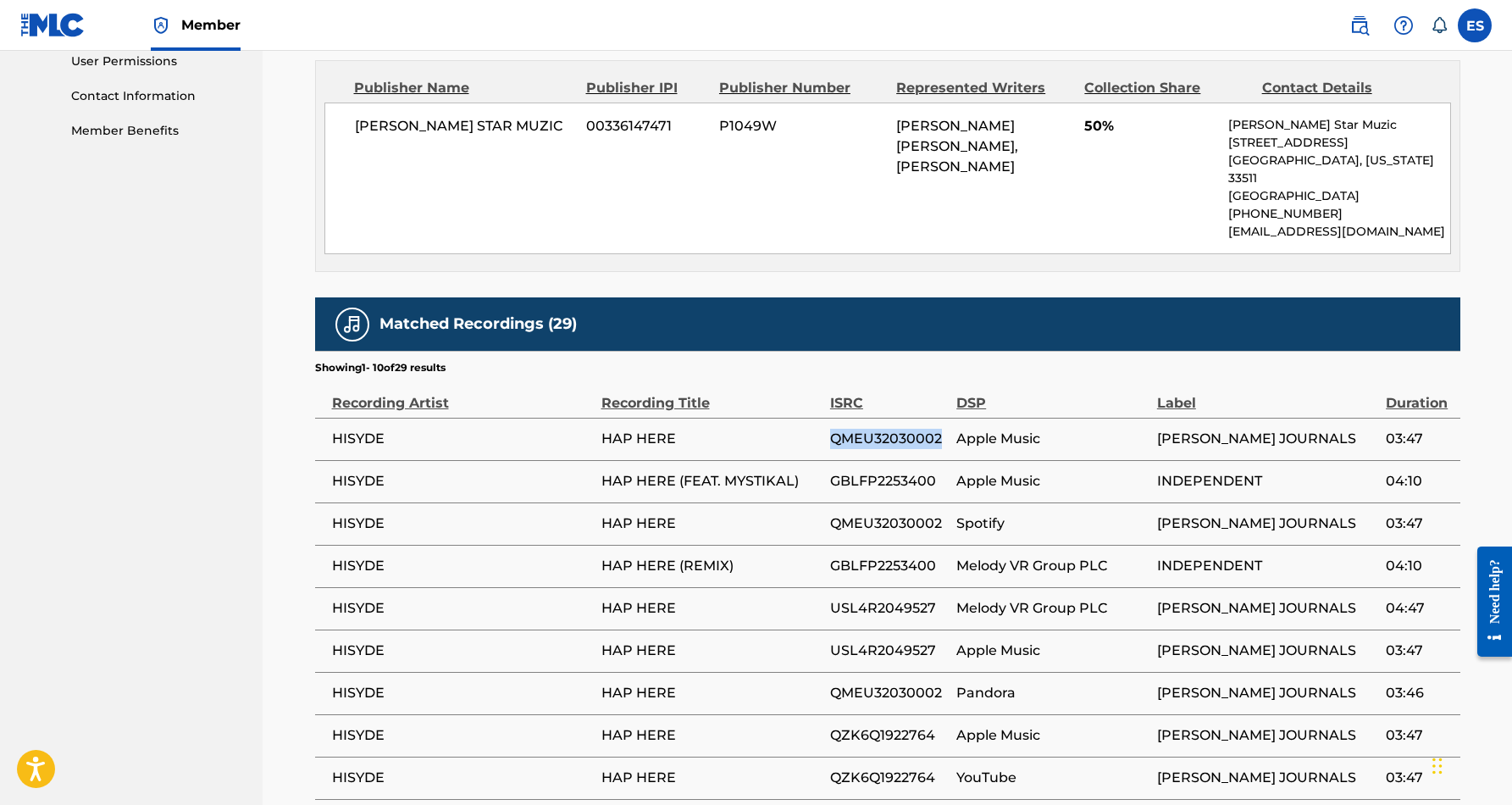
scroll to position [814, 0]
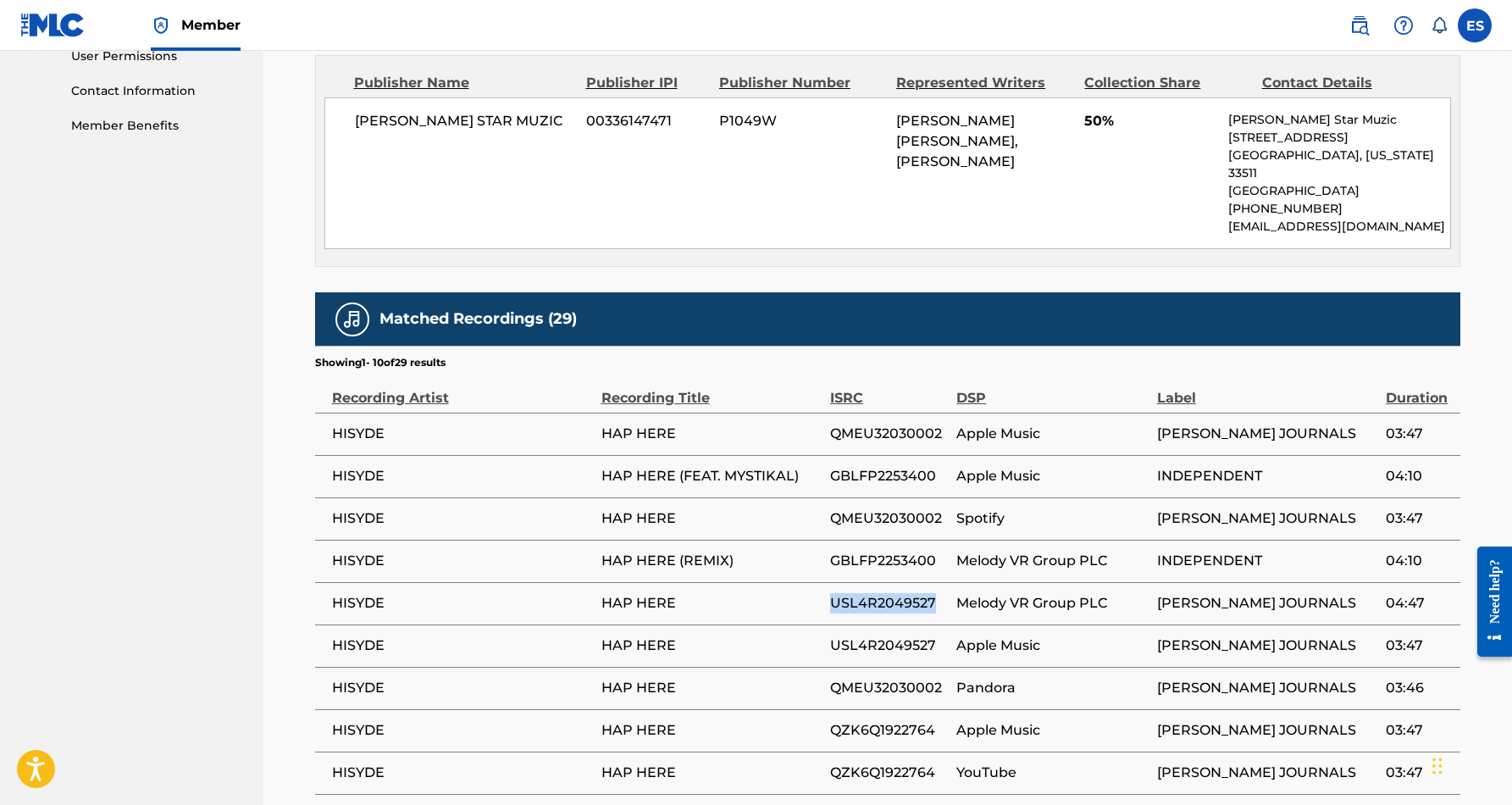
drag, startPoint x: 936, startPoint y: 579, endPoint x: 830, endPoint y: 588, distance: 106.4
click at [830, 592] on span "USL4R2049527" at bounding box center [889, 603] width 118 height 21
copy span "USL4R2049527"
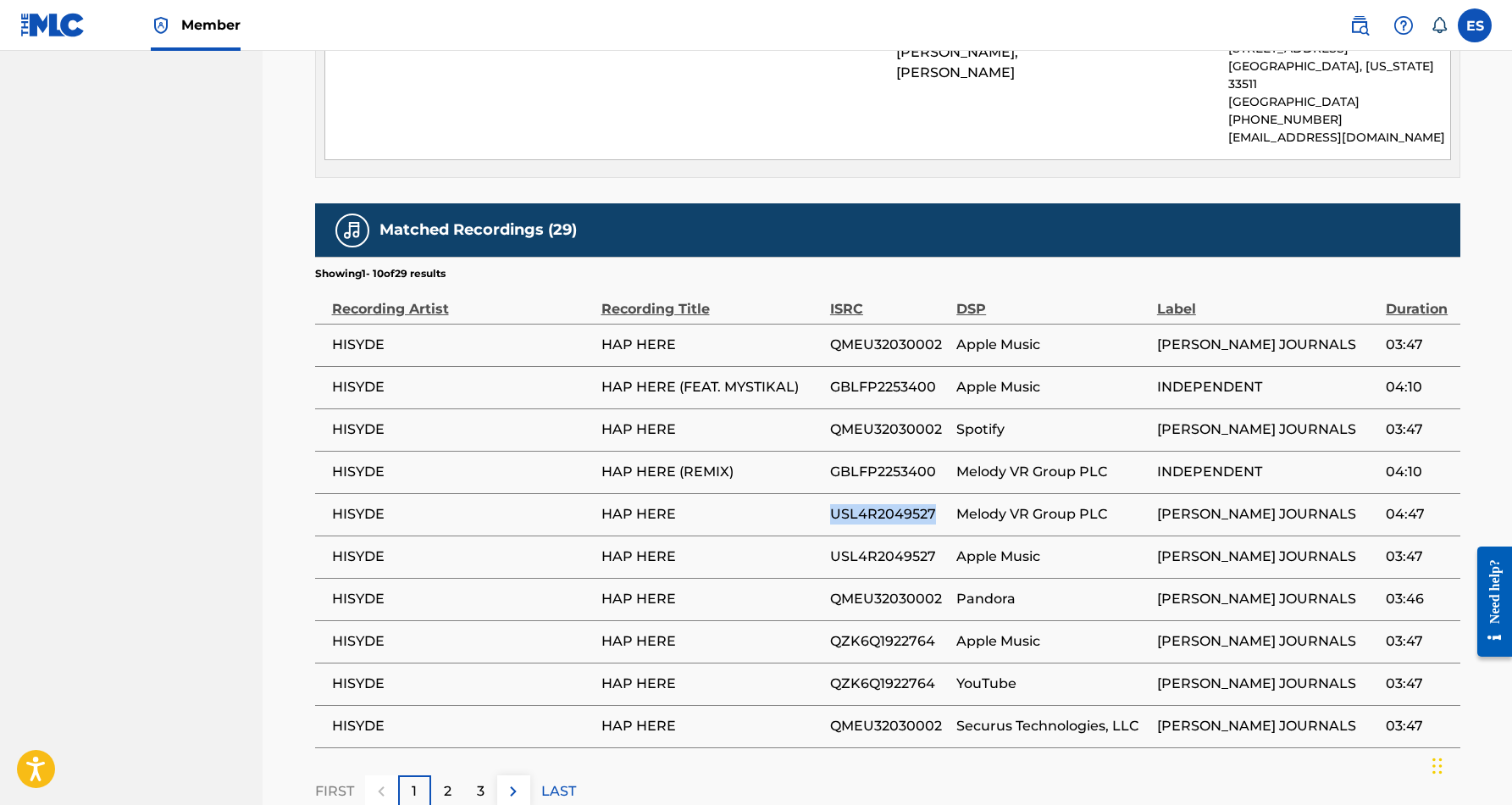
scroll to position [904, 0]
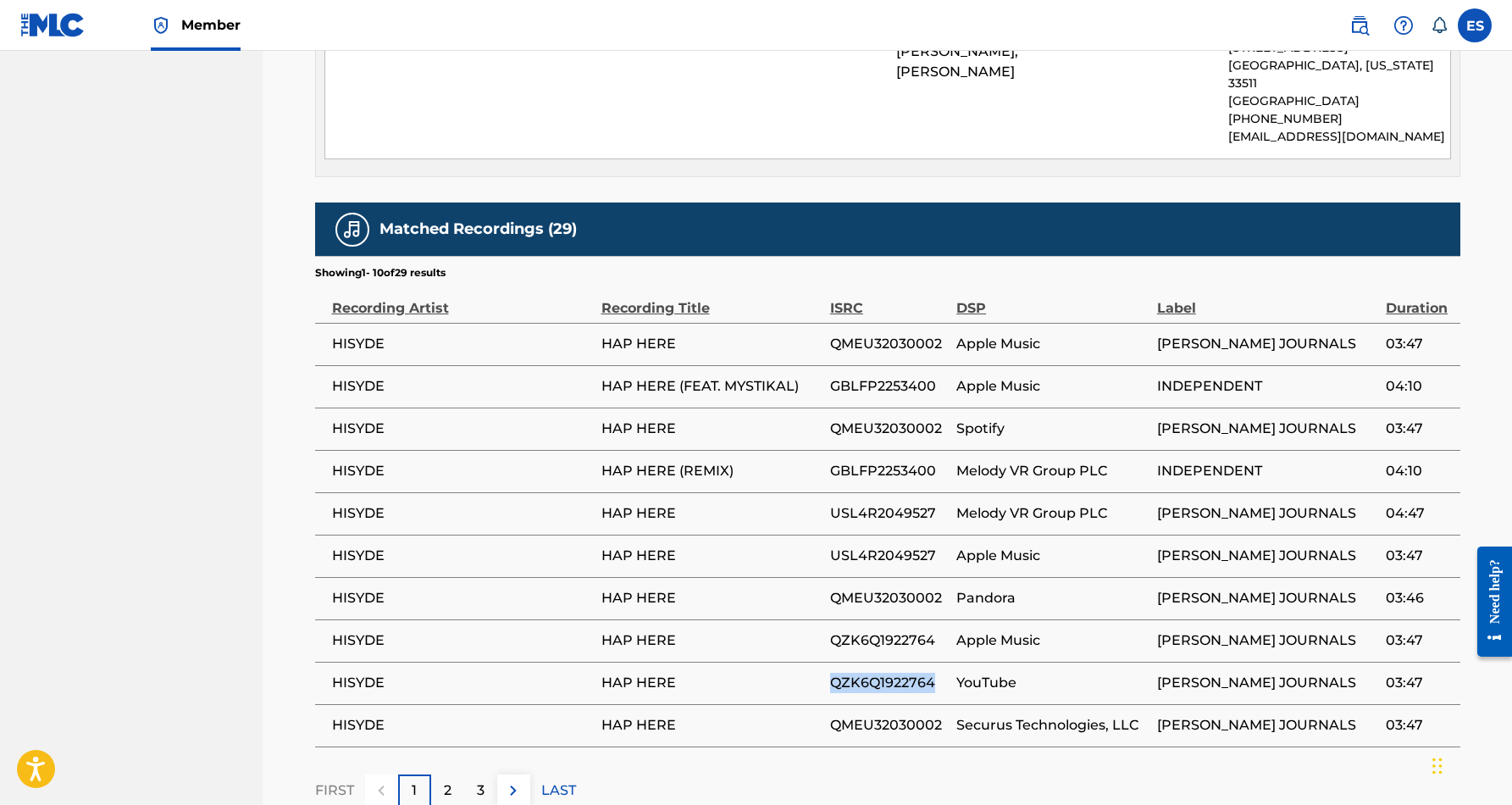
drag, startPoint x: 935, startPoint y: 660, endPoint x: 831, endPoint y: 669, distance: 104.4
click at [831, 672] on span "QZK6Q1922764" at bounding box center [889, 683] width 118 height 21
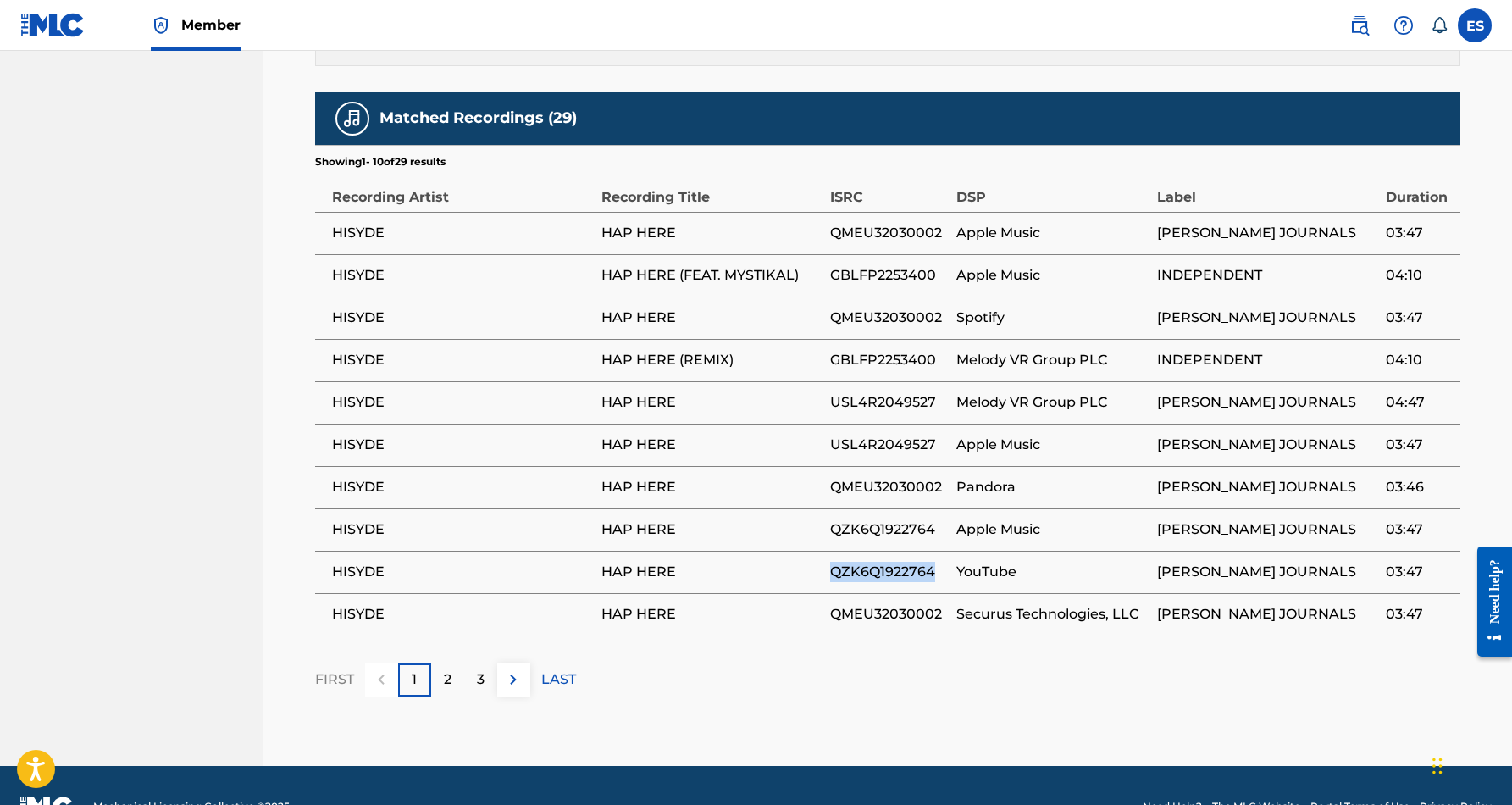
scroll to position [1023, 0]
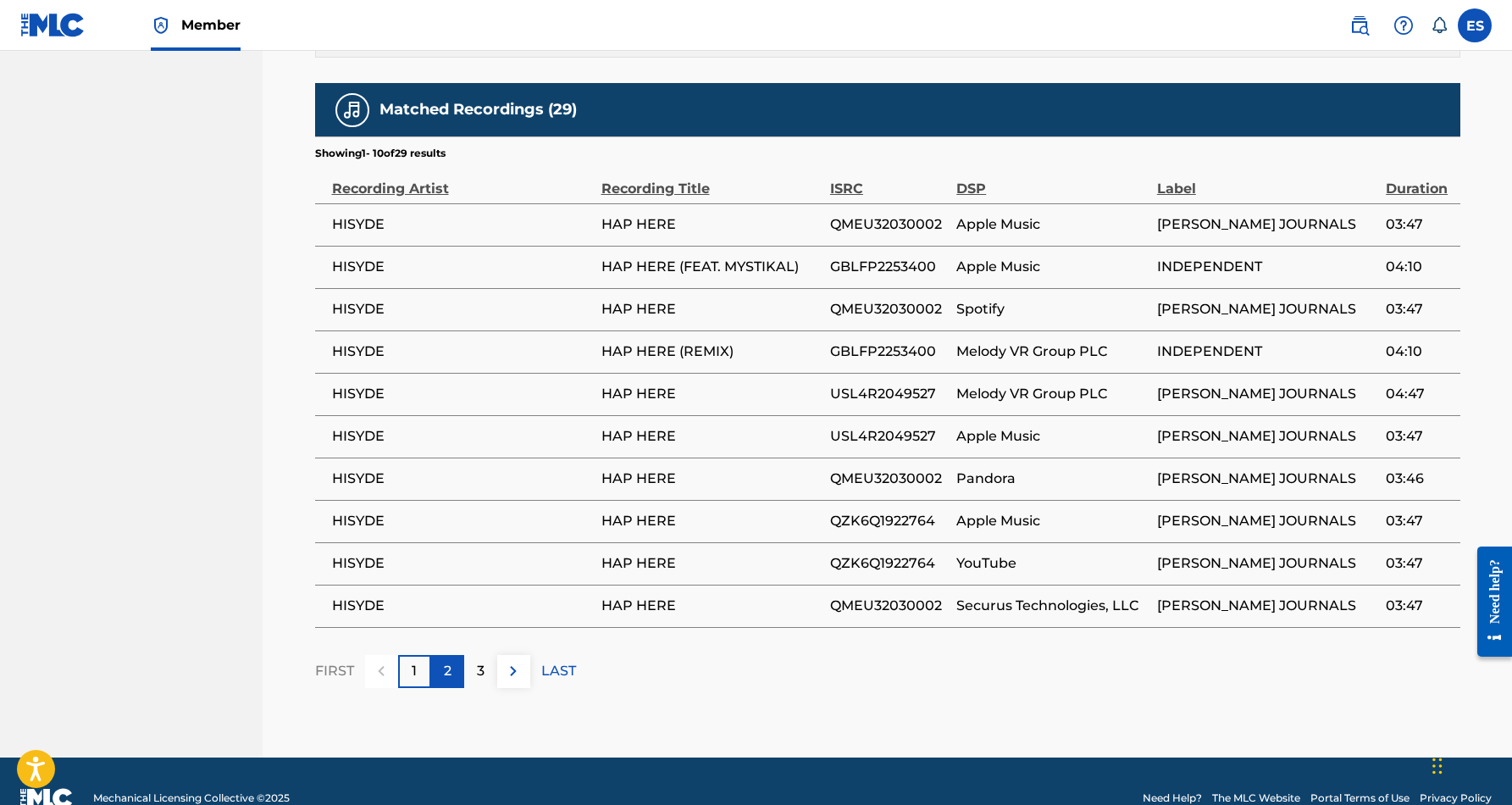
click at [450, 660] on p "2" at bounding box center [448, 671] width 8 height 21
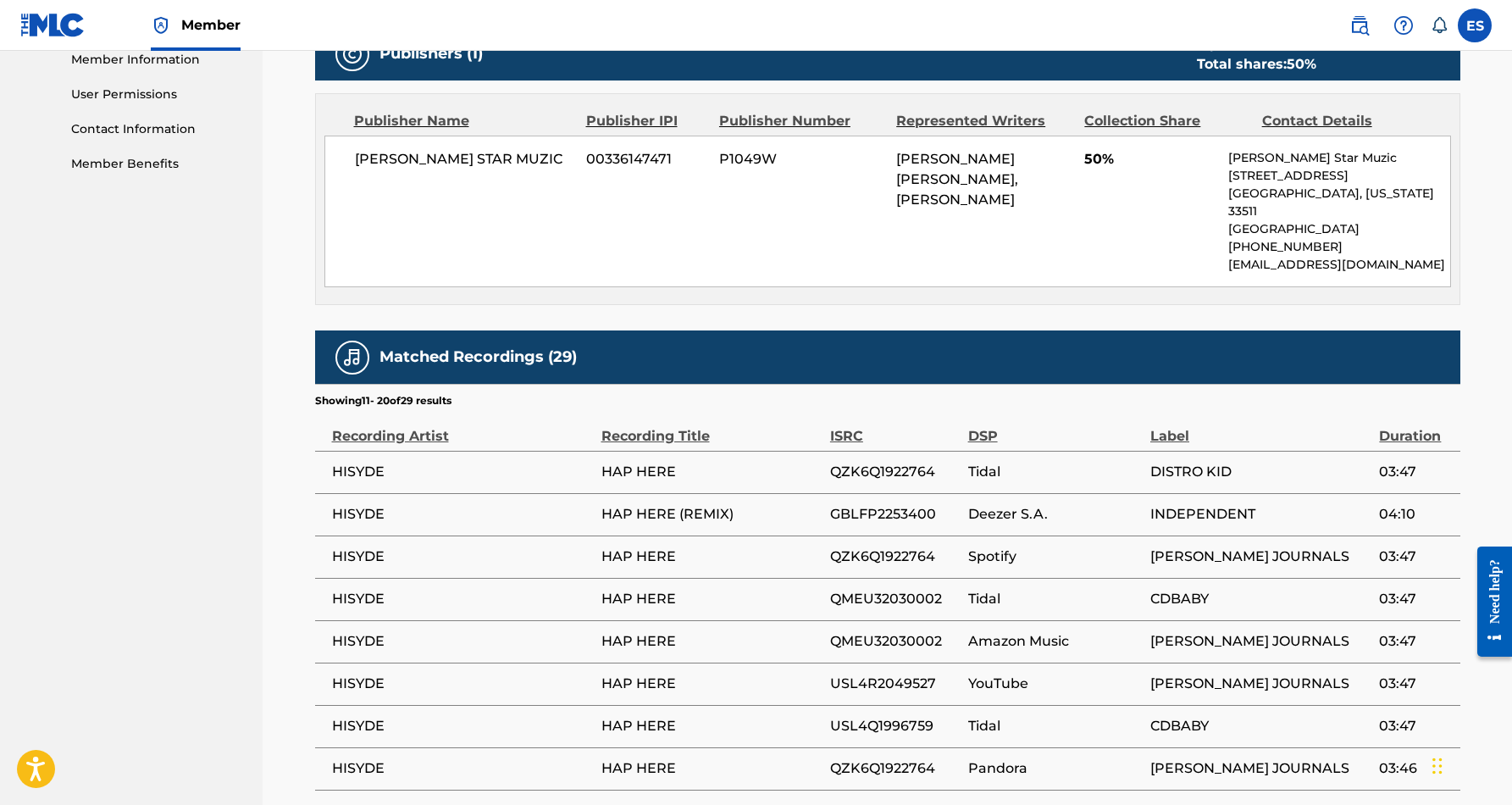
scroll to position [781, 0]
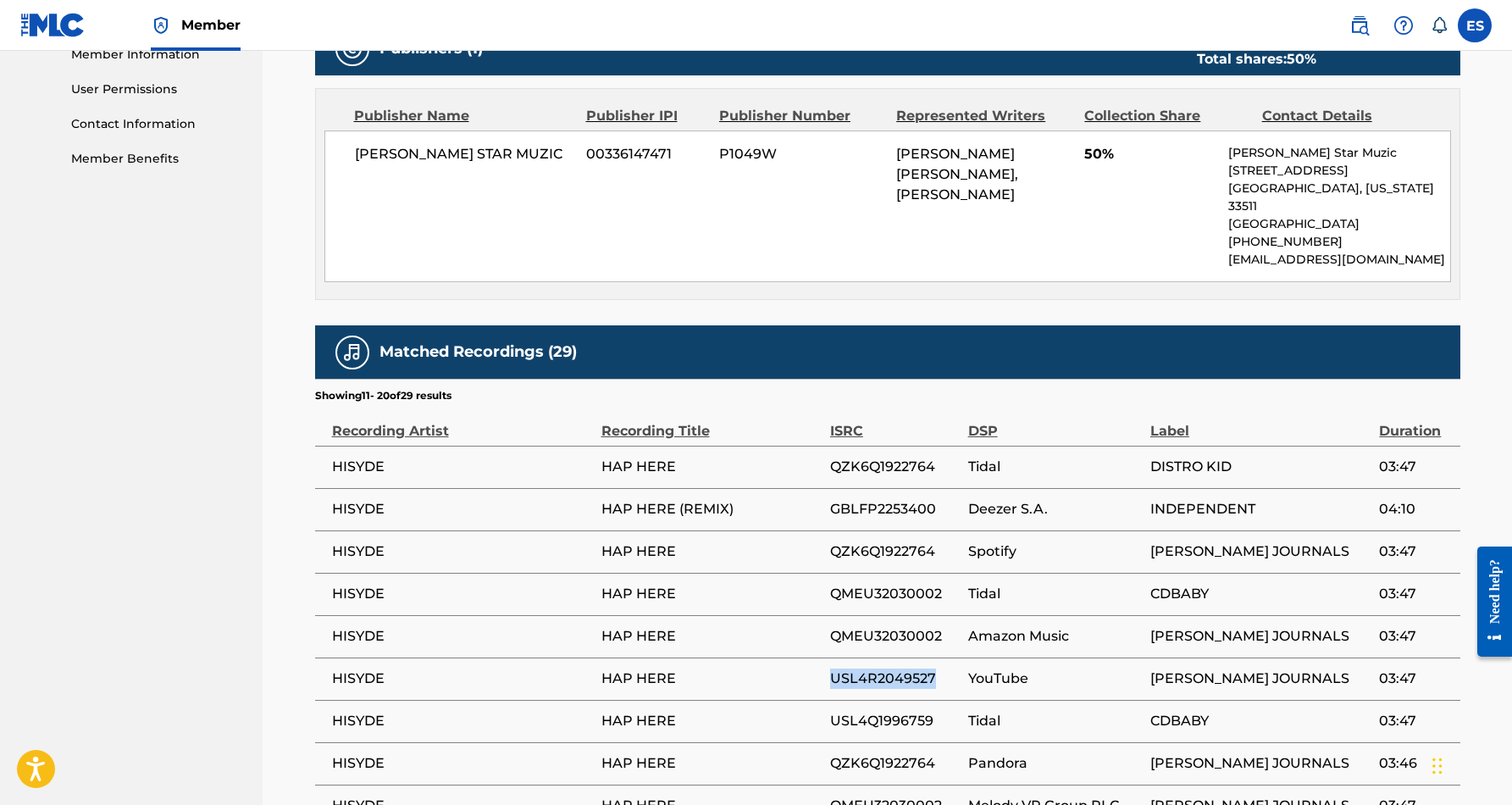
drag, startPoint x: 936, startPoint y: 656, endPoint x: 834, endPoint y: 661, distance: 102.1
click at [834, 669] on span "USL4R2049527" at bounding box center [895, 679] width 130 height 21
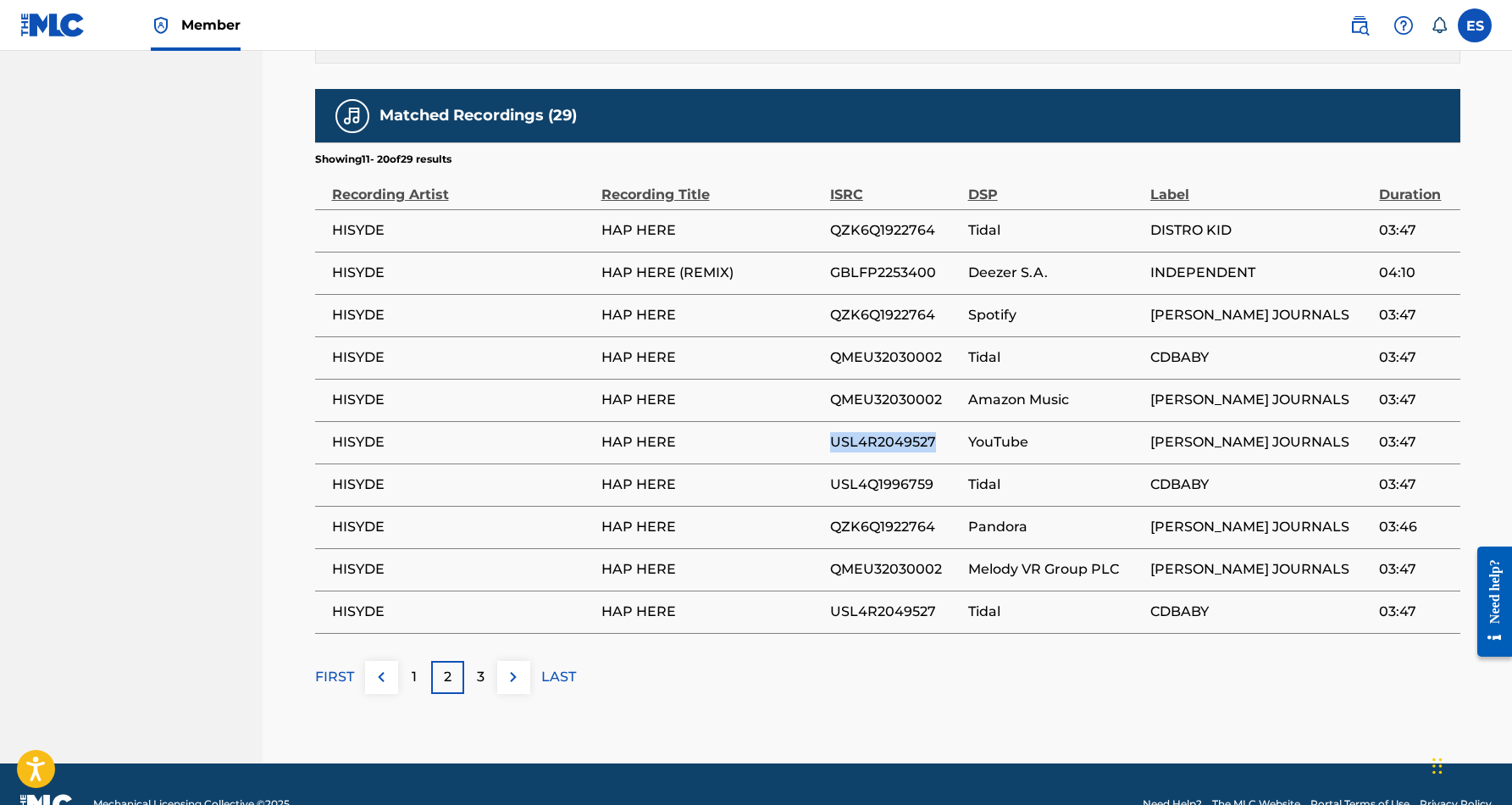
scroll to position [1022, 0]
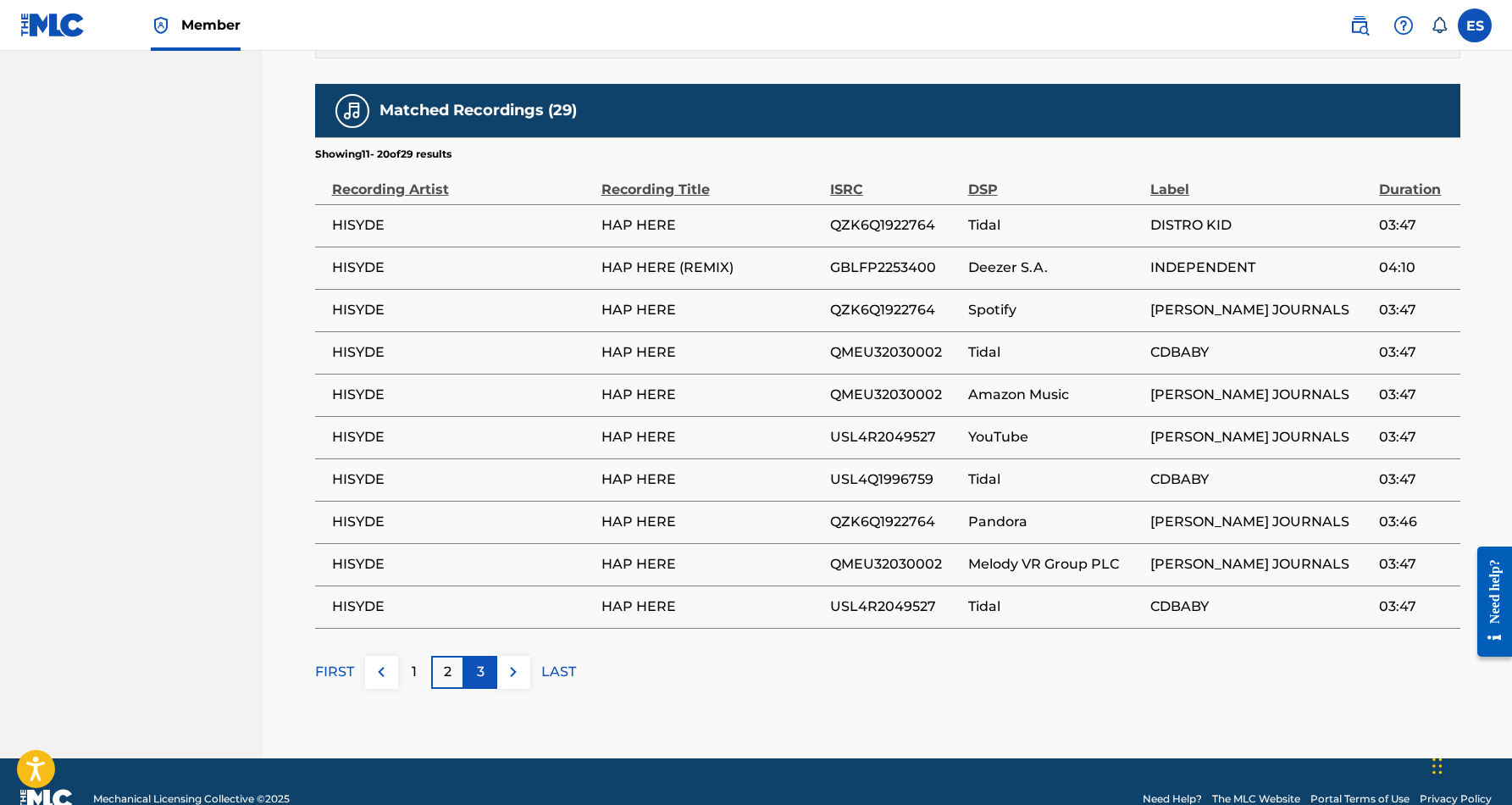
click at [481, 661] on p "3" at bounding box center [480, 671] width 8 height 21
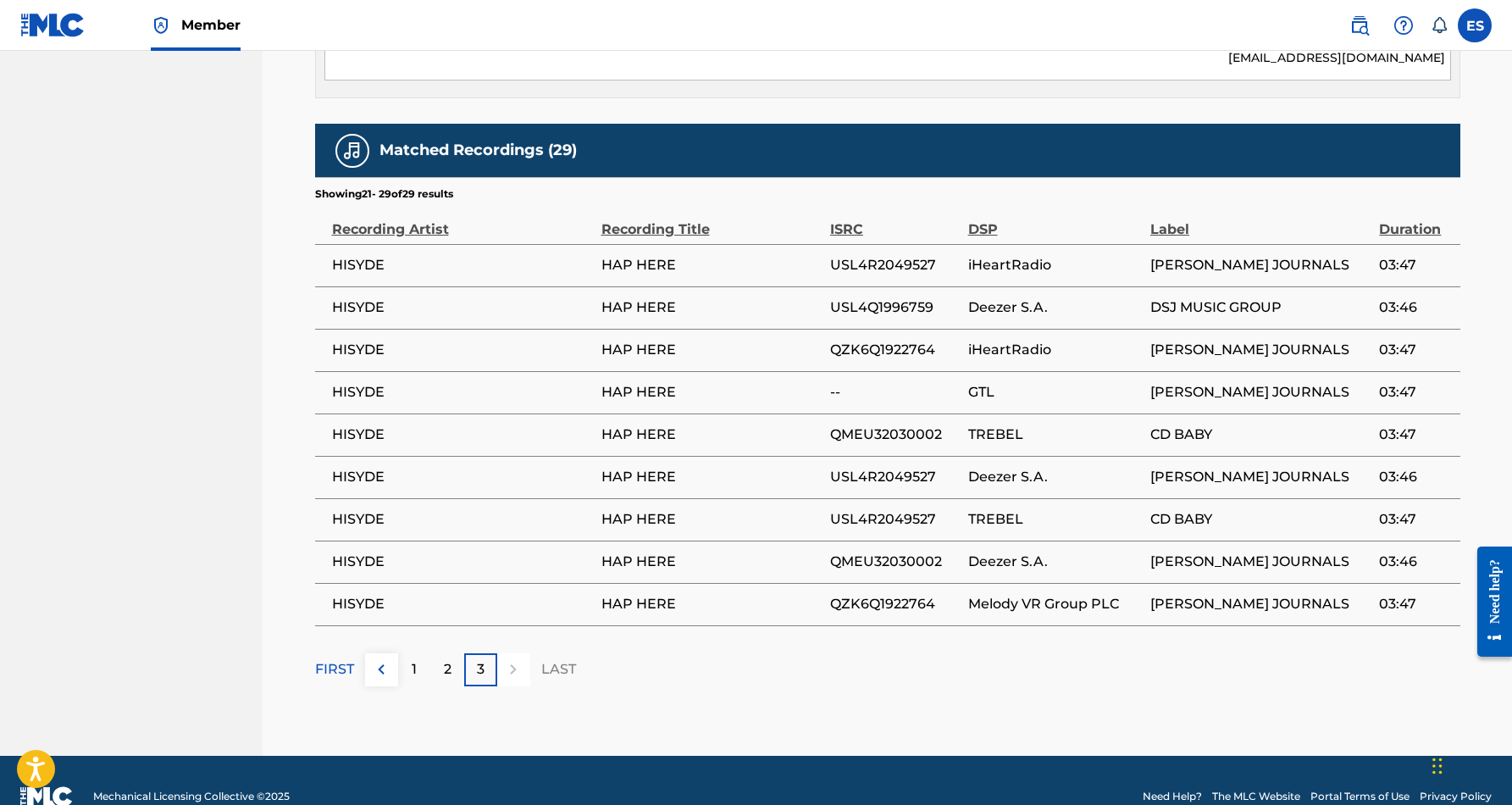
scroll to position [993, 0]
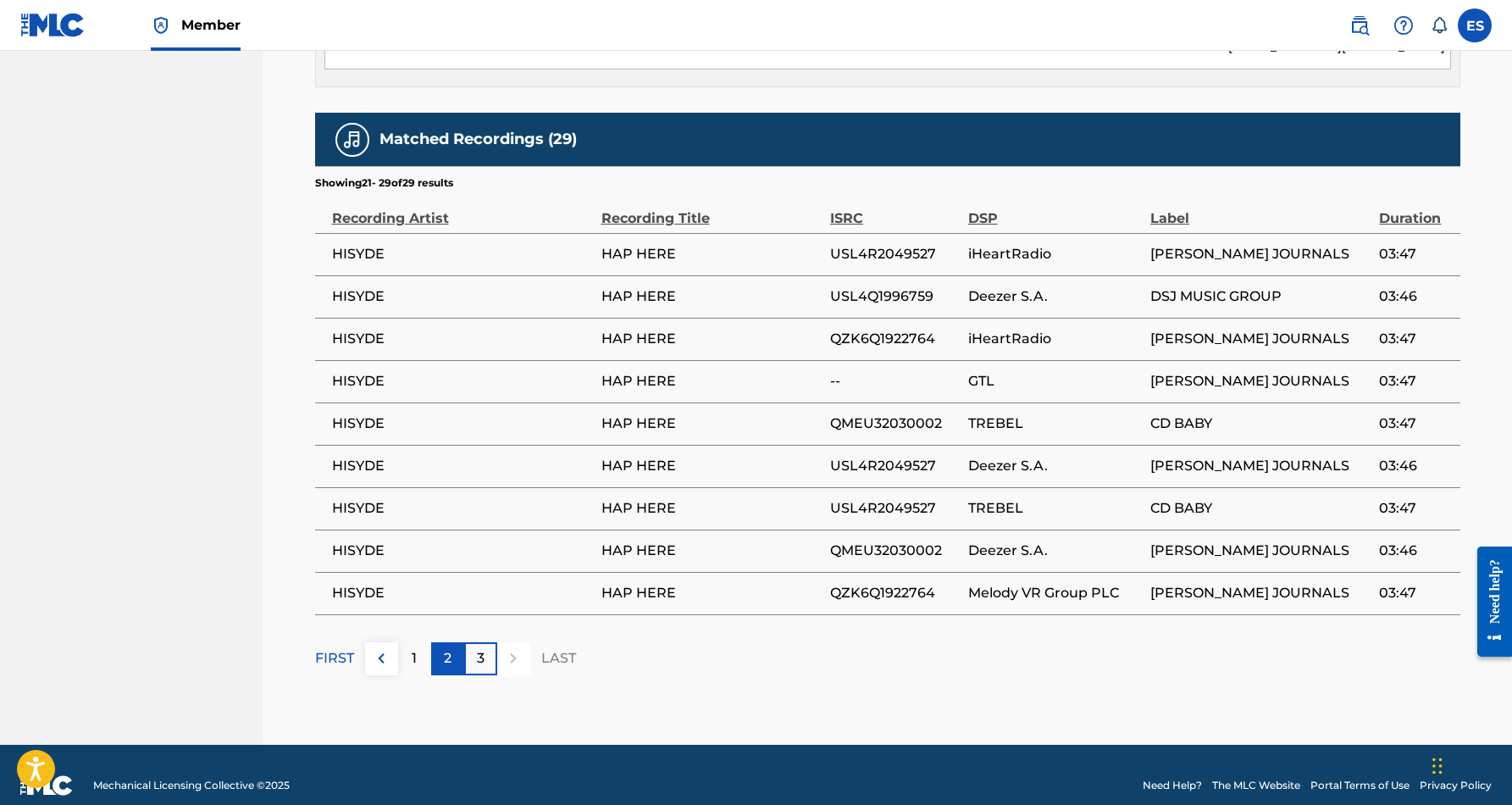
click at [442, 642] on div "2" at bounding box center [447, 658] width 33 height 33
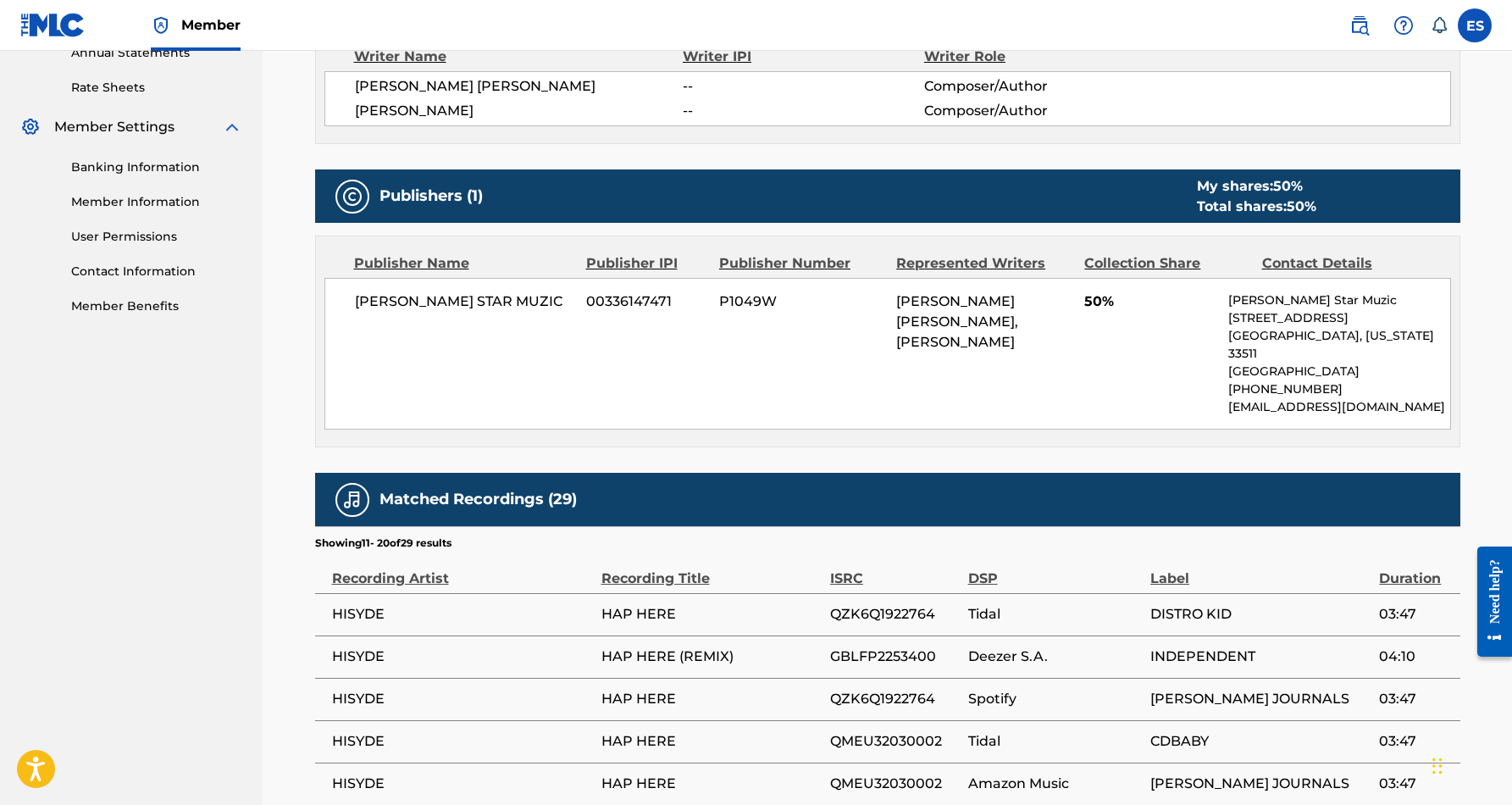
scroll to position [635, 0]
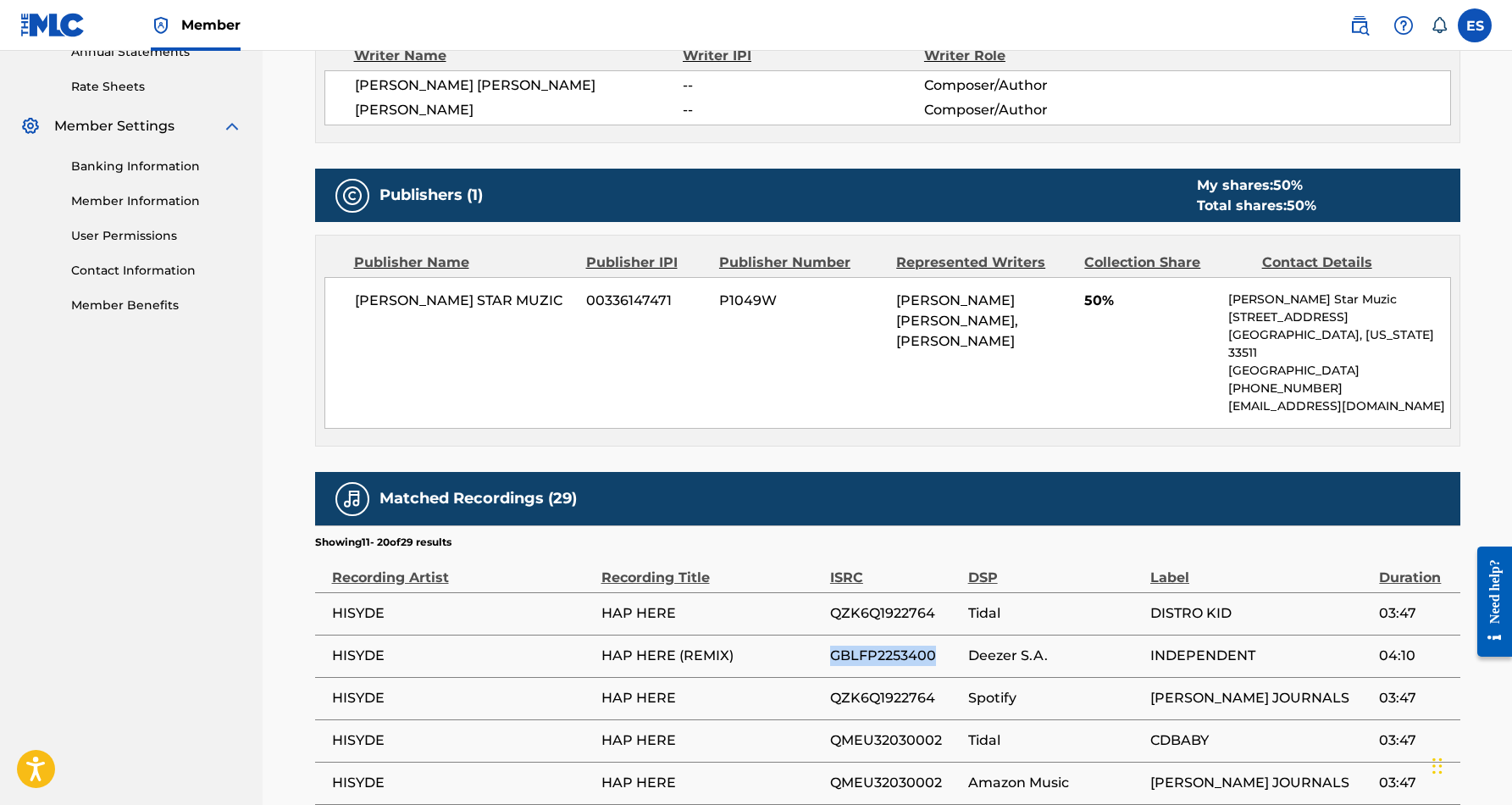
drag, startPoint x: 937, startPoint y: 633, endPoint x: 831, endPoint y: 639, distance: 106.2
click at [831, 645] on span "GBLFP2253400" at bounding box center [895, 655] width 130 height 21
drag, startPoint x: 734, startPoint y: 637, endPoint x: 601, endPoint y: 635, distance: 133.0
click at [601, 645] on span "HAP HERE (REMIX)" at bounding box center [711, 655] width 220 height 21
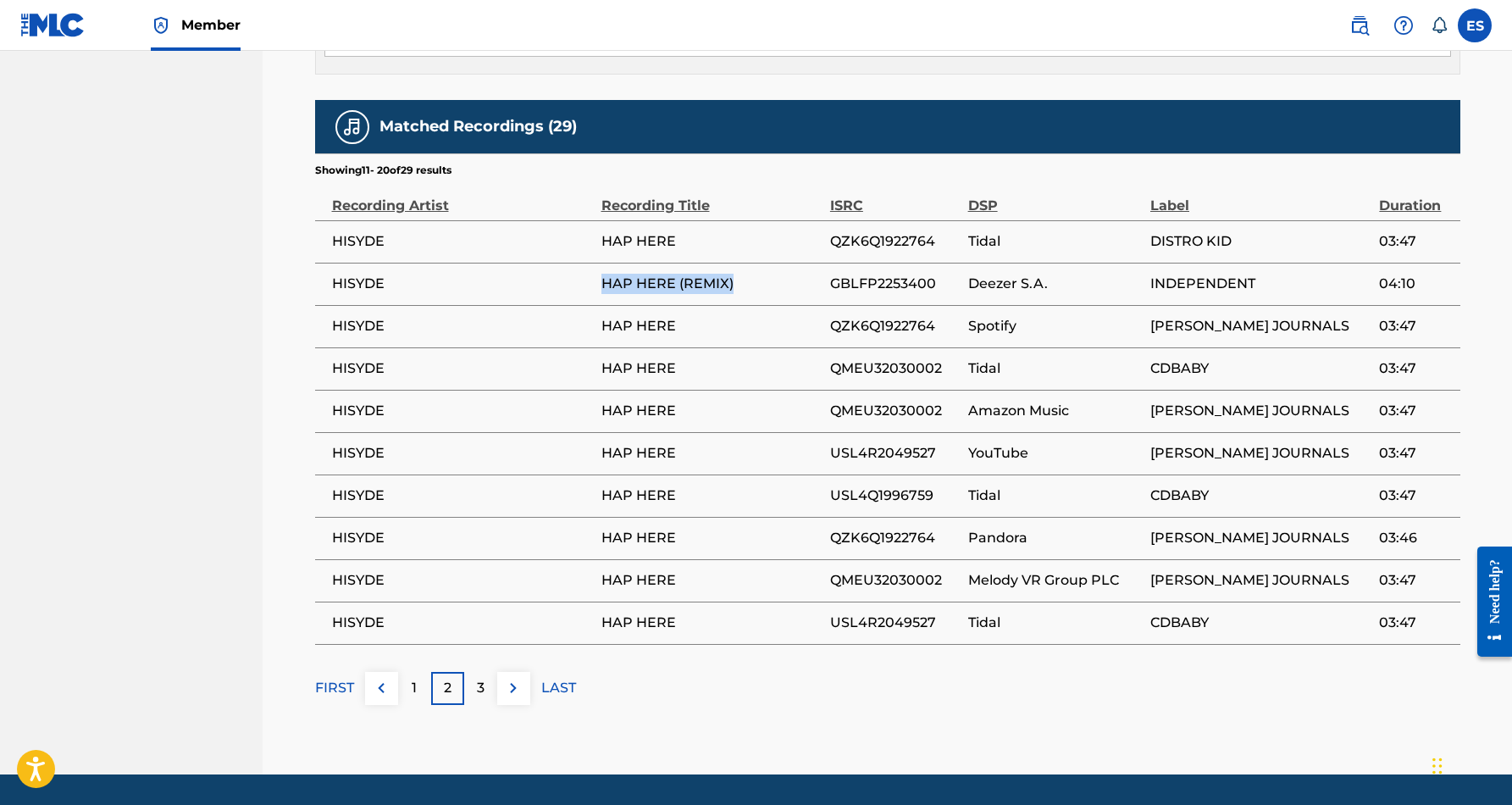
scroll to position [1007, 0]
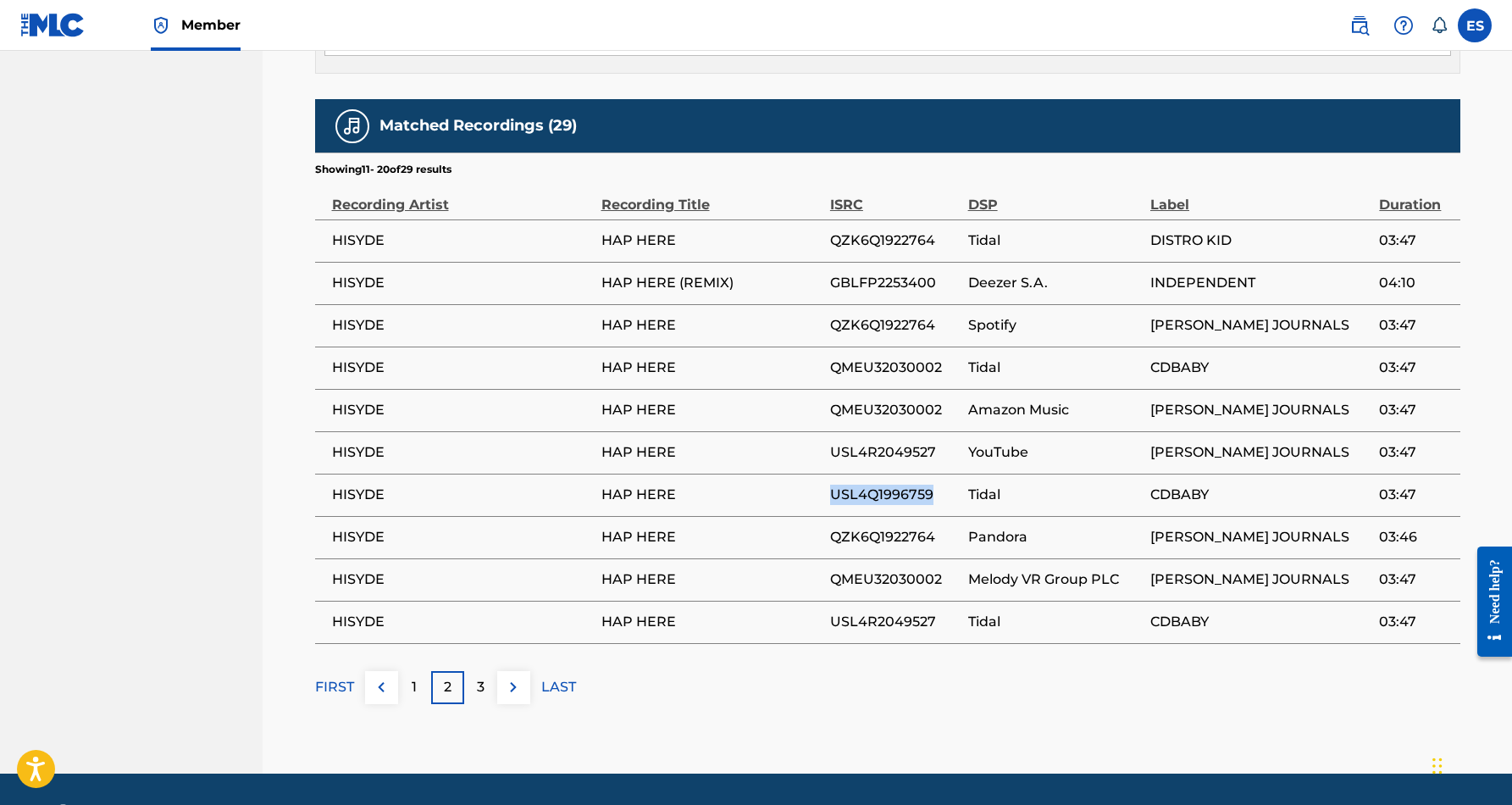
drag, startPoint x: 935, startPoint y: 471, endPoint x: 829, endPoint y: 471, distance: 106.0
click at [830, 484] on span "USL4Q1996759" at bounding box center [895, 495] width 130 height 21
click at [408, 671] on div "1" at bounding box center [414, 687] width 33 height 33
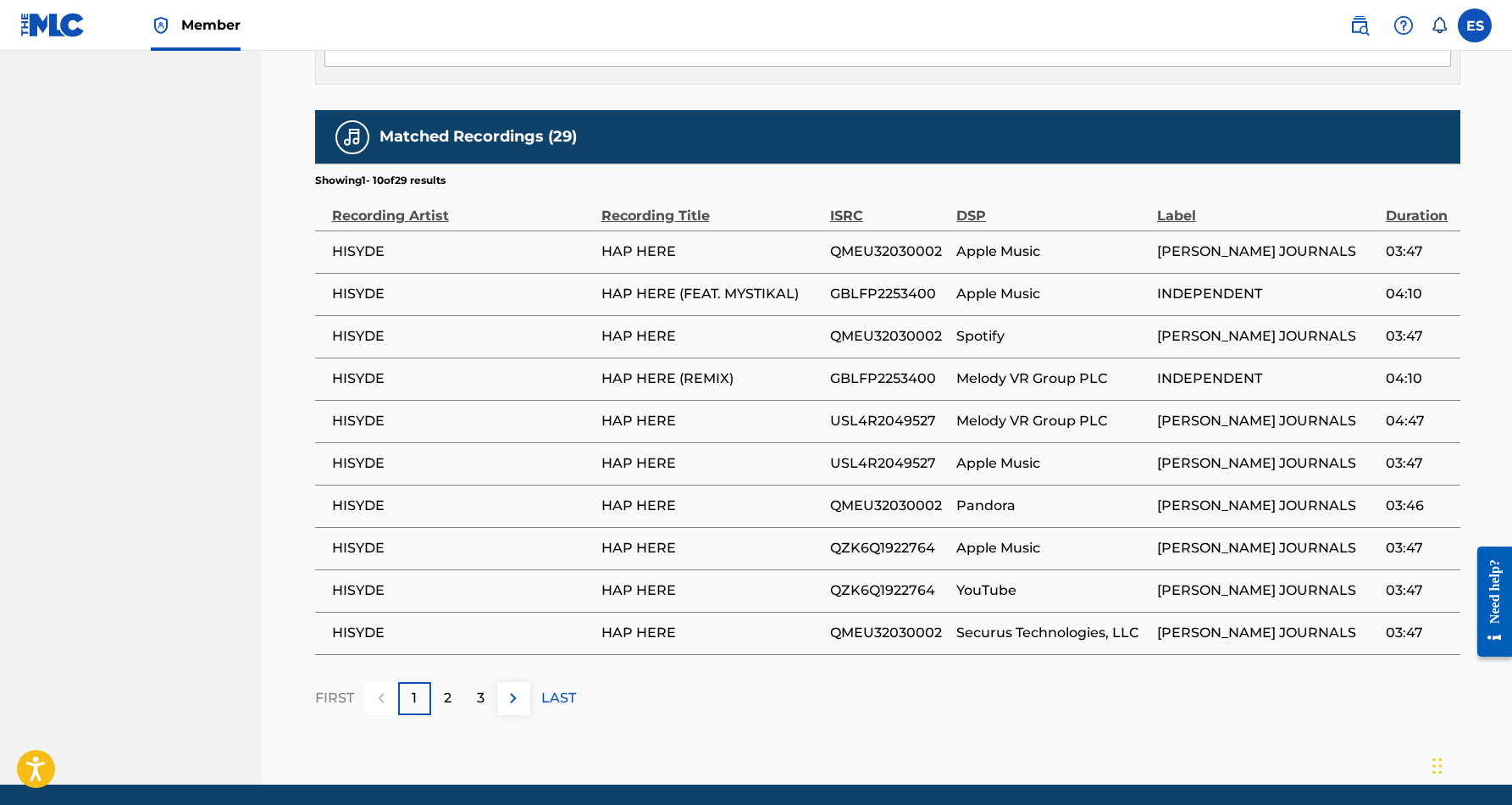
scroll to position [998, 0]
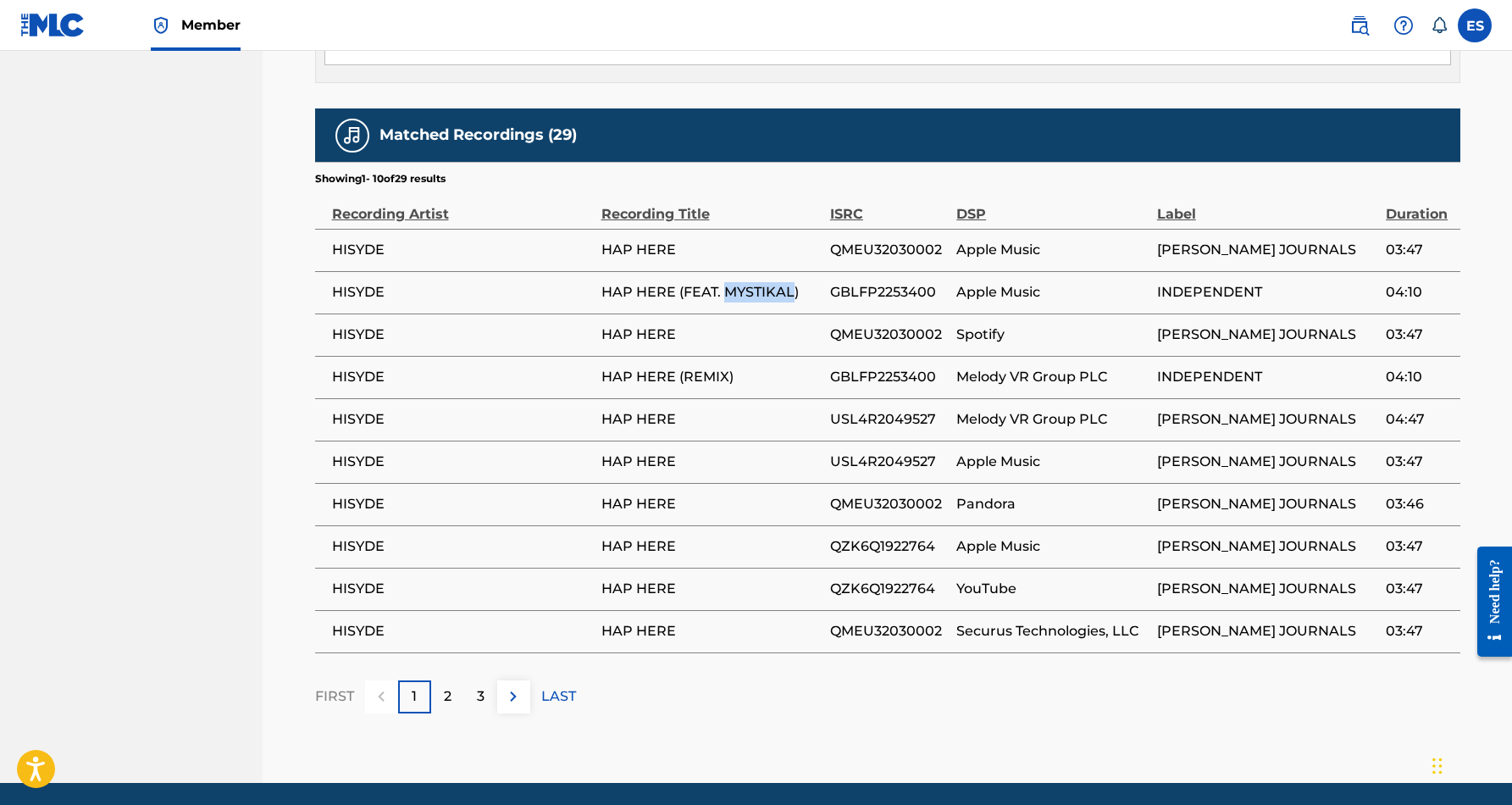
drag, startPoint x: 789, startPoint y: 269, endPoint x: 722, endPoint y: 275, distance: 67.3
click at [722, 282] on span "HAP HERE (FEAT. MYSTIKAL)" at bounding box center [711, 292] width 220 height 21
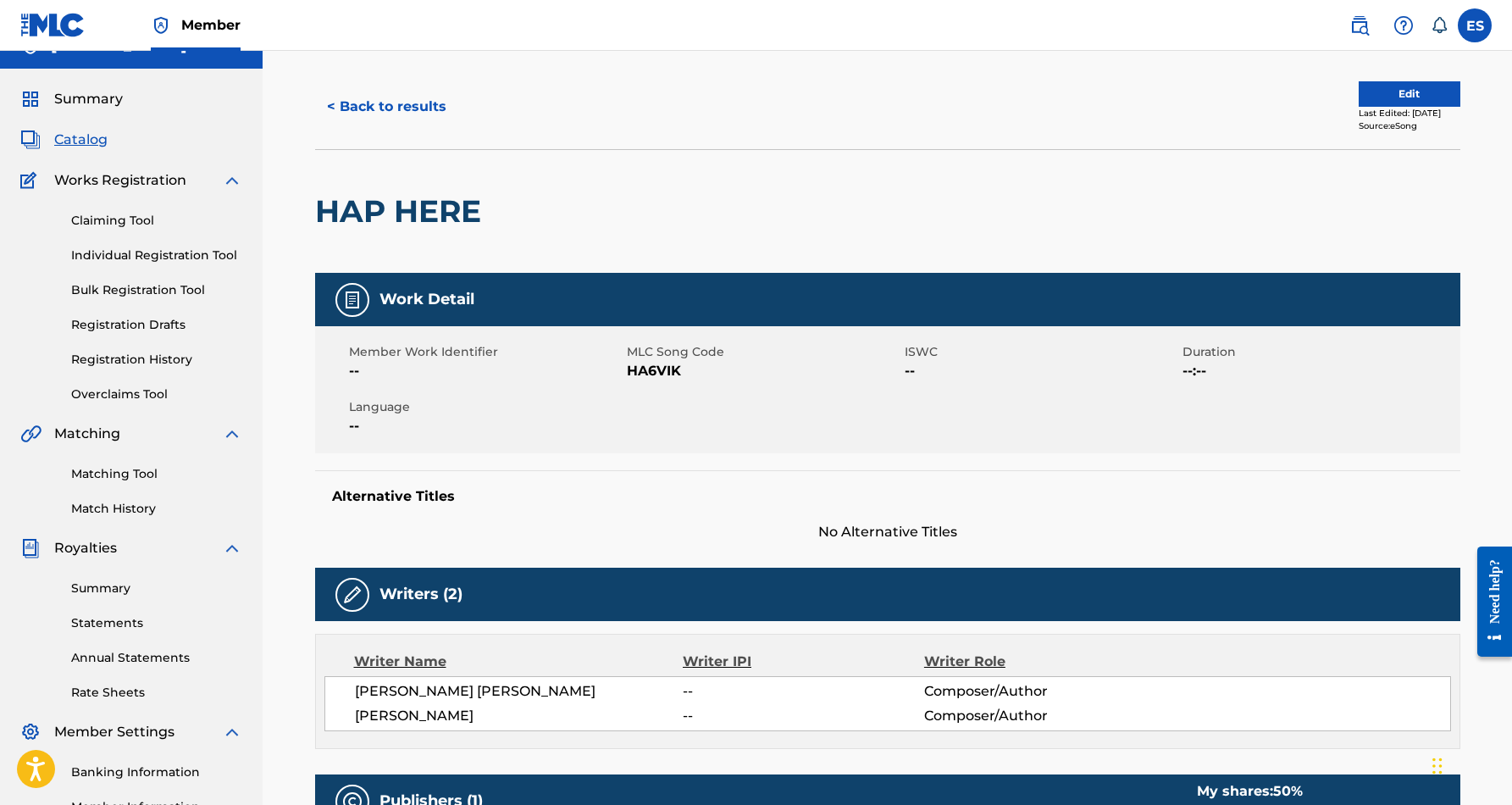
scroll to position [8, 0]
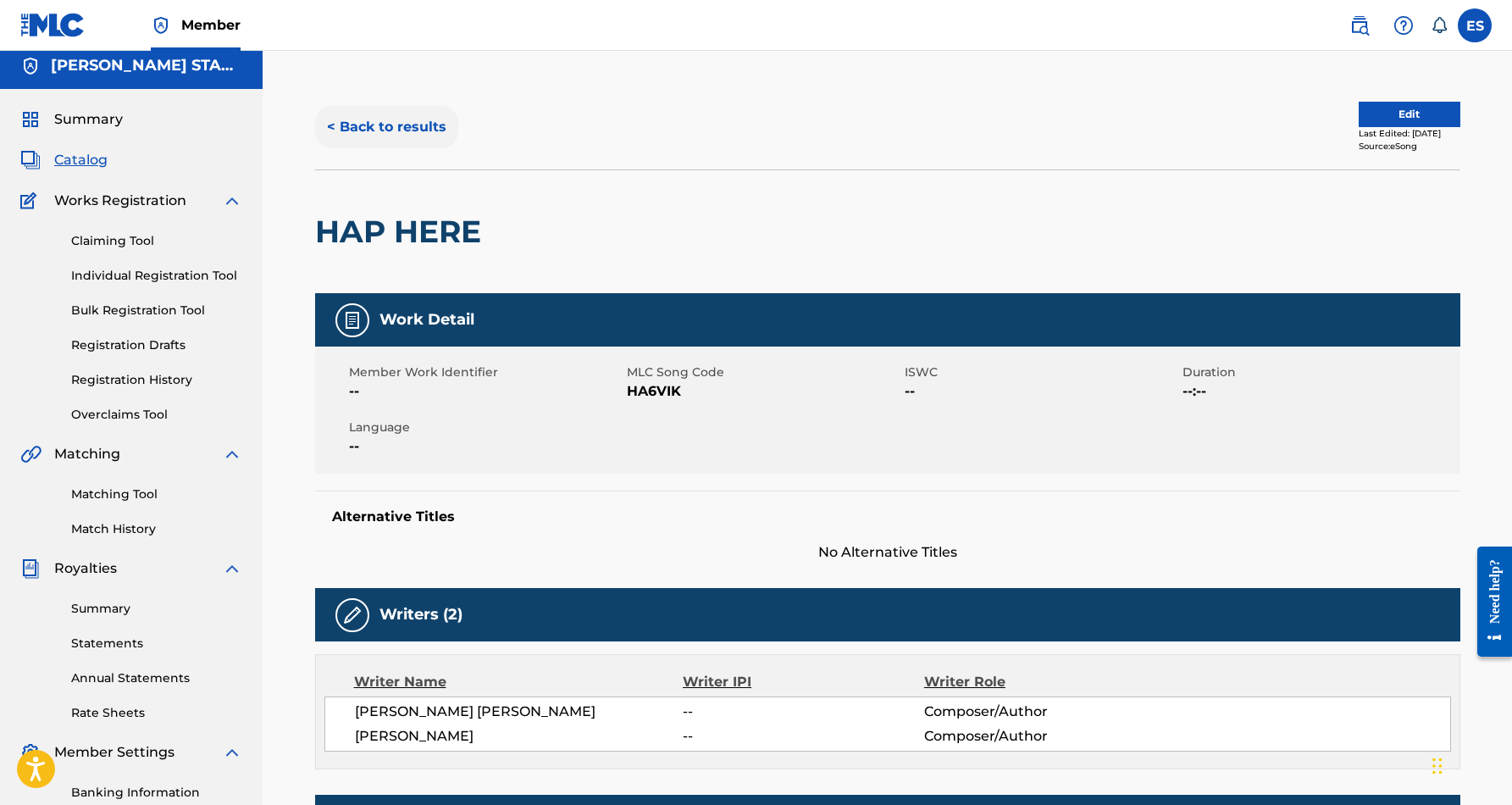
click at [415, 124] on button "< Back to results" at bounding box center [386, 127] width 143 height 42
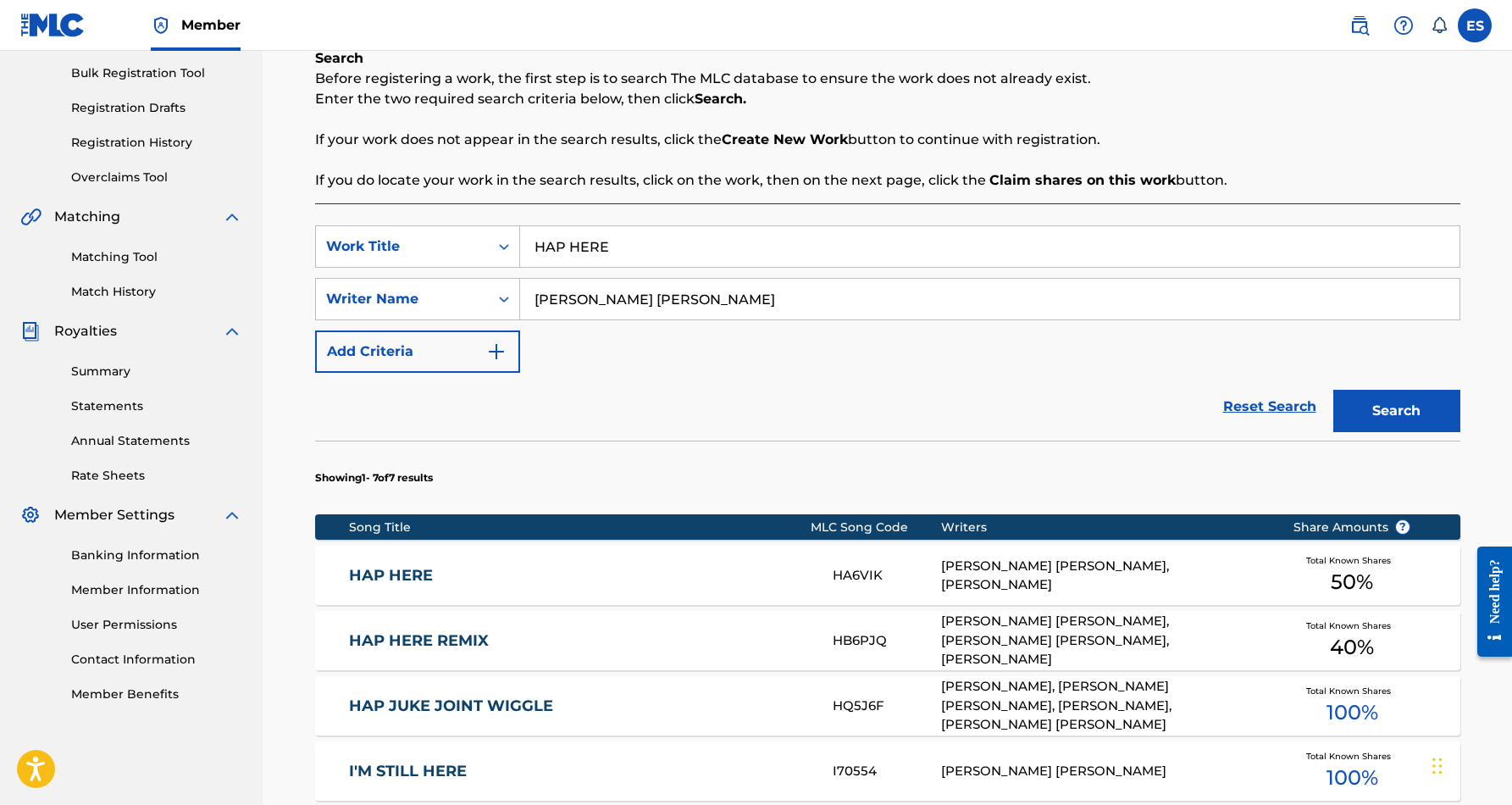
click at [617, 243] on input "HAP HERE" at bounding box center [989, 245] width 939 height 40
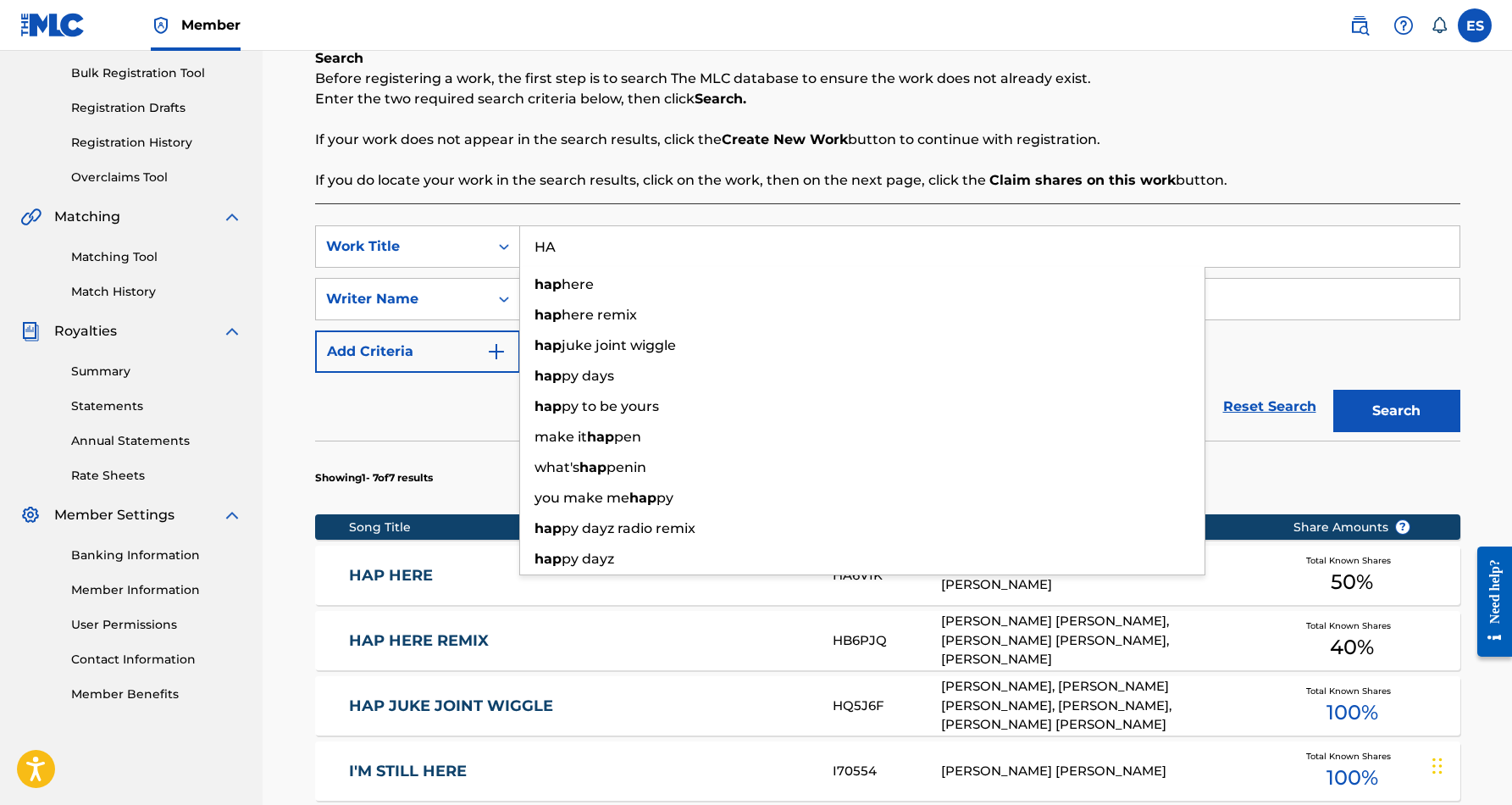
type input "H"
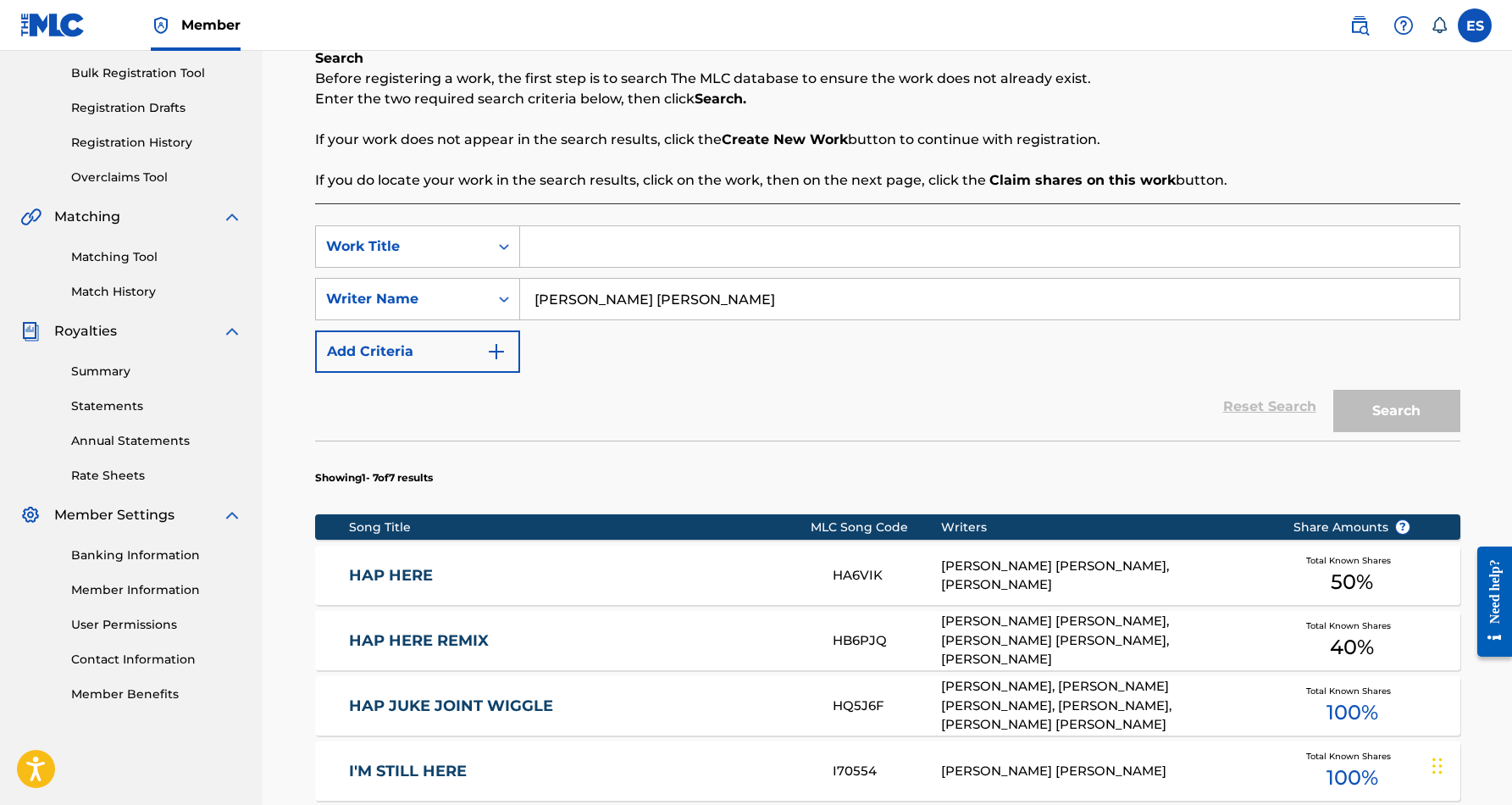
paste input "OOCHIE COUCHIE"
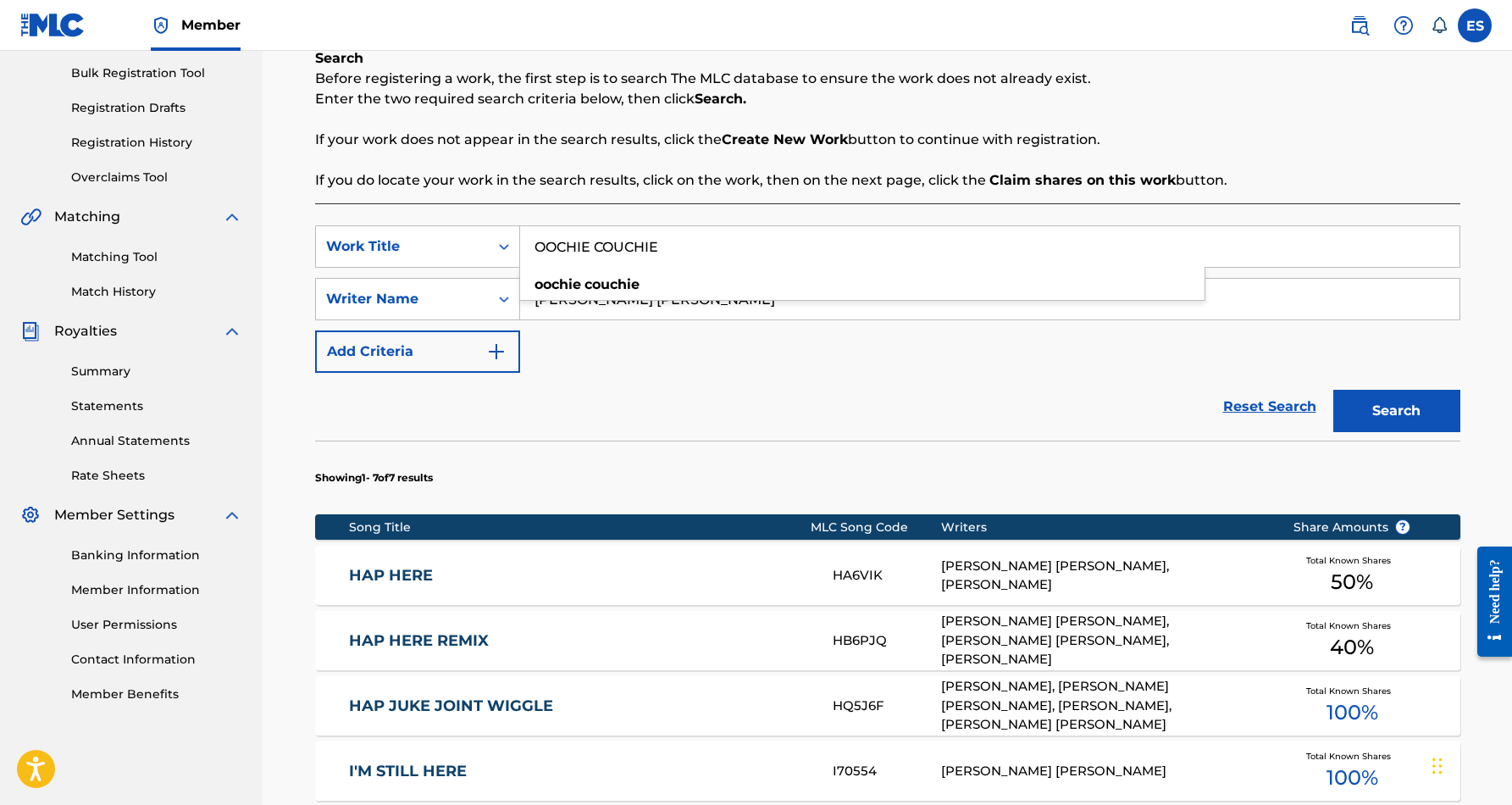
type input "OOCHIE COUCHIE"
click at [735, 332] on div "SearchWithCriteriabf1fcbba-9c00-47de-a14f-094b3557f5d6 Work Title OOCHIE COUCHI…" at bounding box center [888, 299] width 1145 height 148
click at [1361, 399] on button "Search" at bounding box center [1396, 410] width 127 height 42
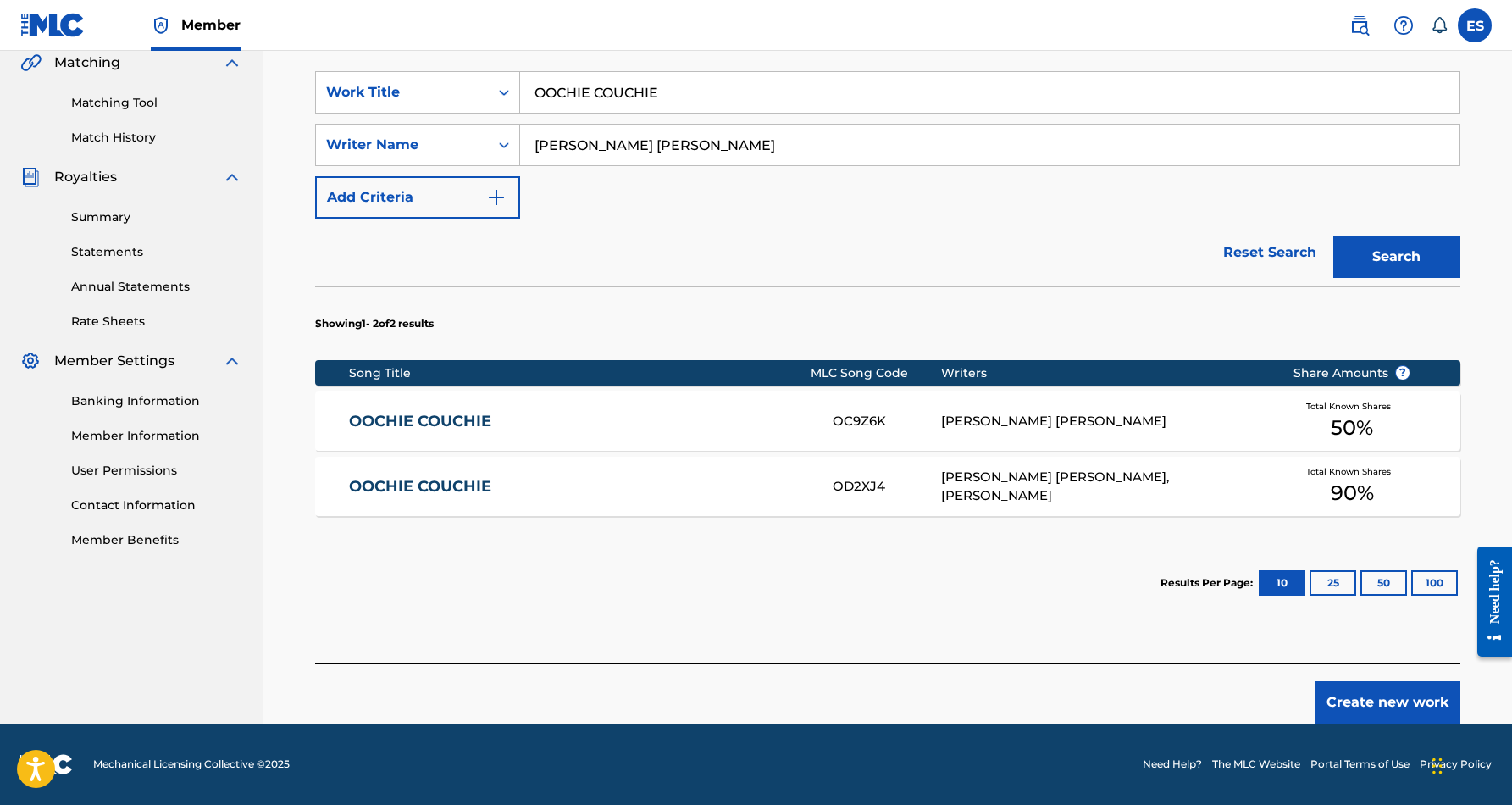
scroll to position [400, 0]
click at [1038, 485] on div "[PERSON_NAME] [PERSON_NAME], [PERSON_NAME]" at bounding box center [1104, 486] width 326 height 39
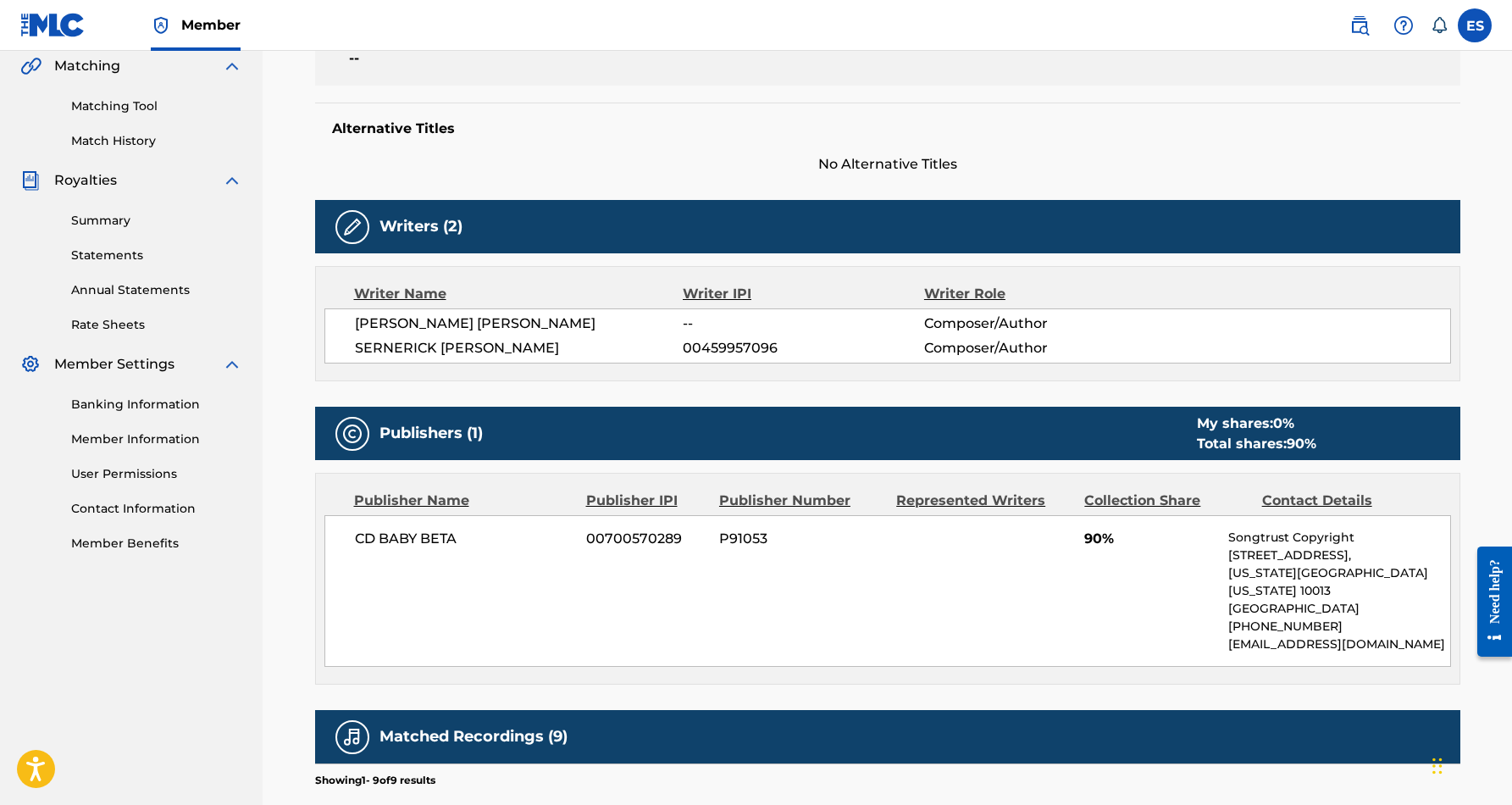
scroll to position [380, 0]
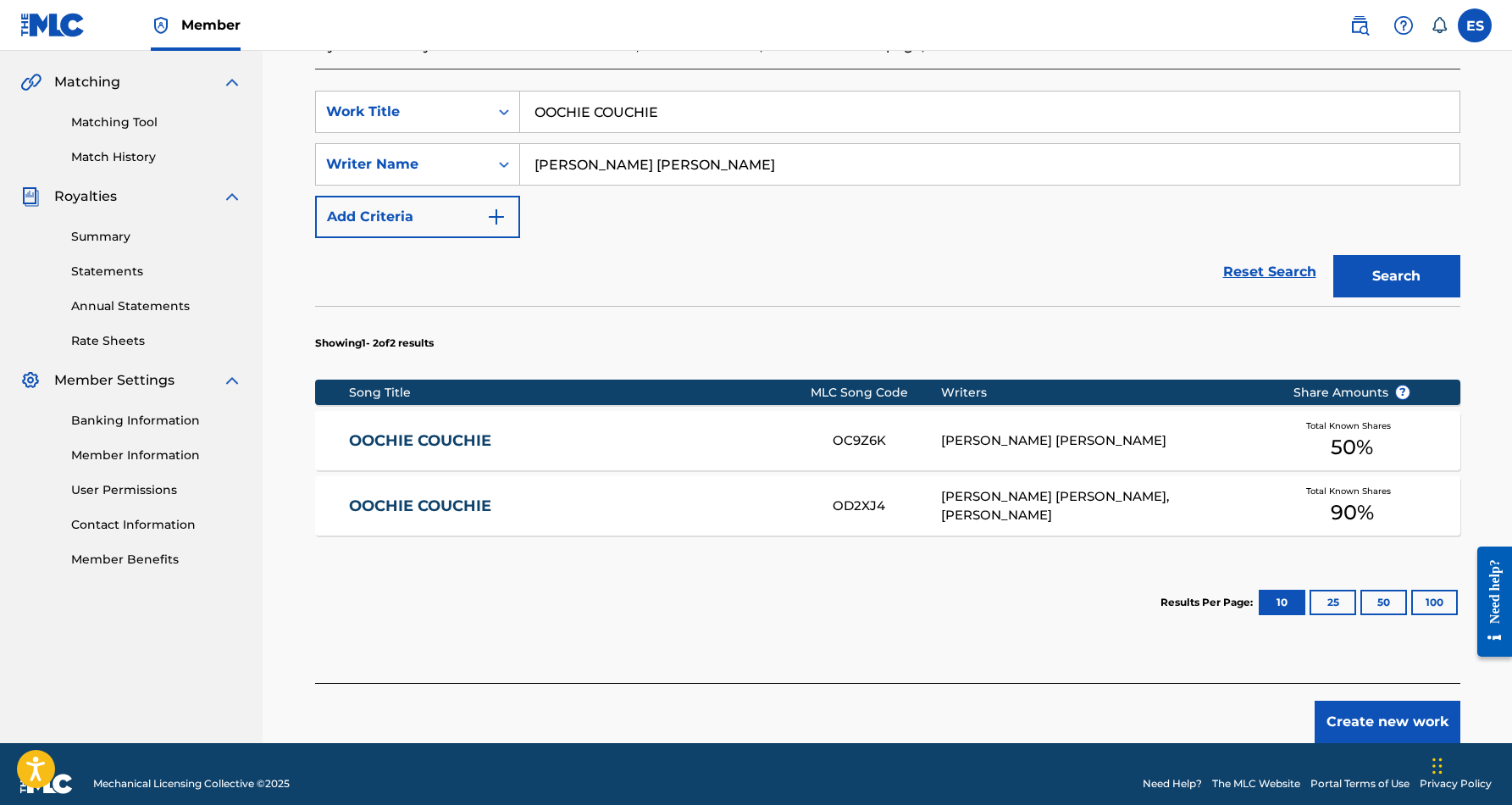
scroll to position [245, 0]
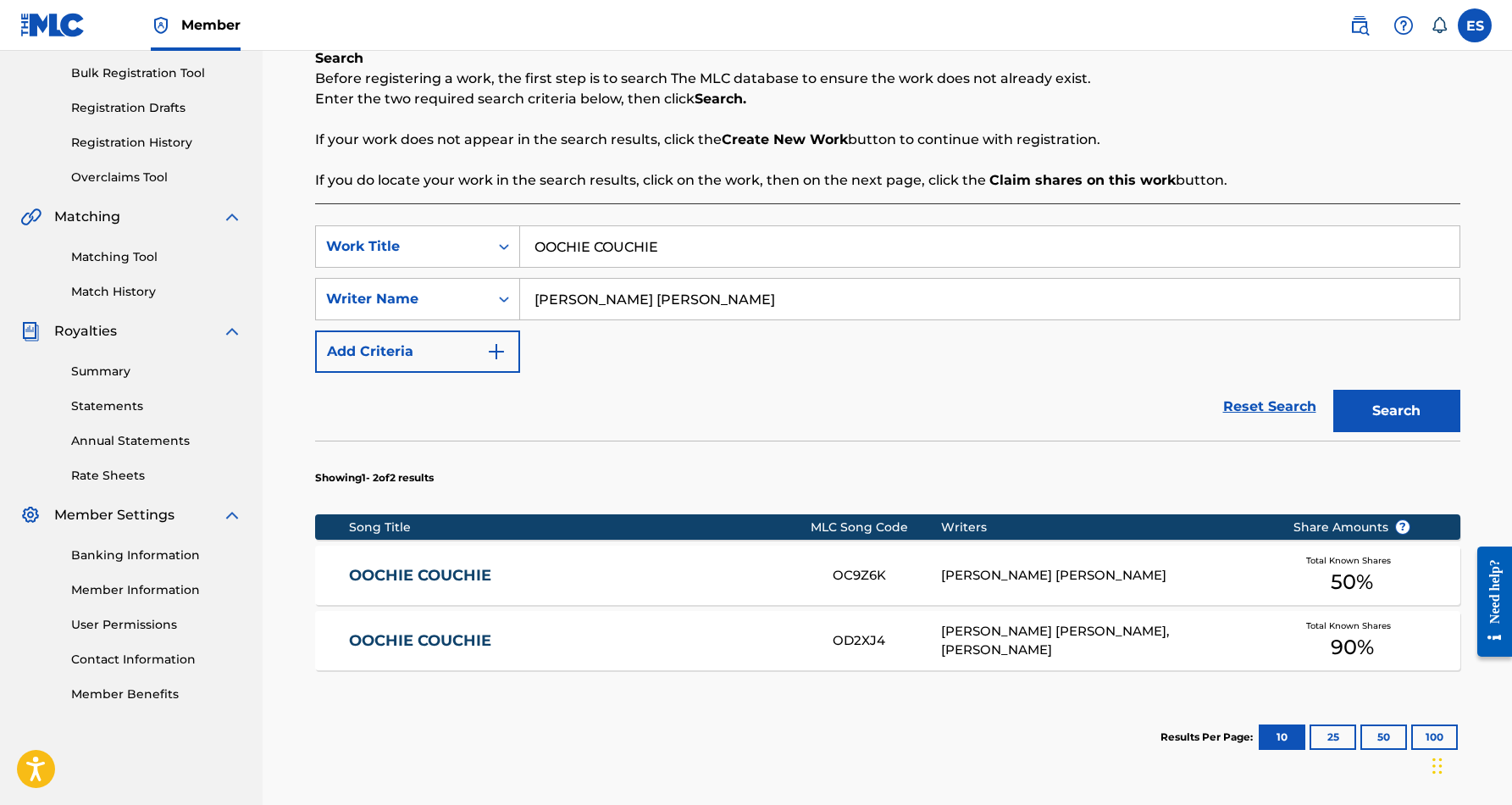
click at [1096, 568] on div "[PERSON_NAME] [PERSON_NAME]" at bounding box center [1104, 576] width 326 height 20
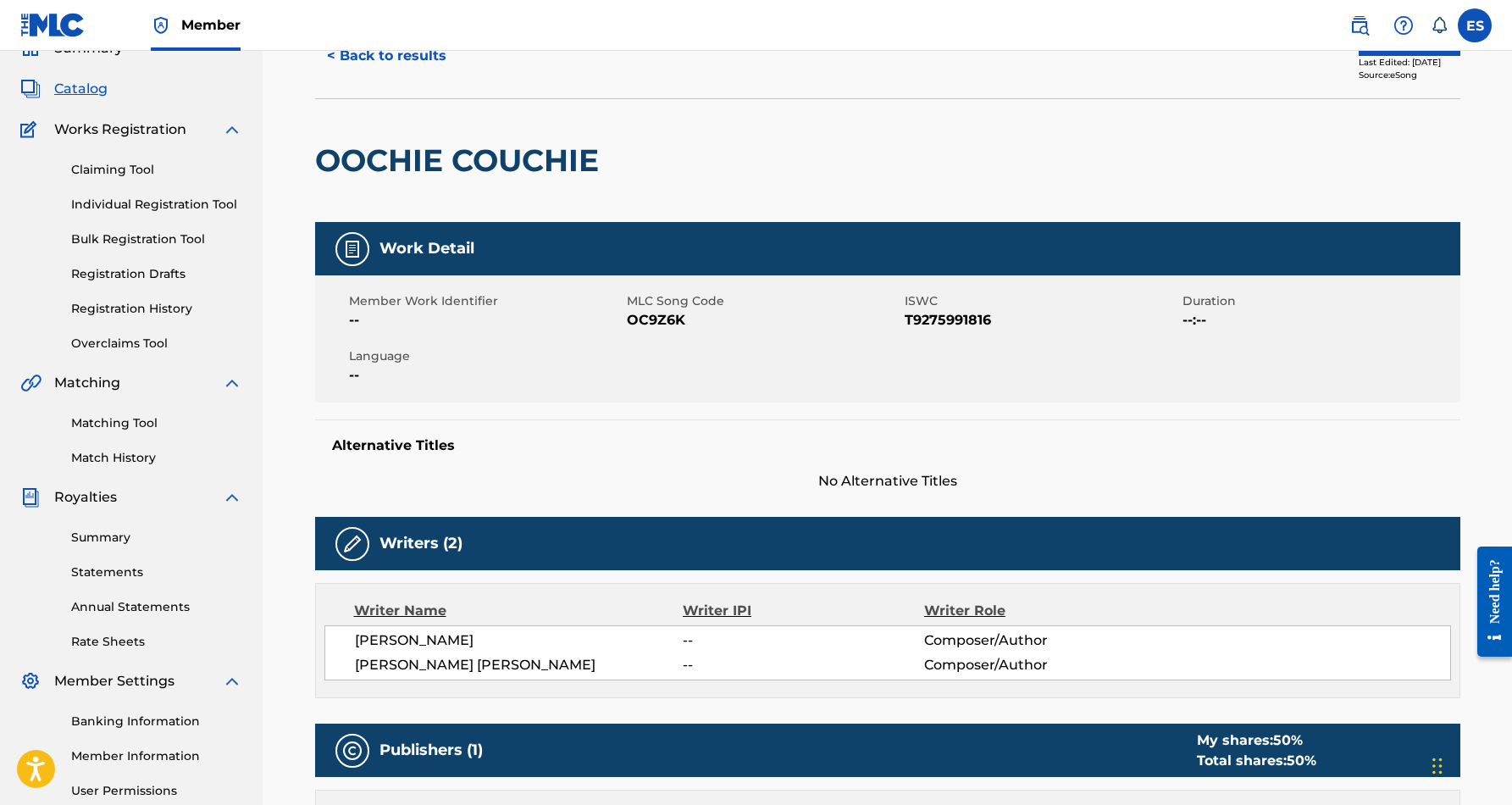
scroll to position [78, 0]
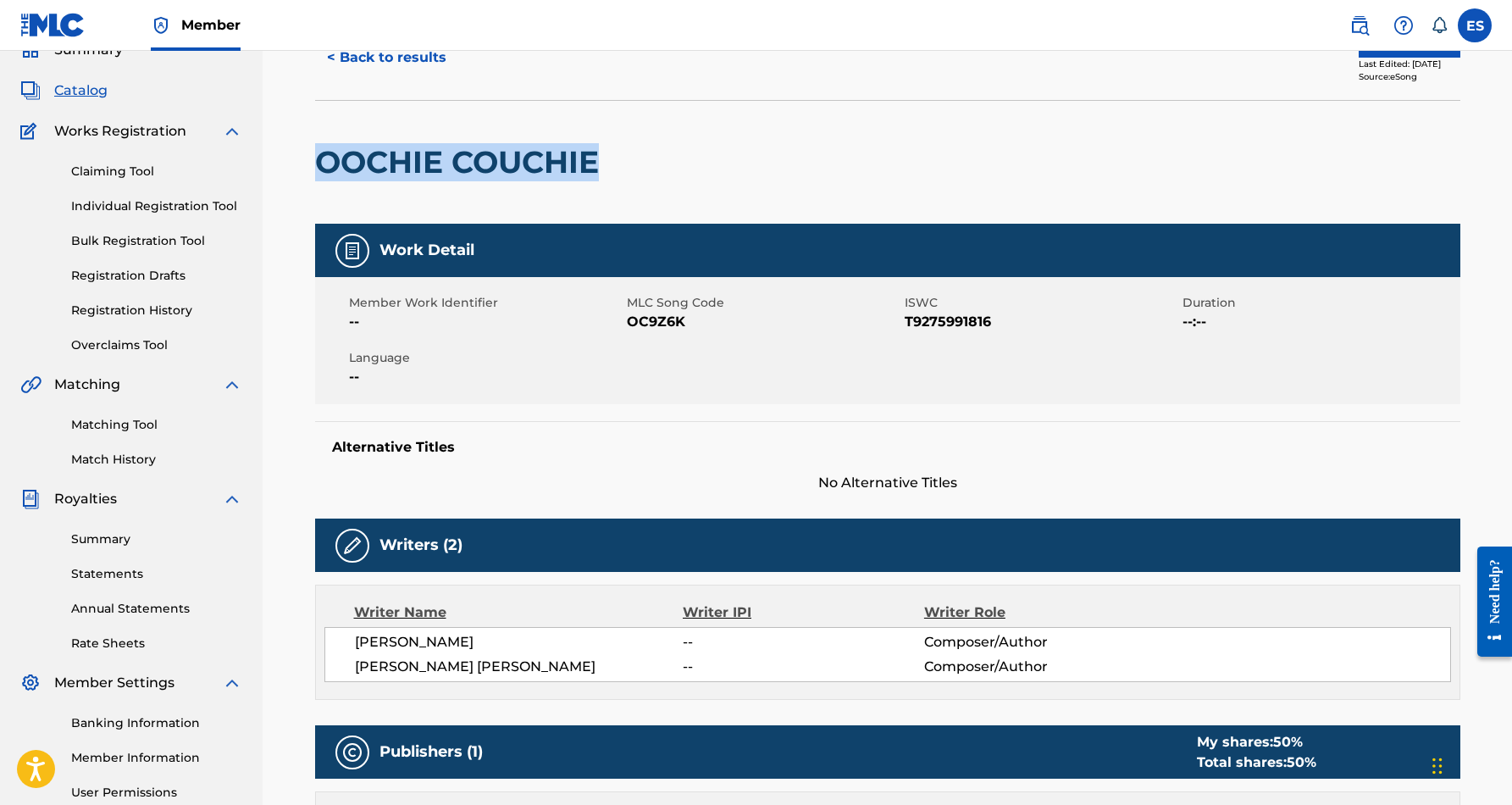
drag, startPoint x: 606, startPoint y: 160, endPoint x: 320, endPoint y: 151, distance: 286.1
click at [320, 151] on h2 "OOCHIE COUCHIE" at bounding box center [461, 162] width 292 height 39
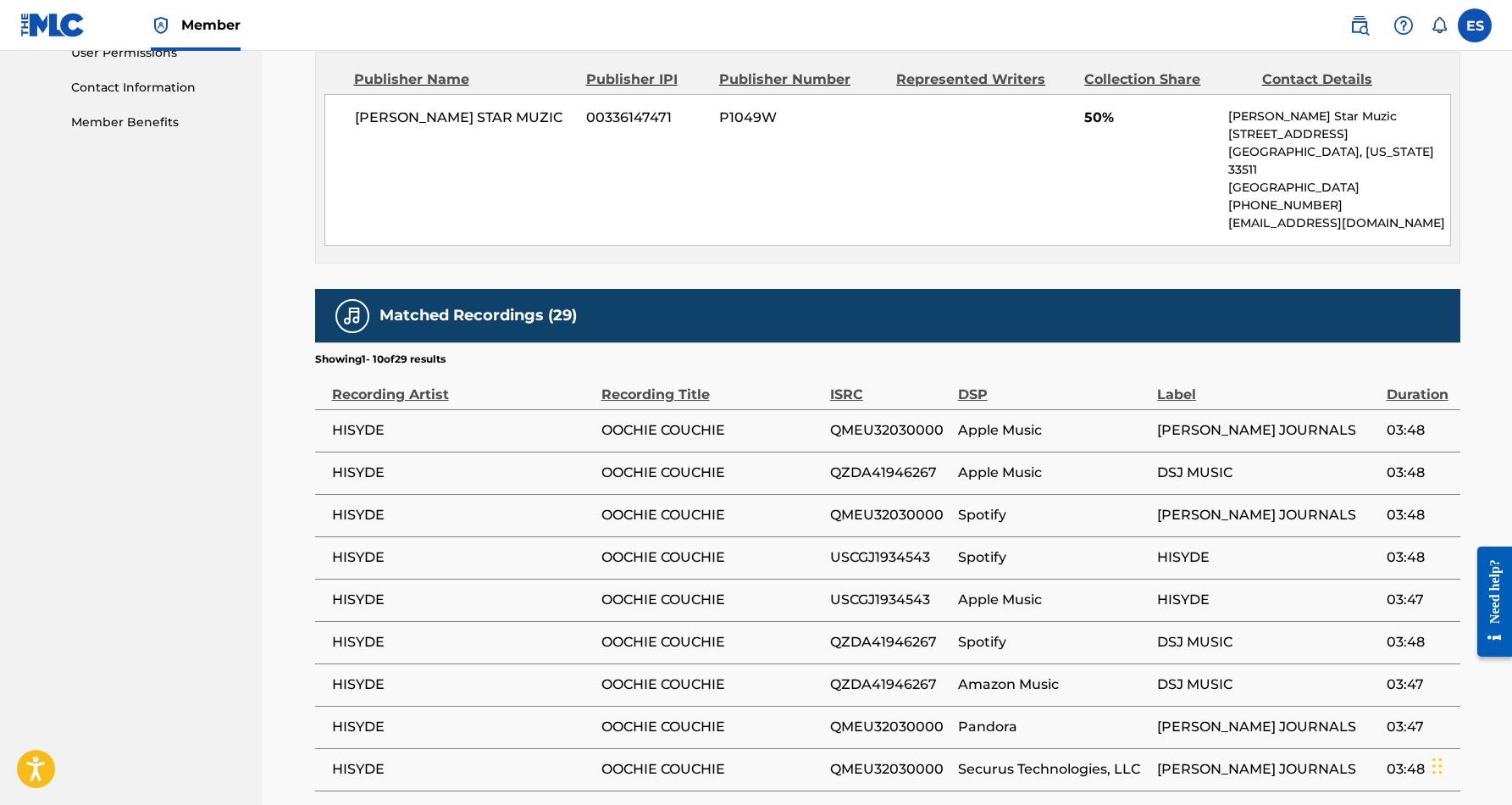
scroll to position [824, 0]
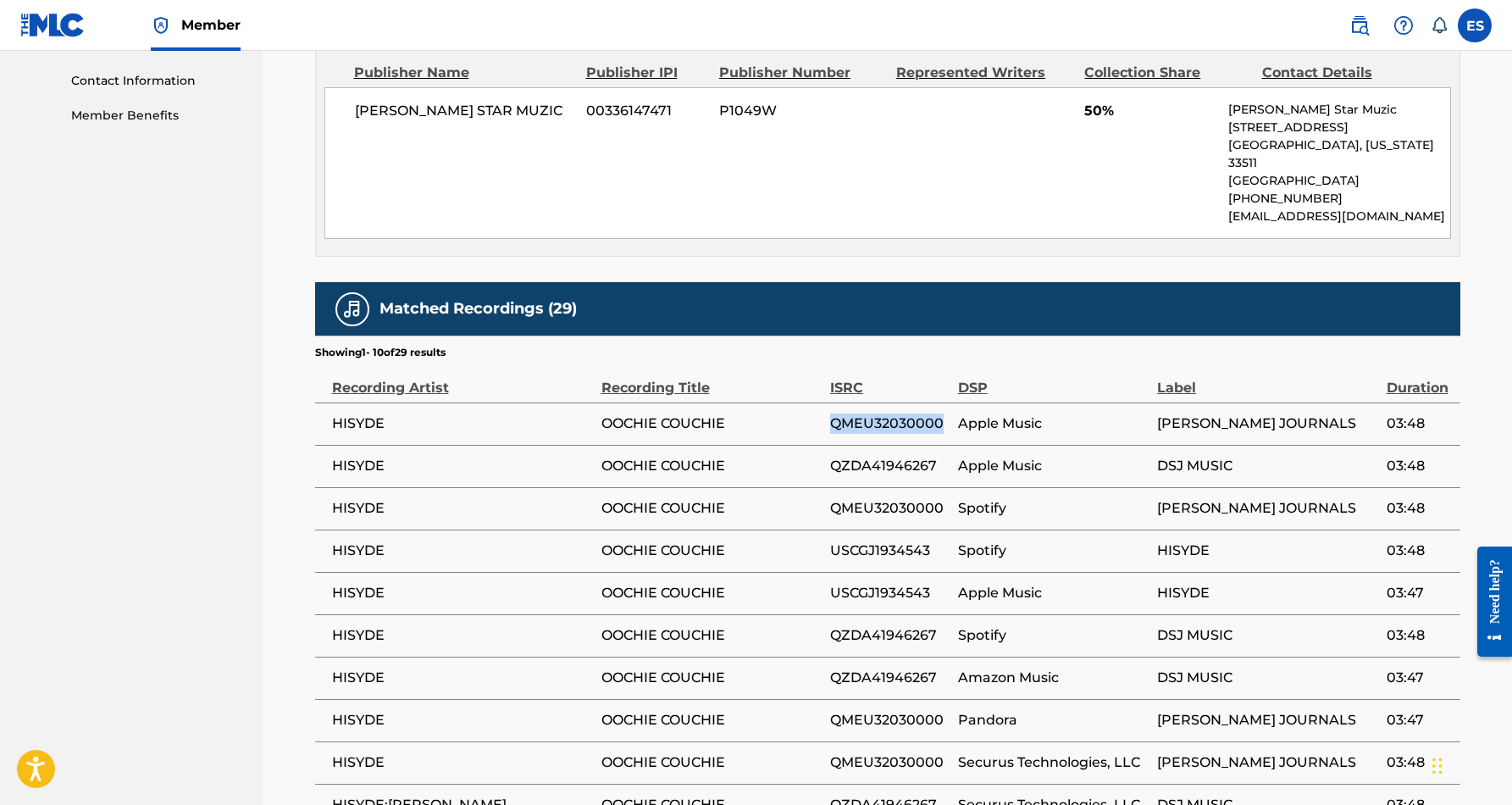
drag, startPoint x: 942, startPoint y: 405, endPoint x: 830, endPoint y: 408, distance: 112.0
click at [830, 414] on span "QMEU32030000" at bounding box center [890, 424] width 119 height 21
drag, startPoint x: 936, startPoint y: 446, endPoint x: 830, endPoint y: 444, distance: 106.0
click at [830, 456] on span "QZDA41946267" at bounding box center [890, 466] width 119 height 21
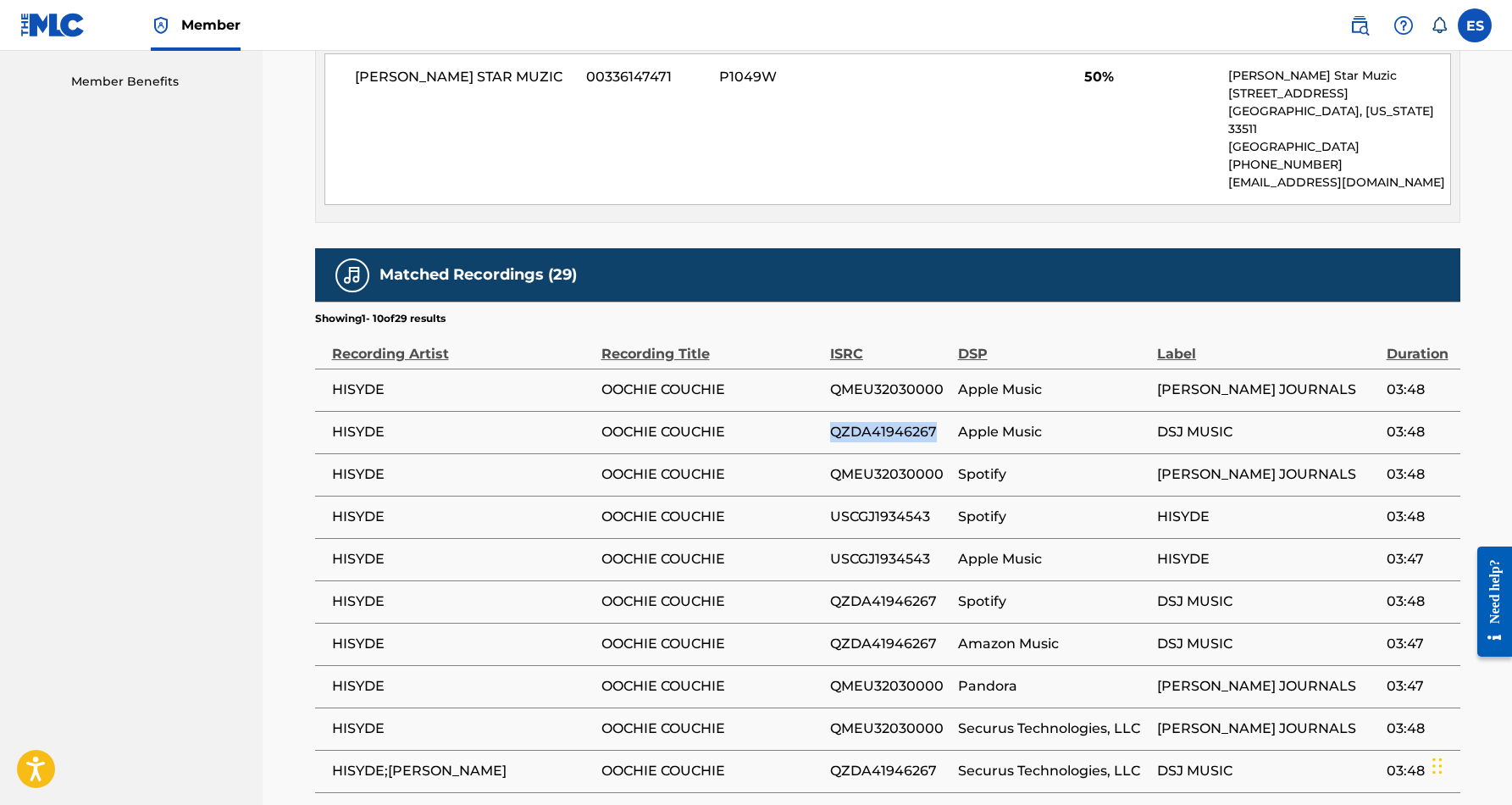
scroll to position [860, 0]
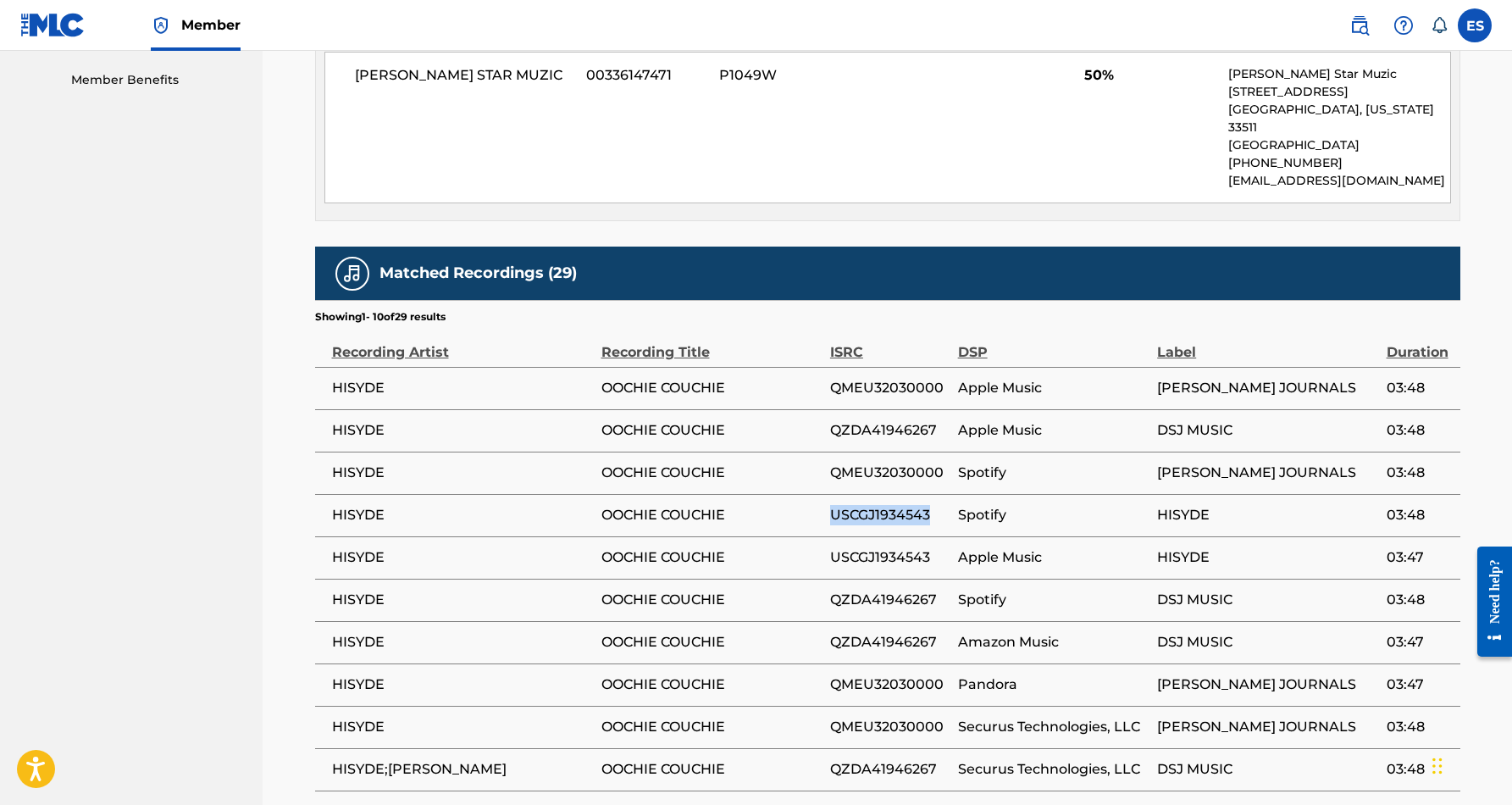
drag, startPoint x: 935, startPoint y: 494, endPoint x: 828, endPoint y: 497, distance: 107.0
click at [828, 497] on tr "[PERSON_NAME] USCGJ1934543 Spotify HISYDE 03:48" at bounding box center [888, 514] width 1145 height 42
click at [796, 505] on span "OOCHIE COUCHIE" at bounding box center [711, 515] width 220 height 21
drag, startPoint x: 932, startPoint y: 494, endPoint x: 832, endPoint y: 498, distance: 100.1
click at [832, 505] on span "USCGJ1934543" at bounding box center [890, 515] width 119 height 21
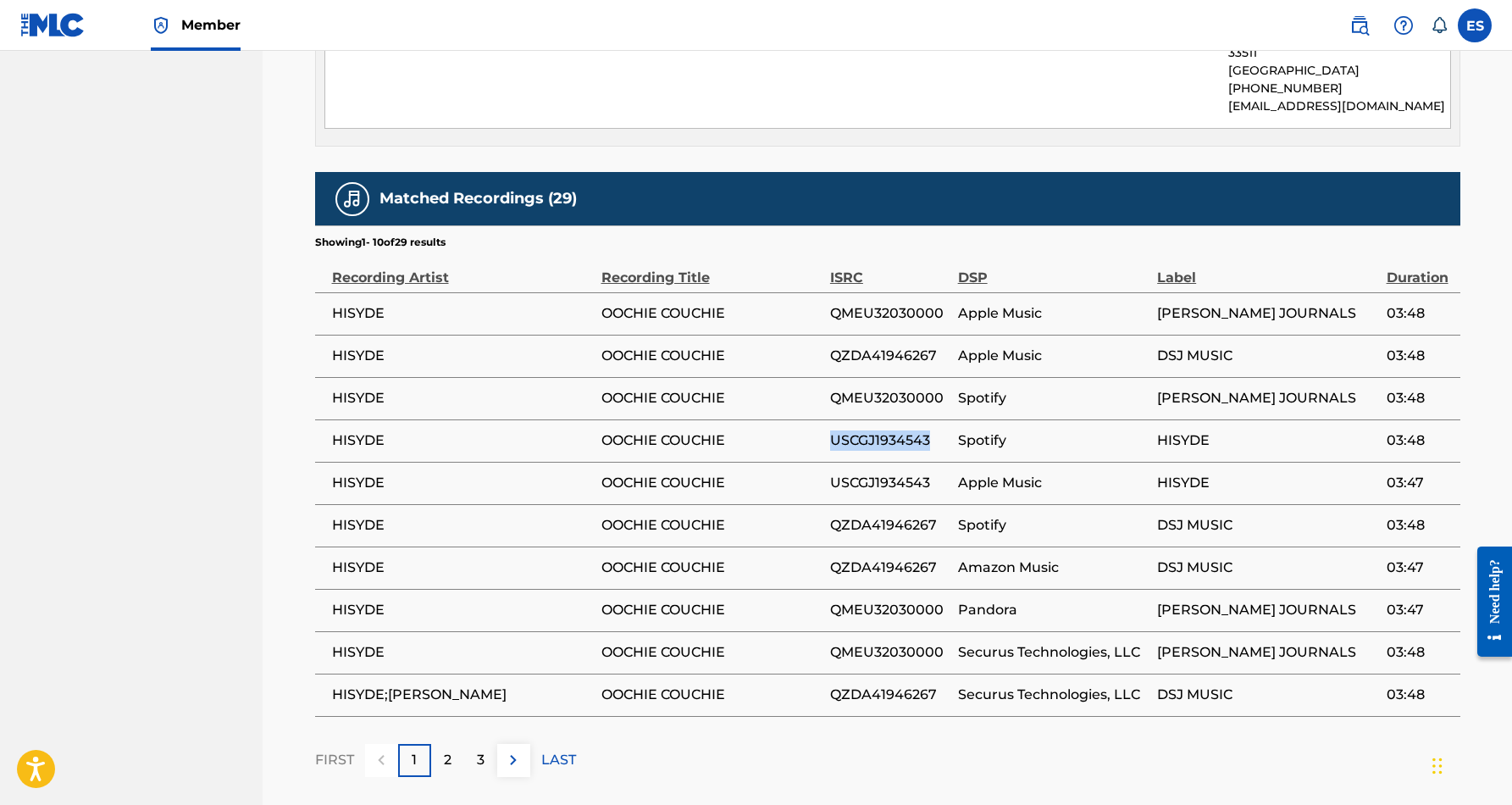
scroll to position [943, 0]
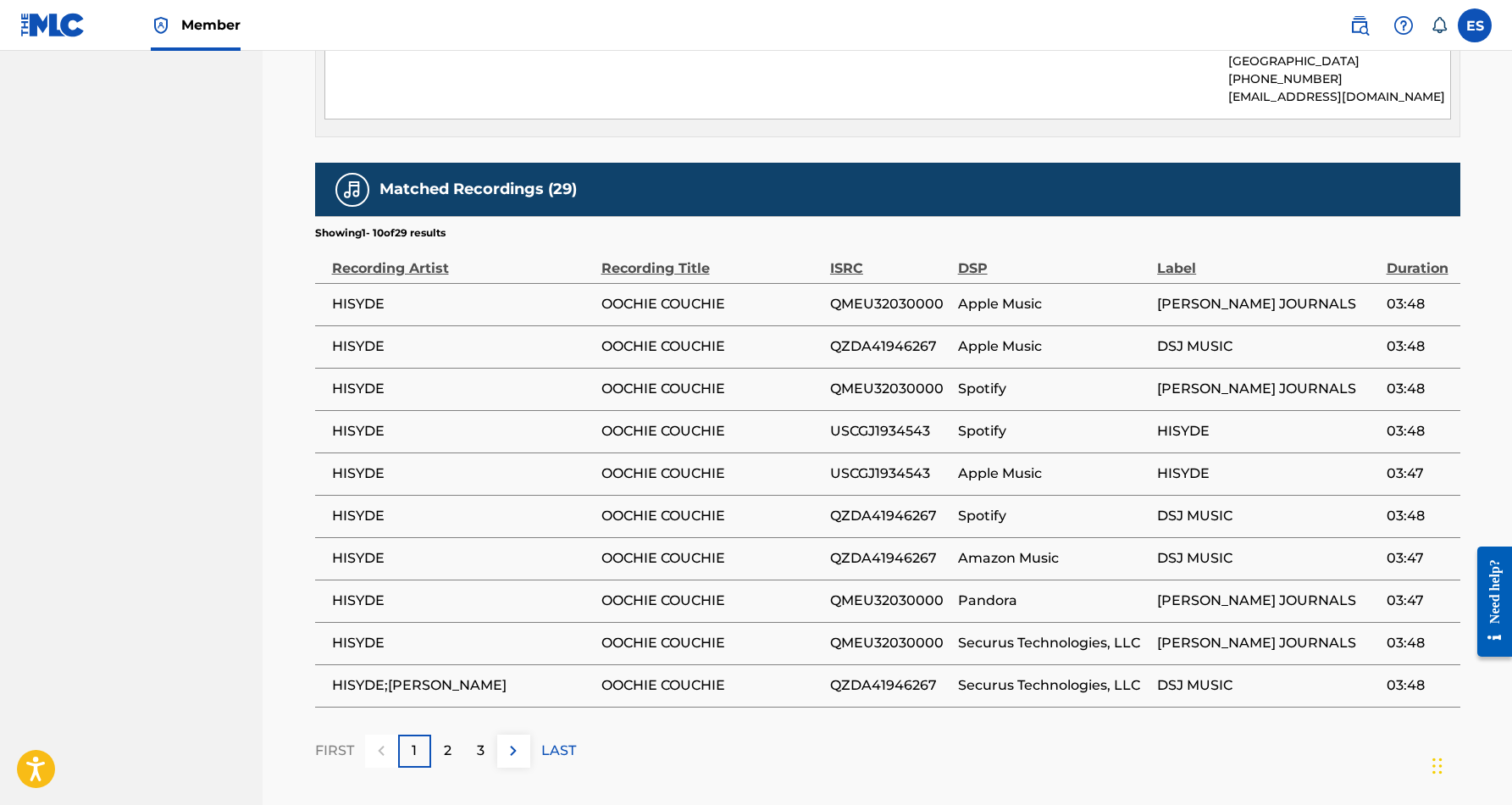
click at [827, 702] on div "Matched Recordings (29) Showing 1 - 10 of 29 results Recording Artist Recording…" at bounding box center [888, 465] width 1145 height 605
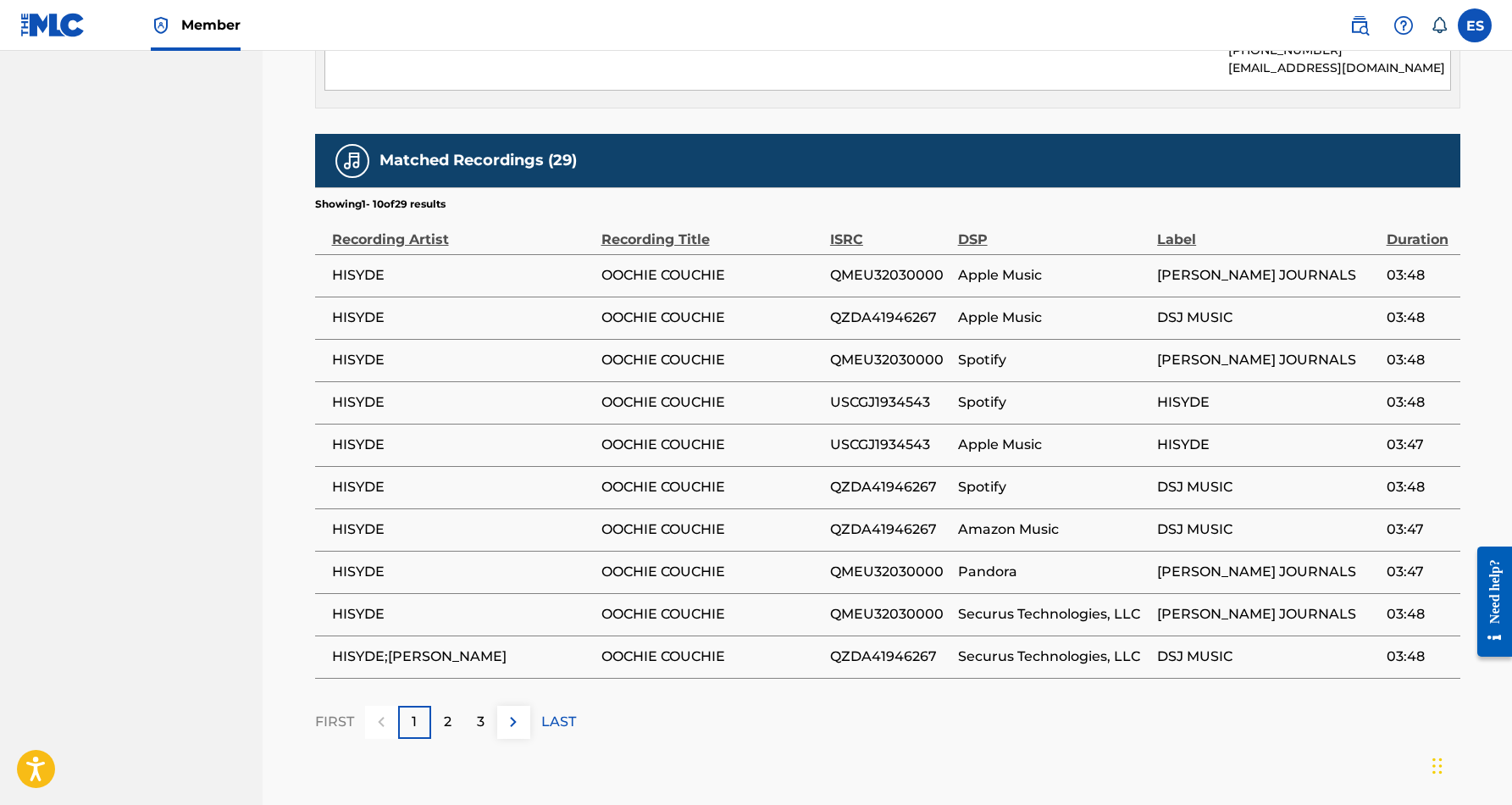
scroll to position [977, 0]
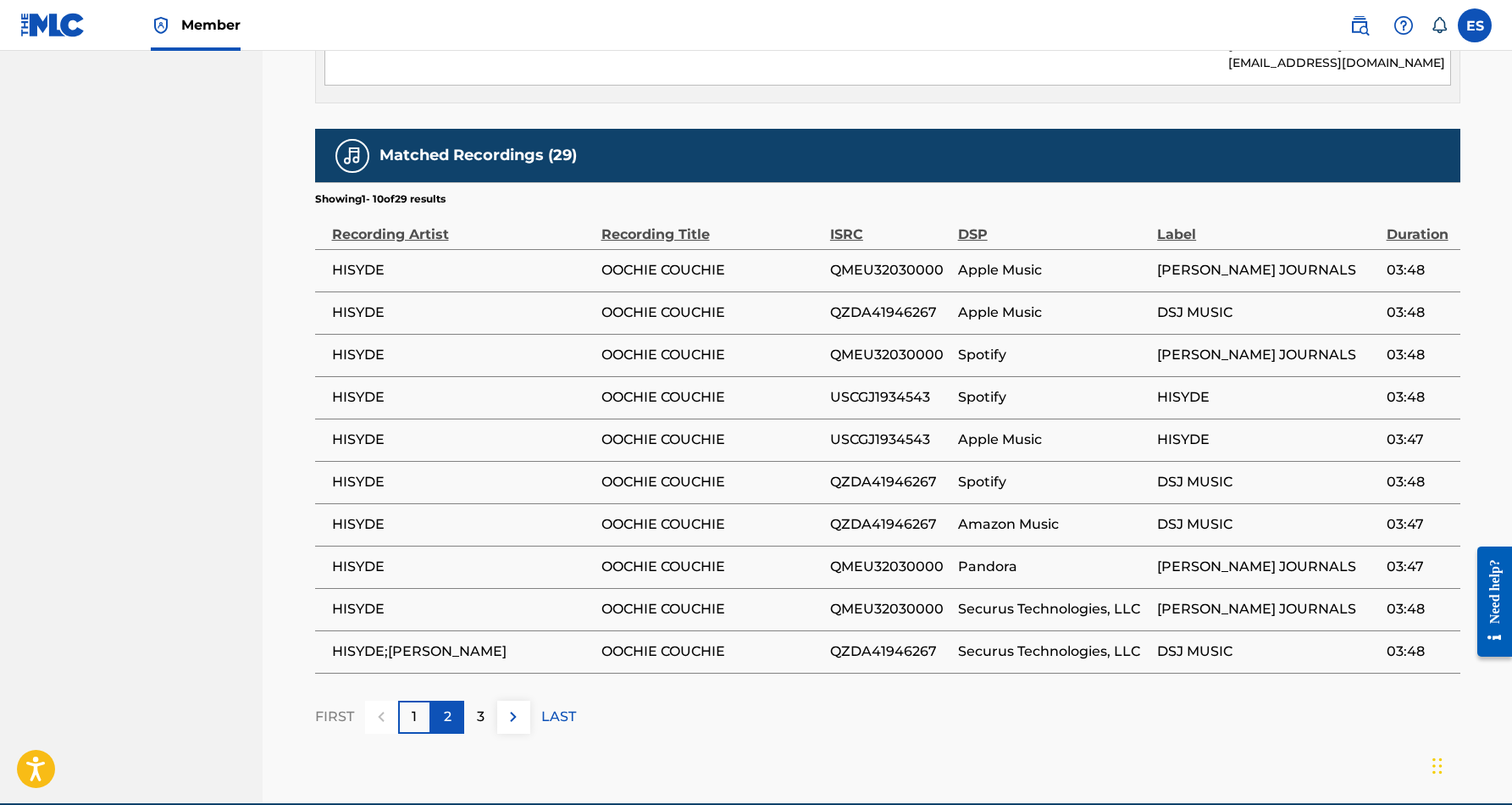
click at [440, 701] on div "2" at bounding box center [447, 717] width 33 height 33
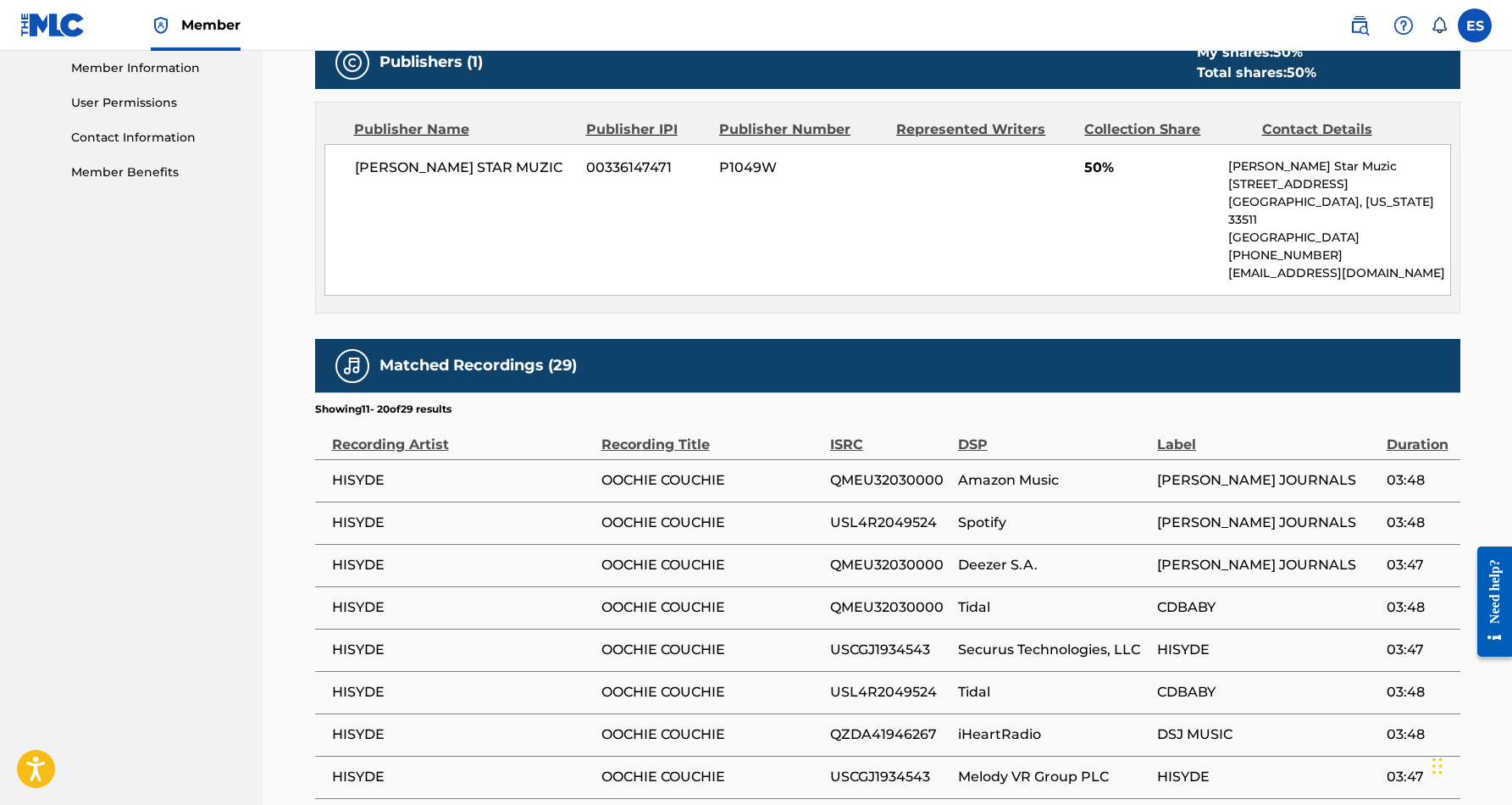
scroll to position [773, 0]
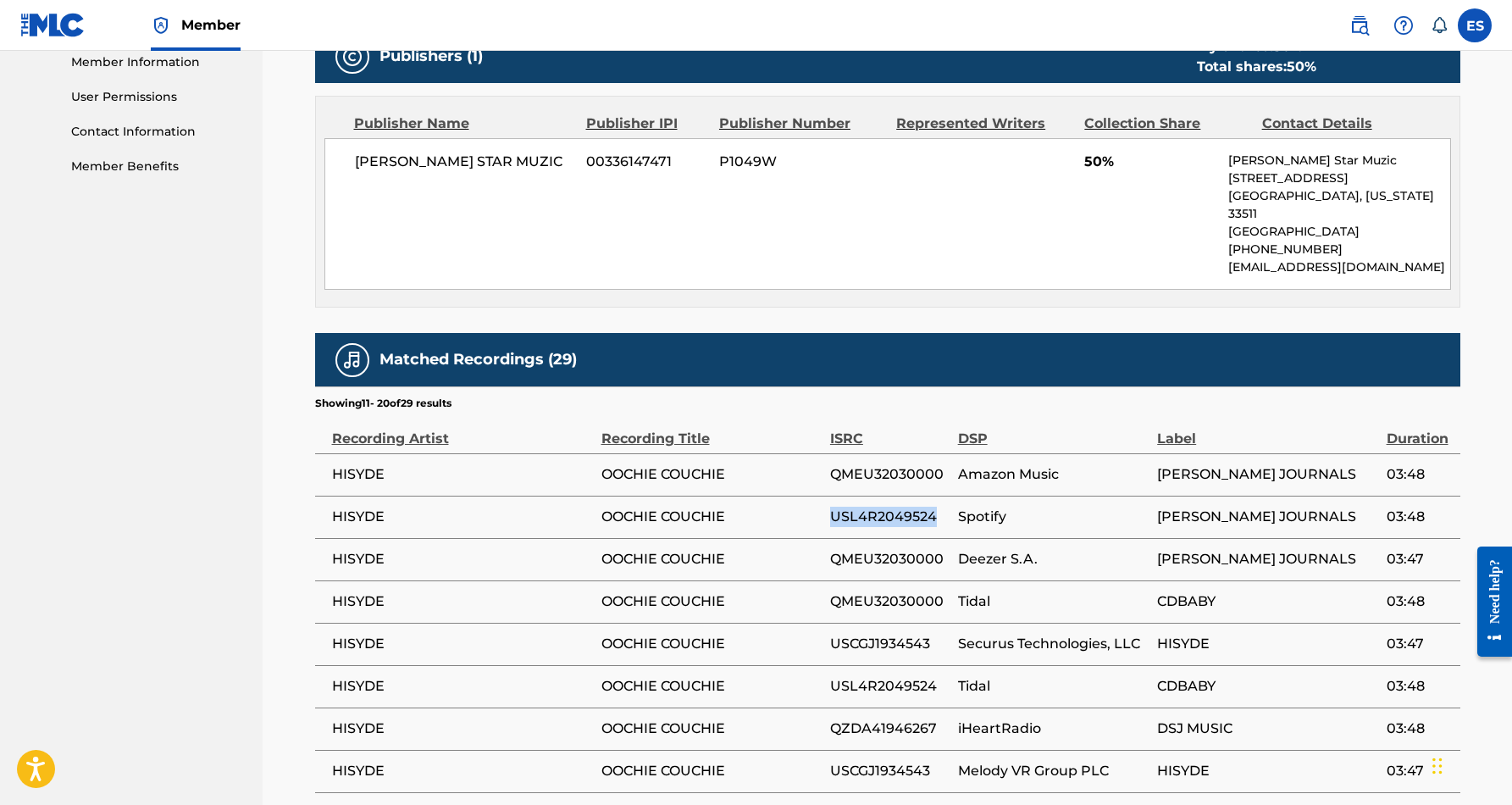
drag, startPoint x: 932, startPoint y: 495, endPoint x: 831, endPoint y: 501, distance: 101.2
click at [831, 507] on span "USL4R2049524" at bounding box center [890, 517] width 119 height 21
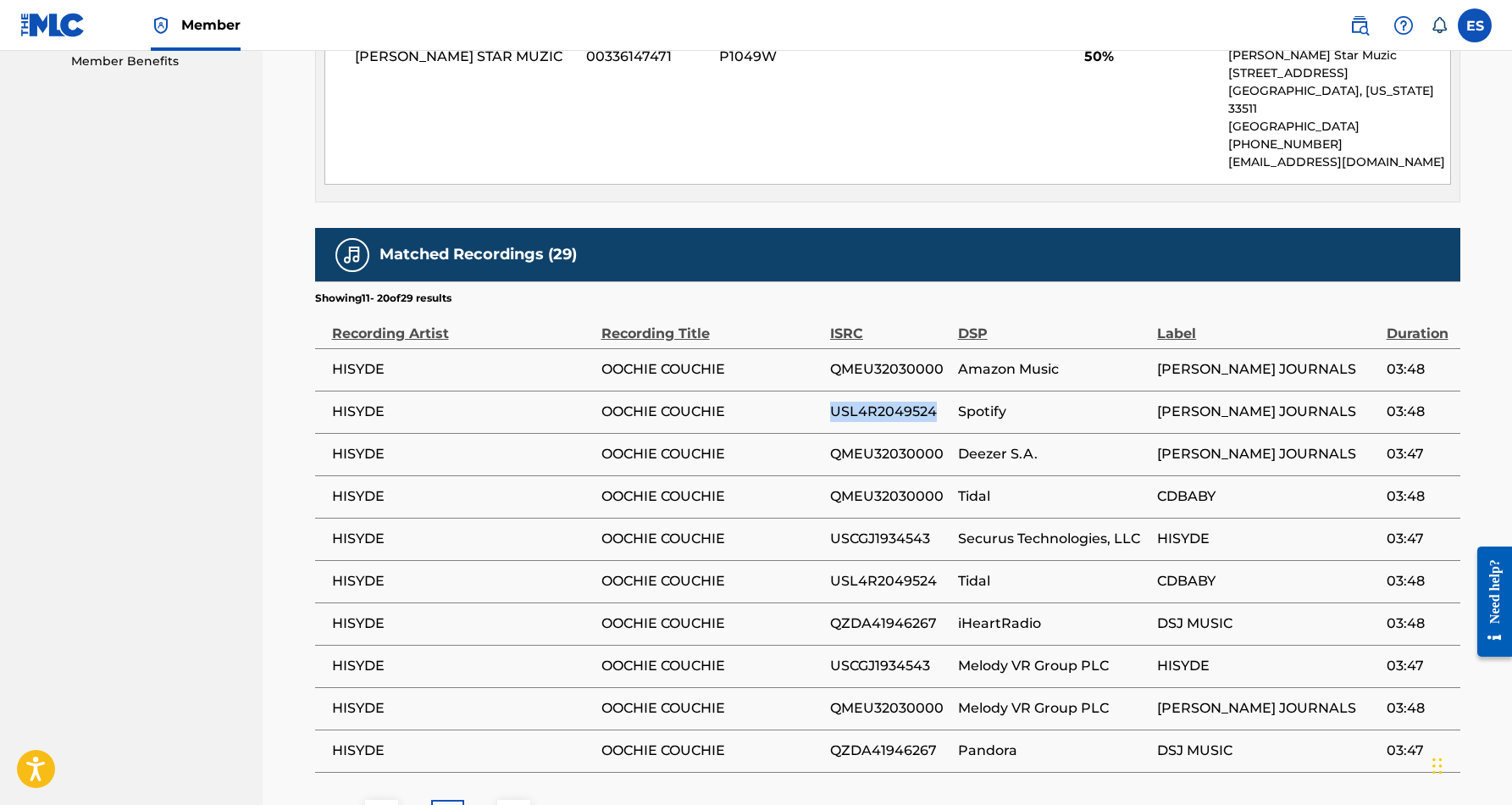
scroll to position [879, 0]
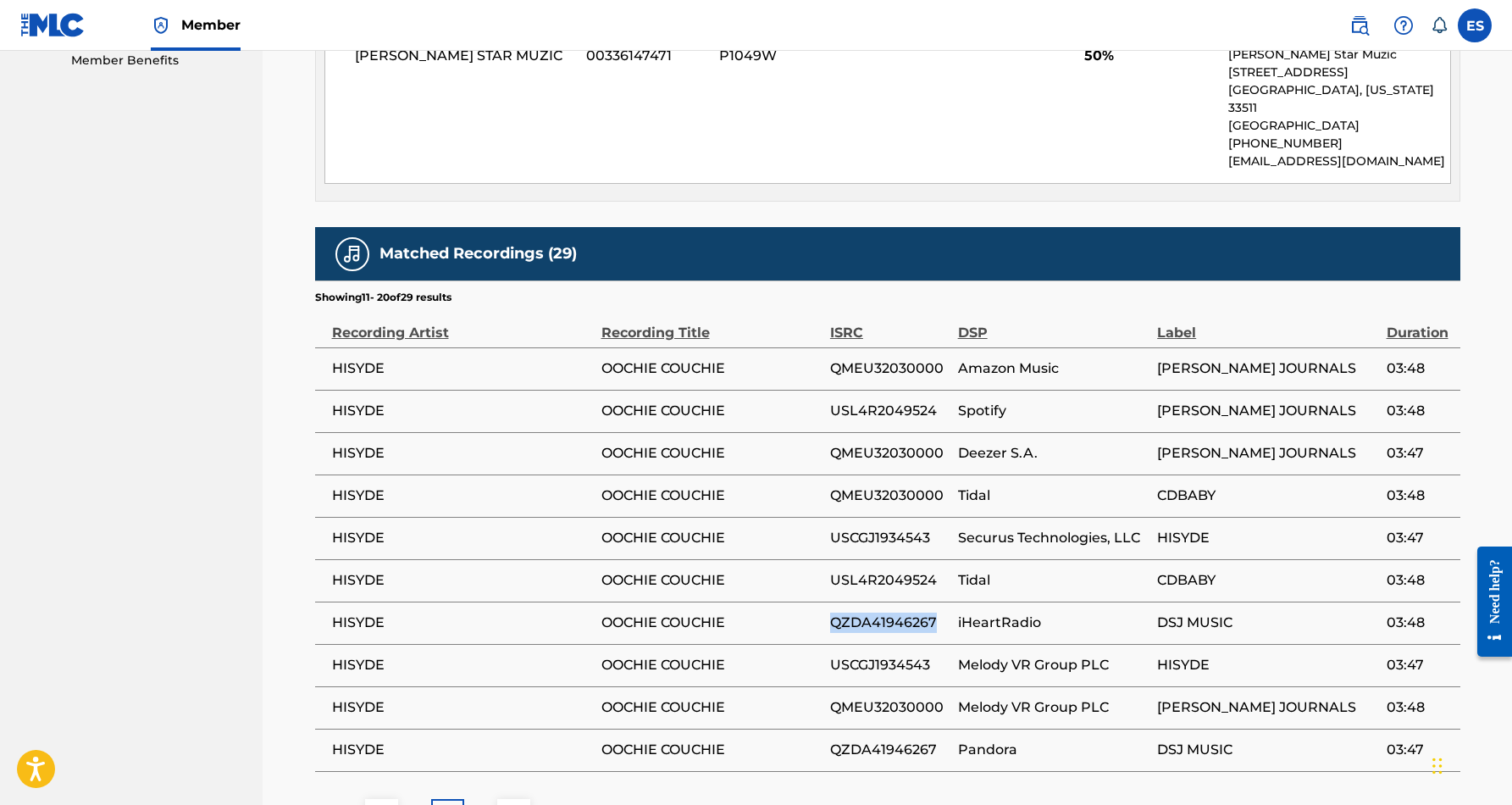
drag, startPoint x: 937, startPoint y: 602, endPoint x: 829, endPoint y: 606, distance: 108.1
click at [830, 612] on span "QZDA41946267" at bounding box center [890, 623] width 119 height 21
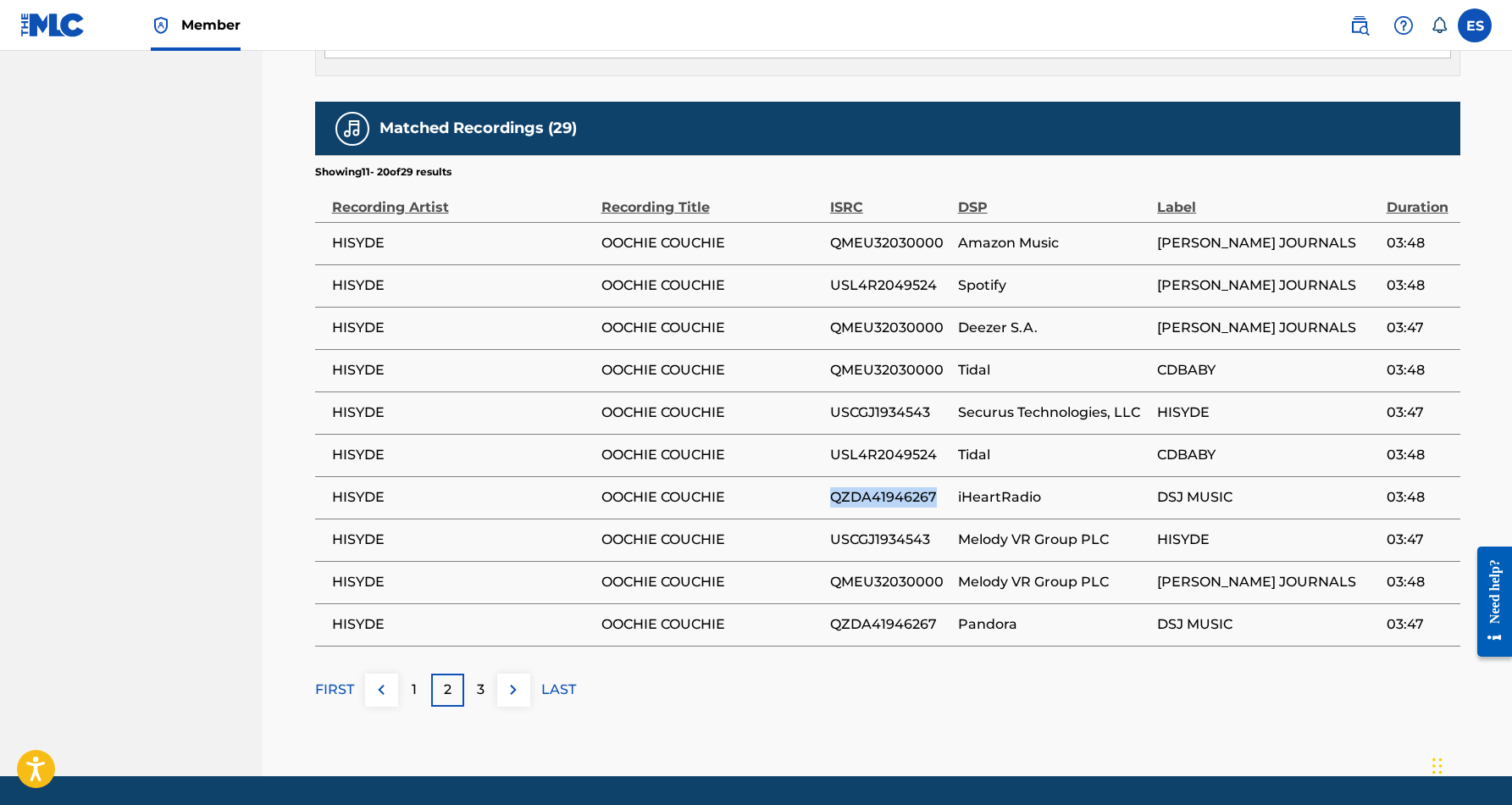
scroll to position [1010, 0]
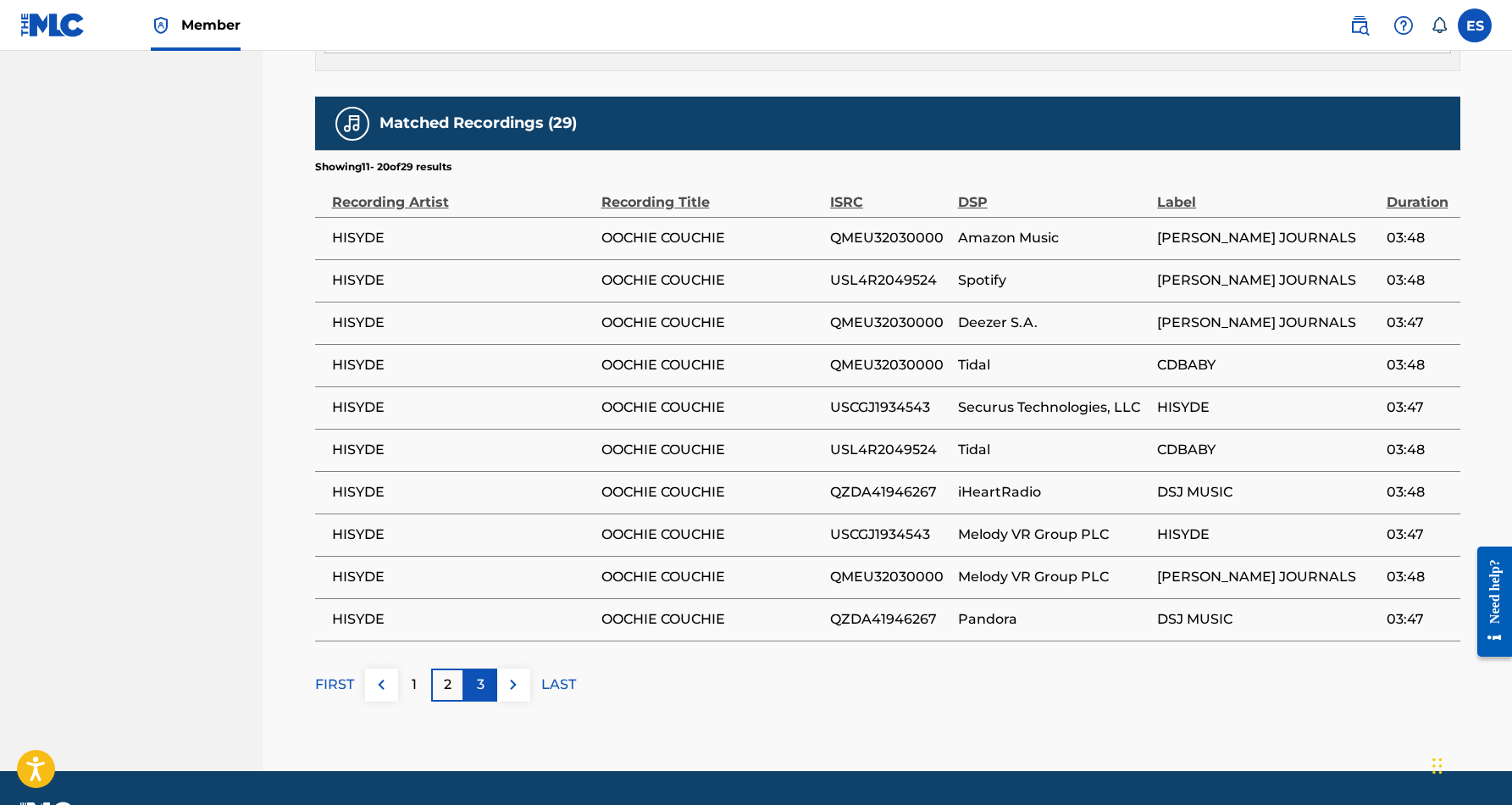
click at [484, 669] on div "3" at bounding box center [480, 685] width 33 height 33
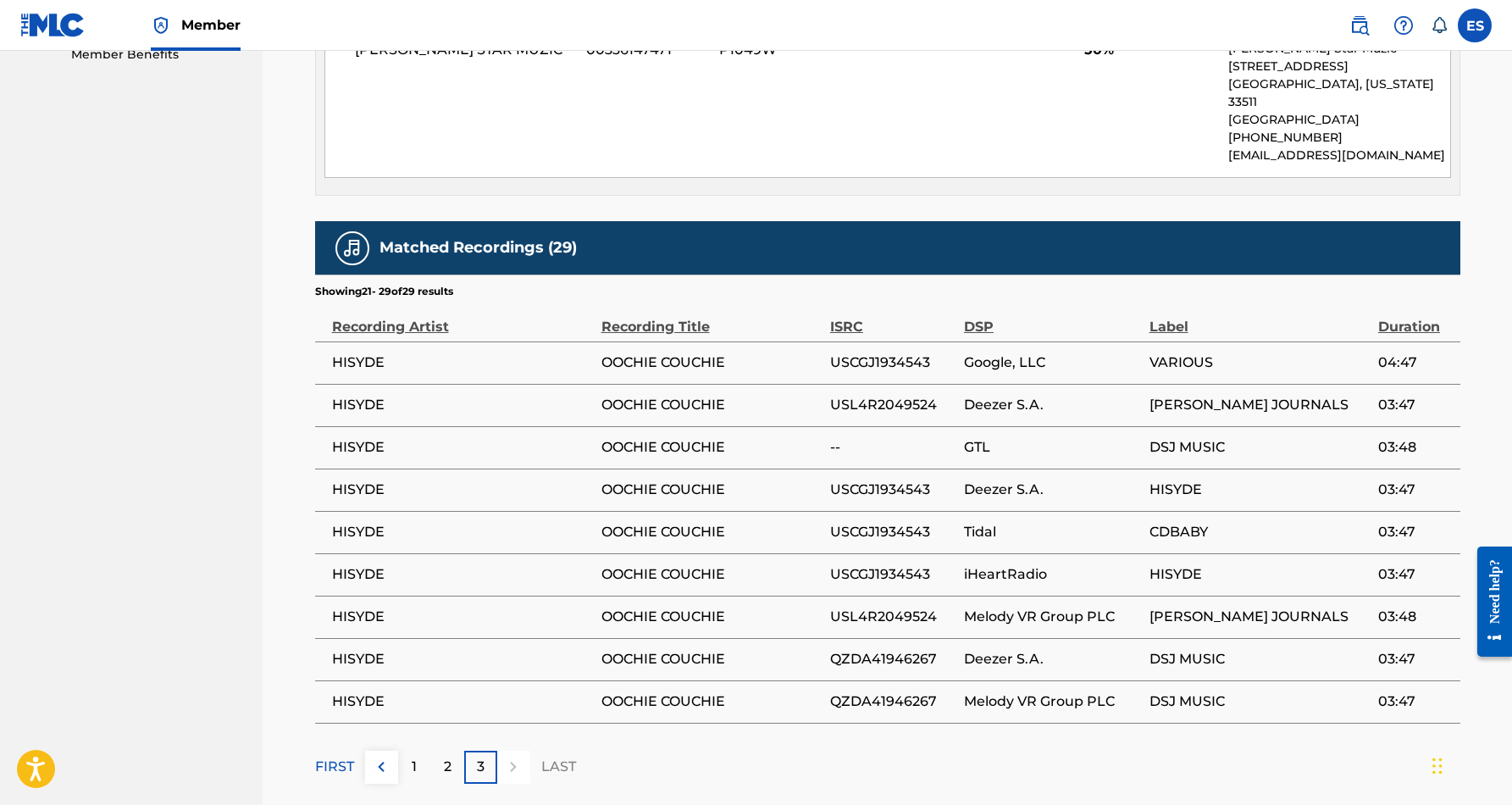
scroll to position [889, 0]
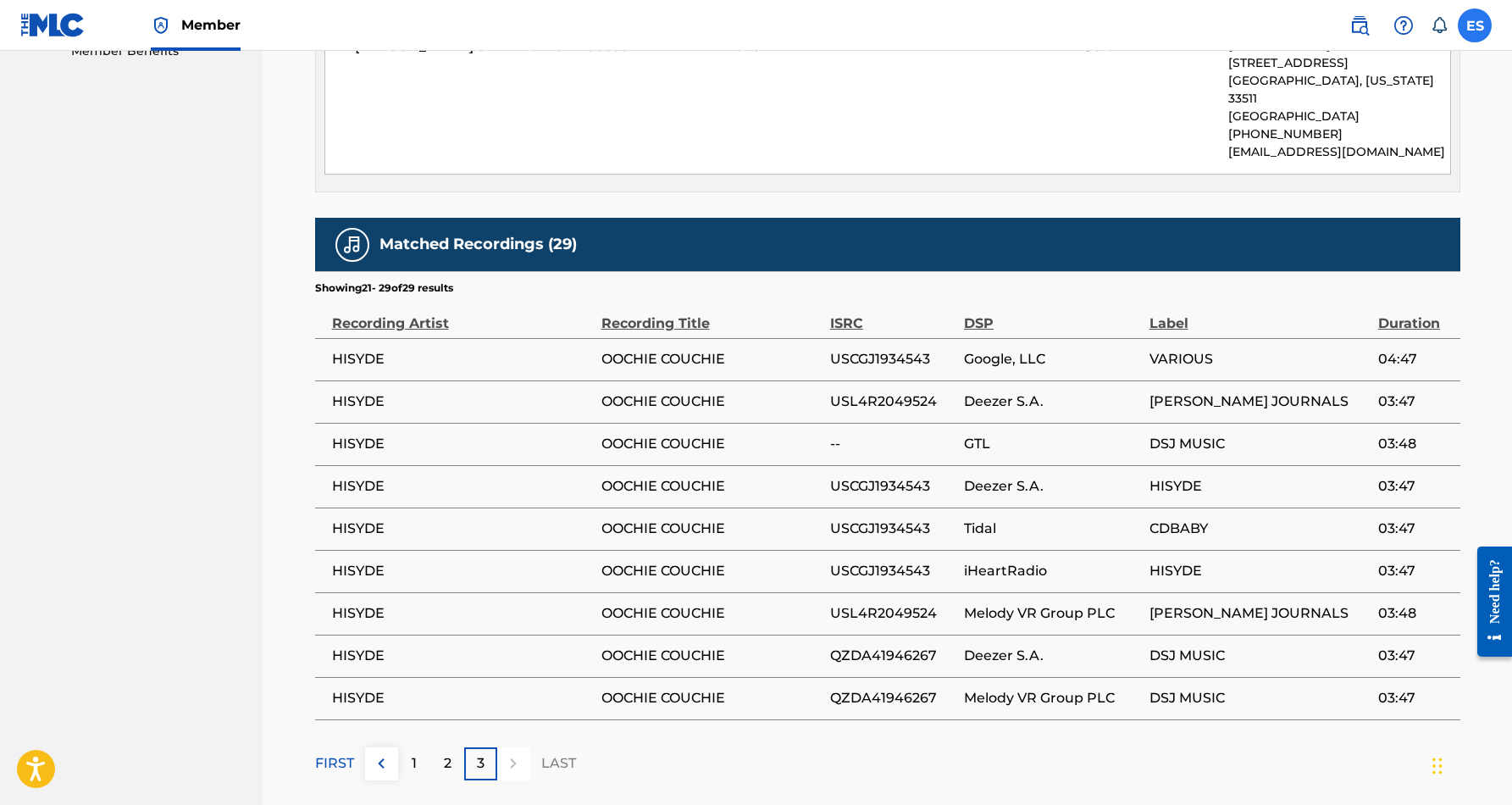
click at [1473, 27] on label at bounding box center [1474, 25] width 34 height 34
click at [1474, 25] on input "ES [PERSON_NAME] [EMAIL_ADDRESS][DOMAIN_NAME] Notification Preferences Profile …" at bounding box center [1474, 25] width 0 height 0
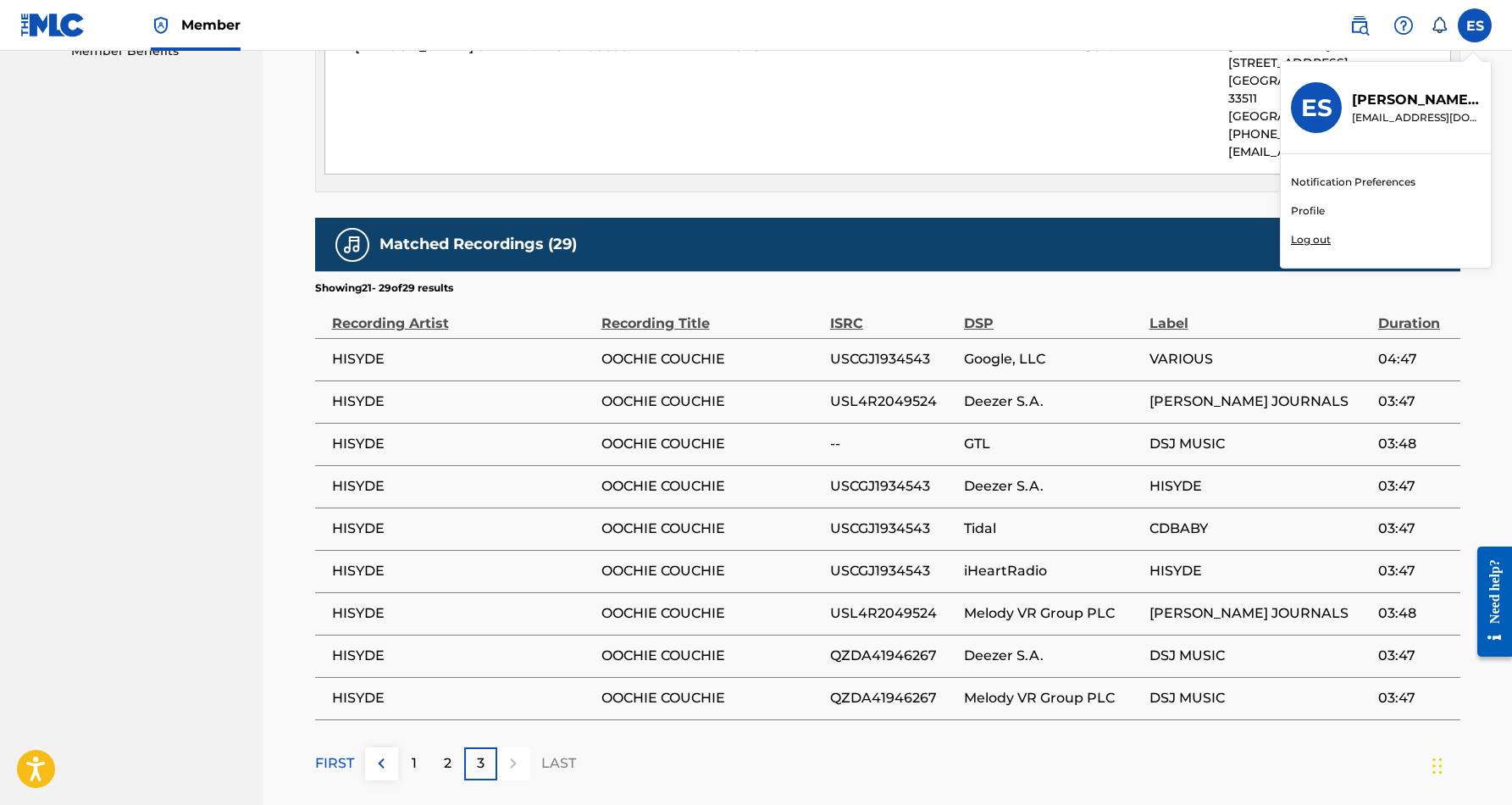
click at [1314, 245] on p "Log out" at bounding box center [1311, 240] width 39 height 15
click at [1474, 25] on input "ES [PERSON_NAME] [EMAIL_ADDRESS][DOMAIN_NAME] Notification Preferences Profile …" at bounding box center [1474, 25] width 0 height 0
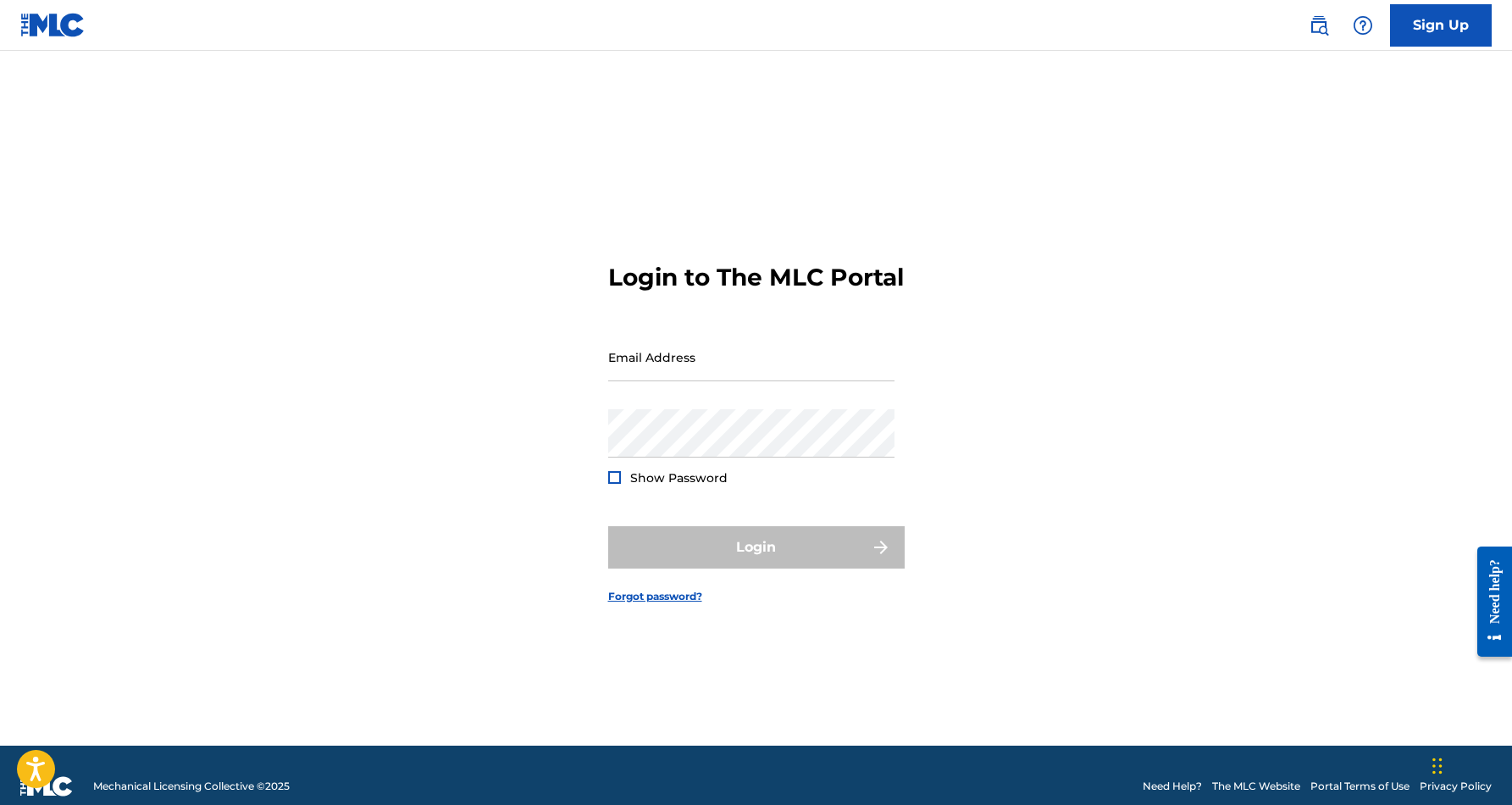
click at [1109, 159] on div "Login to The MLC Portal Email Address Password Show Password Login Forgot passw…" at bounding box center [756, 418] width 1186 height 652
